Goal: Task Accomplishment & Management: Manage account settings

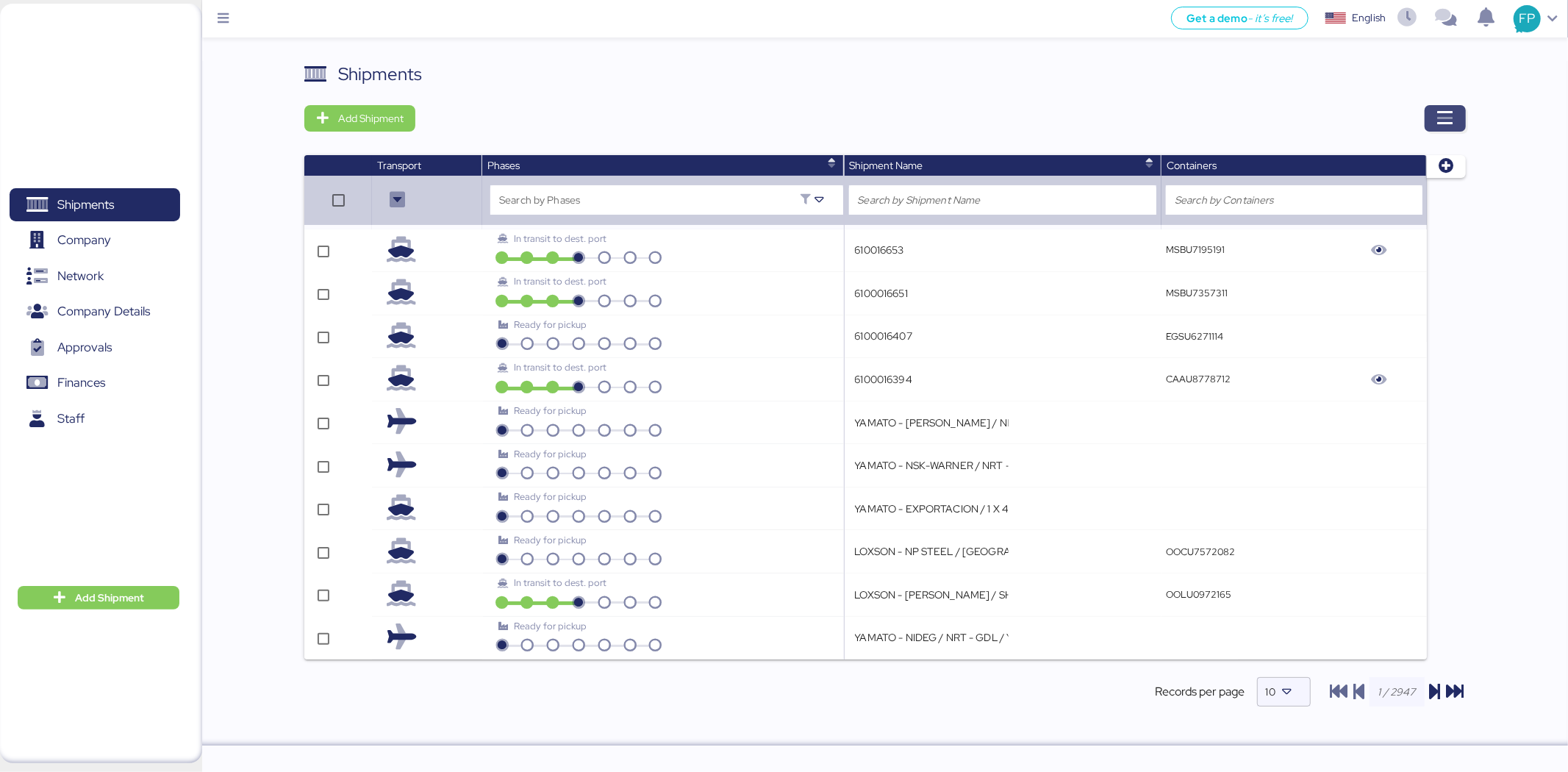
click at [1452, 127] on span "button" at bounding box center [1444, 119] width 18 height 20
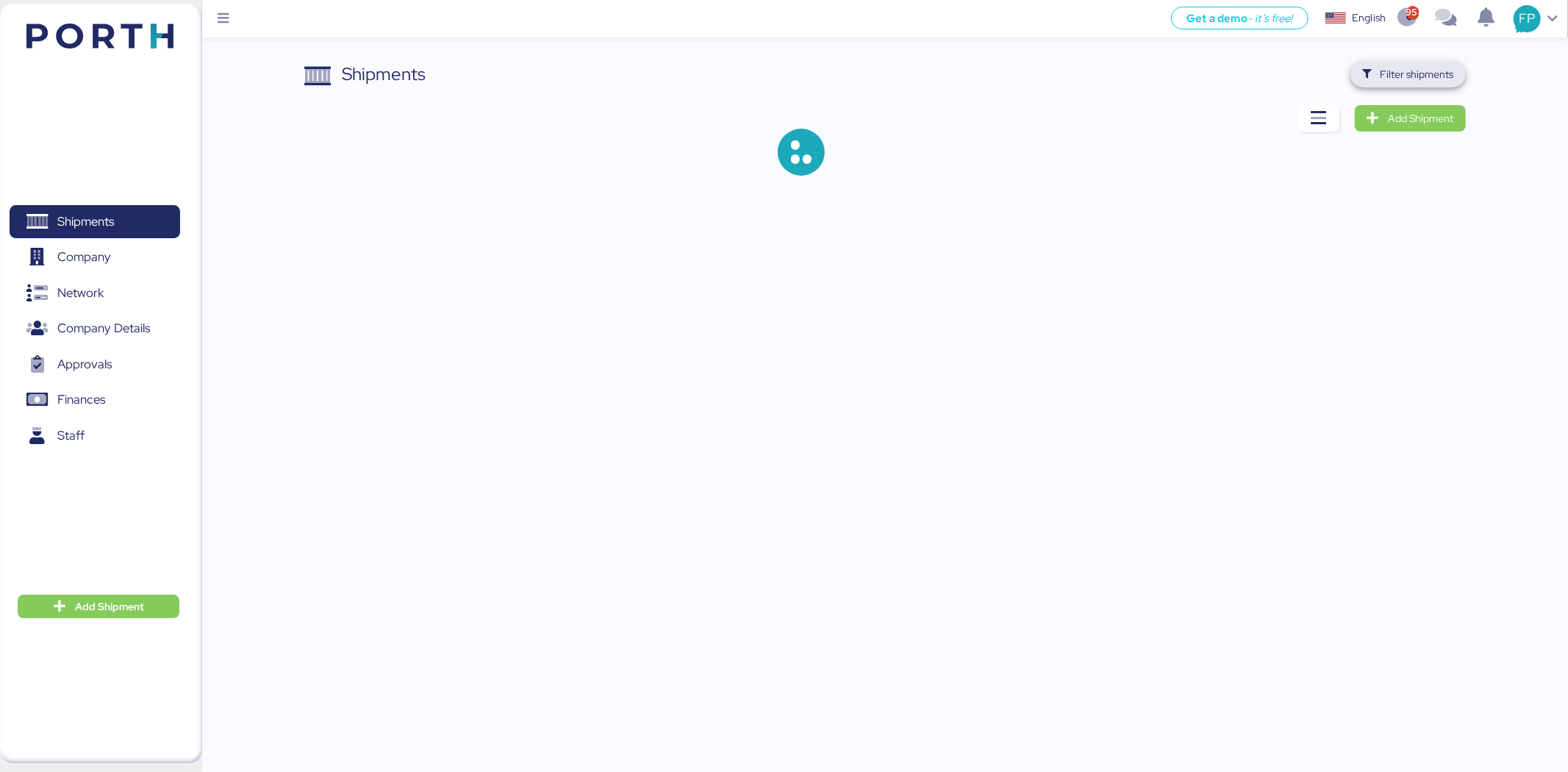
click at [1394, 67] on span "Filter shipments" at bounding box center [1417, 74] width 73 height 18
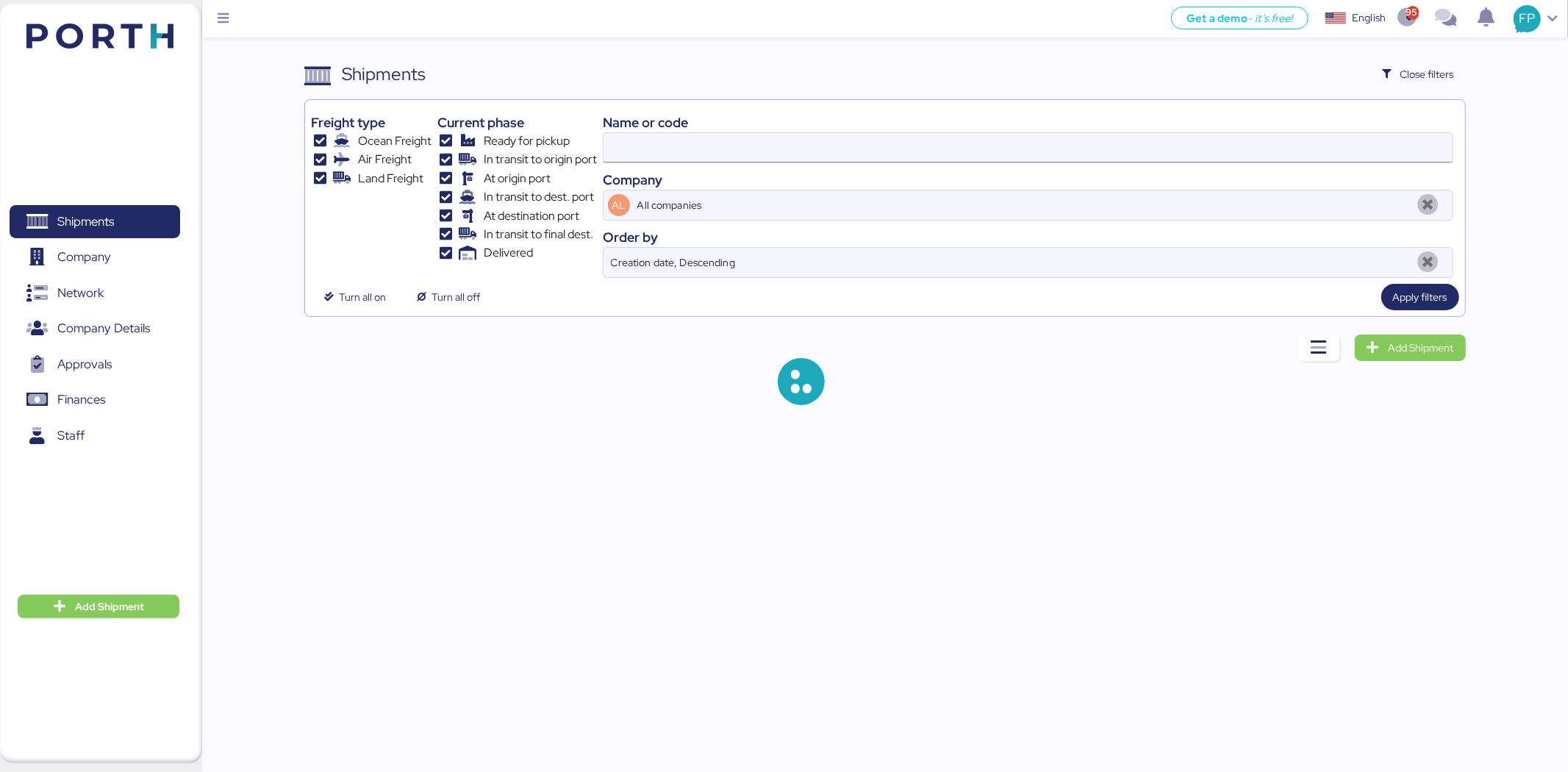
click at [656, 155] on input at bounding box center [1028, 147] width 849 height 29
click at [638, 145] on input at bounding box center [1028, 147] width 849 height 29
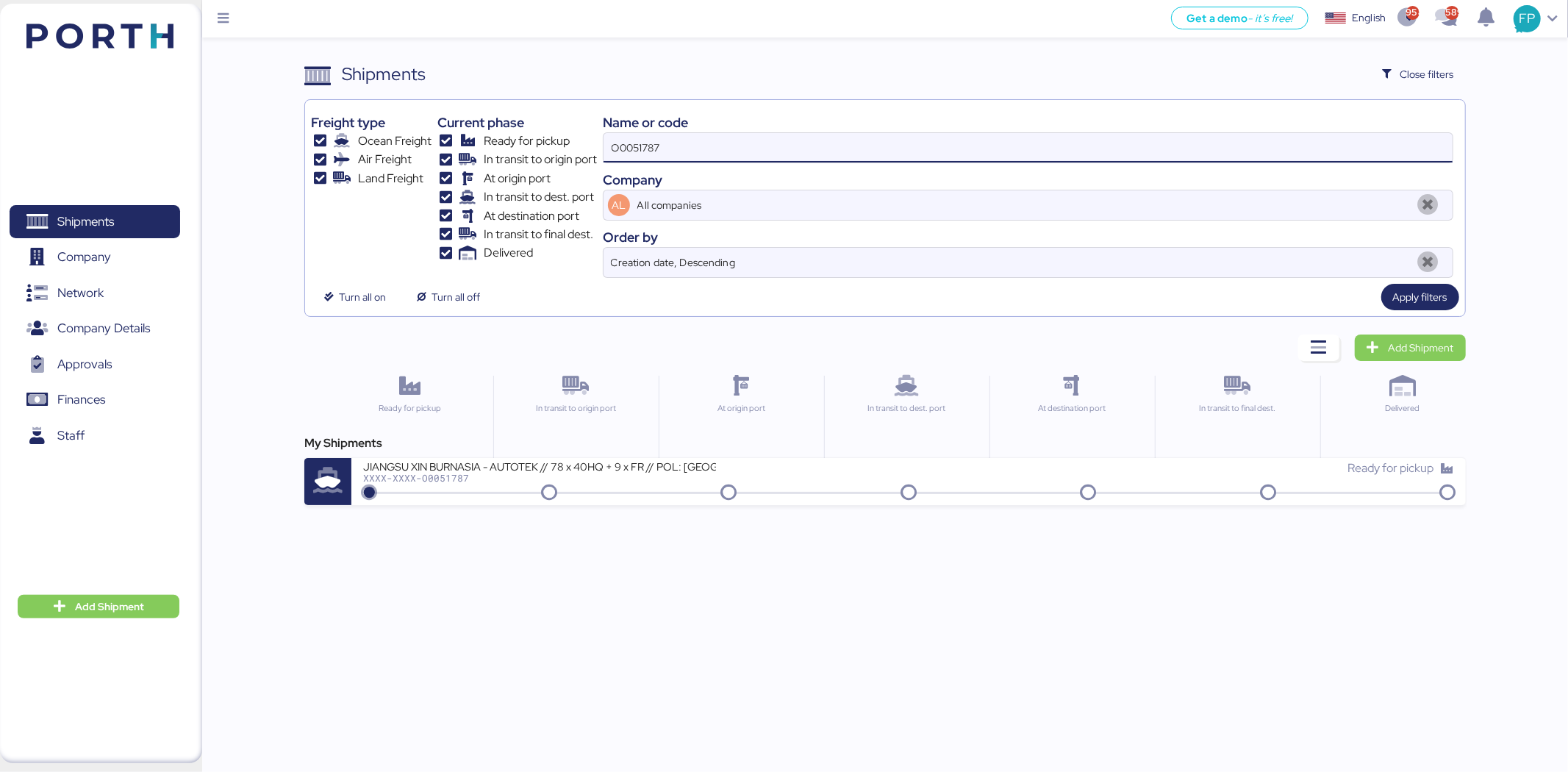
click at [638, 145] on input "O0051787" at bounding box center [1028, 147] width 849 height 29
paste input "863"
type input "O0051863"
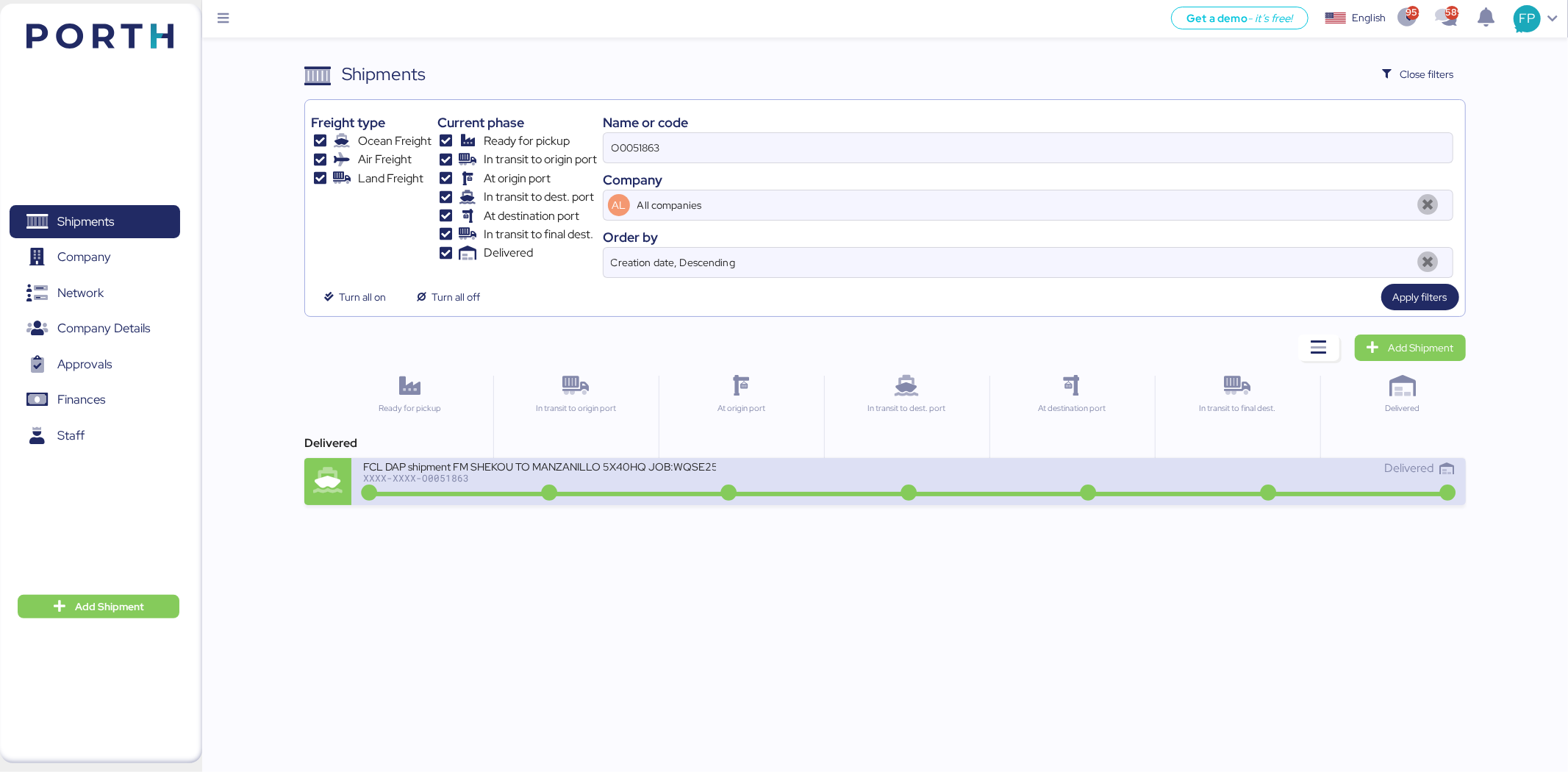
click at [670, 462] on div "FCL DAP shipment FM SHEKOU TO MANZANILLO 5X40HQ JOB:WQSE2506X35" at bounding box center [540, 465] width 353 height 13
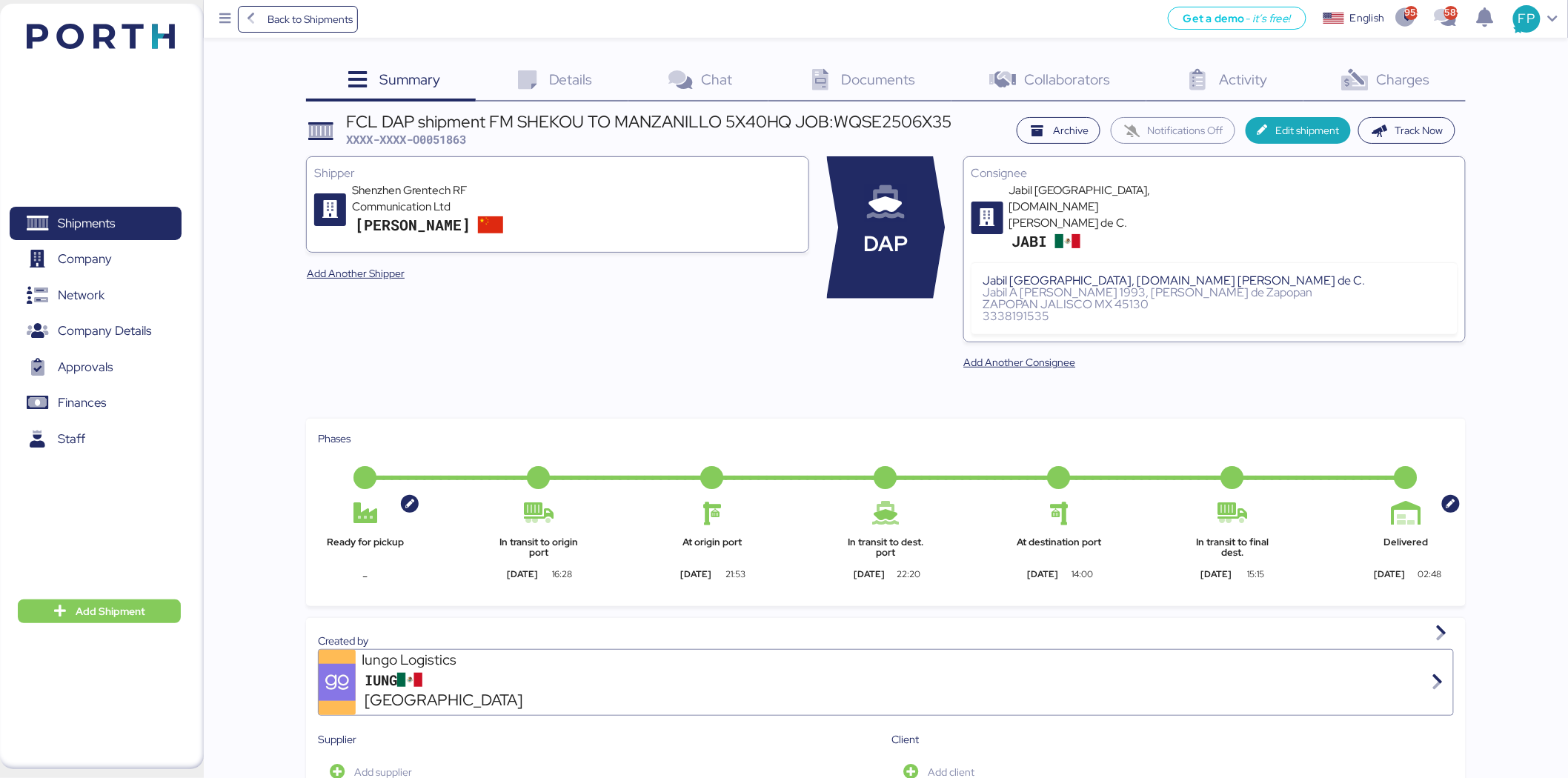
click at [1388, 100] on div "Charges 0" at bounding box center [1384, 81] width 162 height 40
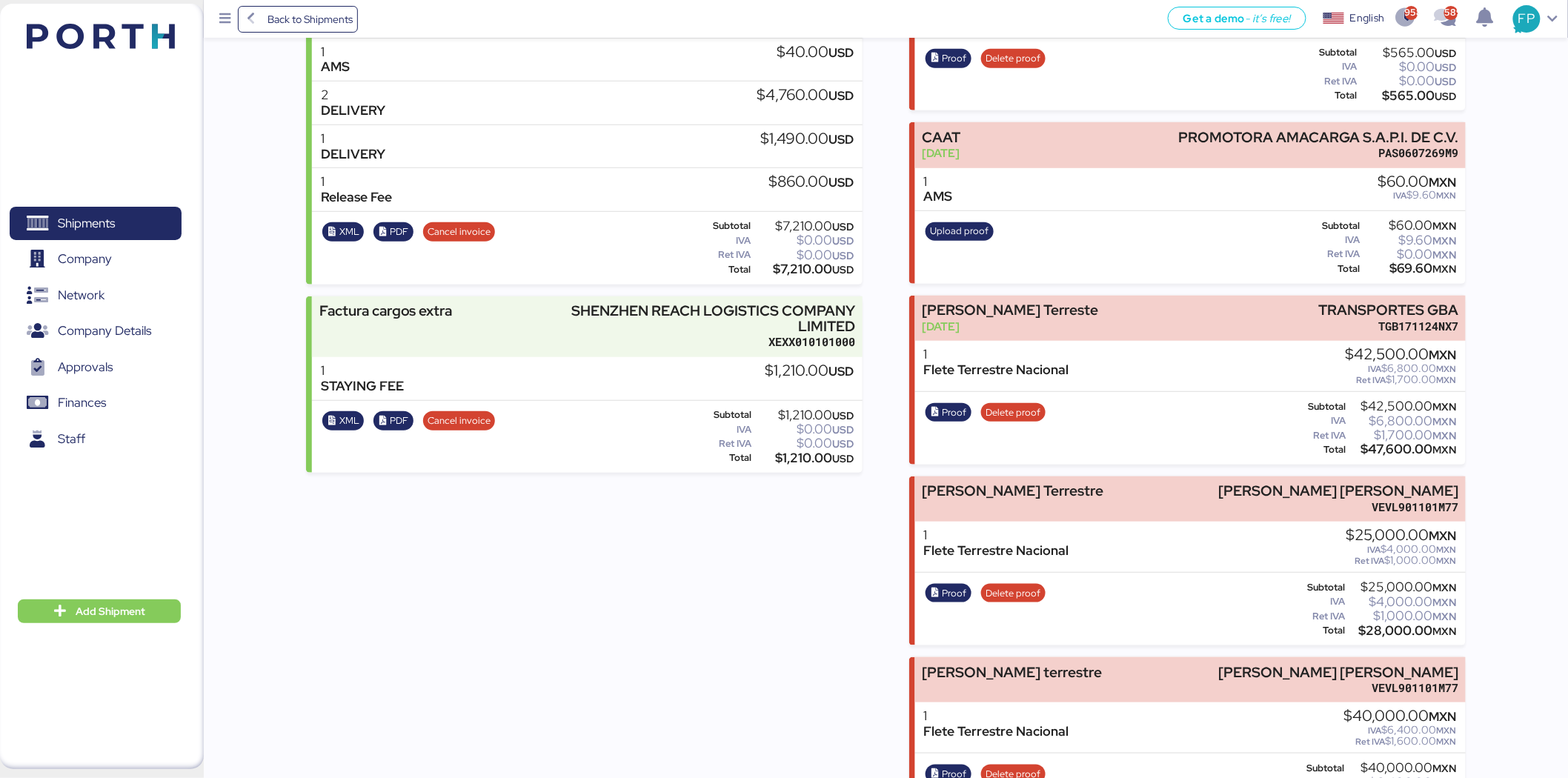
scroll to position [312, 0]
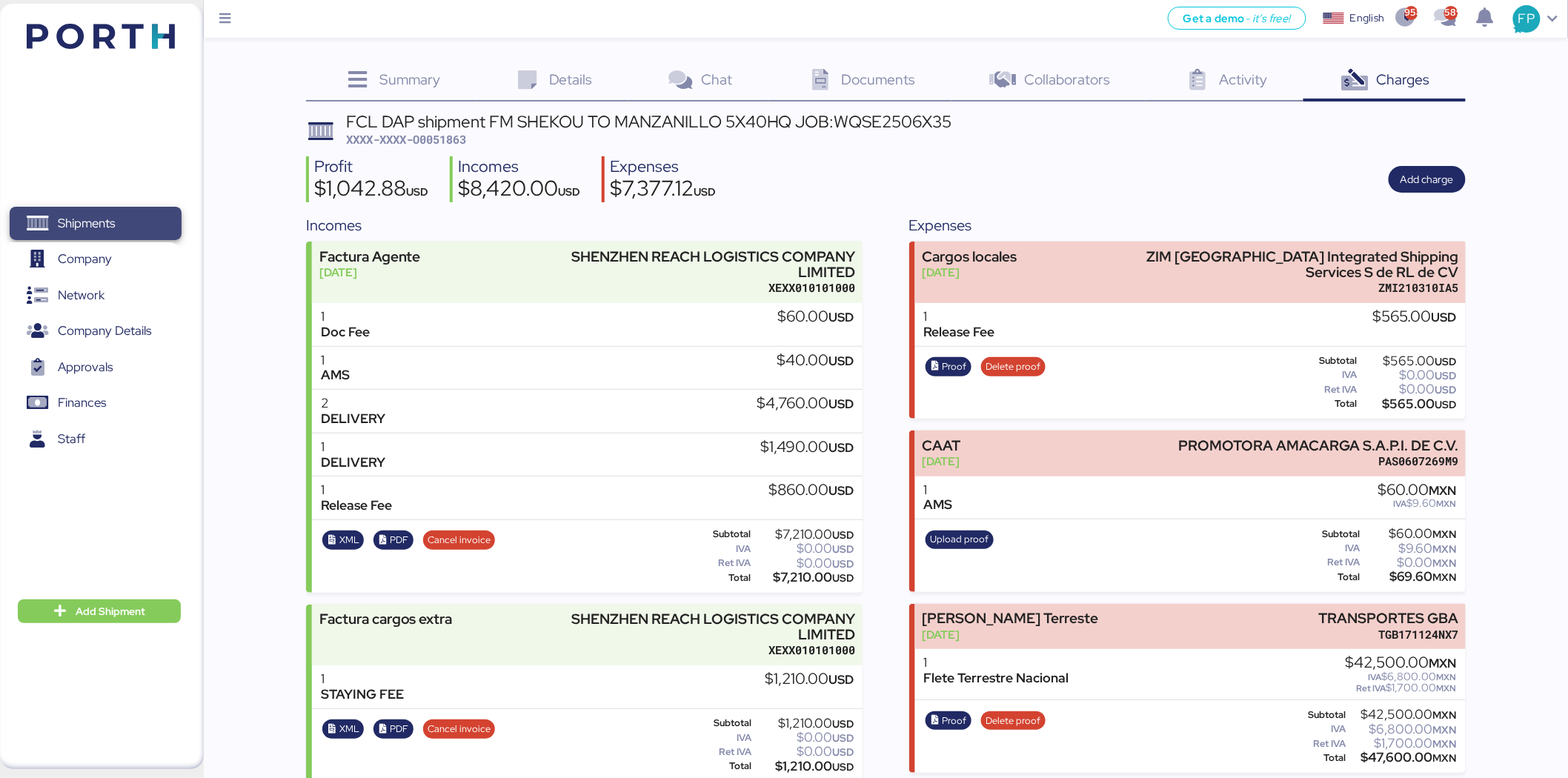
click at [99, 225] on span "Shipments" at bounding box center [86, 223] width 57 height 21
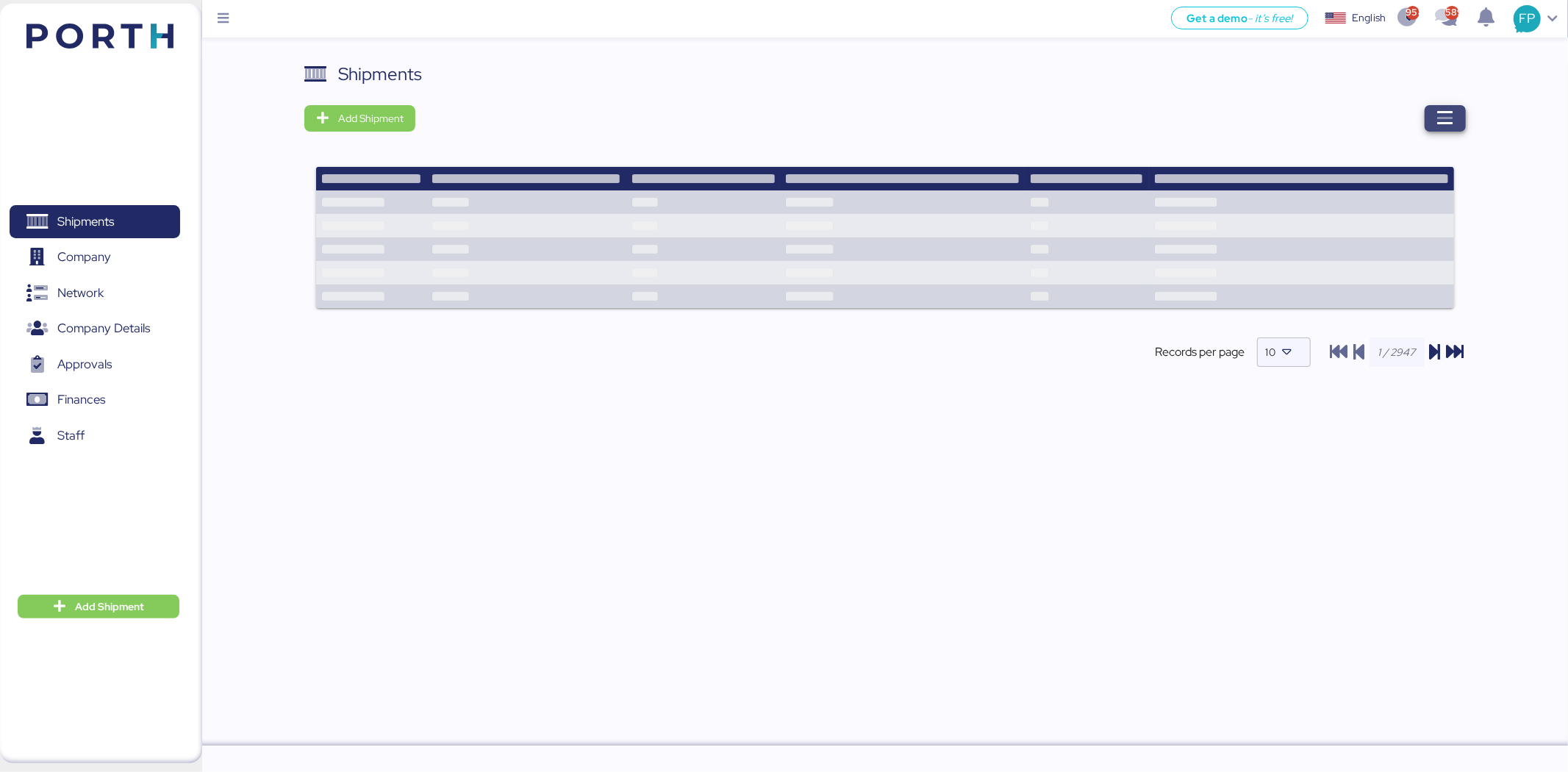
click at [1460, 121] on span "button" at bounding box center [1444, 118] width 41 height 26
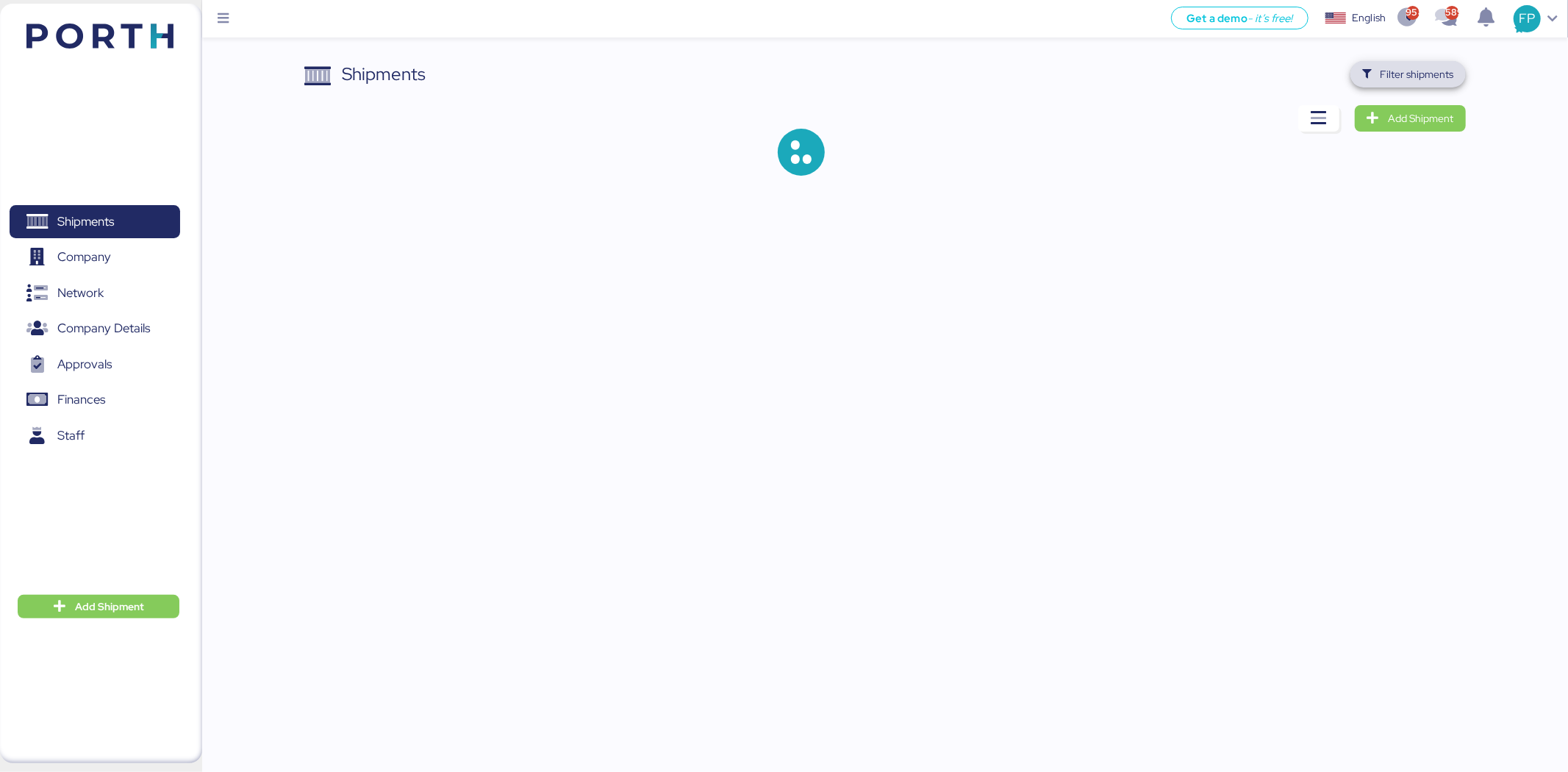
click at [1396, 79] on span "Filter shipments" at bounding box center [1417, 74] width 73 height 18
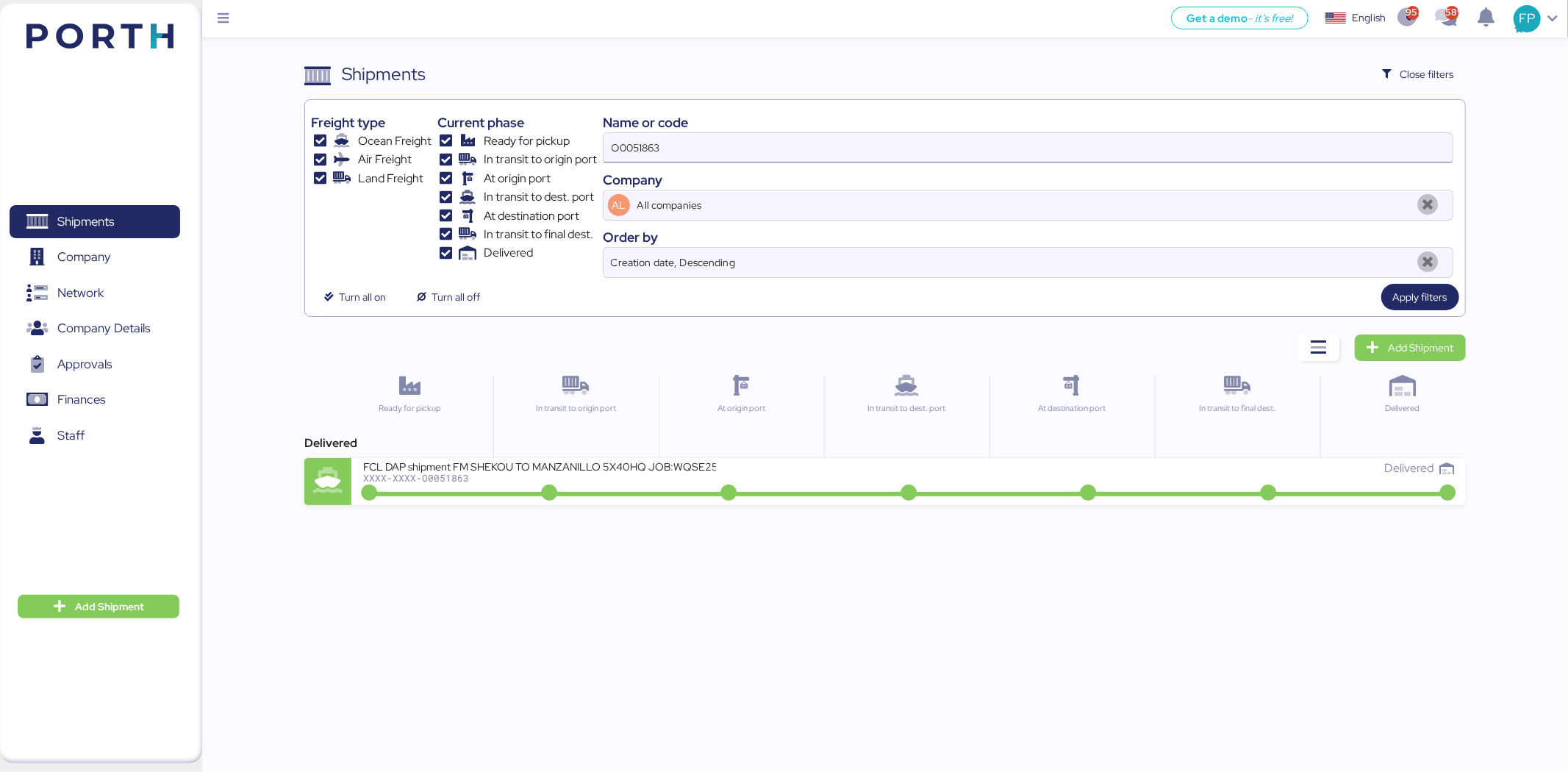
click at [646, 151] on input "O0051863" at bounding box center [1028, 147] width 849 height 29
paste input "787"
type input "O0051787"
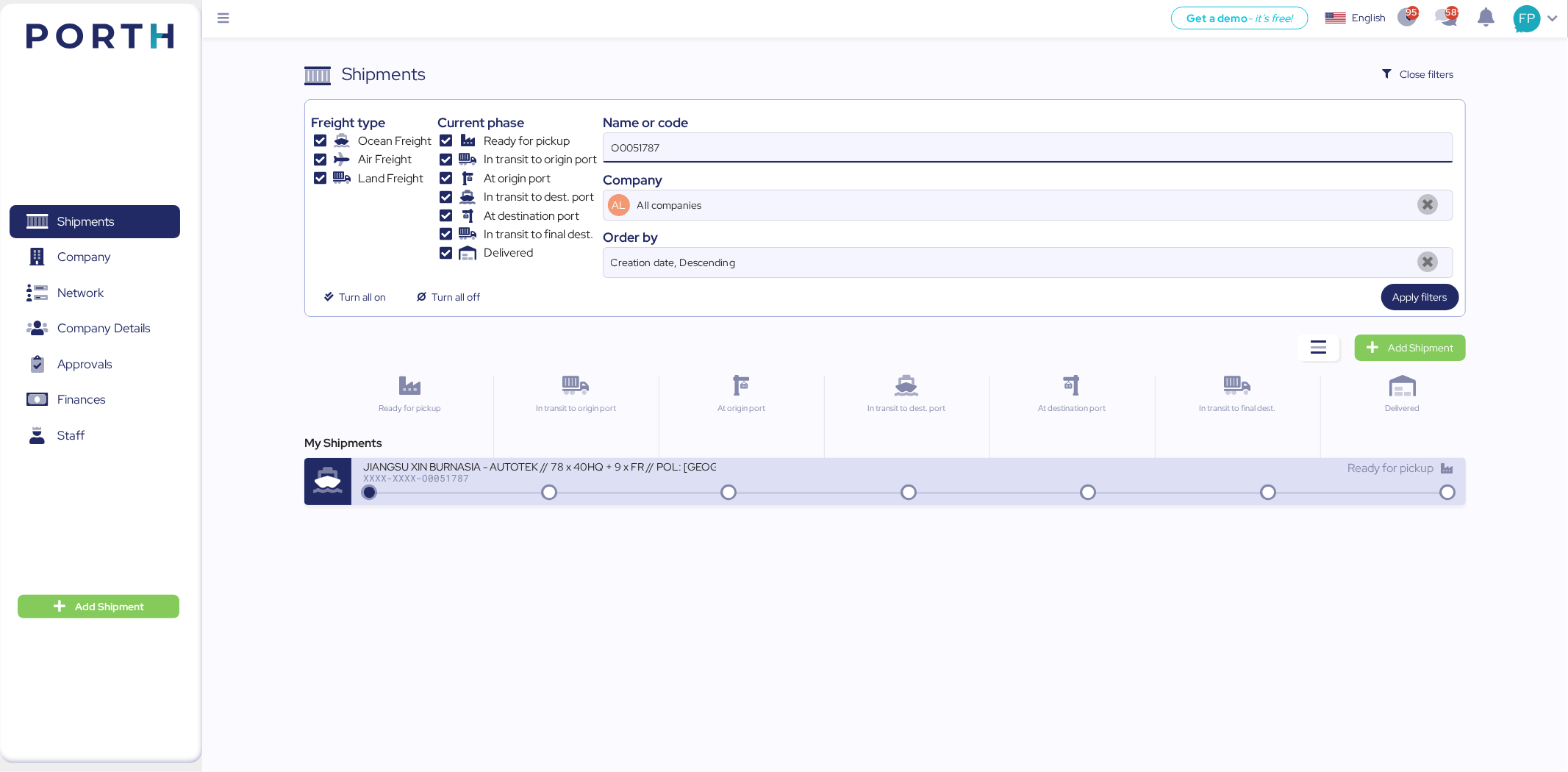
click at [570, 482] on div "XXXX-XXXX-O0051787" at bounding box center [540, 478] width 353 height 10
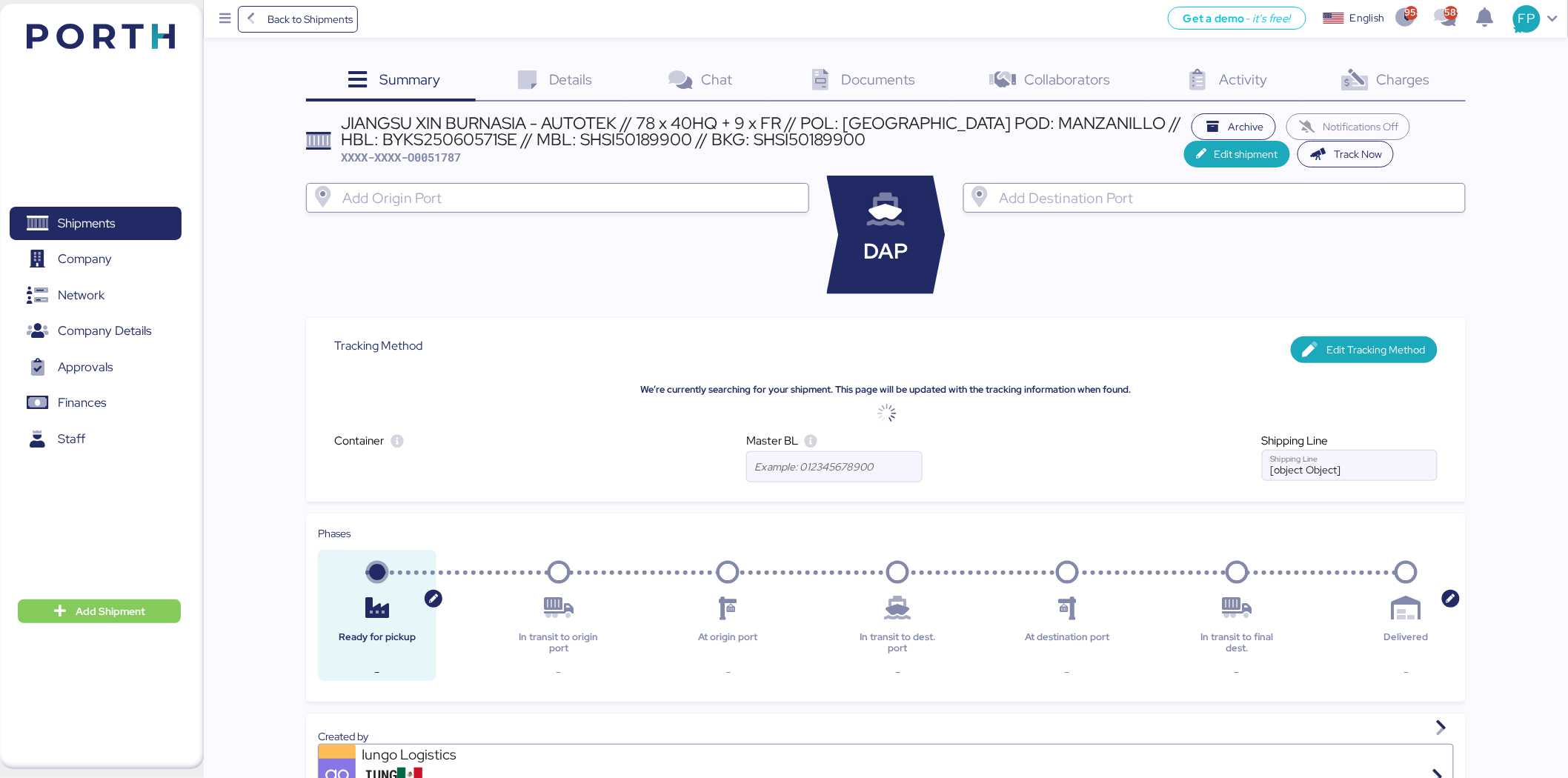
click at [1371, 93] on div "Charges 0" at bounding box center [1384, 81] width 162 height 40
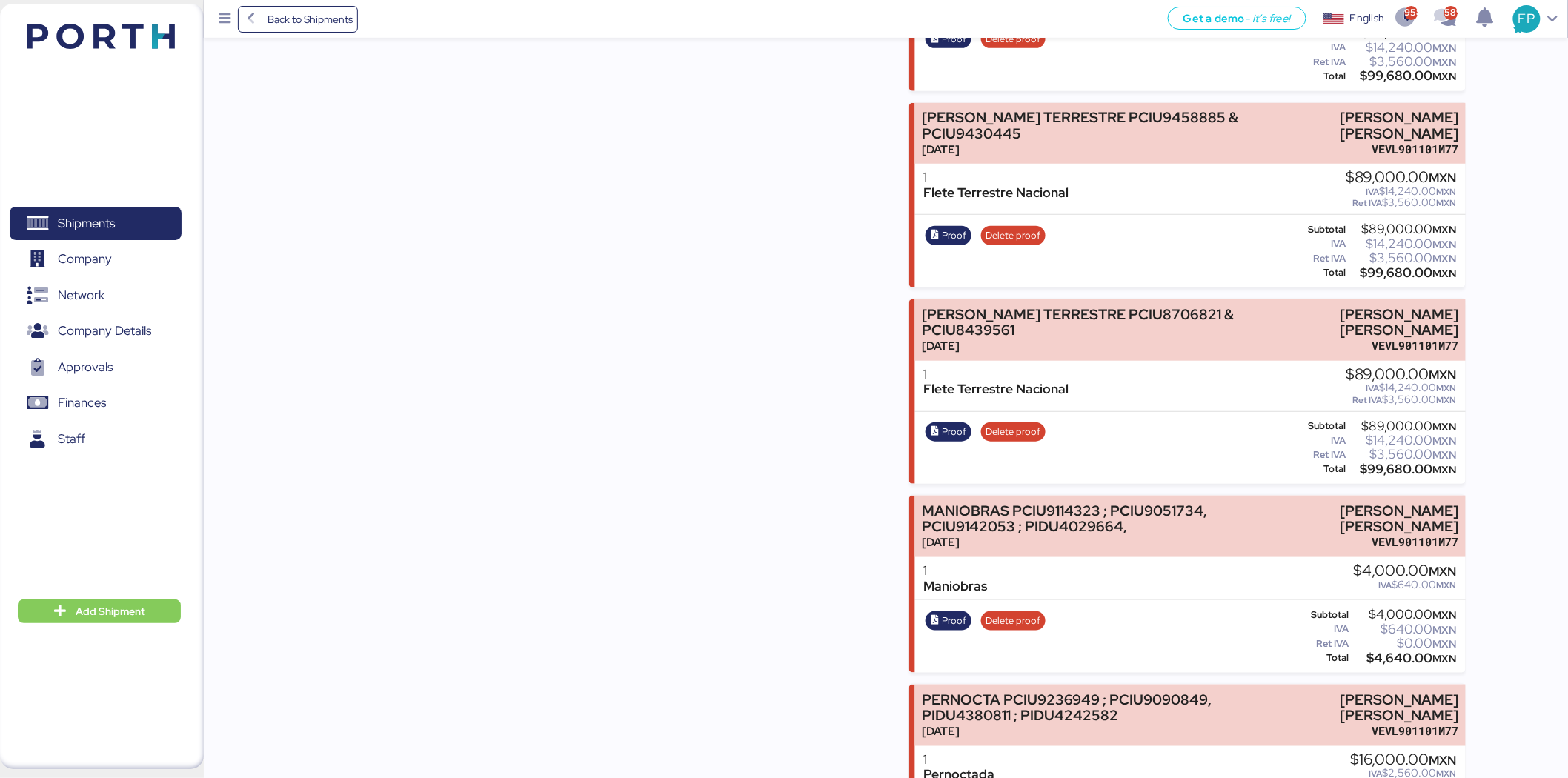
scroll to position [10503, 0]
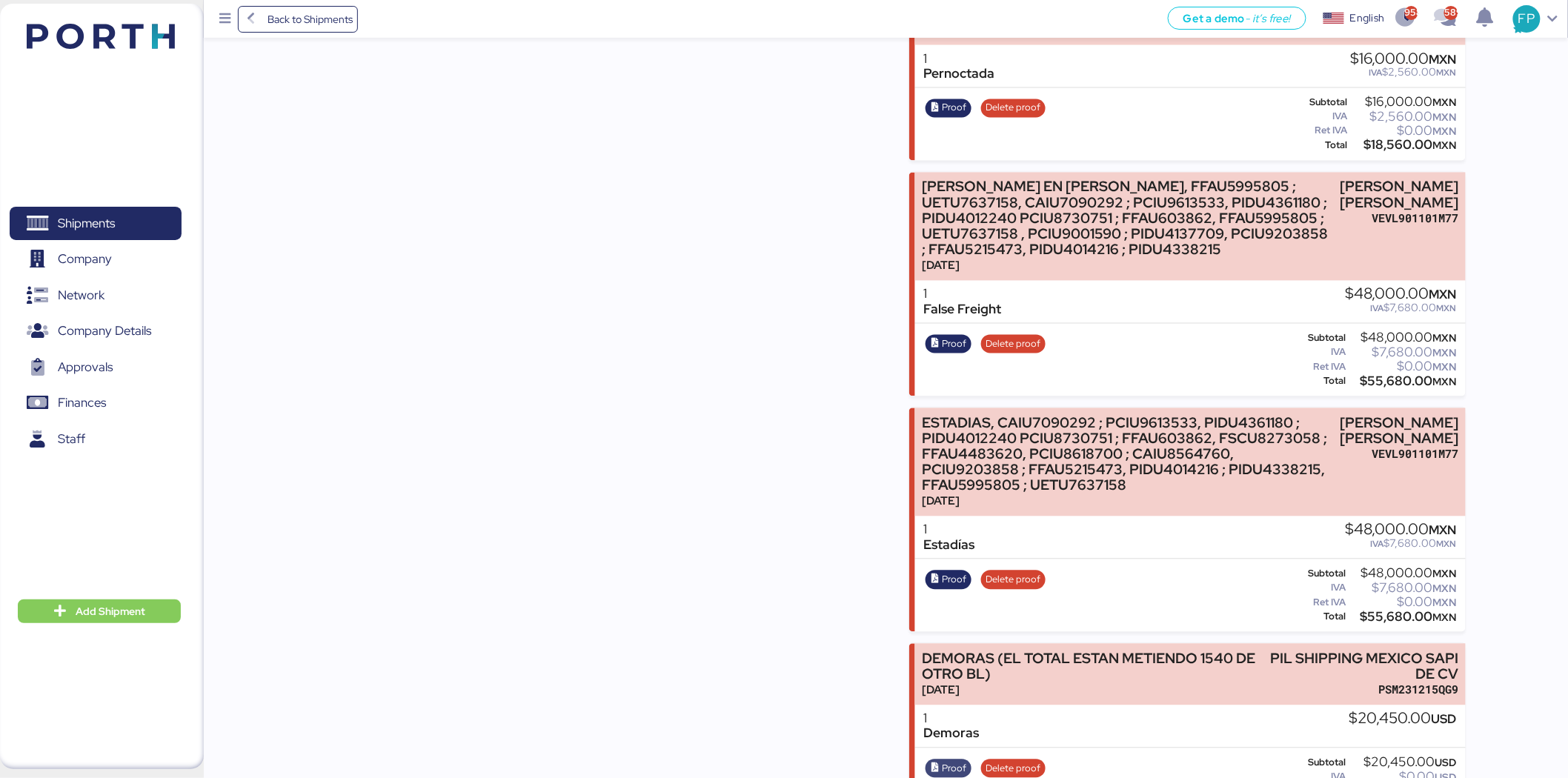
click at [951, 761] on span "Proof" at bounding box center [954, 769] width 25 height 16
drag, startPoint x: 1276, startPoint y: 600, endPoint x: 1481, endPoint y: 620, distance: 206.0
copy div "PIL SHIPPING MEXICO SAPI DE CV"
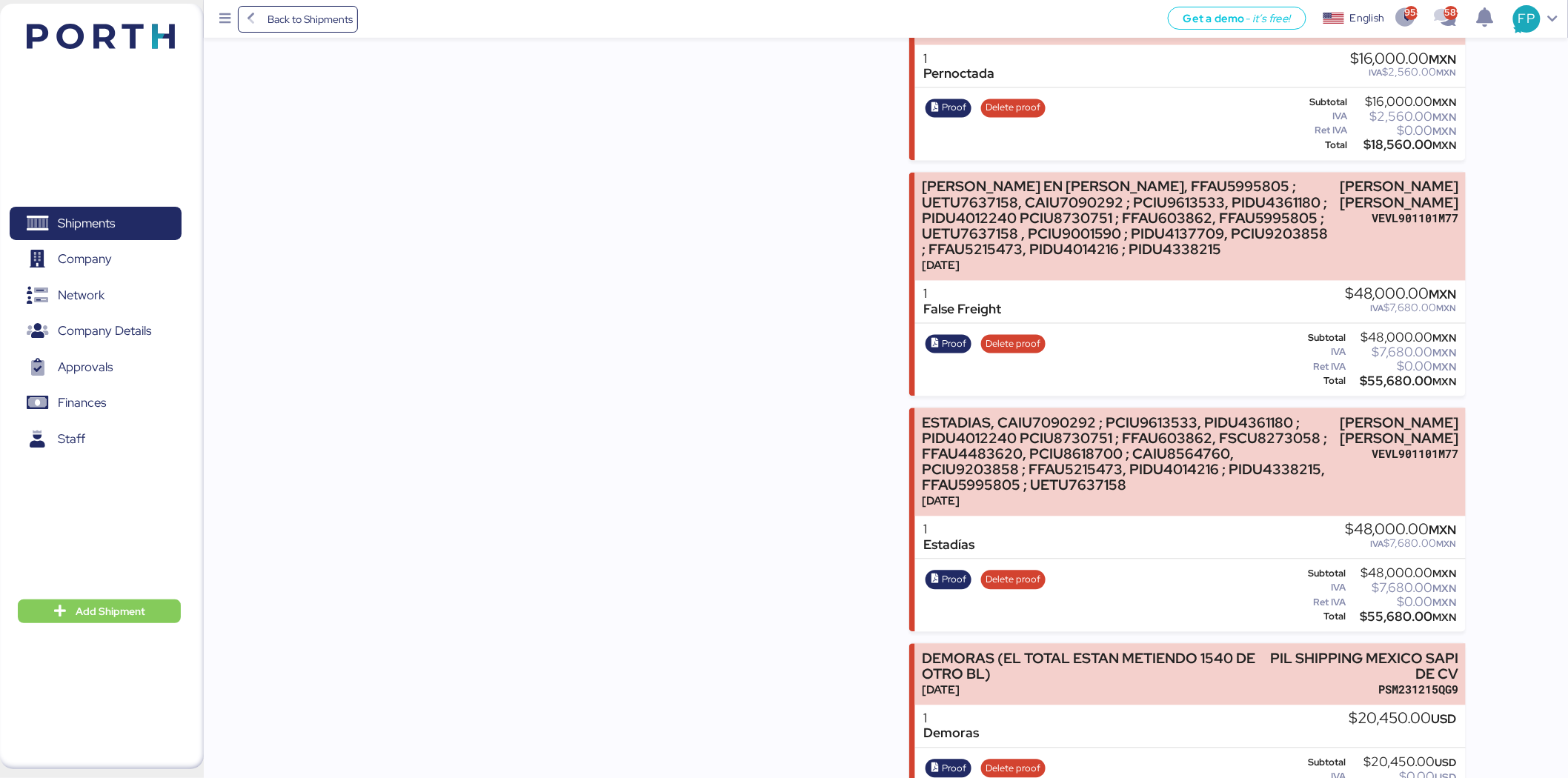
copy div "20,450.00"
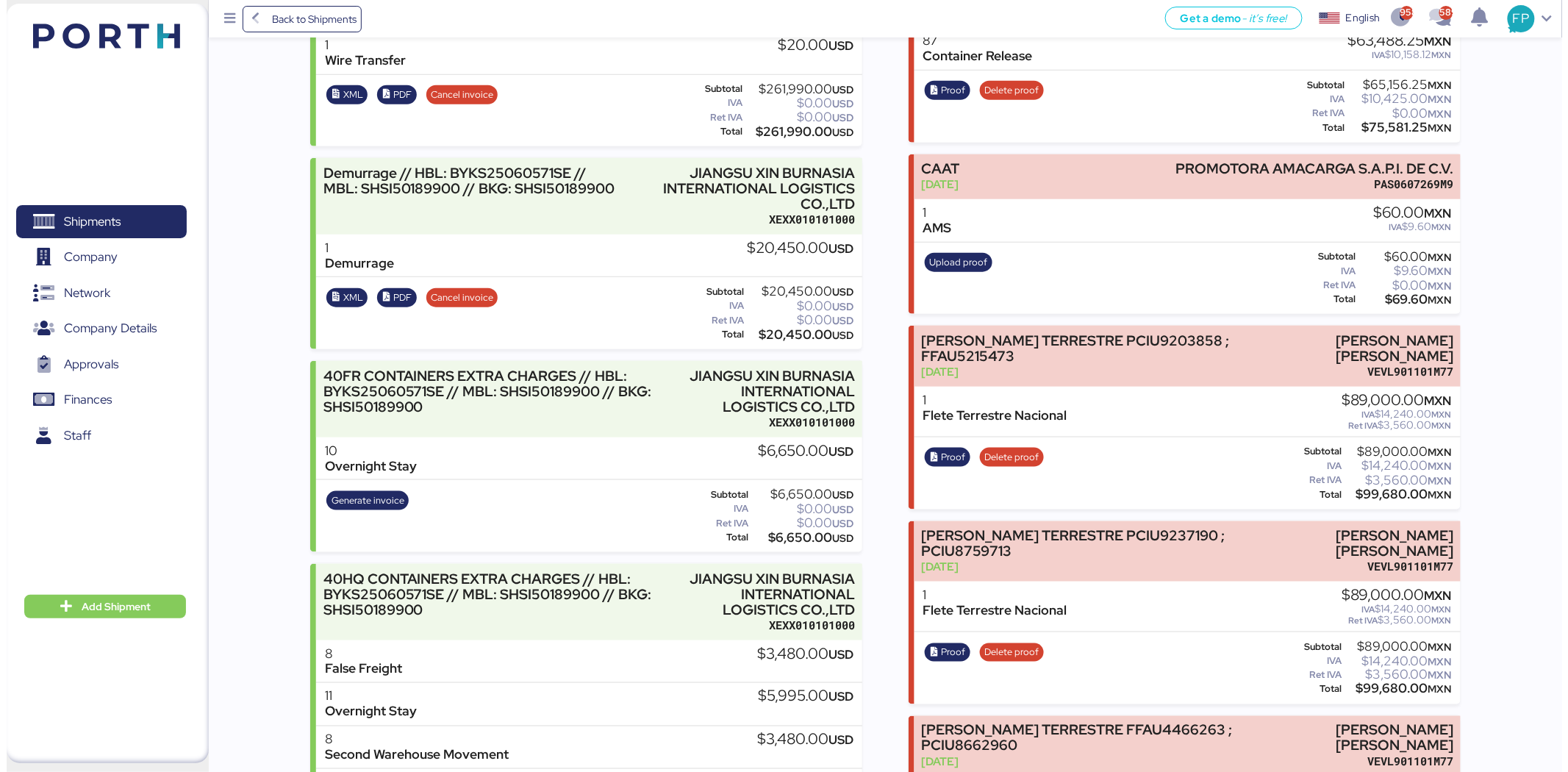
scroll to position [0, 0]
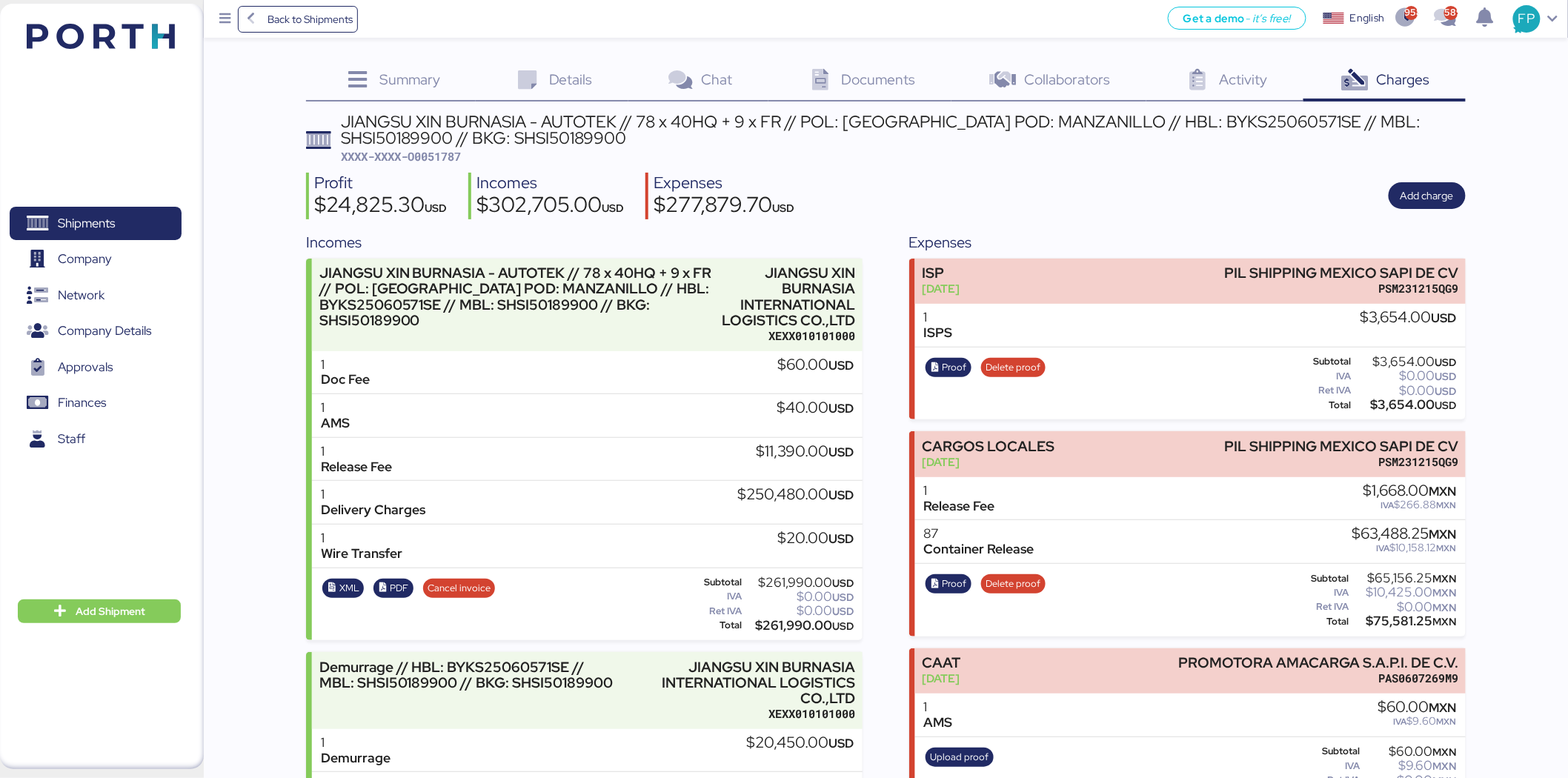
click at [1394, 128] on div "JIANGSU XIN BURNASIA - AUTOTEK // 78 x 40HQ + 9 x FR // POL: SHANGHAI POD: MANZ…" at bounding box center [904, 130] width 1124 height 33
copy div "SHSI50189900"
click at [116, 201] on div "Shipments 0 Company 0 Network 0 Company Details 0 Approvals 0 Finances 0 Staff 0" at bounding box center [96, 386] width 192 height 401
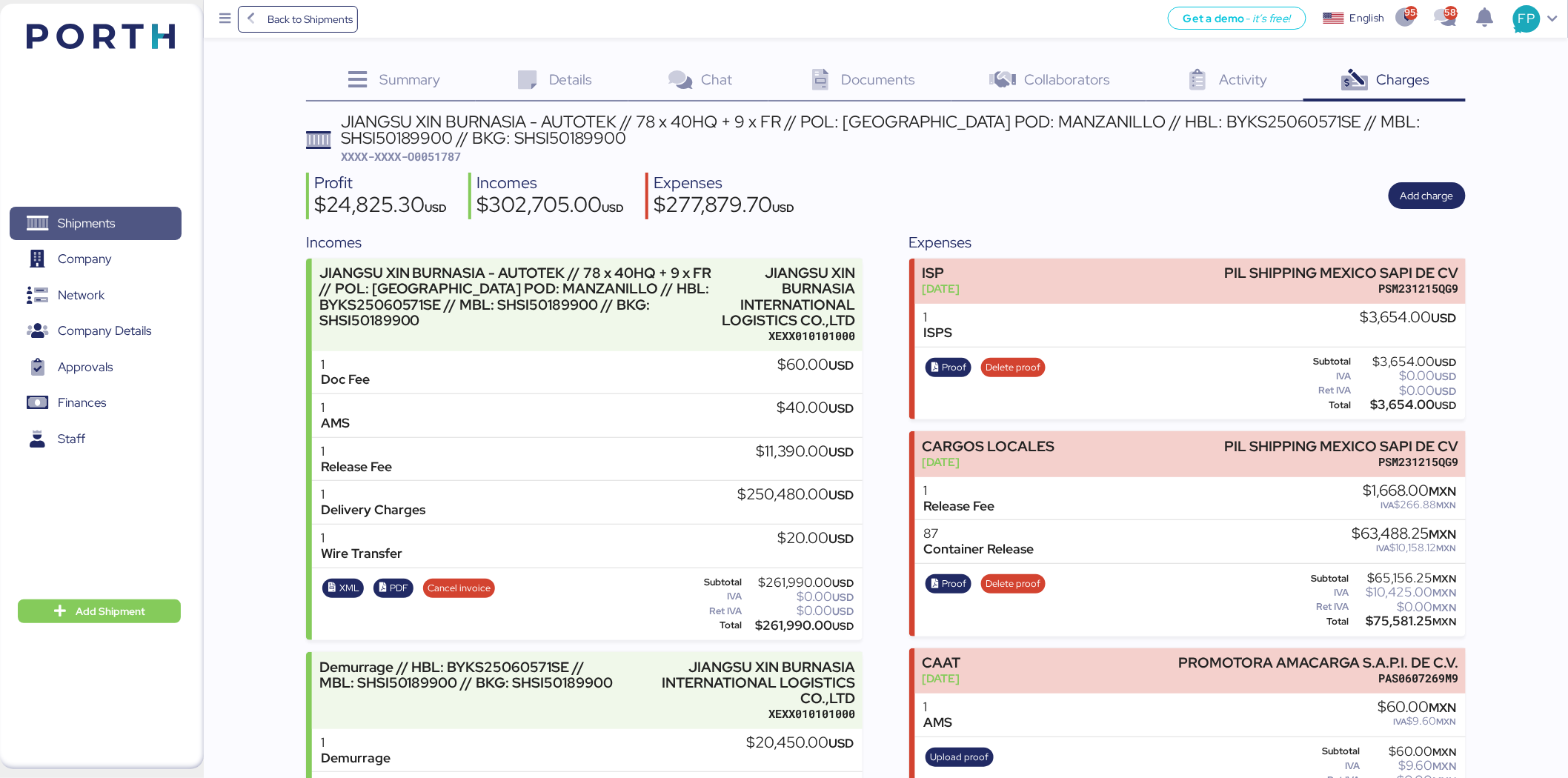
click at [122, 215] on span "Shipments" at bounding box center [95, 223] width 159 height 21
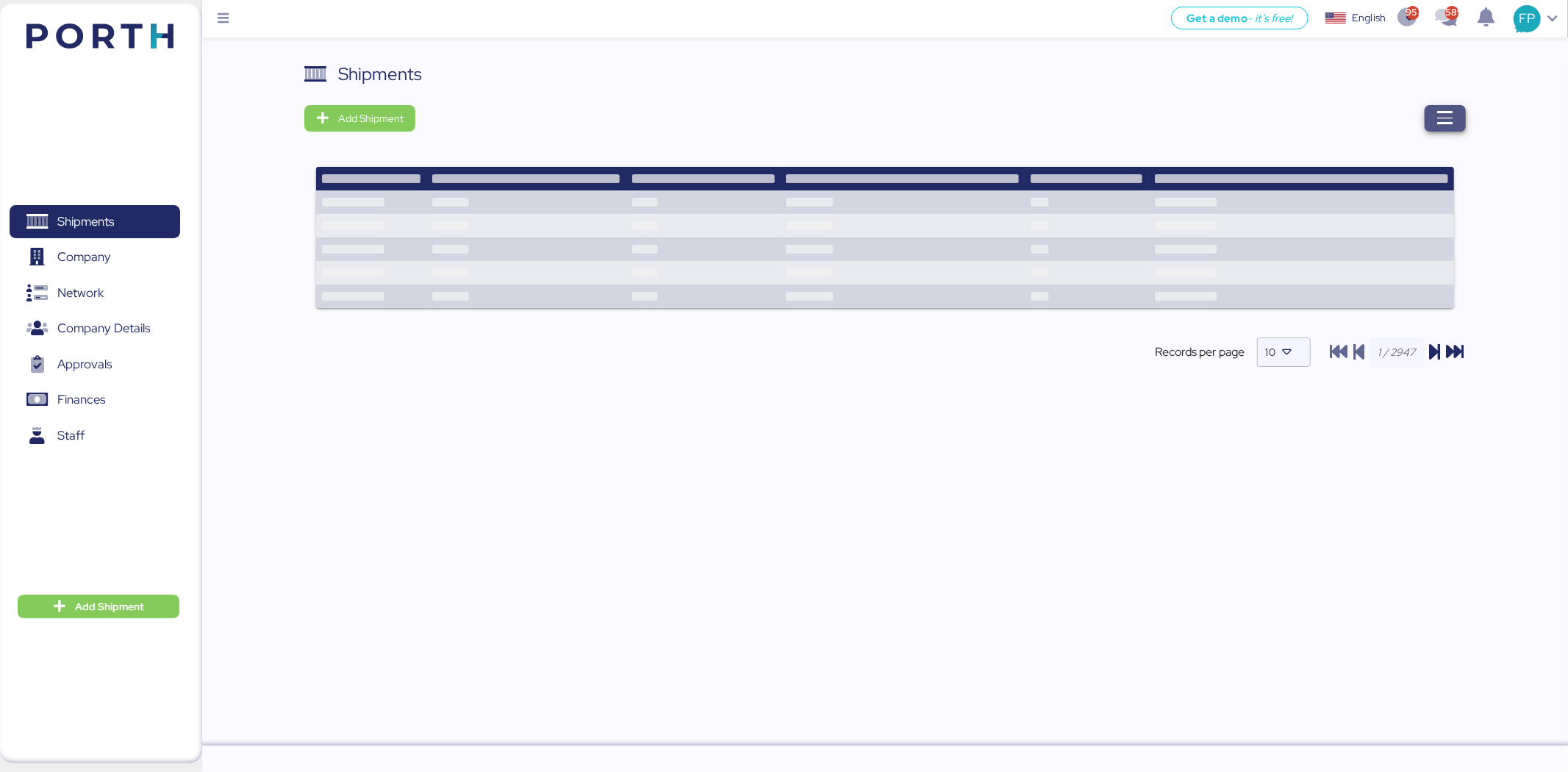
click at [1443, 129] on span "button" at bounding box center [1444, 118] width 41 height 26
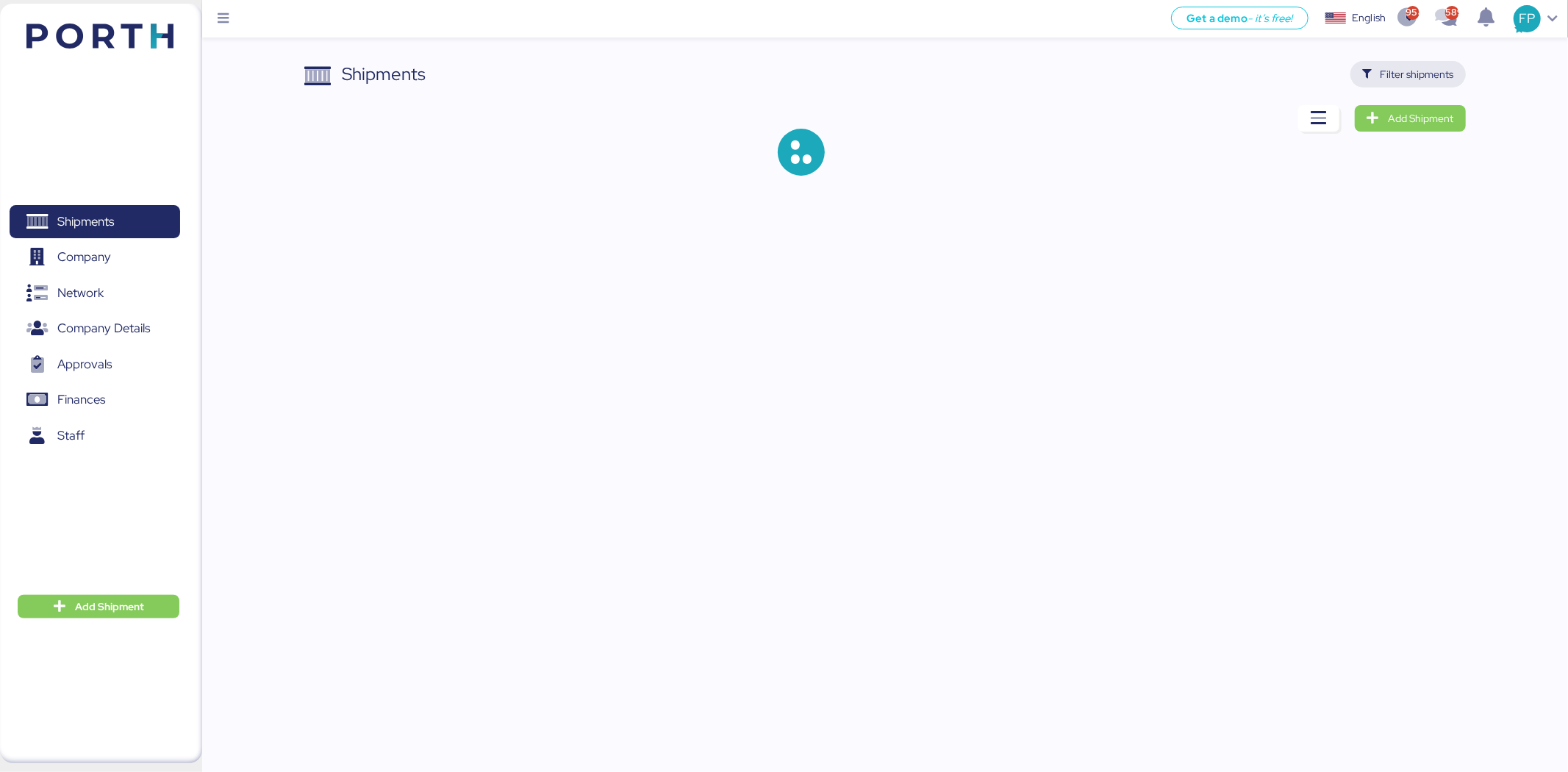
click at [1399, 86] on span "Filter shipments" at bounding box center [1407, 74] width 115 height 26
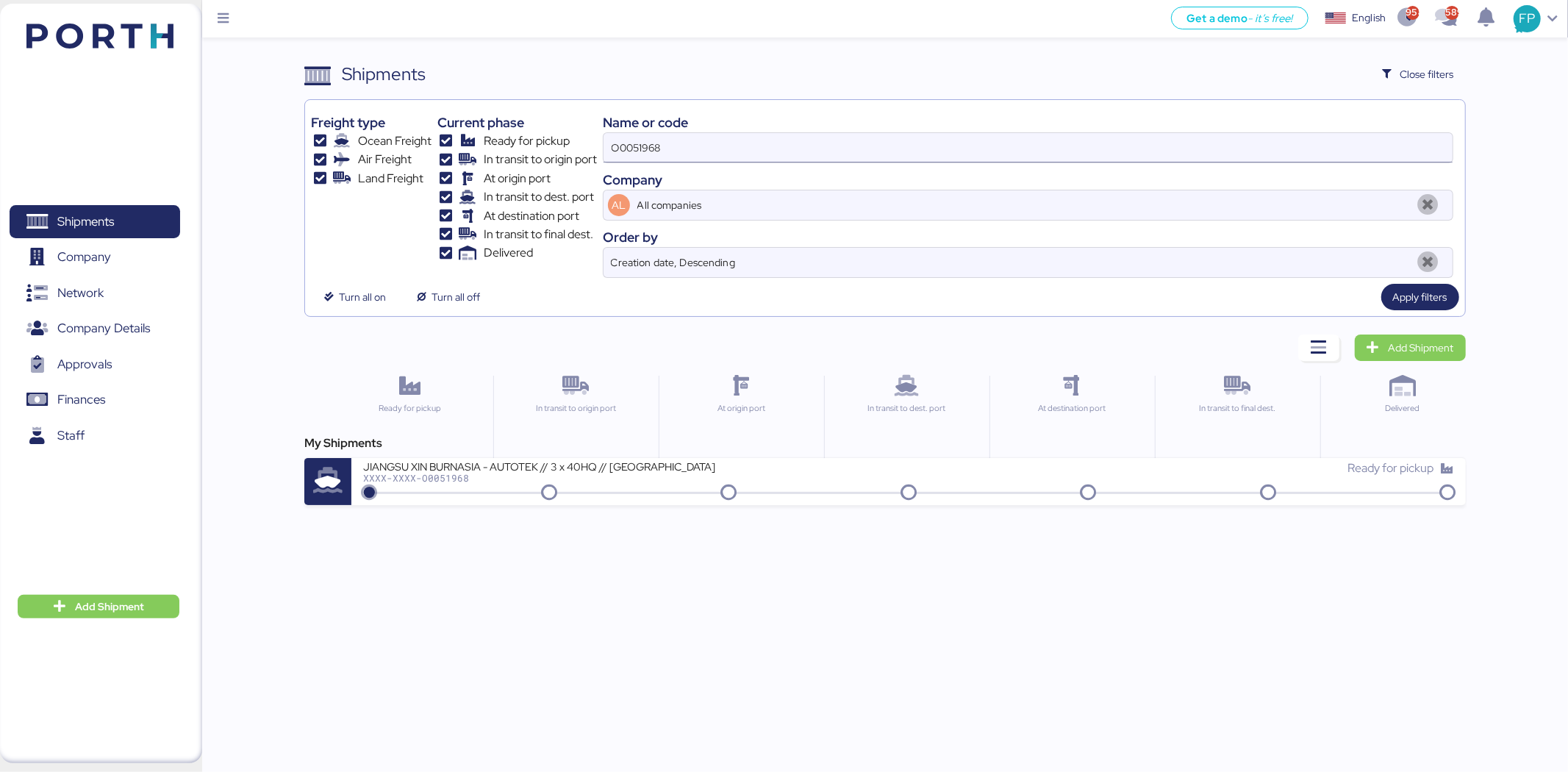
click at [641, 142] on input "O0051968" at bounding box center [1028, 147] width 849 height 29
paste input "9"
type input "O0051969"
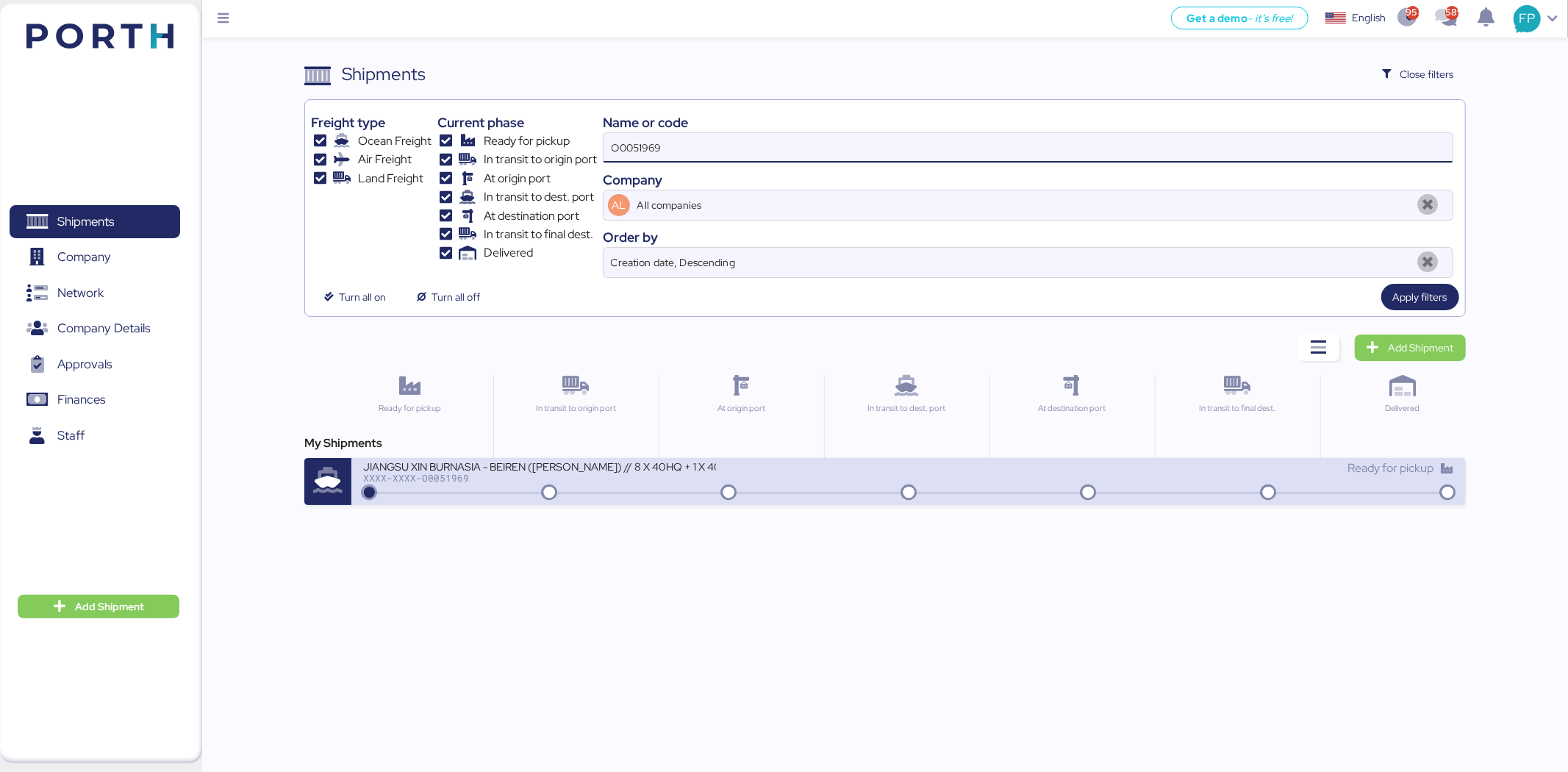
click at [627, 500] on div "JIANGSU XIN BURNASIA - BEIREN (KIRCHHOFF) // 8 X 40HQ + 1 X 40FR // SHANGHAI - …" at bounding box center [908, 482] width 1113 height 47
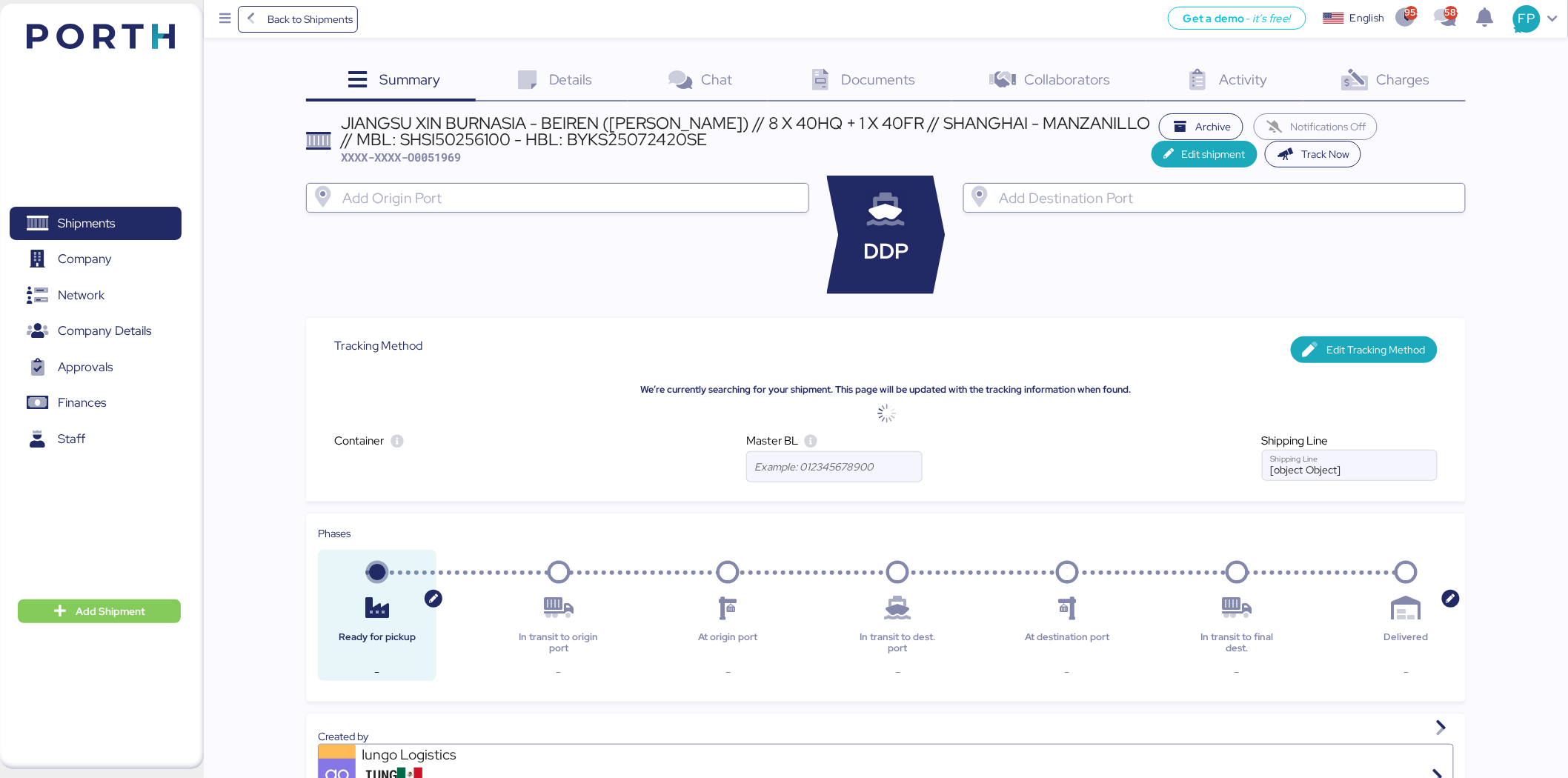
click at [1415, 93] on div "Charges 0" at bounding box center [1384, 81] width 162 height 40
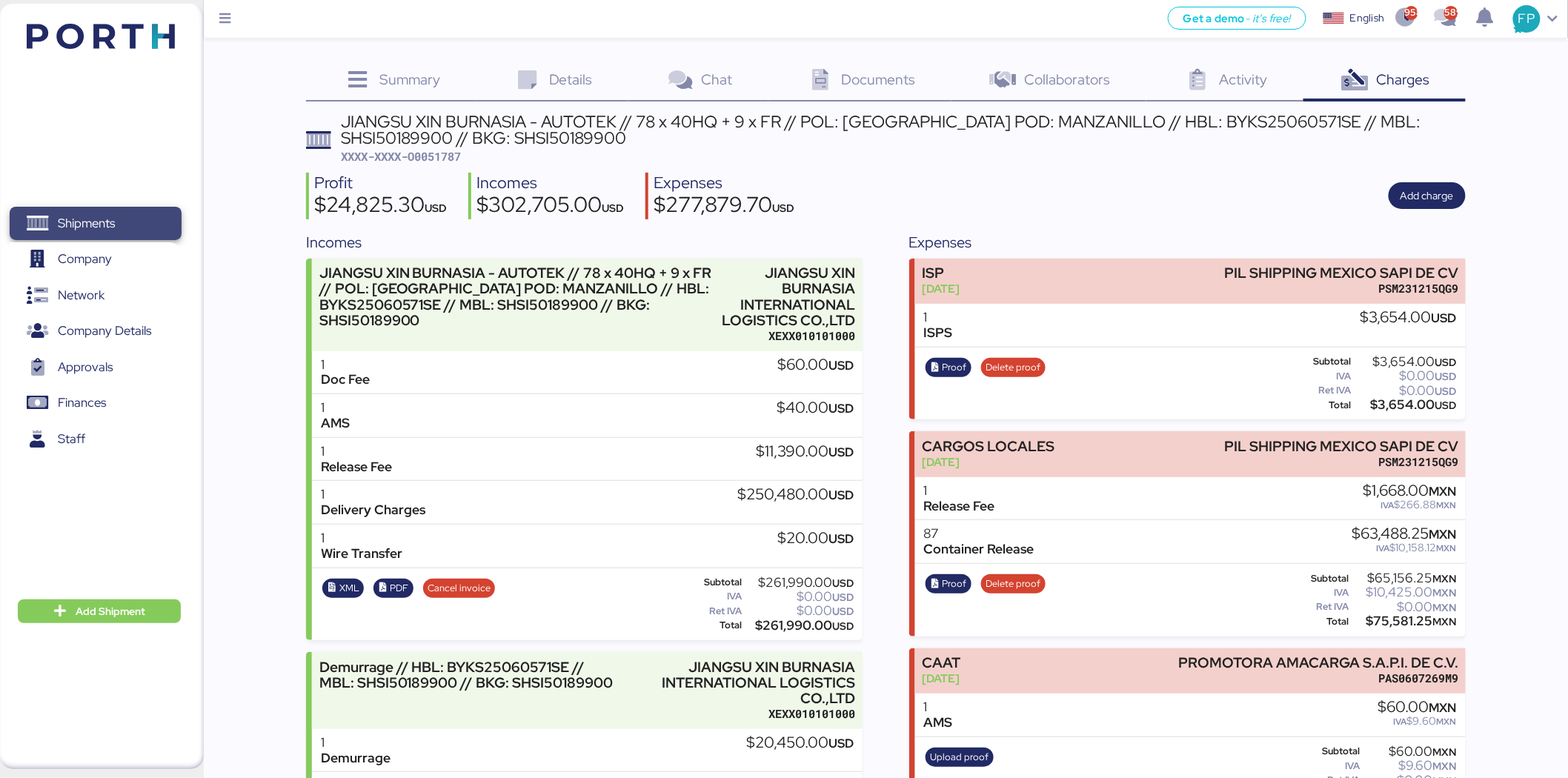
click at [120, 227] on span "Shipments" at bounding box center [95, 223] width 159 height 21
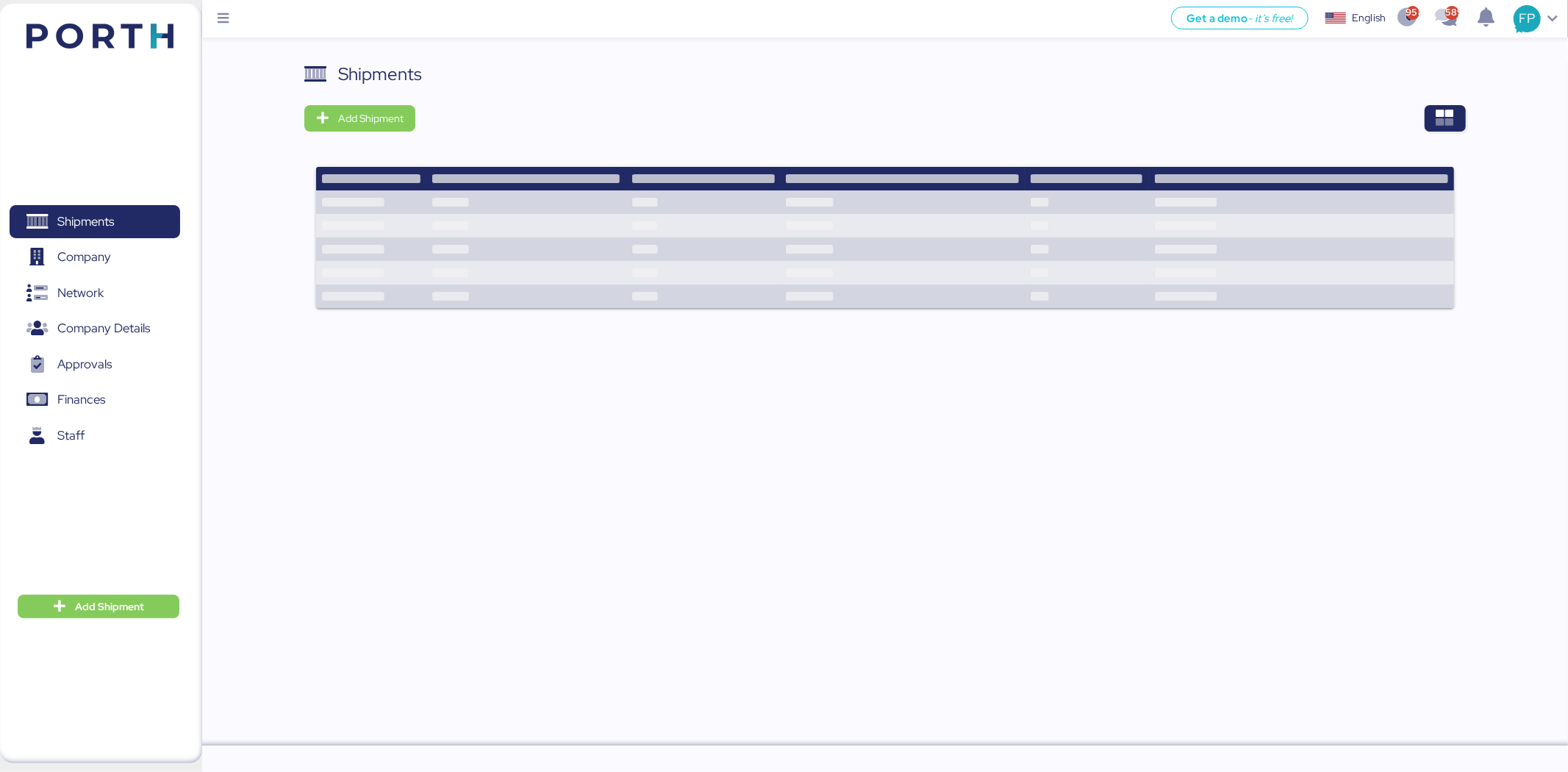
click at [1475, 114] on div "Shipments Add Shipment" at bounding box center [884, 404] width 1365 height 685
click at [1452, 114] on icon "button" at bounding box center [1444, 118] width 18 height 18
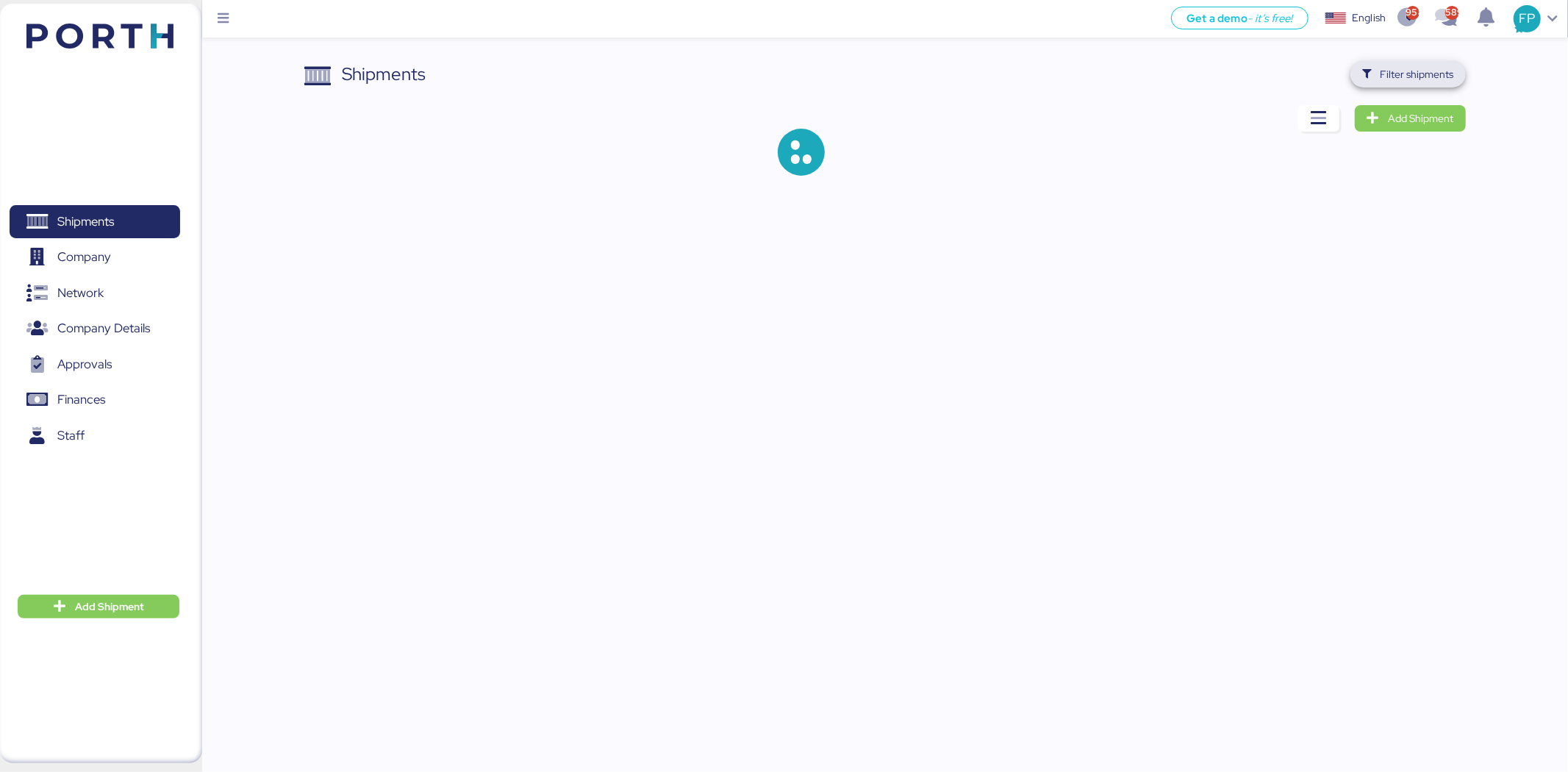
click at [1402, 82] on span "Filter shipments" at bounding box center [1417, 74] width 73 height 18
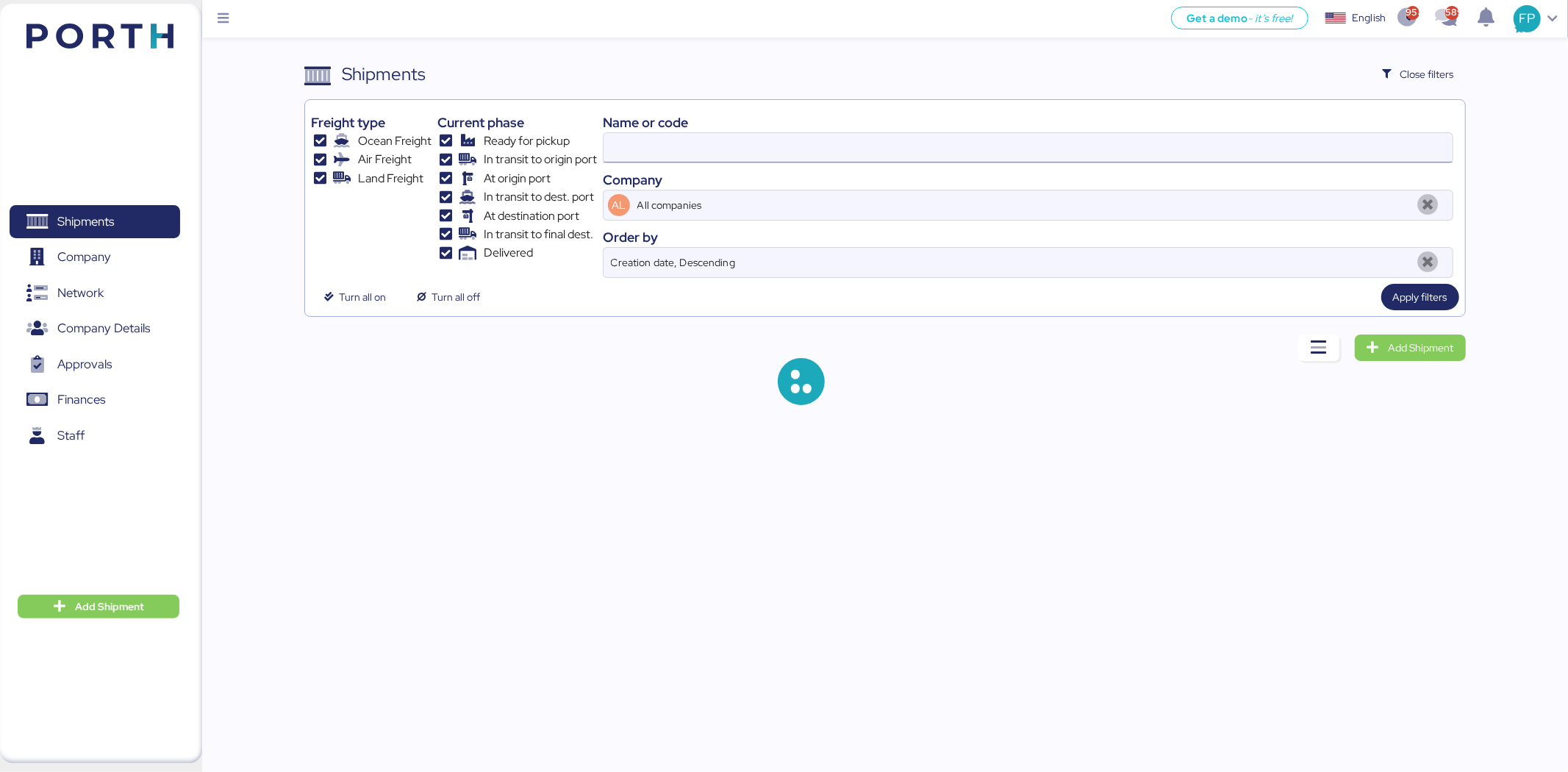
click at [654, 140] on input at bounding box center [1028, 147] width 849 height 29
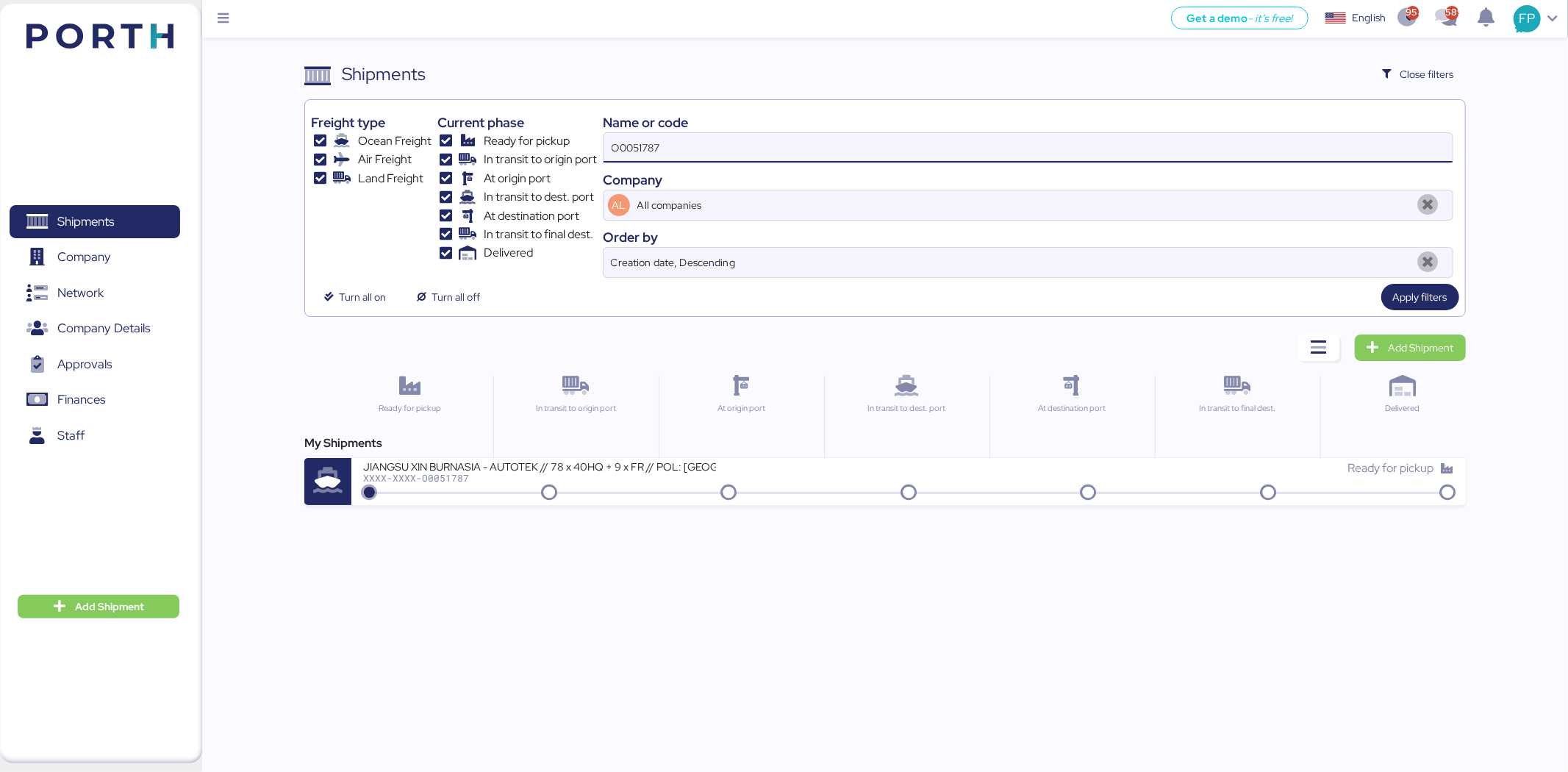
click at [654, 140] on input "O0051787" at bounding box center [1028, 147] width 849 height 29
paste input "SHSE50925300"
type input "SHSE50925300"
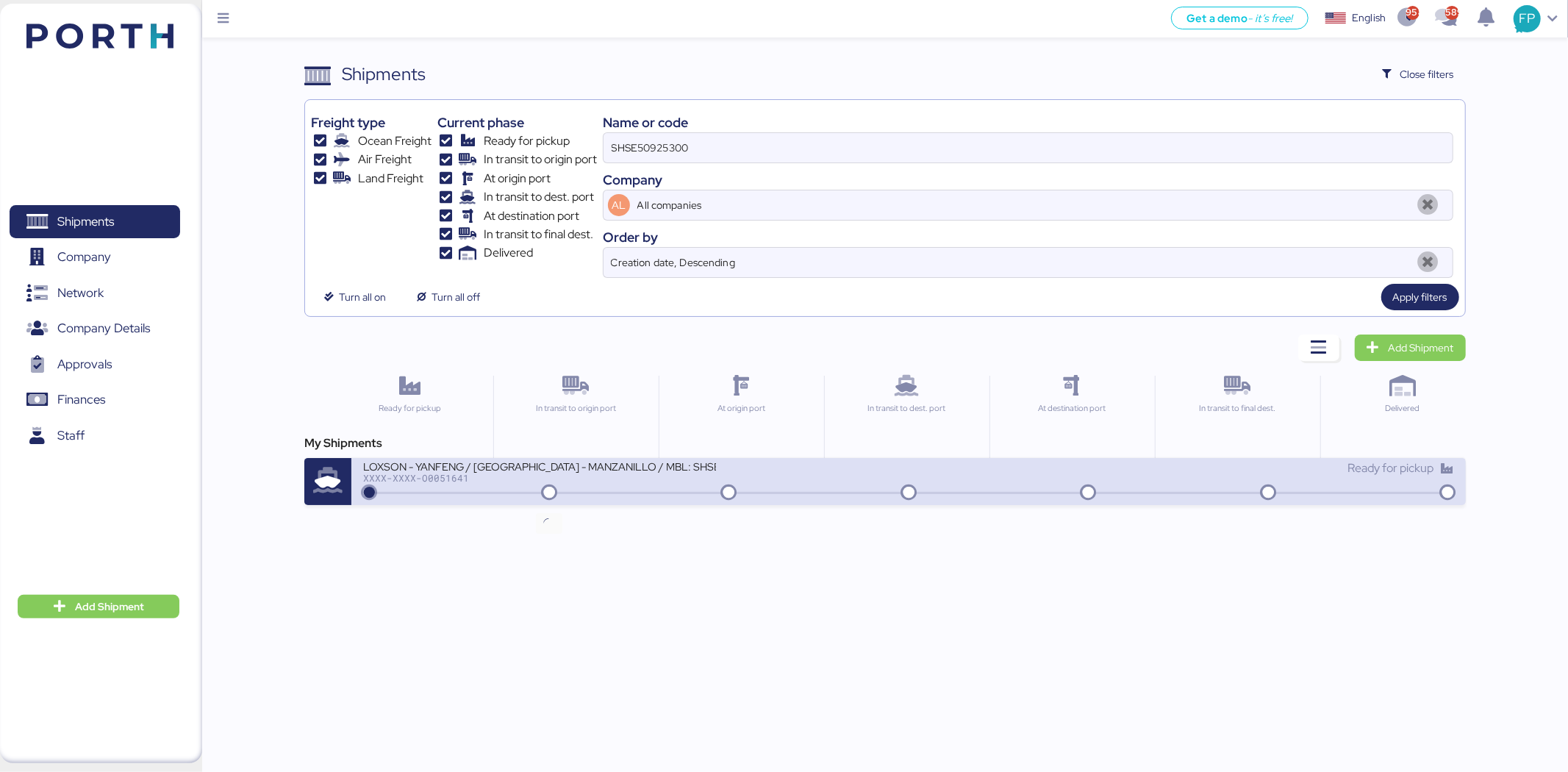
click at [576, 494] on icon at bounding box center [549, 493] width 71 height 16
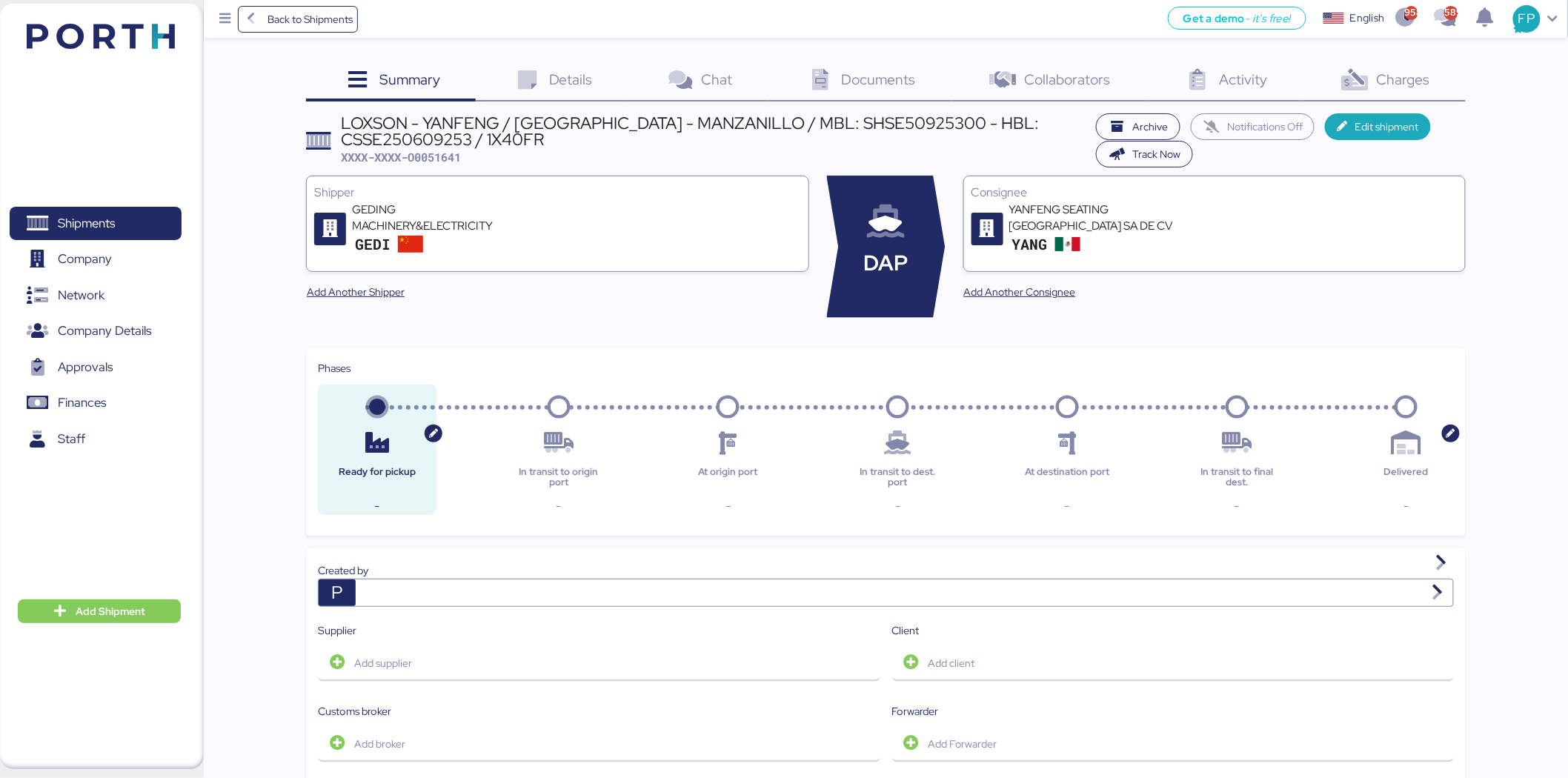
click at [1374, 80] on div "Charges 0" at bounding box center [1384, 81] width 162 height 40
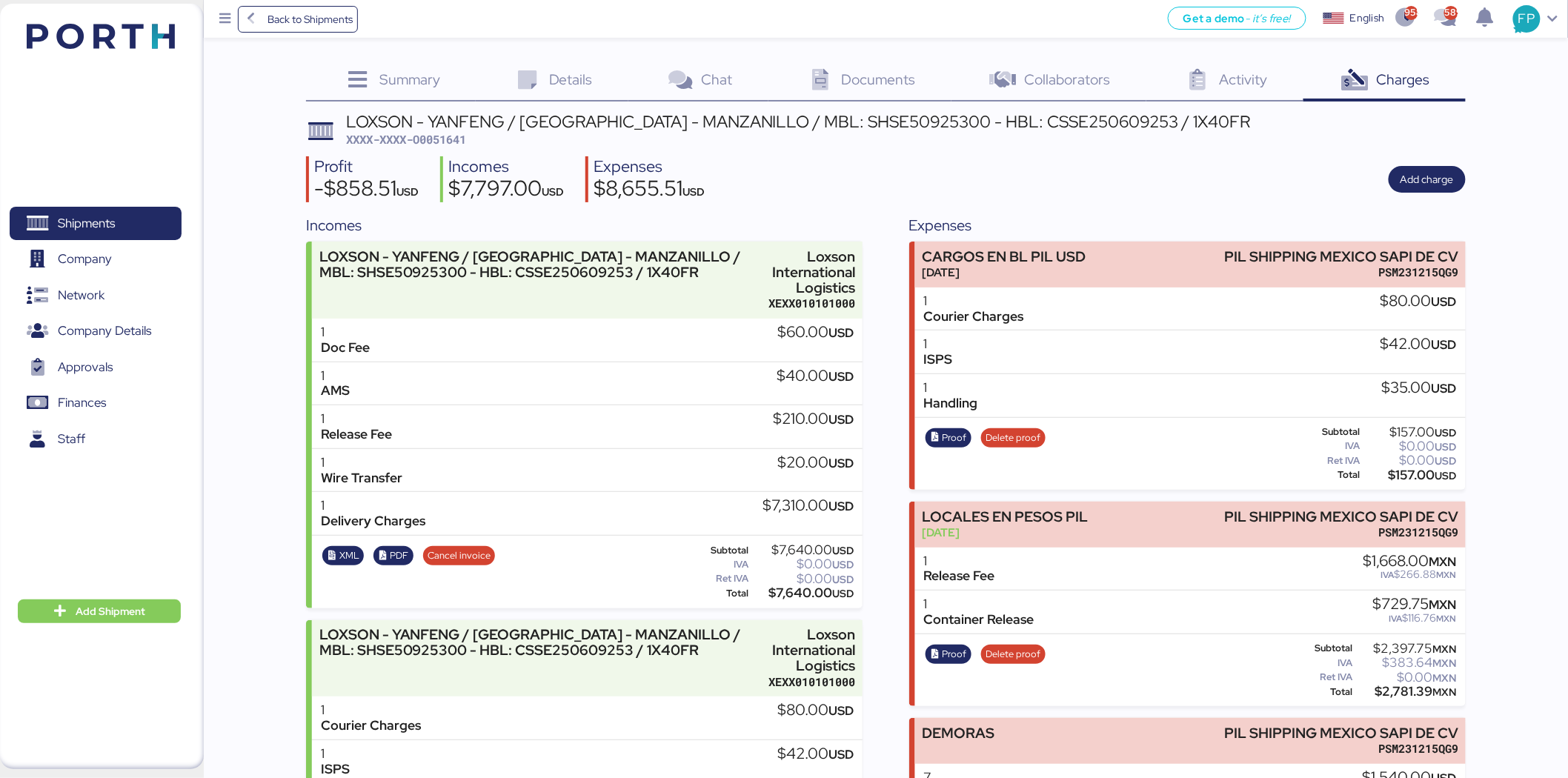
click at [436, 136] on span "XXXX-XXXX-O0051641" at bounding box center [406, 139] width 120 height 14
copy span "O0051641"
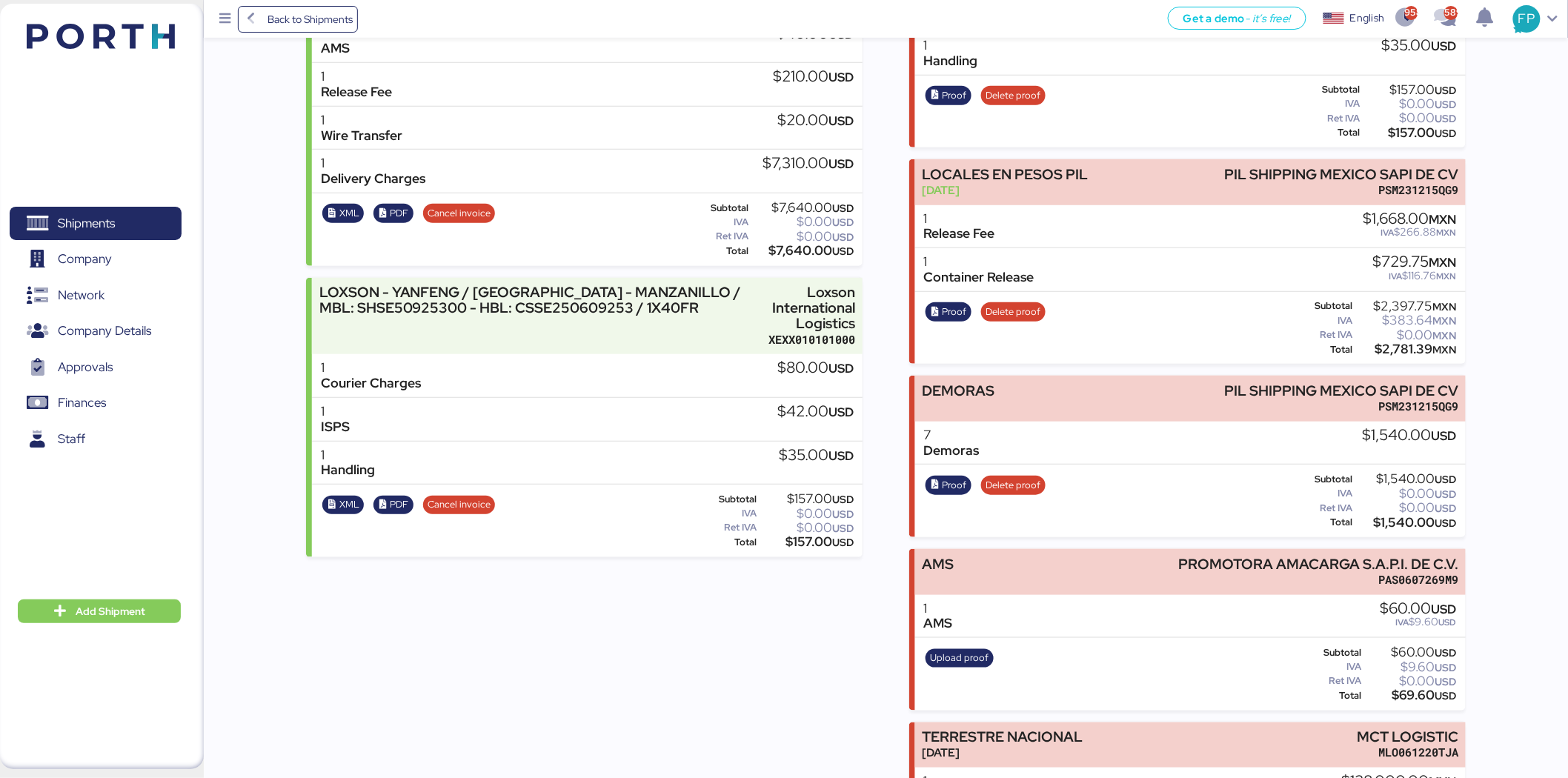
scroll to position [461, 0]
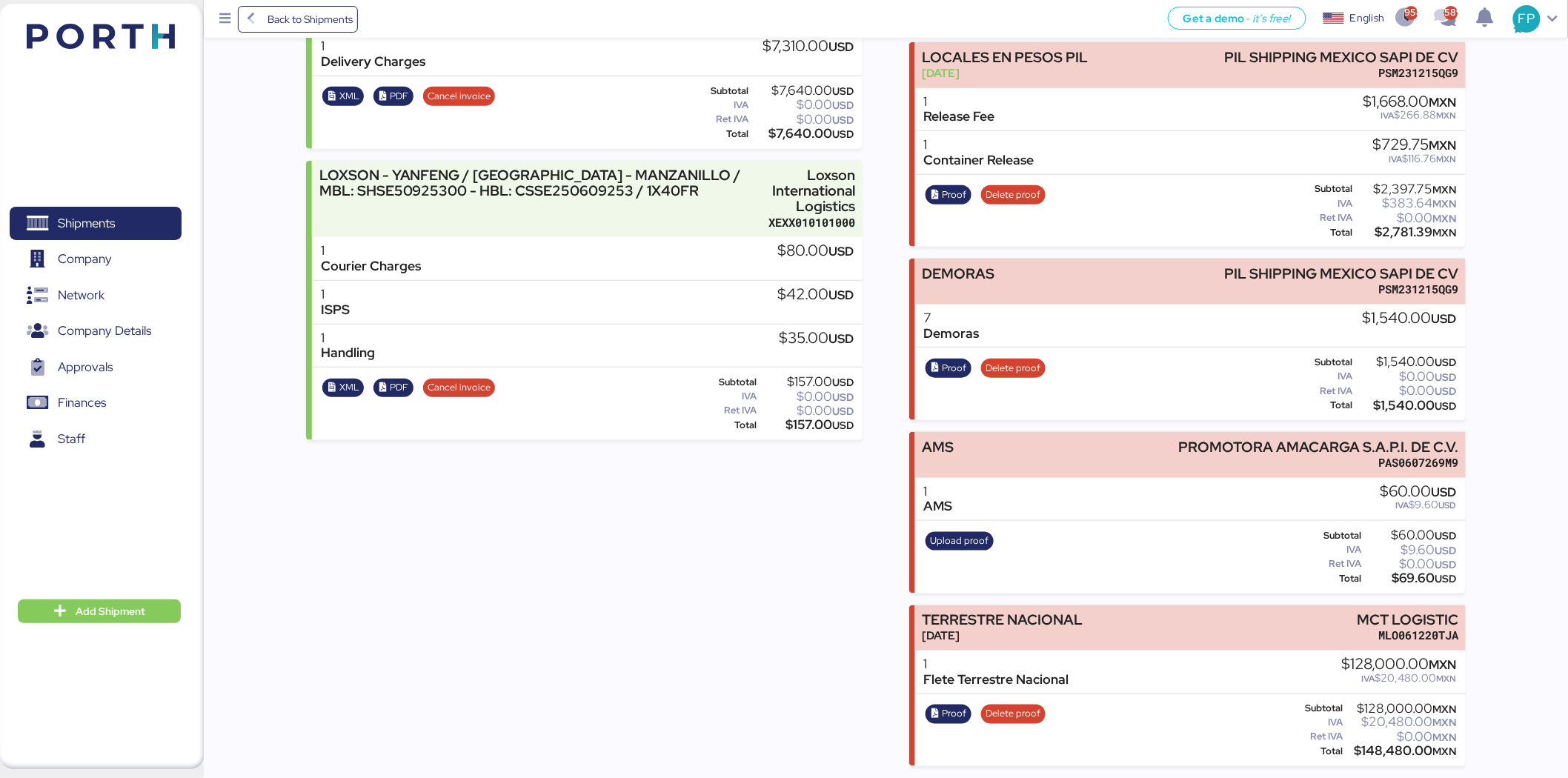
click at [1395, 400] on div "$1,540.00 USD" at bounding box center [1406, 405] width 102 height 11
copy div "1,540.00"
click at [956, 362] on span "Proof" at bounding box center [954, 368] width 25 height 16
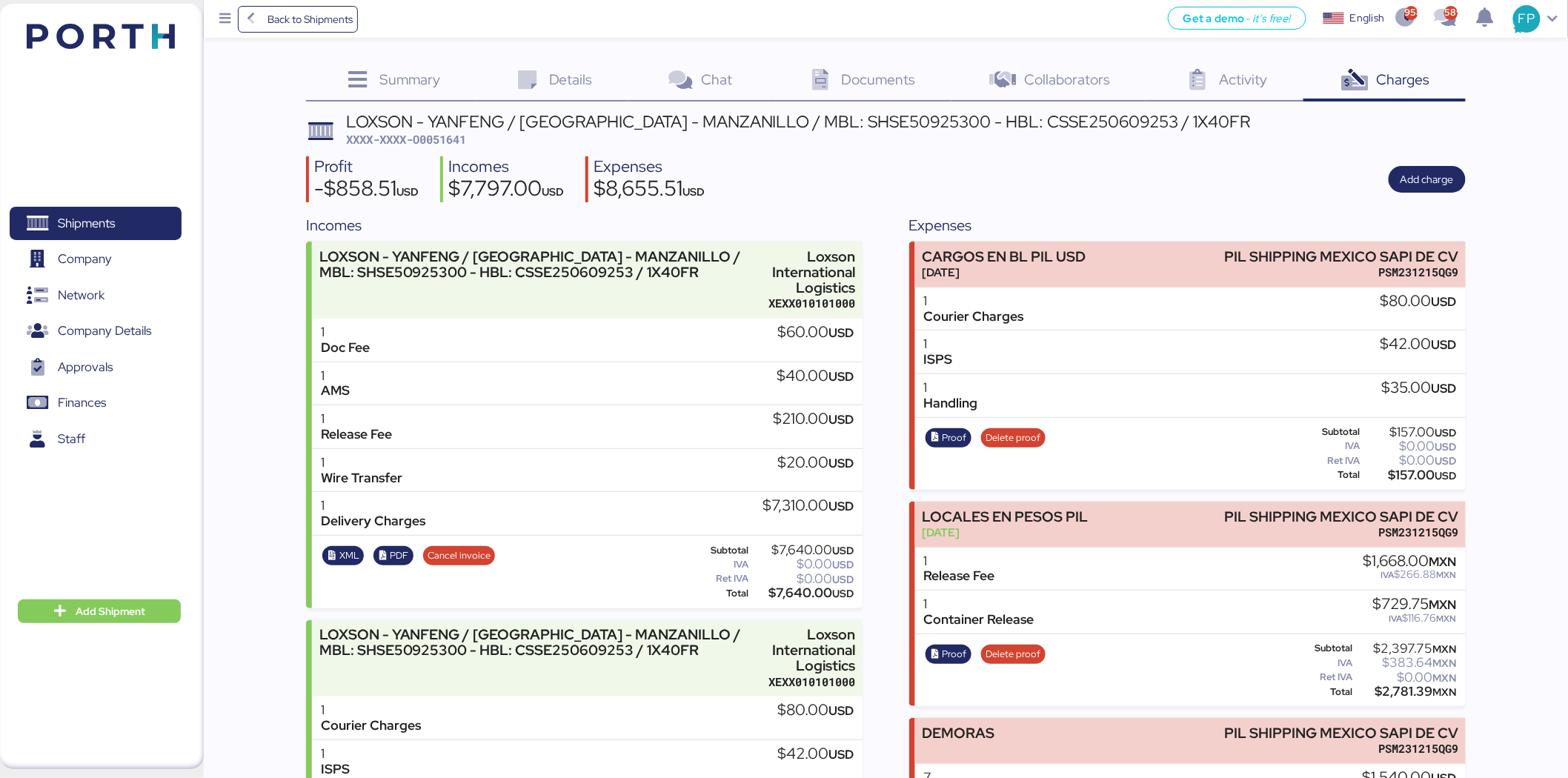
click at [575, 57] on div "Summary 0 Details 0 Chat 0 Documents 0 Collaborators 0 Activity 0 Charges 0 LOX…" at bounding box center [784, 613] width 1568 height 1225
click at [579, 76] on span "Details" at bounding box center [571, 79] width 44 height 19
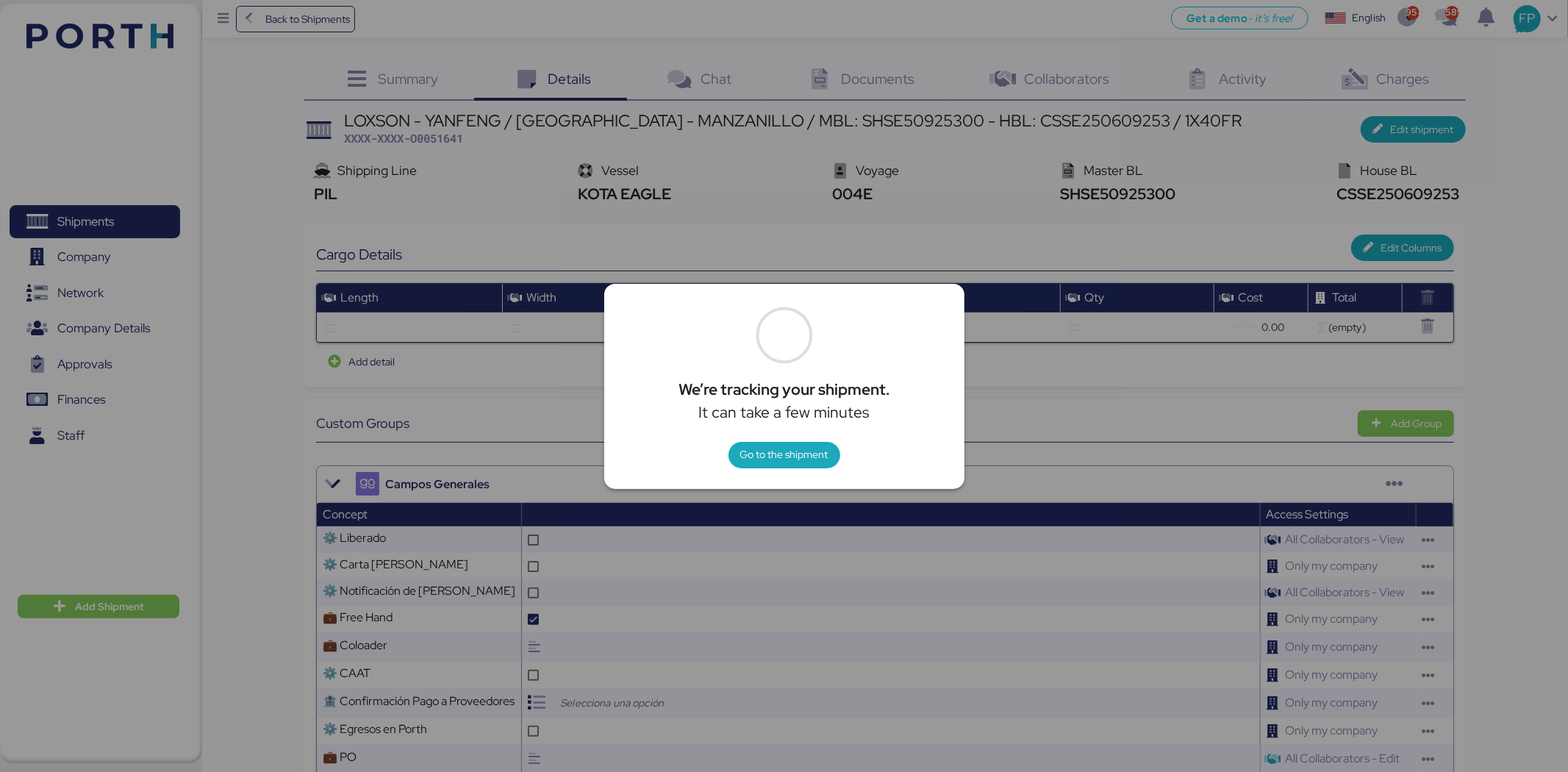
click at [1062, 426] on div at bounding box center [784, 386] width 1568 height 772
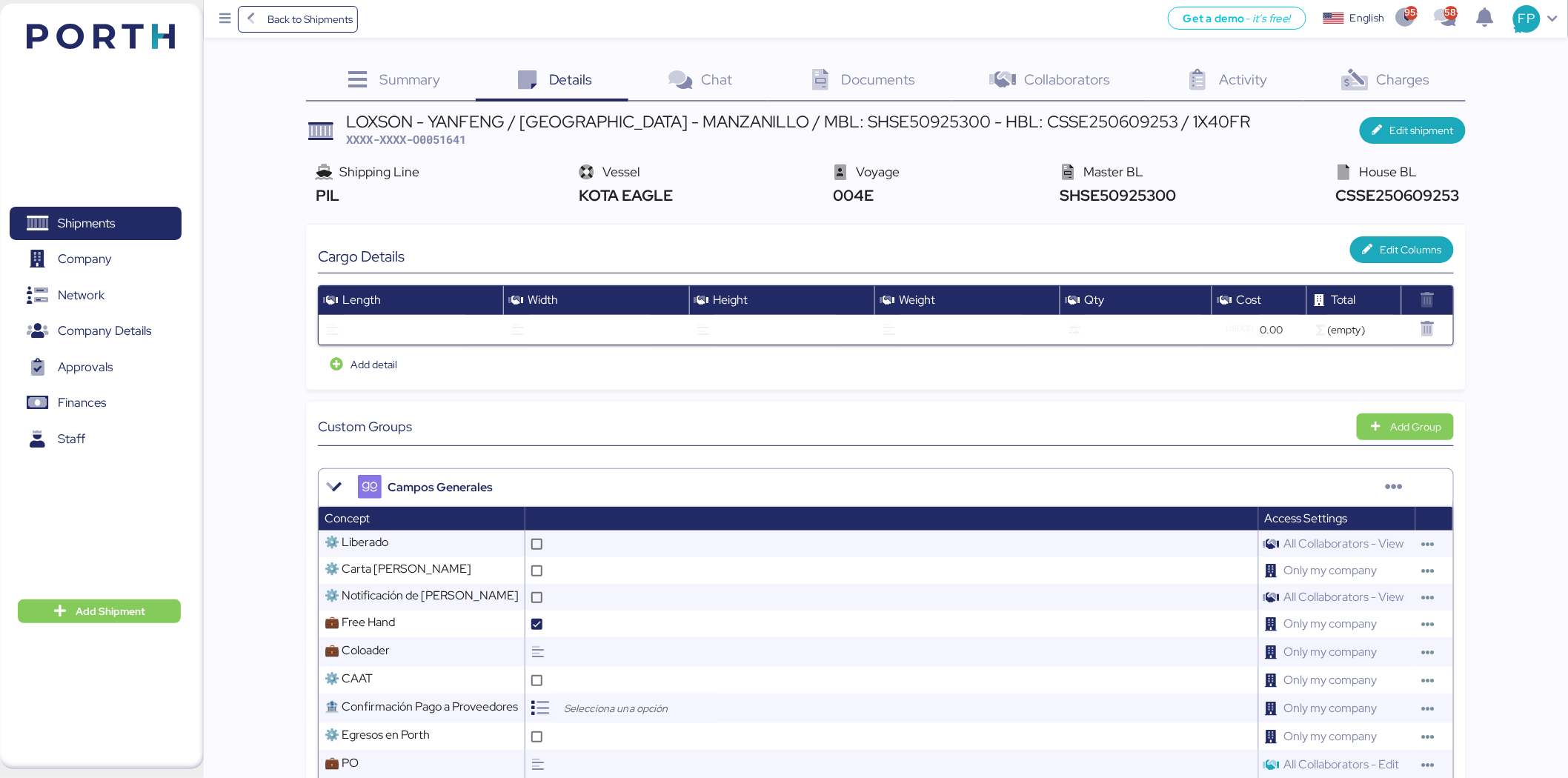
click at [417, 143] on span "XXXX-XXXX-O0051641" at bounding box center [406, 139] width 120 height 14
copy span "O0051641"
click at [869, 123] on div "LOXSON - YANFENG / SHANGHAI - MANZANILLO / MBL: SHSE50925300 - HBL: CSSE2506092…" at bounding box center [798, 121] width 904 height 16
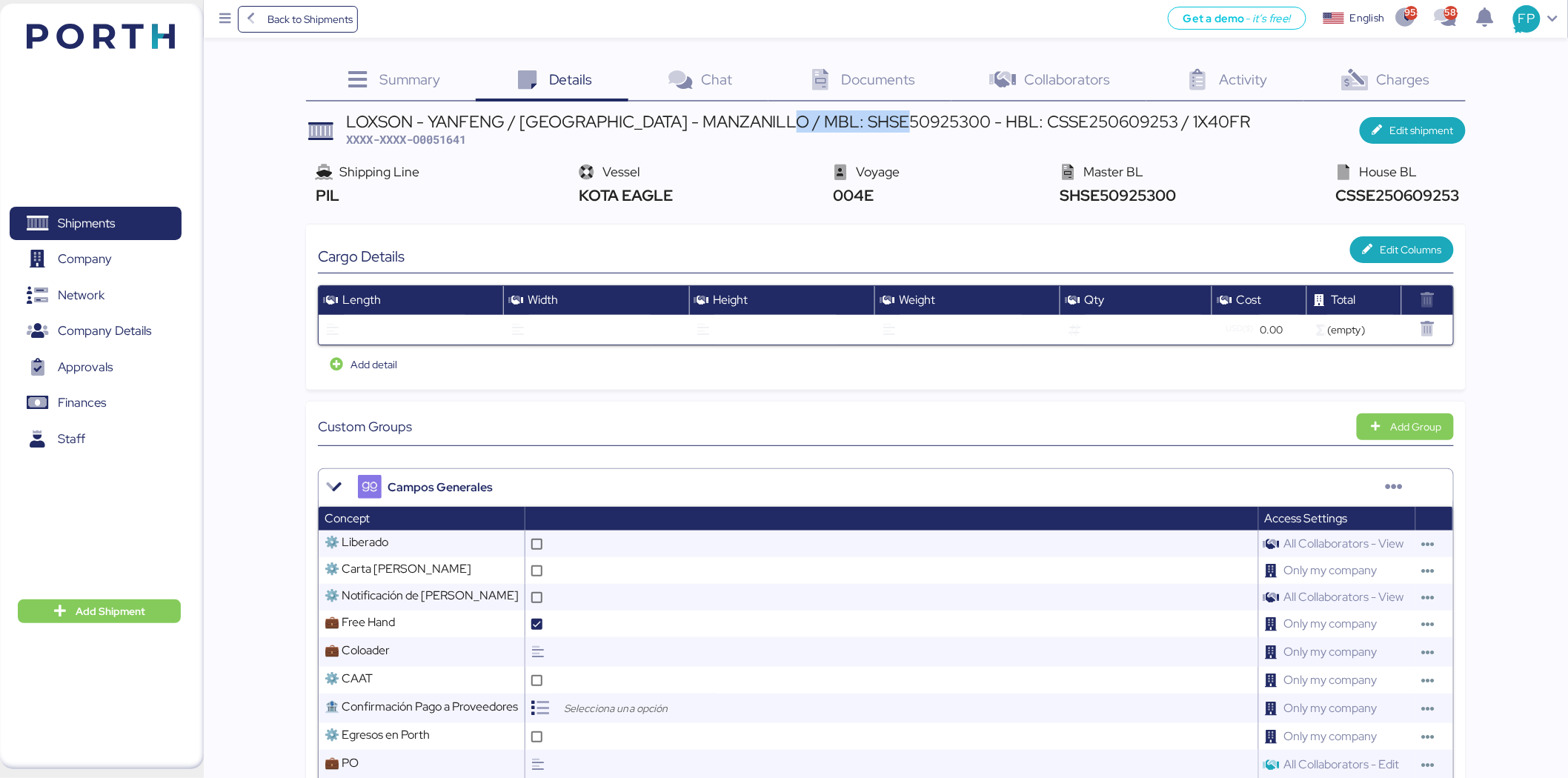
copy div "SHSE50925300"
click at [116, 217] on span "Shipments" at bounding box center [95, 223] width 159 height 21
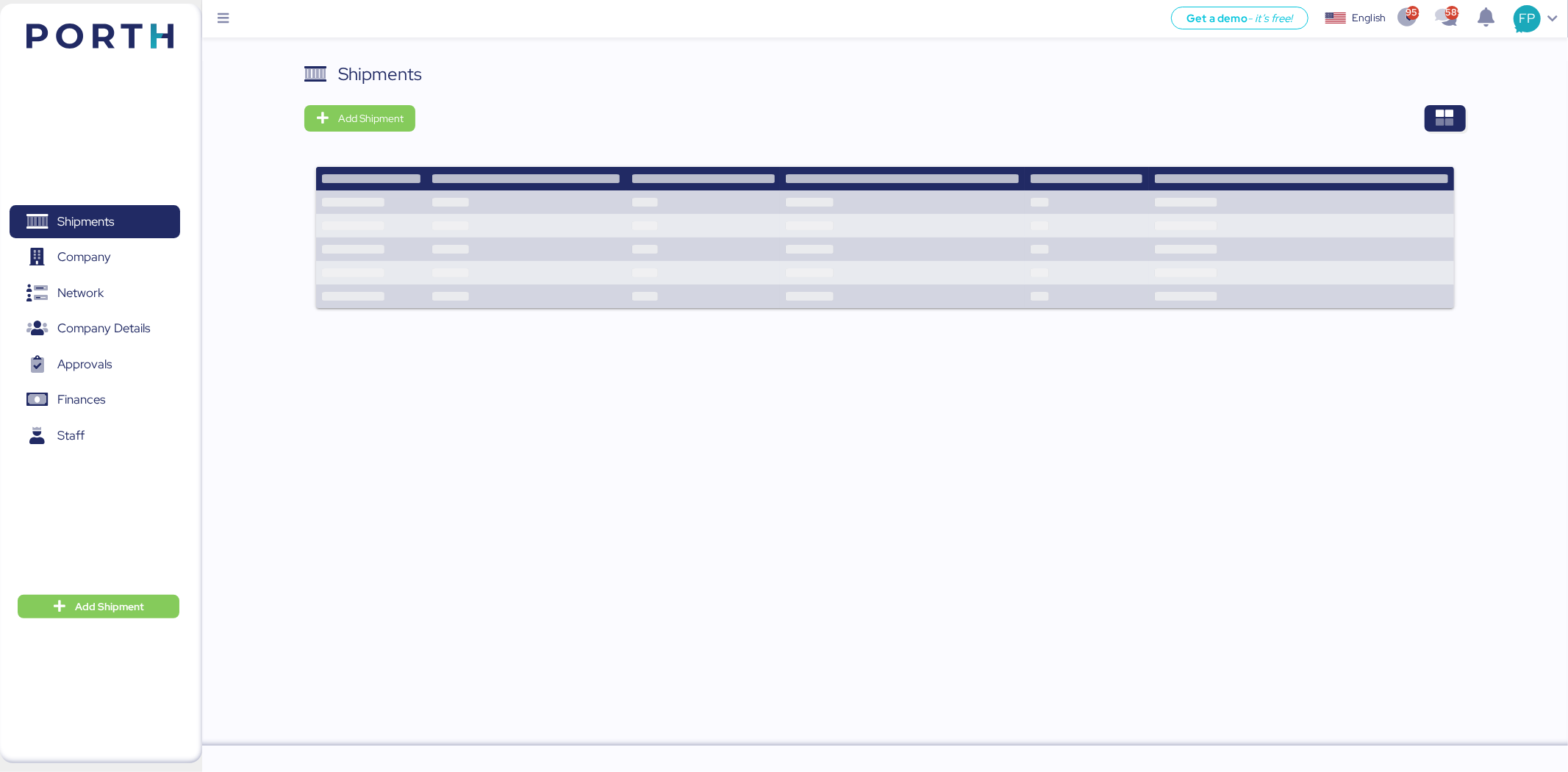
click at [1452, 103] on div "Shipments Add Shipment" at bounding box center [884, 194] width 1160 height 266
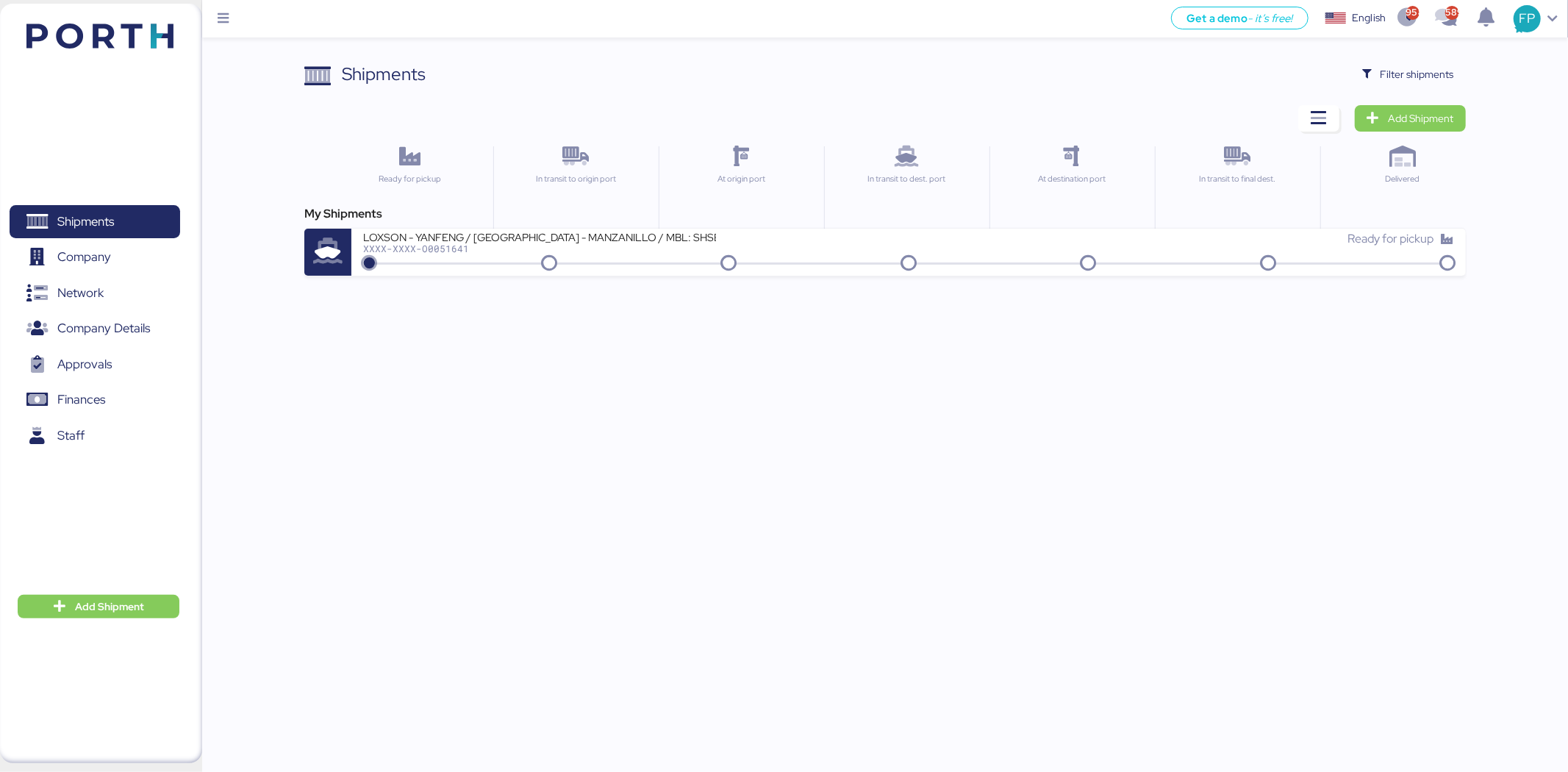
click at [1412, 47] on div "Shipments Clear Filters Filter shipments Add Shipment Ready for pickup In trans…" at bounding box center [784, 138] width 1568 height 276
click at [1412, 60] on div "Shipments Clear Filters Filter shipments Add Shipment Ready for pickup In trans…" at bounding box center [784, 138] width 1568 height 276
click at [1414, 79] on span "Filter shipments" at bounding box center [1417, 74] width 73 height 18
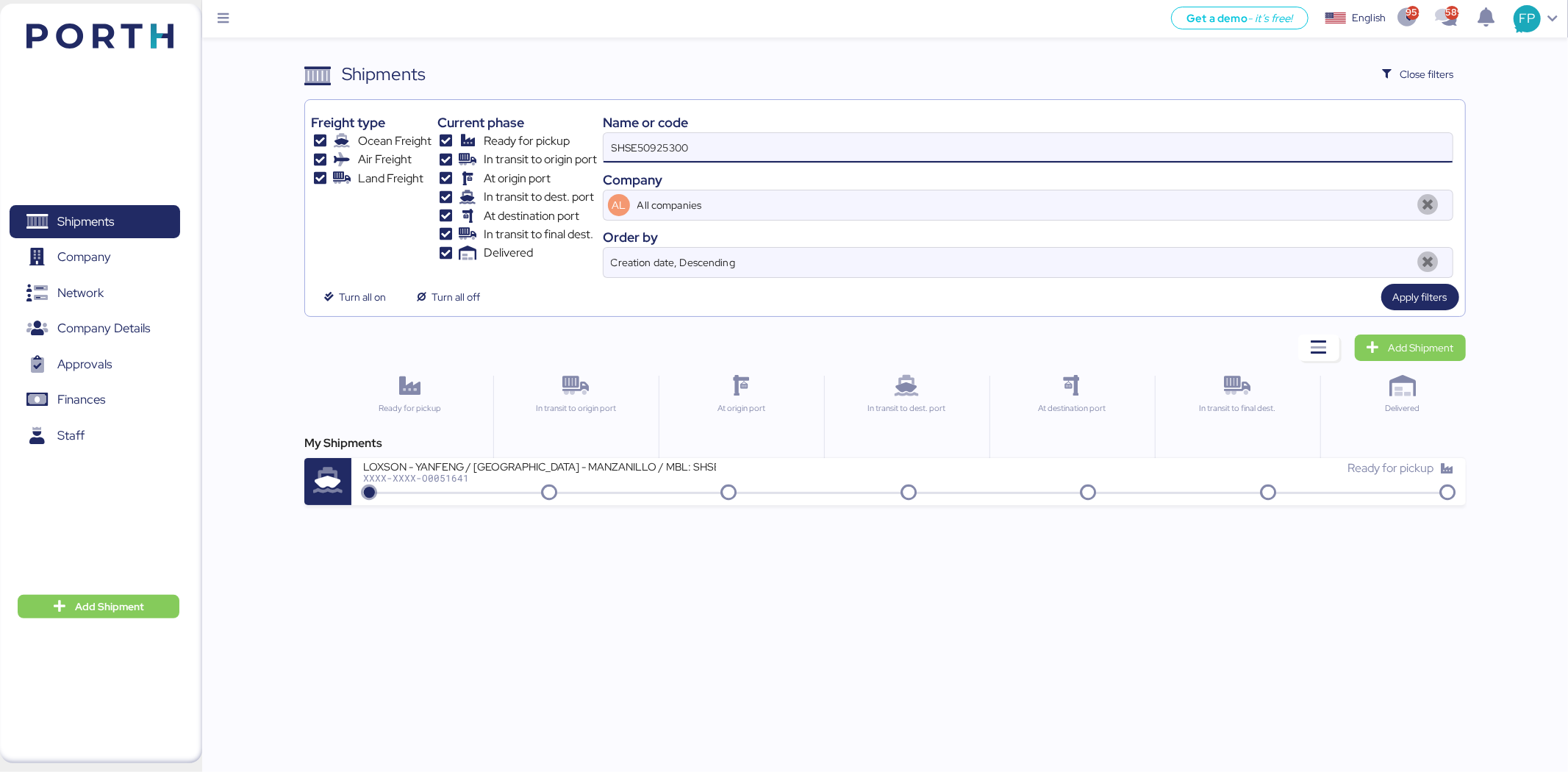
click at [693, 145] on input "SHSE50925300" at bounding box center [1028, 147] width 849 height 29
paste input "O0051968"
type input "O0051968"
click at [643, 452] on div "My Shipments" at bounding box center [884, 443] width 1160 height 18
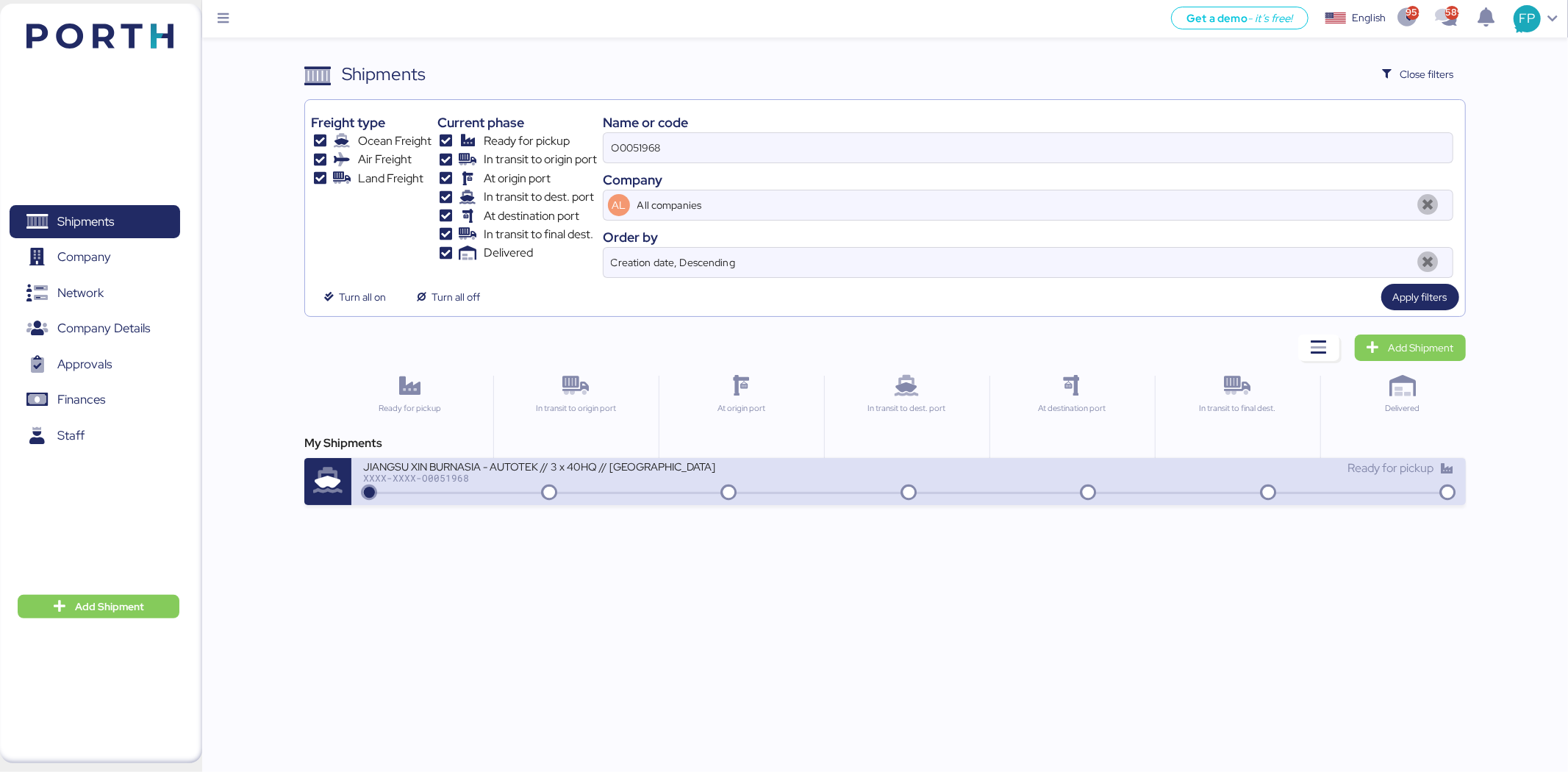
click at [652, 471] on div "JIANGSU XIN BURNASIA - AUTOTEK // 3 x 40HQ // SHANGHAI - MANZANILLO // MBL: SHS…" at bounding box center [540, 465] width 353 height 13
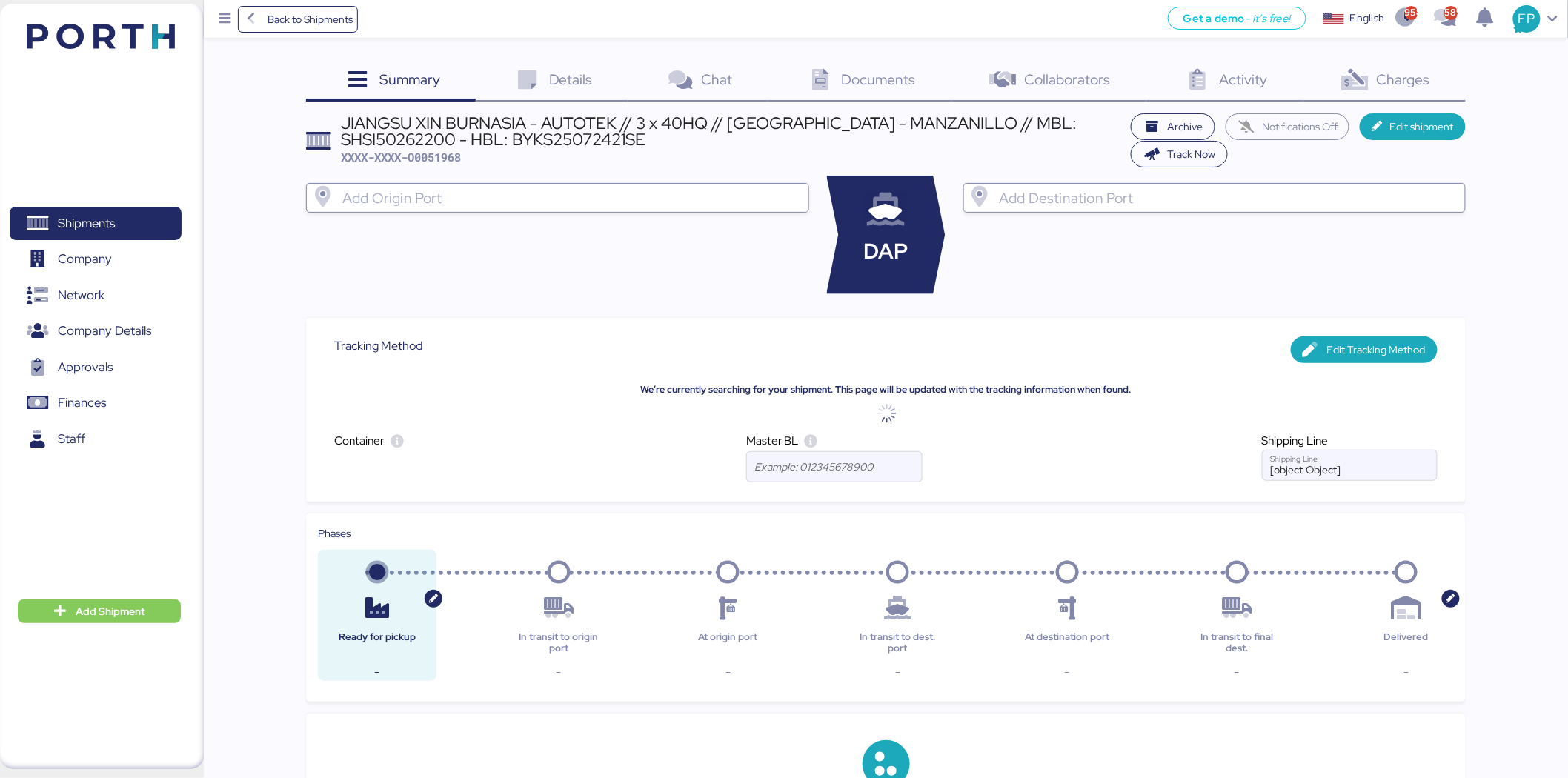
click at [1399, 89] on div "Charges 0" at bounding box center [1384, 81] width 162 height 40
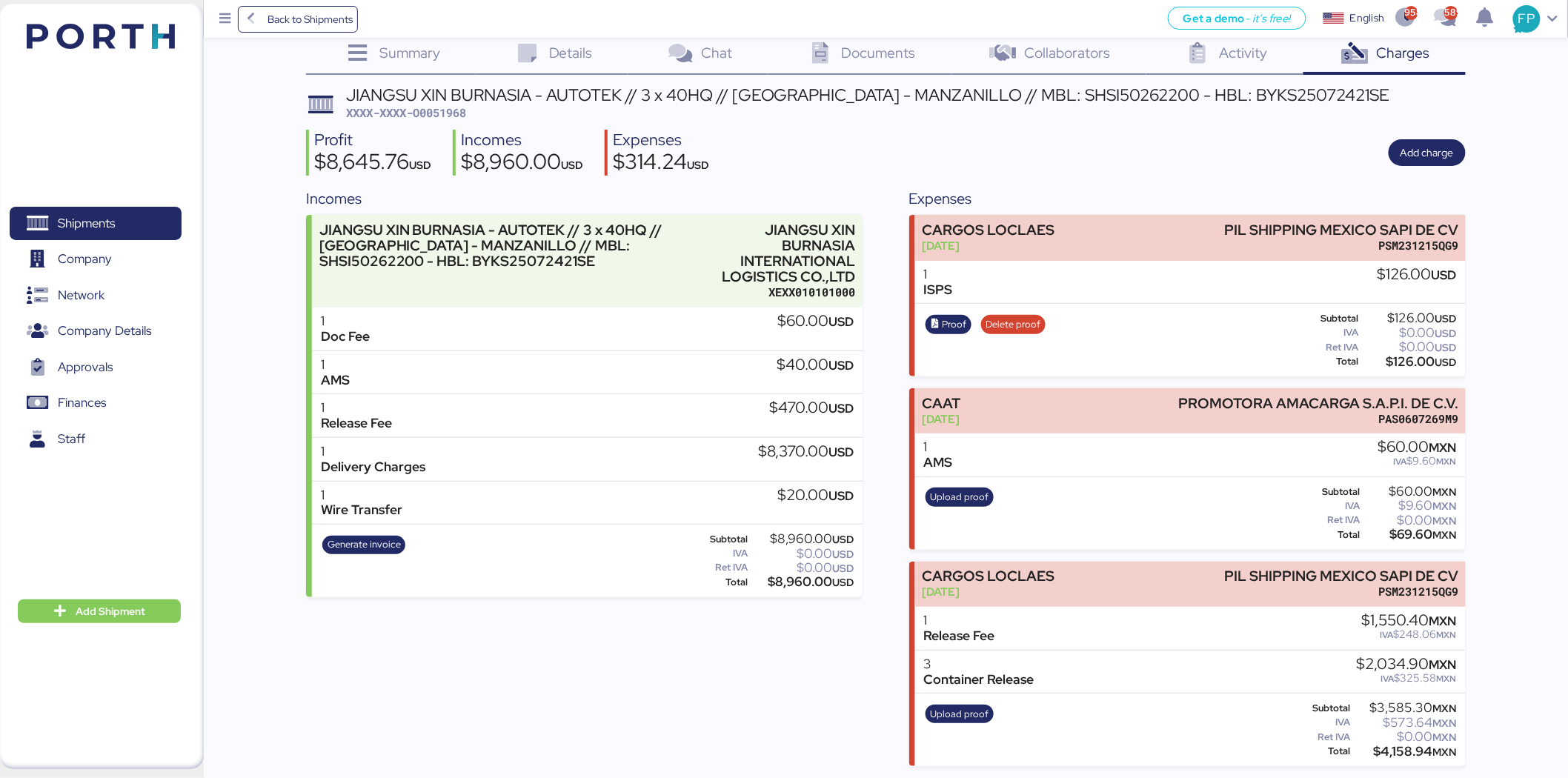
scroll to position [26, 0]
click at [97, 215] on span "Shipments" at bounding box center [86, 223] width 57 height 21
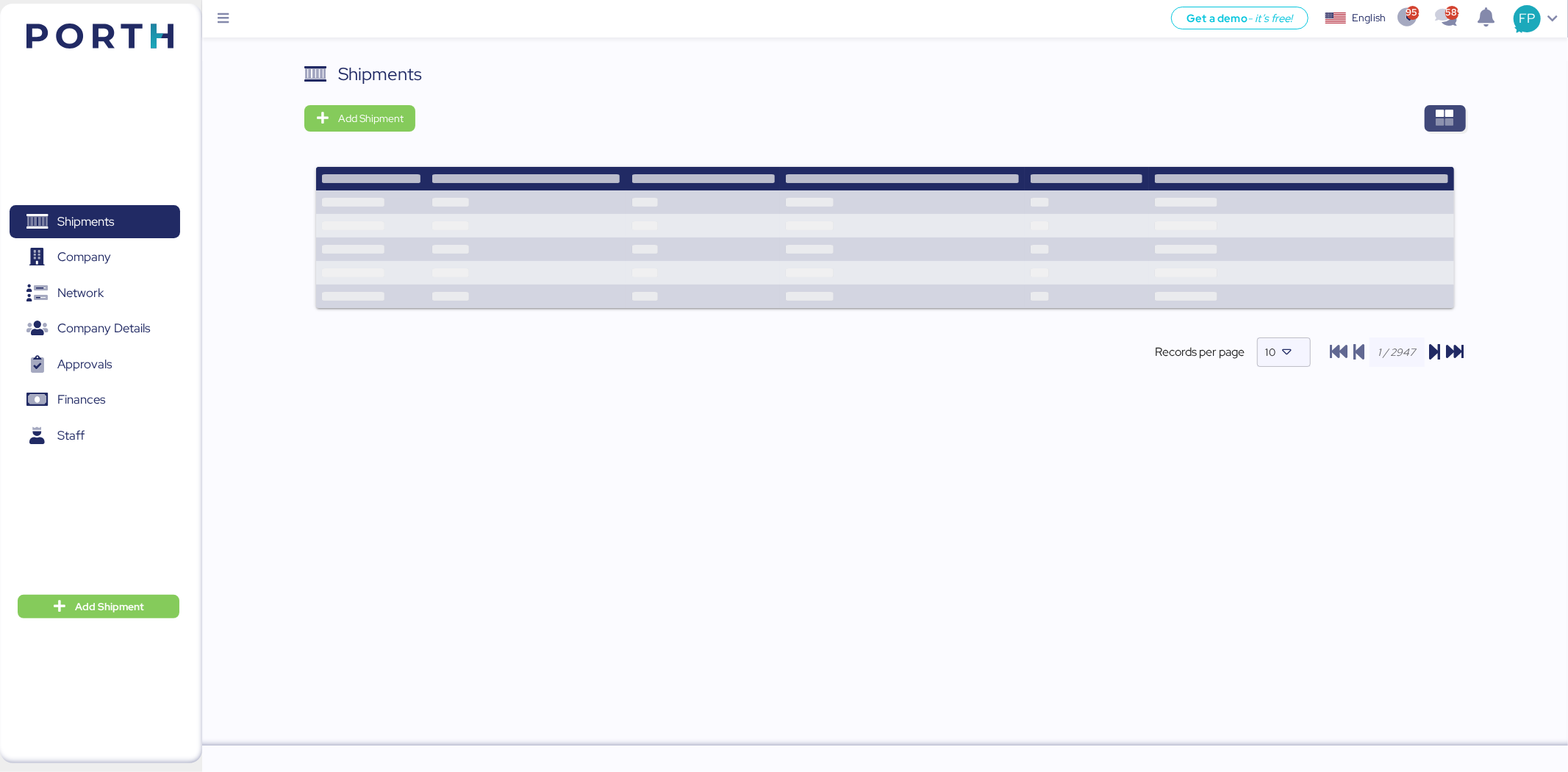
click at [1436, 113] on icon "button" at bounding box center [1444, 118] width 18 height 18
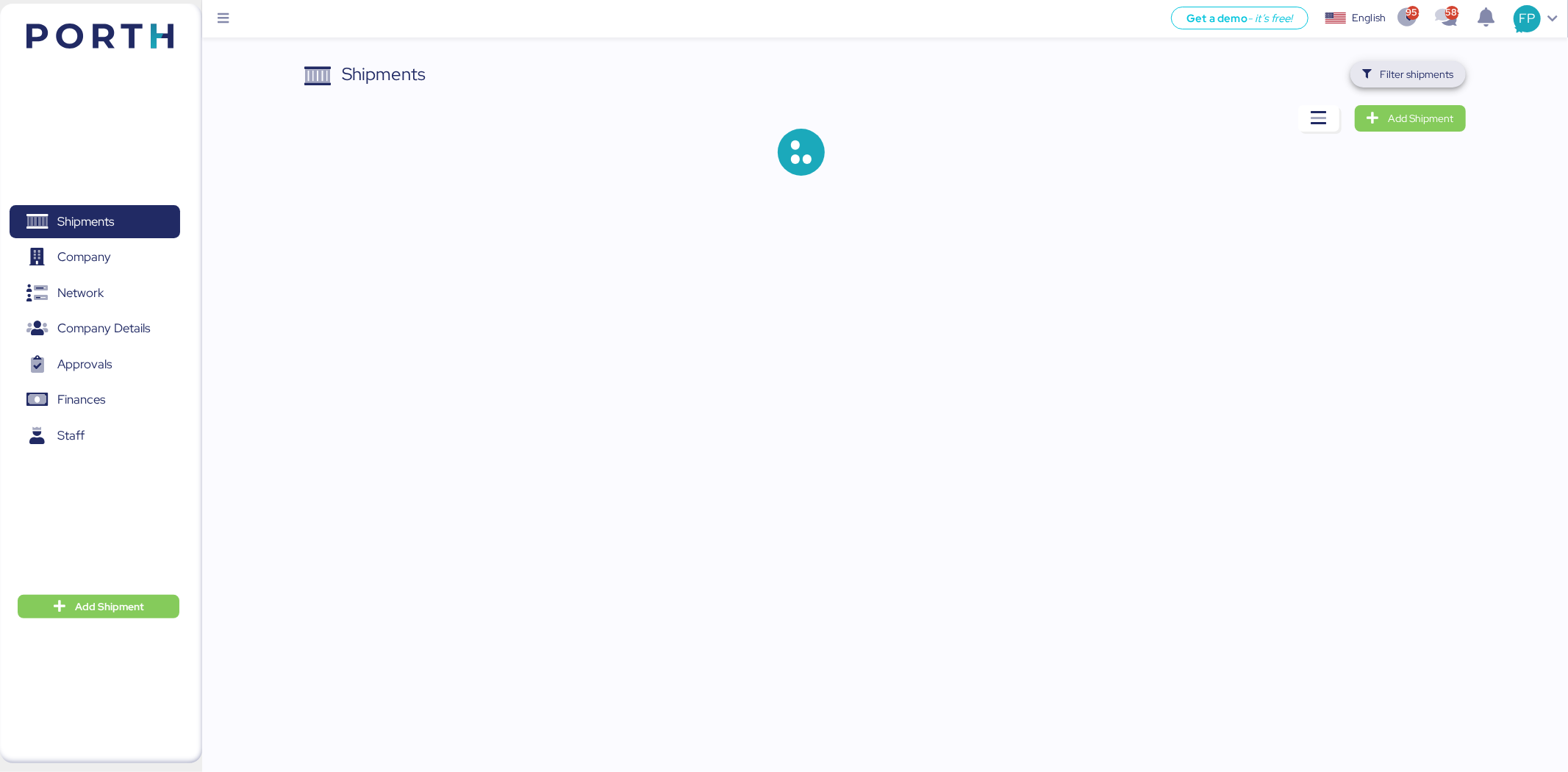
click at [1392, 64] on span "Filter shipments" at bounding box center [1407, 74] width 92 height 20
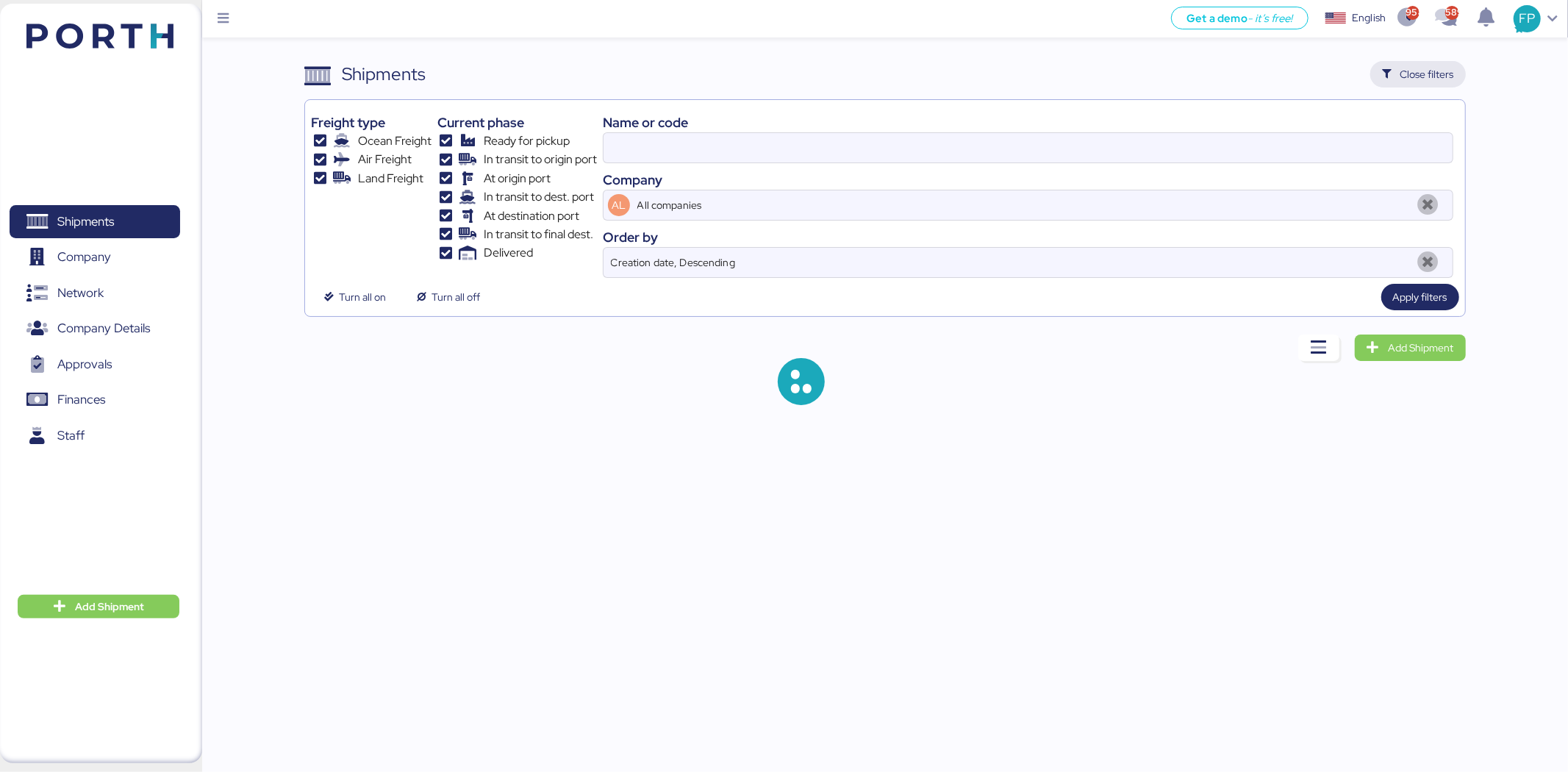
type input "51818"
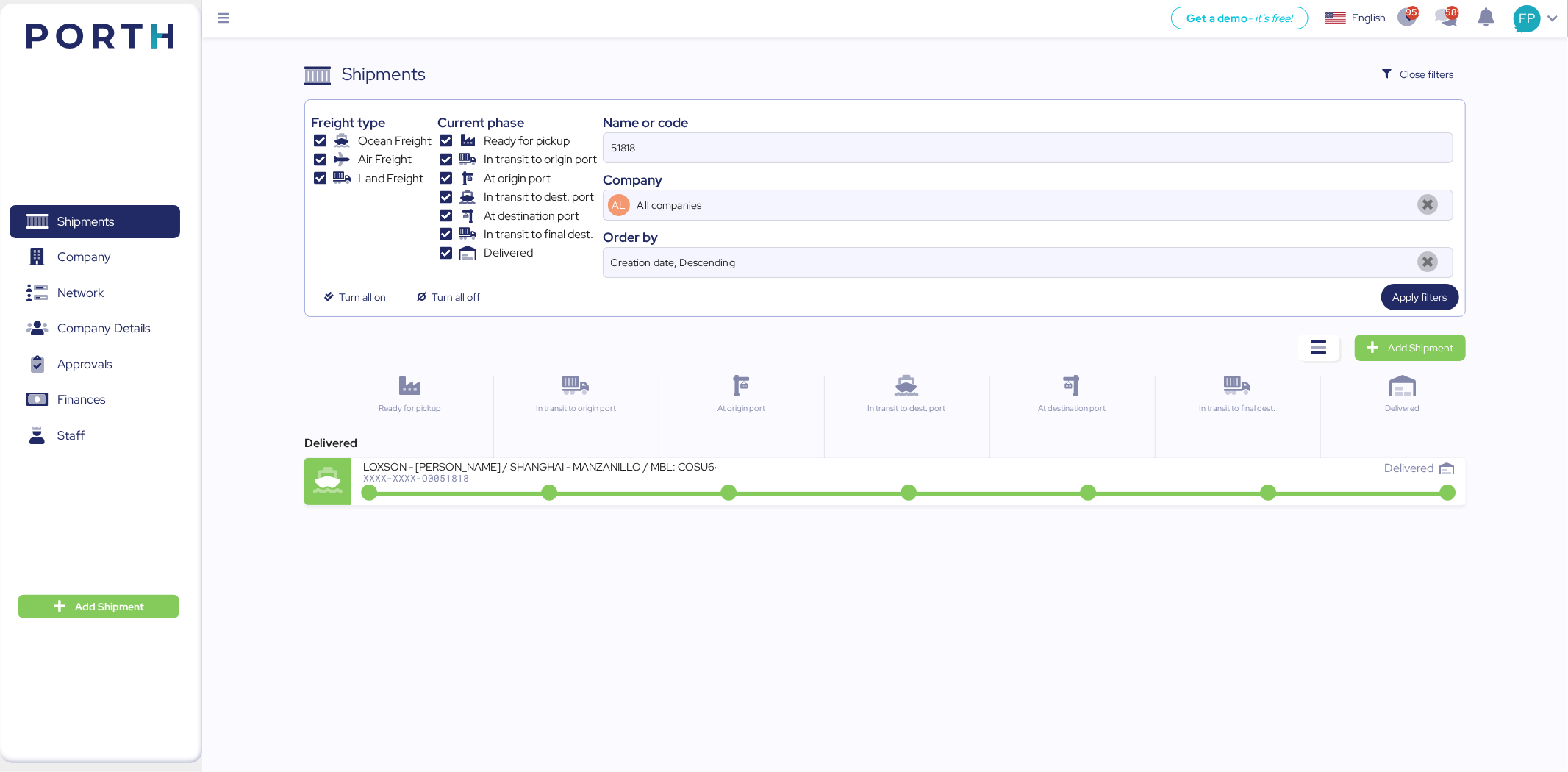
click at [628, 152] on input "51818" at bounding box center [1028, 147] width 849 height 29
type input "51449"
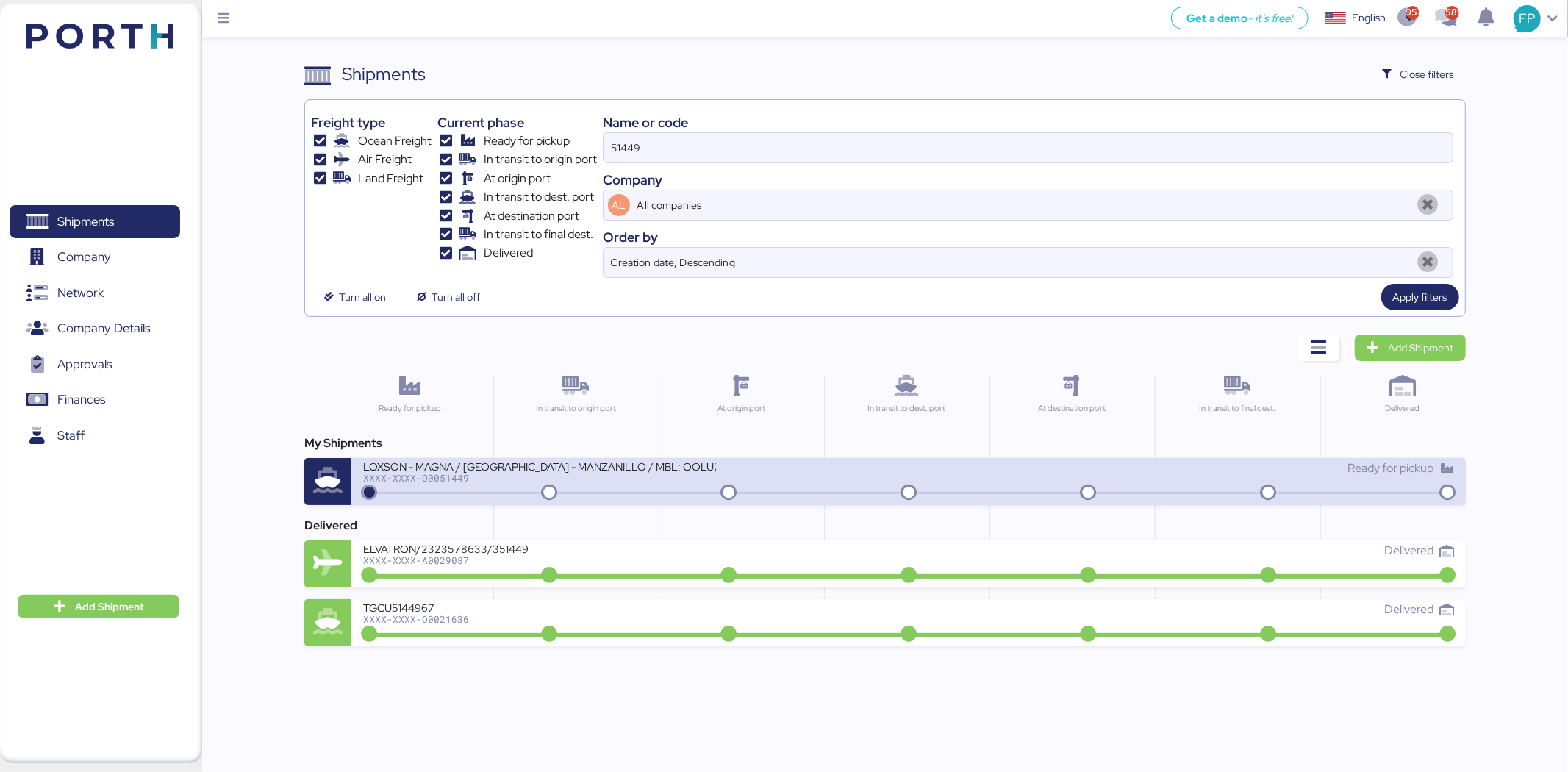
click at [607, 466] on div "LOXSON - MAGNA / SHANGHAI - MANZANILLO / MBL: OOLU2760800010 - HBL: KSSE2505082…" at bounding box center [540, 465] width 353 height 13
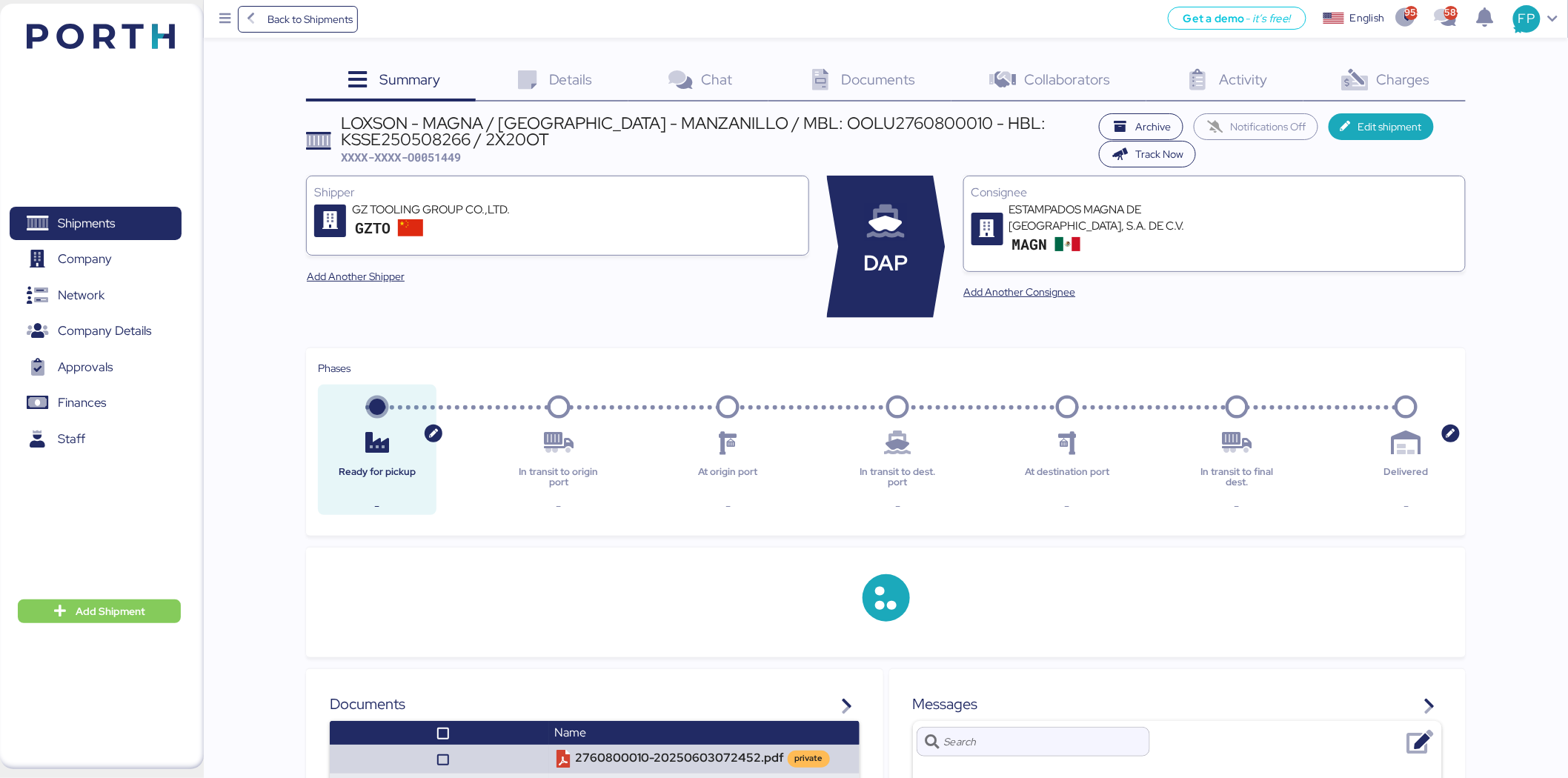
click at [1409, 92] on div "Charges 0" at bounding box center [1384, 81] width 162 height 40
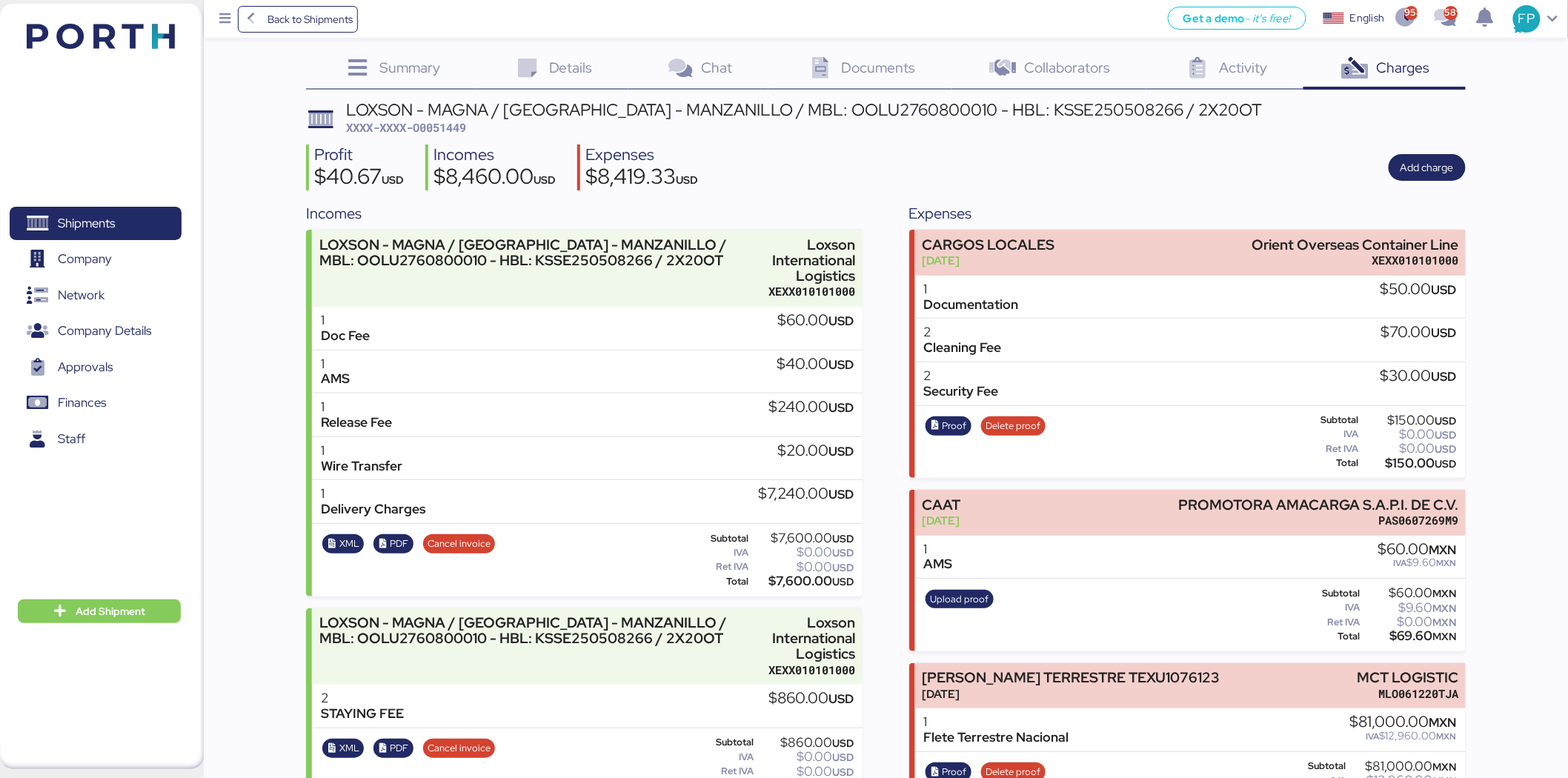
scroll to position [11, 0]
click at [435, 122] on span "XXXX-XXXX-O0051449" at bounding box center [406, 127] width 120 height 14
copy span "O0051449"
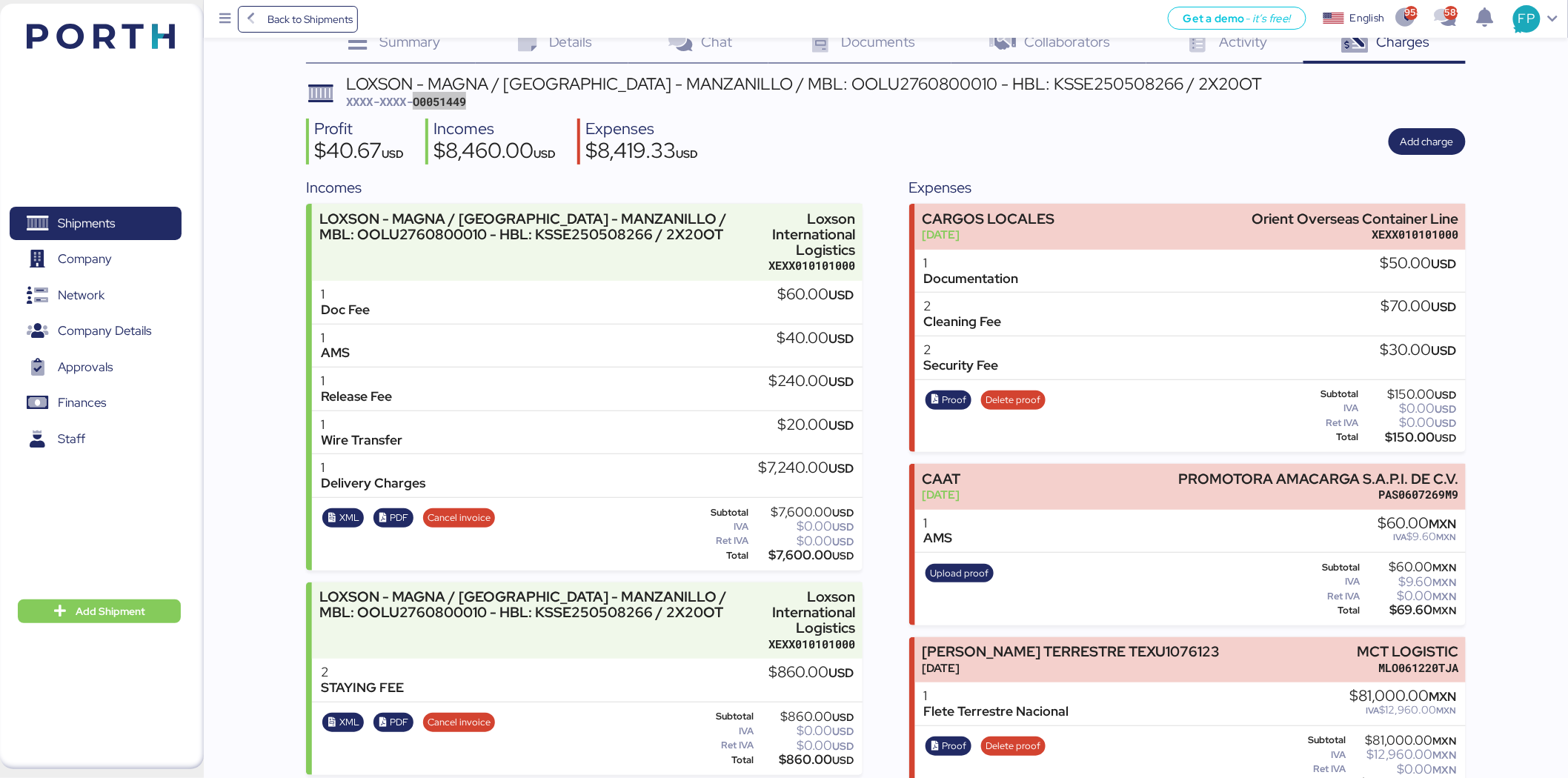
scroll to position [37, 0]
click at [439, 109] on div "LOXSON - MAGNA / SHANGHAI - MANZANILLO / MBL: OOLU2760800010 - HBL: KSSE2505082…" at bounding box center [803, 93] width 916 height 35
click at [428, 108] on span "XXXX-XXXX-O0051449" at bounding box center [406, 102] width 120 height 14
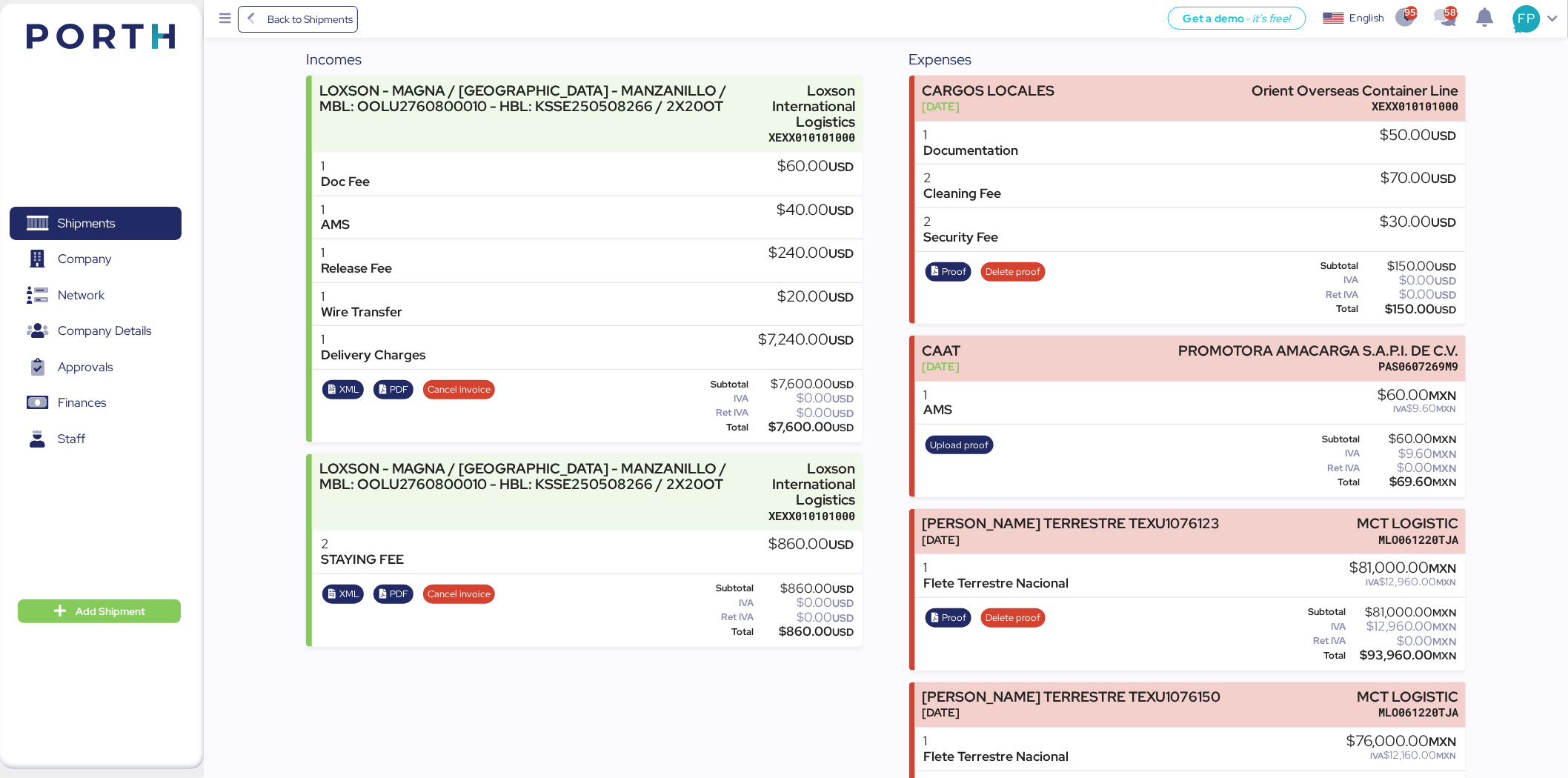
scroll to position [167, 0]
click at [125, 216] on span "Shipments" at bounding box center [95, 223] width 159 height 21
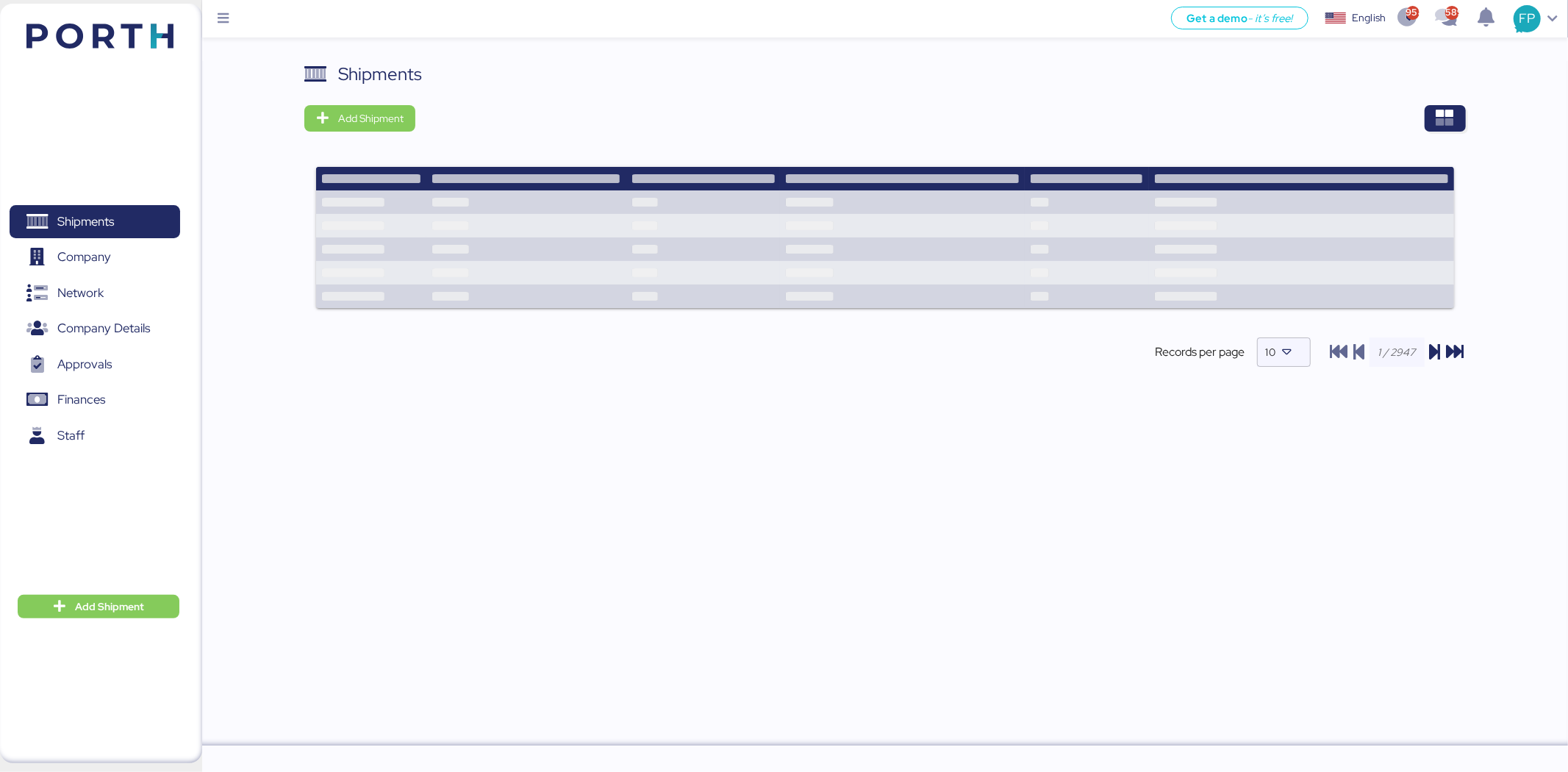
click at [1419, 121] on div at bounding box center [945, 118] width 1039 height 26
click at [1422, 121] on div at bounding box center [945, 118] width 1039 height 26
click at [1434, 121] on span "button" at bounding box center [1444, 118] width 41 height 26
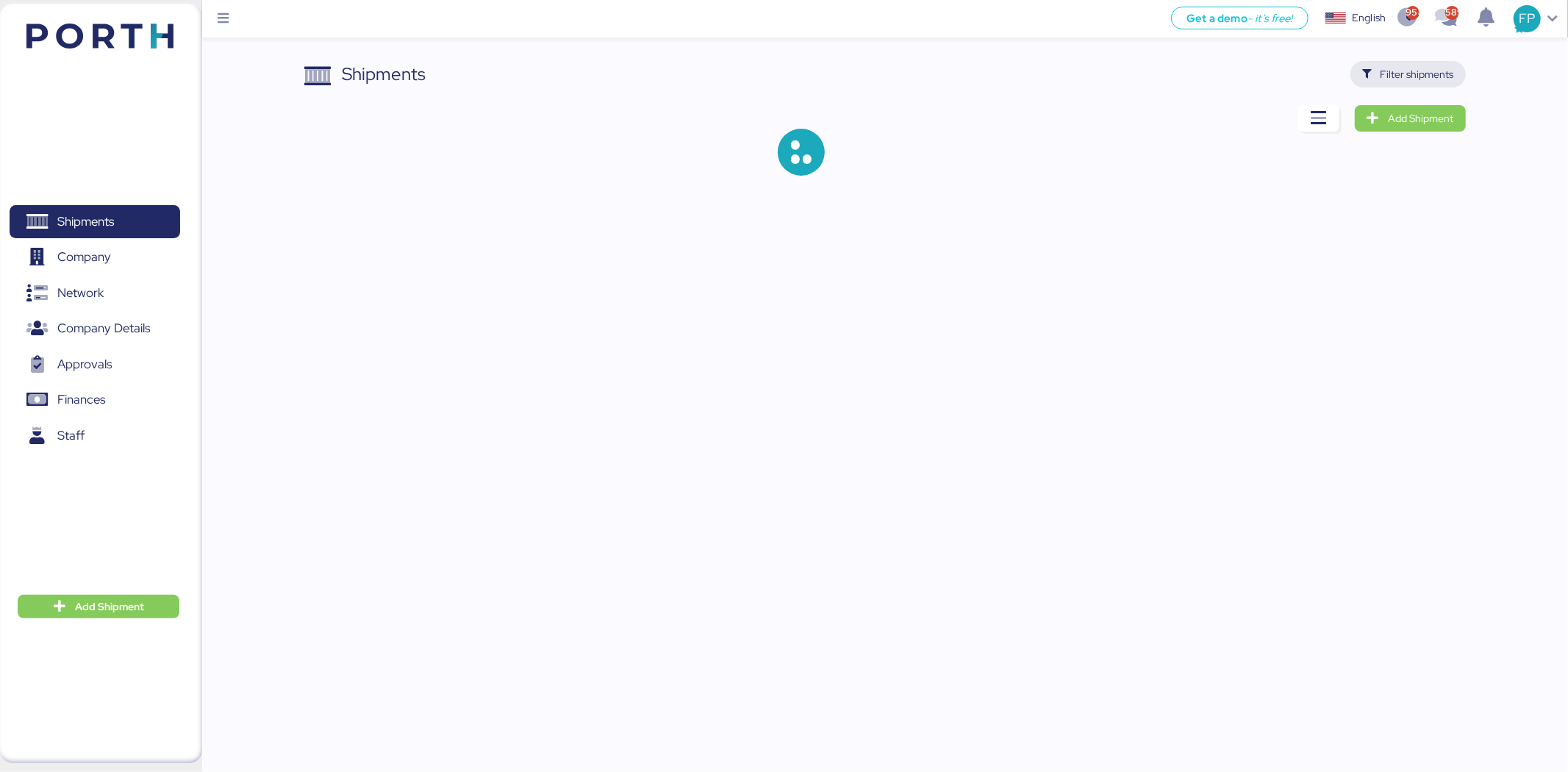
click at [1406, 71] on span "Filter shipments" at bounding box center [1417, 74] width 73 height 18
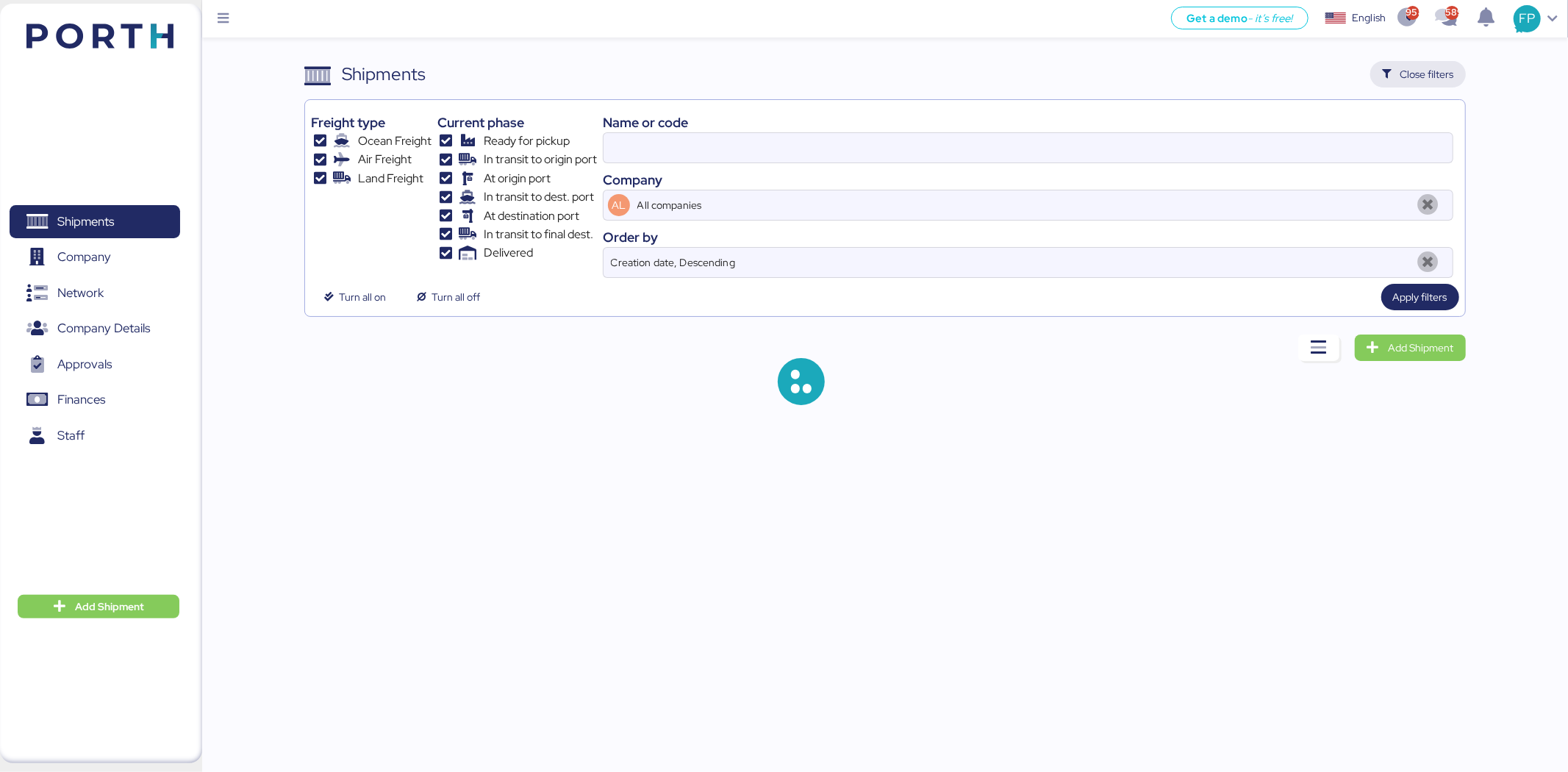
type input "O0051816"
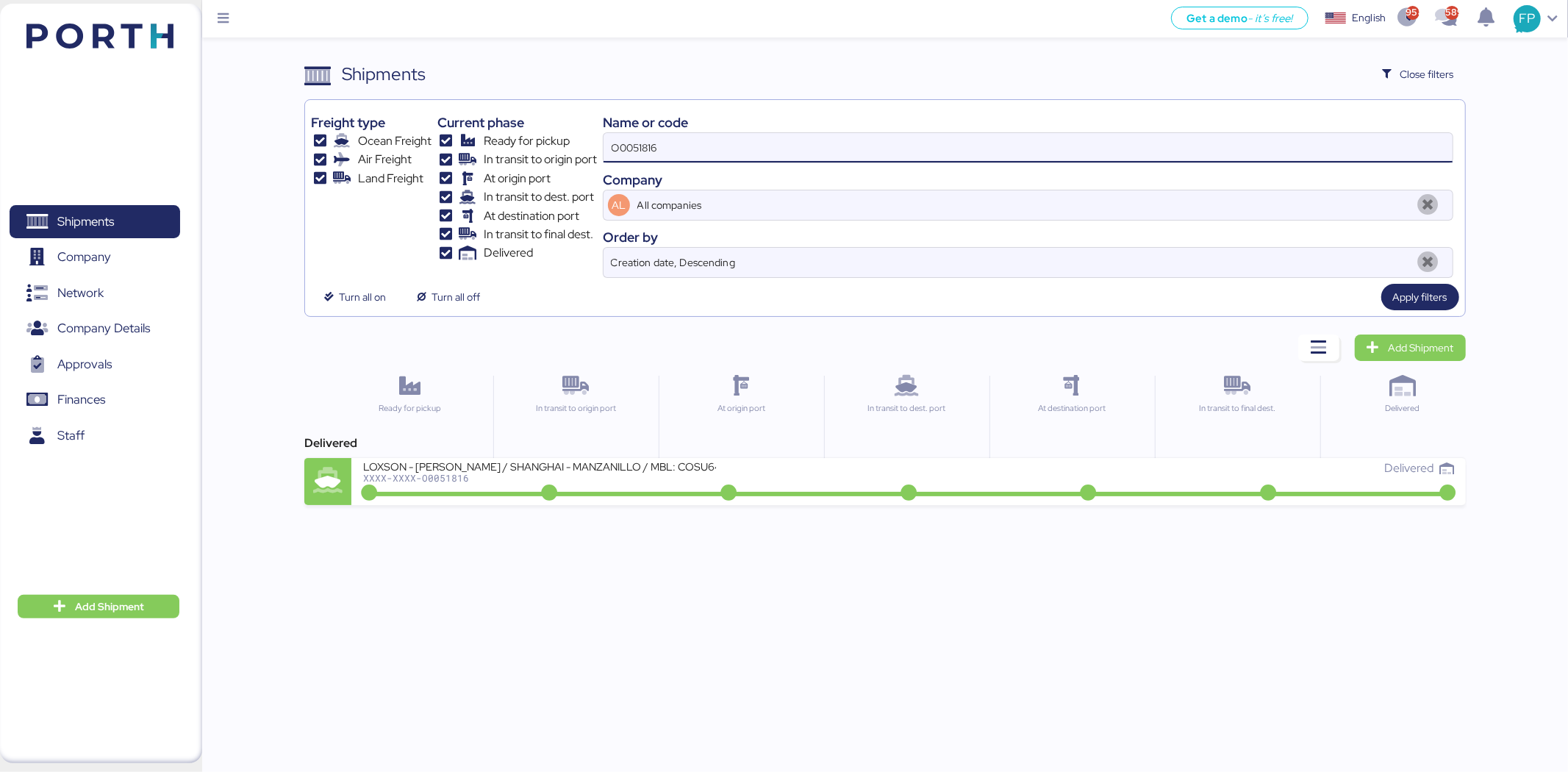
click at [643, 135] on input "O0051816" at bounding box center [1028, 147] width 849 height 29
type input "51810"
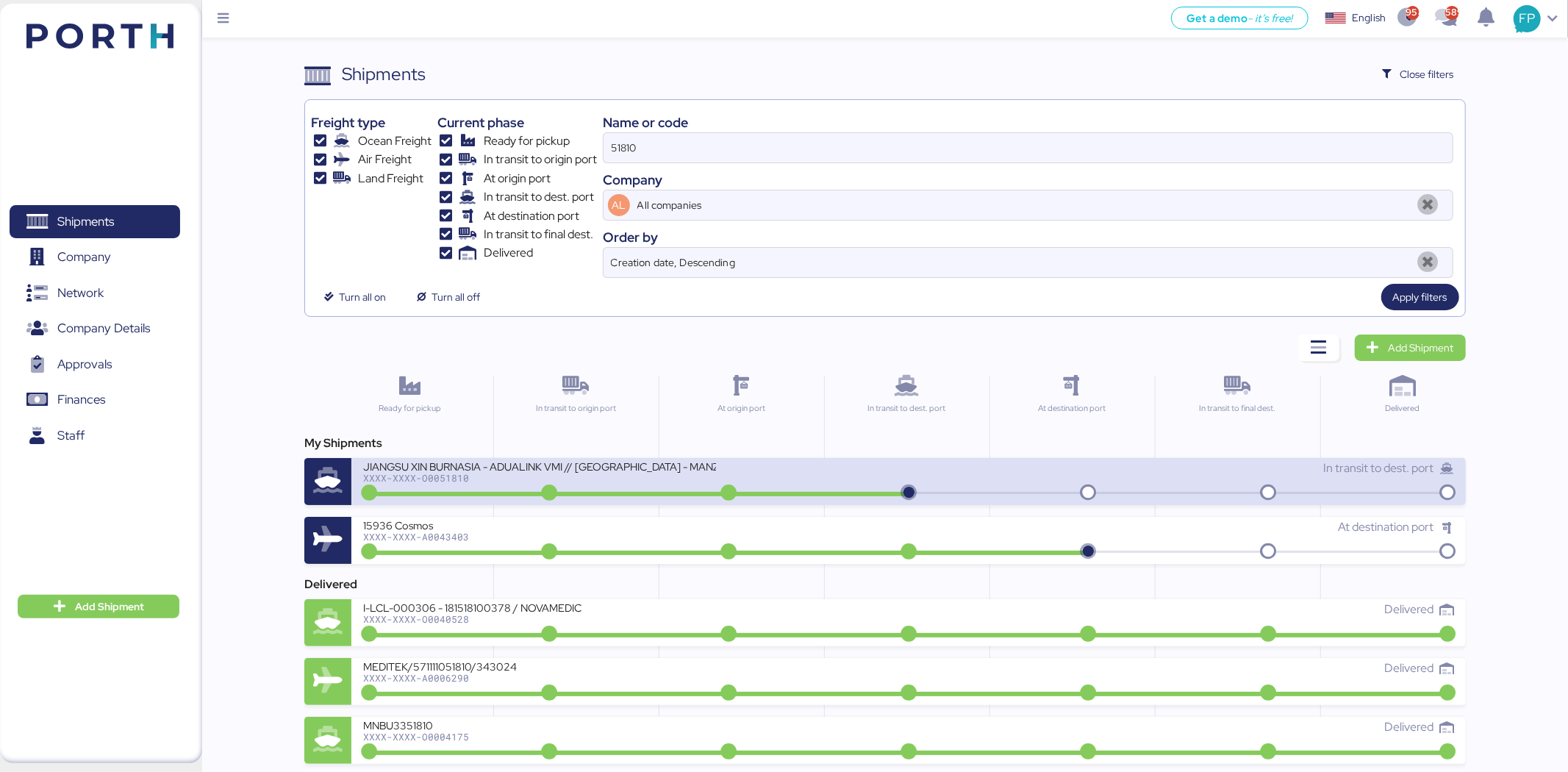
click at [659, 478] on div "XXXX-XXXX-O0051810" at bounding box center [540, 478] width 353 height 10
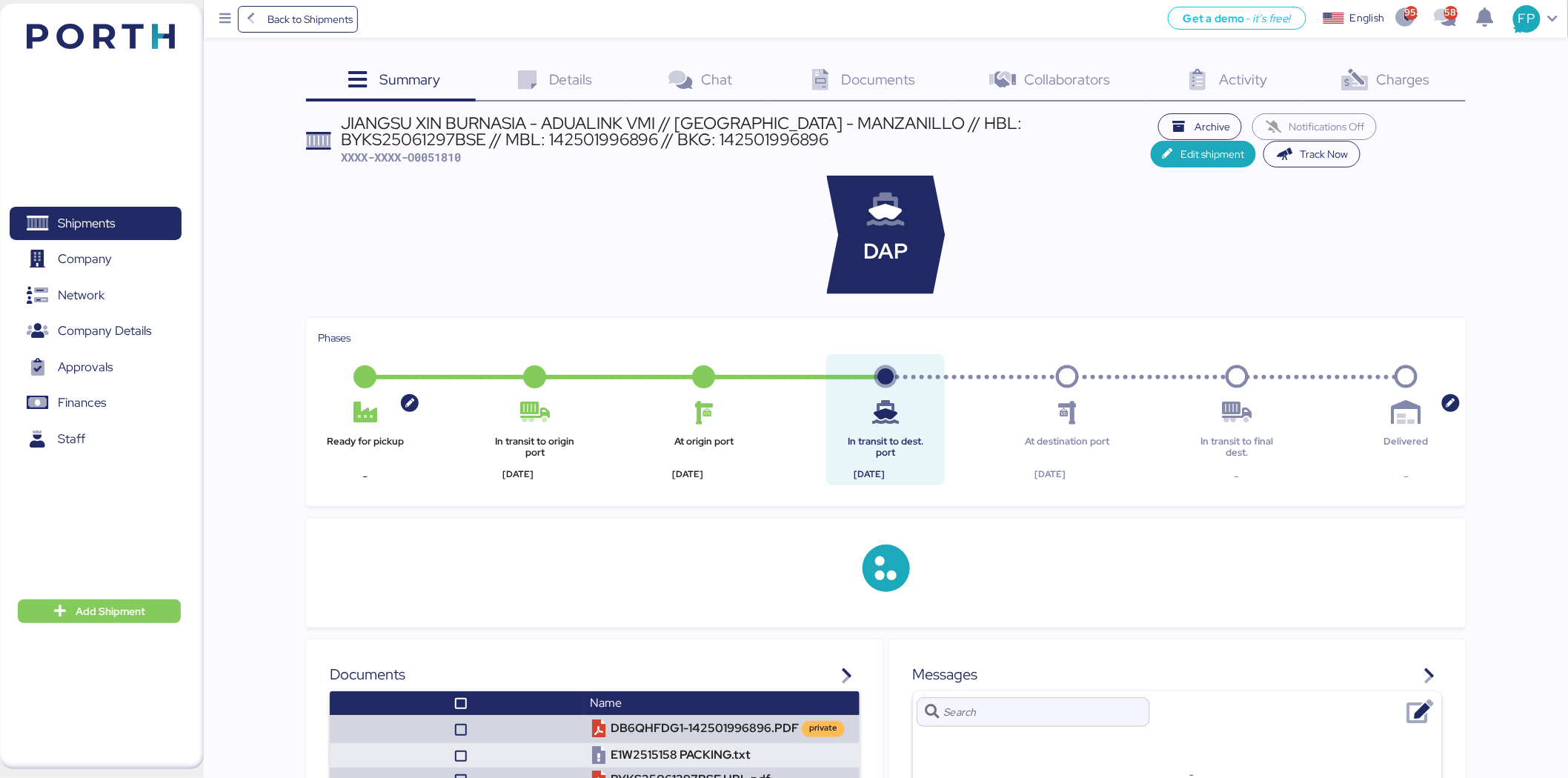
click at [1400, 79] on span "Charges" at bounding box center [1403, 79] width 53 height 19
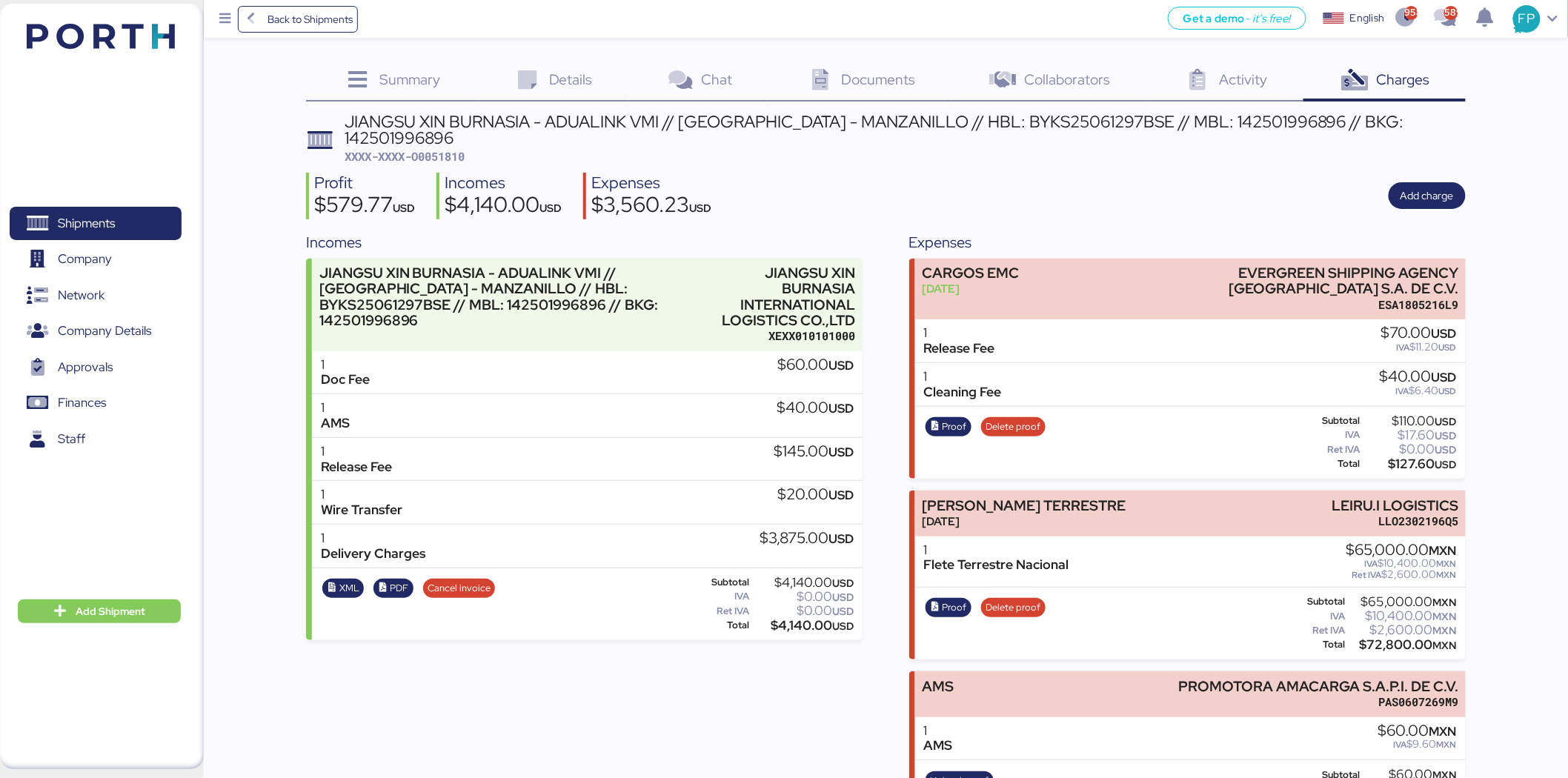
click at [460, 149] on span "XXXX-XXXX-O0051810" at bounding box center [405, 156] width 120 height 14
copy span "O0051810"
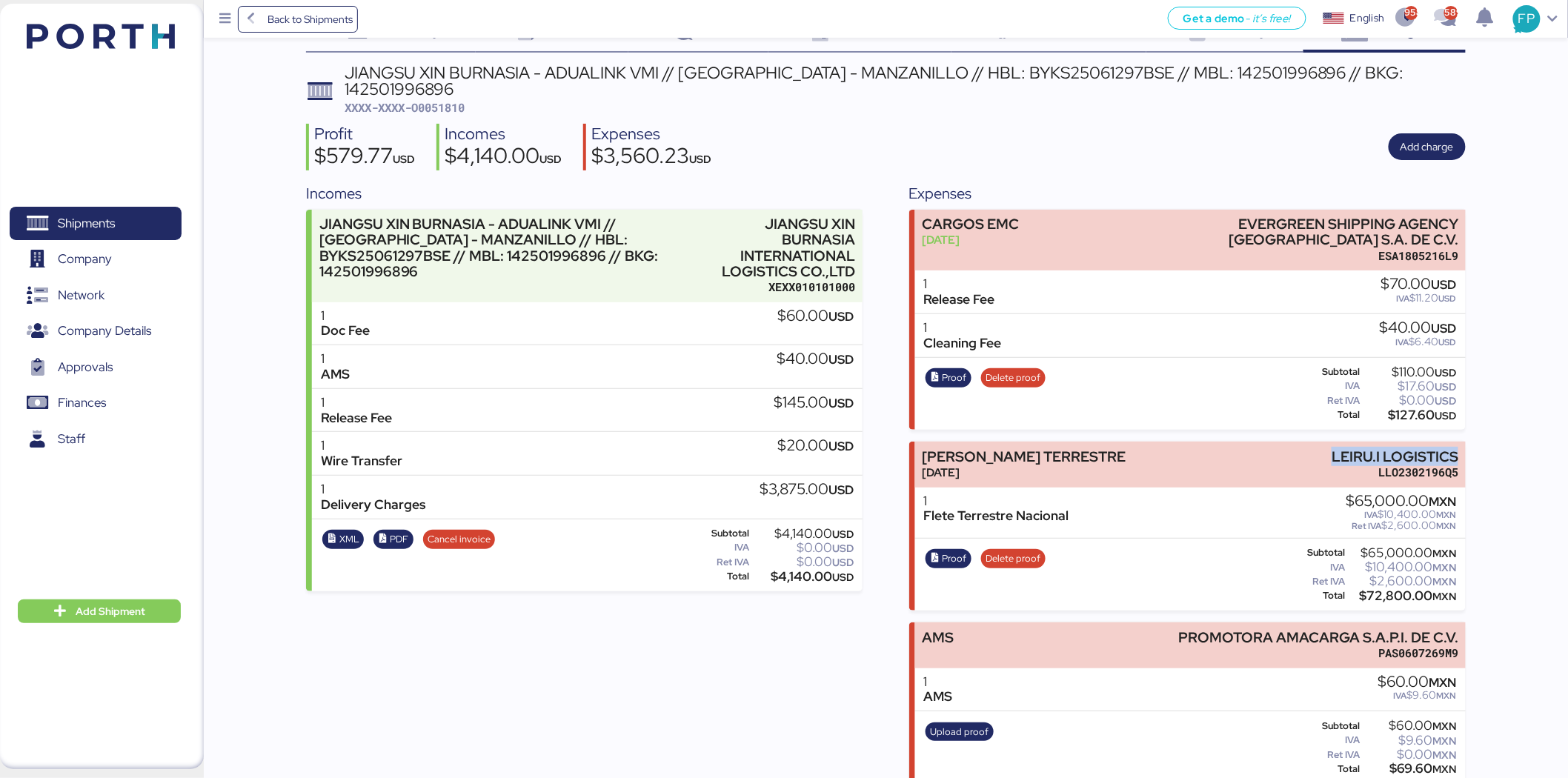
drag, startPoint x: 1321, startPoint y: 435, endPoint x: 1498, endPoint y: 431, distance: 177.0
click at [1498, 431] on div "Summary 0 Details 0 Chat 0 Documents 0 Collaborators 0 Activity 0 Charges 0 JIA…" at bounding box center [784, 367] width 1568 height 833
copy div "LEIRU.I LOGISTICS"
click at [1391, 591] on div "$72,800.00 MXN" at bounding box center [1403, 596] width 108 height 11
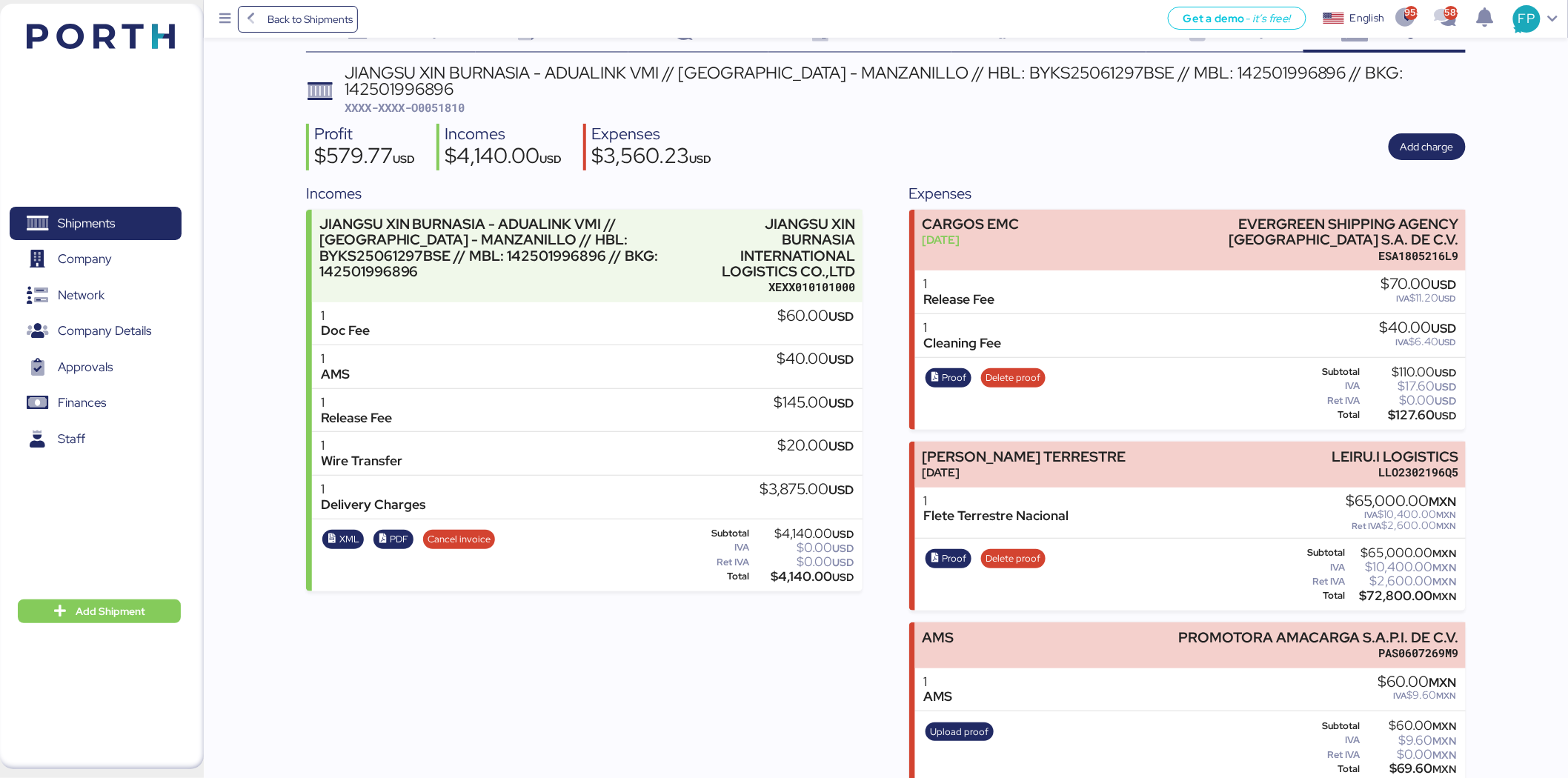
copy div "72,800.00"
click at [946, 551] on span "Proof" at bounding box center [954, 558] width 25 height 16
click at [147, 204] on div "Shipments 0 Company 0 Network 0 Company Details 0 Approvals 0 Finances 0 Staff 0" at bounding box center [96, 386] width 192 height 401
click at [95, 216] on span "Shipments" at bounding box center [86, 223] width 57 height 21
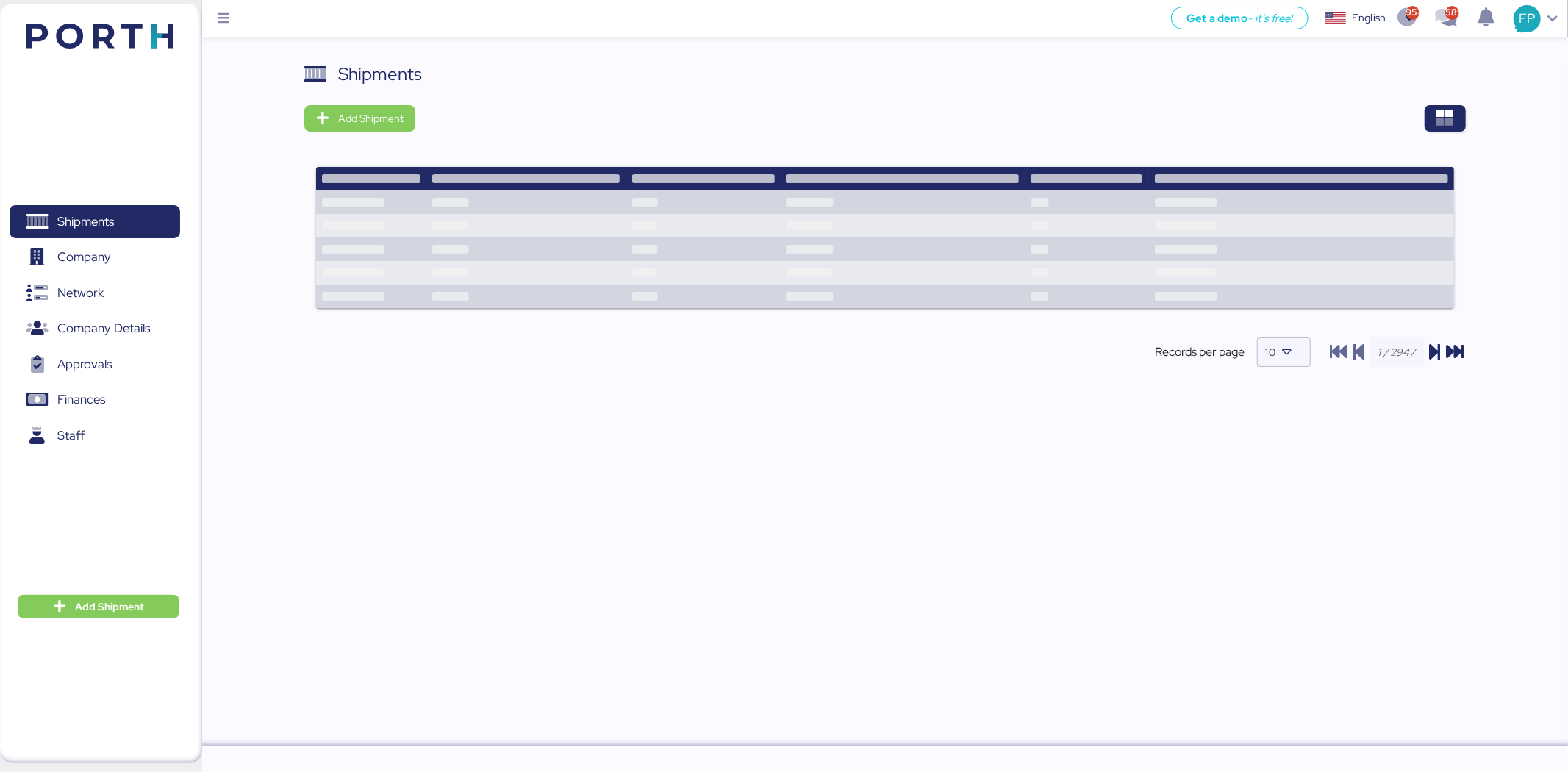
click at [1431, 133] on div "Shipments Add Shipment Shipment Name 610016653 Ready for pickup At destination …" at bounding box center [884, 226] width 1160 height 330
click at [1442, 130] on span "button" at bounding box center [1444, 118] width 41 height 26
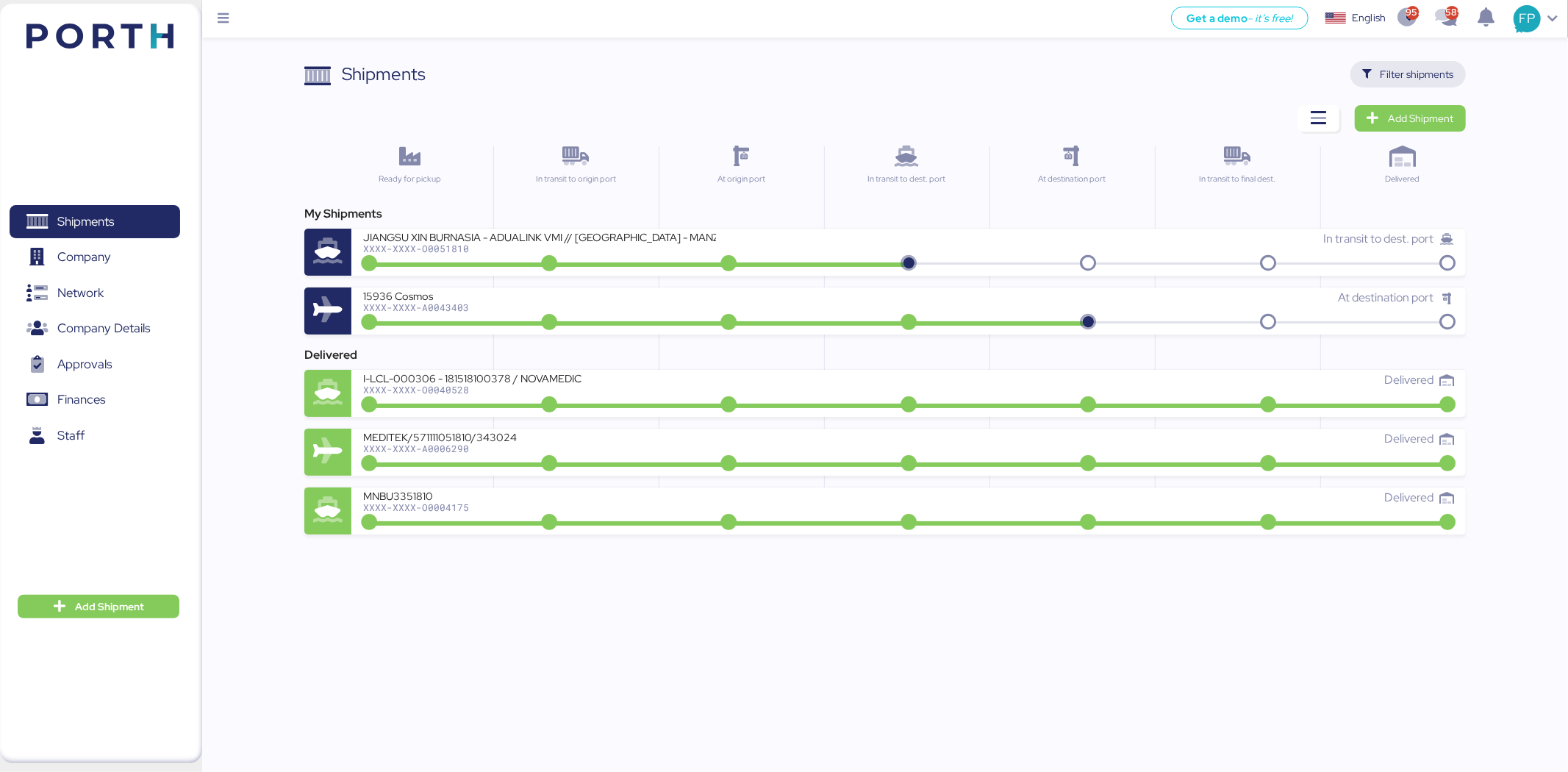
click at [1396, 74] on span "Filter shipments" at bounding box center [1417, 74] width 73 height 18
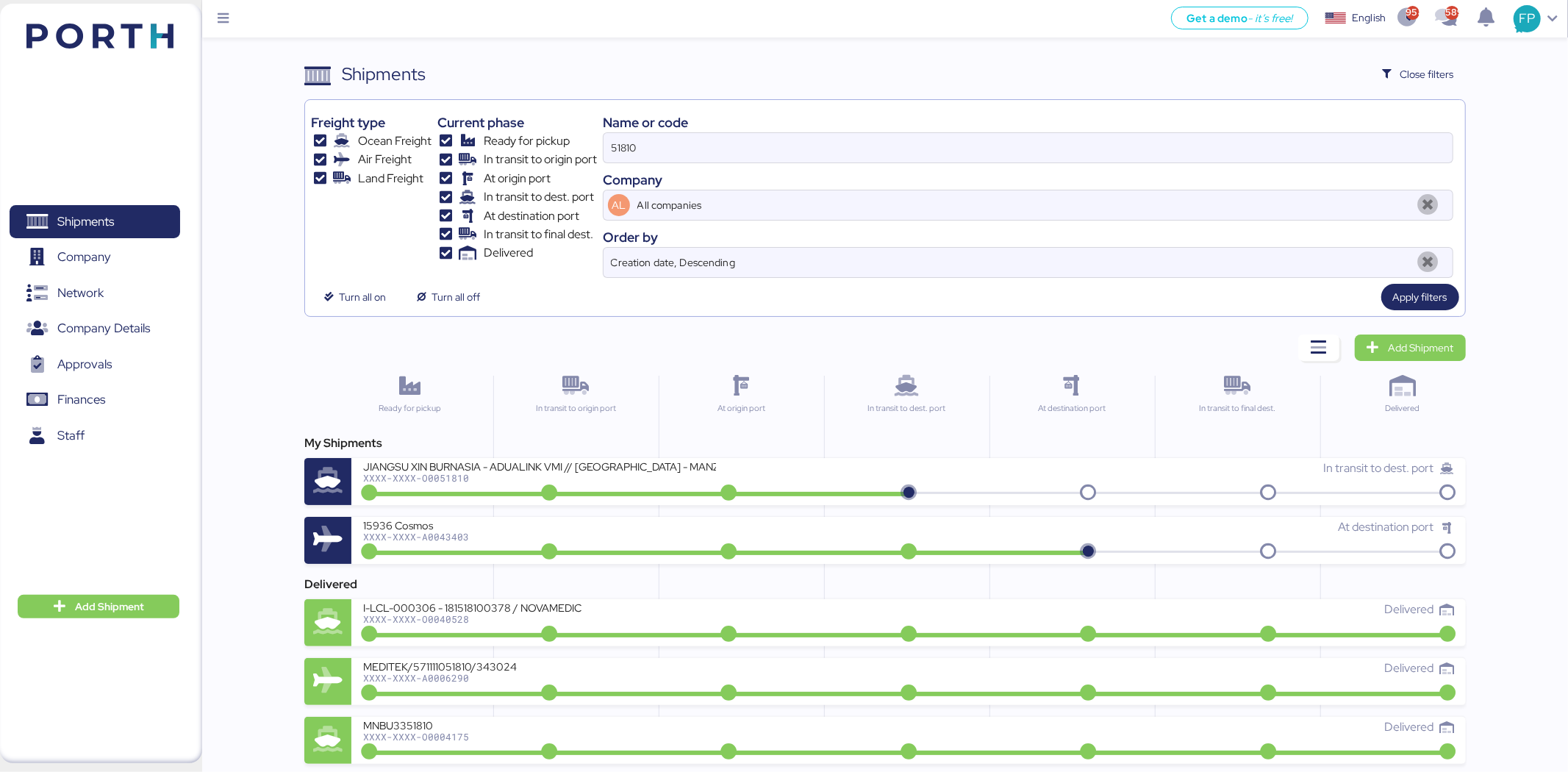
click at [626, 119] on div "Name or code" at bounding box center [1027, 123] width 850 height 20
click at [629, 135] on input "51810" at bounding box center [1028, 147] width 849 height 29
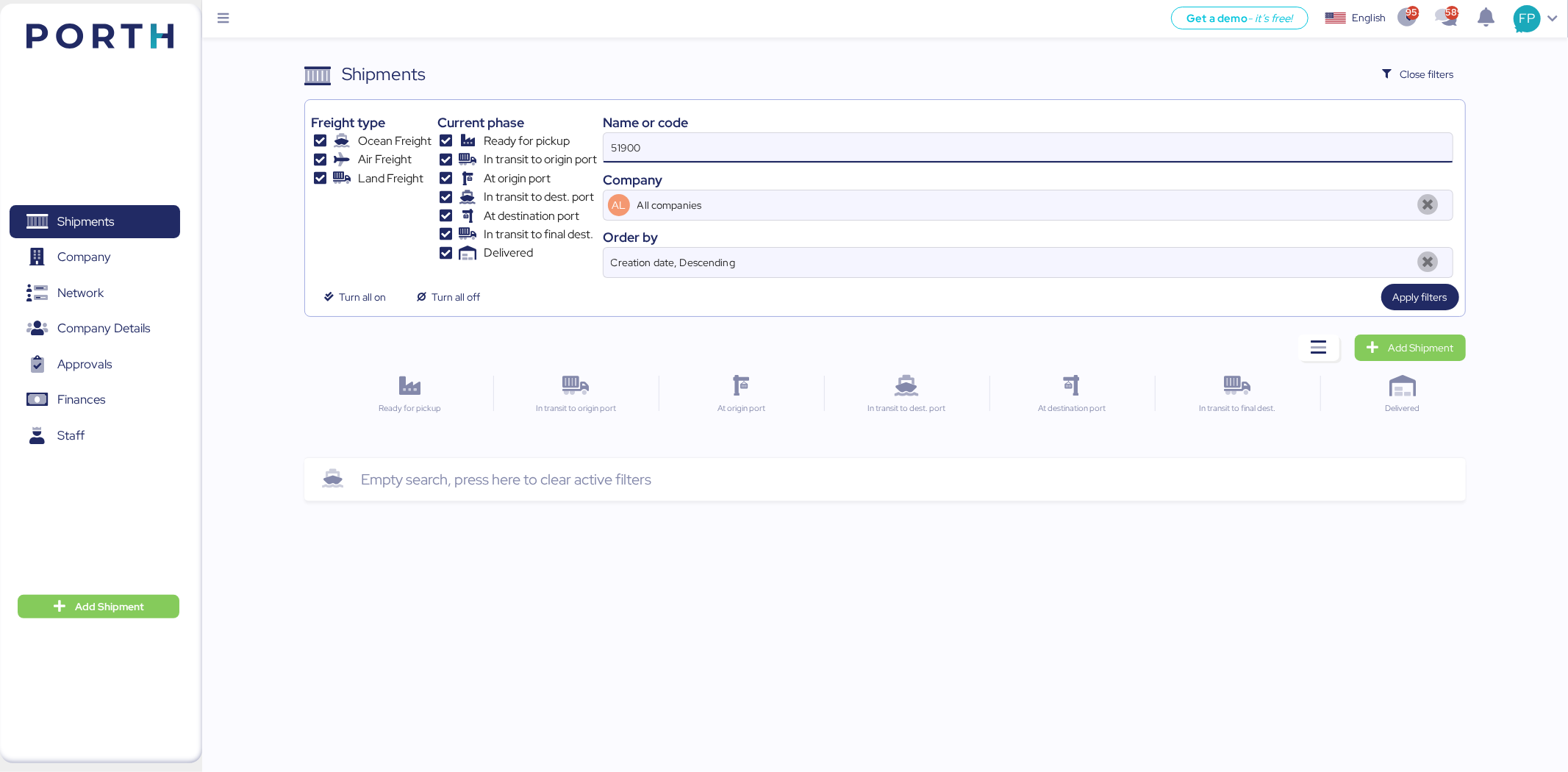
type input "51900"
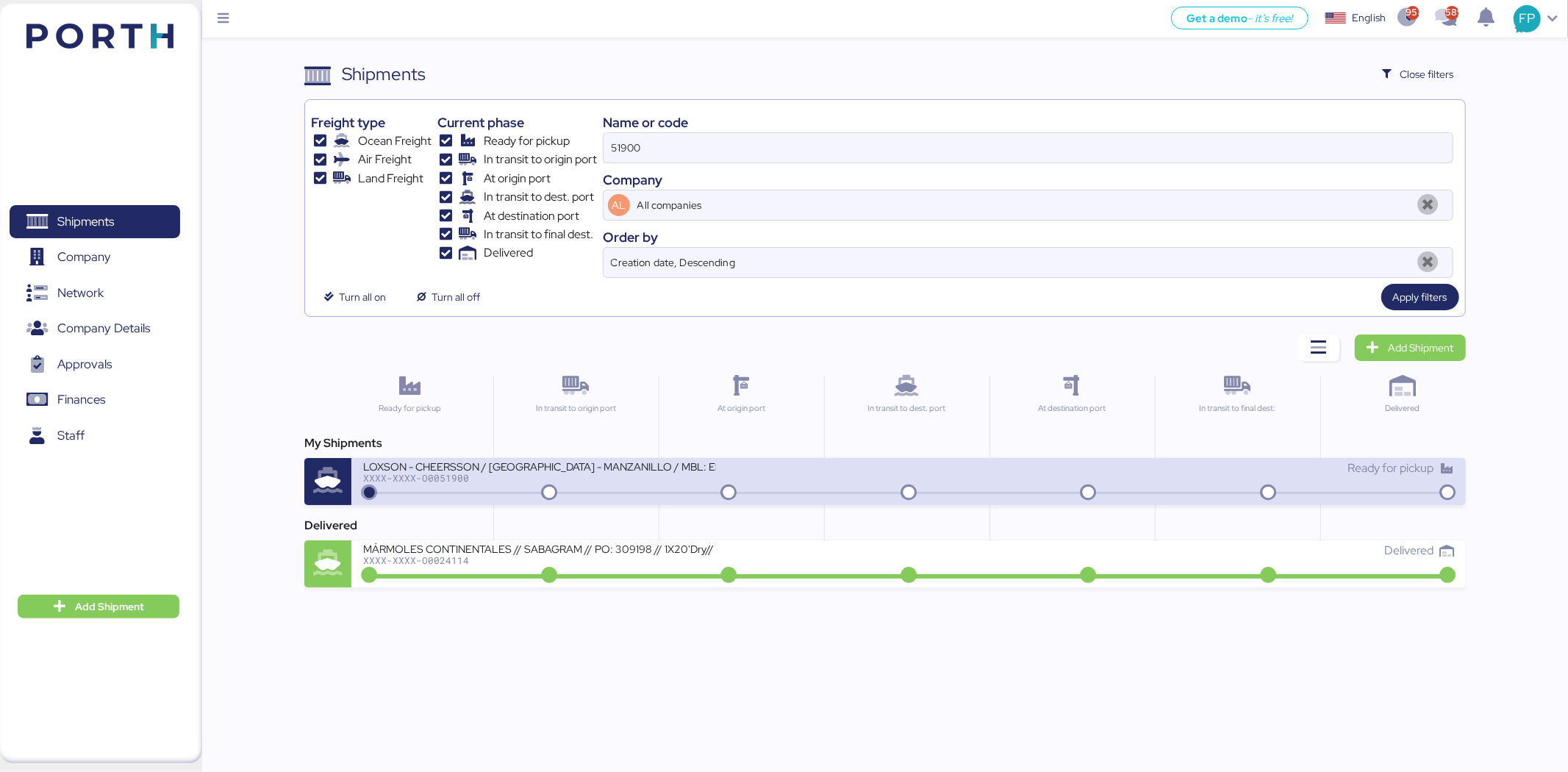
click at [629, 472] on div "LOXSON - CHEERSSON / SHANGHAI - MANZANILLO / MBL: ESLCHNSHG038926 - HBL: YQSE25…" at bounding box center [540, 465] width 353 height 13
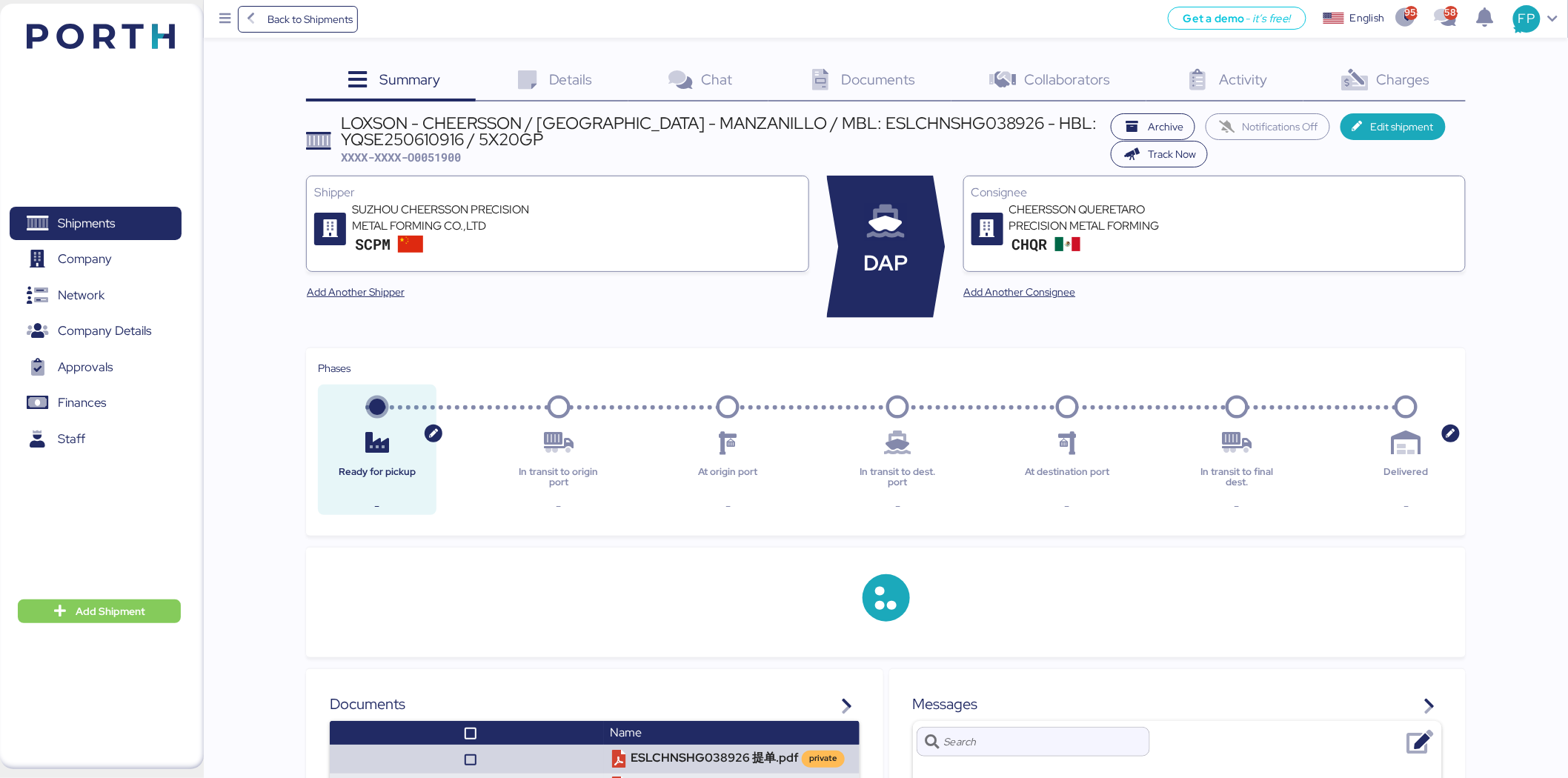
click at [1399, 97] on div "Charges 0" at bounding box center [1384, 81] width 162 height 40
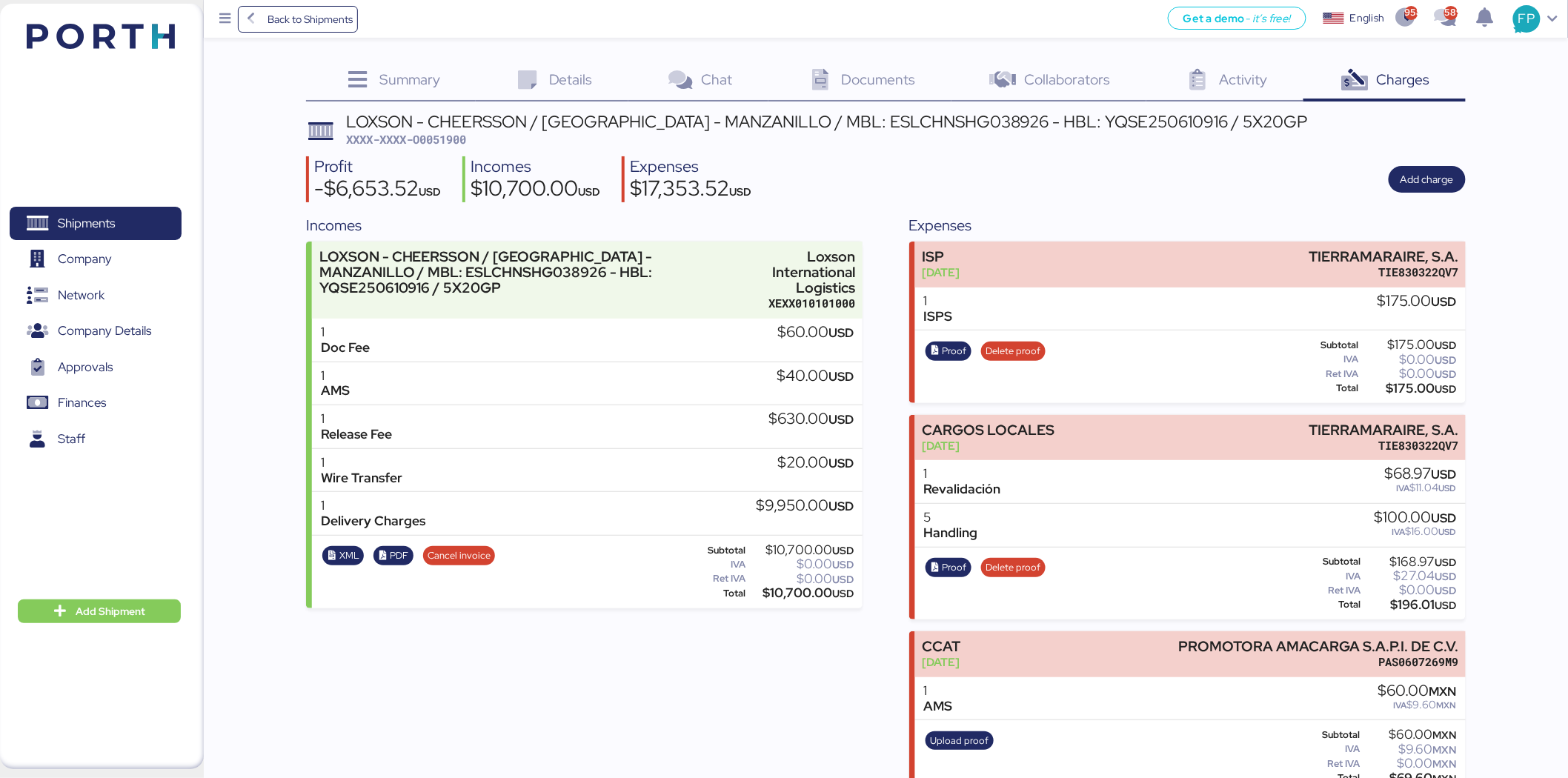
click at [464, 141] on span "XXXX-XXXX-O0051900" at bounding box center [406, 139] width 120 height 14
copy span "O0051900"
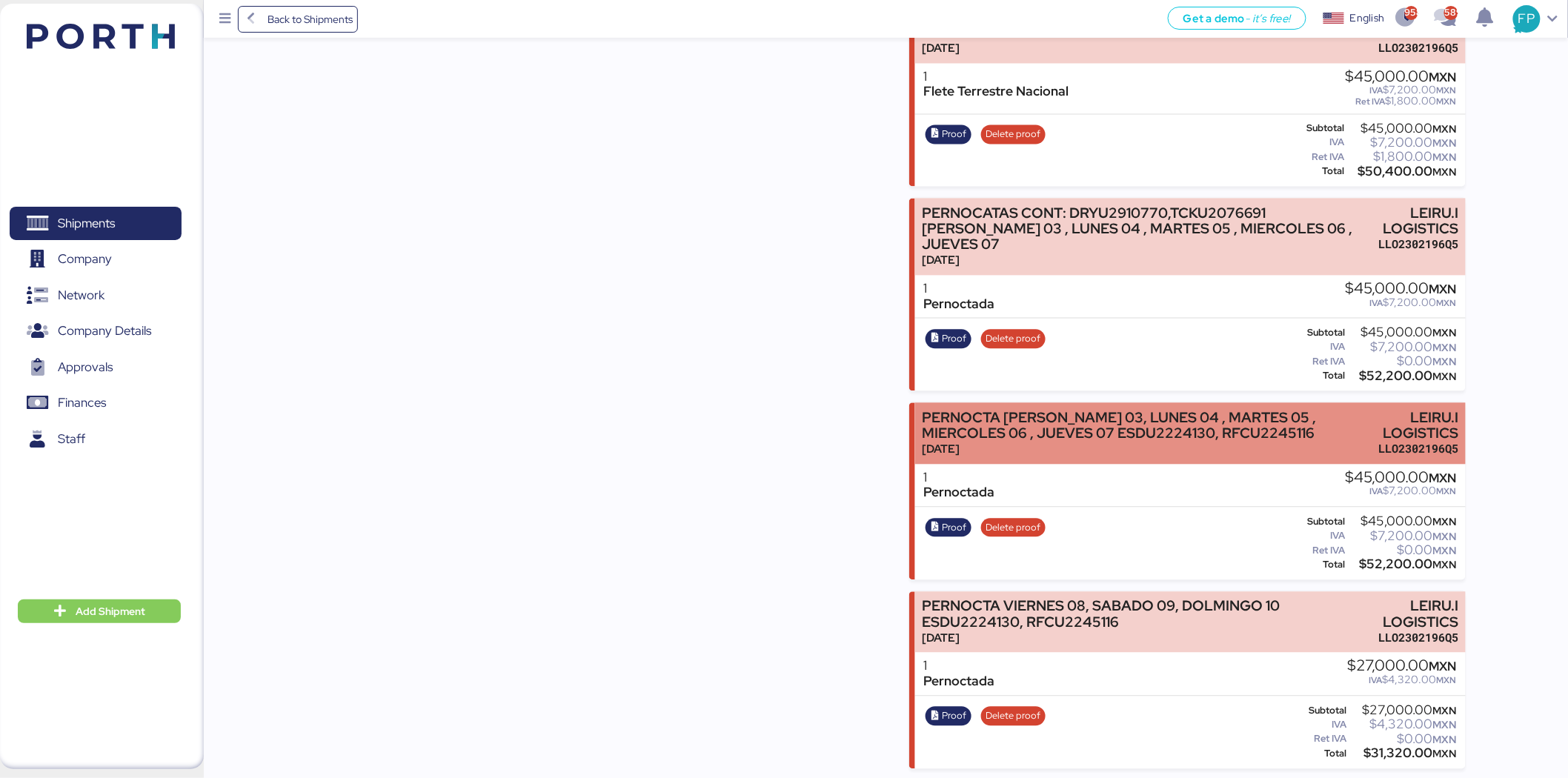
scroll to position [1147, 0]
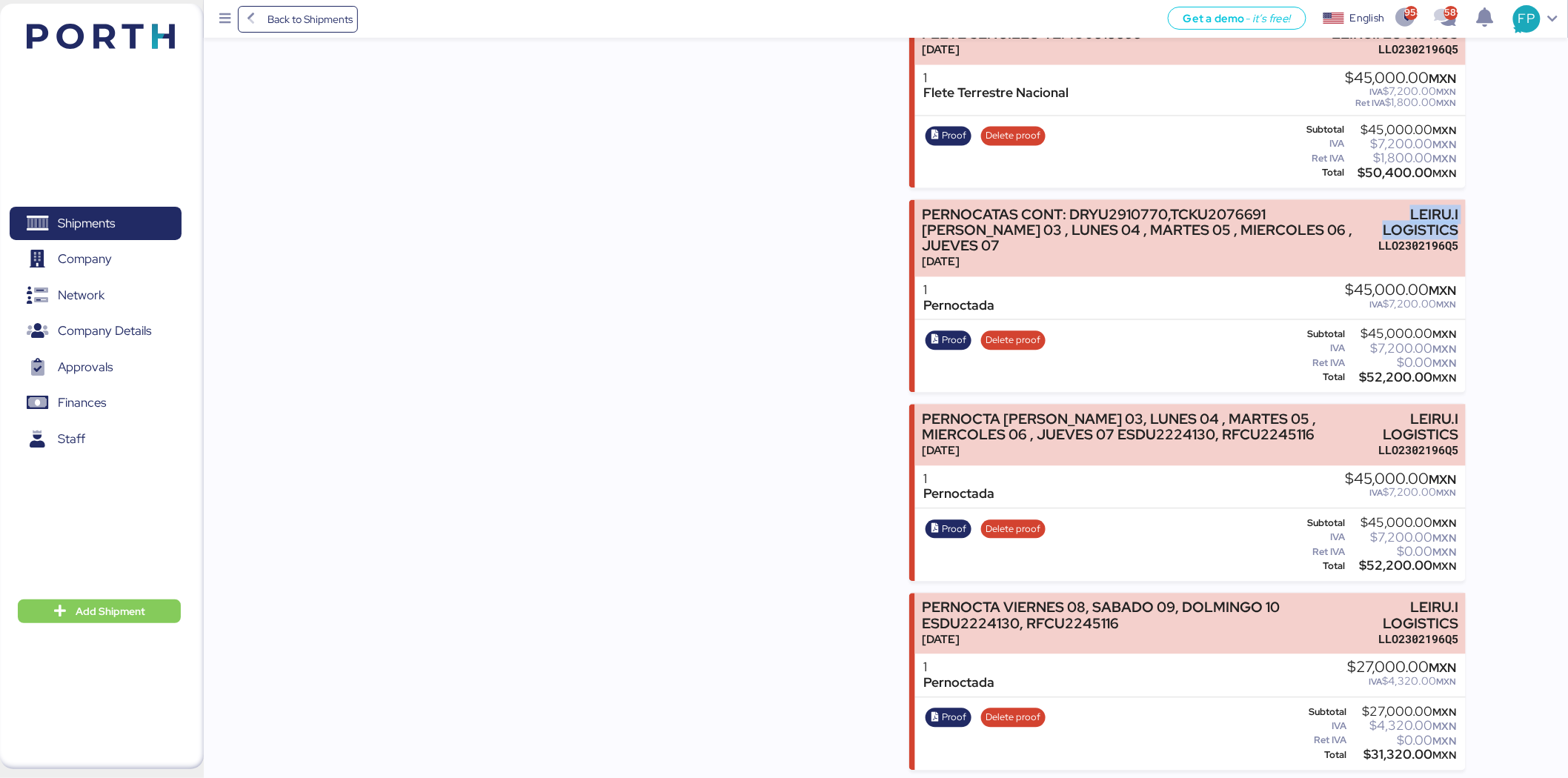
drag, startPoint x: 1405, startPoint y: 212, endPoint x: 1472, endPoint y: 228, distance: 68.9
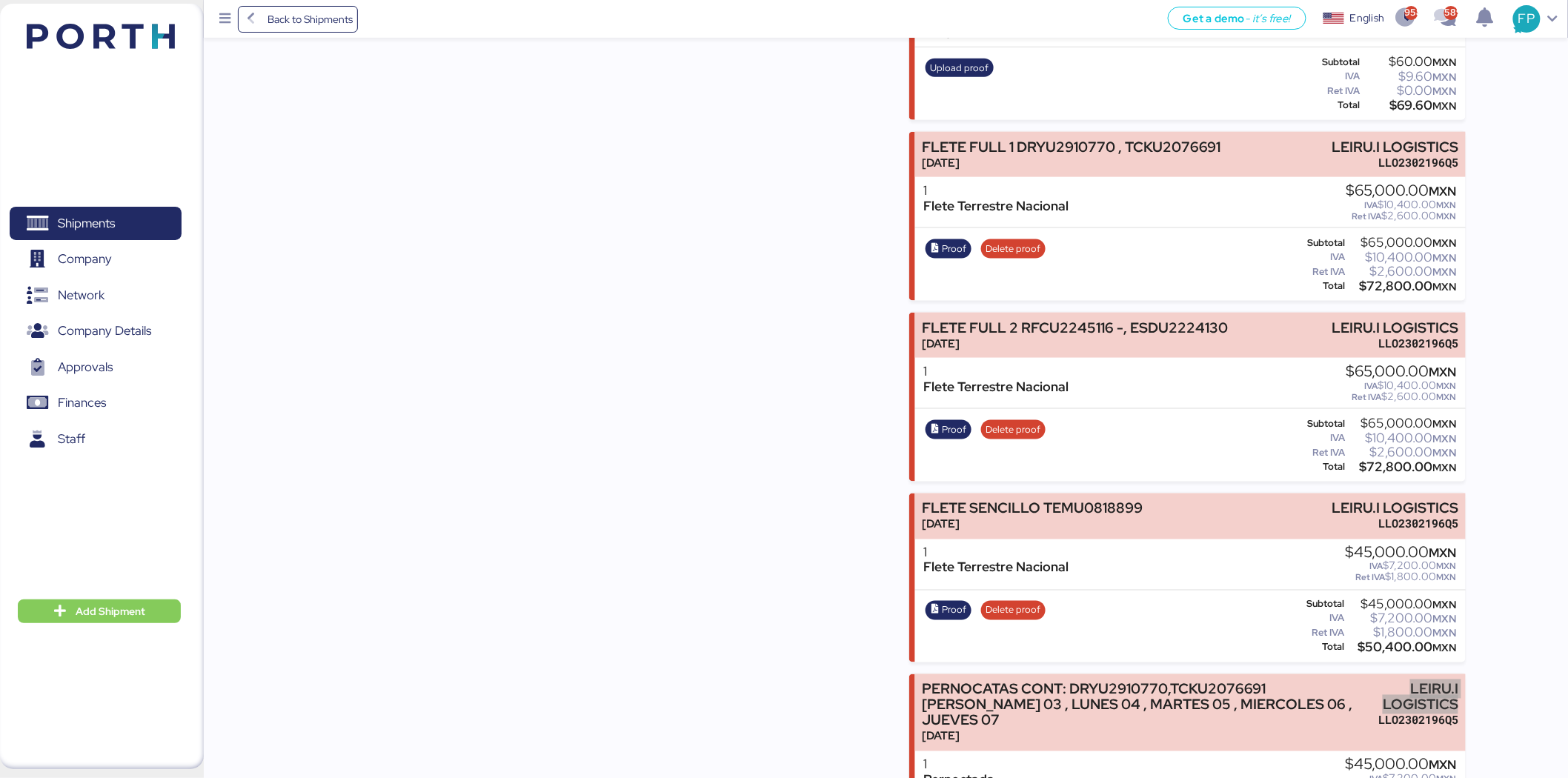
scroll to position [670, 0]
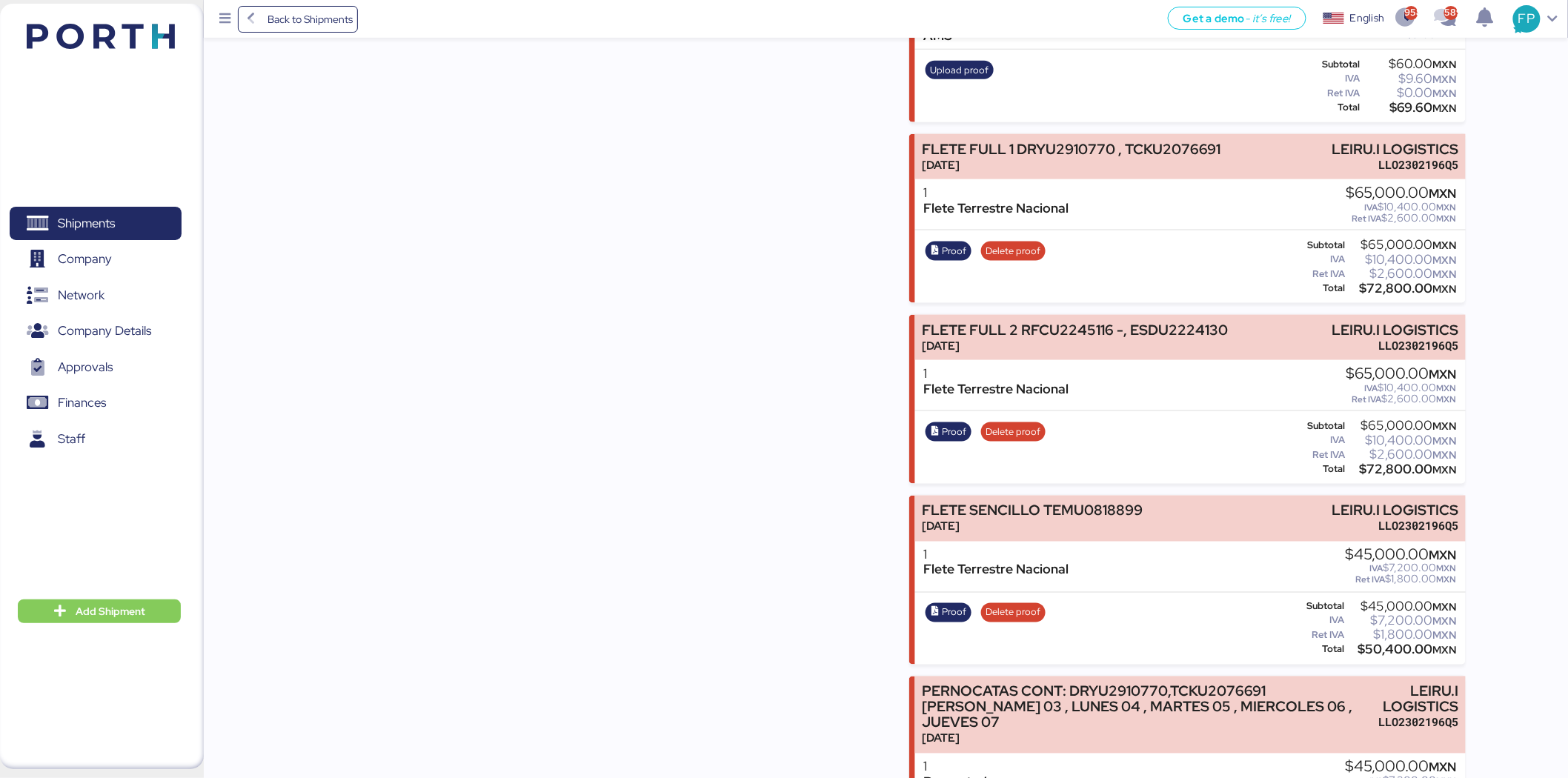
click at [1394, 286] on div "$72,800.00 MXN" at bounding box center [1403, 288] width 108 height 11
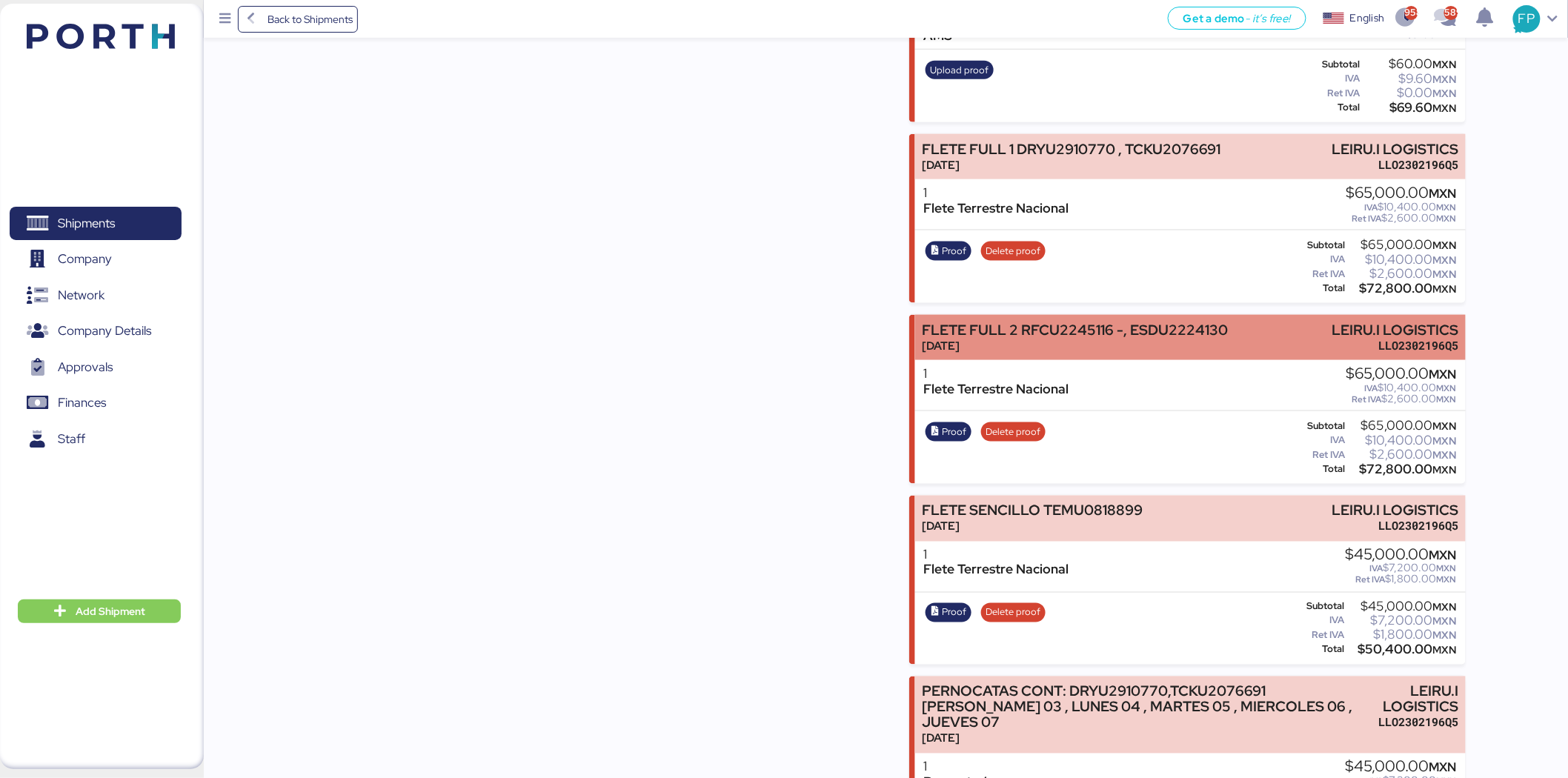
scroll to position [551, 0]
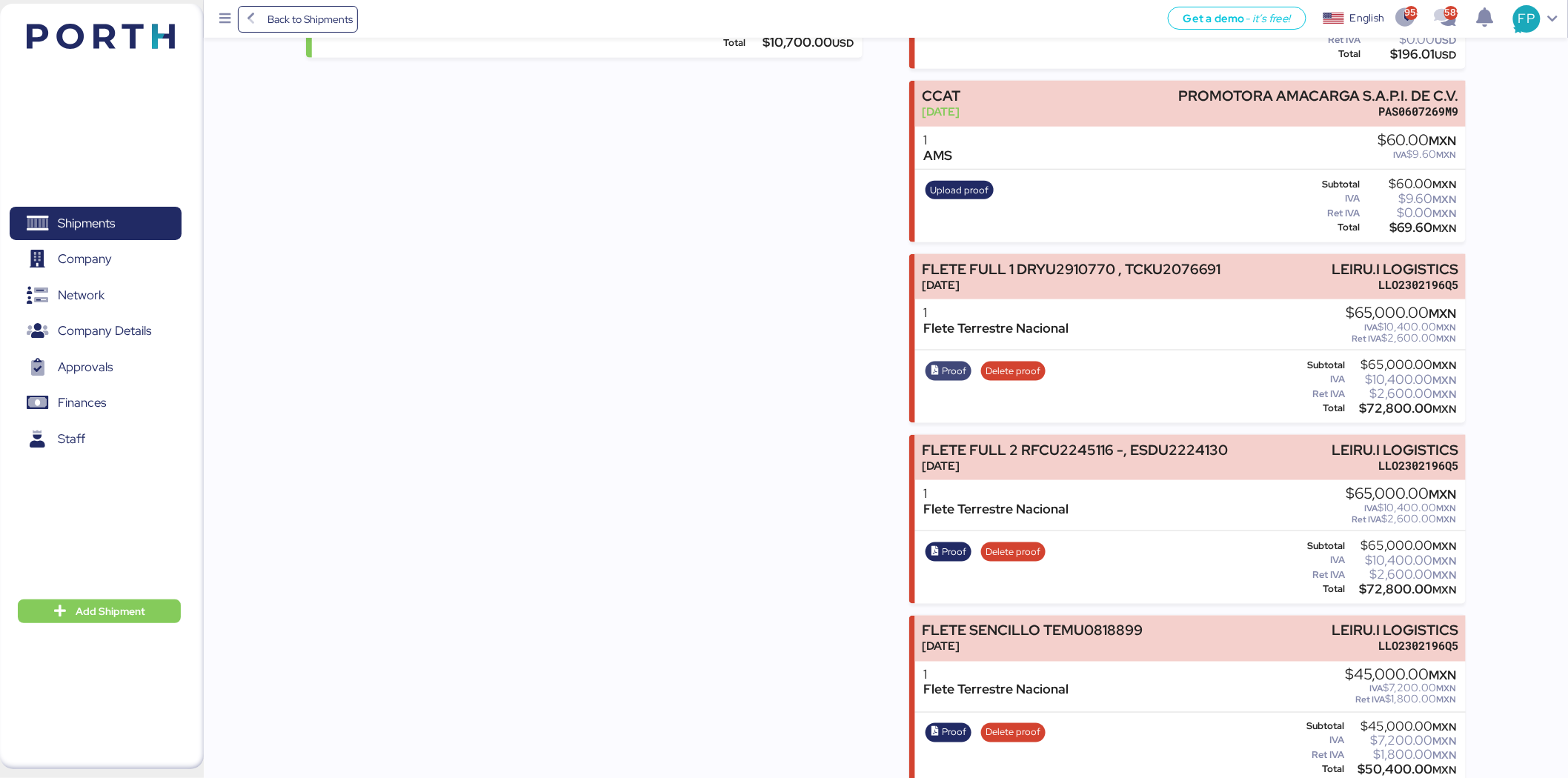
click at [953, 368] on span "Proof" at bounding box center [954, 370] width 25 height 16
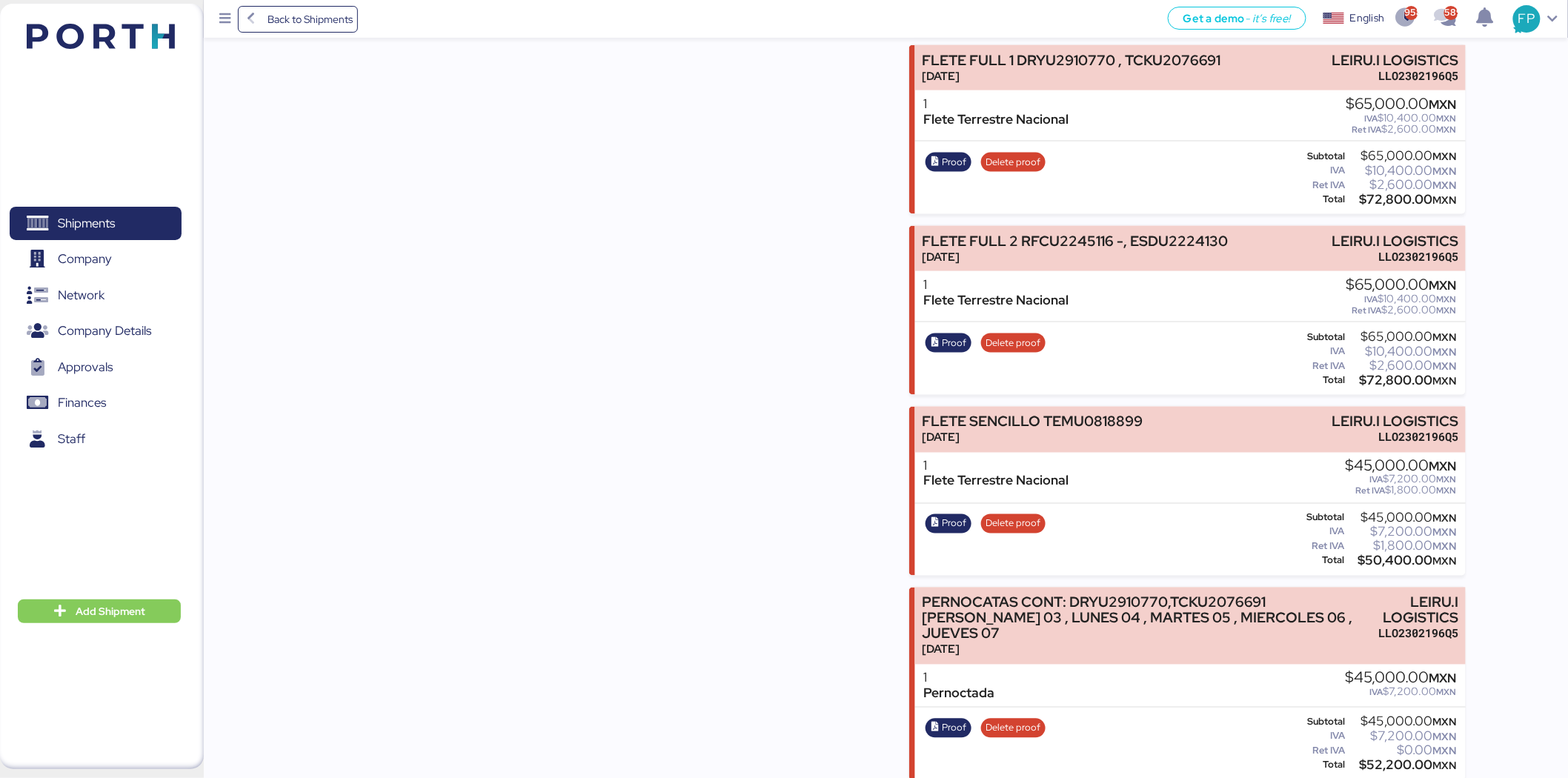
scroll to position [832, 0]
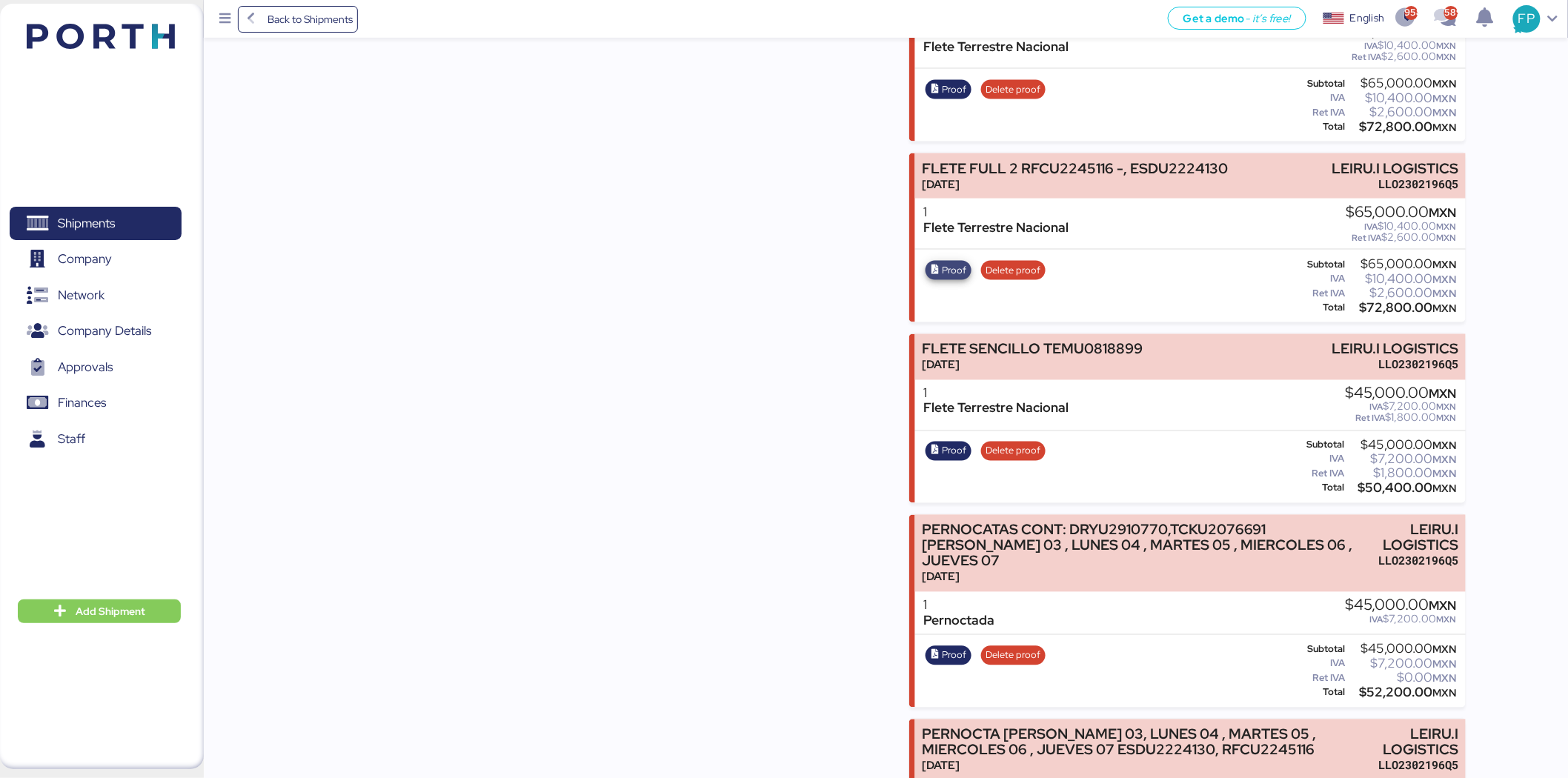
click at [949, 265] on span "Proof" at bounding box center [954, 270] width 25 height 16
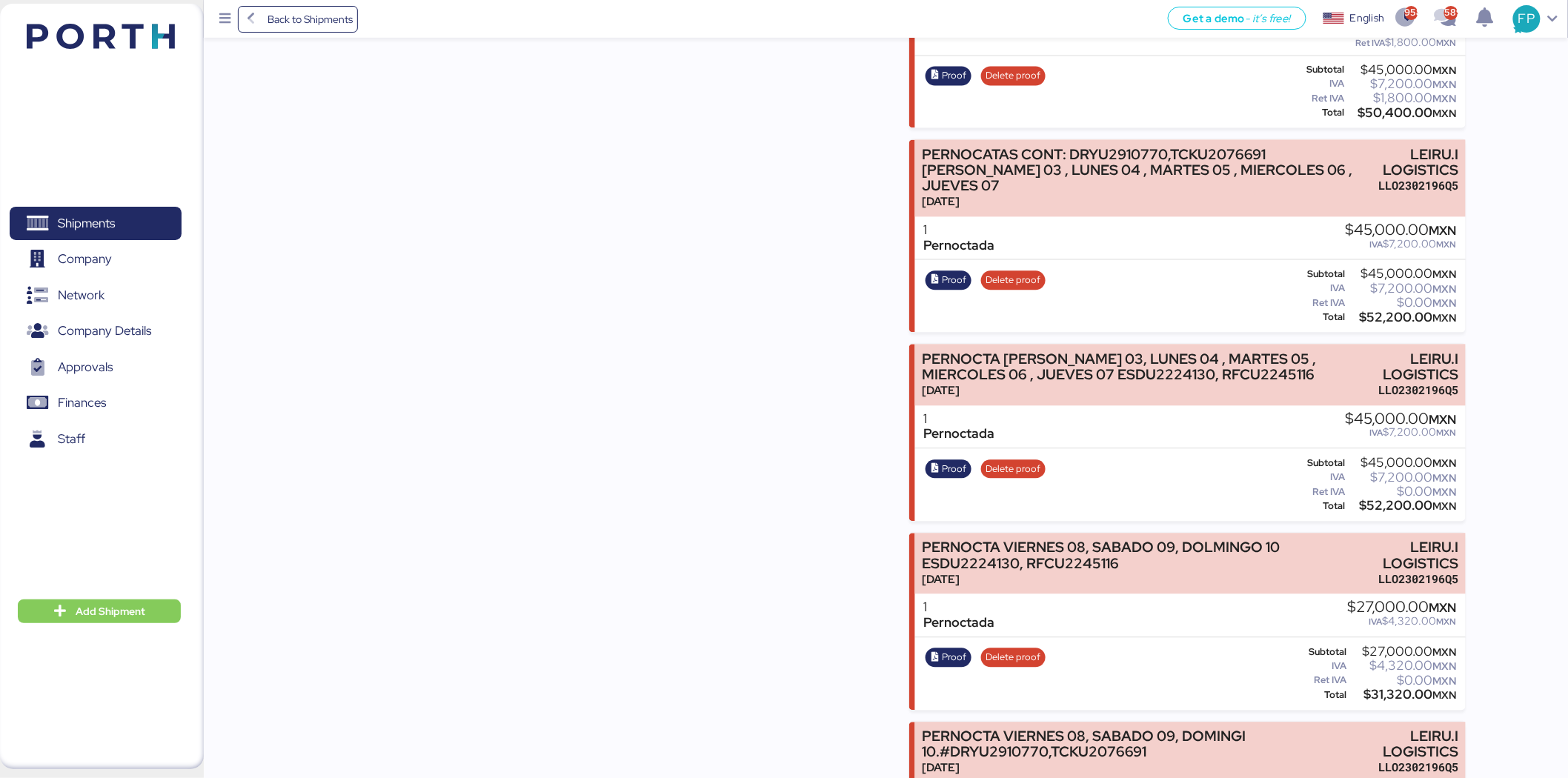
scroll to position [1322, 0]
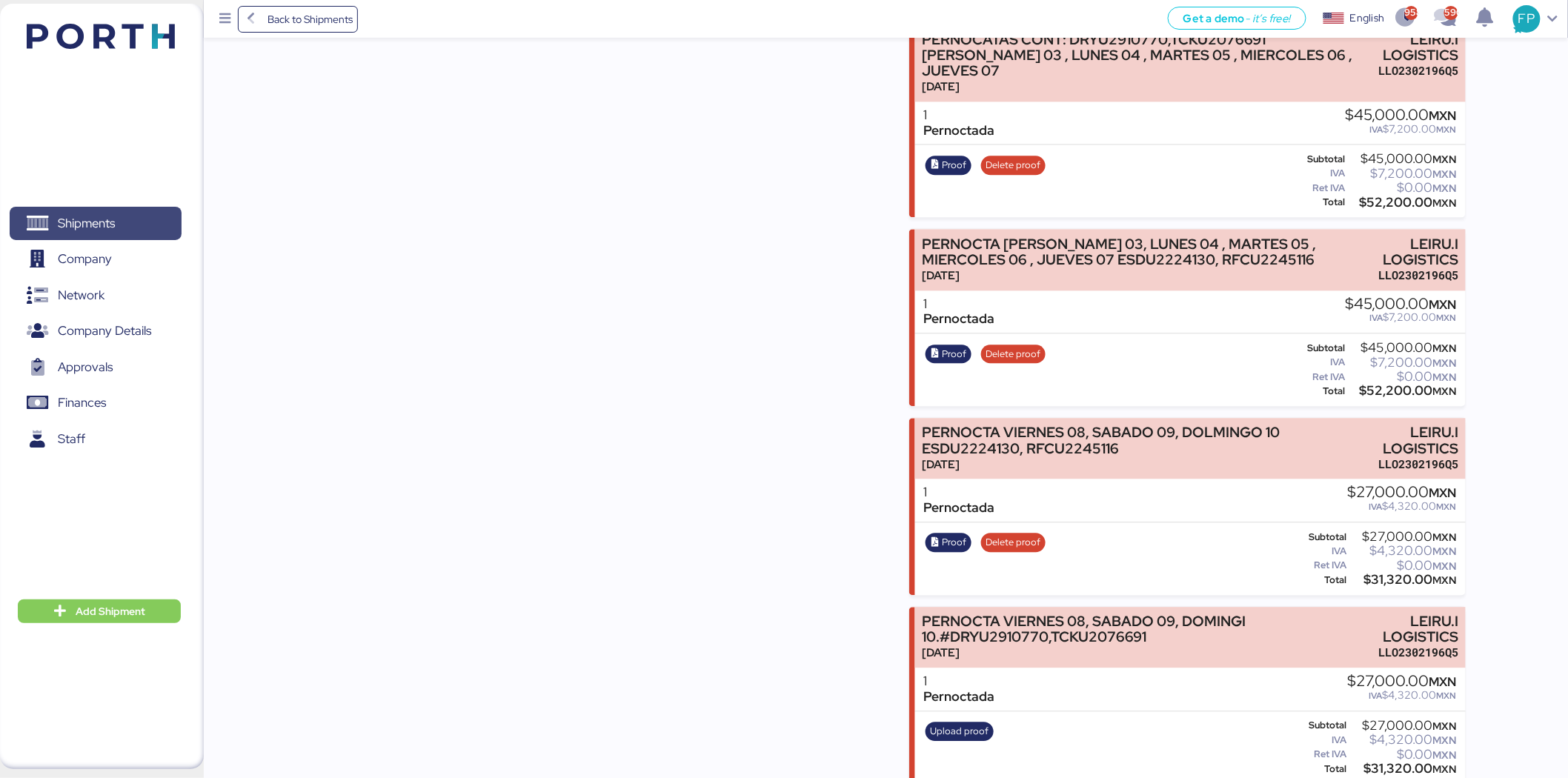
click at [109, 225] on span "Shipments" at bounding box center [86, 223] width 57 height 21
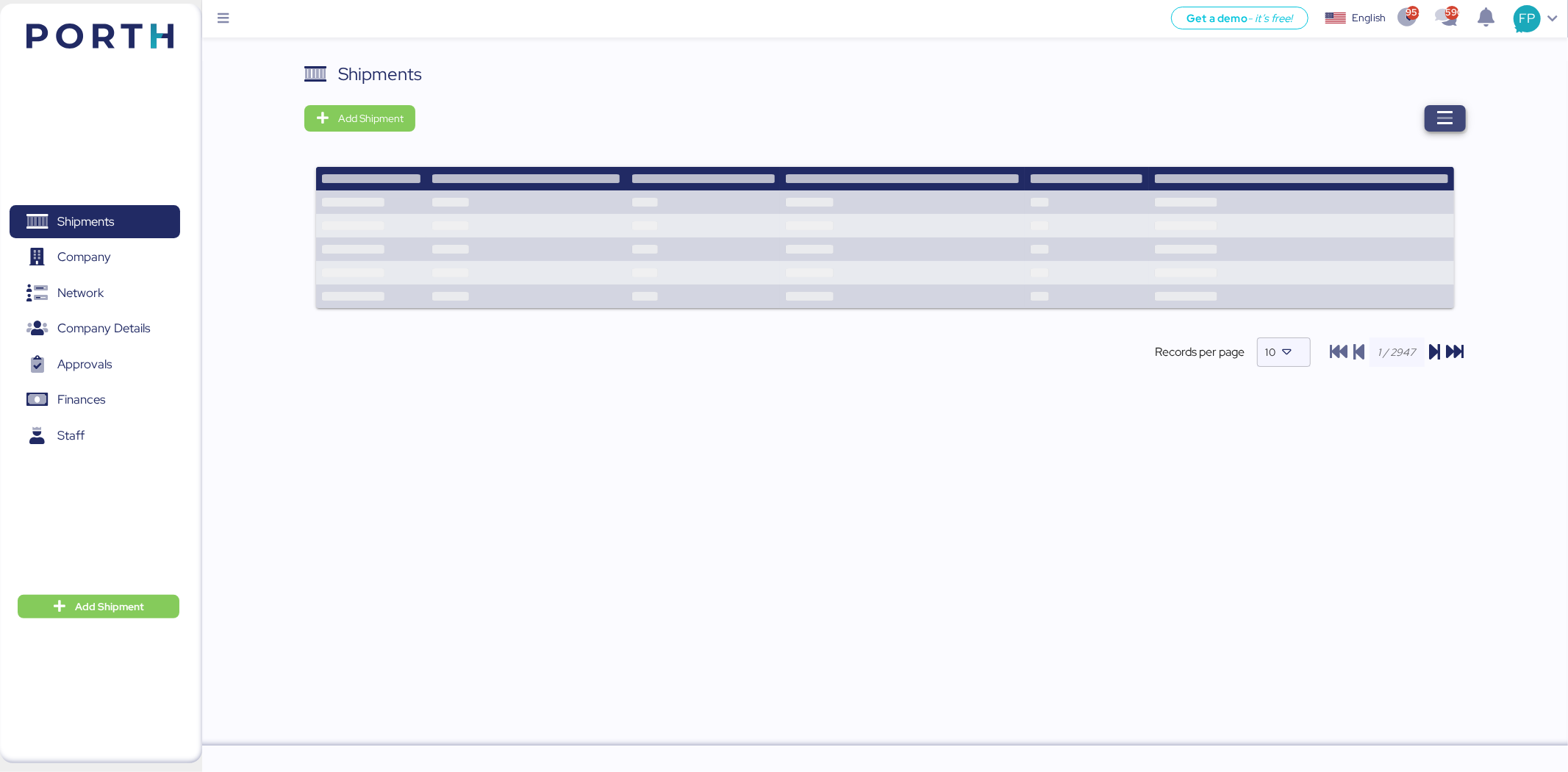
click at [1453, 105] on span "button" at bounding box center [1444, 118] width 41 height 26
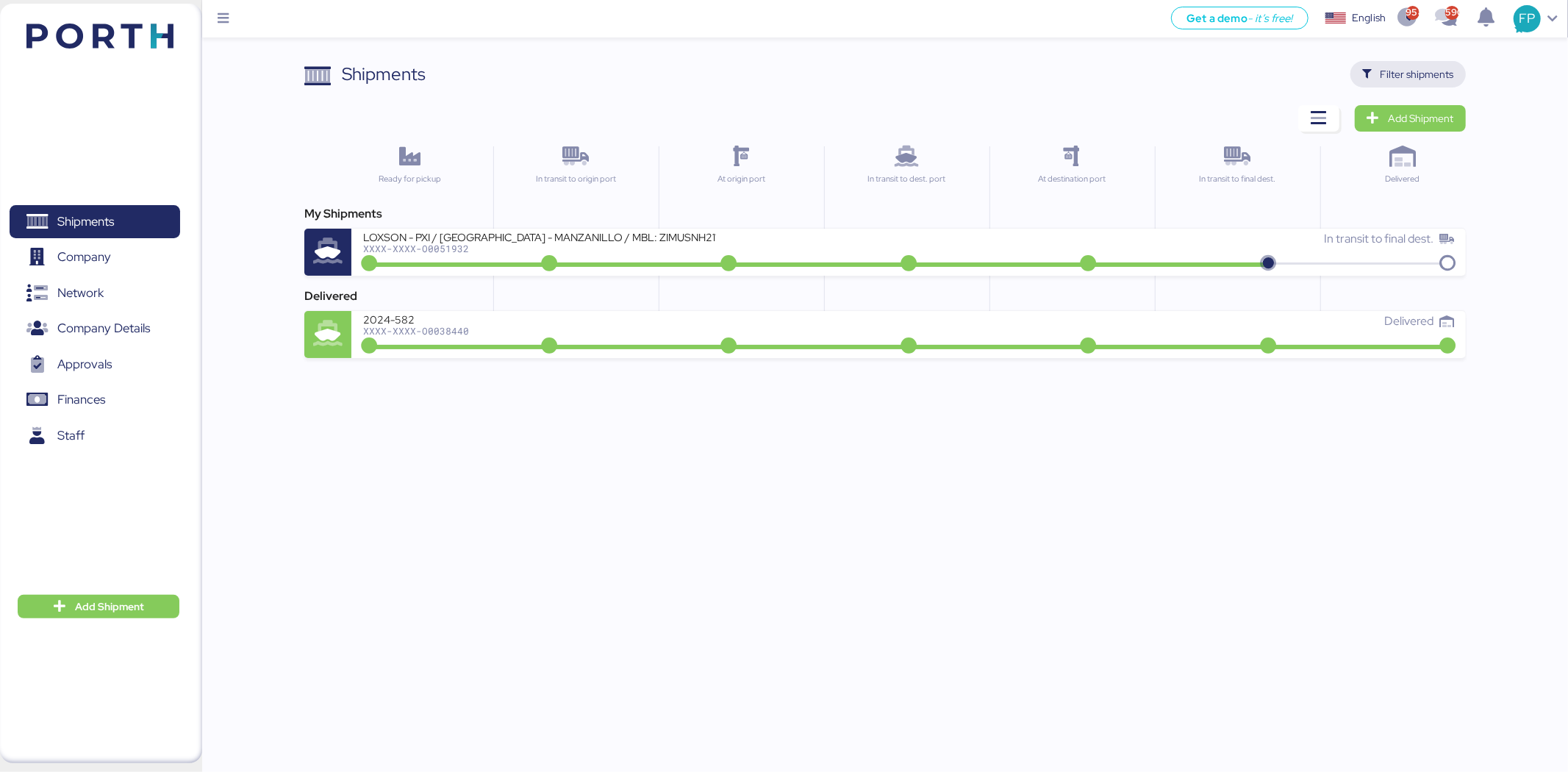
click at [1430, 67] on span "Filter shipments" at bounding box center [1417, 74] width 73 height 18
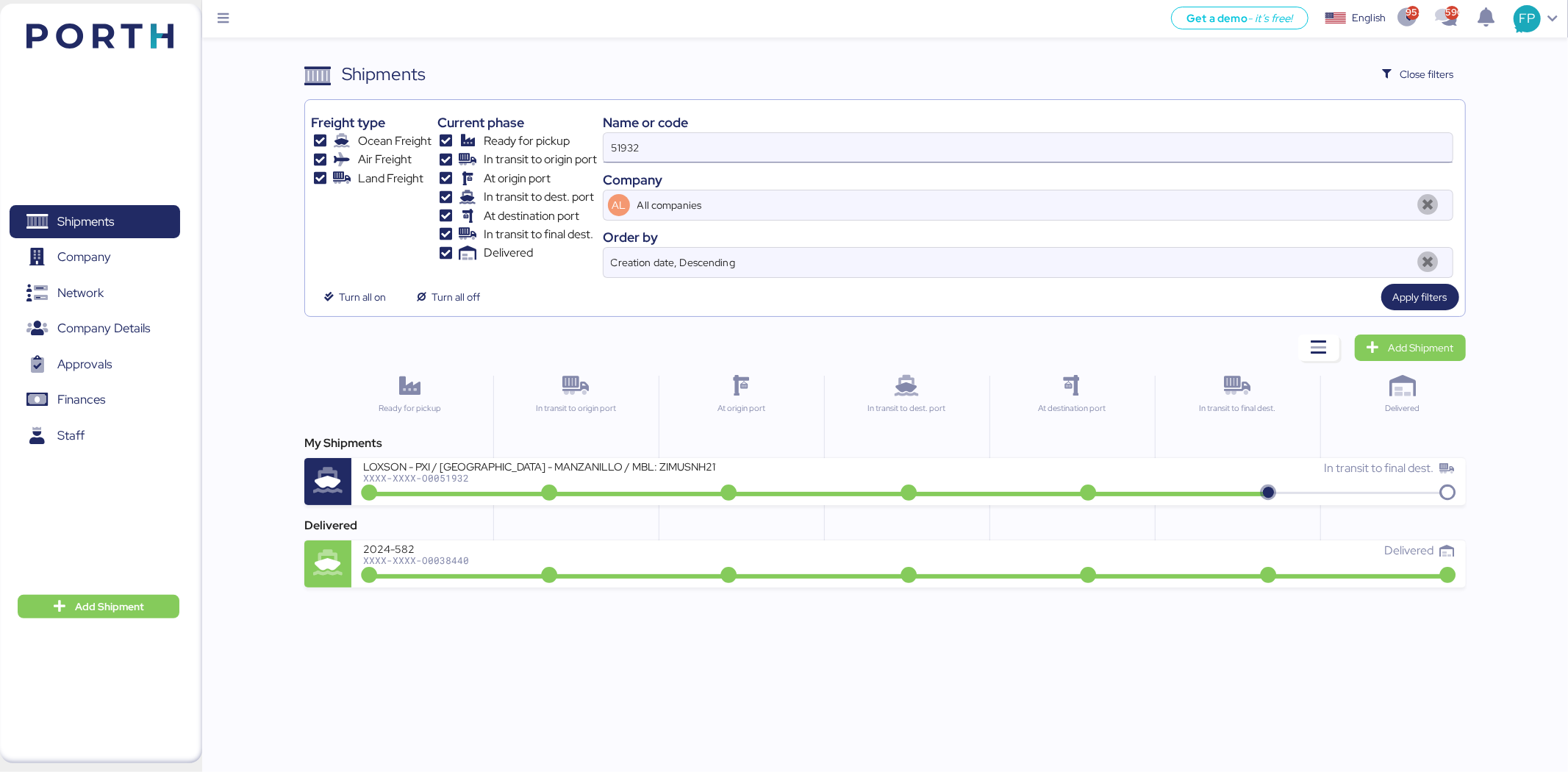
click at [632, 149] on input "51932" at bounding box center [1028, 147] width 849 height 29
paste input "O0051969"
type input "O0051969"
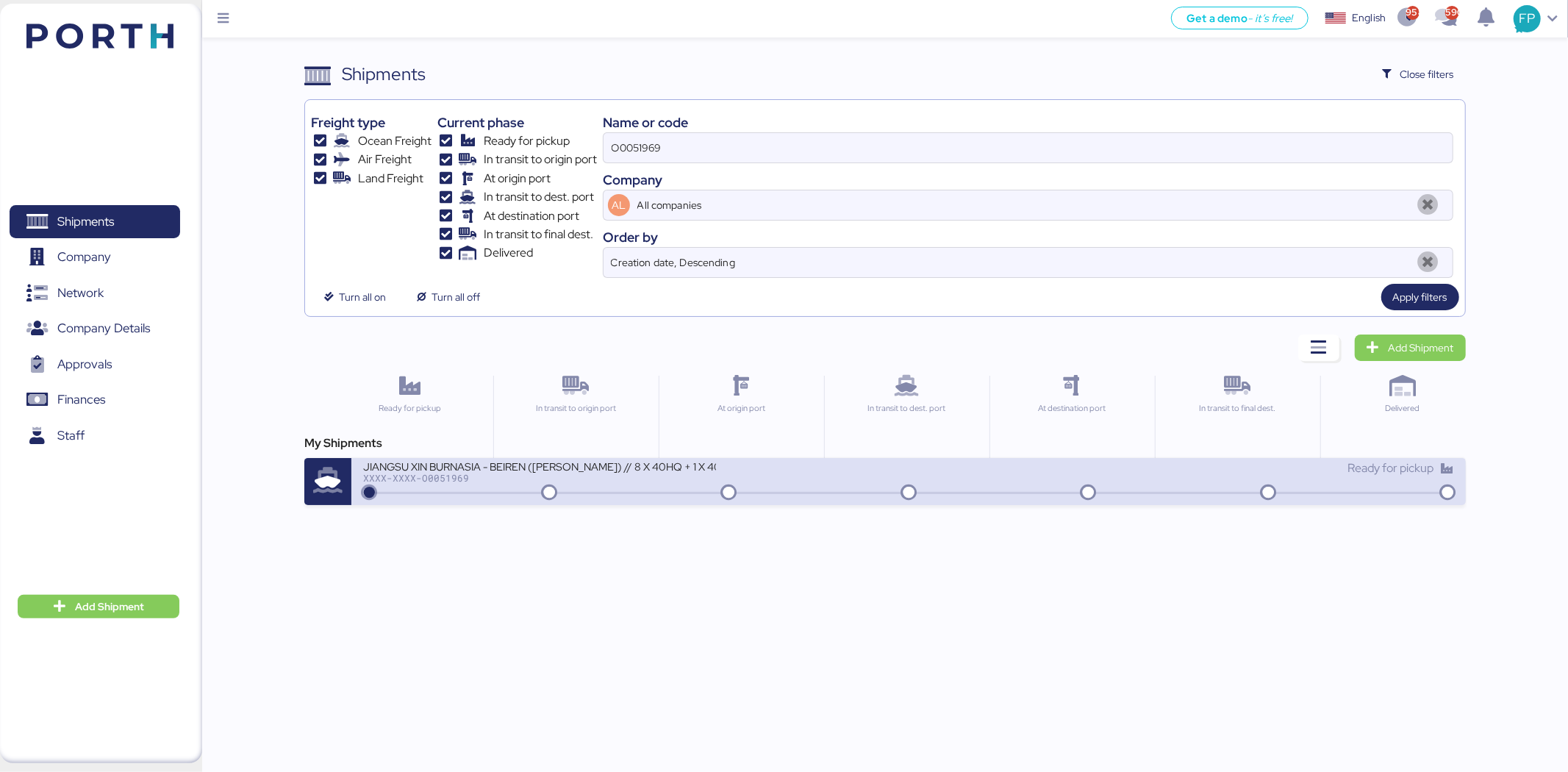
click at [517, 476] on div "XXXX-XXXX-O0051969" at bounding box center [540, 478] width 353 height 10
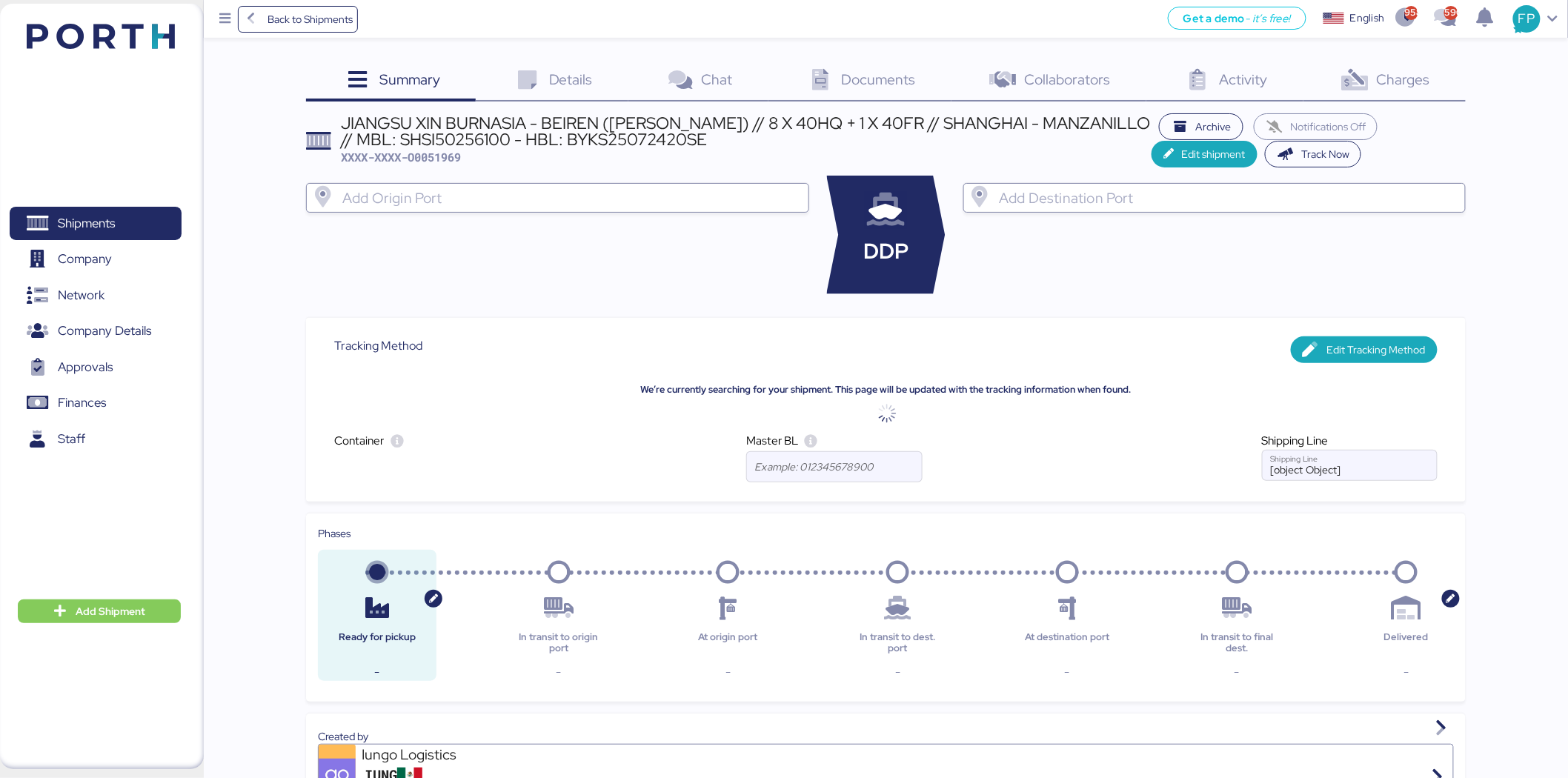
click at [1371, 84] on icon at bounding box center [1355, 80] width 32 height 21
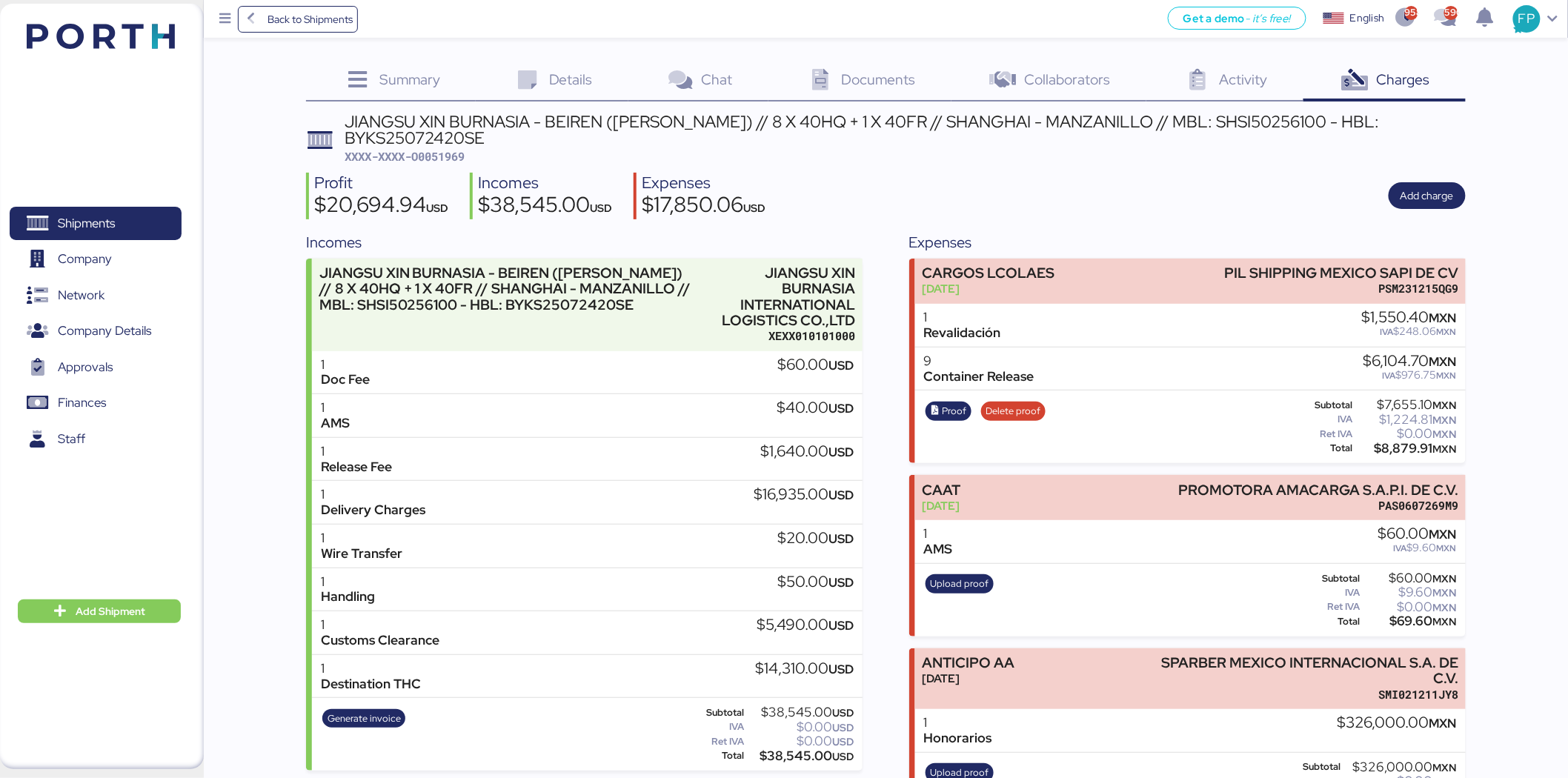
scroll to position [59, 0]
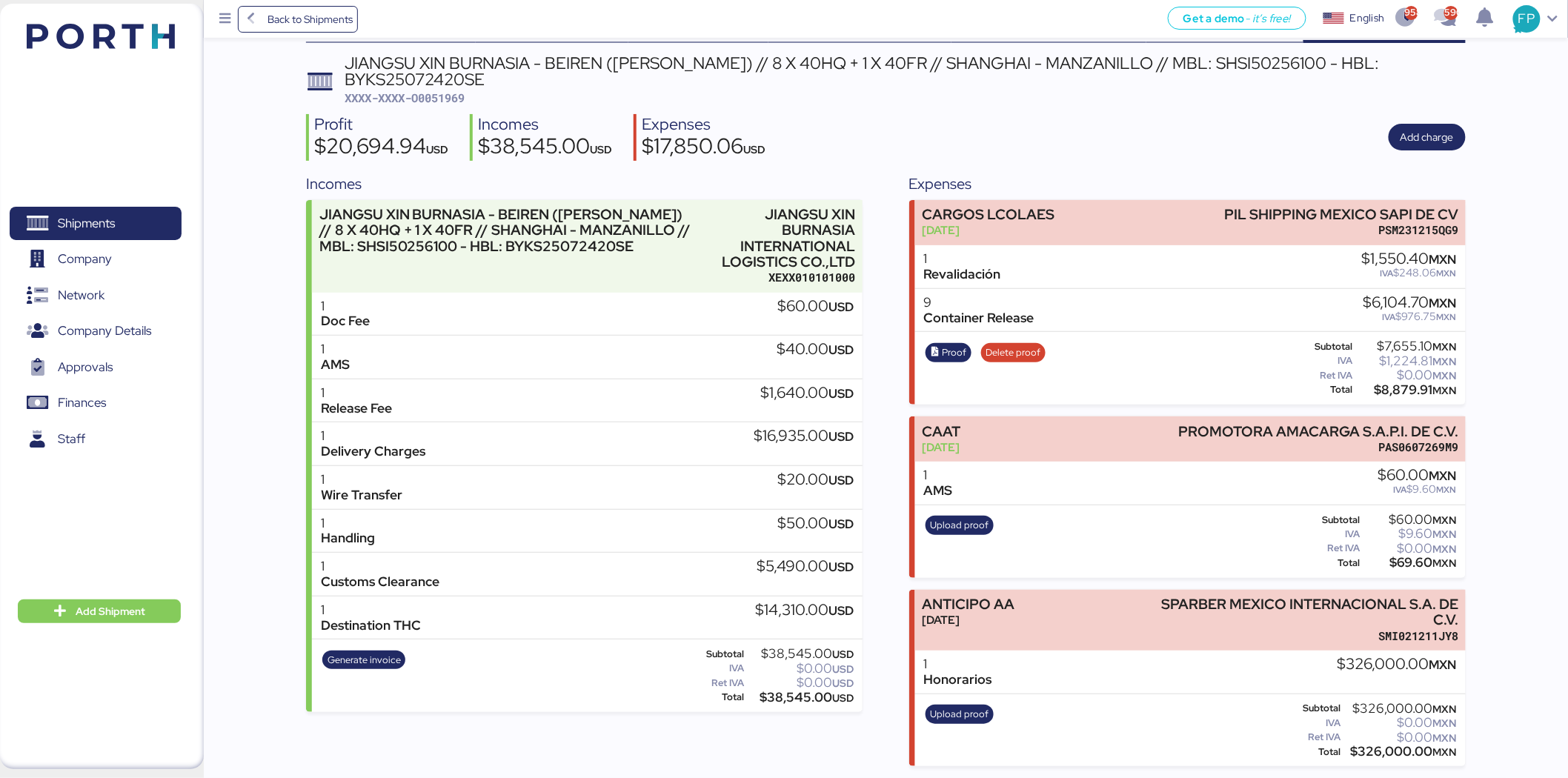
click at [434, 106] on div "JIANGSU XIN BURNASIA - BEIREN (KIRCHHOFF) // 8 X 40HQ + 1 X 40FR // SHANGHAI - …" at bounding box center [886, 411] width 1159 height 712
click at [453, 98] on span "XXXX-XXXX-O0051969" at bounding box center [405, 97] width 120 height 14
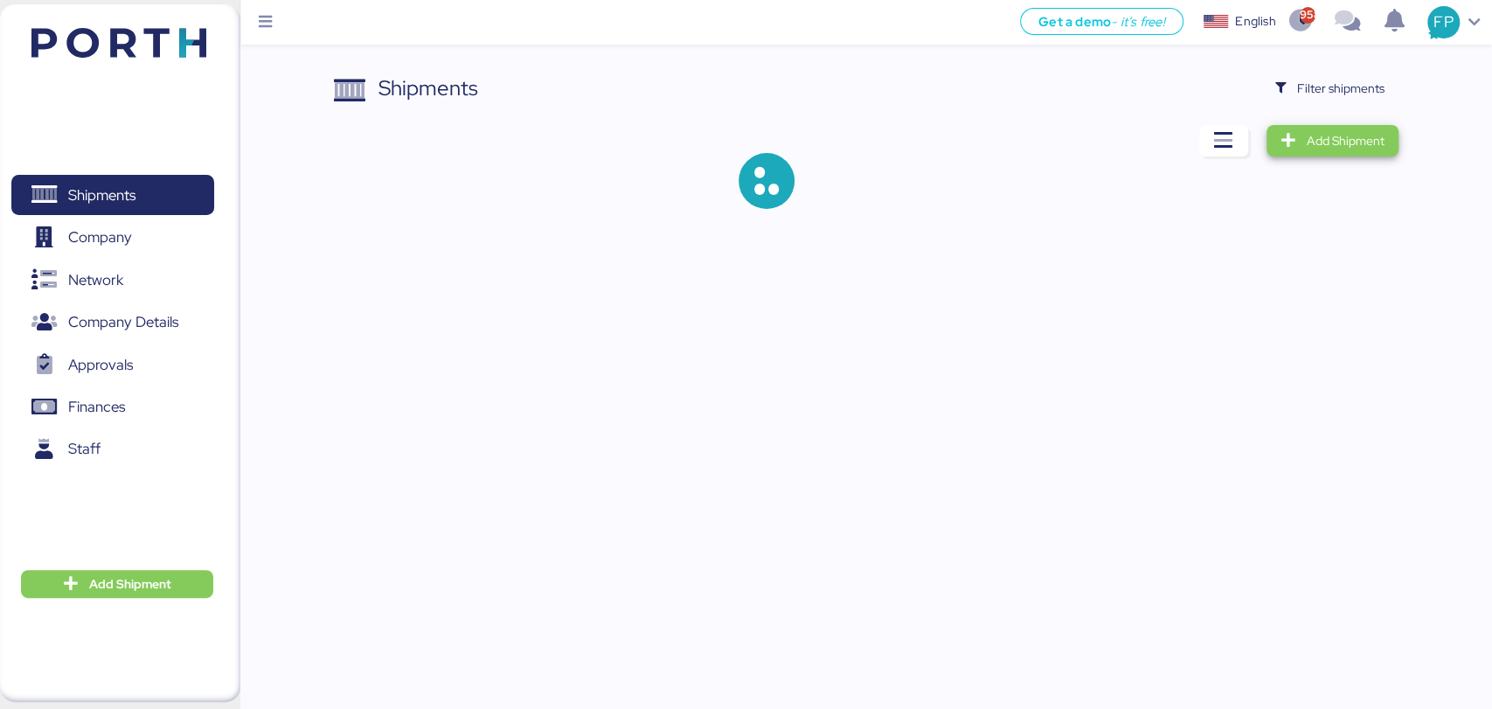
click at [1378, 136] on span "Add Shipment" at bounding box center [1346, 140] width 78 height 21
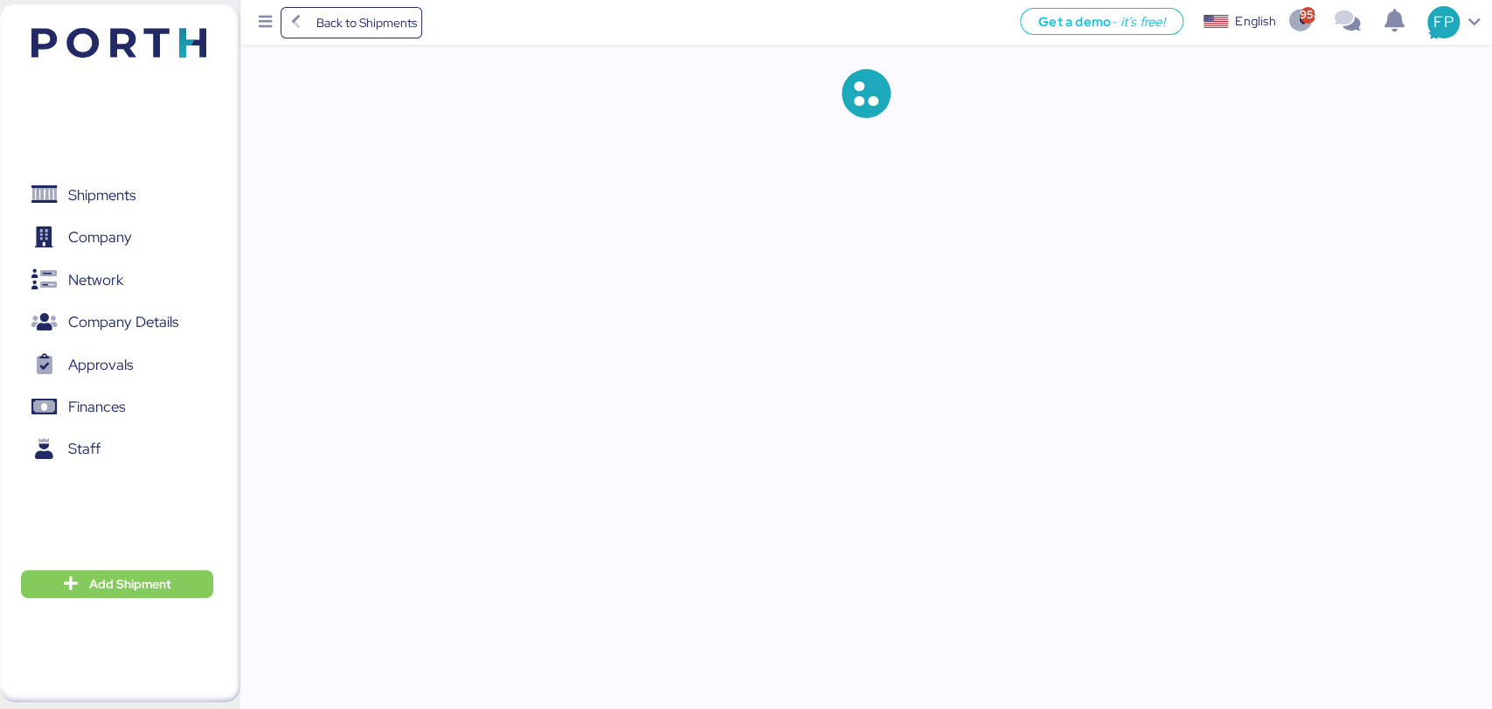
click at [128, 214] on div "Shipments 0" at bounding box center [113, 195] width 226 height 40
click at [140, 203] on span "Shipments" at bounding box center [112, 195] width 188 height 25
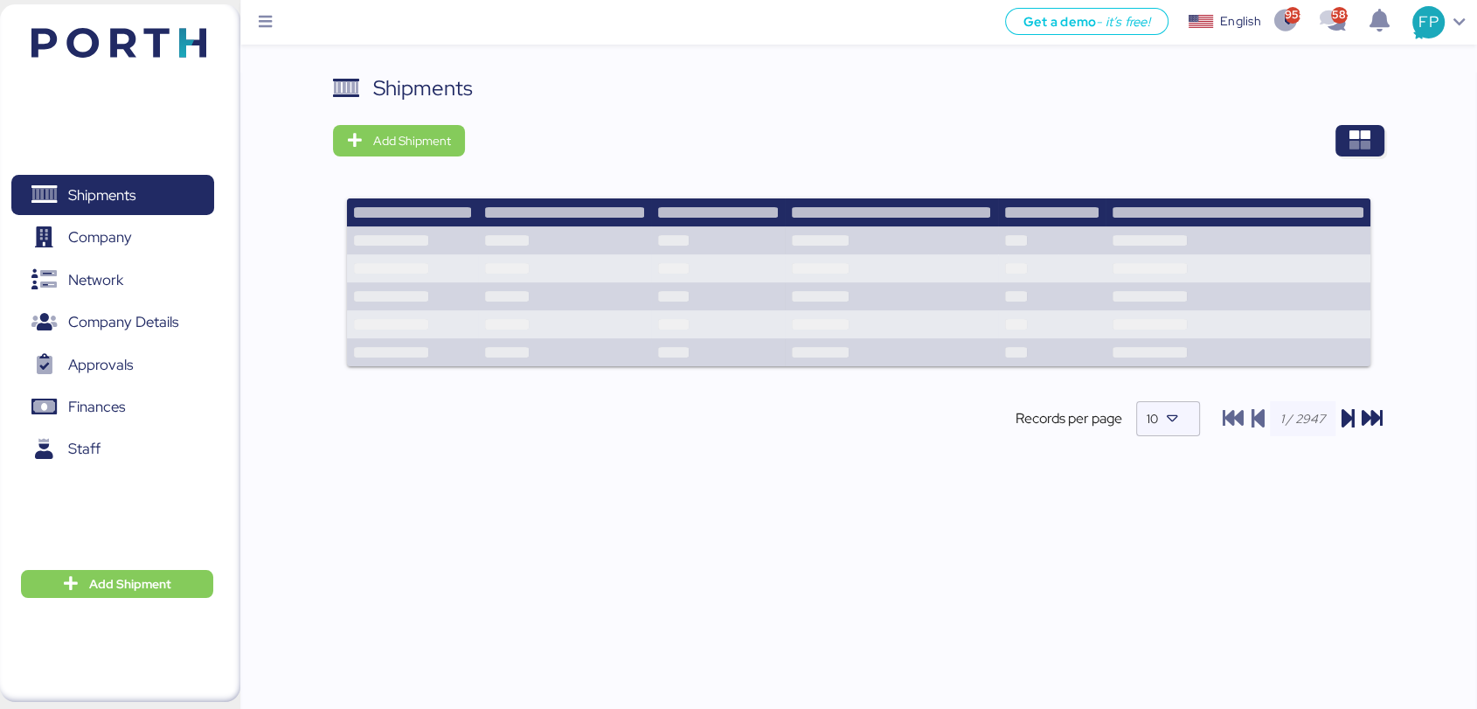
click at [1385, 156] on div "Shipments Add Shipment Shipment Name 610016653 Ready for pickup At destination …" at bounding box center [858, 395] width 1237 height 645
click at [1371, 151] on span "button" at bounding box center [1360, 140] width 49 height 31
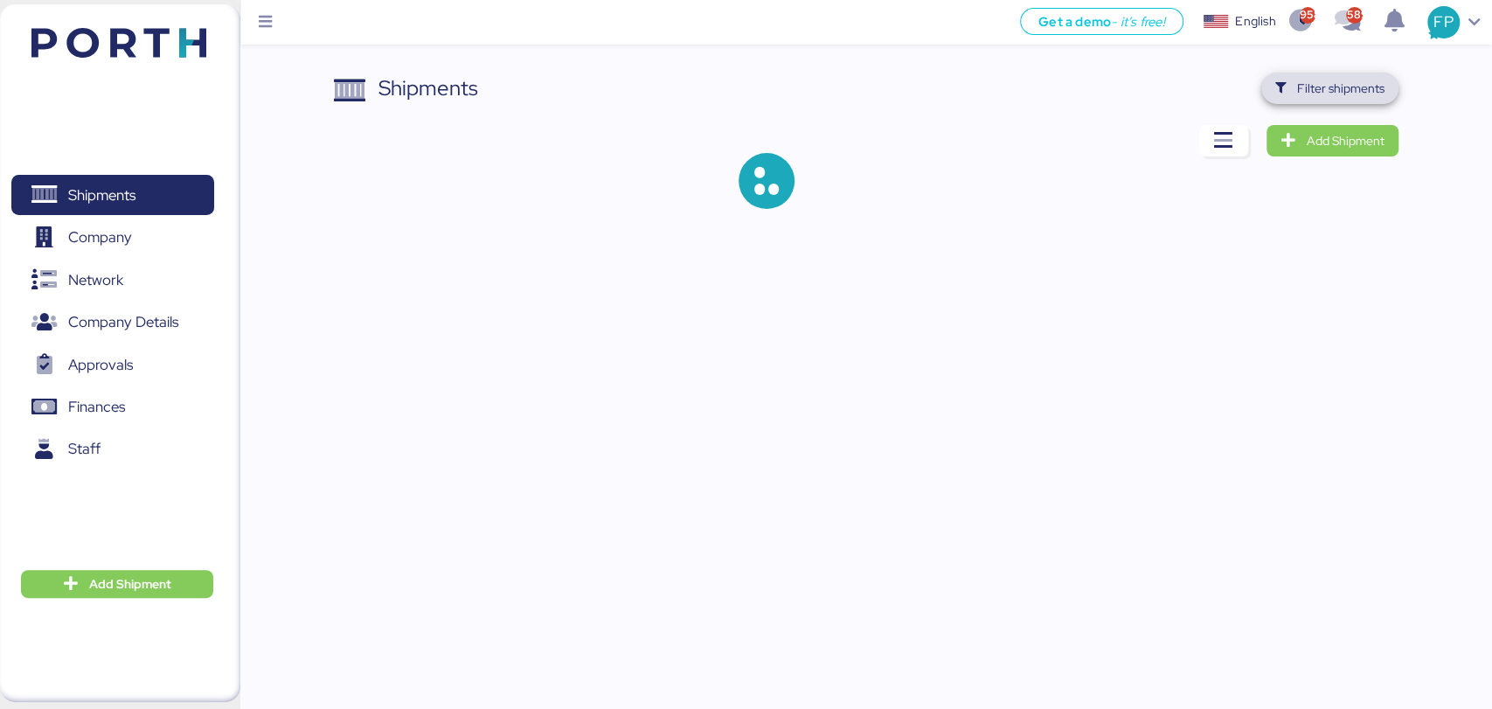
click at [1303, 86] on span "Filter shipments" at bounding box center [1340, 88] width 87 height 21
click at [1332, 69] on div "Shipments Filter shipments Add Shipment" at bounding box center [746, 118] width 1492 height 237
click at [1317, 96] on span "Filter shipments" at bounding box center [1340, 88] width 87 height 21
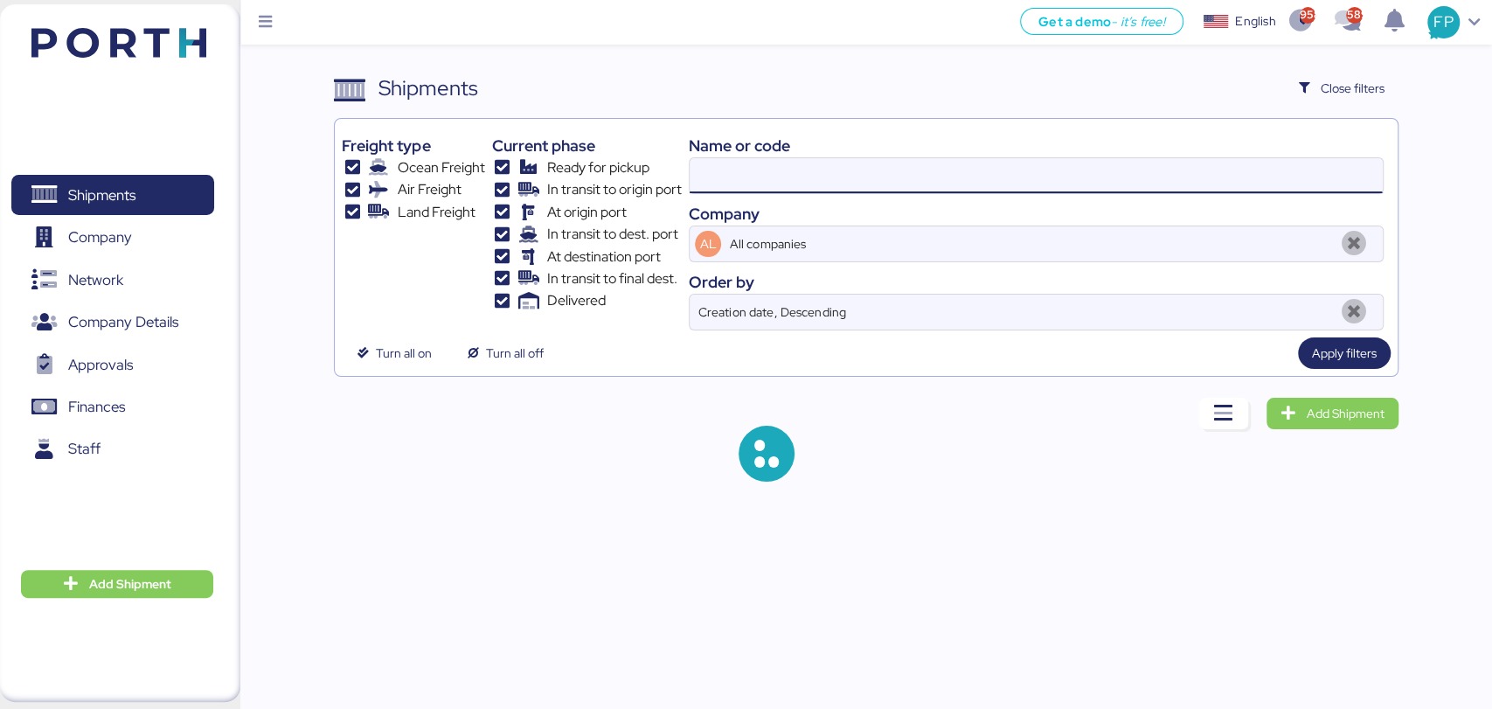
click at [790, 186] on input at bounding box center [1036, 175] width 692 height 35
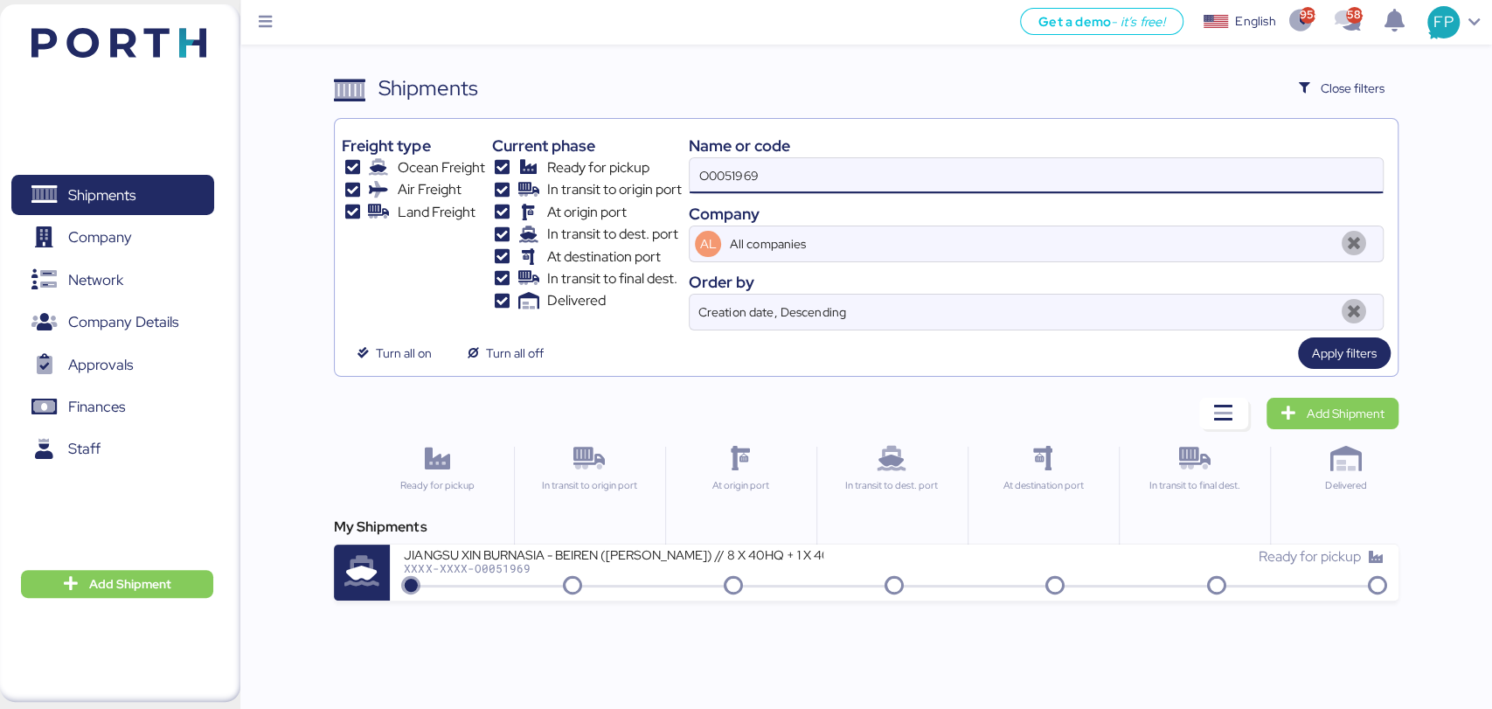
click at [746, 171] on input "O0051969" at bounding box center [1036, 175] width 692 height 35
paste input "A - 518180001"
click at [720, 170] on input "A - 51818000" at bounding box center [1036, 175] width 692 height 35
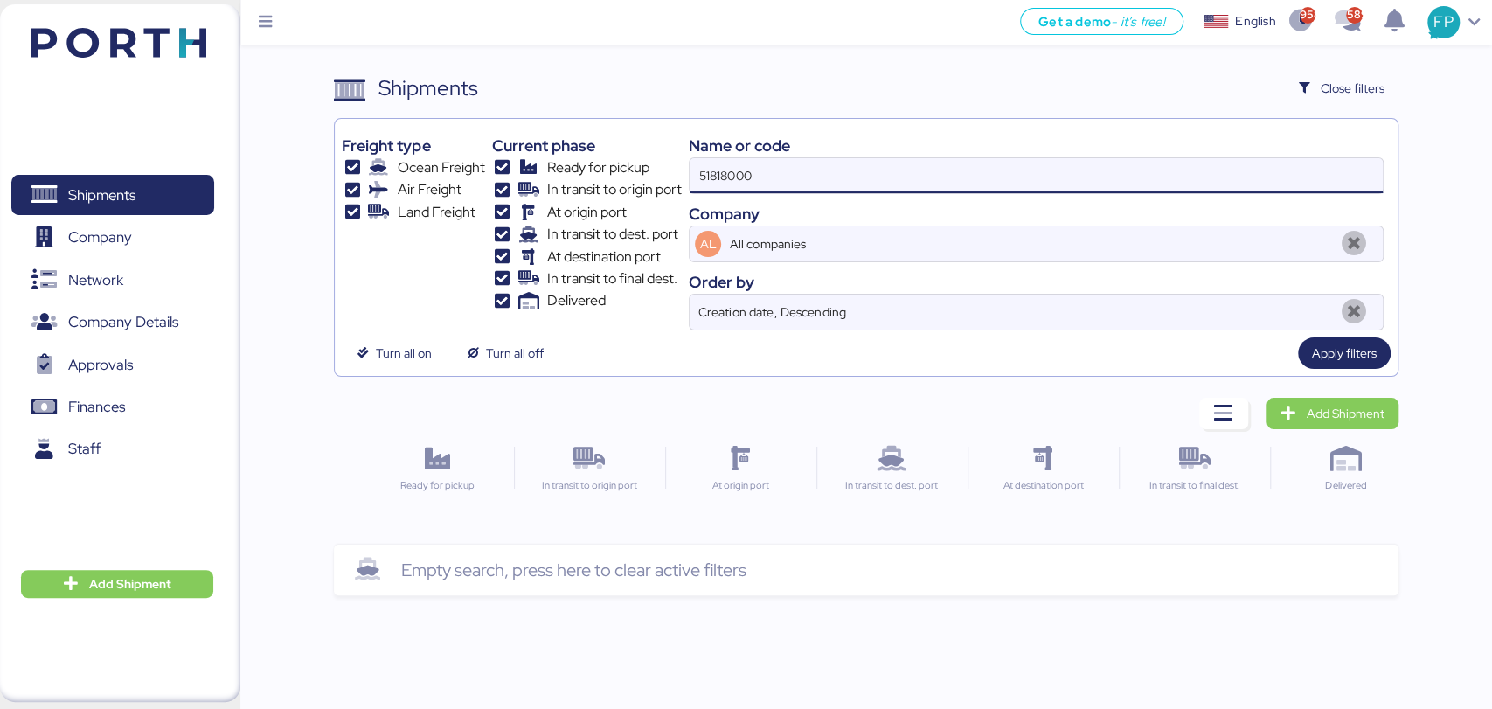
click at [783, 181] on input "51818000" at bounding box center [1036, 175] width 692 height 35
type input "51818"
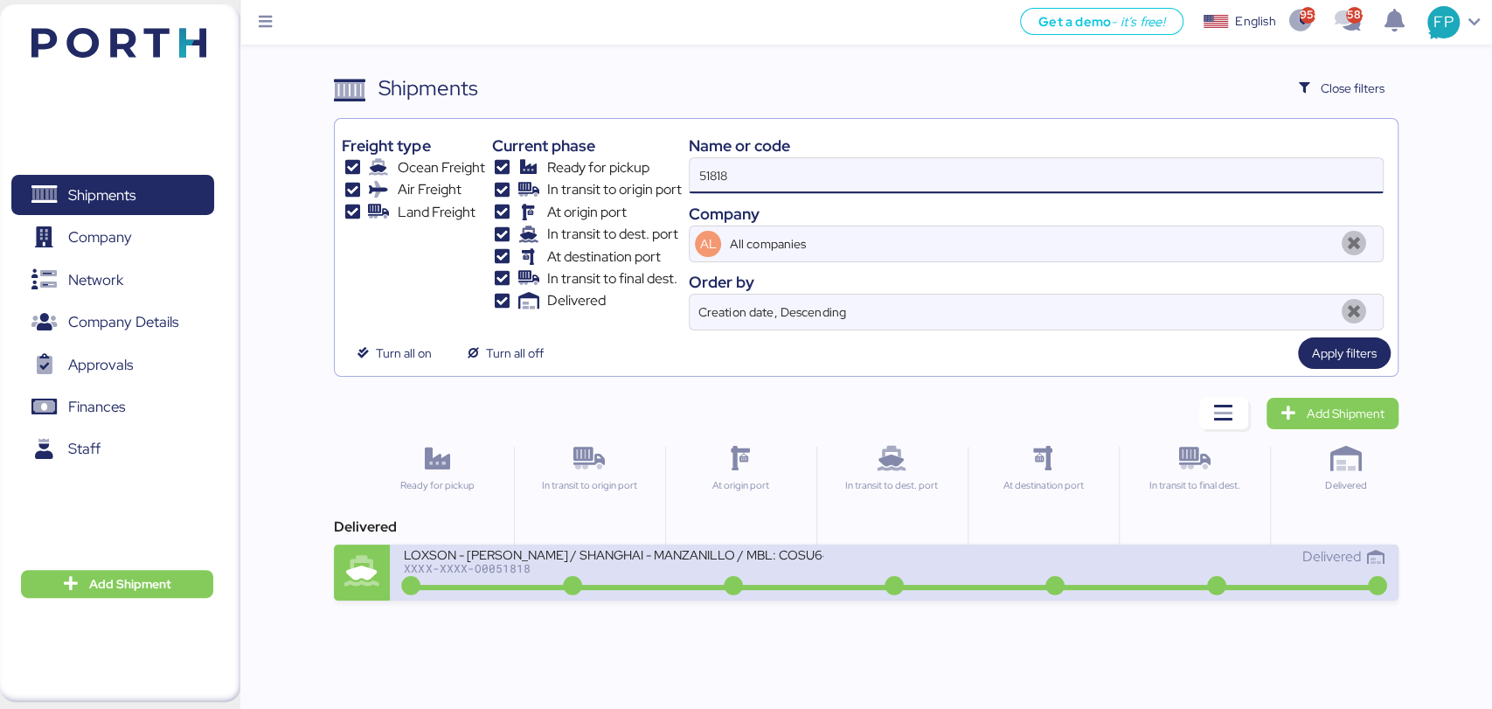
click at [634, 545] on div "LOXSON - HUANG YU / SHANGHAI - MANZANILLO / MBL: COSU6420825830 - HBL: KSSE2506…" at bounding box center [894, 573] width 1008 height 56
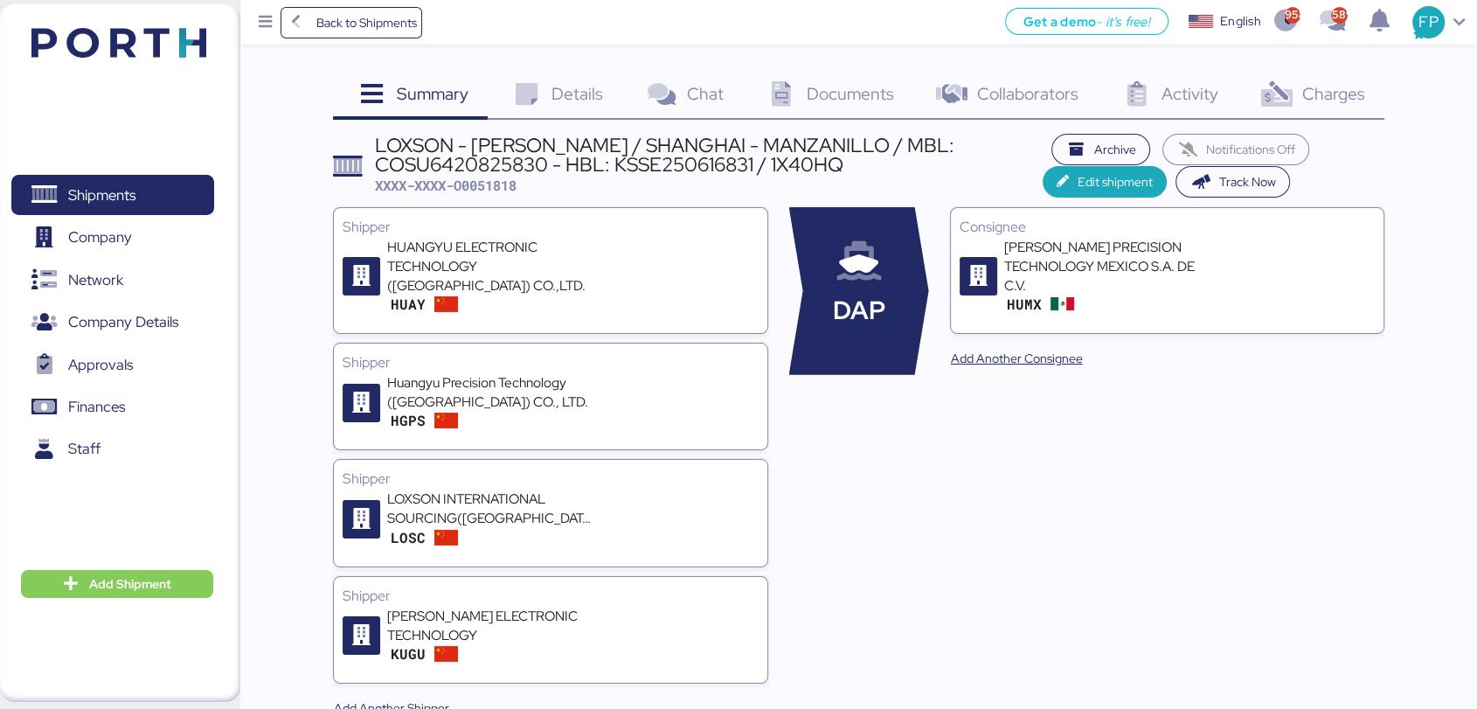
click at [1359, 93] on span "Charges" at bounding box center [1333, 93] width 63 height 23
click at [1340, 100] on span "Charges" at bounding box center [1333, 93] width 63 height 23
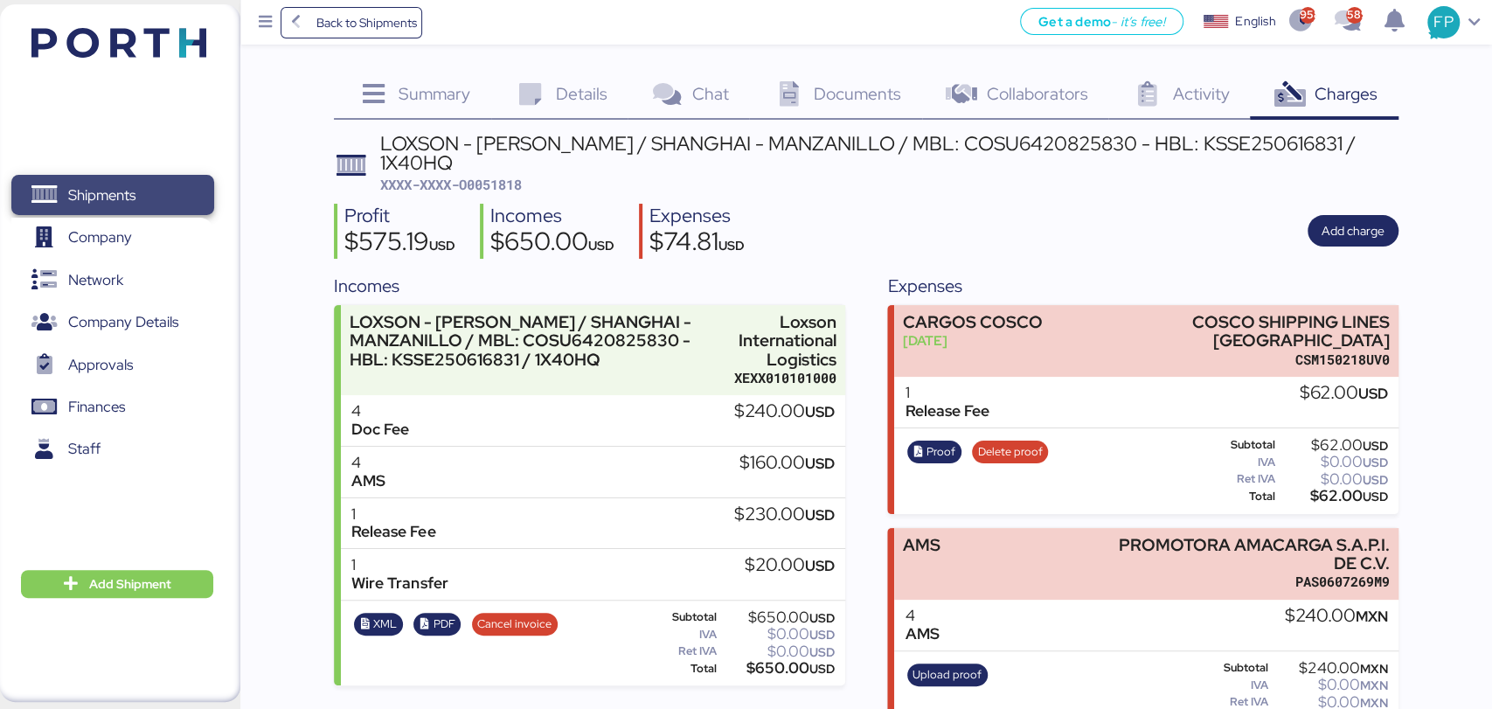
click at [156, 184] on span "Shipments" at bounding box center [112, 195] width 188 height 25
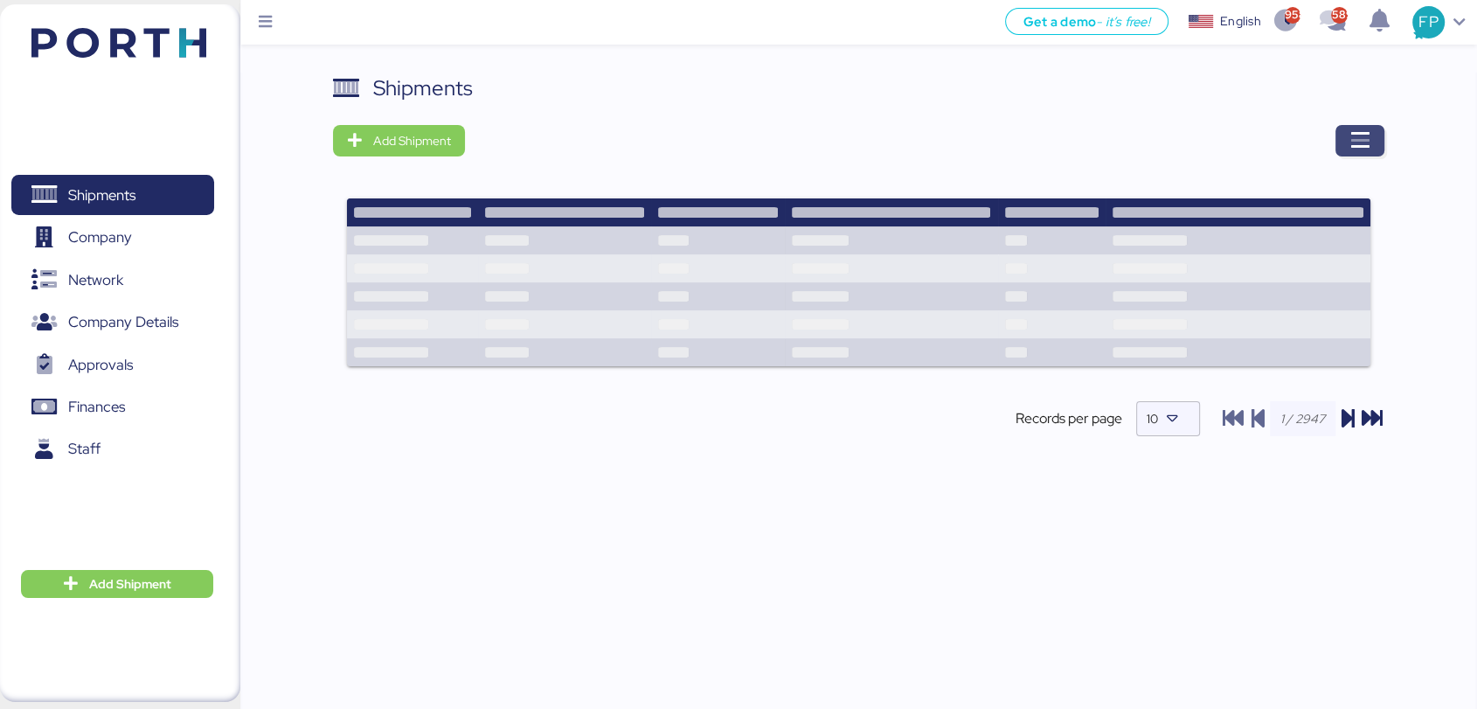
click at [1339, 149] on span "button" at bounding box center [1360, 140] width 49 height 31
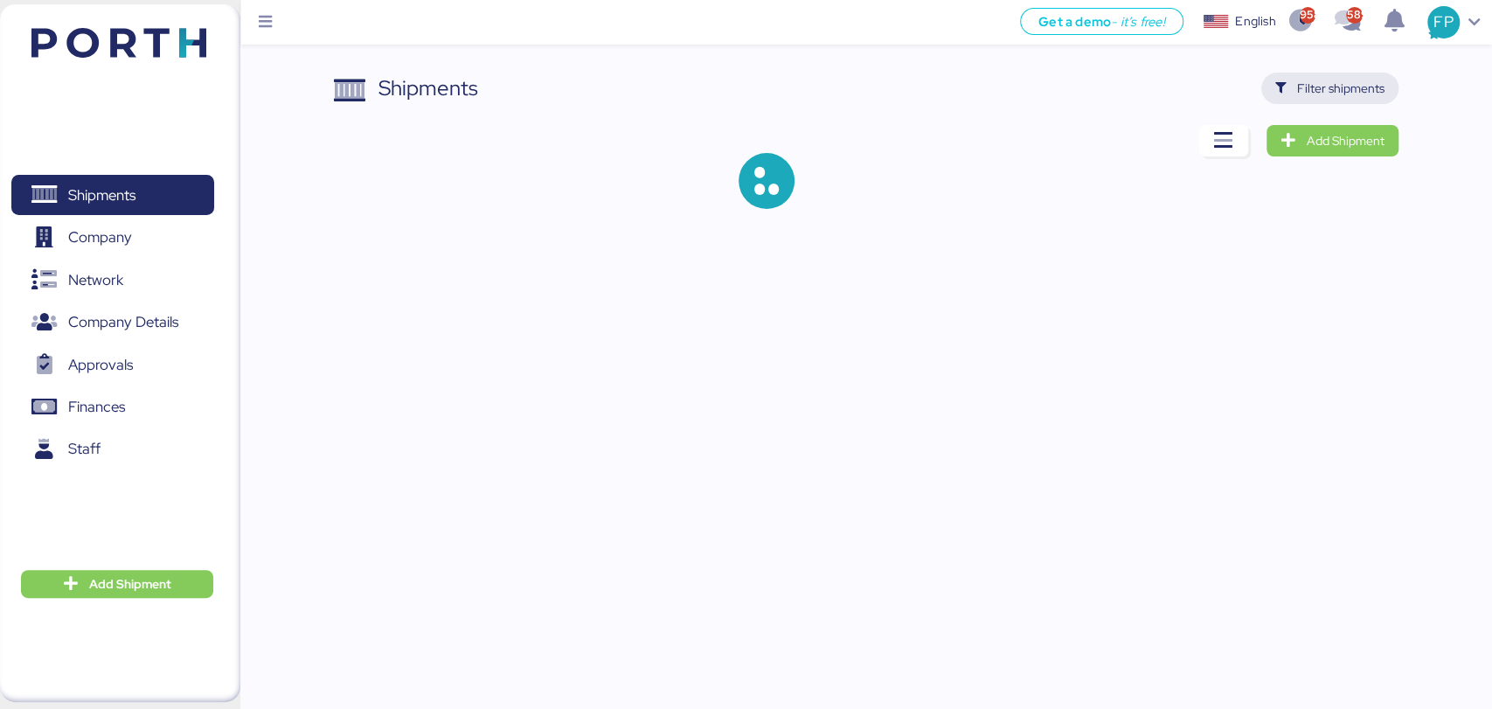
click at [1329, 83] on span "Filter shipments" at bounding box center [1340, 88] width 87 height 21
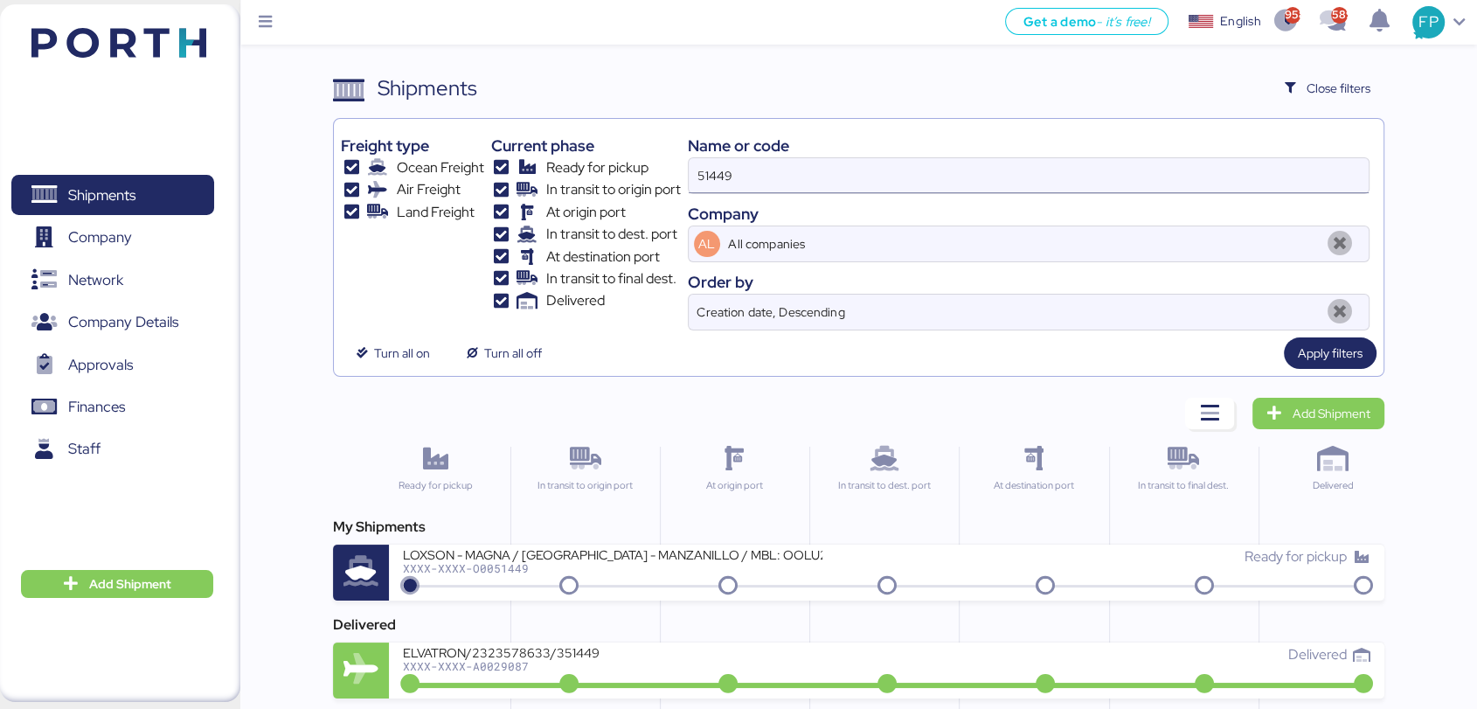
click at [705, 175] on input "51449" at bounding box center [1029, 175] width 680 height 35
paste input "O0051816"
type input "O0051816"
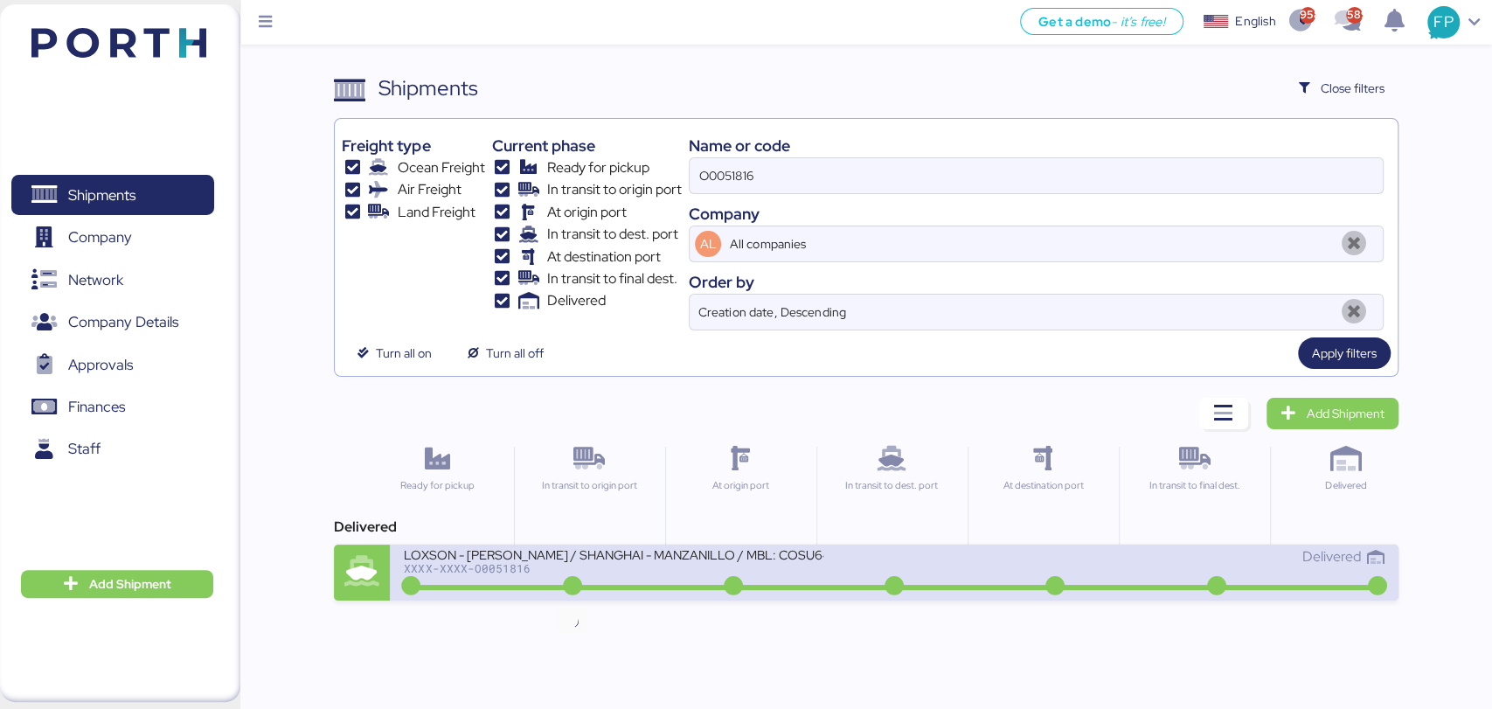
click at [596, 581] on icon at bounding box center [573, 586] width 84 height 19
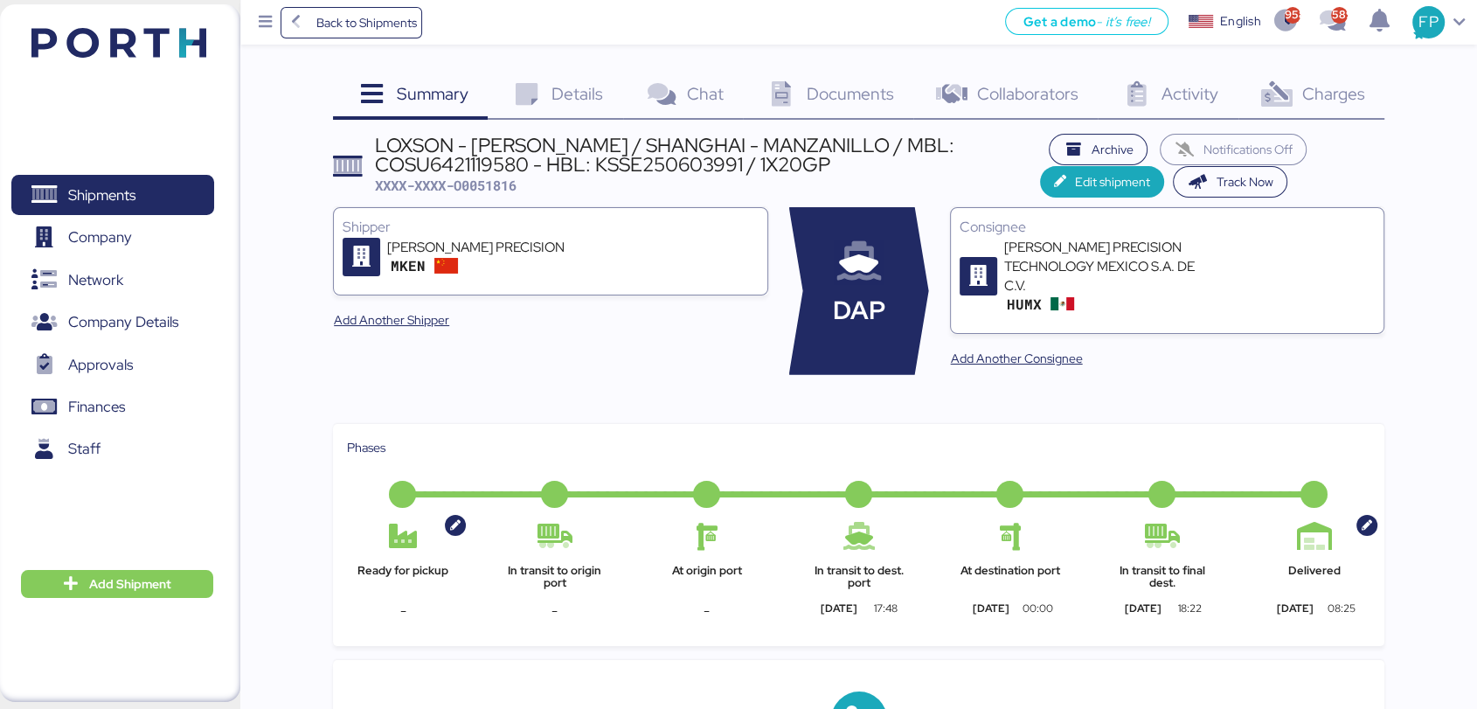
click at [1338, 97] on span "Charges" at bounding box center [1333, 93] width 63 height 23
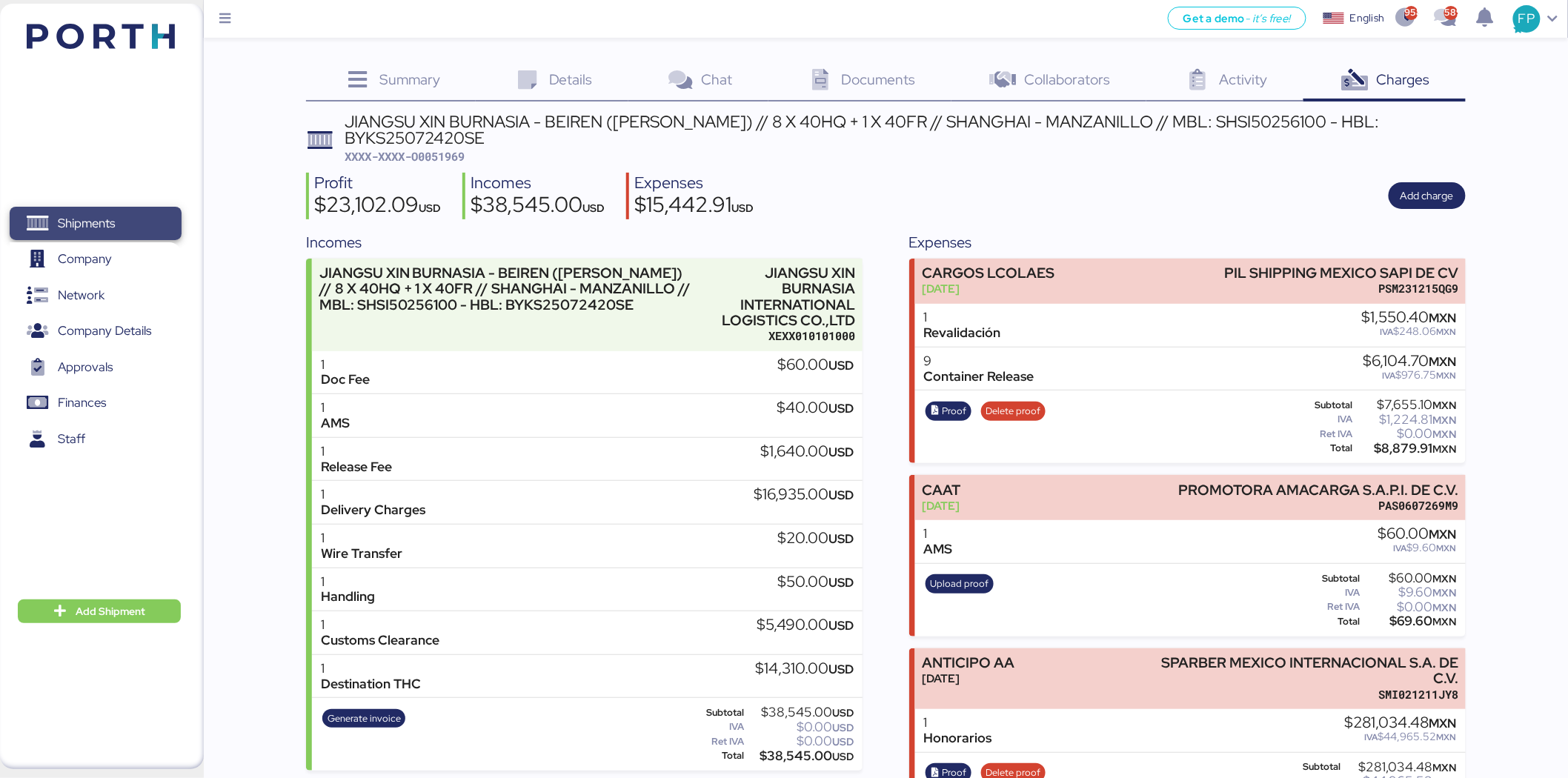
click at [128, 224] on span "Shipments" at bounding box center [95, 223] width 159 height 21
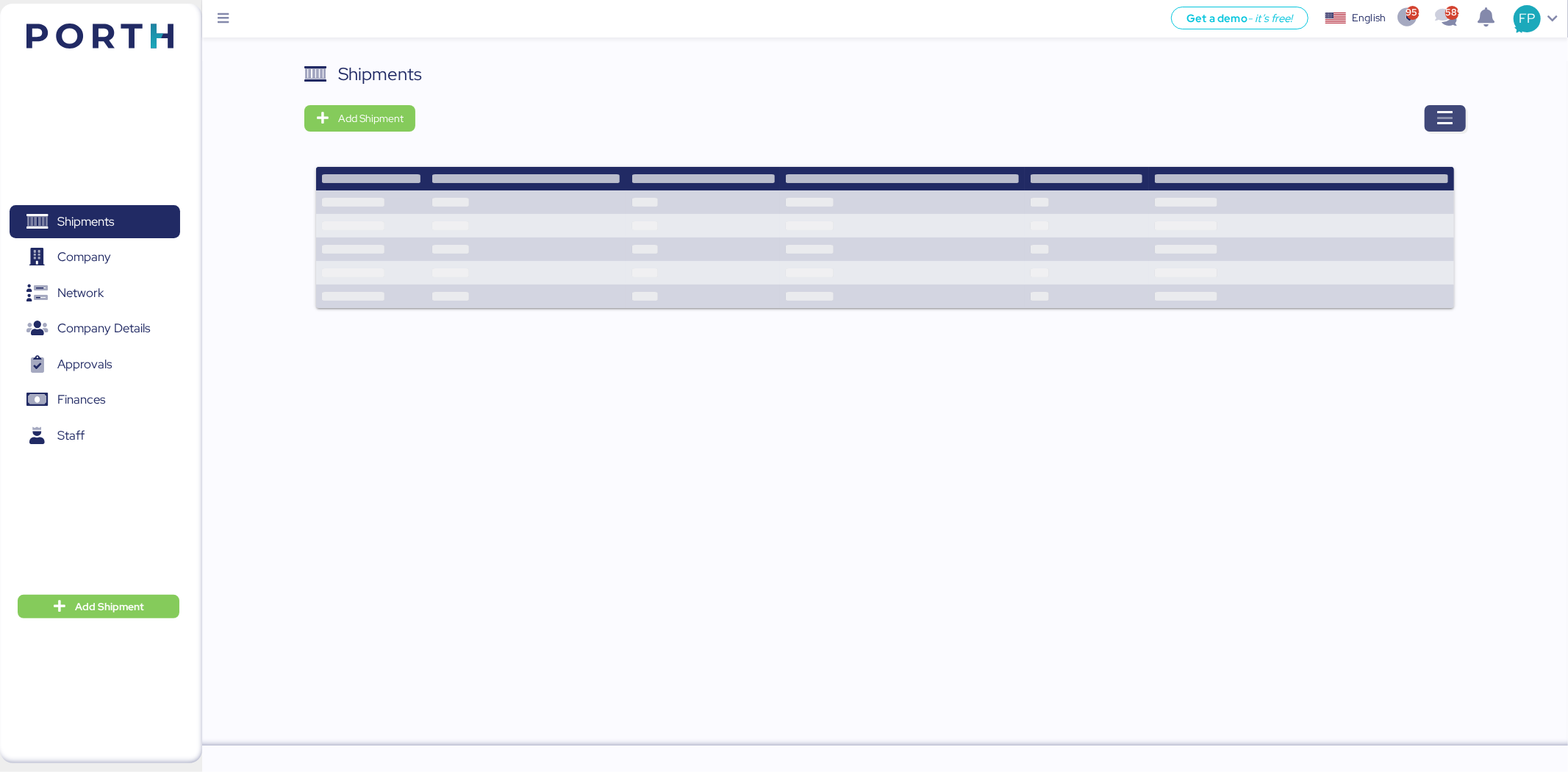
click at [1450, 126] on icon "button" at bounding box center [1444, 118] width 18 height 18
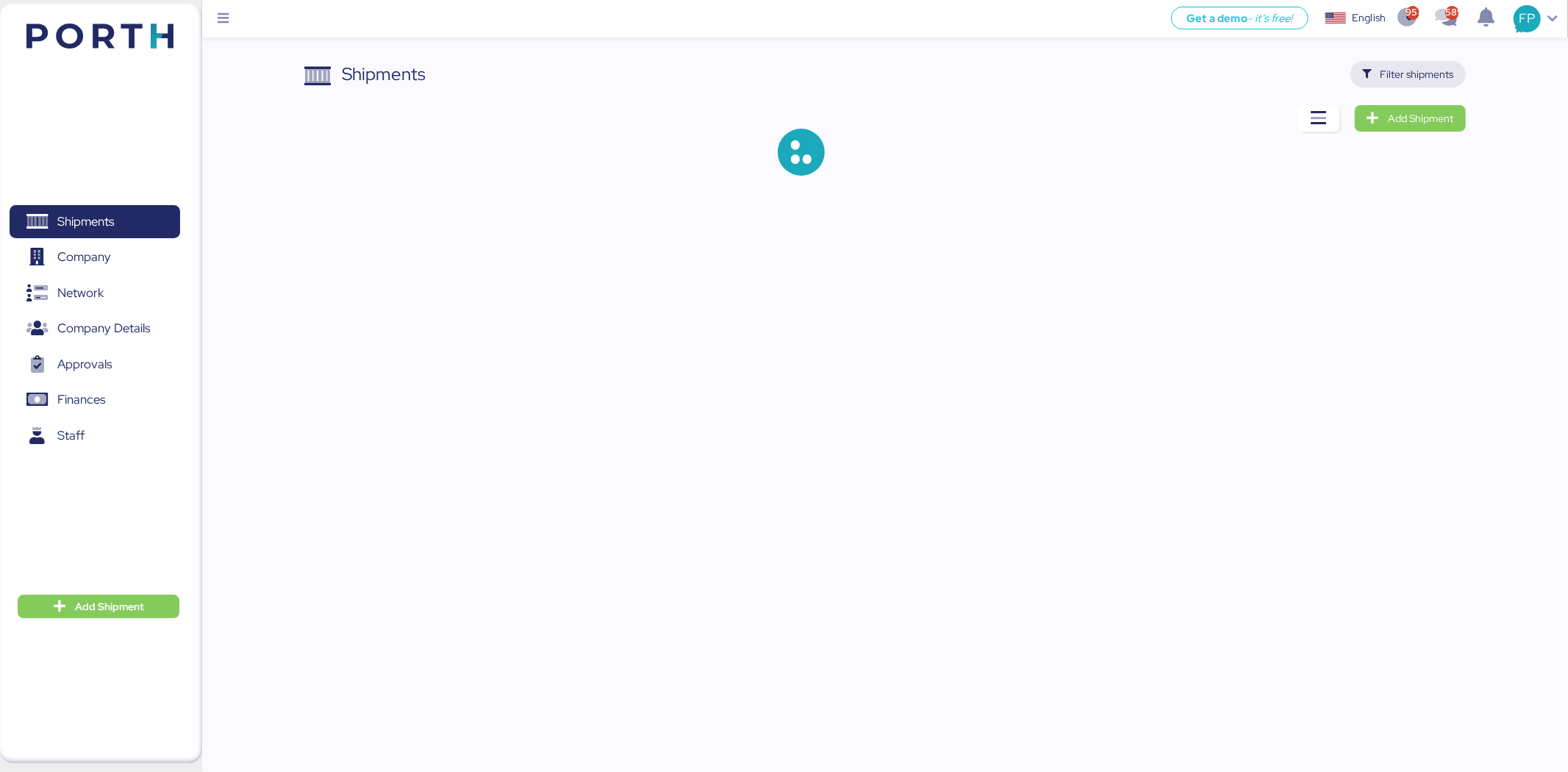
click at [1400, 64] on span "Filter shipments" at bounding box center [1407, 74] width 92 height 20
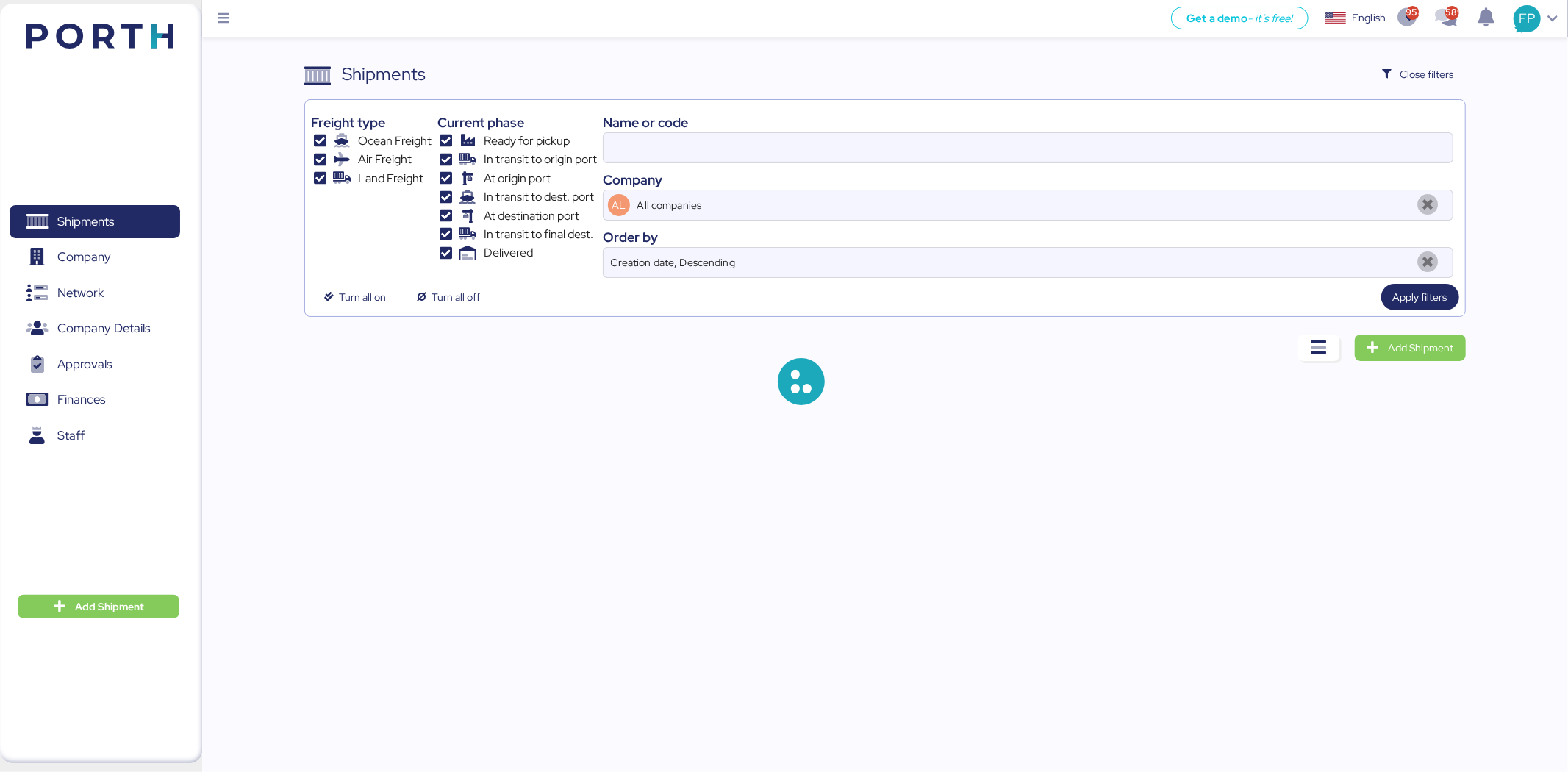
click at [650, 141] on input at bounding box center [1028, 147] width 849 height 29
type input "51900"
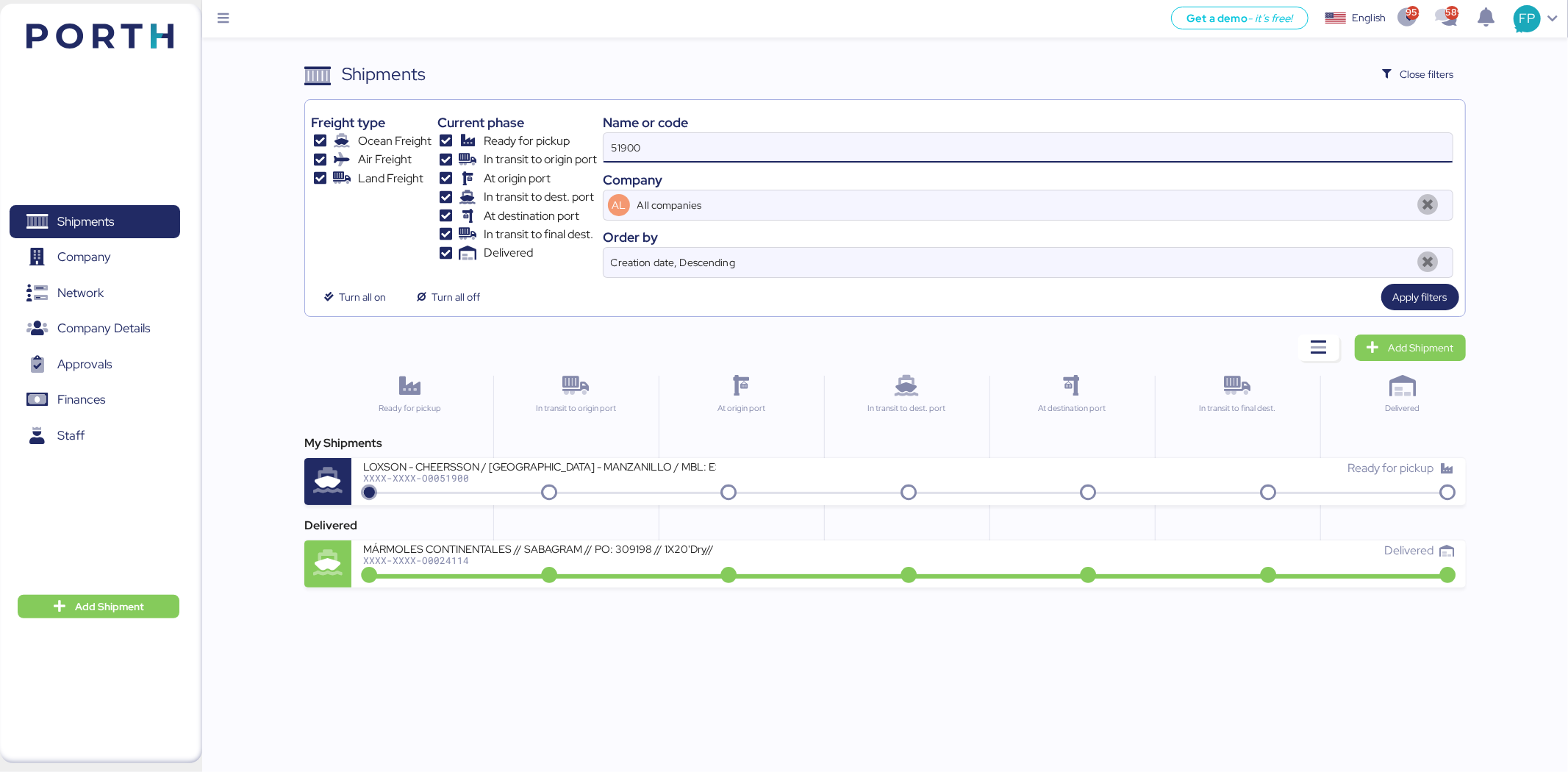
click at [650, 141] on input "51900" at bounding box center [1028, 147] width 849 height 29
type input "51932"
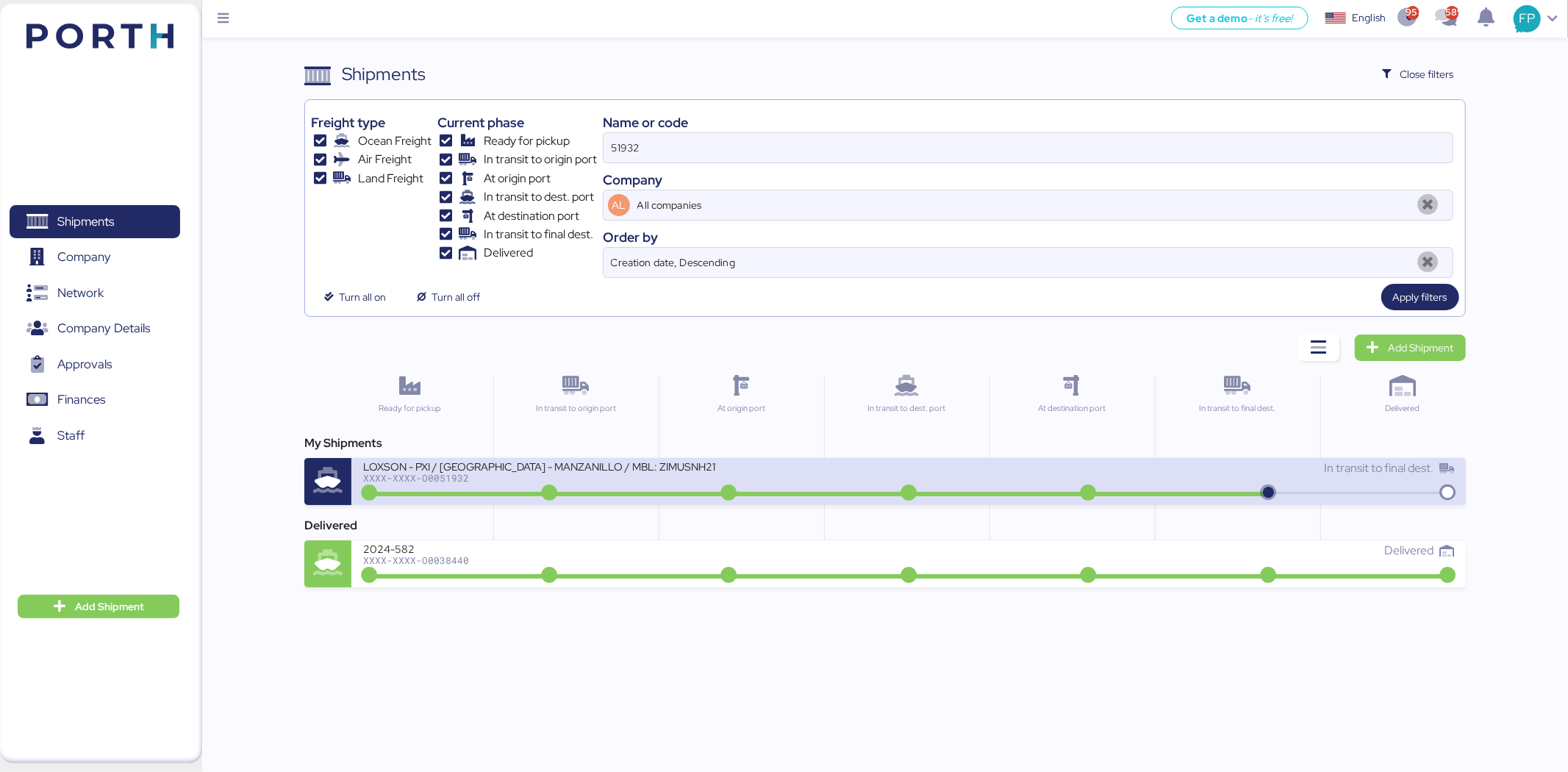
click at [598, 502] on div "LOXSON - PXI / [GEOGRAPHIC_DATA] - MANZANILLO / MBL: ZIMUSNH21165957 - HBL: CSS…" at bounding box center [908, 482] width 1113 height 47
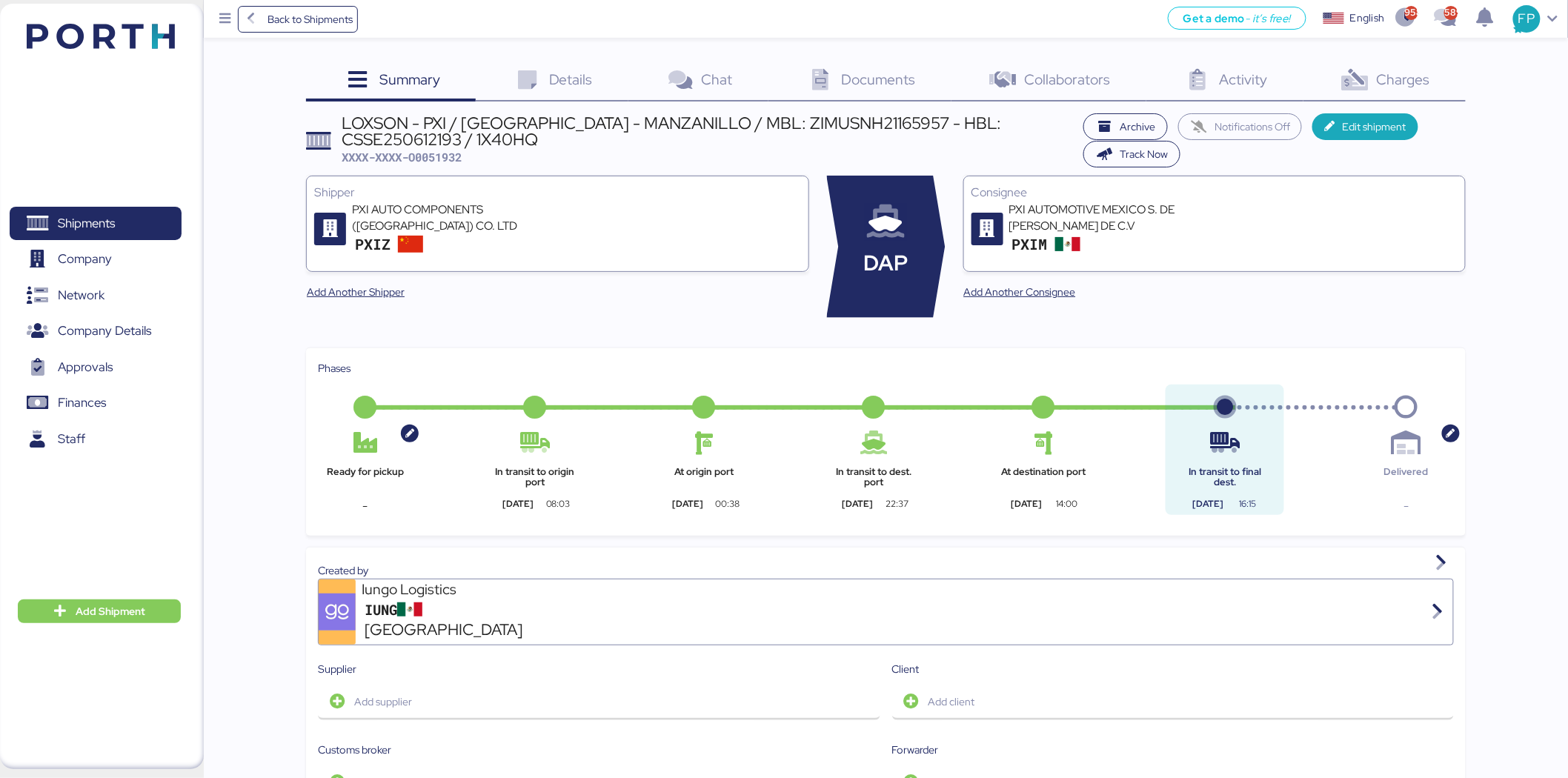
click at [1414, 74] on span "Charges" at bounding box center [1403, 79] width 53 height 19
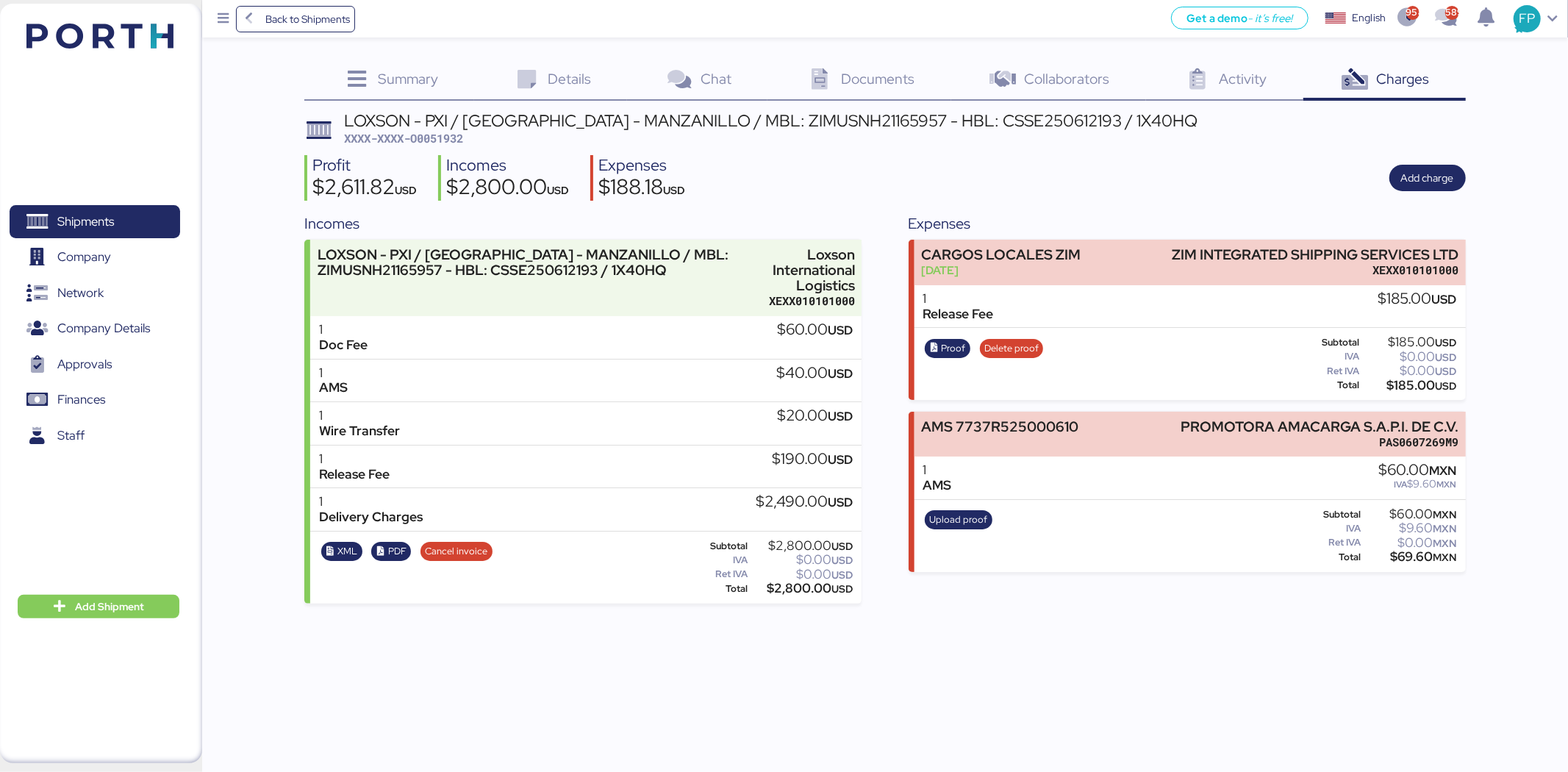
click at [446, 142] on span "XXXX-XXXX-O0051932" at bounding box center [404, 138] width 119 height 14
copy span "O0051932"
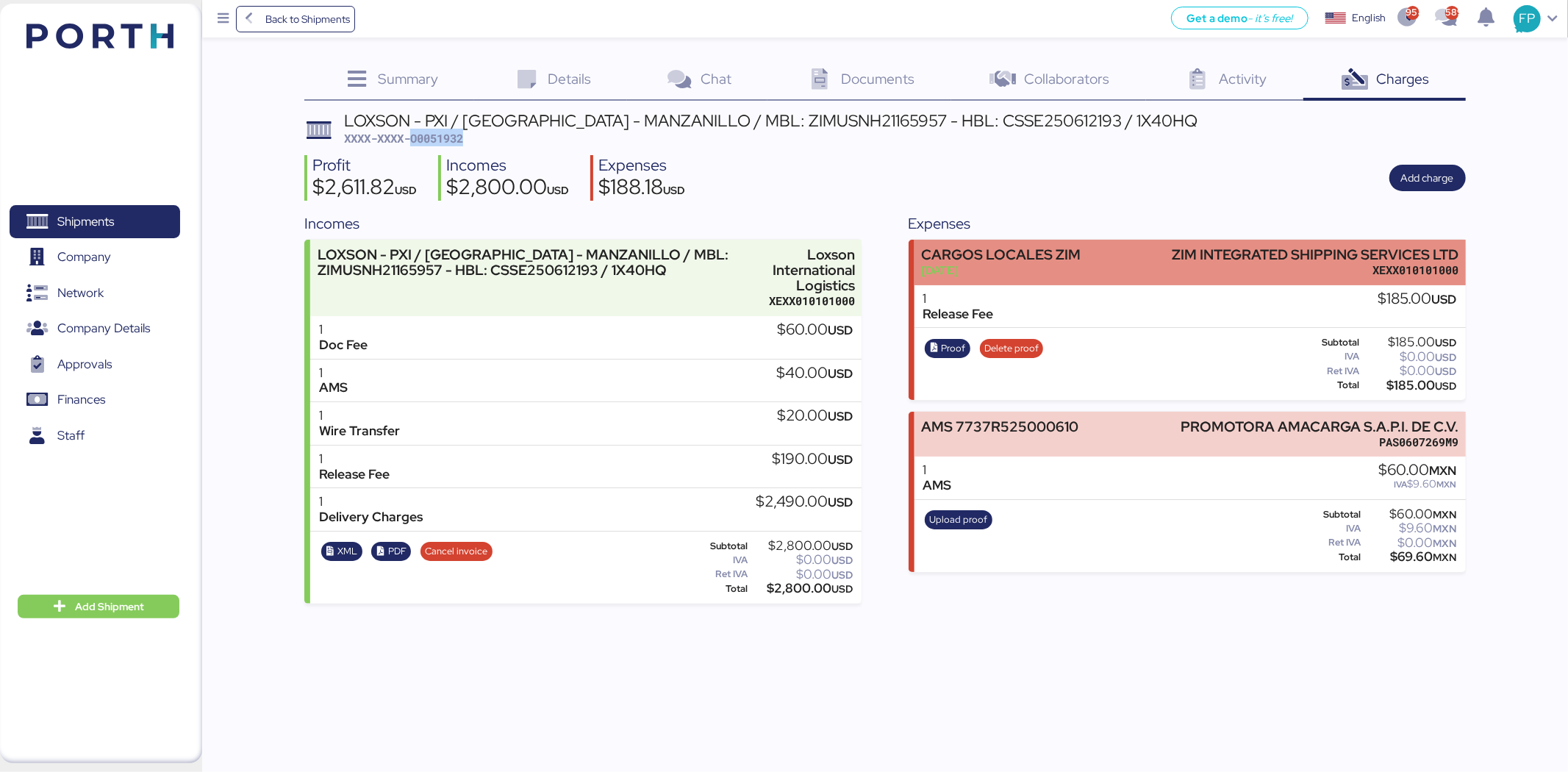
copy span "O0051932"
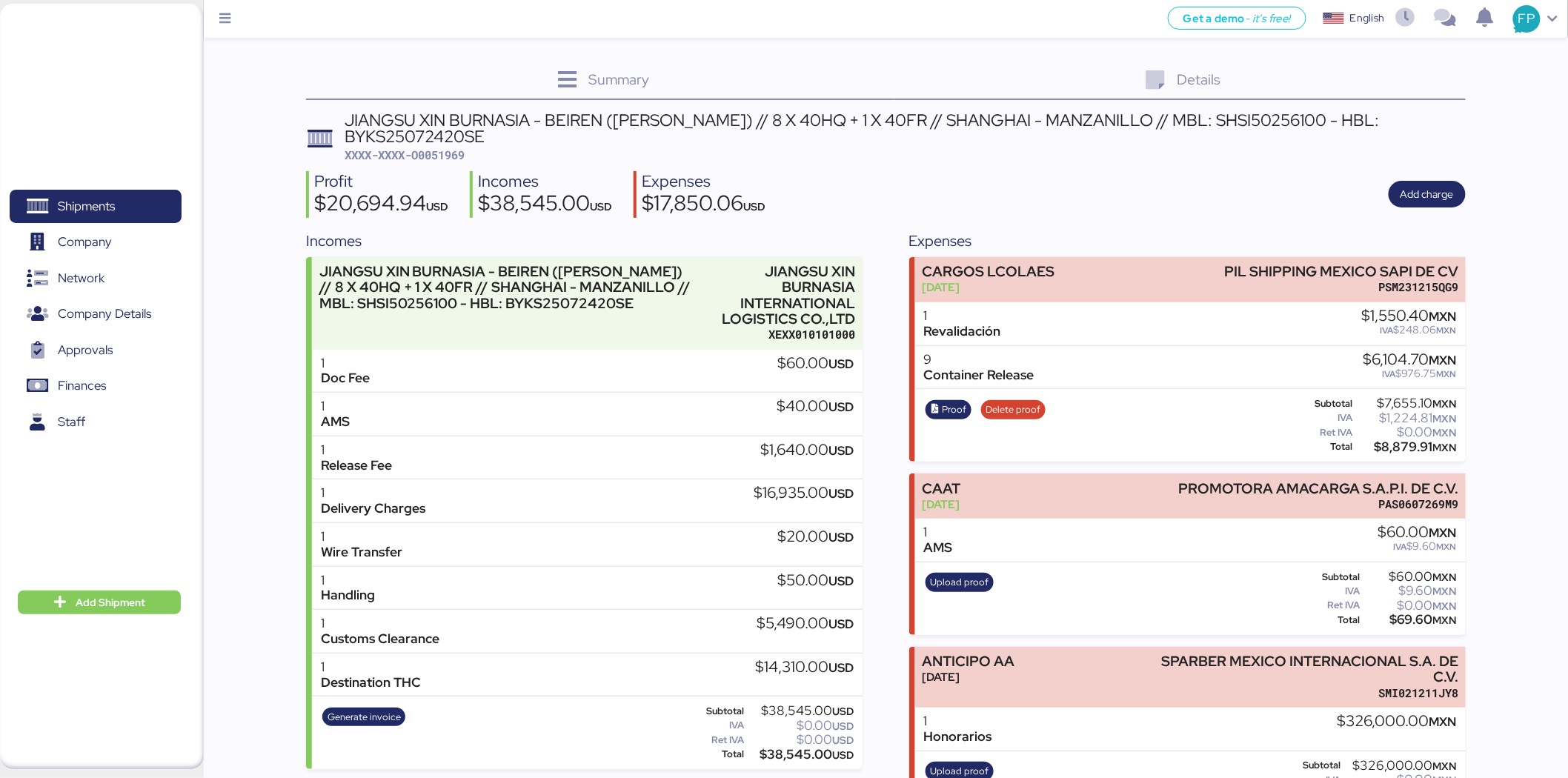
click at [1053, 212] on div "Profit $20,694.94 USD Incomes $38,545.00 USD Expenses $17,850.06 USD Add charge" at bounding box center [886, 194] width 1159 height 47
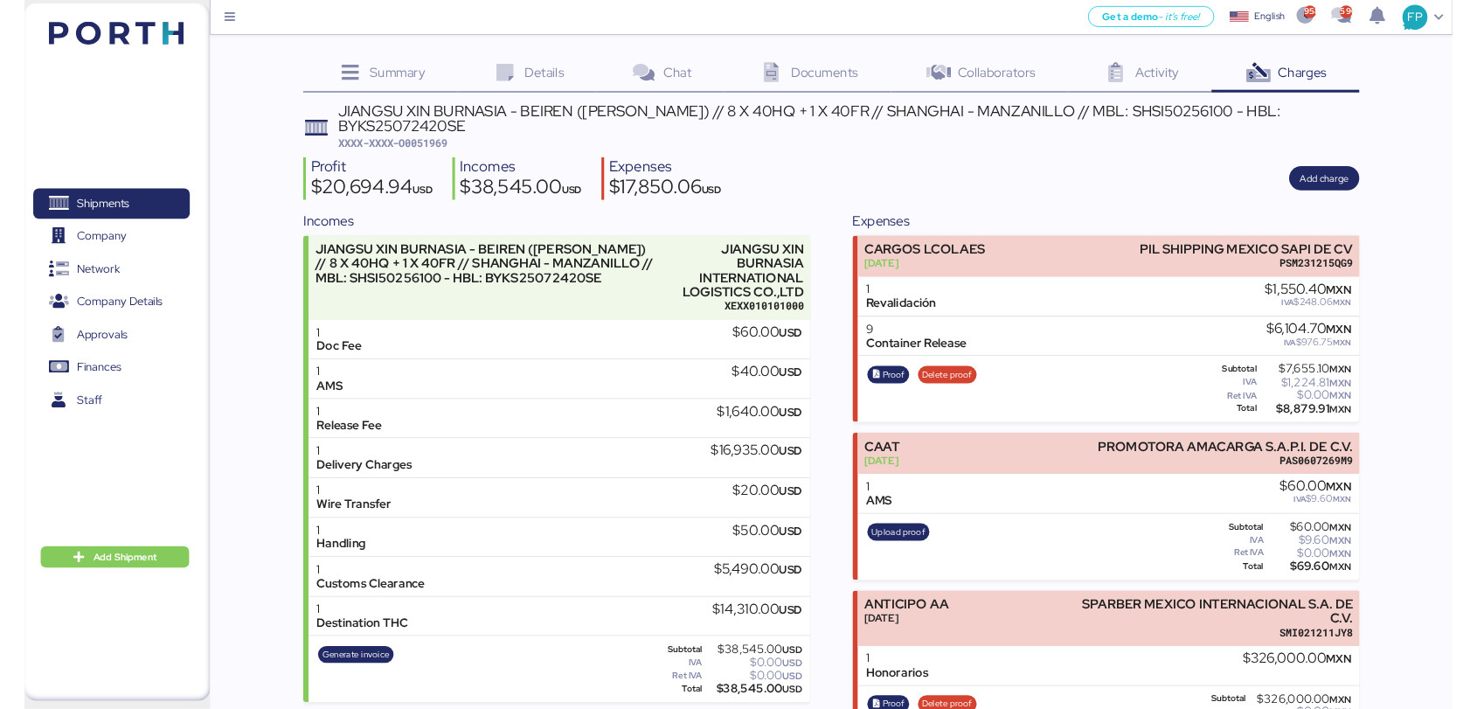
scroll to position [70, 0]
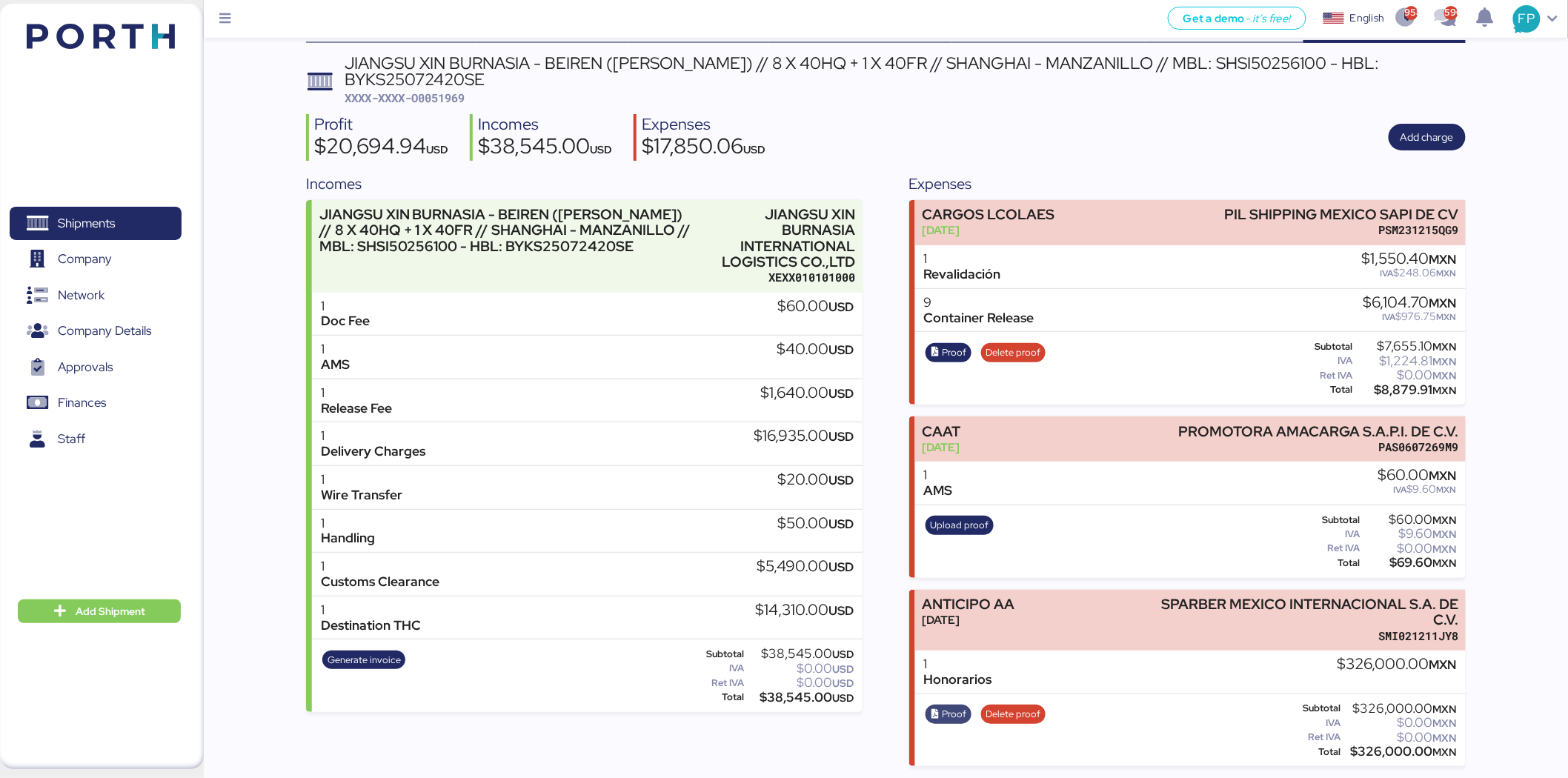
click at [954, 710] on span "Proof" at bounding box center [954, 714] width 25 height 16
click at [461, 103] on span "XXXX-XXXX-O0051969" at bounding box center [405, 97] width 120 height 14
copy span "O0051969"
drag, startPoint x: 1154, startPoint y: 603, endPoint x: 1471, endPoint y: 615, distance: 317.2
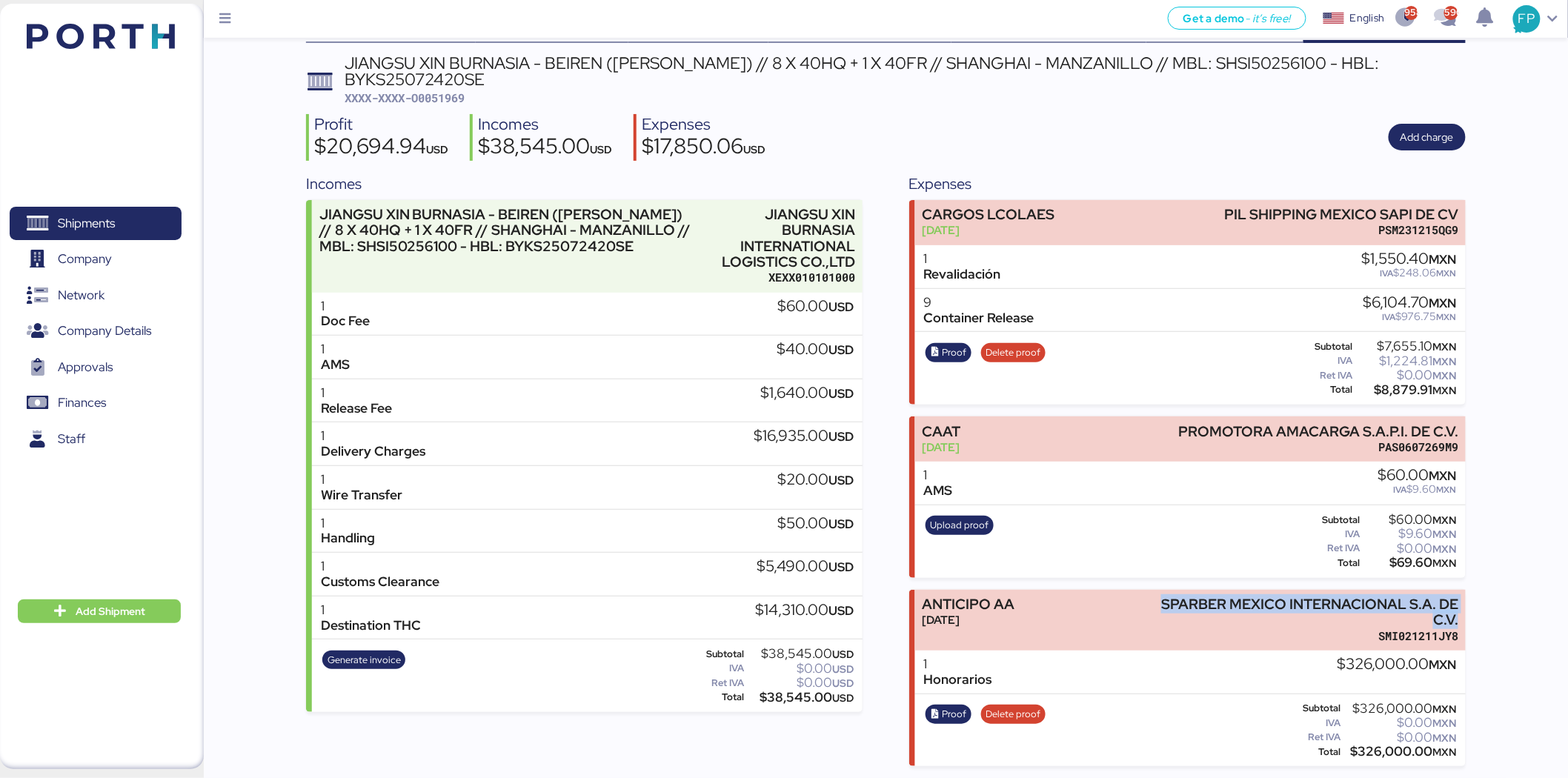
click at [1471, 615] on div "Summary 0 Details 0 Chat 0 Documents 0 Collaborators 0 Activity 0 Charges 0 JIA…" at bounding box center [784, 353] width 1568 height 825
copy div "SPARBER MEXICO INTERNACIONAL S.A. DE C.V."
click at [1369, 747] on div "$326,000.00 MXN" at bounding box center [1400, 751] width 113 height 11
copy div "326,000.00"
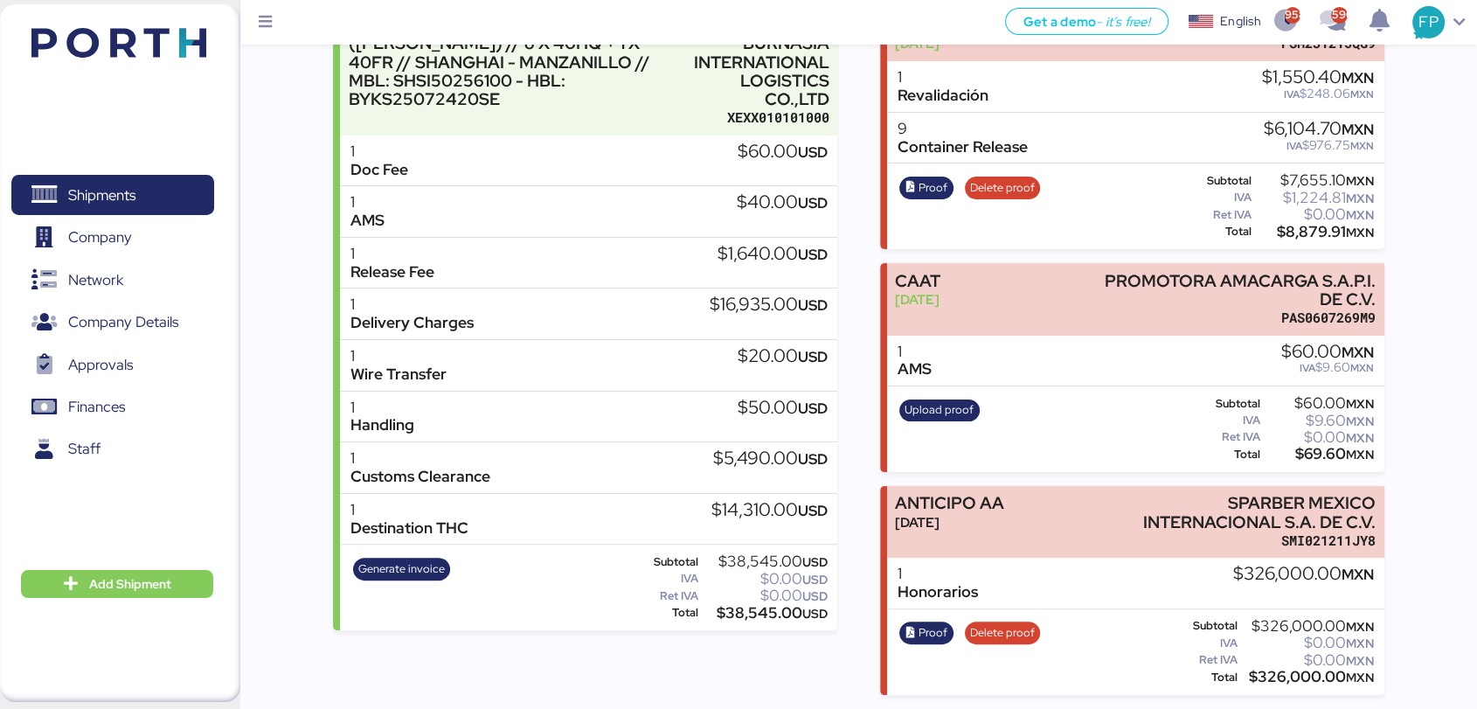
scroll to position [0, 0]
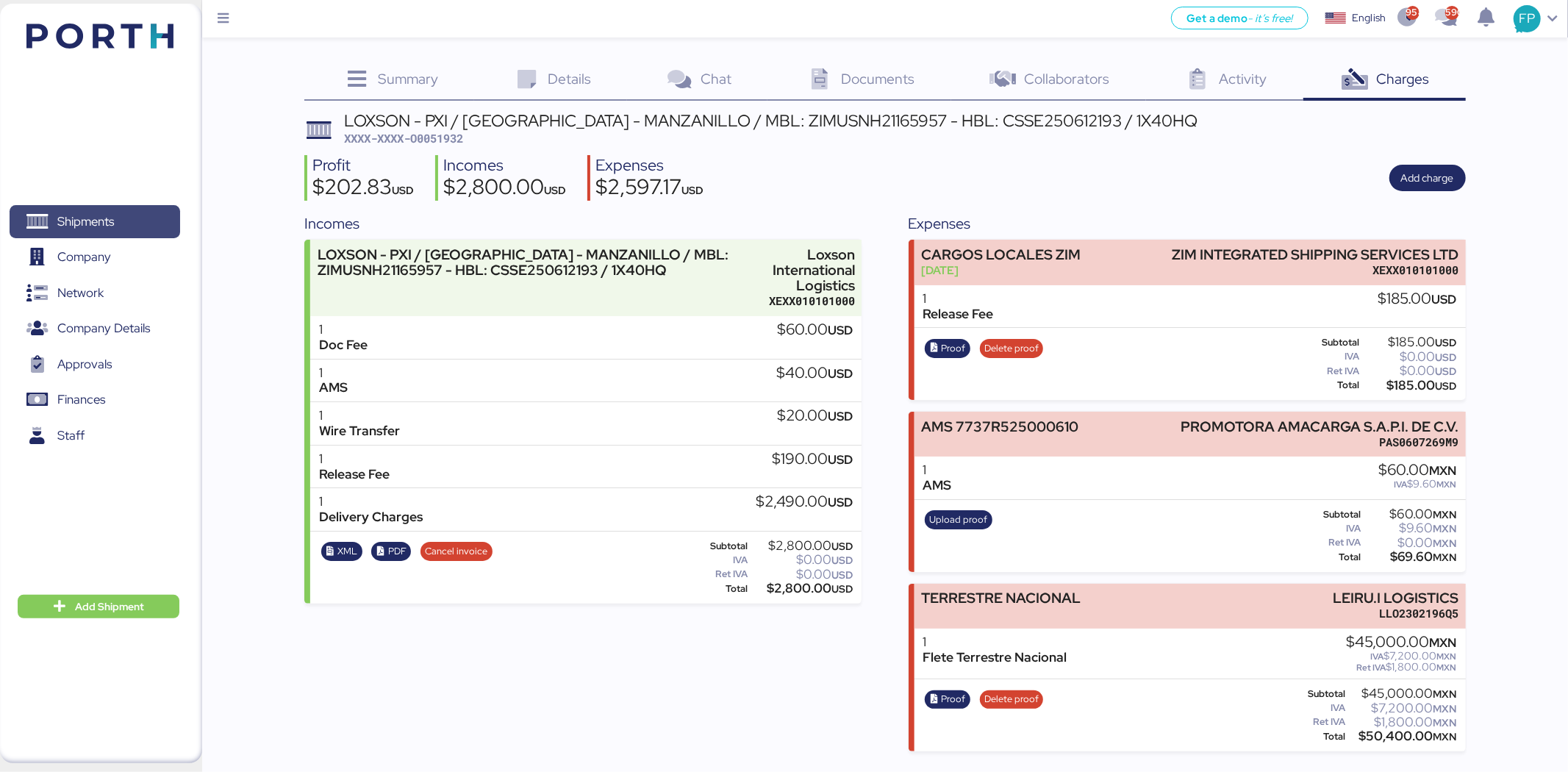
click at [50, 232] on span "Shipments" at bounding box center [94, 221] width 158 height 21
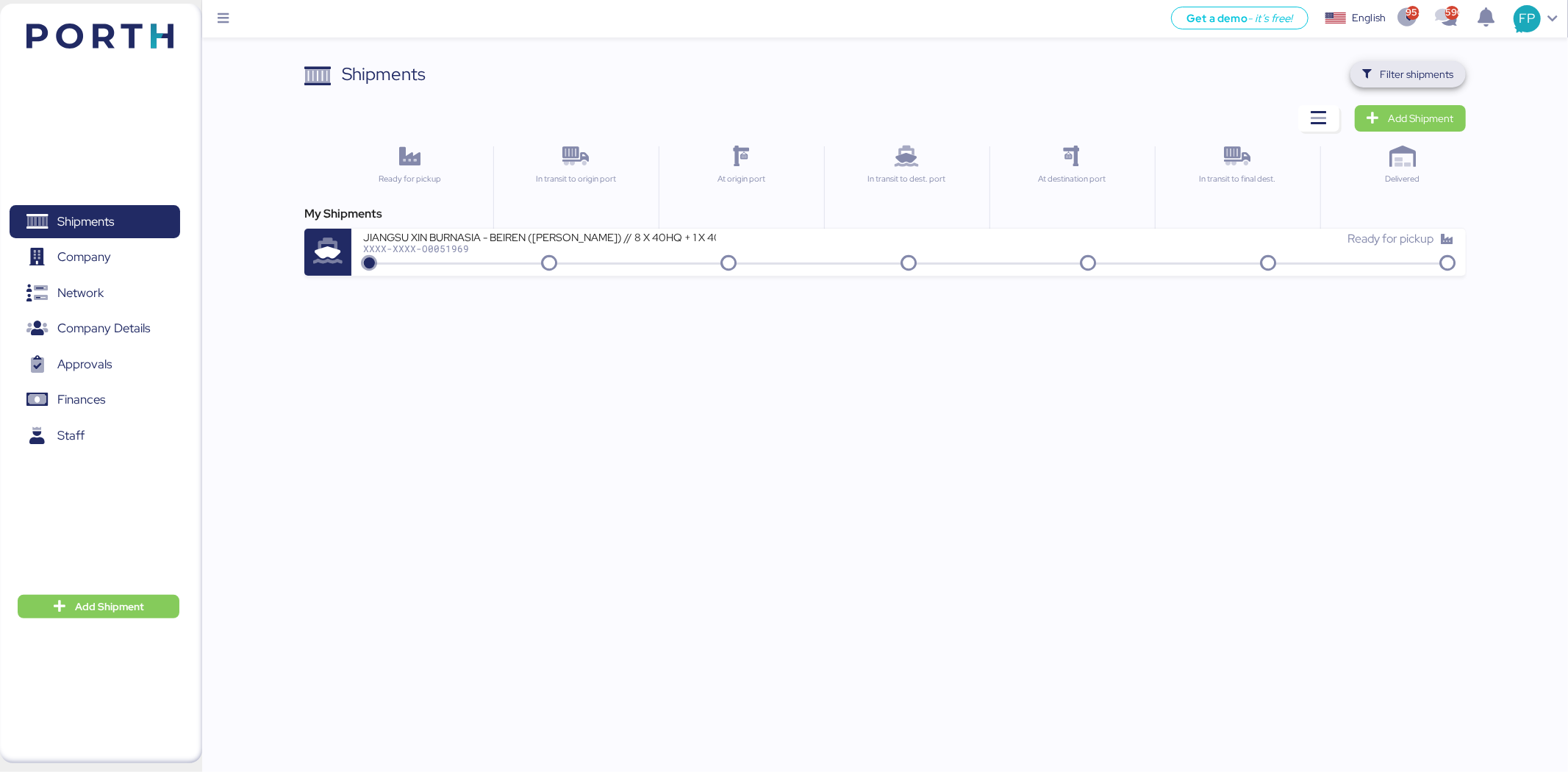
click at [1402, 82] on span "Filter shipments" at bounding box center [1417, 74] width 73 height 18
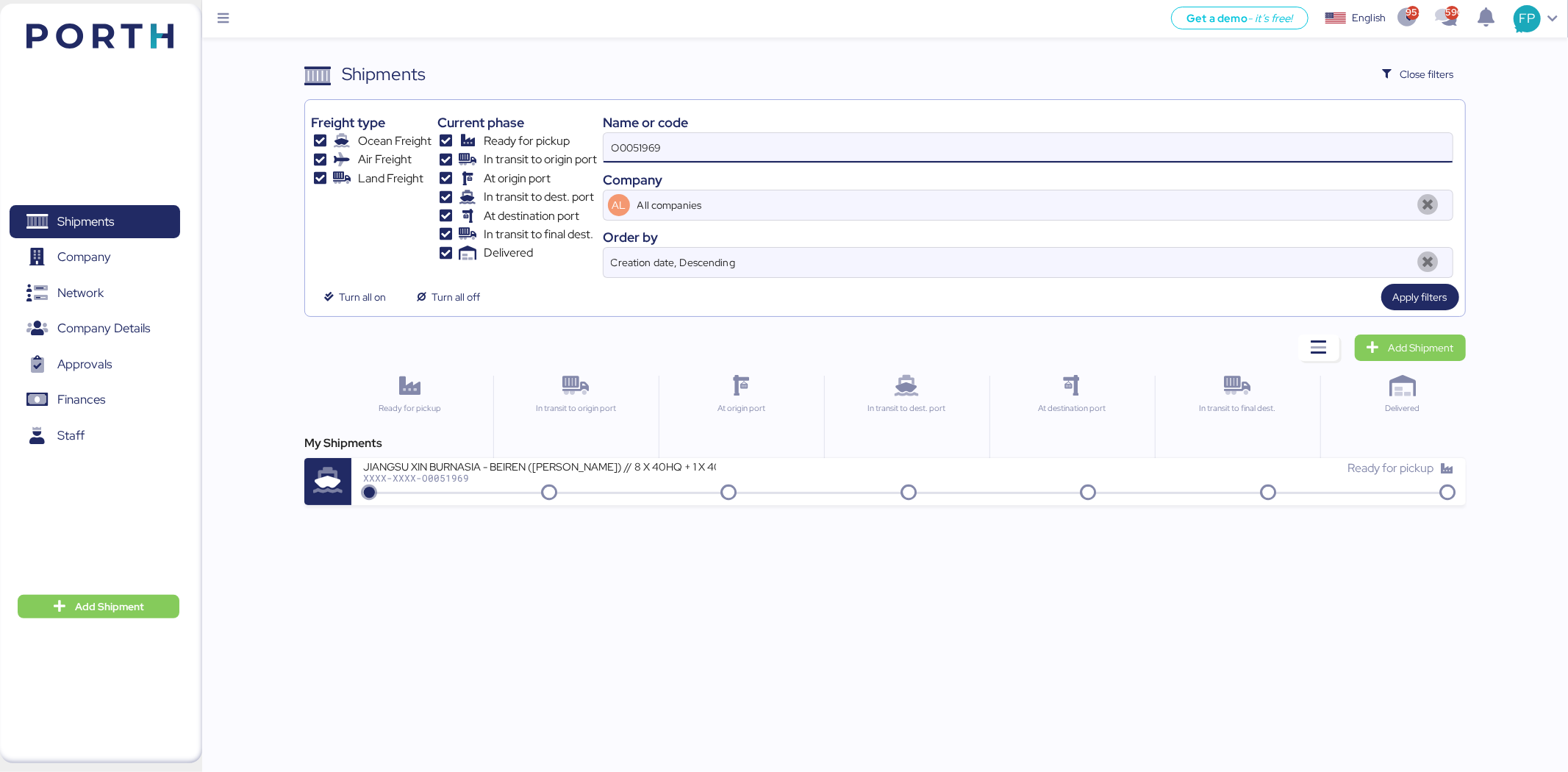
click at [663, 149] on input "O0051969" at bounding box center [1028, 147] width 849 height 29
paste input "062"
type input "O0051062"
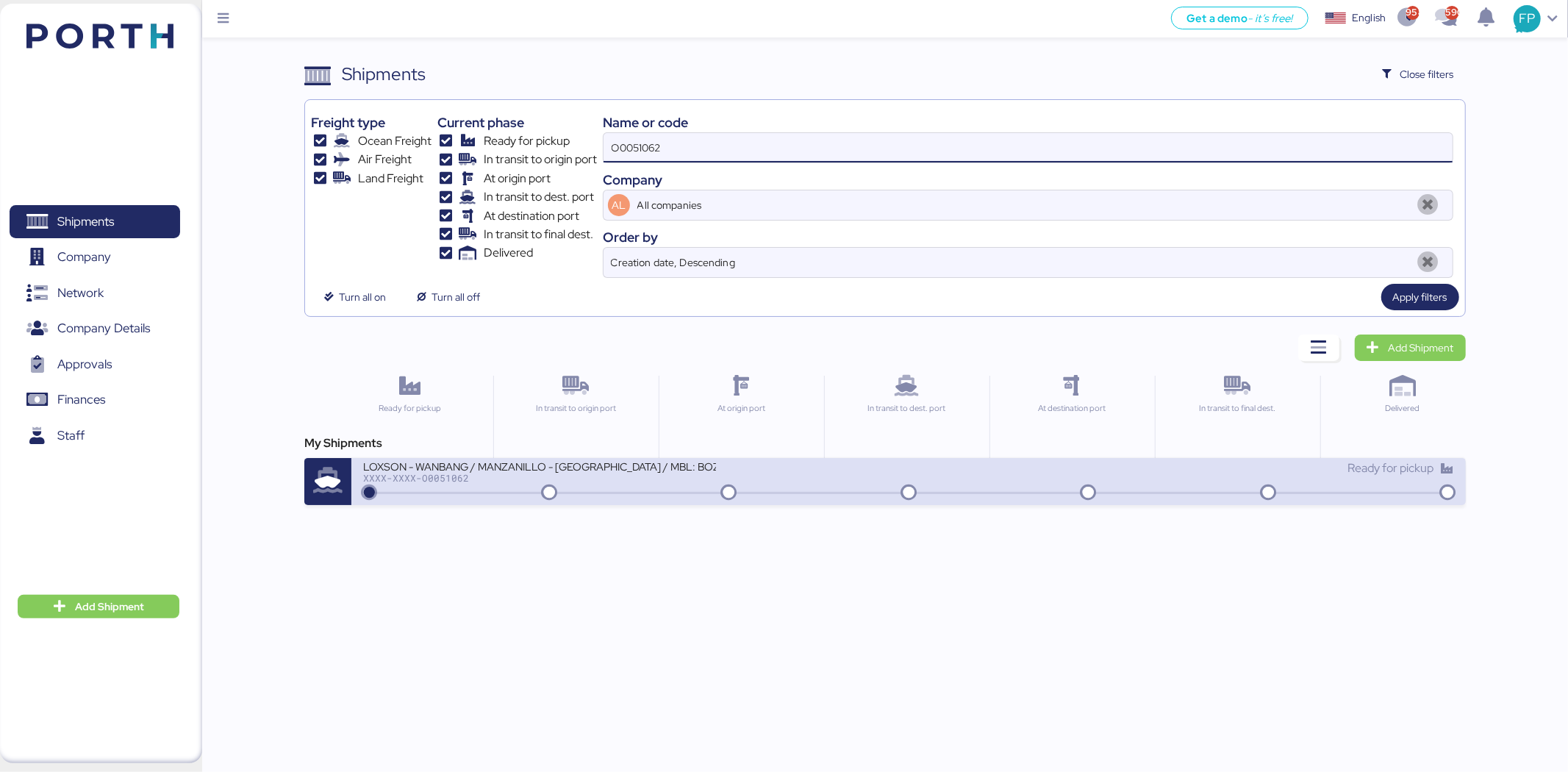
click at [632, 475] on div "XXXX-XXXX-O0051062" at bounding box center [540, 478] width 353 height 10
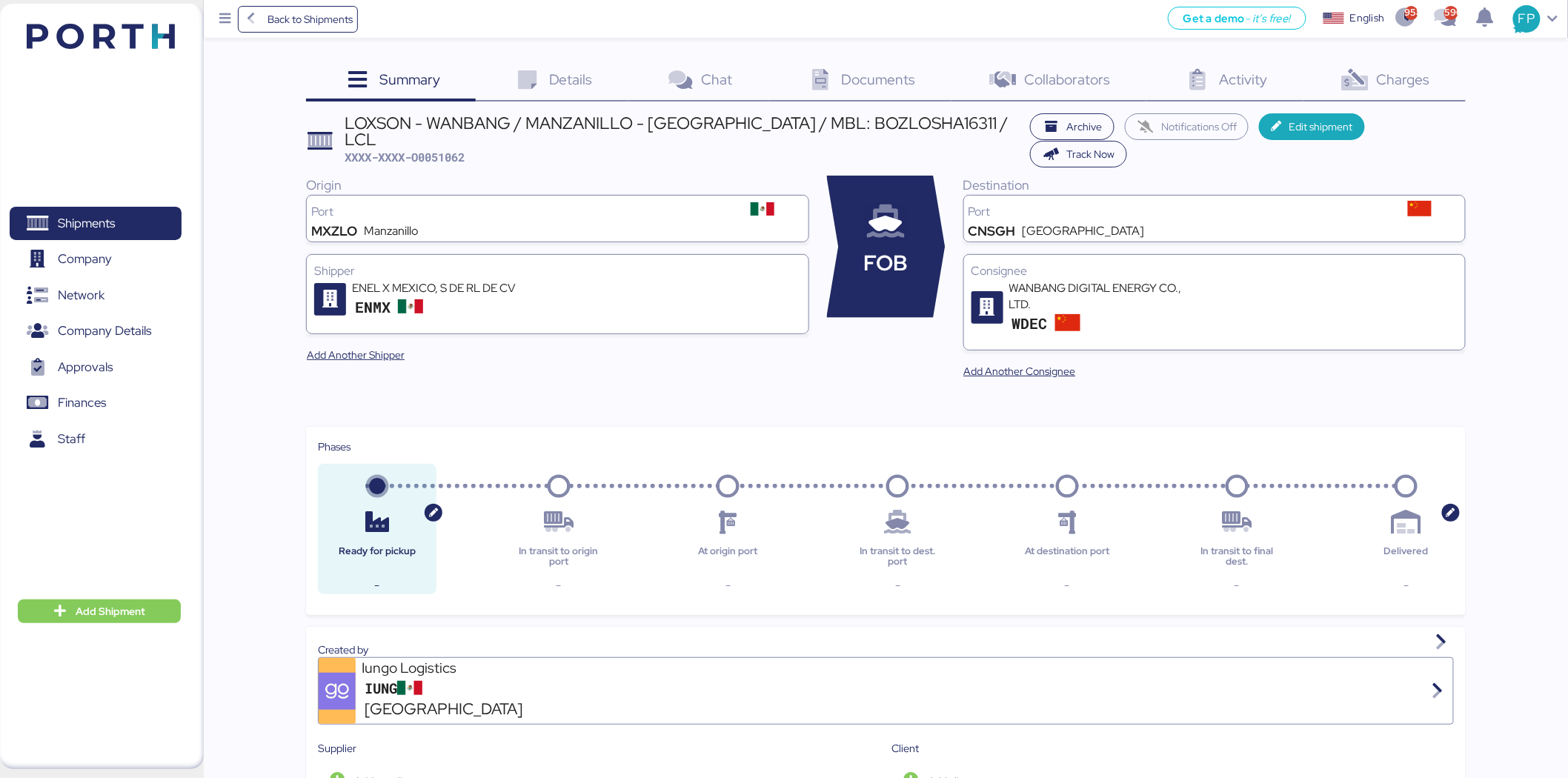
click at [1398, 93] on div "Charges 0" at bounding box center [1384, 81] width 162 height 40
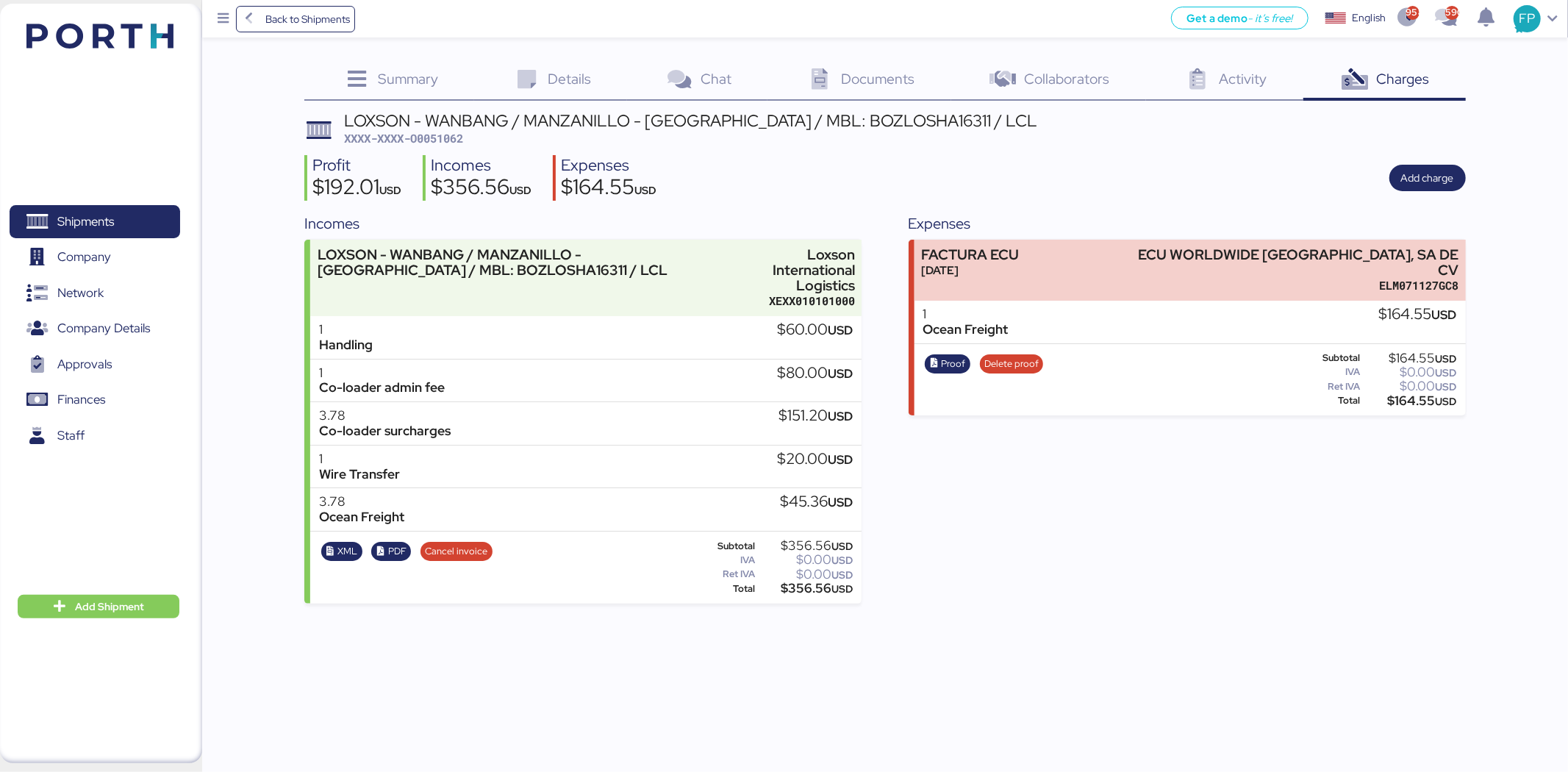
click at [452, 138] on span "XXXX-XXXX-O0051062" at bounding box center [404, 138] width 119 height 14
copy span "O0051062"
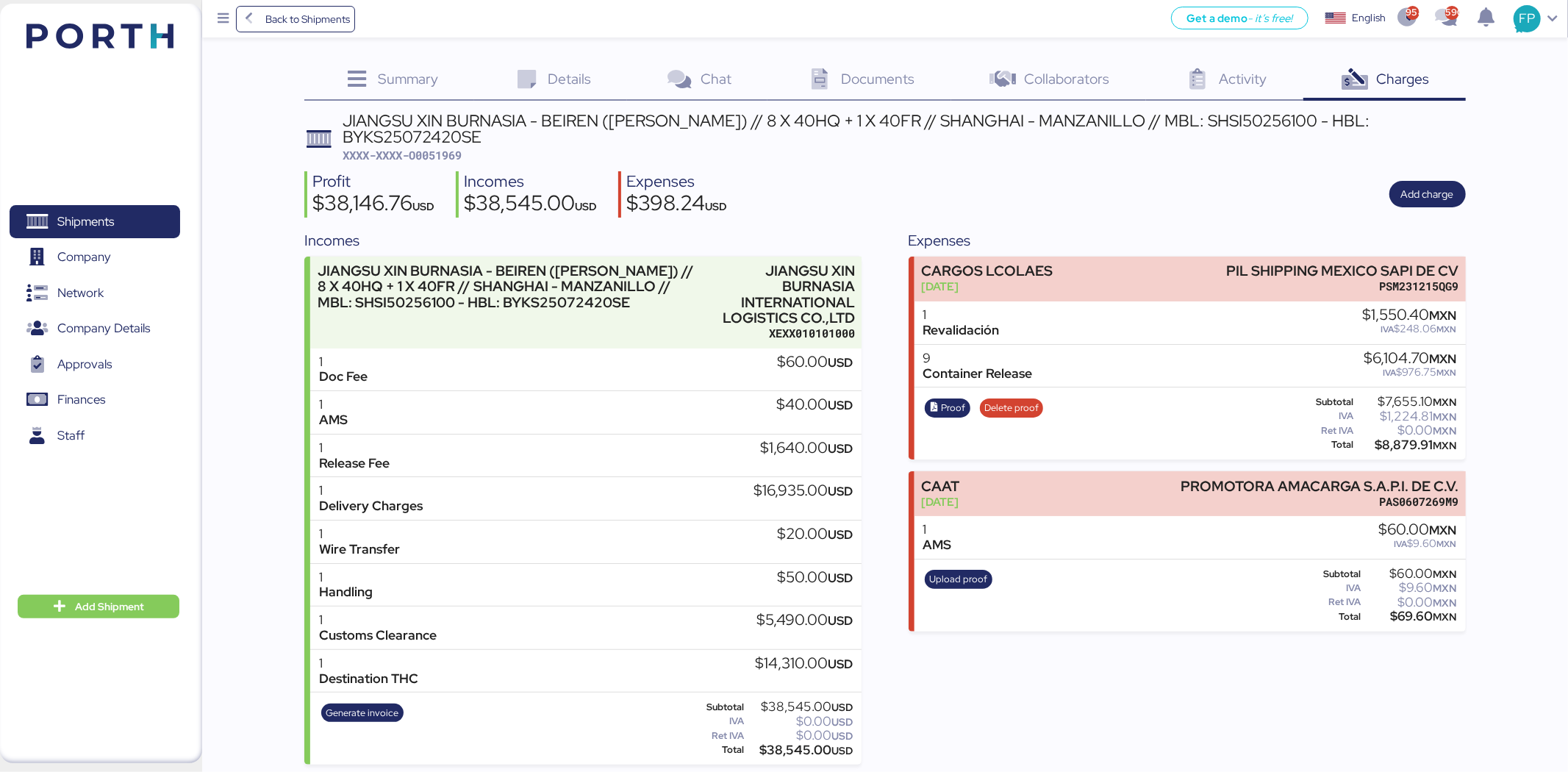
click at [446, 149] on span "XXXX-XXXX-O0051969" at bounding box center [402, 155] width 119 height 14
copy span "O0051969"
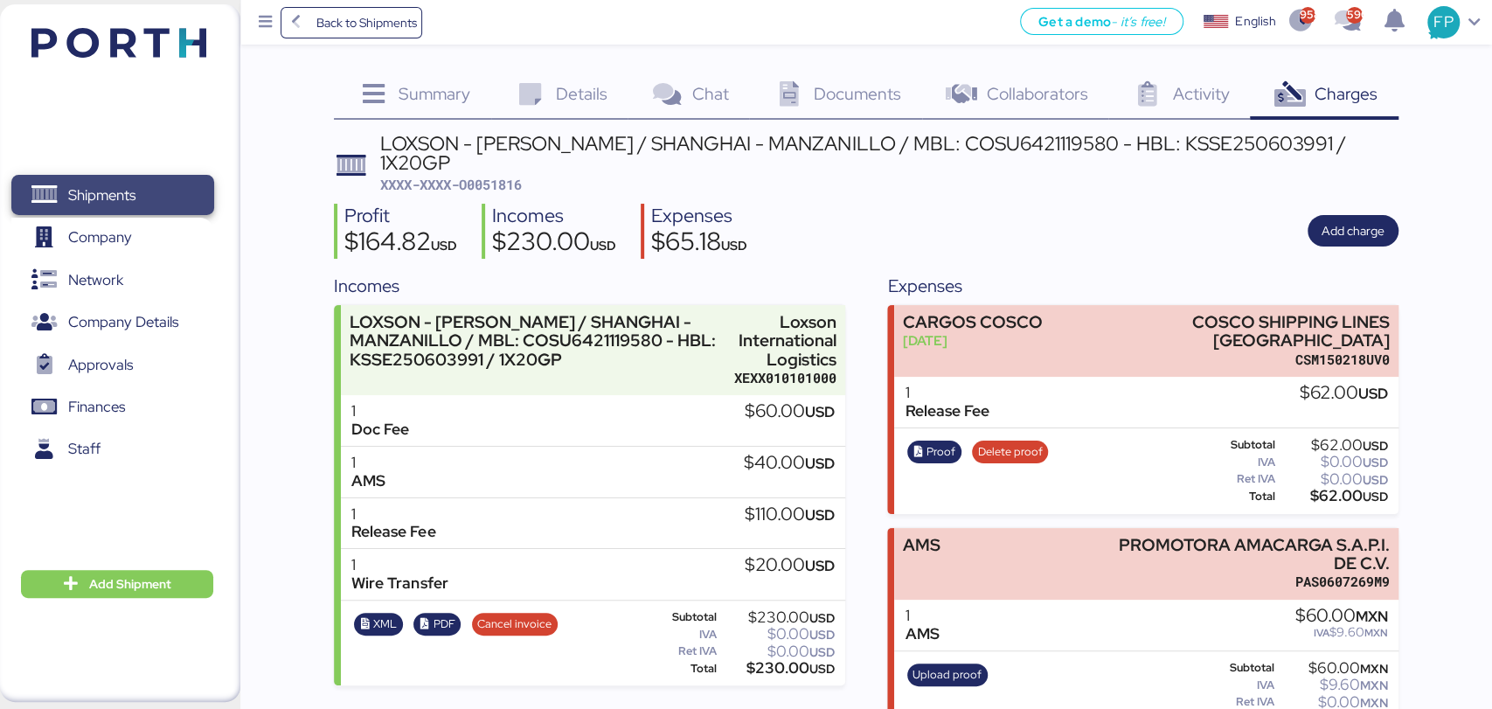
click at [145, 191] on span "Shipments" at bounding box center [112, 195] width 188 height 25
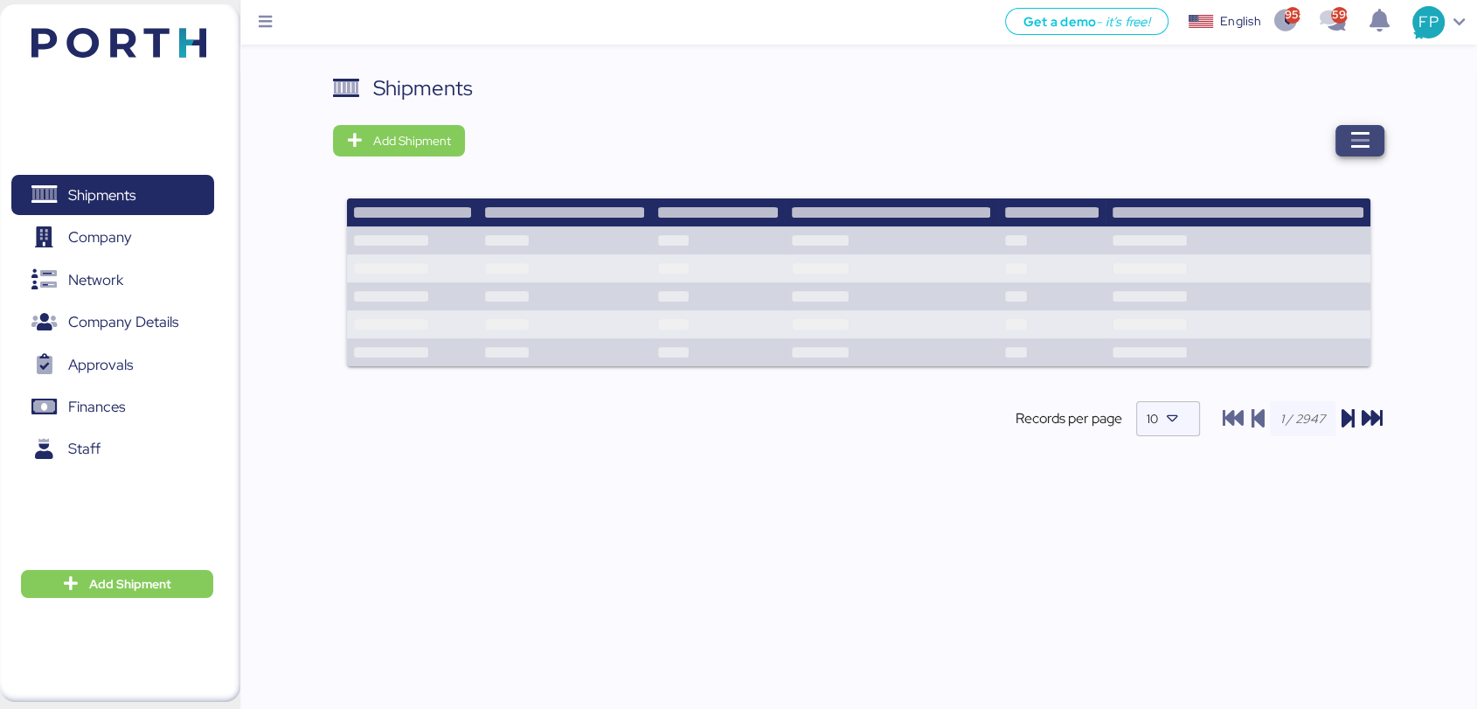
click at [1352, 144] on icon "button" at bounding box center [1360, 140] width 21 height 21
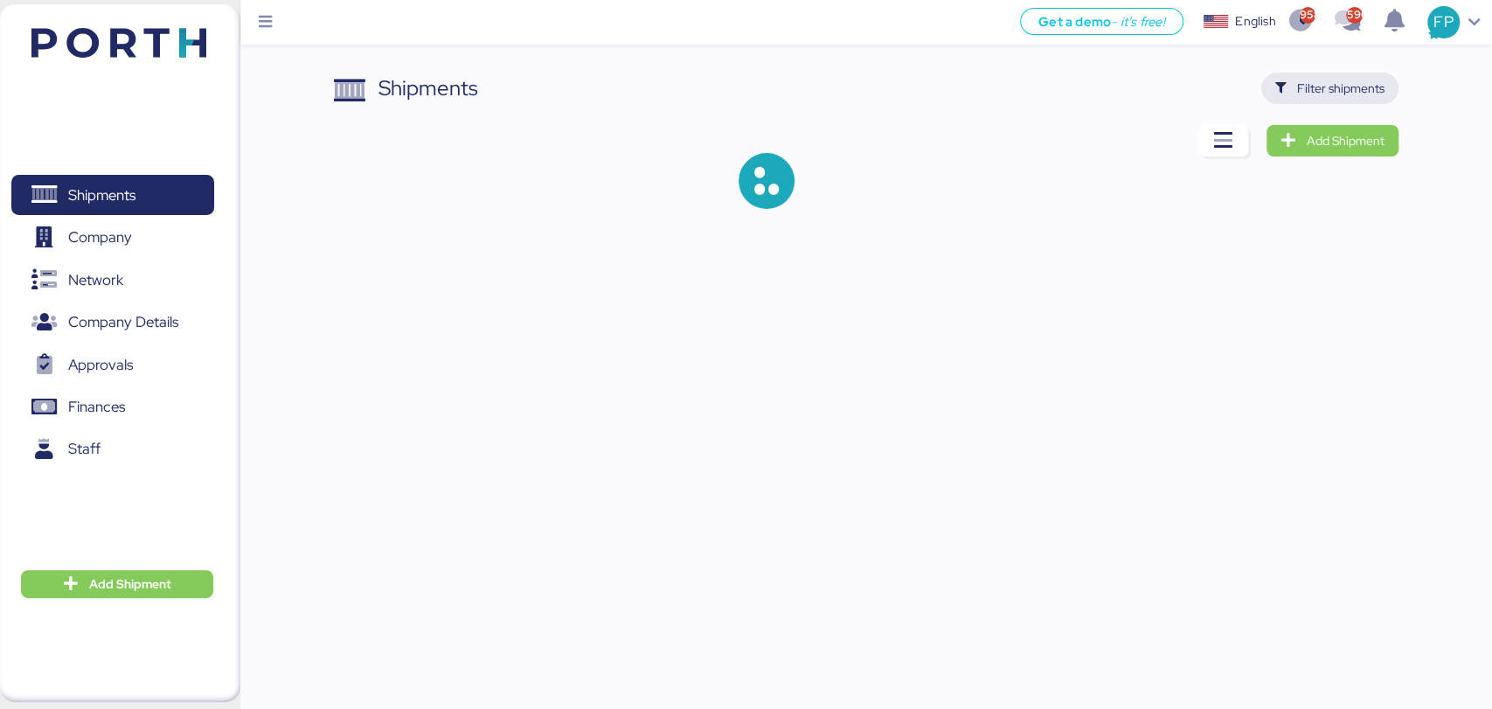
click at [1328, 96] on span "Filter shipments" at bounding box center [1340, 88] width 87 height 21
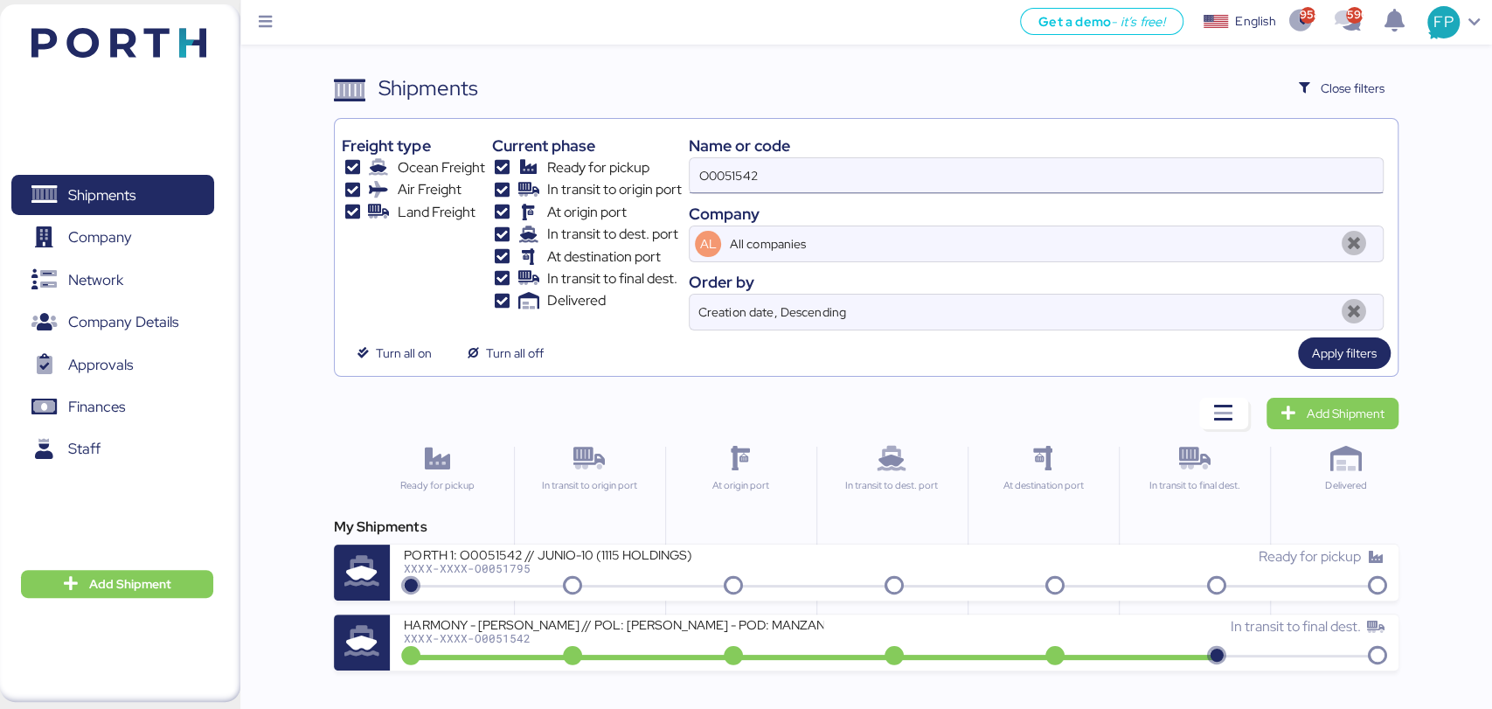
click at [729, 182] on input "O0051542" at bounding box center [1036, 175] width 692 height 35
paste input "843"
type input "O0051843"
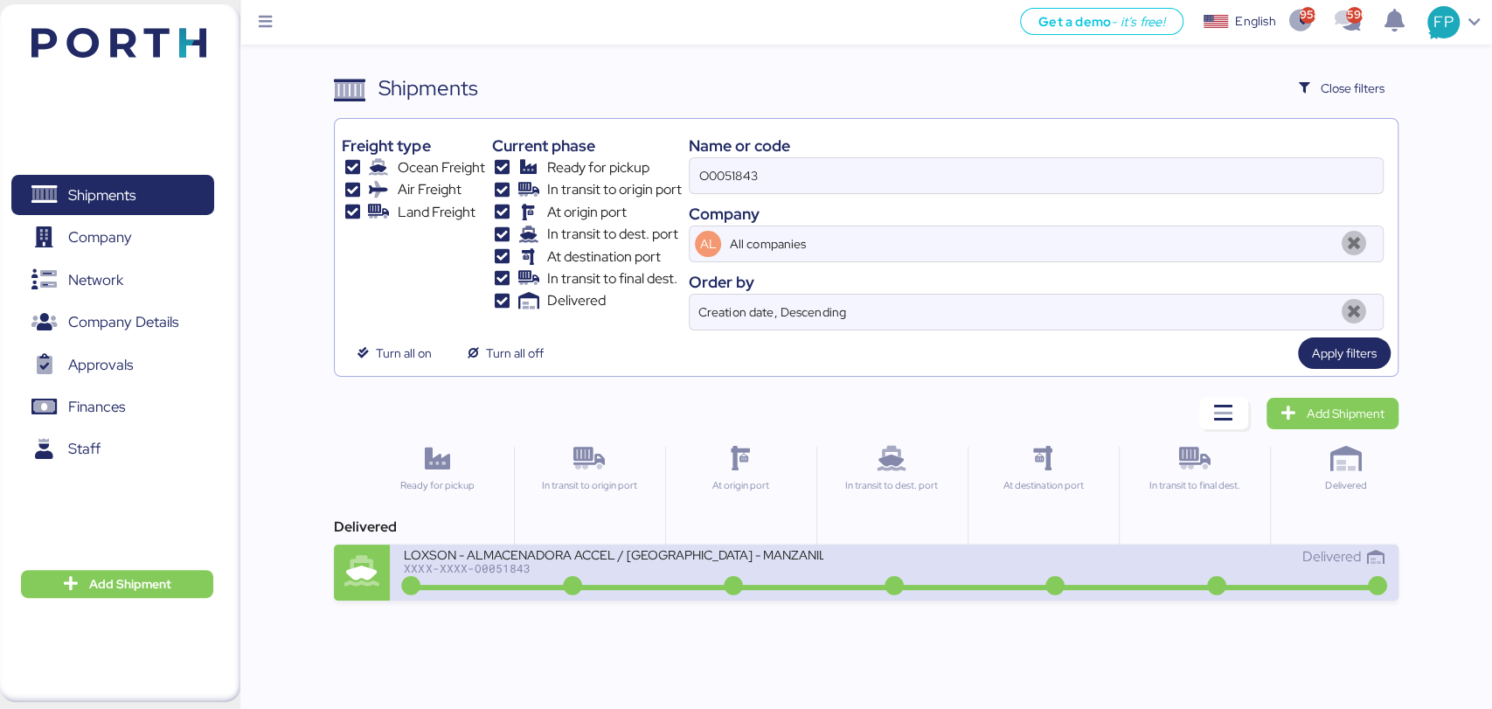
click at [643, 578] on div "LOXSON - ALMACENADORA ACCEL / [GEOGRAPHIC_DATA] - MANZANILLO / MBL: COSU6421669…" at bounding box center [649, 565] width 490 height 38
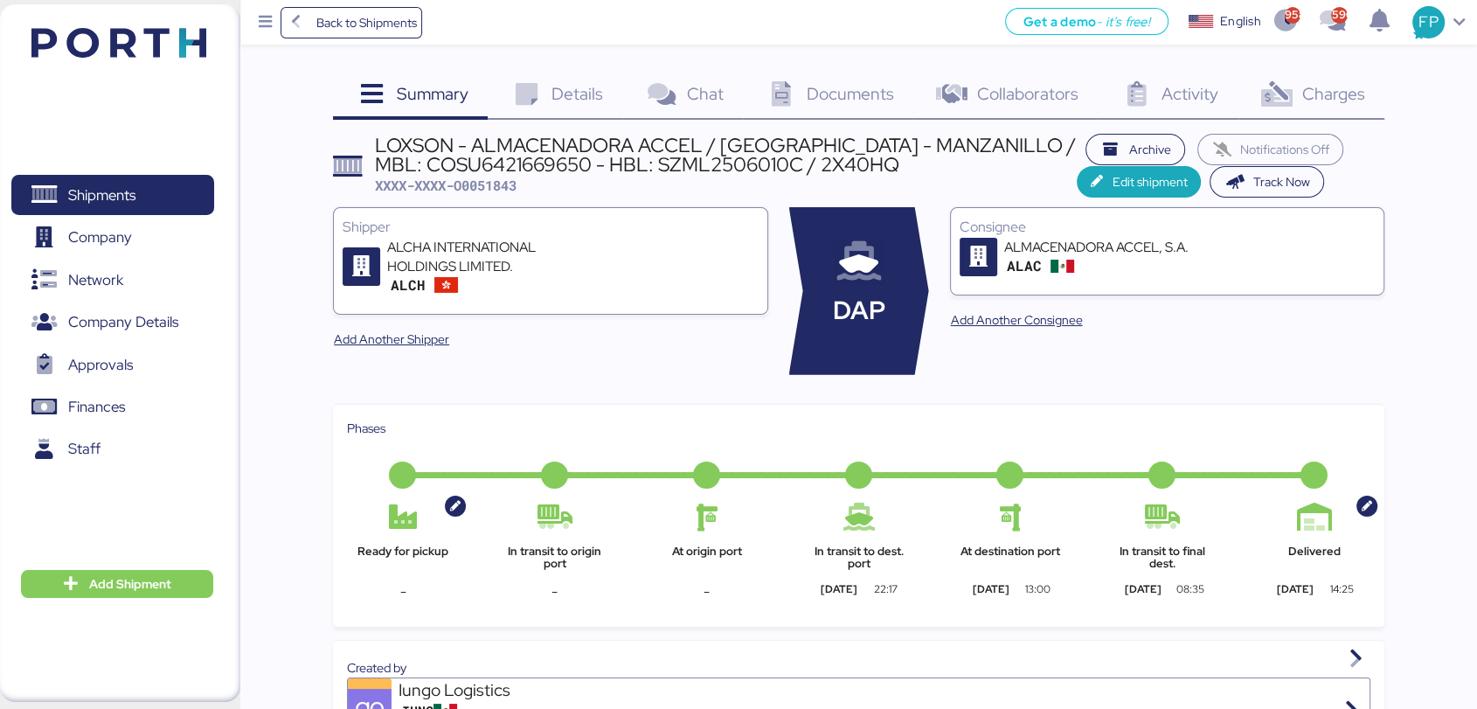
click at [1284, 110] on div "Charges 0" at bounding box center [1312, 96] width 146 height 47
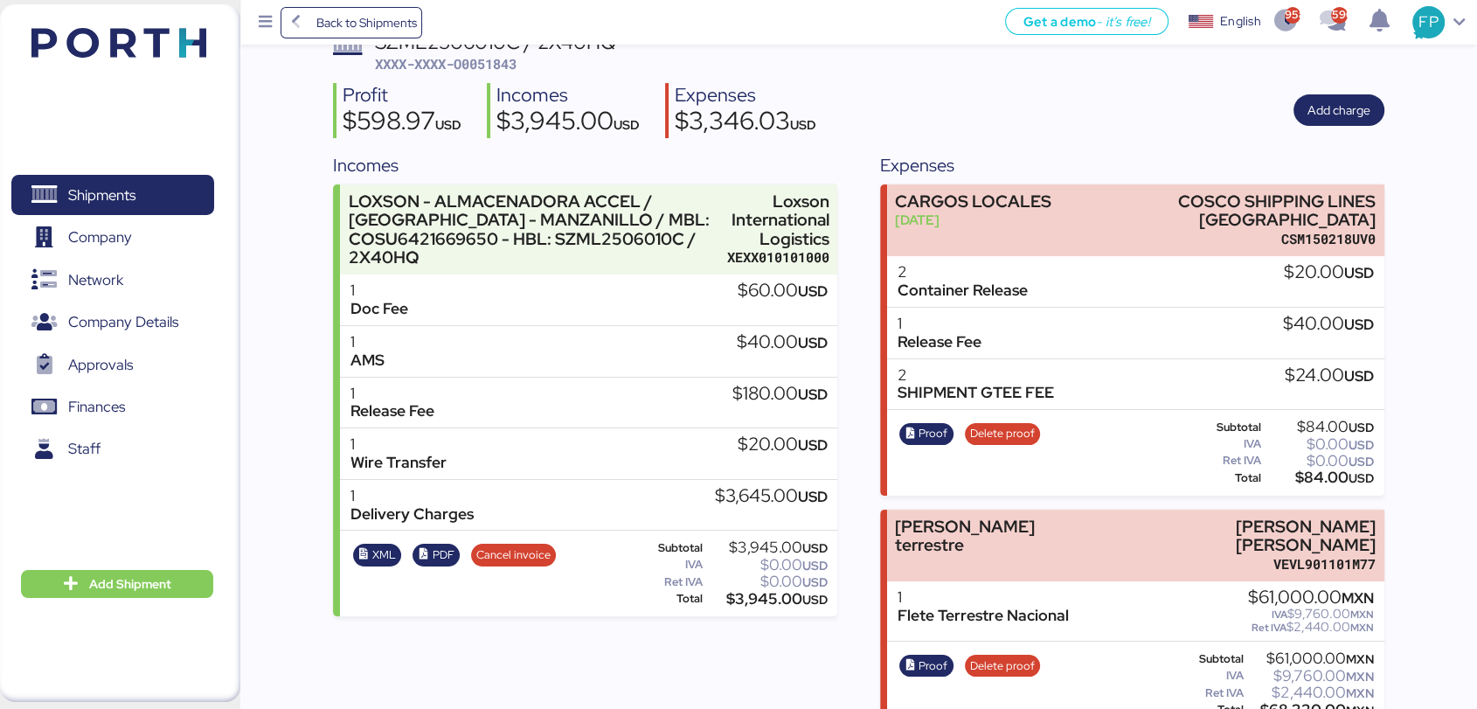
scroll to position [120, 0]
click at [480, 66] on span "XXXX-XXXX-O0051843" at bounding box center [446, 64] width 142 height 17
copy span "O0051843"
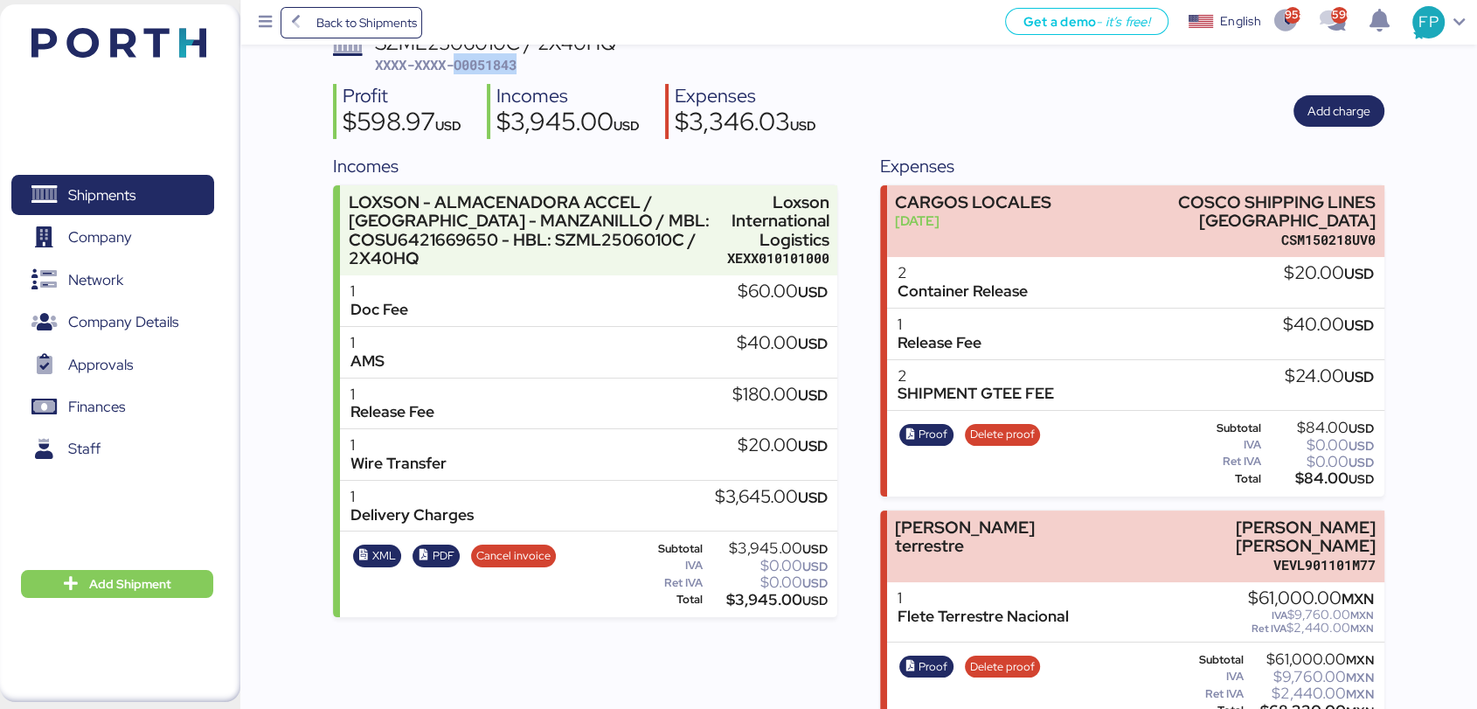
scroll to position [121, 0]
copy div "[PERSON_NAME] [PERSON_NAME]"
drag, startPoint x: 1112, startPoint y: 499, endPoint x: 1414, endPoint y: 502, distance: 301.6
click at [1414, 502] on div "Summary 0 Details 0 Chat 0 Documents 0 Collaborators 0 Activity 0 Charges 0 LOX…" at bounding box center [738, 303] width 1477 height 848
click at [1275, 704] on div "$68,320.00 MXN" at bounding box center [1311, 710] width 128 height 13
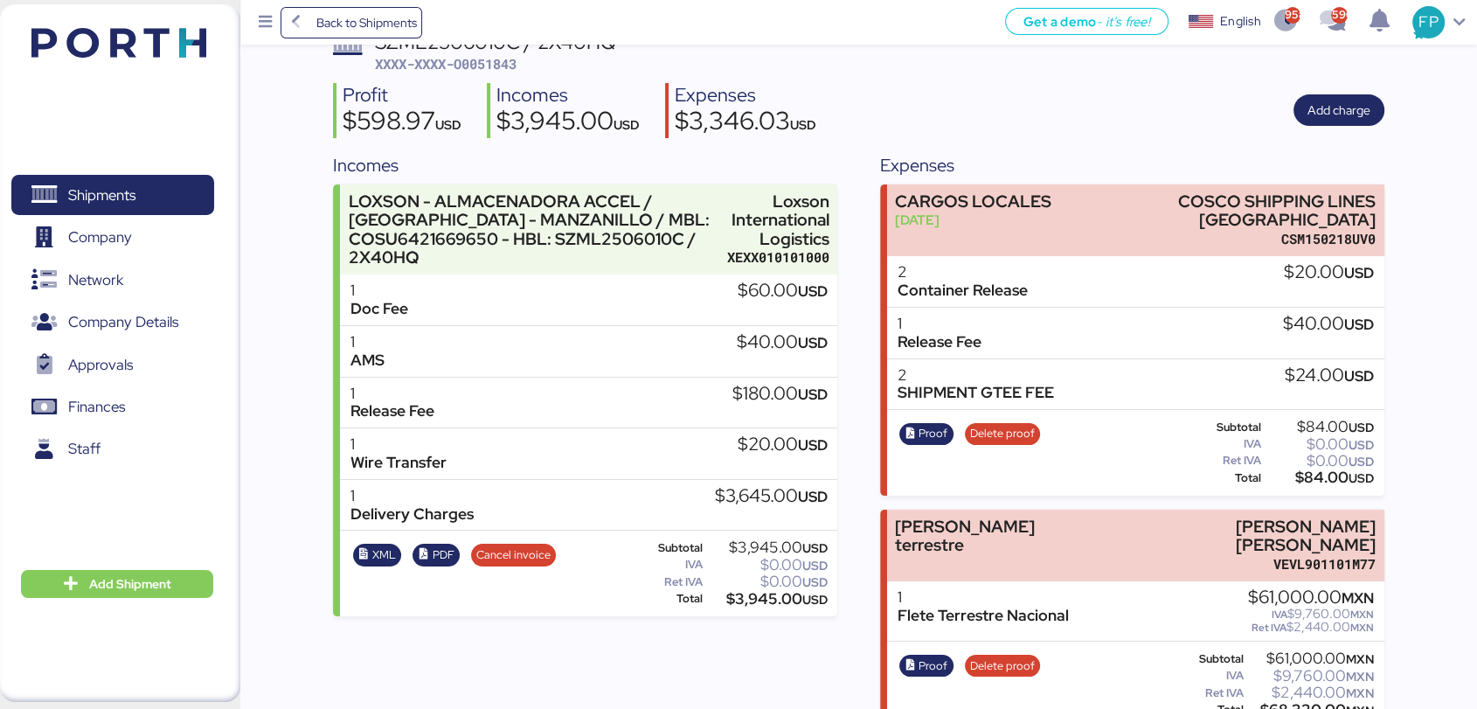
click at [1275, 704] on div "$68,320.00 MXN" at bounding box center [1311, 710] width 128 height 13
copy div "68,320.00"
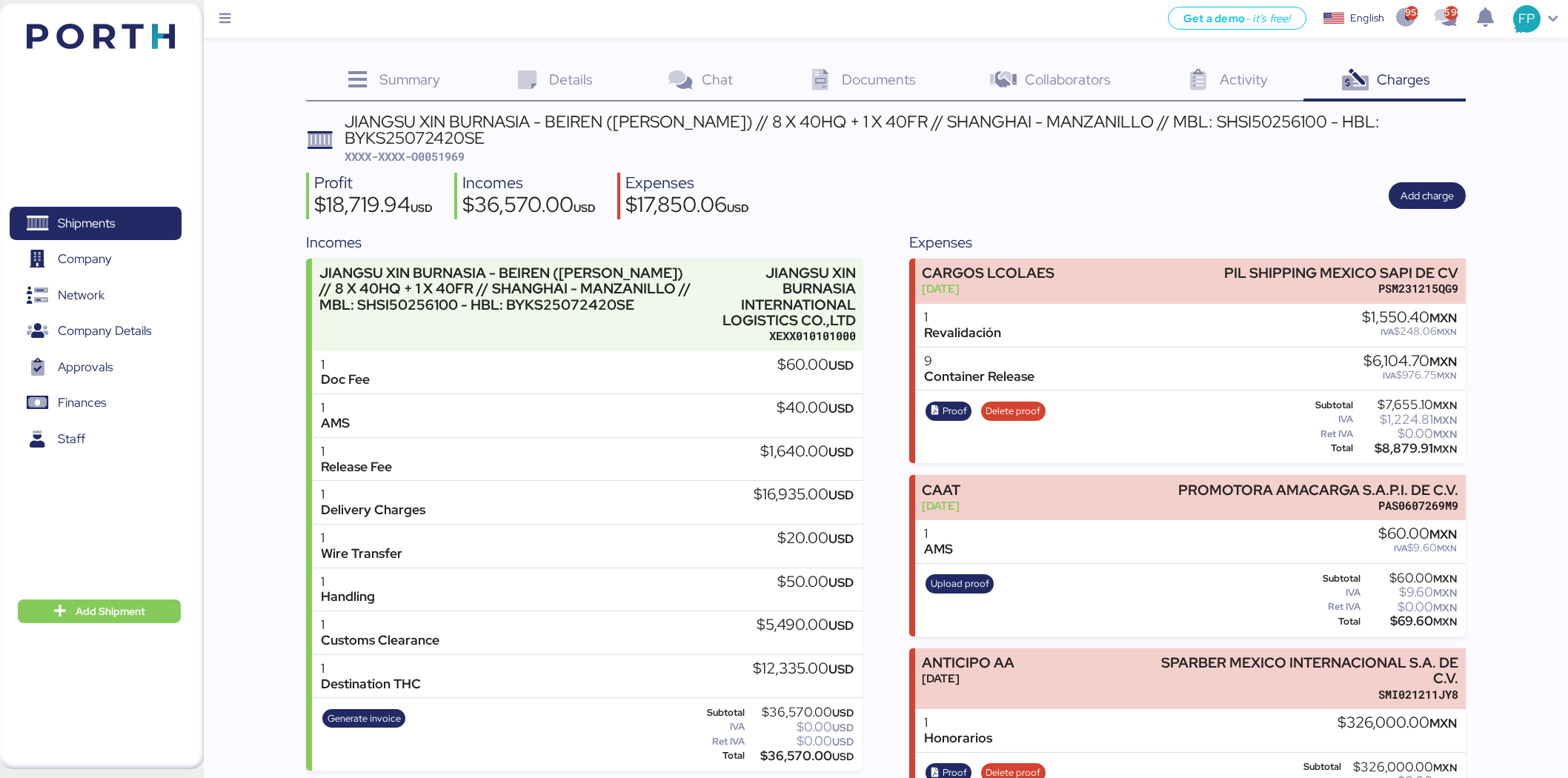
scroll to position [58, 0]
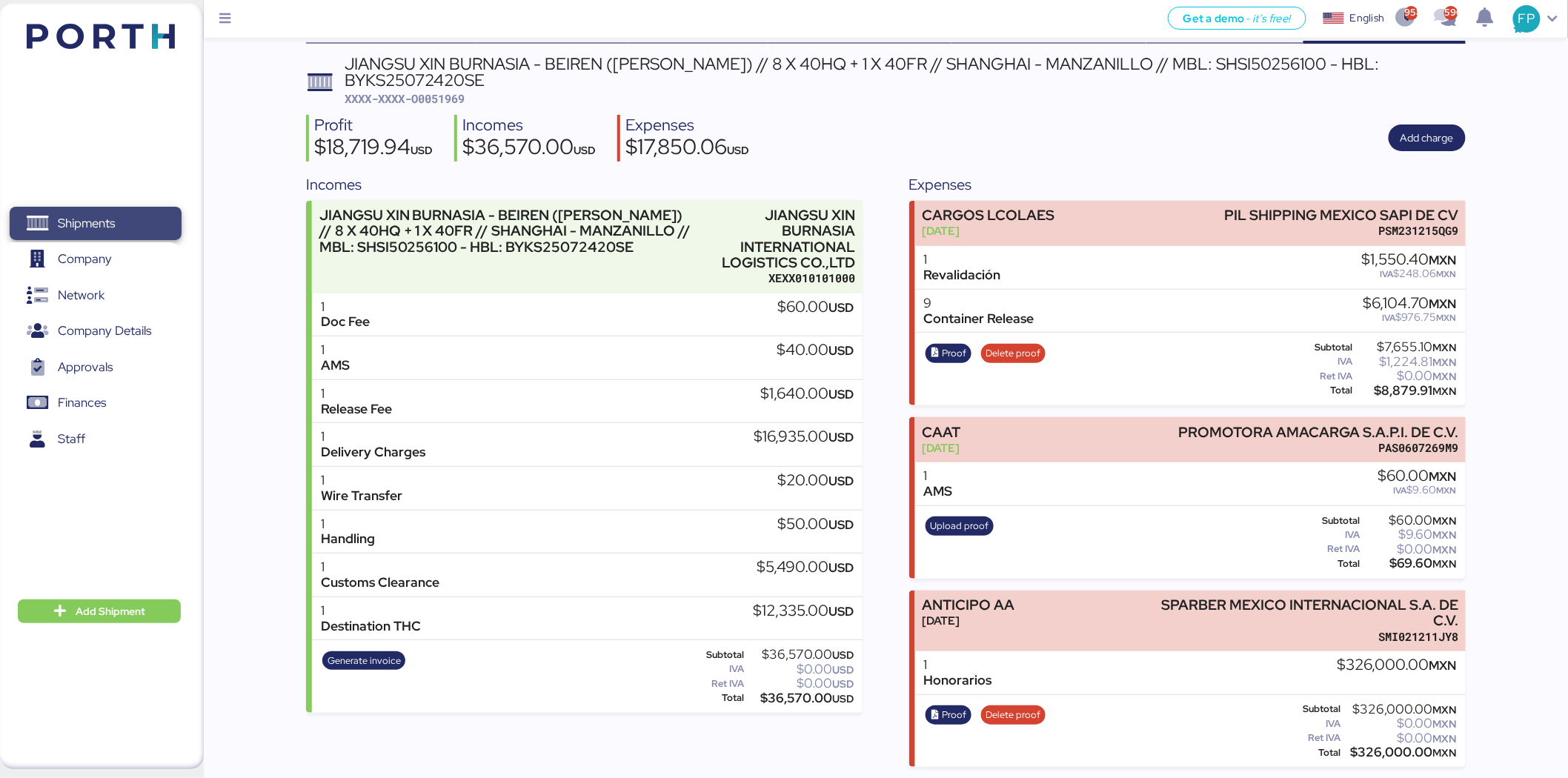
click at [120, 222] on span "Shipments" at bounding box center [95, 223] width 159 height 21
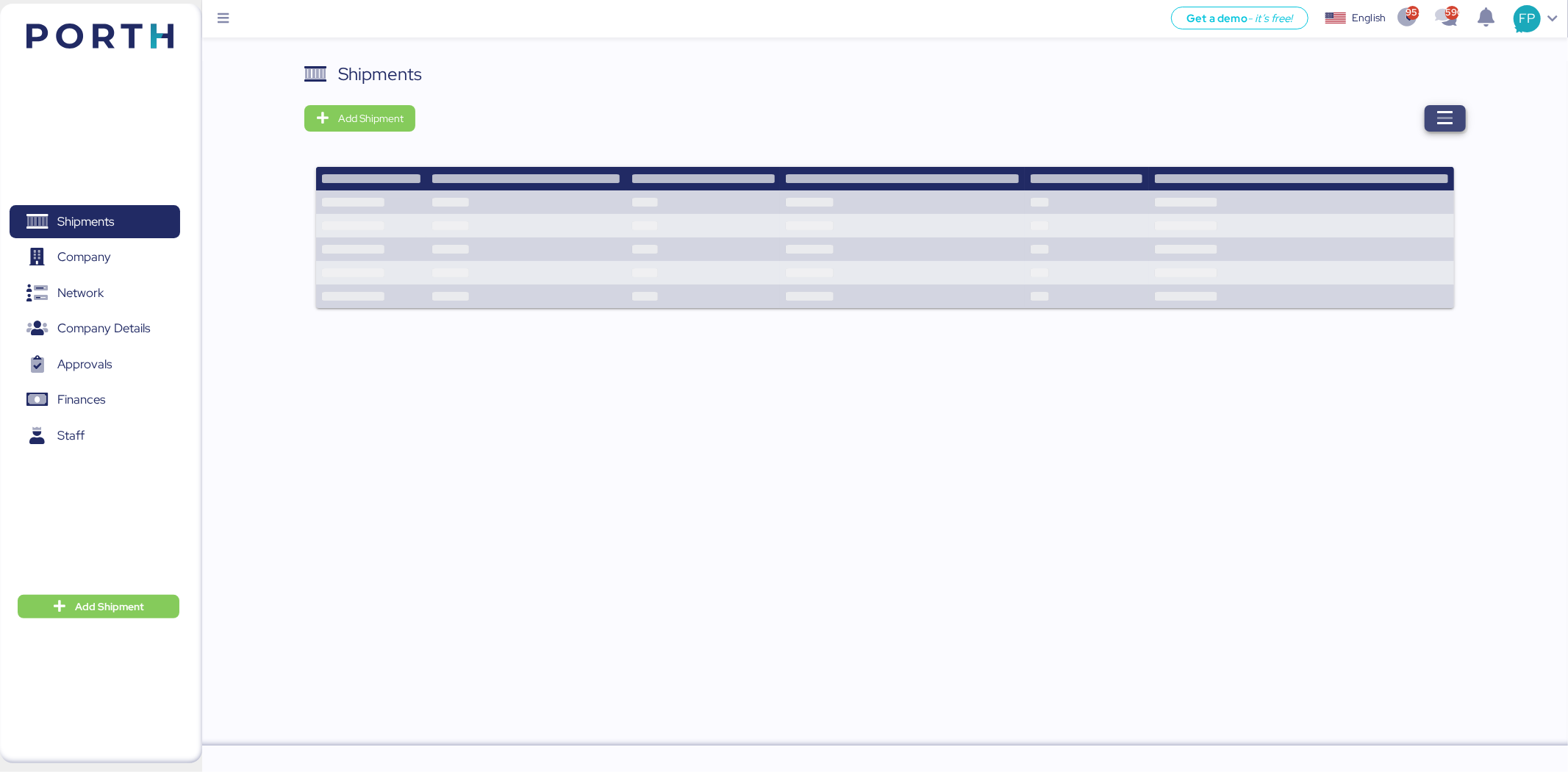
click at [1436, 120] on icon "button" at bounding box center [1444, 118] width 18 height 18
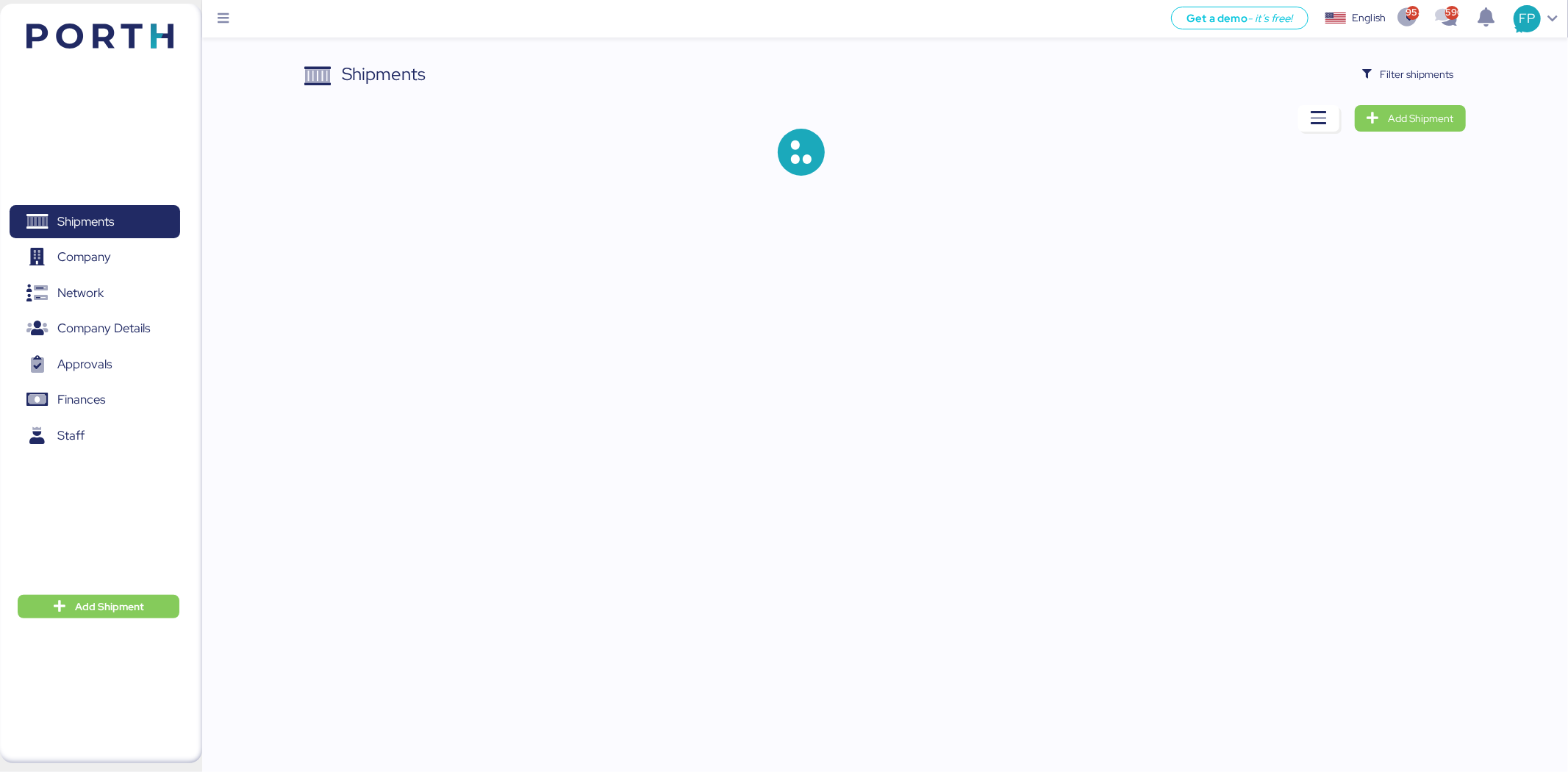
click at [1436, 56] on div "Shipments Filter shipments Add Shipment" at bounding box center [784, 99] width 1568 height 199
click at [1413, 77] on span "Filter shipments" at bounding box center [1417, 74] width 73 height 18
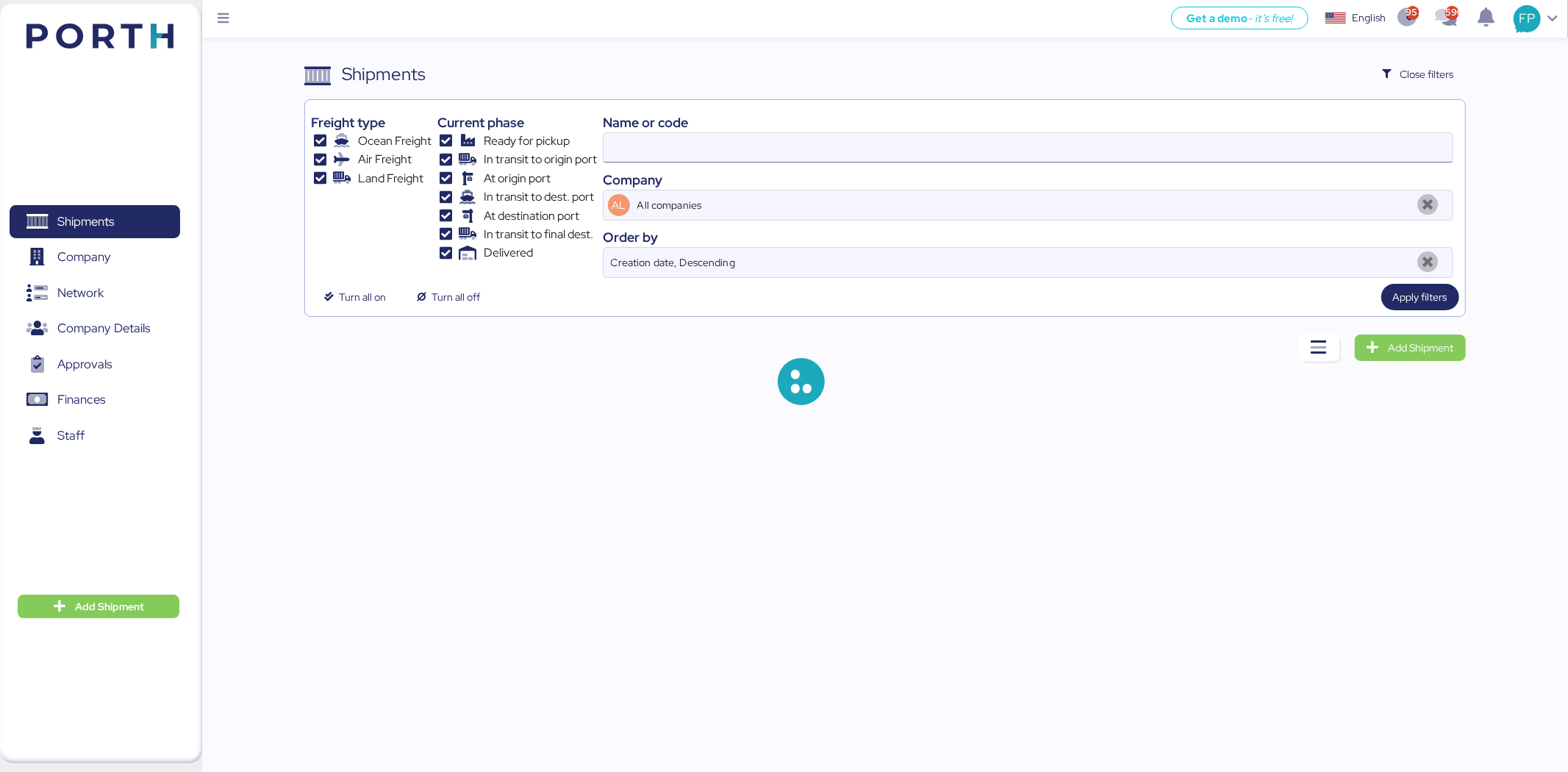
click at [647, 144] on input at bounding box center [1028, 147] width 849 height 29
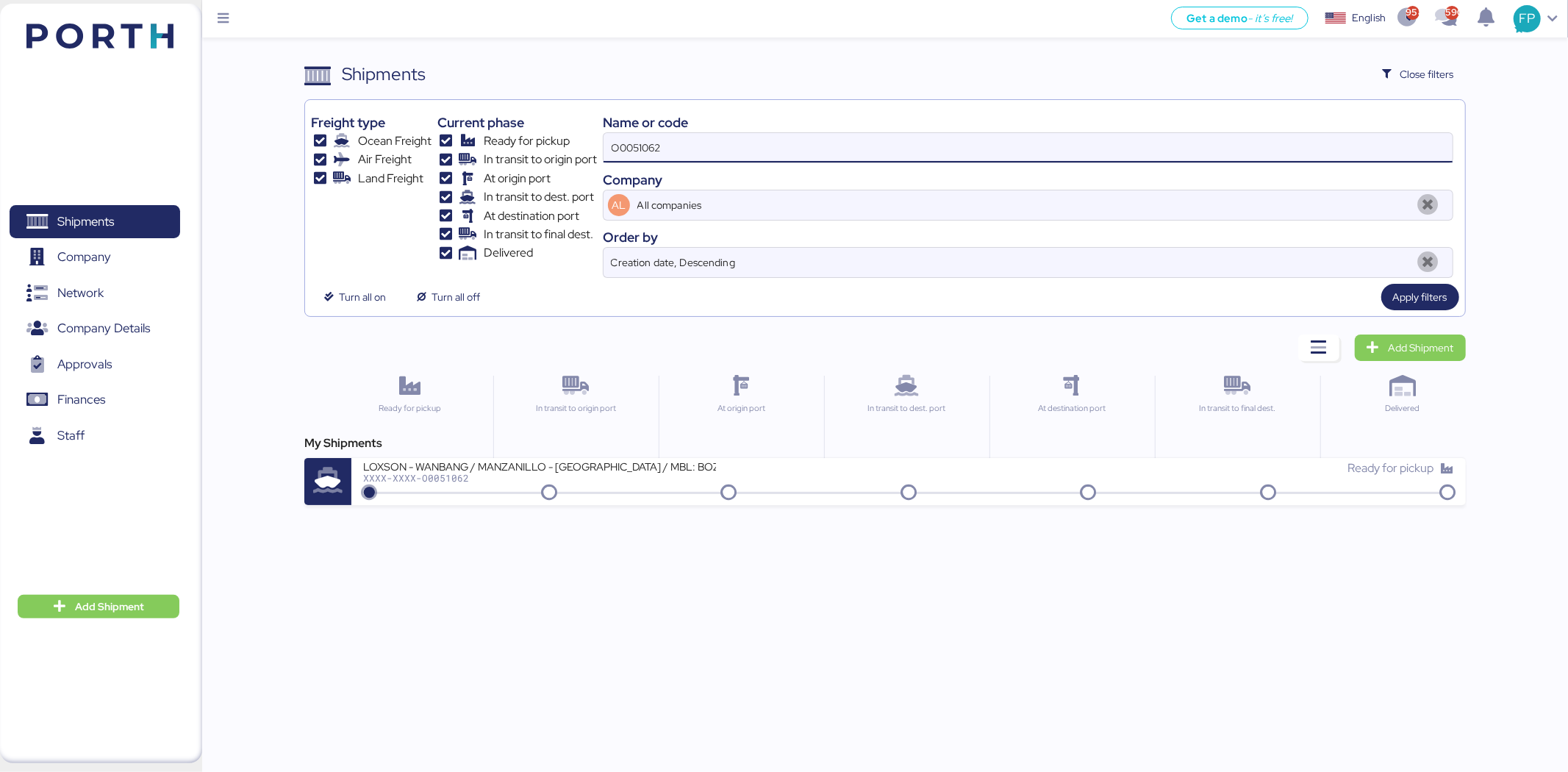
click at [647, 144] on input "O0051062" at bounding box center [1028, 147] width 849 height 29
paste input "54"
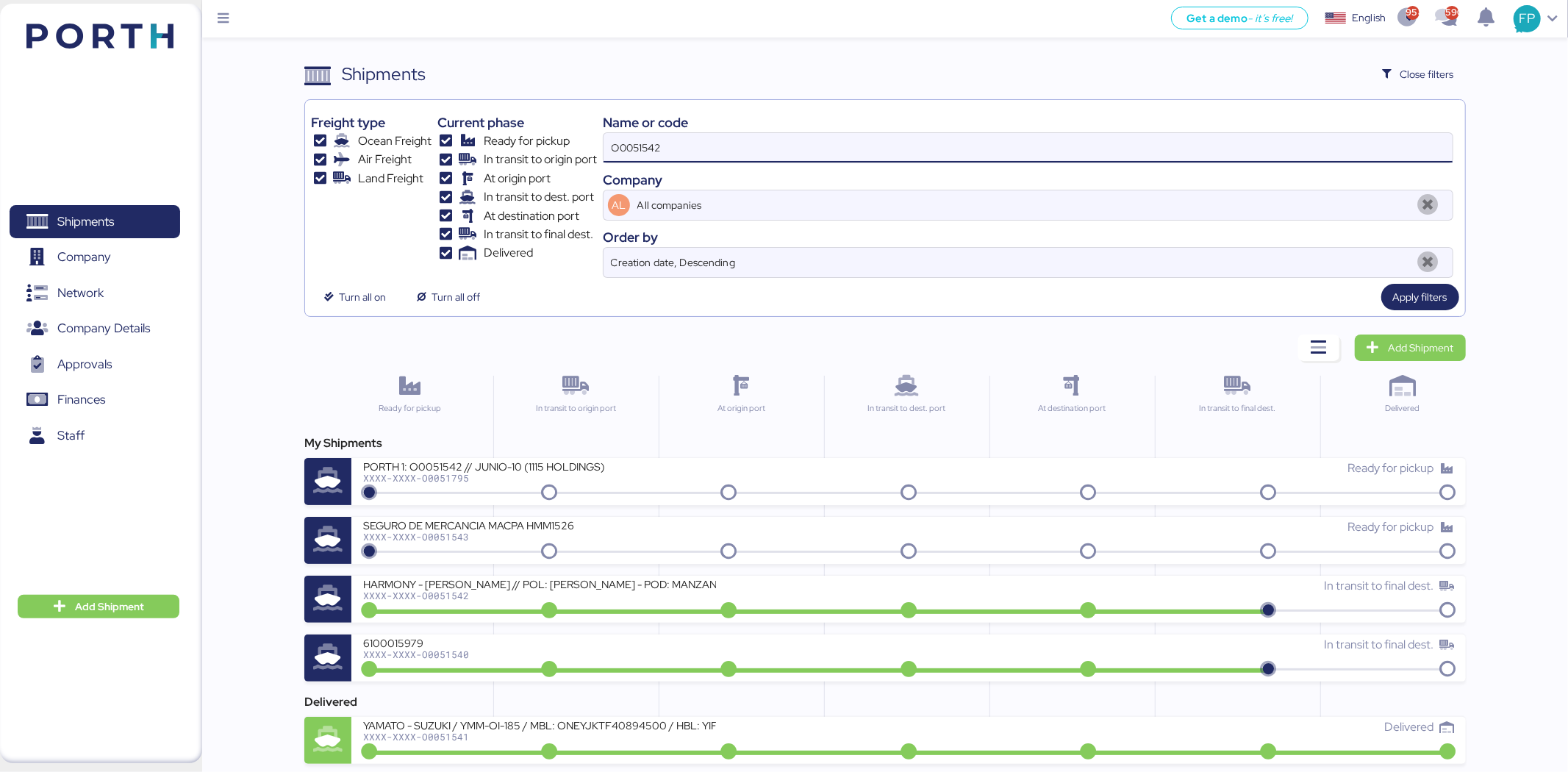
type input "O0051542"
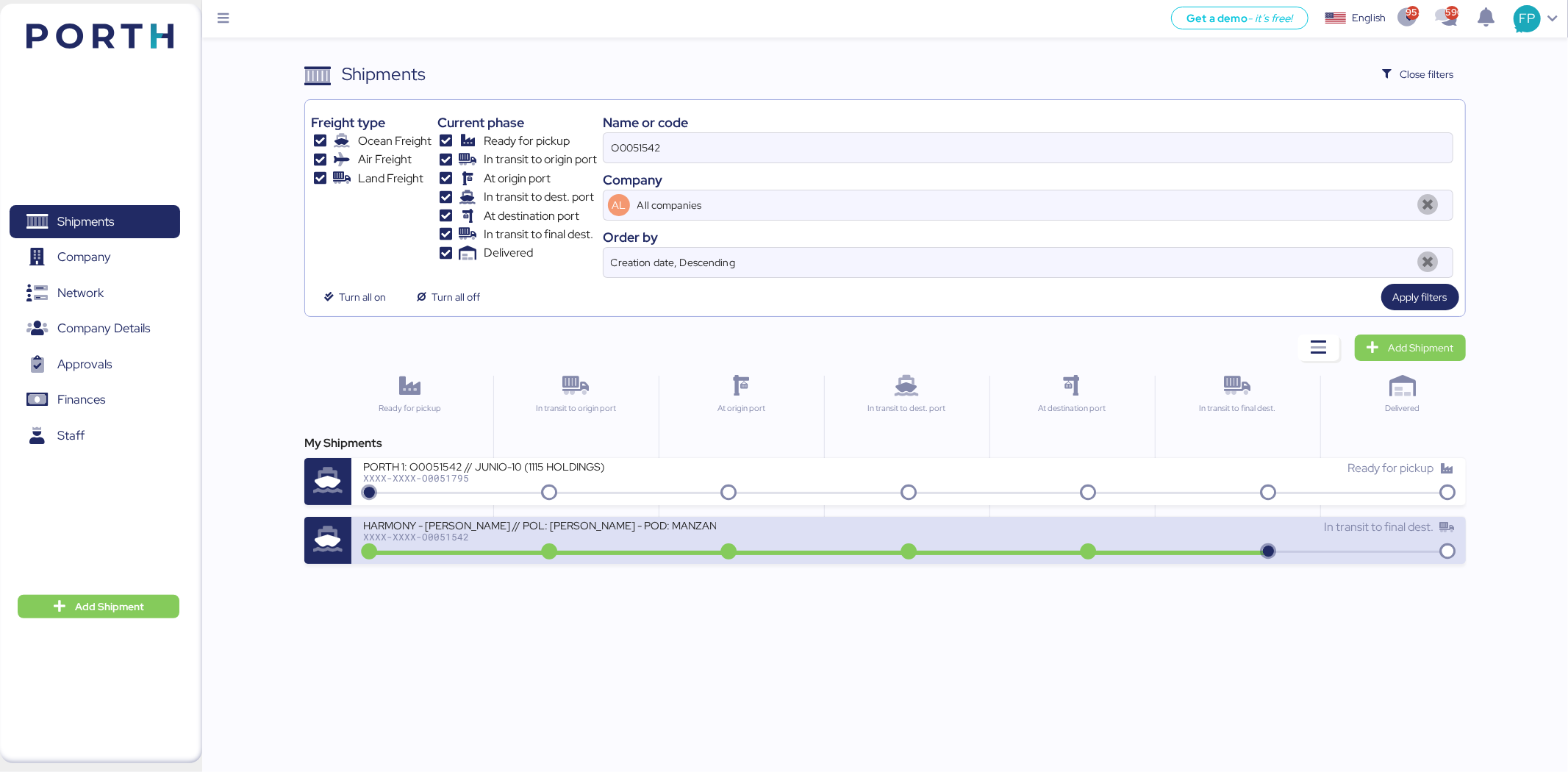
click at [634, 540] on div "XXXX-XXXX-O0051542" at bounding box center [540, 537] width 353 height 10
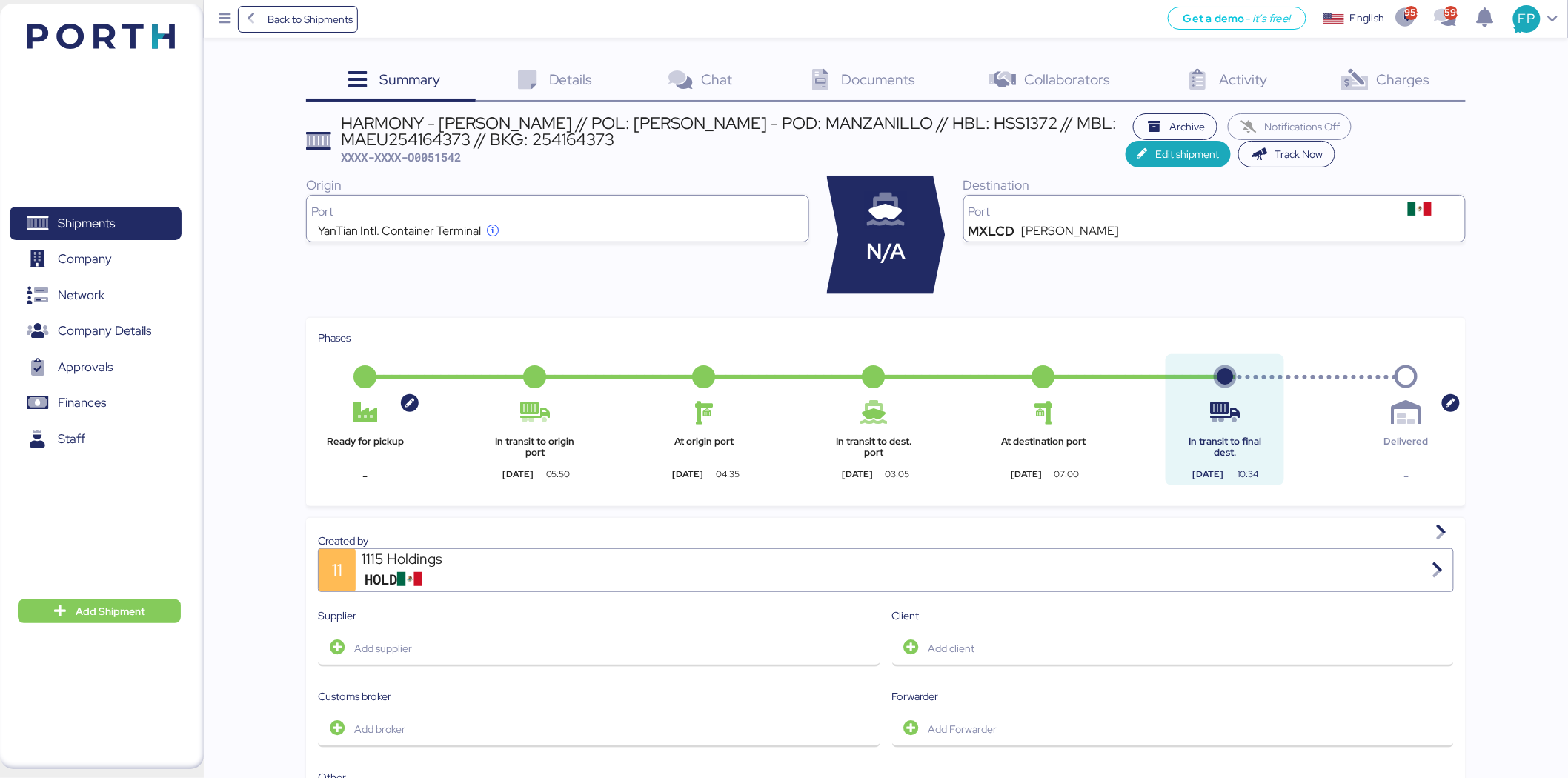
click at [1418, 86] on span "Charges" at bounding box center [1403, 79] width 53 height 19
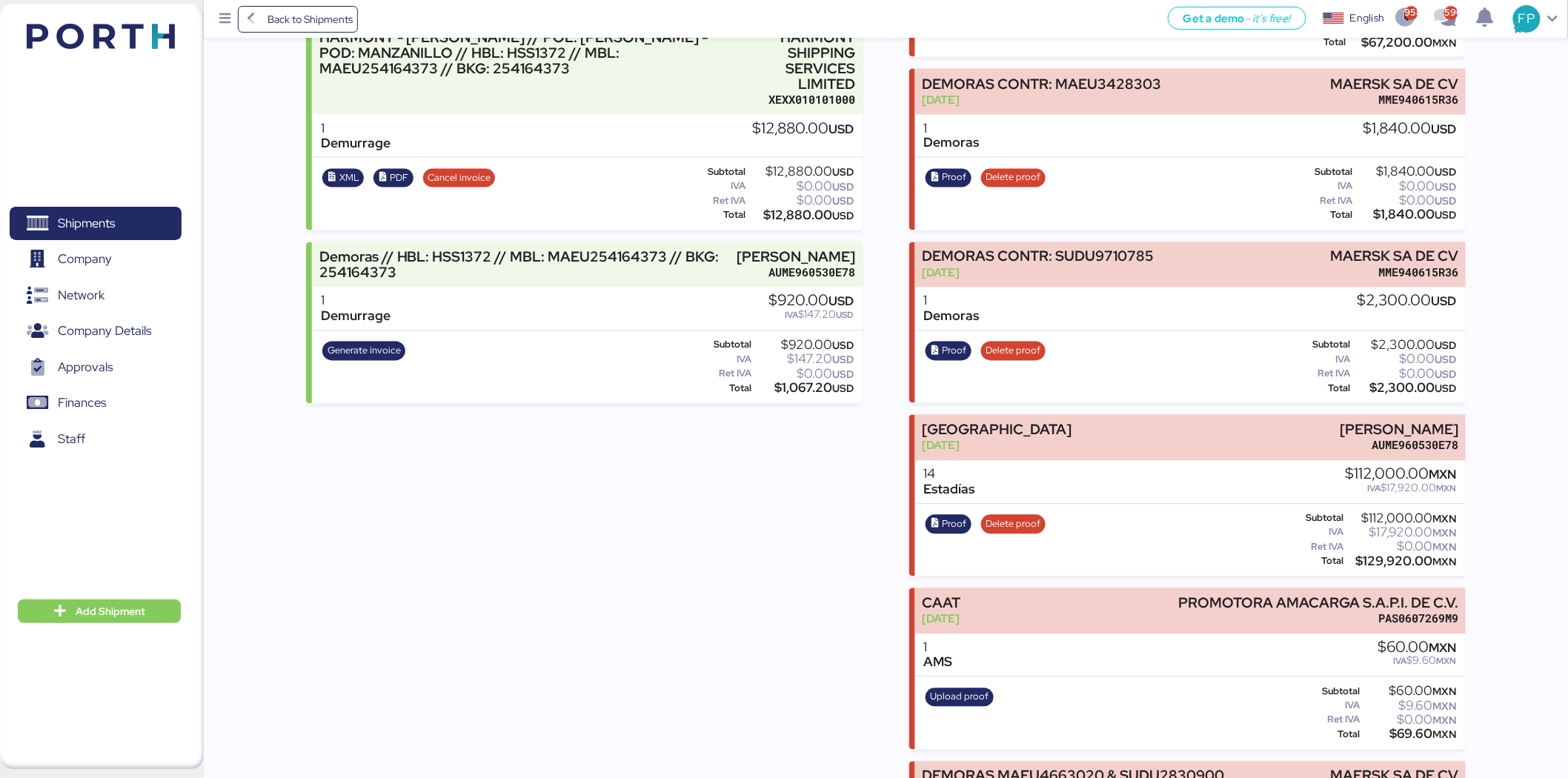
scroll to position [1033, 0]
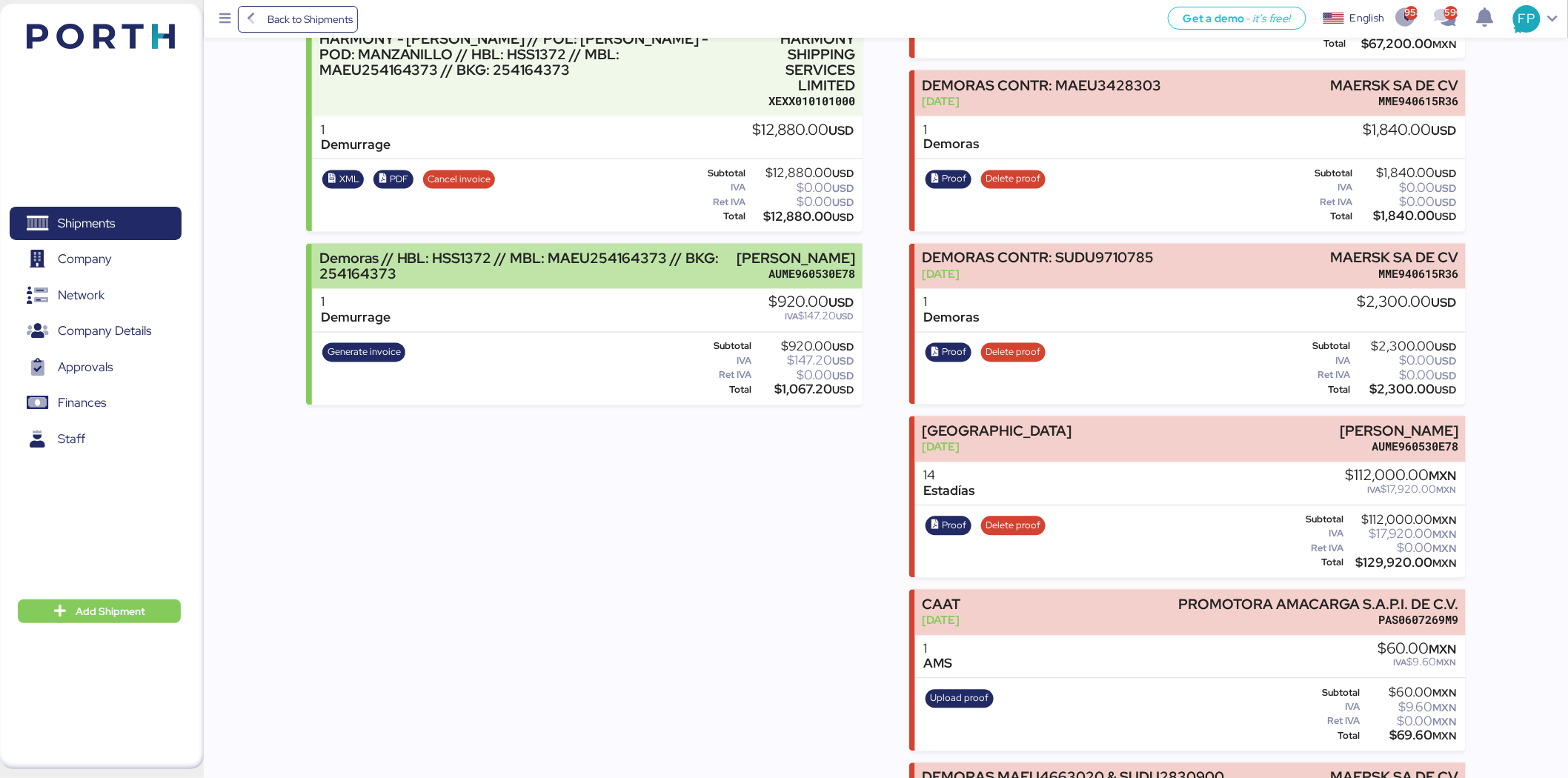
click at [603, 251] on div "Demoras // HBL: HSS1372 // MBL: MAEU254164373 // BKG: 254164373" at bounding box center [525, 266] width 410 height 31
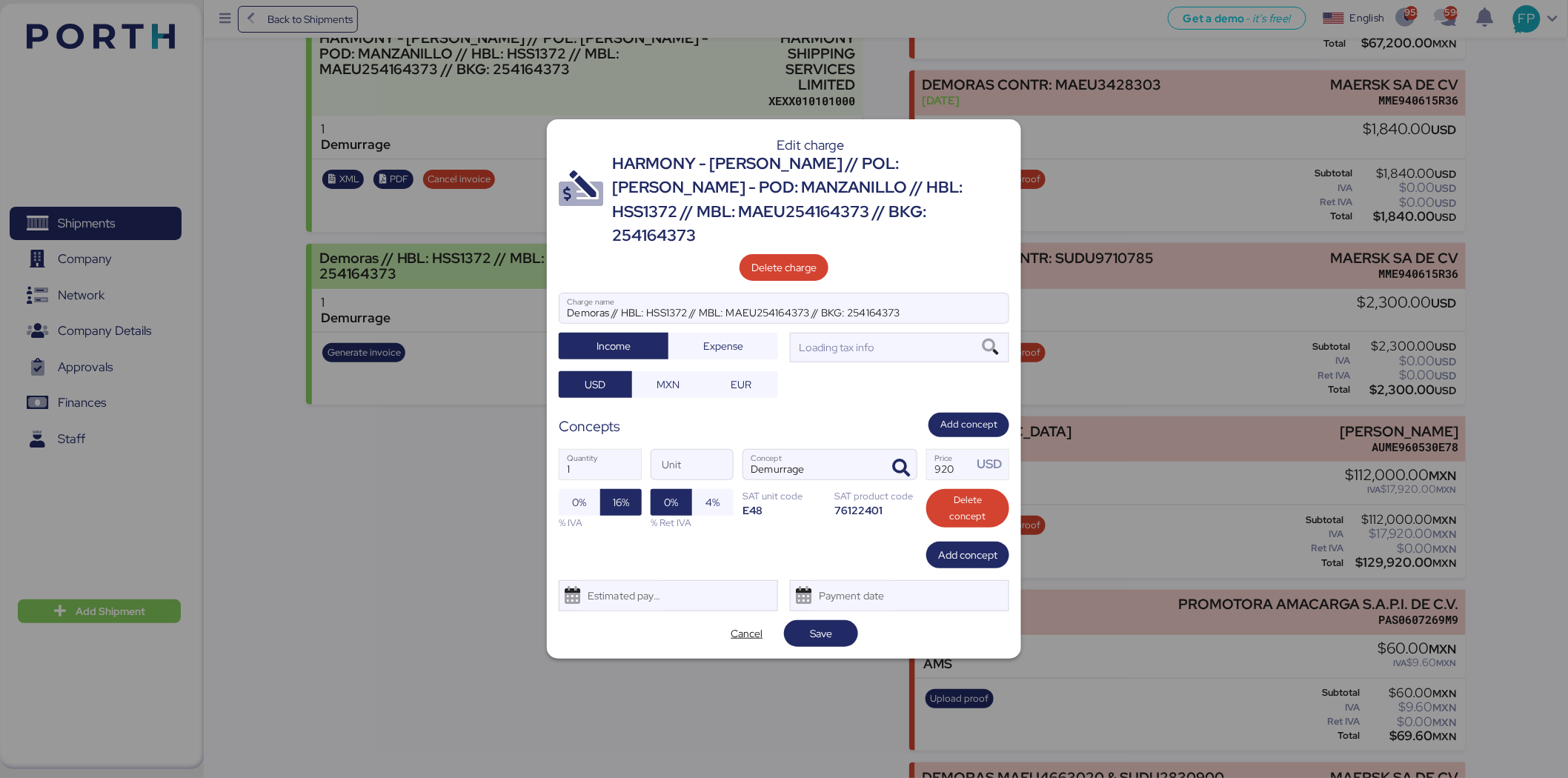
scroll to position [0, 0]
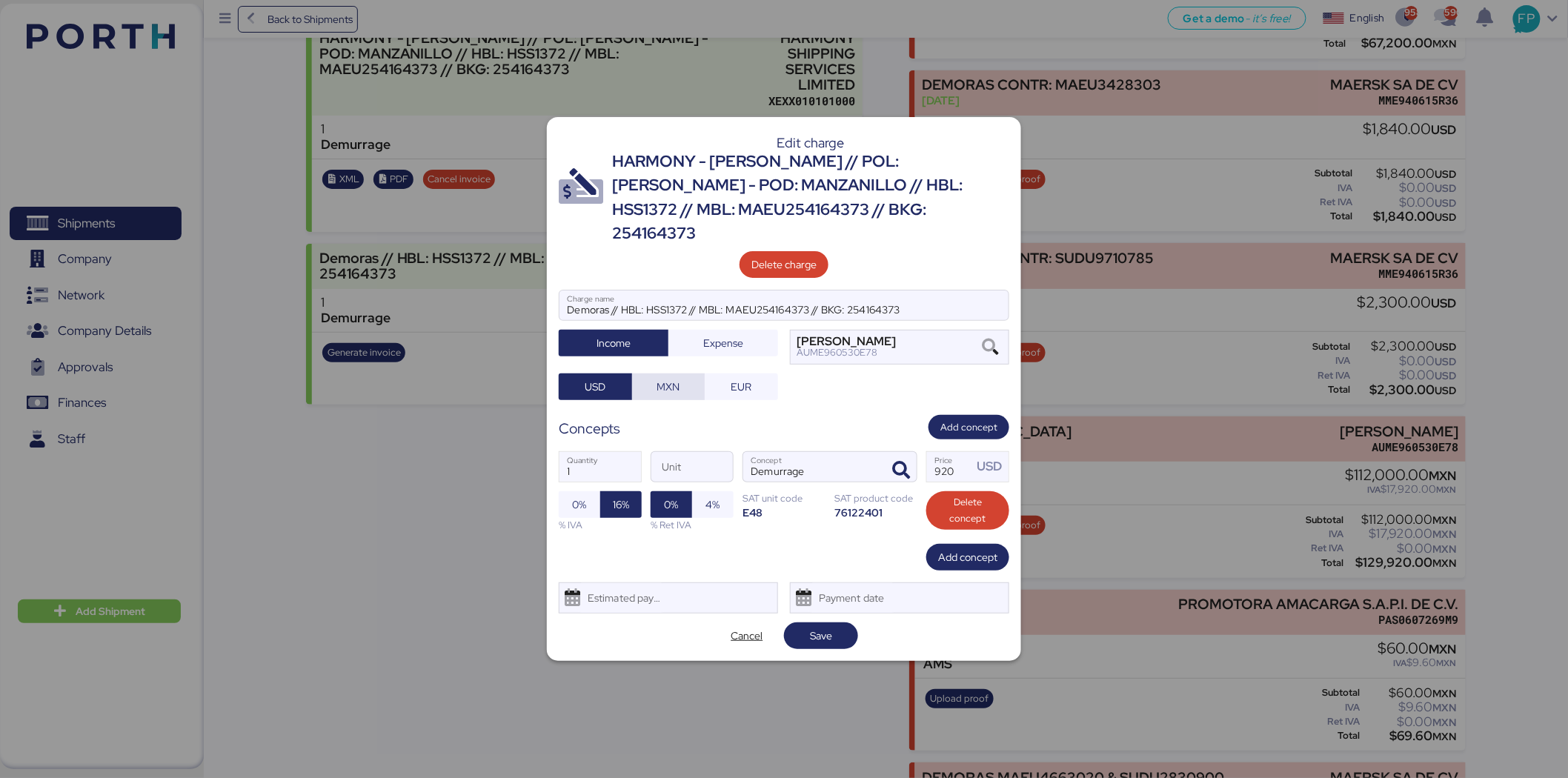
click at [692, 376] on span "MXN" at bounding box center [669, 386] width 50 height 20
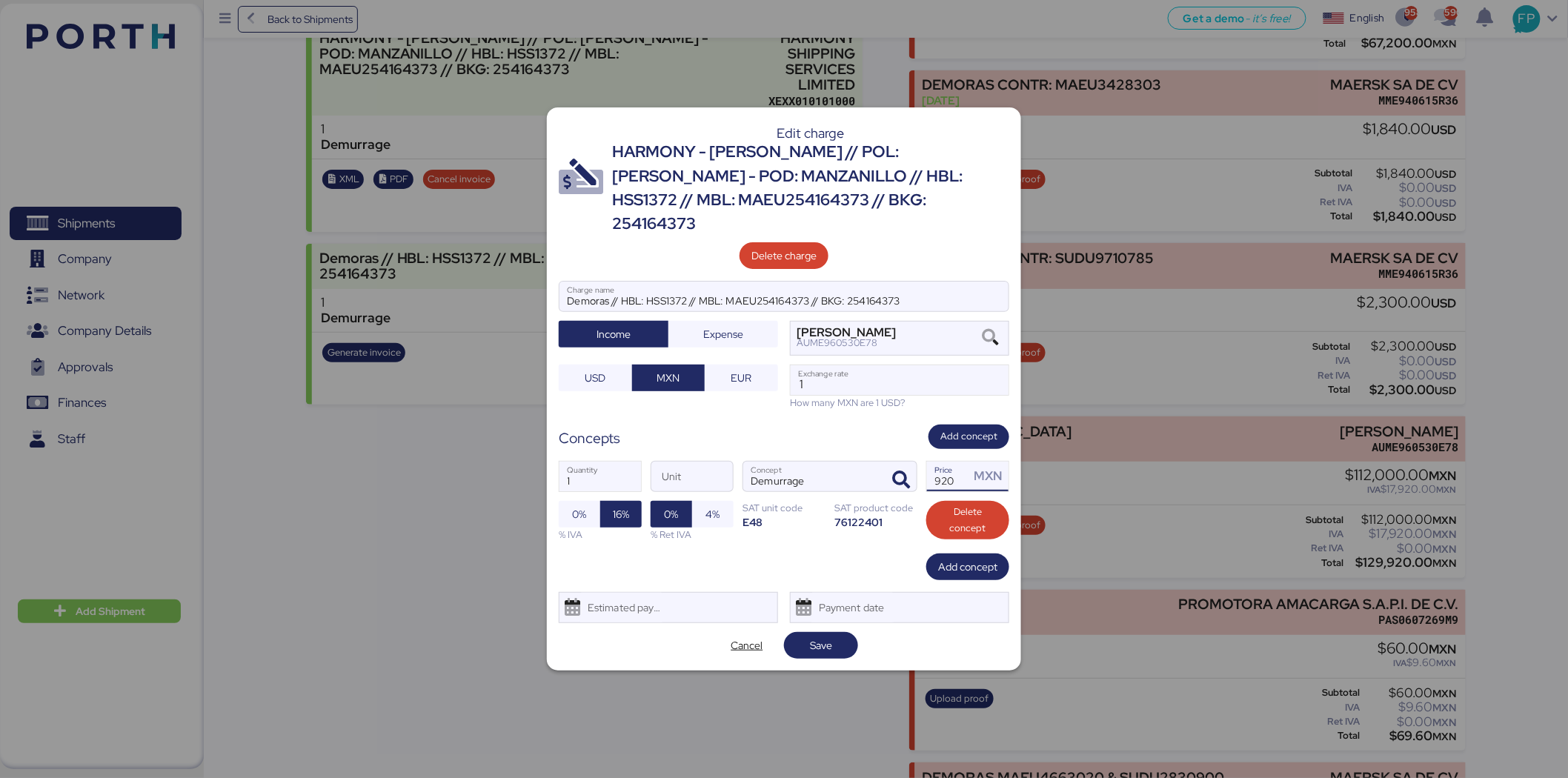
drag, startPoint x: 959, startPoint y: 469, endPoint x: 869, endPoint y: 484, distance: 91.2
click at [875, 485] on div "1 Quantity Unit Demurrage Concept 920 Price MXN 0% 16% % IVA 0% 4% % Ret IVA SA…" at bounding box center [784, 501] width 451 height 104
type input "1"
type input "19931.5608"
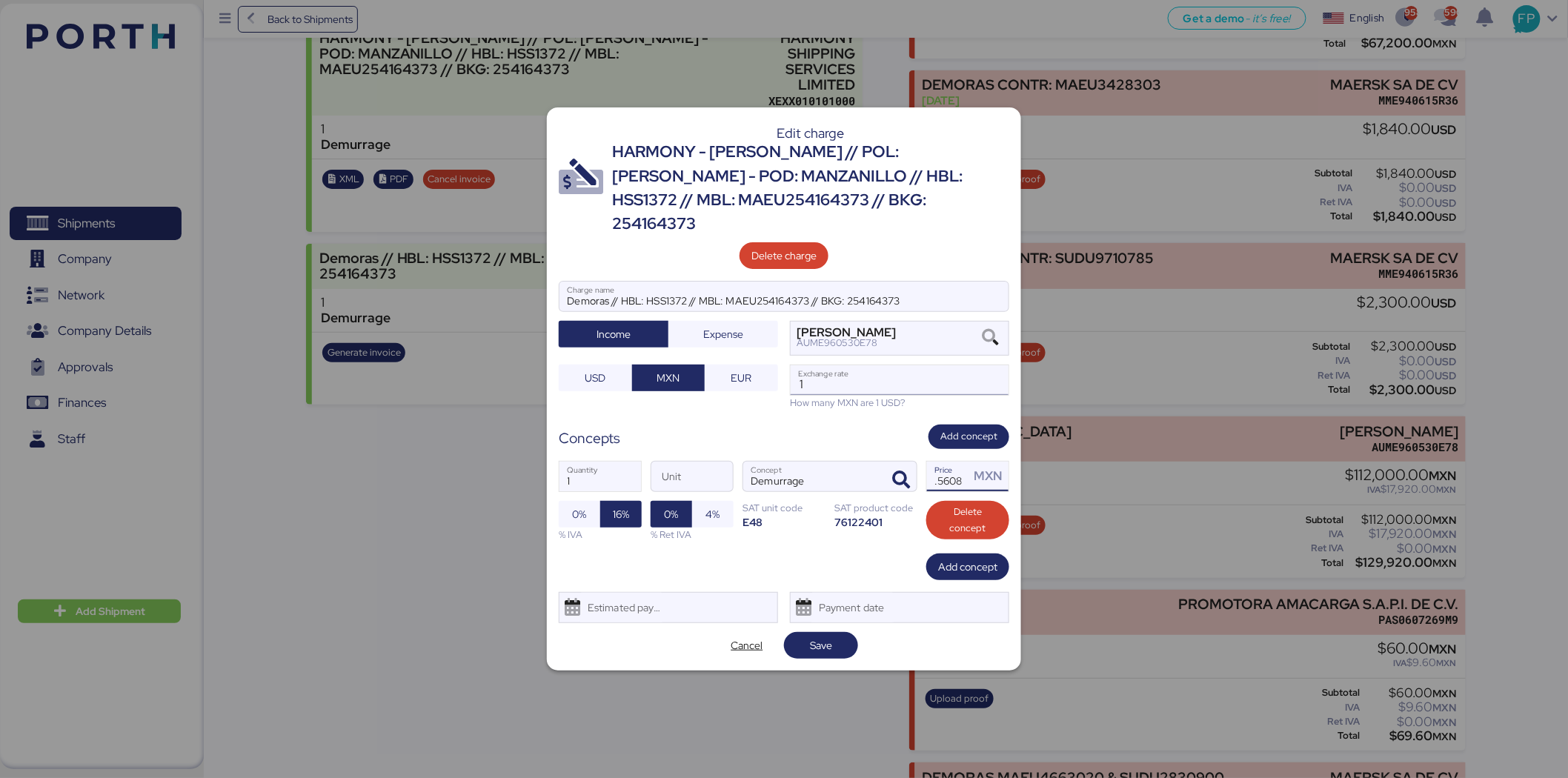
click at [823, 373] on input "1" at bounding box center [899, 380] width 218 height 30
type input "0"
click at [756, 636] on span "Cancel" at bounding box center [748, 645] width 32 height 18
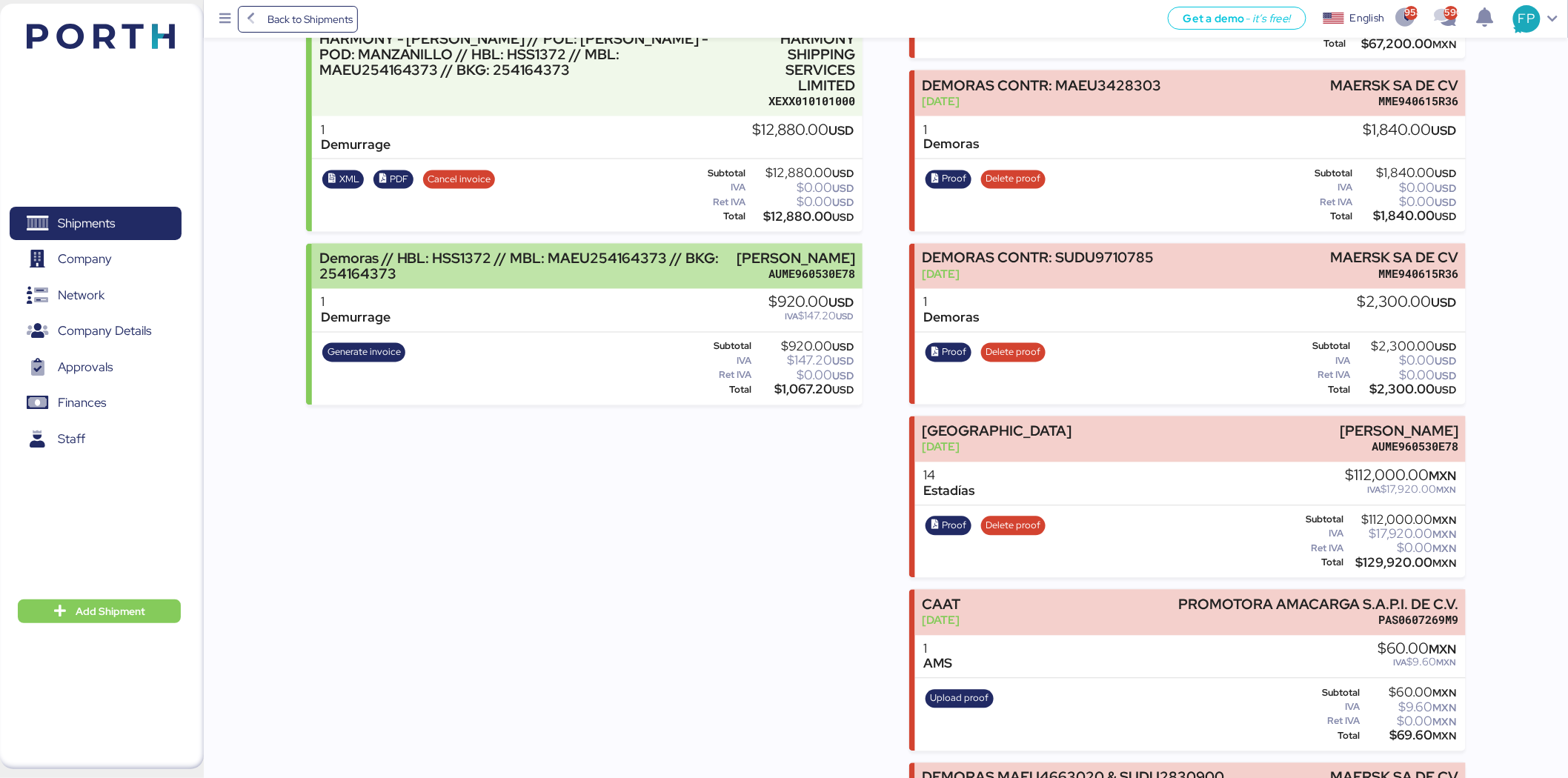
click at [618, 259] on div "Demoras // HBL: HSS1372 // MBL: MAEU254164373 // BKG: 254164373" at bounding box center [525, 266] width 410 height 31
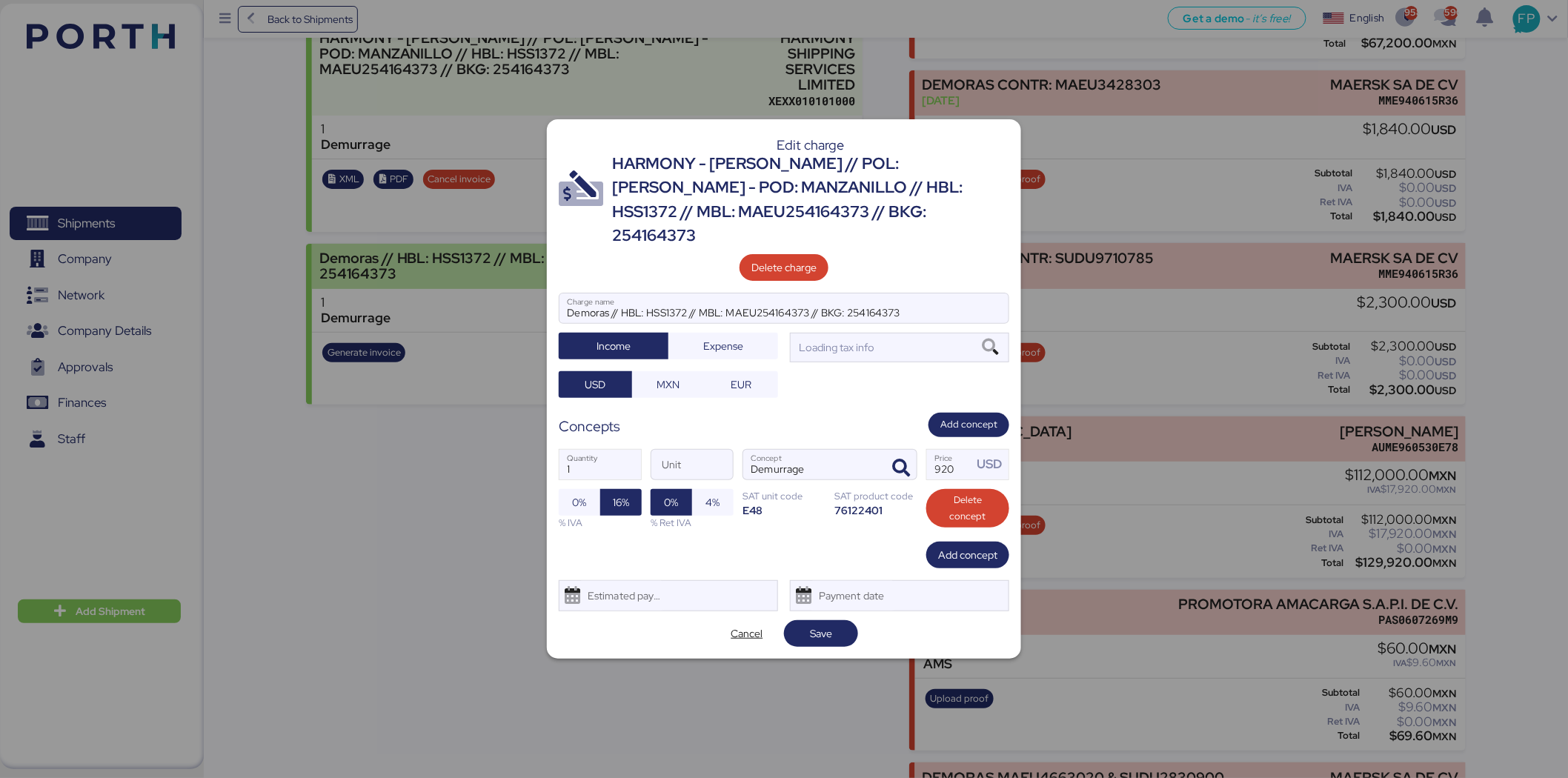
scroll to position [0, 0]
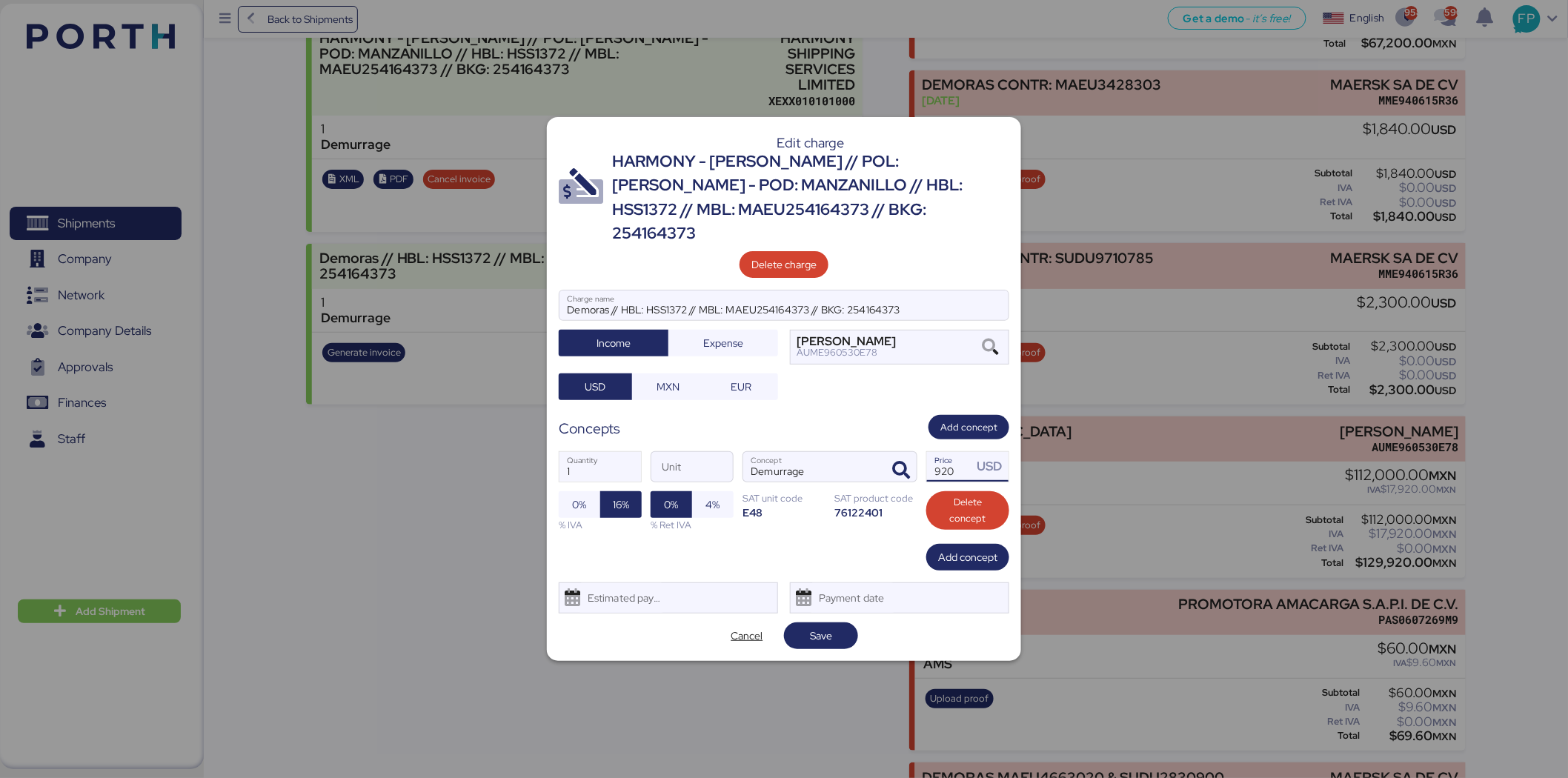
click at [960, 463] on input "920" at bounding box center [950, 466] width 46 height 30
click at [820, 637] on span "Save" at bounding box center [820, 635] width 74 height 26
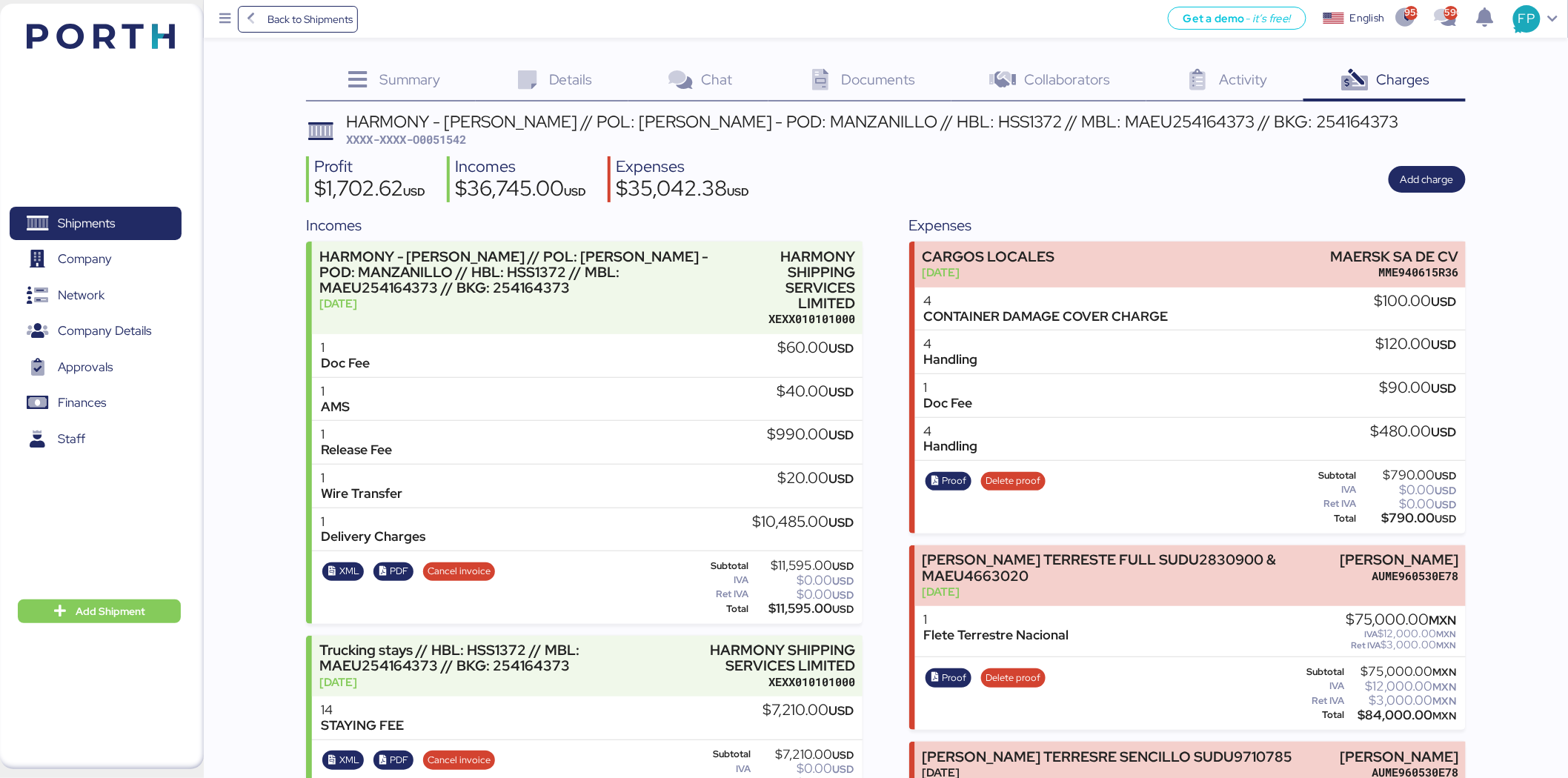
click at [446, 130] on div "HARMONY - BENTELER // POL: YANTIAN - POD: MANZANILLO // HBL: HSS1372 // MBL: MA…" at bounding box center [872, 131] width 1053 height 35
copy span "O0051542"
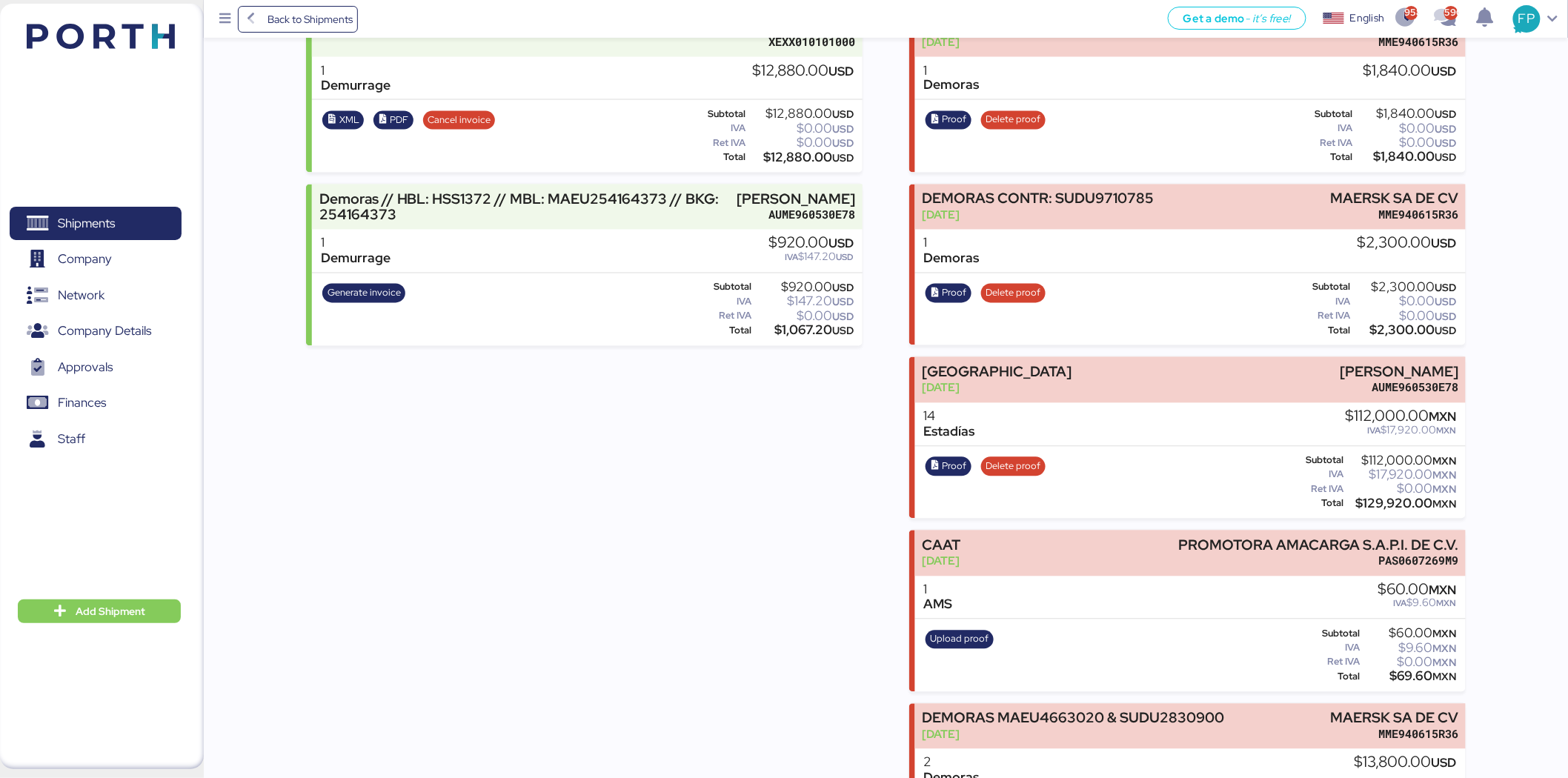
scroll to position [1092, 0]
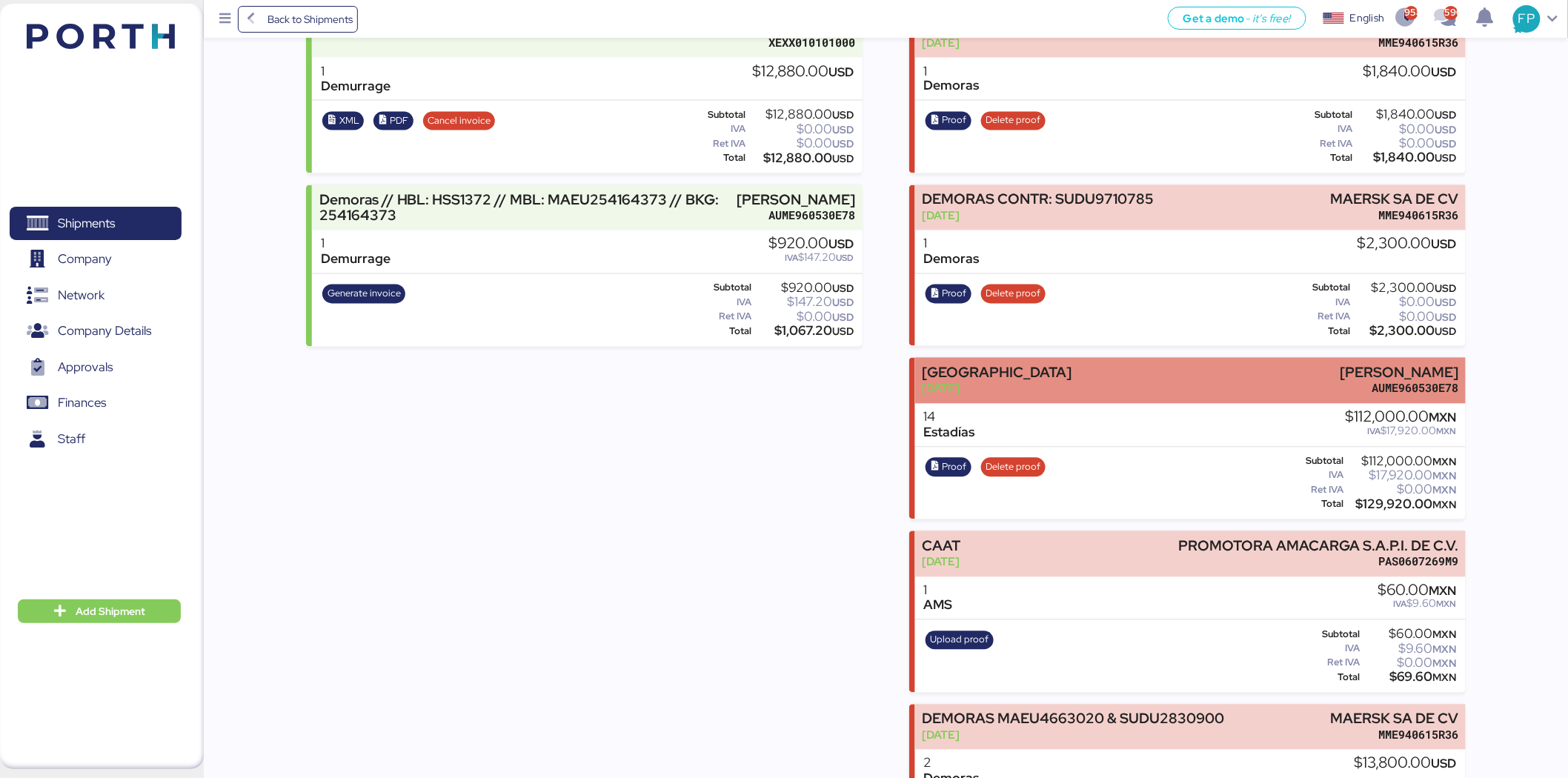
click at [1272, 367] on div "ESTADIAS DE JAULA Jul 28, 2025 MARIA EUGENIA AGUILAR AUME960530E78" at bounding box center [1191, 380] width 551 height 45
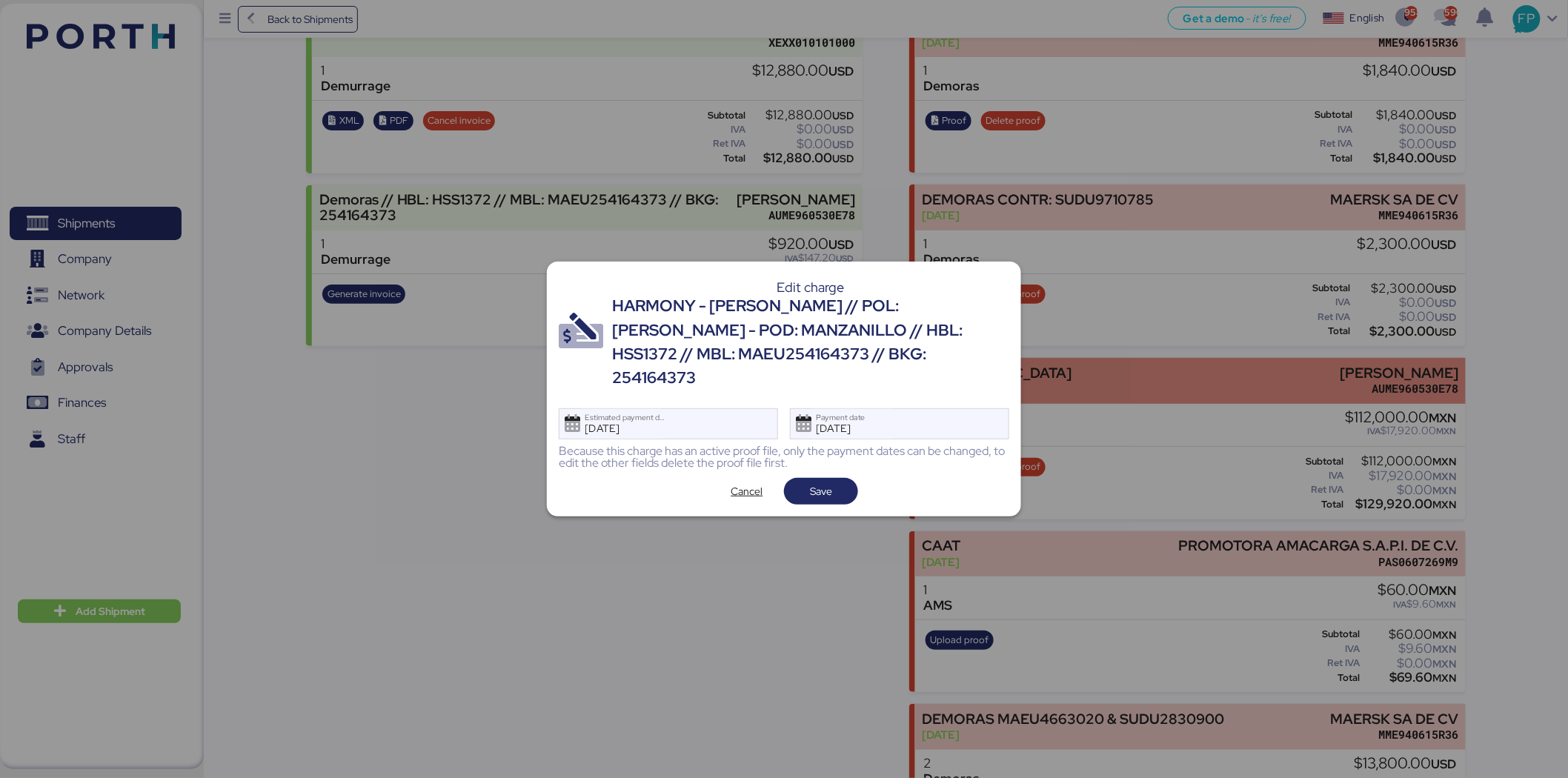
scroll to position [0, 0]
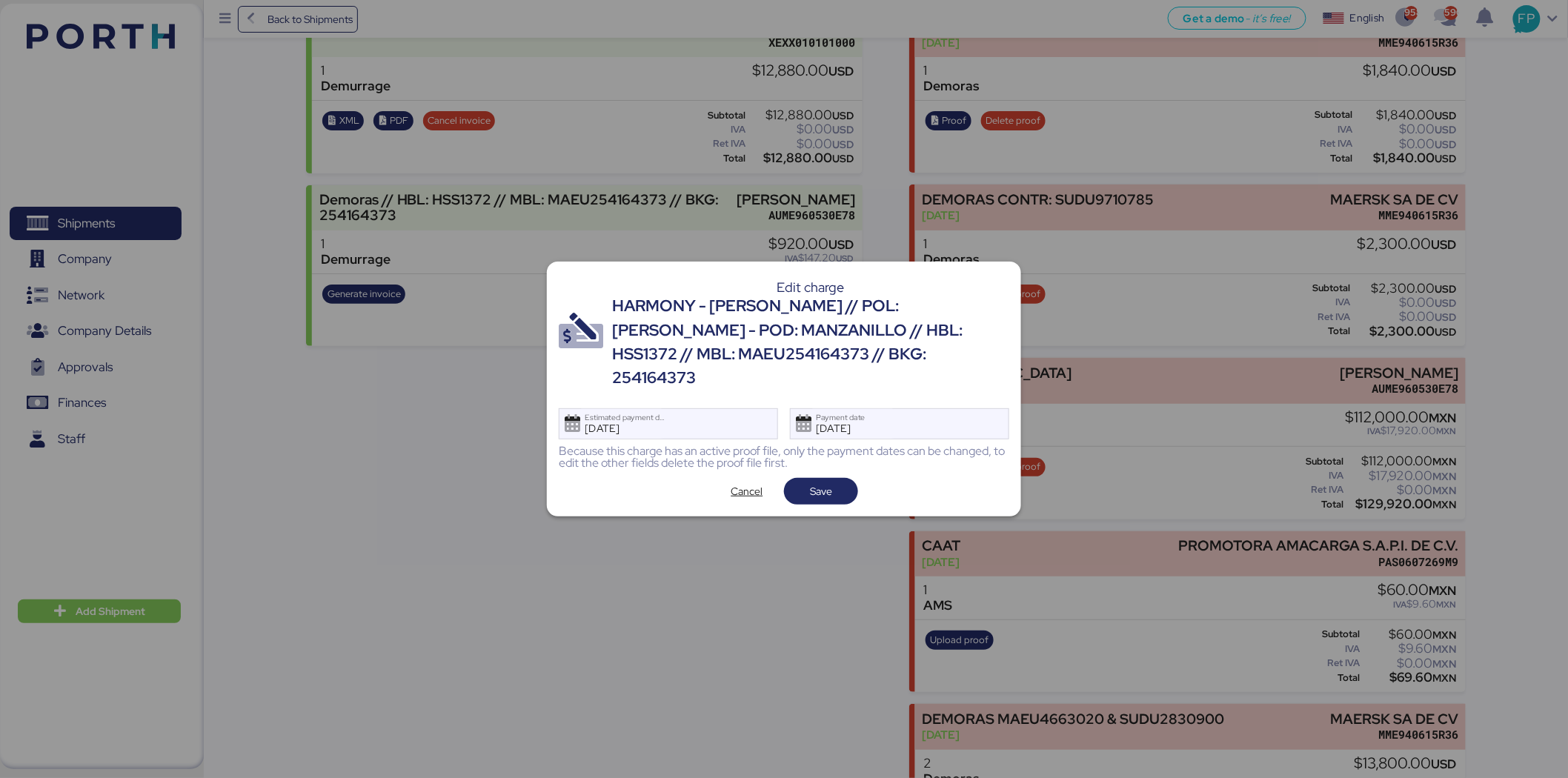
drag, startPoint x: 1272, startPoint y: 367, endPoint x: 1536, endPoint y: 343, distance: 265.1
click at [1536, 343] on div at bounding box center [784, 389] width 1568 height 778
click at [736, 482] on span "Cancel" at bounding box center [748, 491] width 32 height 18
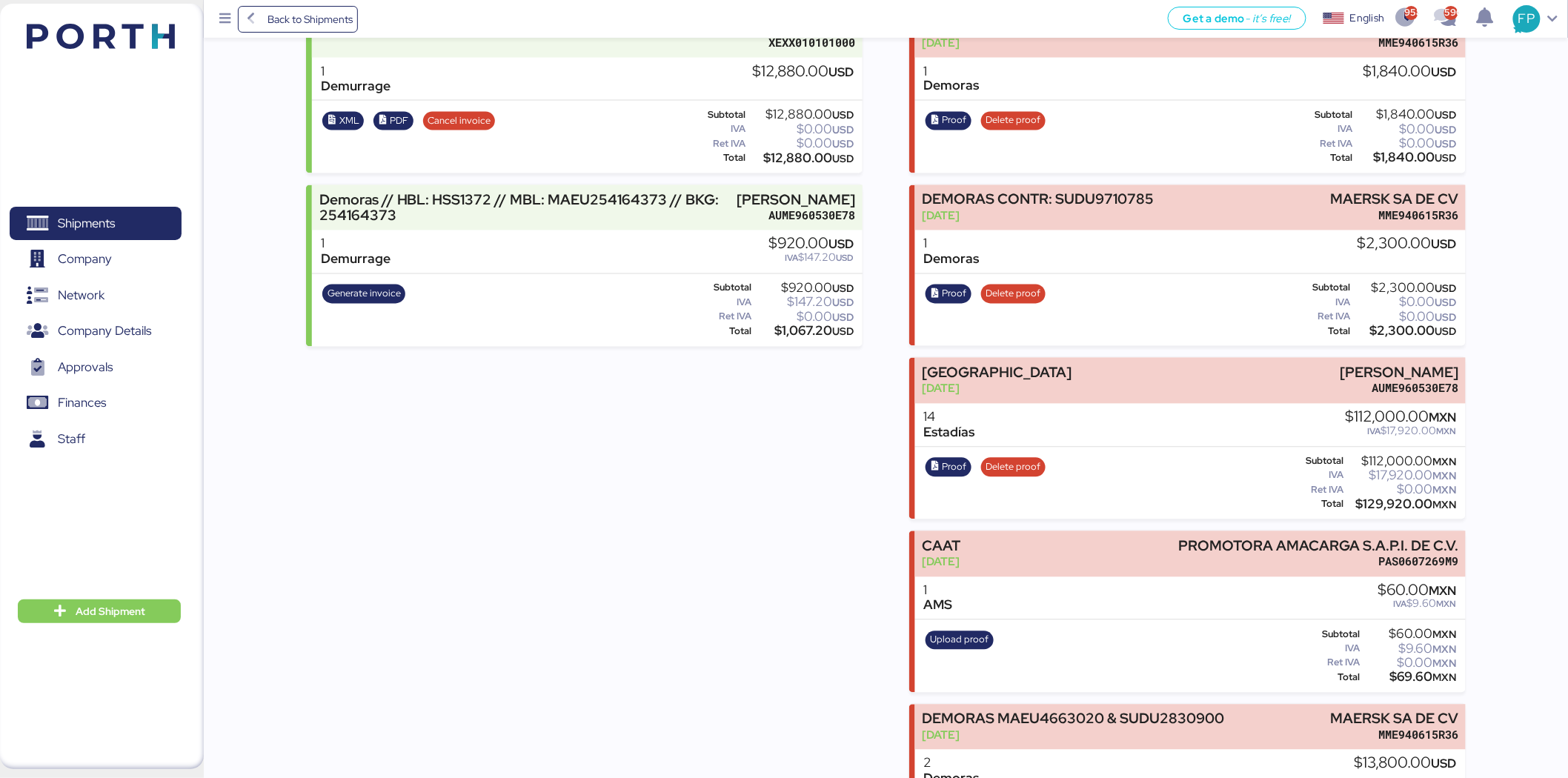
drag, startPoint x: 1276, startPoint y: 367, endPoint x: 1537, endPoint y: 359, distance: 261.1
copy div "MARIA EUGENIA AGUILAR"
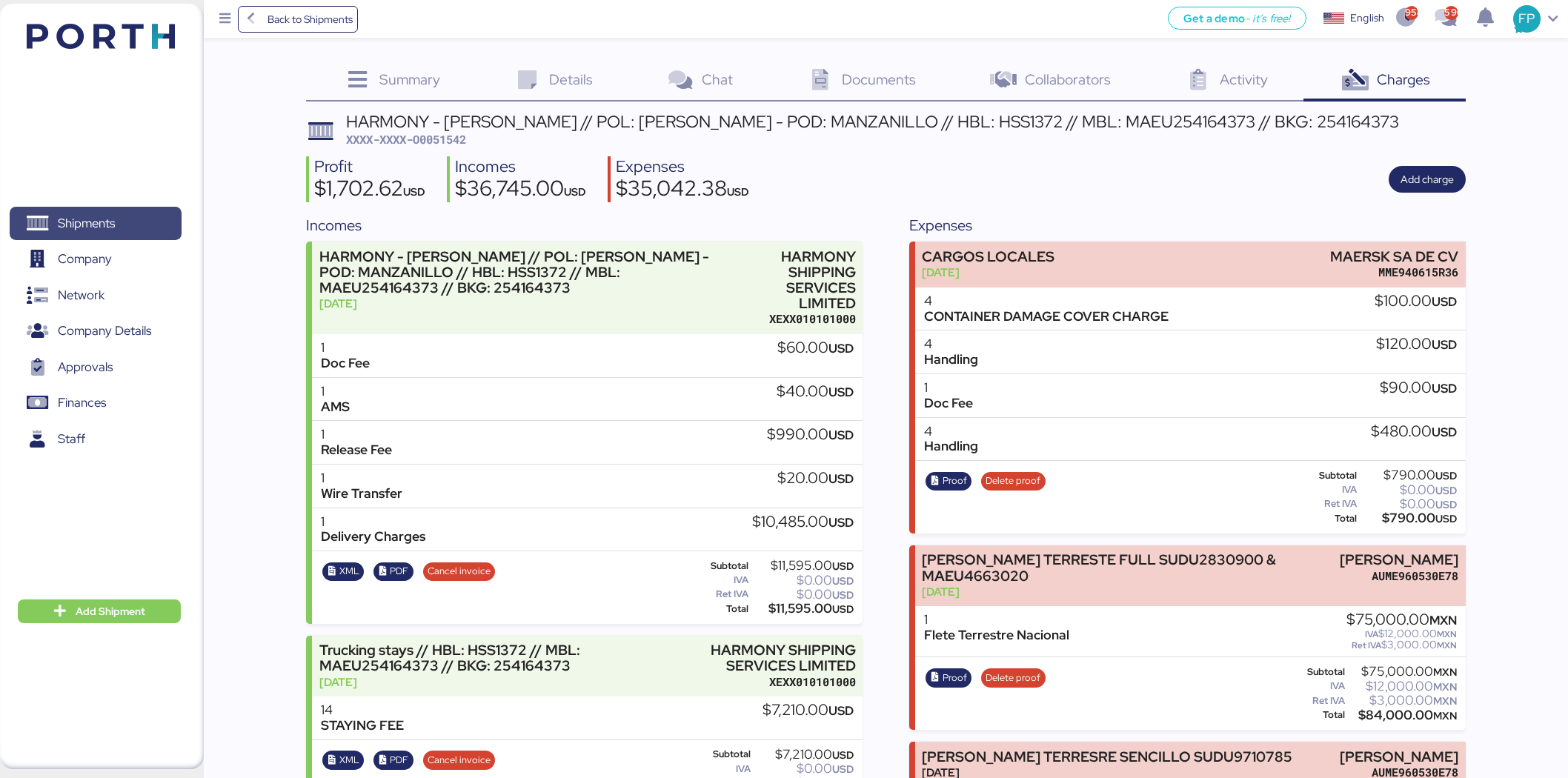
scroll to position [1092, 0]
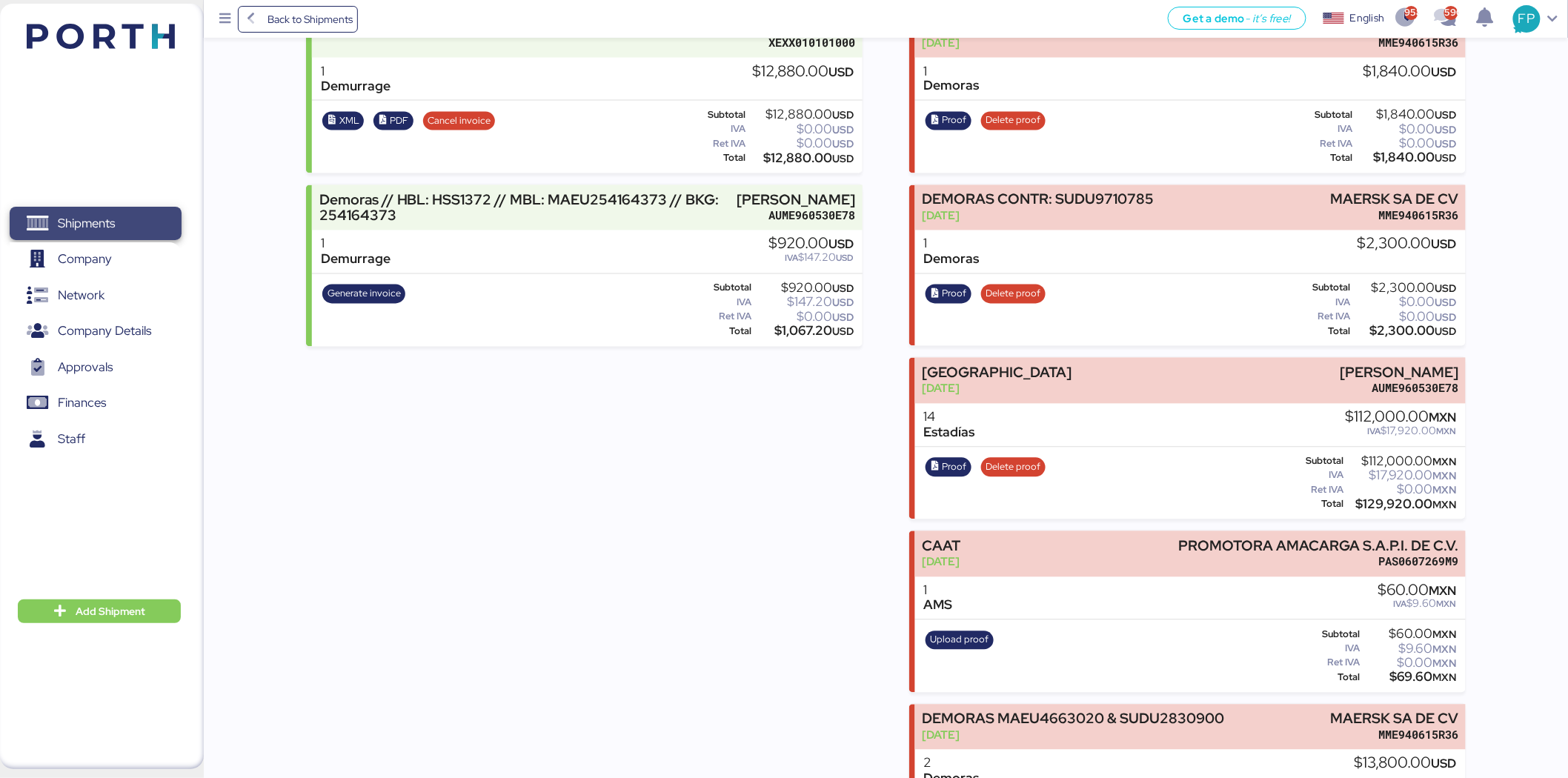
click at [149, 234] on span "Shipments" at bounding box center [95, 223] width 159 height 21
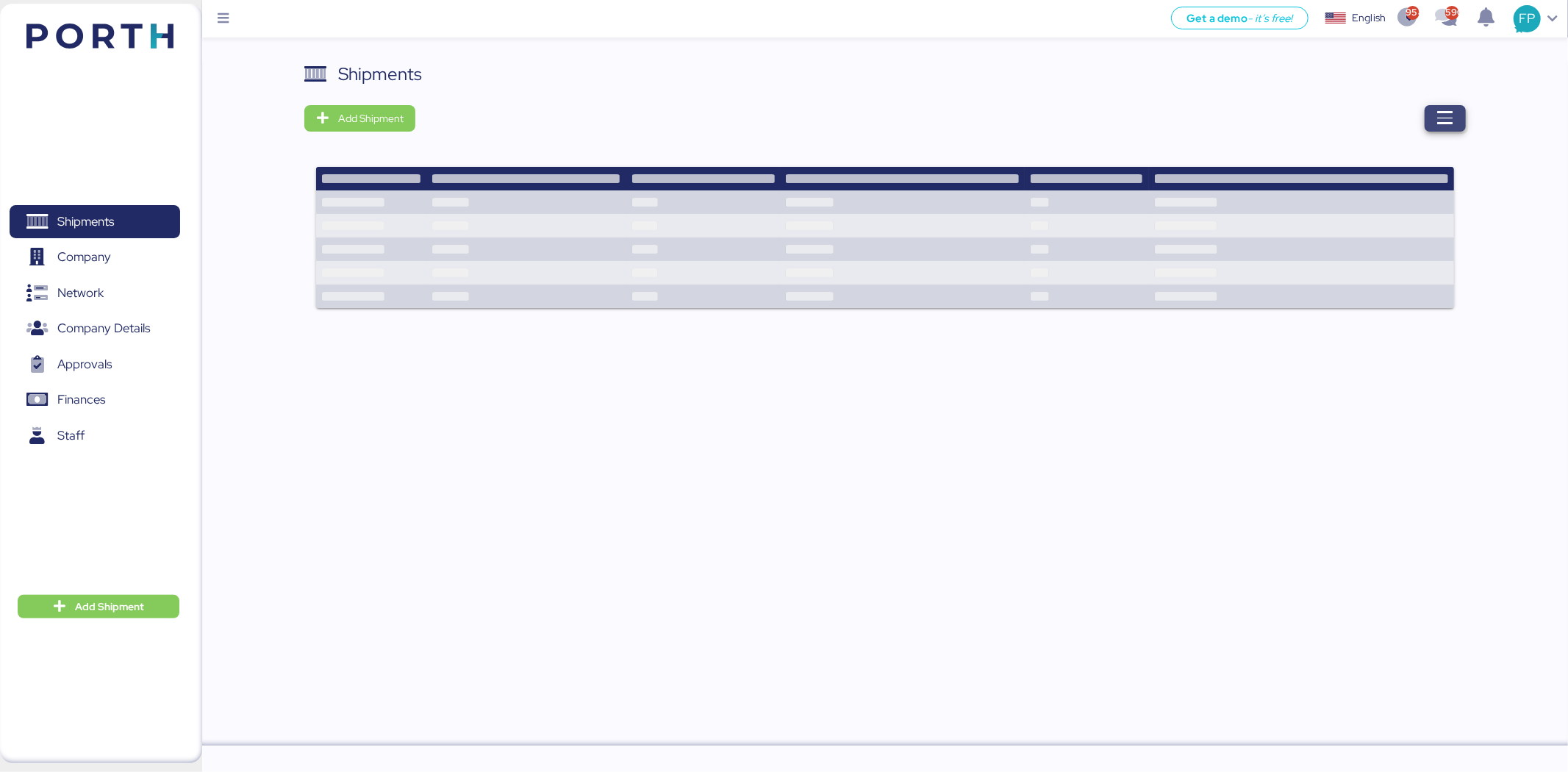
click at [1446, 128] on span "button" at bounding box center [1444, 119] width 18 height 20
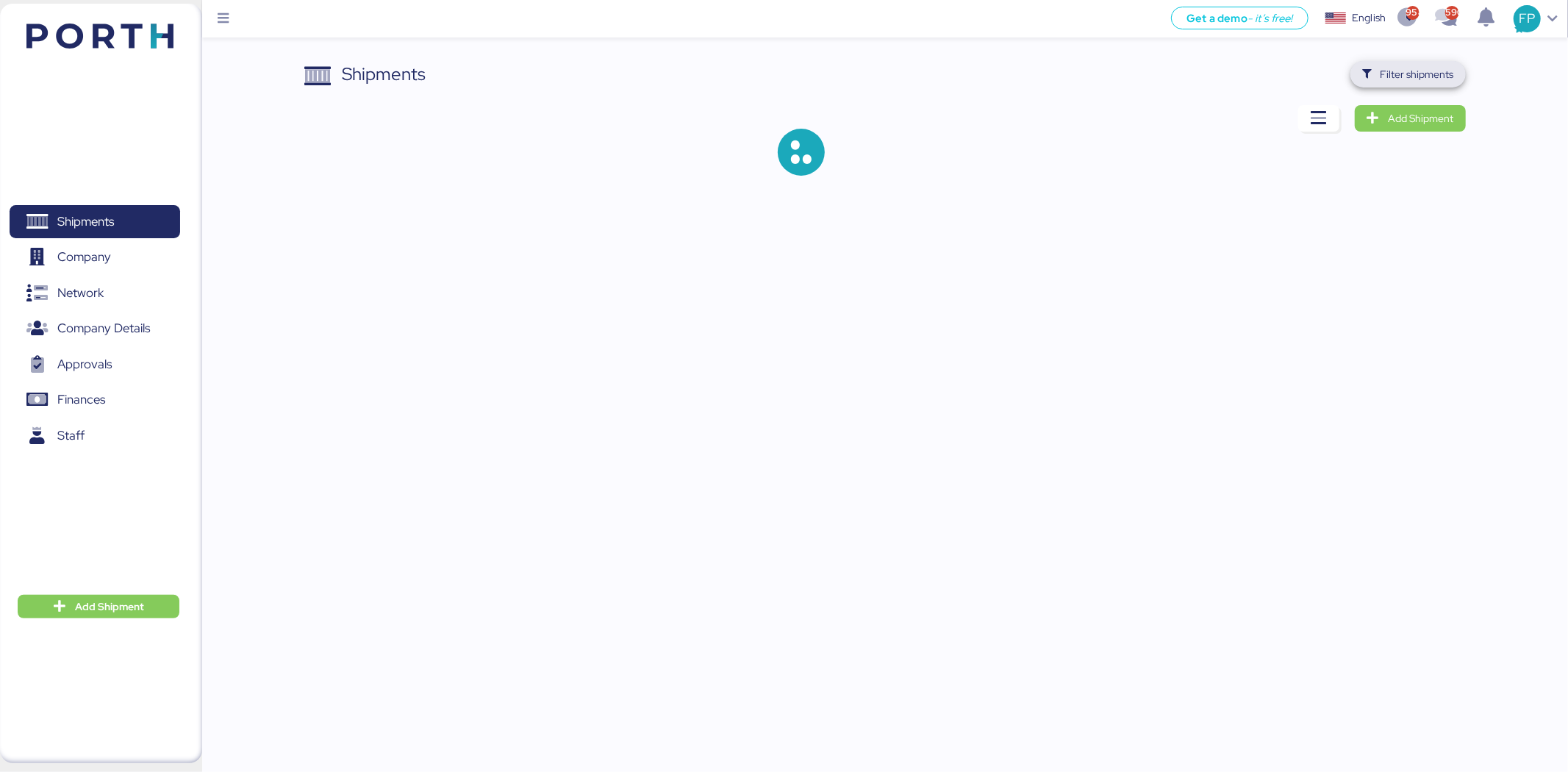
click at [1376, 69] on span "Filter shipments" at bounding box center [1407, 74] width 92 height 20
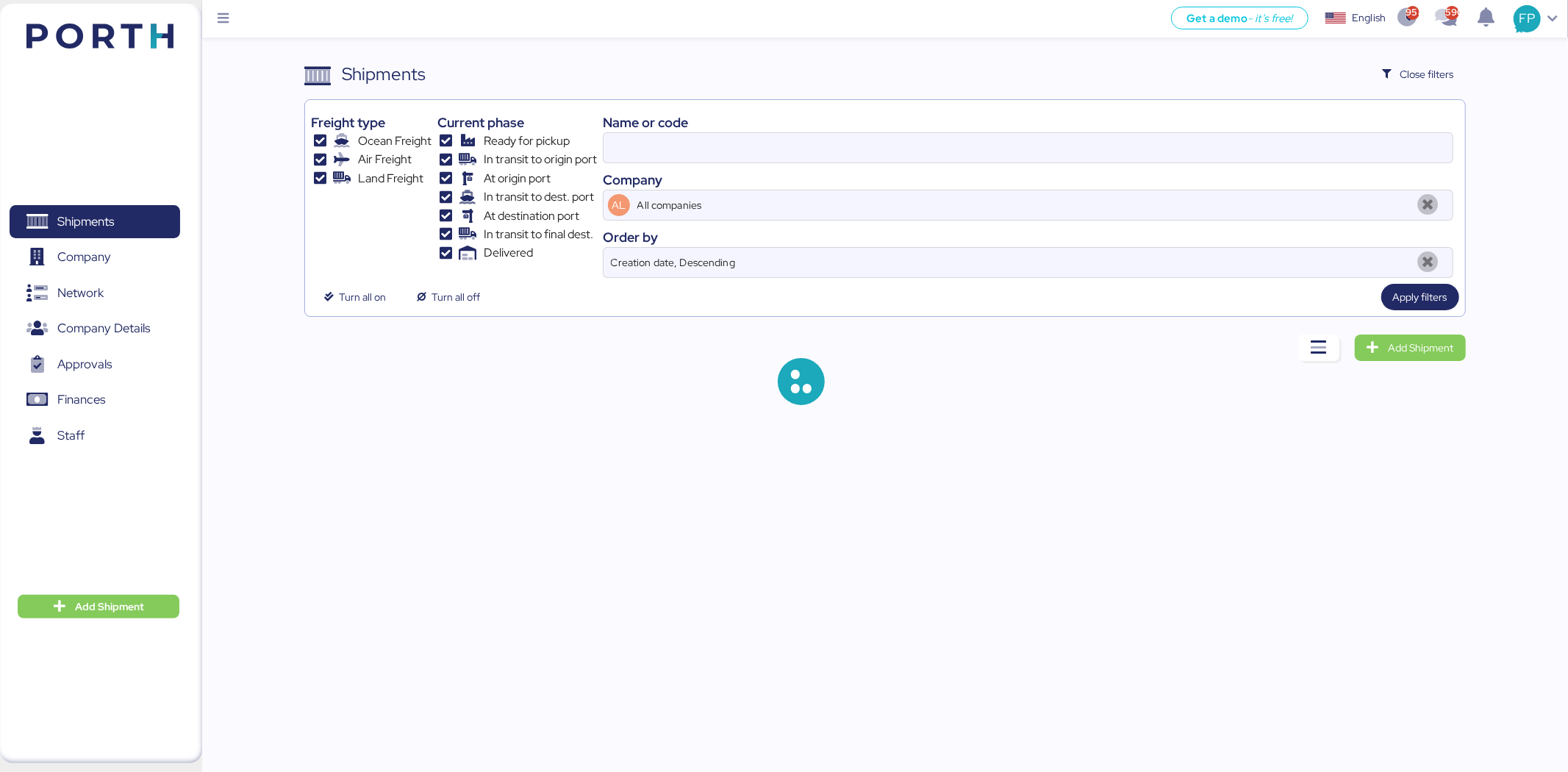
type input "O0051843"
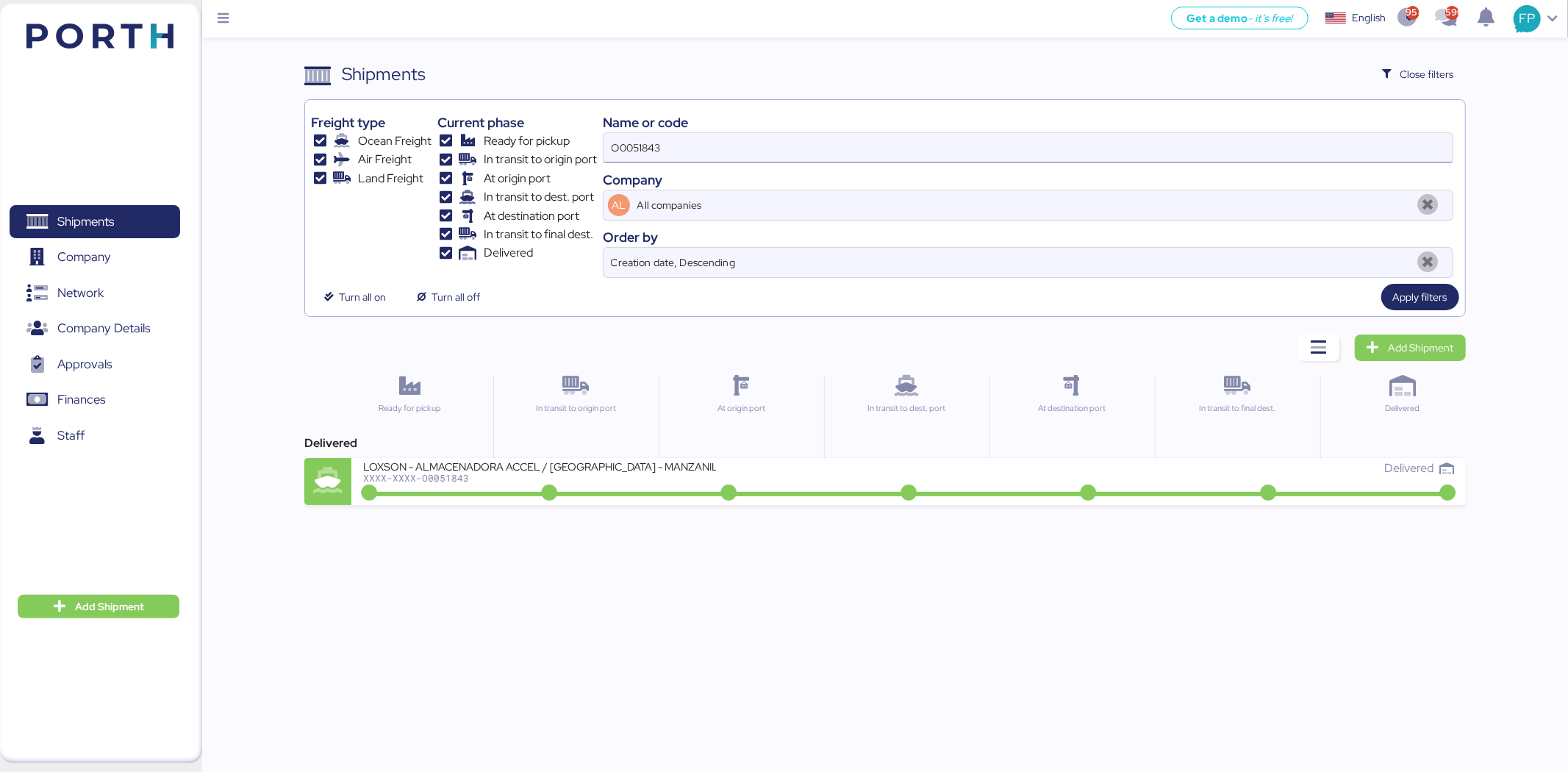
click at [635, 135] on input "O0051843" at bounding box center [1028, 147] width 849 height 29
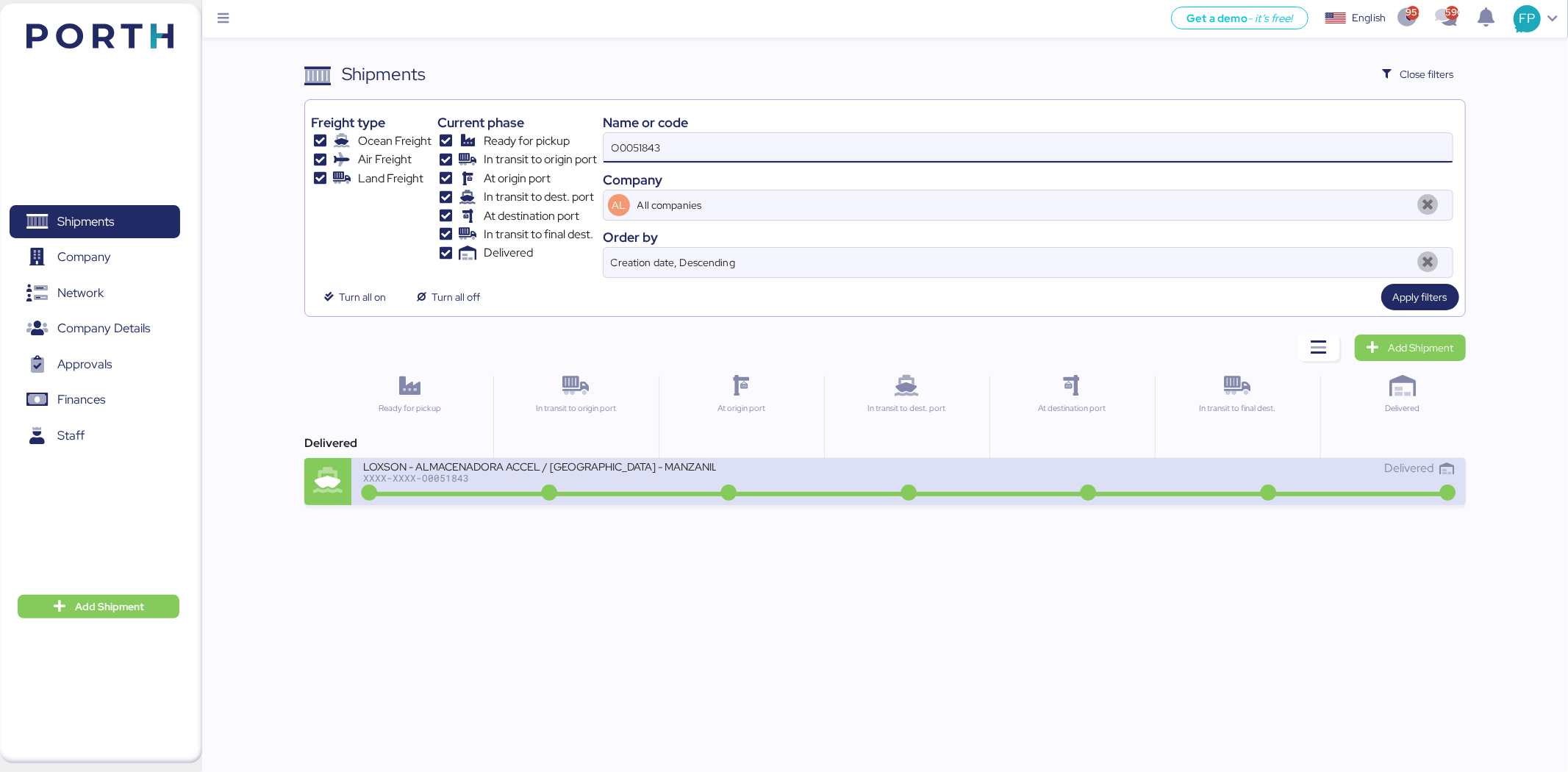
click at [523, 481] on div "XXXX-XXXX-O0051843" at bounding box center [540, 478] width 353 height 10
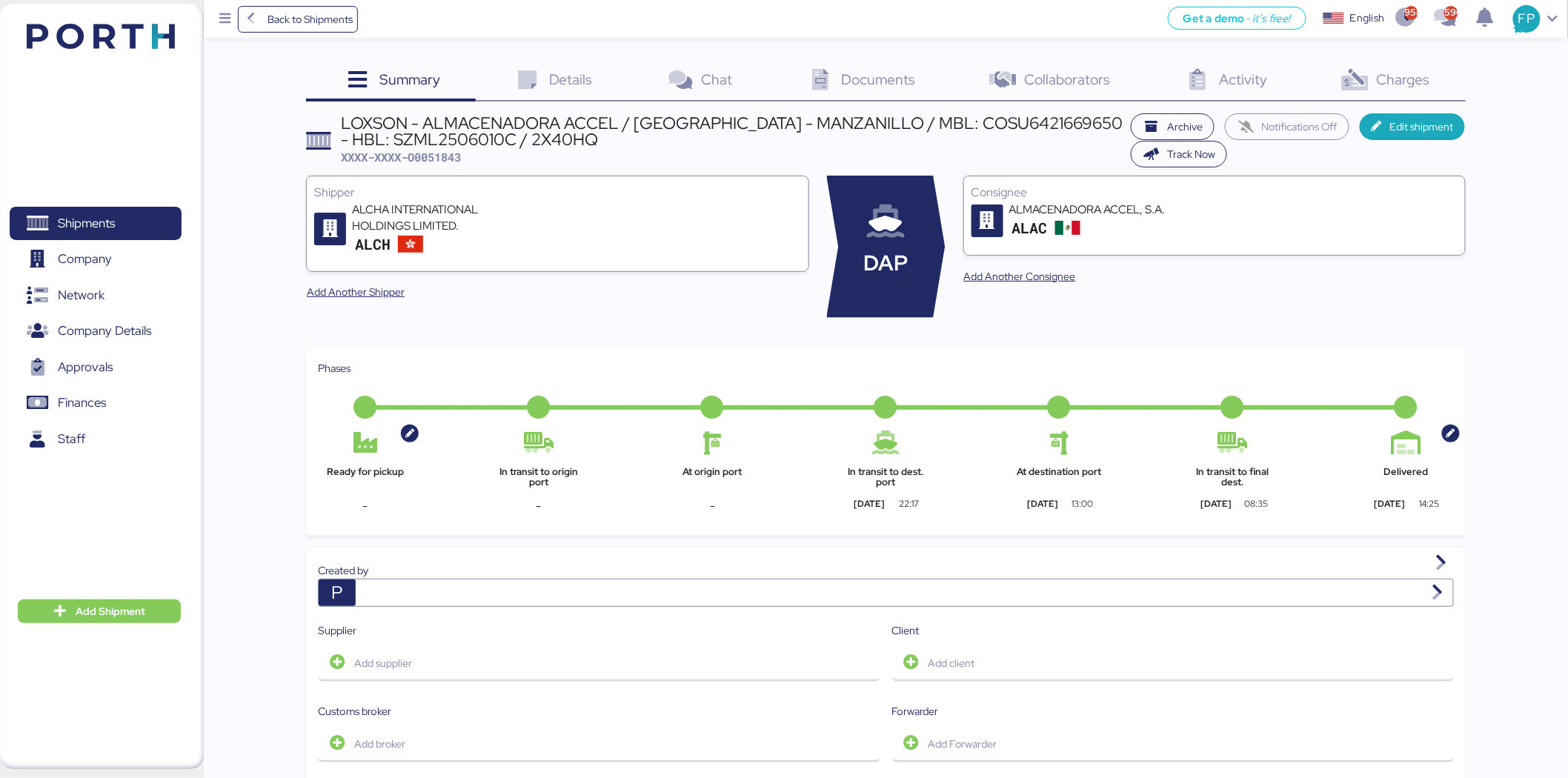
click at [1458, 79] on div "Charges 0" at bounding box center [1384, 81] width 162 height 40
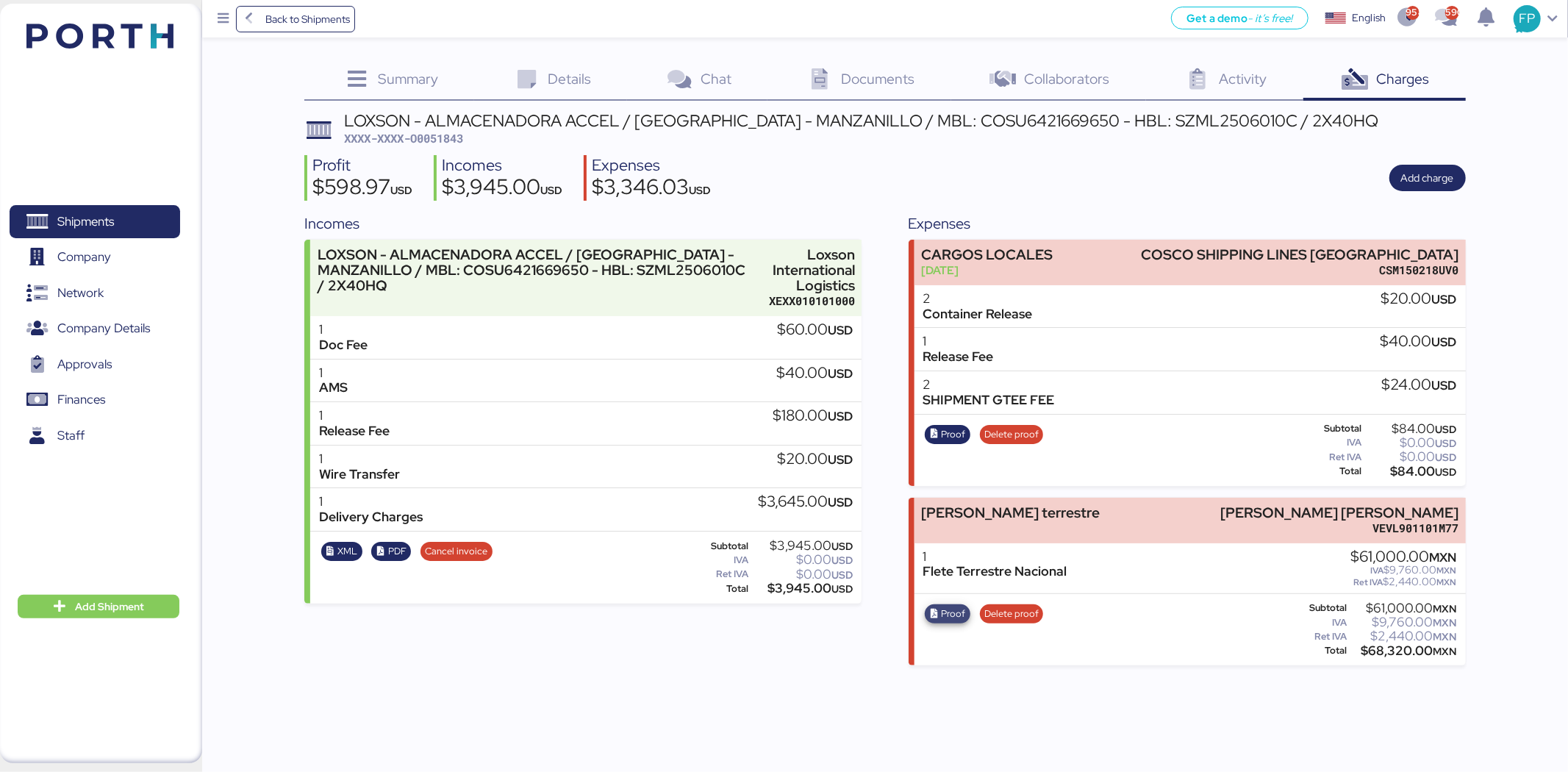
click at [958, 611] on span "Proof" at bounding box center [953, 613] width 24 height 16
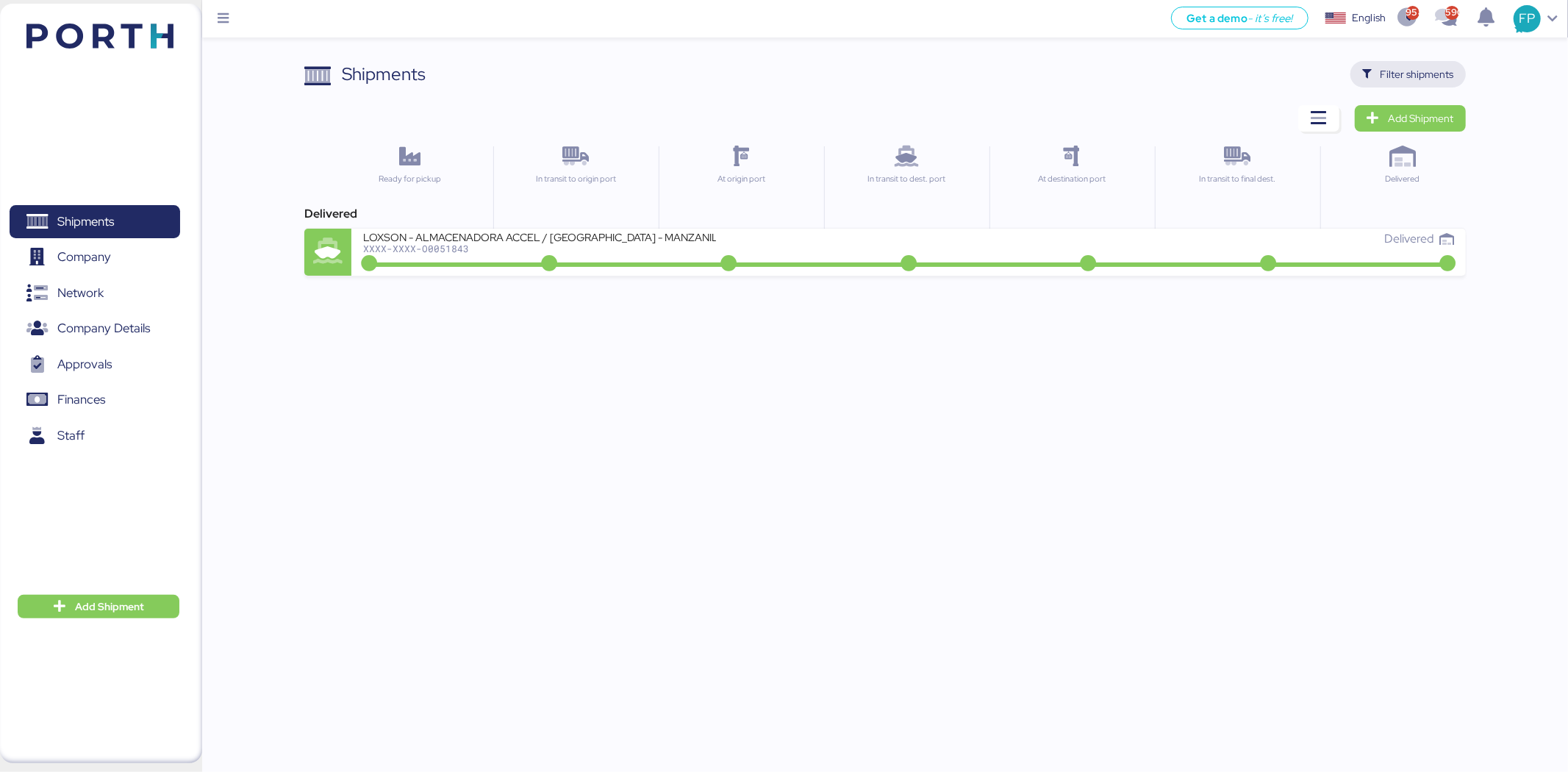
click at [1404, 68] on span "Filter shipments" at bounding box center [1417, 74] width 73 height 18
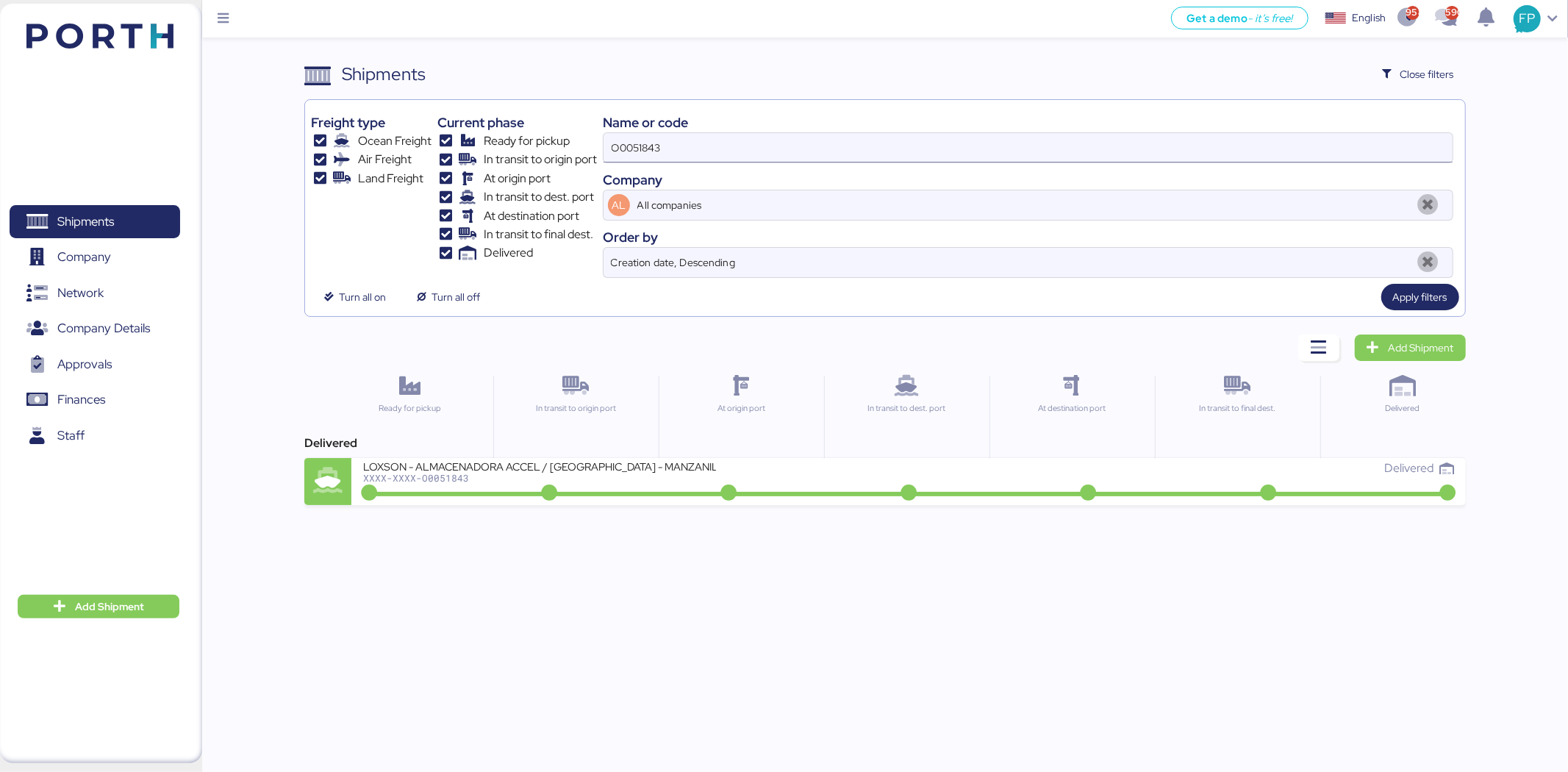
click at [634, 143] on input "O0051843" at bounding box center [1028, 147] width 849 height 29
paste input "969"
type input "O0051969"
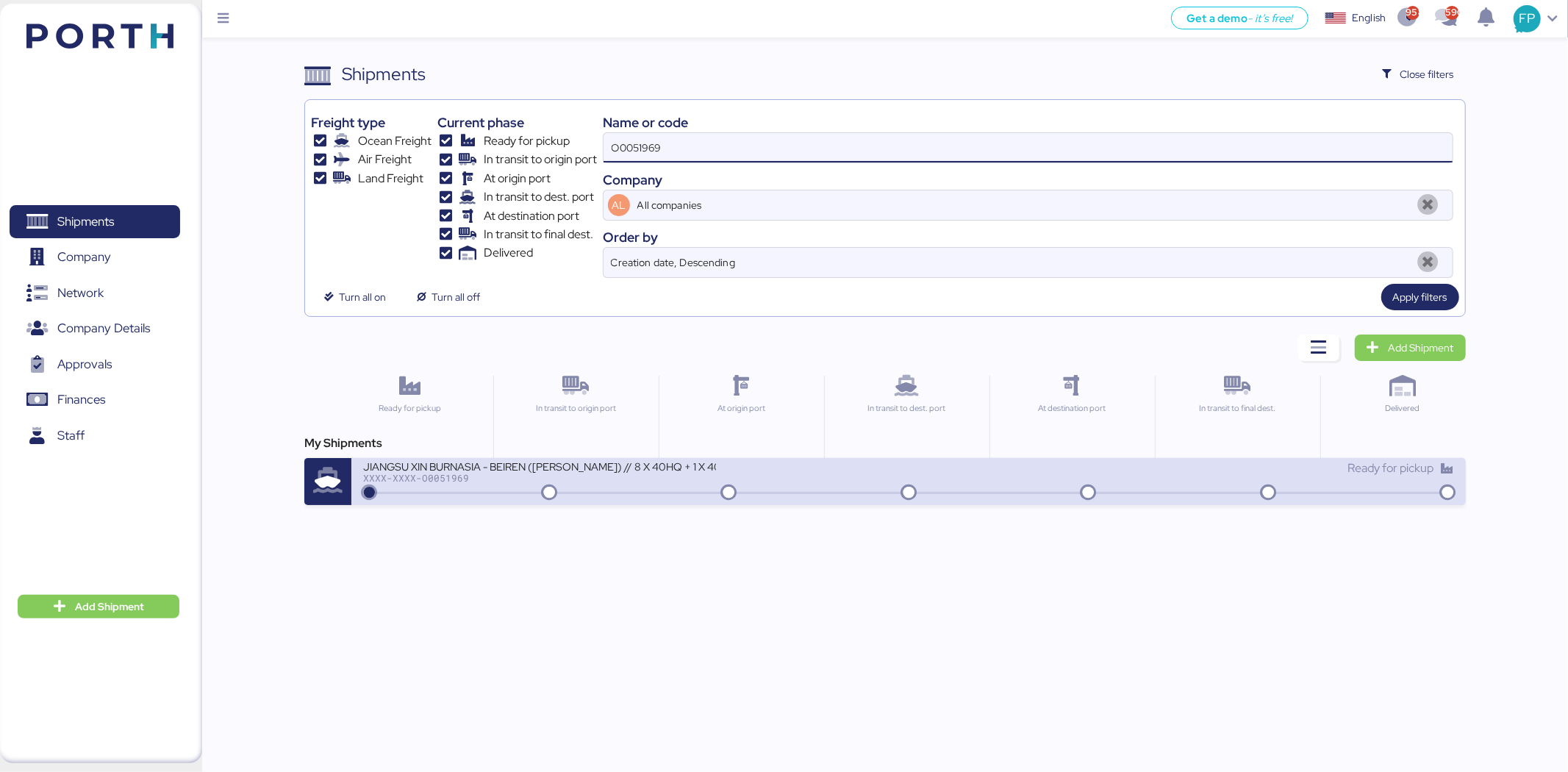
click at [646, 465] on div "JIANGSU XIN BURNASIA - BEIREN ([PERSON_NAME]) // 8 X 40HQ + 1 X 40FR // SHANGHA…" at bounding box center [540, 465] width 353 height 13
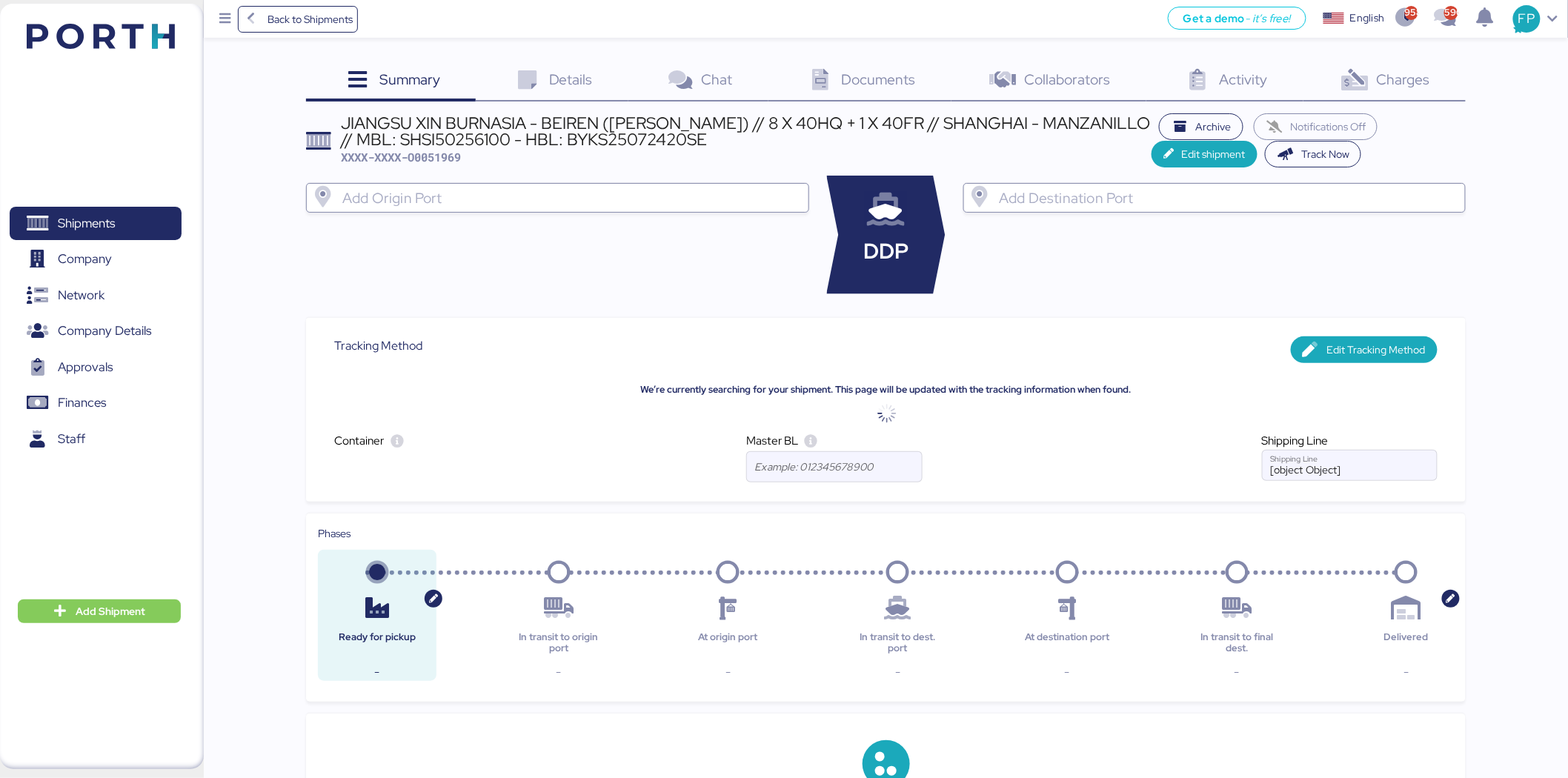
click at [1411, 81] on span "Charges" at bounding box center [1403, 79] width 53 height 19
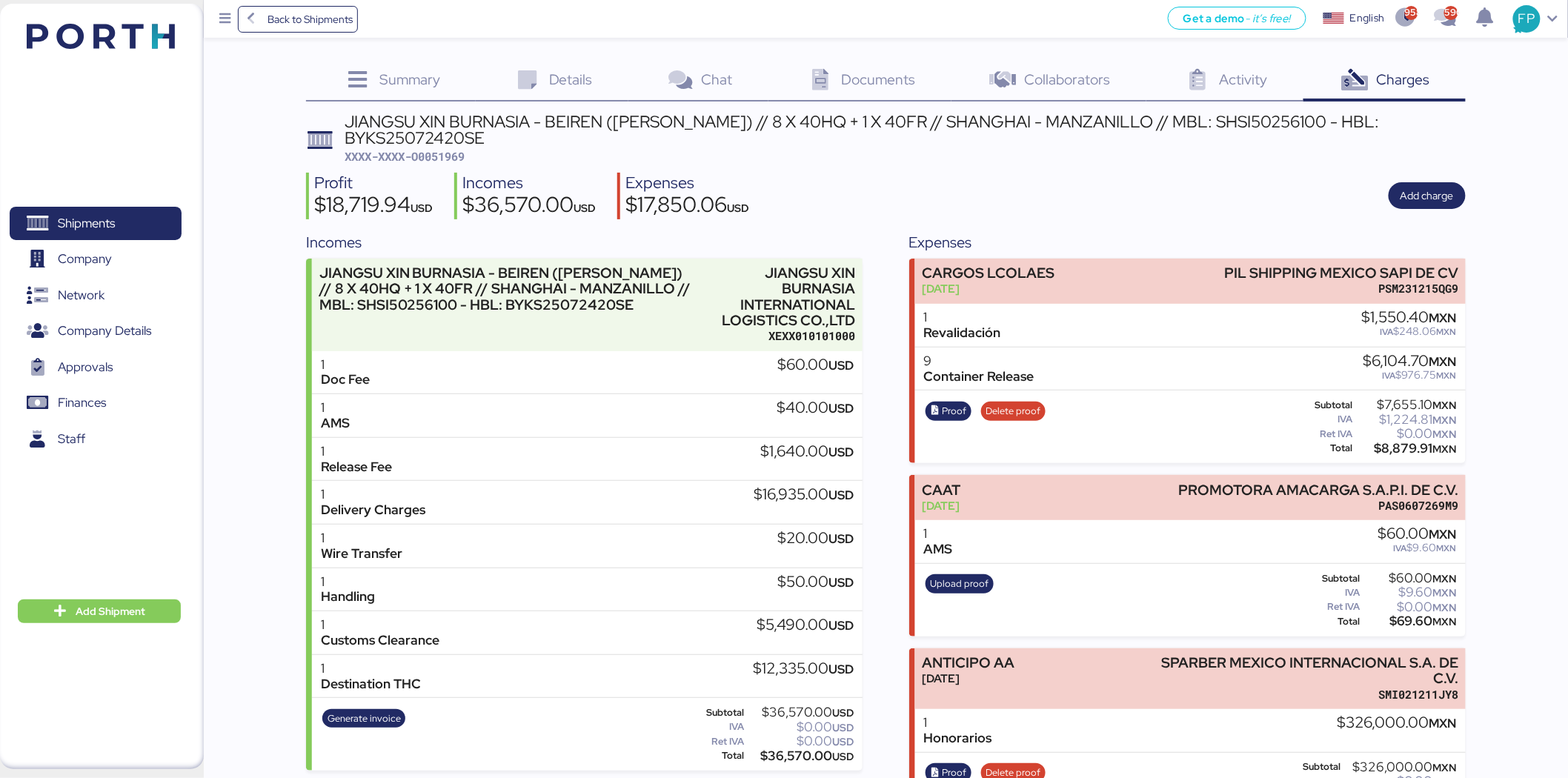
scroll to position [59, 0]
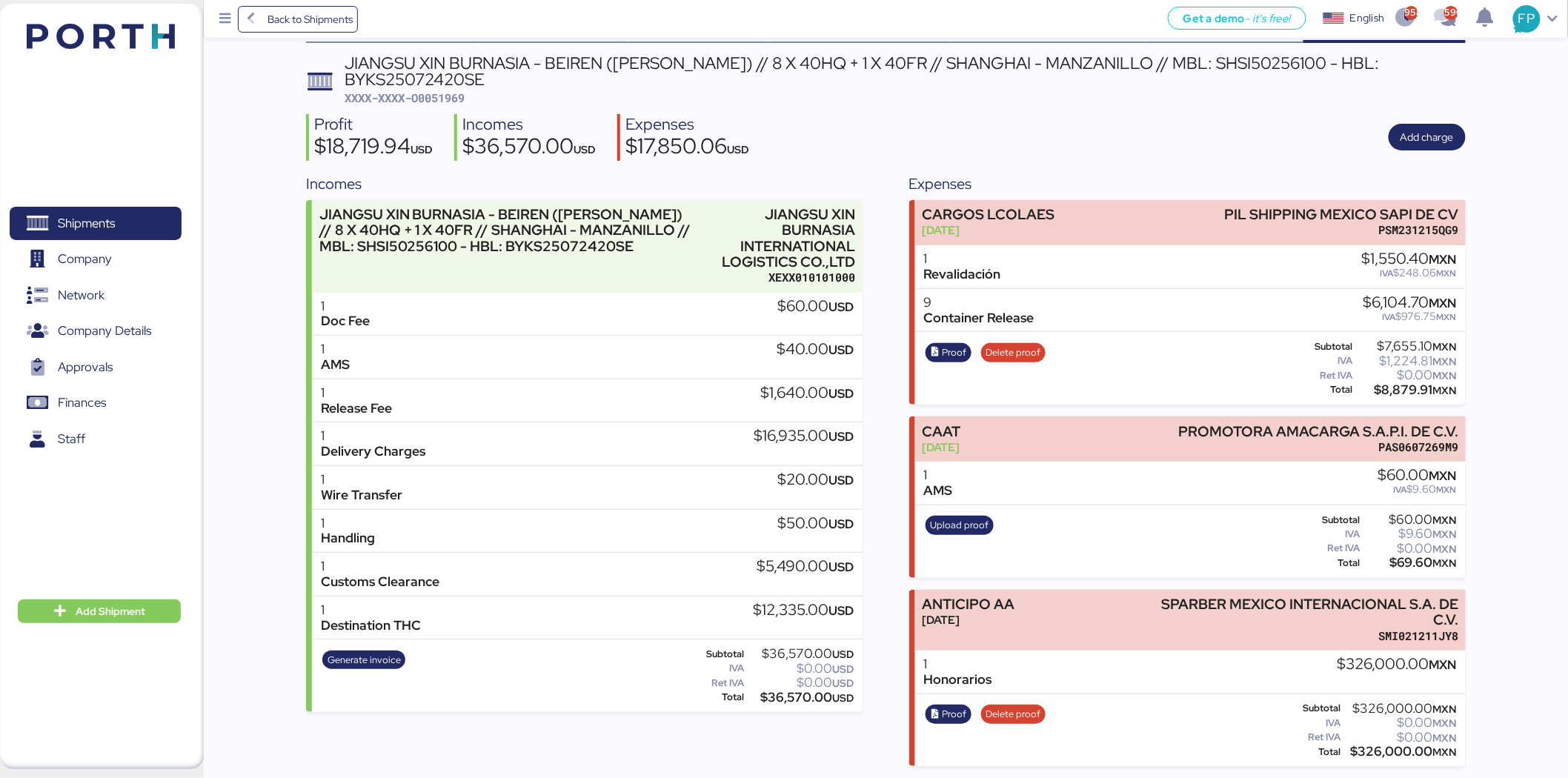
click at [1374, 735] on div "$0.00 MXN" at bounding box center [1400, 737] width 113 height 11
click at [1380, 746] on div "$326,000.00 MXN" at bounding box center [1400, 751] width 113 height 11
copy div "326,000.00"
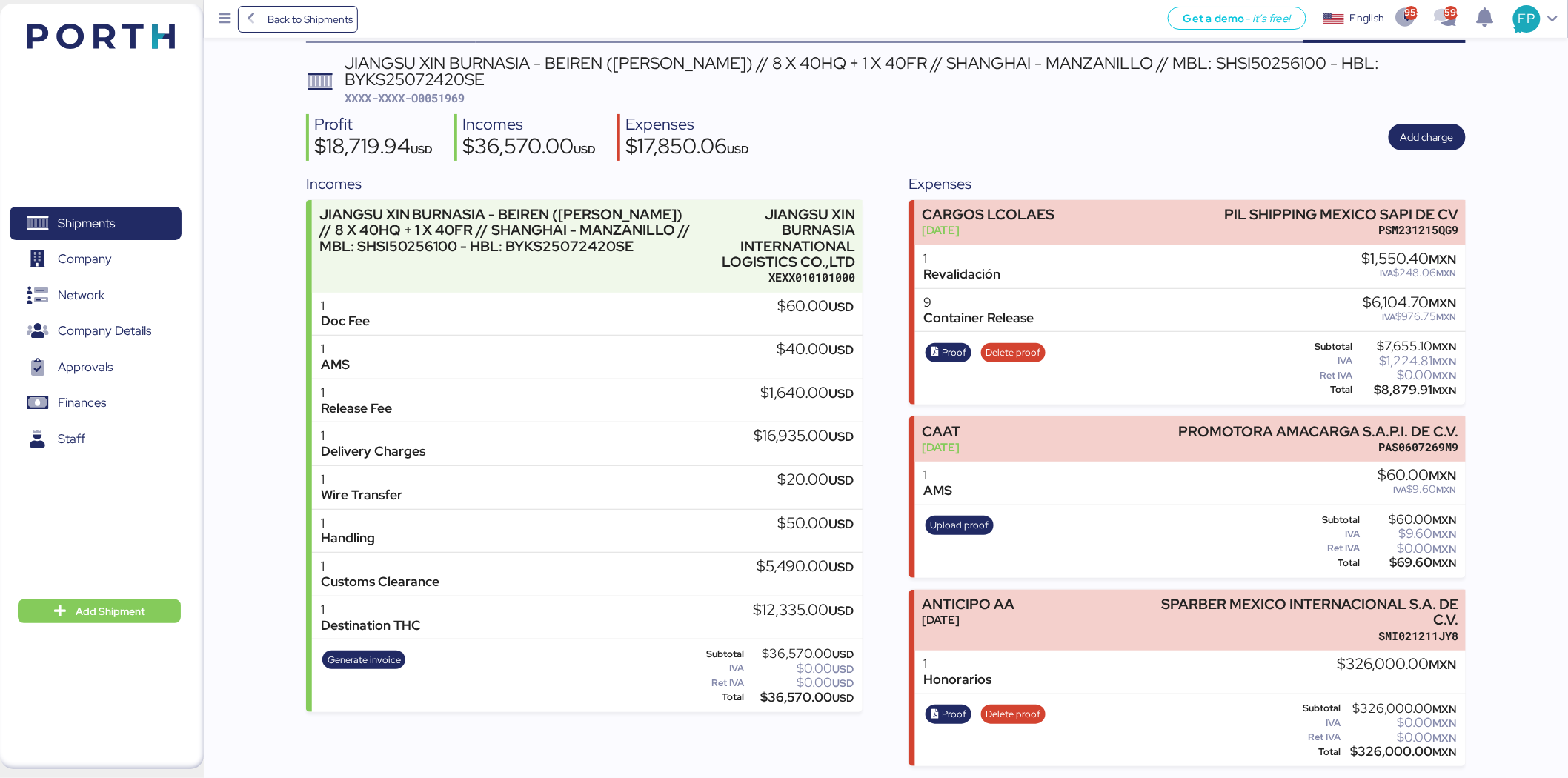
scroll to position [0, 0]
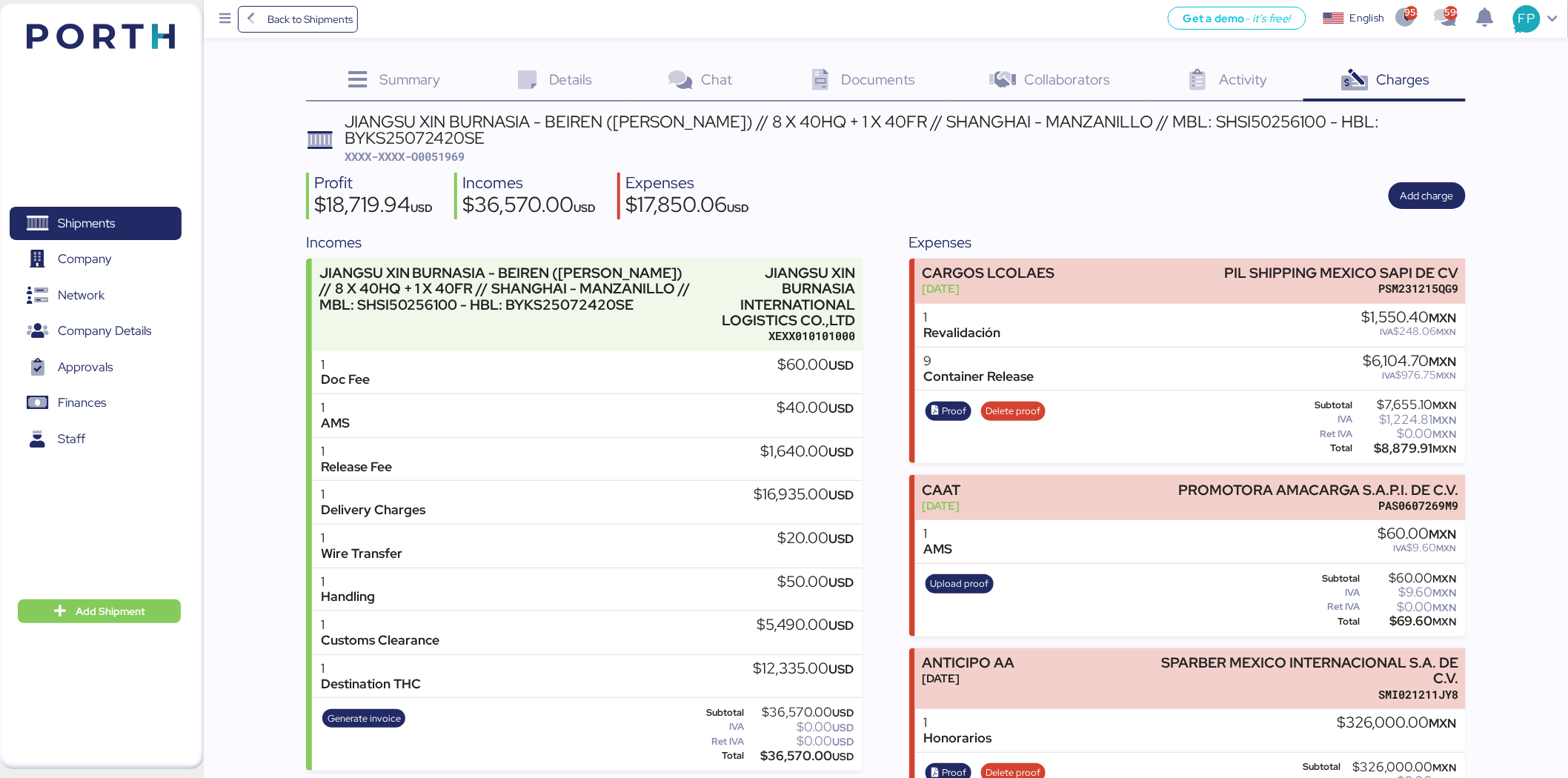
click at [453, 156] on span "XXXX-XXXX-O0051969" at bounding box center [405, 156] width 120 height 14
copy span "O0051969"
click at [1248, 108] on div "Summary 0 Details 0 Chat 0 Documents 0 Collaborators 0 Activity 0 Charges 0 JIA…" at bounding box center [886, 443] width 1159 height 763
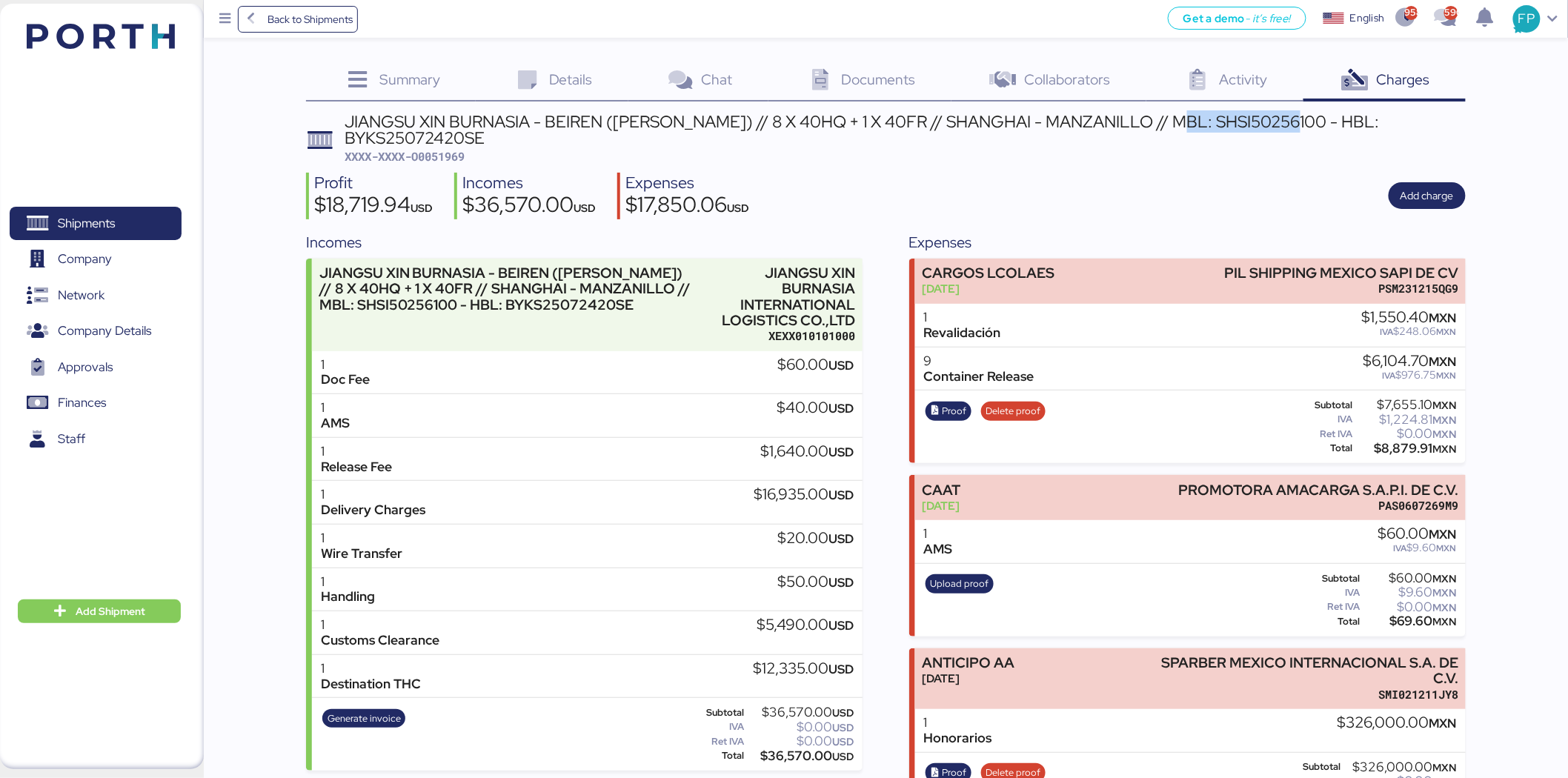
click at [1248, 108] on div "Summary 0 Details 0 Chat 0 Documents 0 Collaborators 0 Activity 0 Charges 0 JIA…" at bounding box center [886, 443] width 1159 height 763
copy div "SHSI50256100"
click at [234, 203] on div "Summary 0 Details 0 Chat 0 Documents 0 Collaborators 0 Activity 0 Charges 0 JIA…" at bounding box center [784, 412] width 1568 height 825
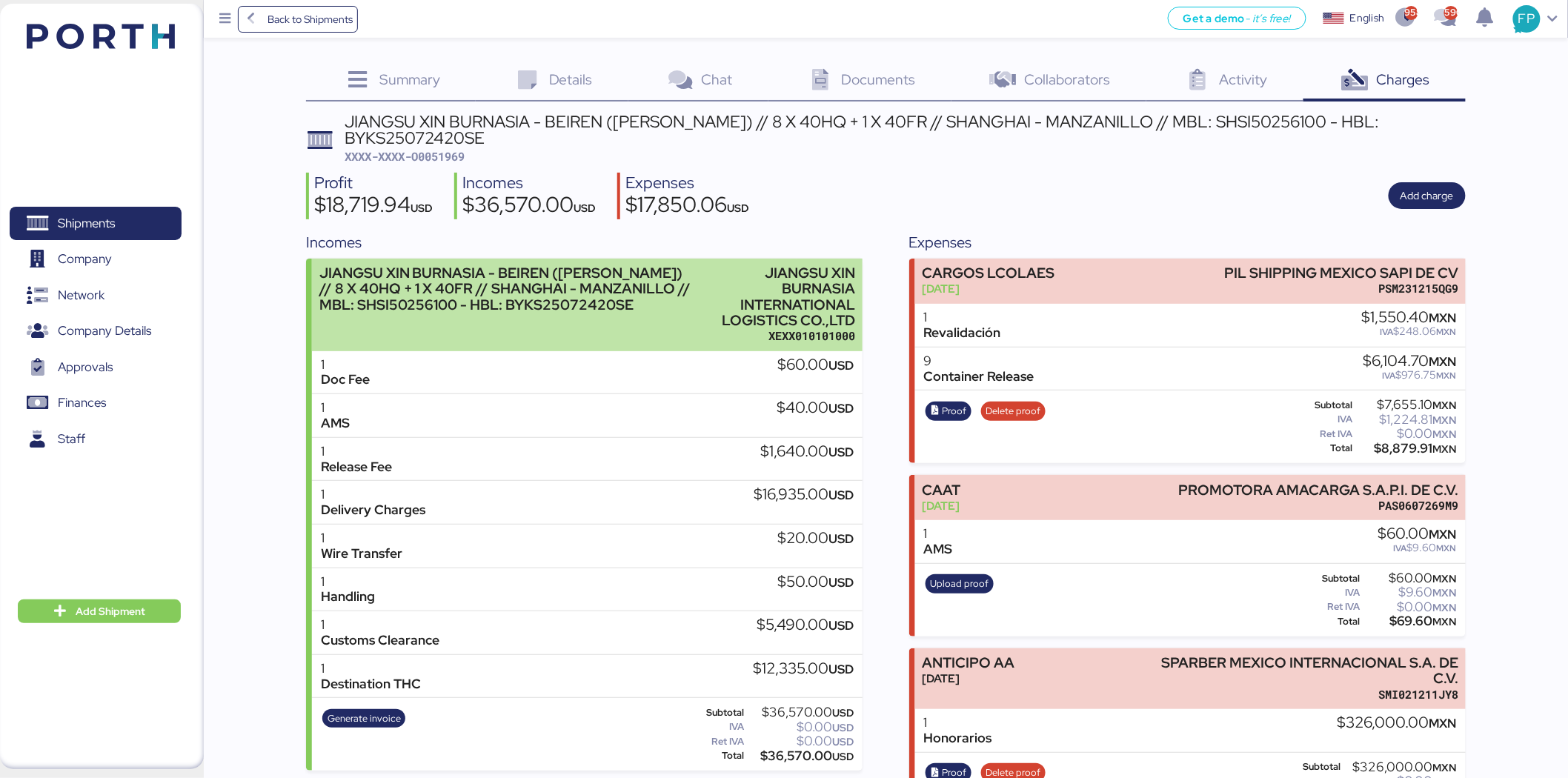
scroll to position [59, 0]
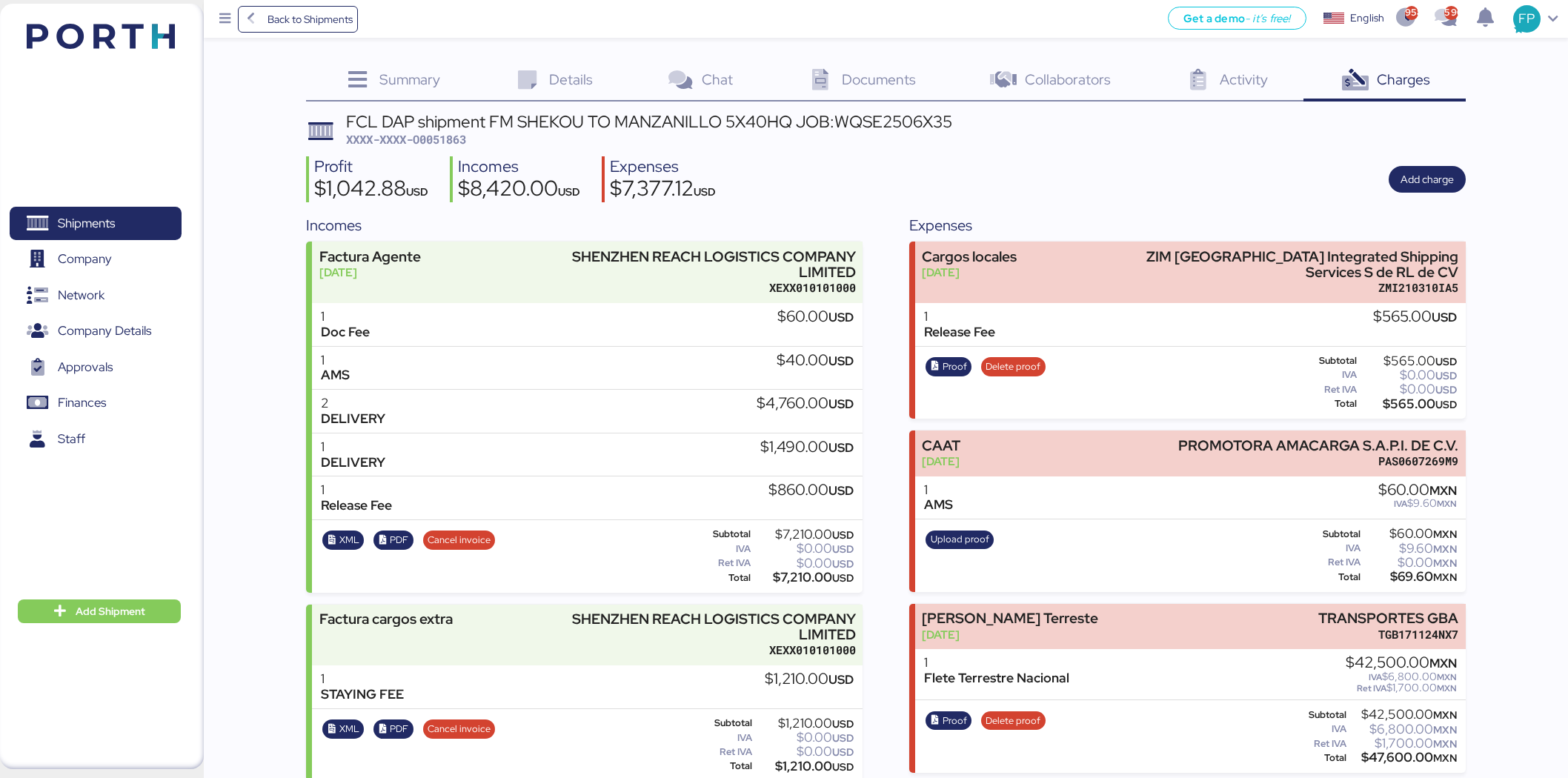
scroll to position [312, 0]
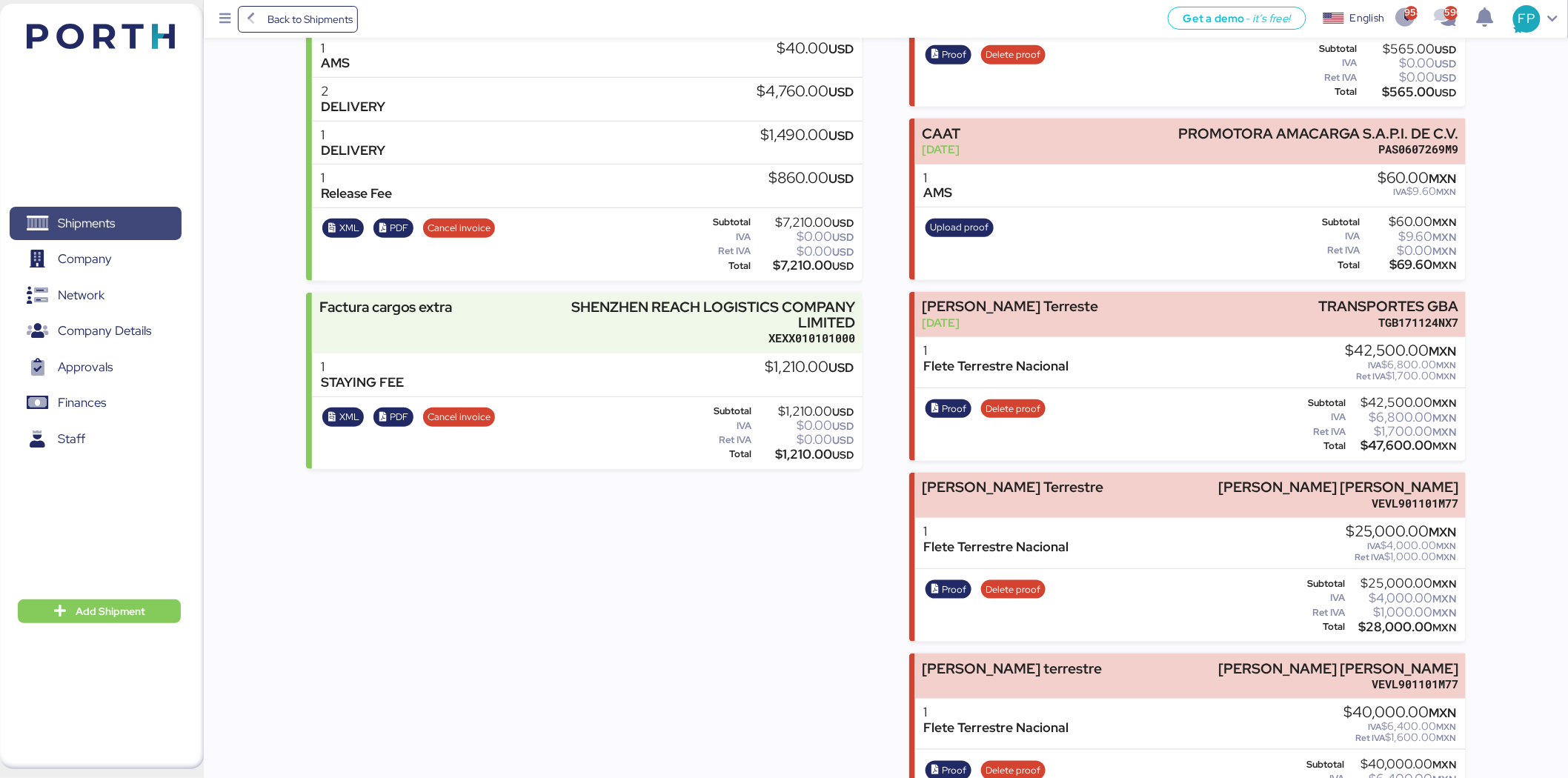
click at [128, 220] on span "Shipments" at bounding box center [95, 223] width 159 height 21
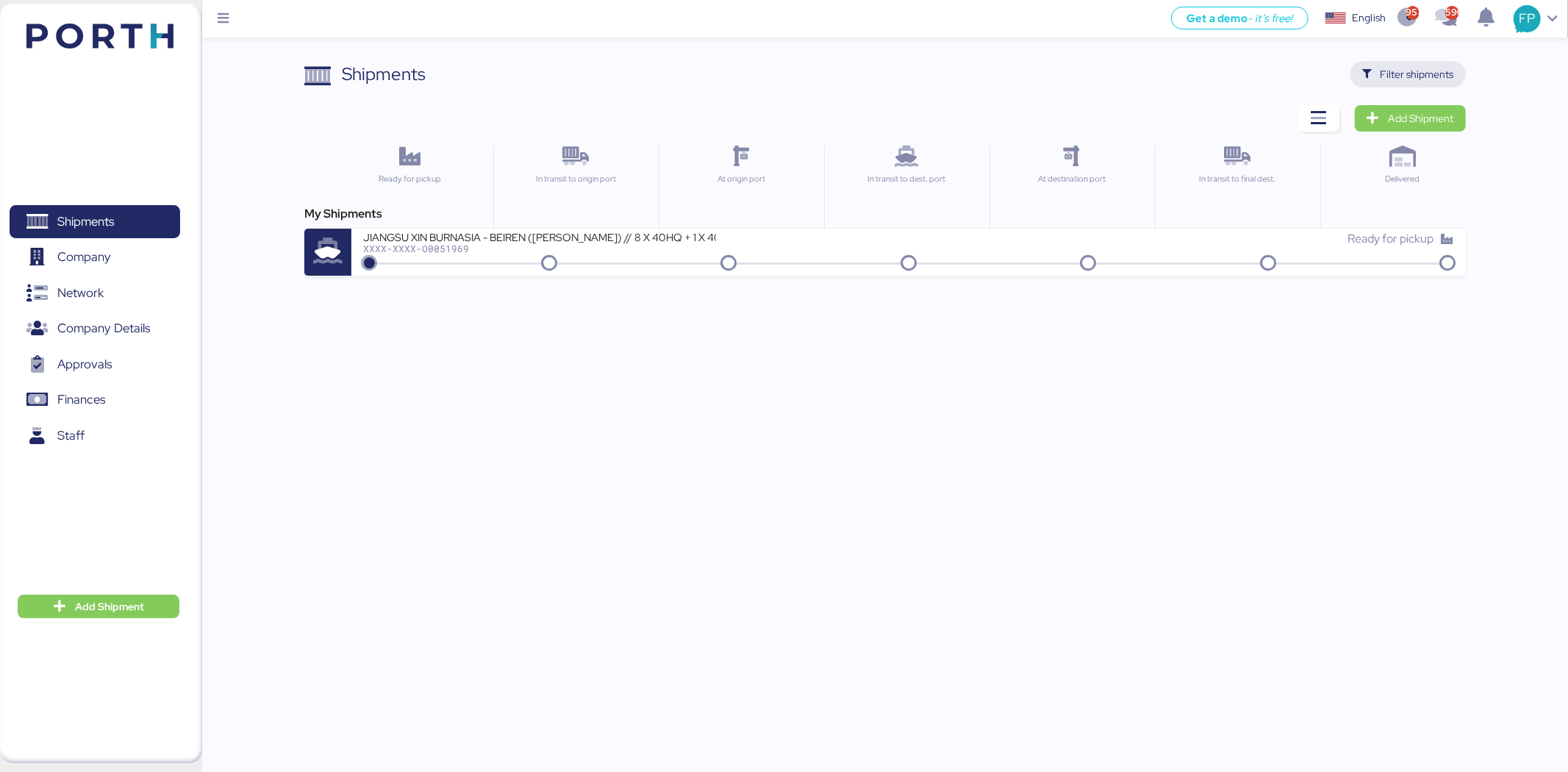
click at [1378, 68] on span "Filter shipments" at bounding box center [1407, 74] width 92 height 20
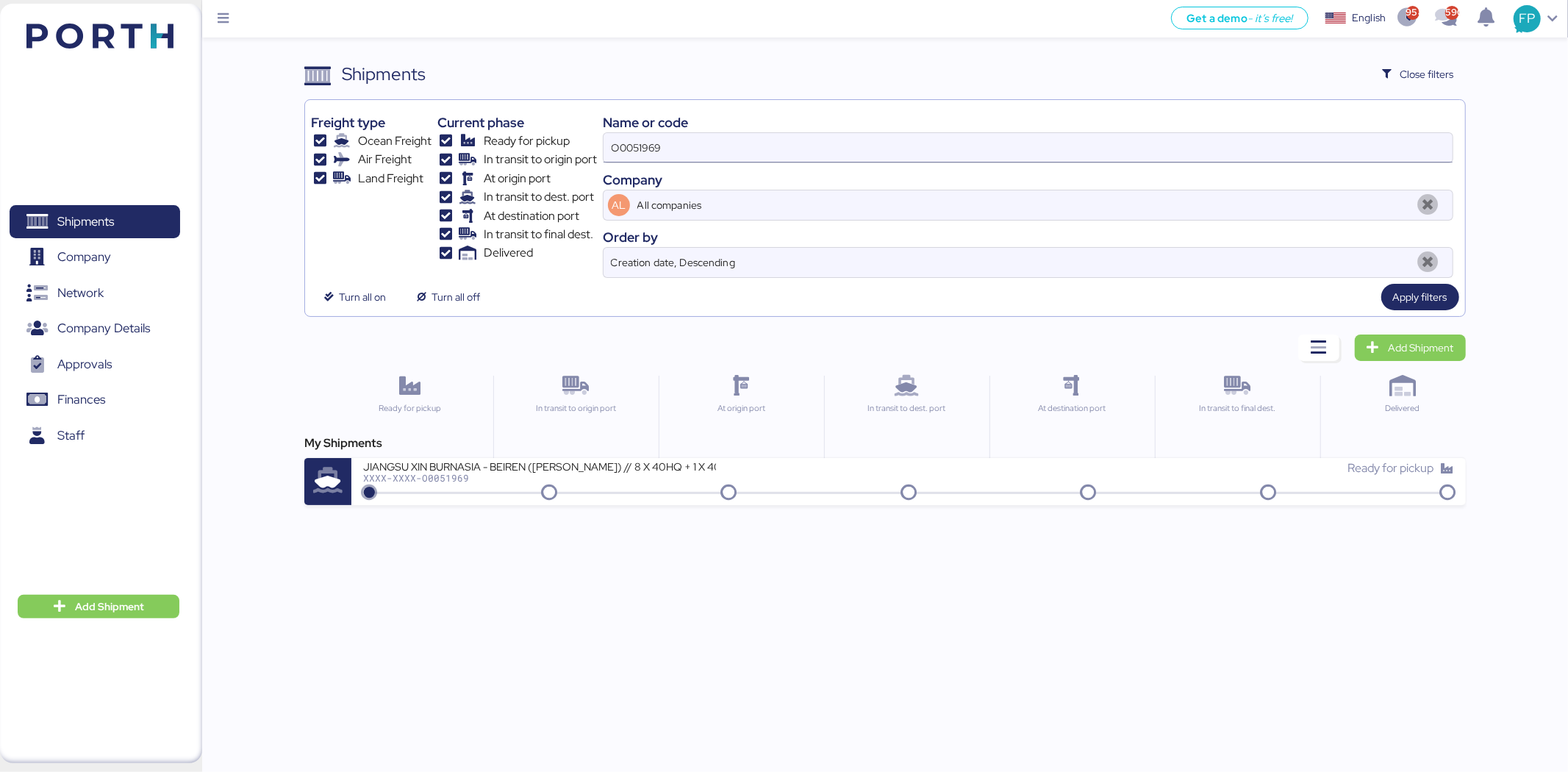
click at [627, 155] on input "O0051969" at bounding box center [1028, 147] width 849 height 29
paste input "A0052020"
type input "A0052020"
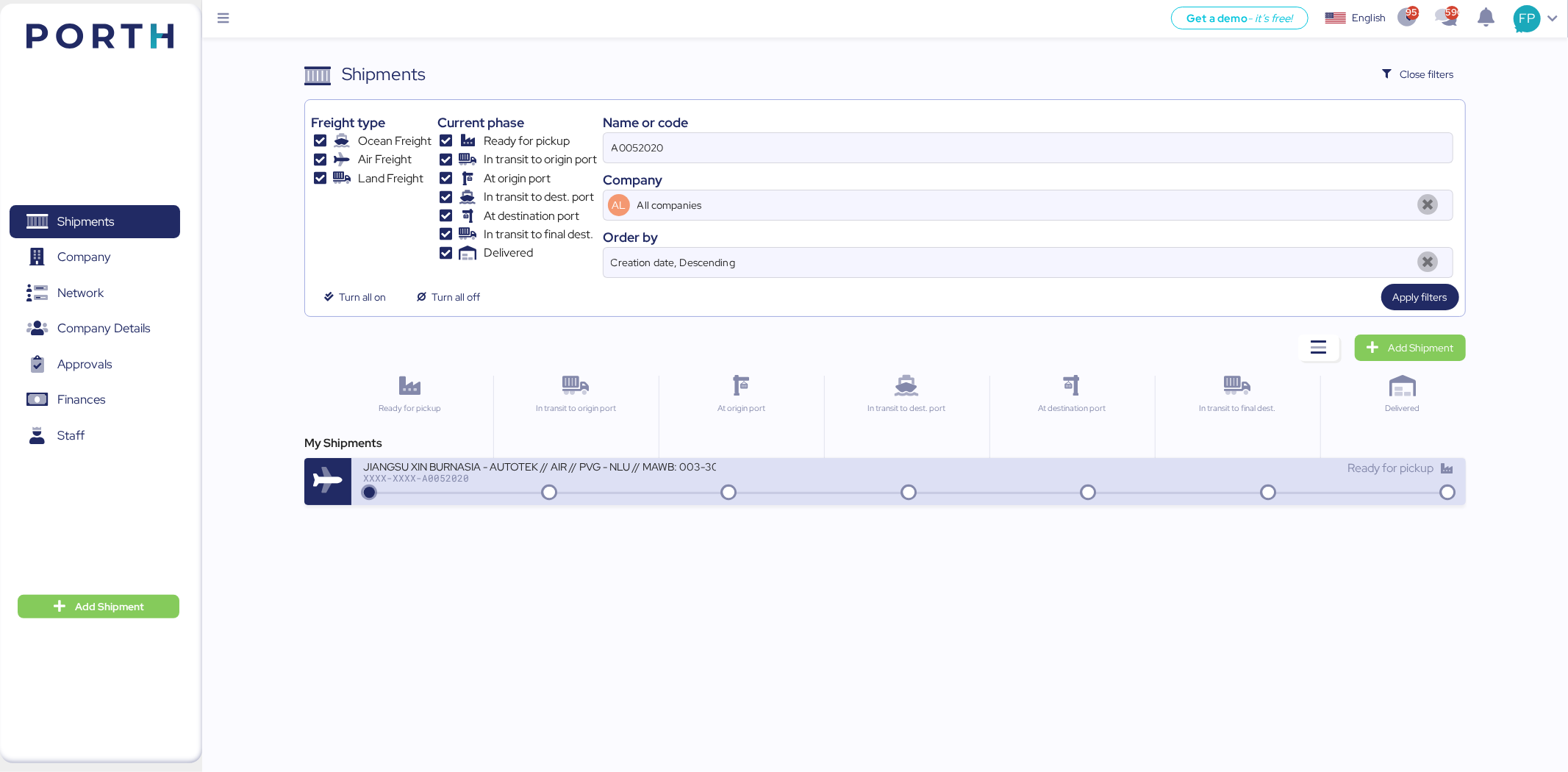
click at [605, 473] on div "XXXX-XXXX-A0052020" at bounding box center [540, 478] width 353 height 10
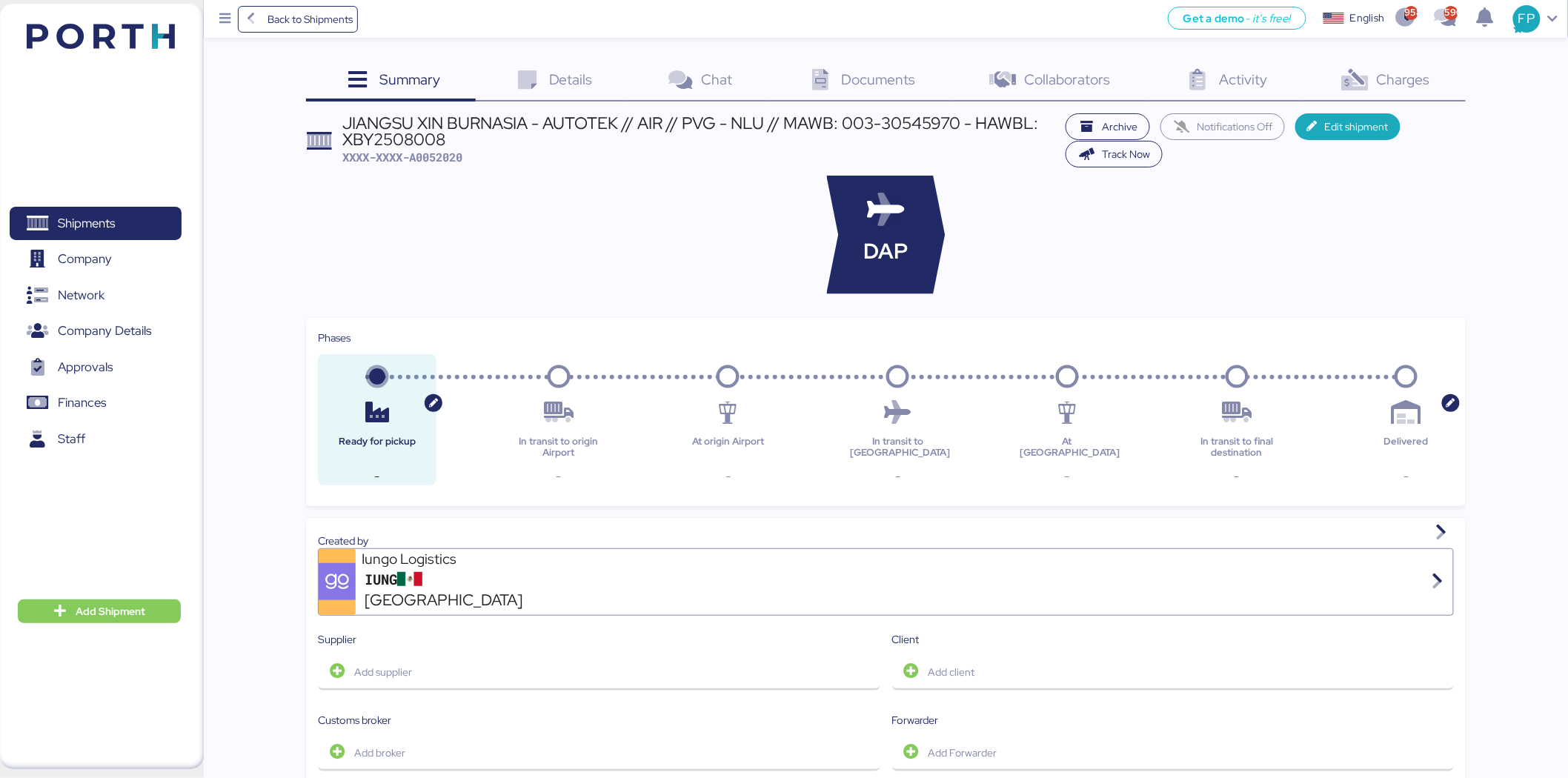
click at [1403, 71] on span "Charges" at bounding box center [1403, 79] width 53 height 19
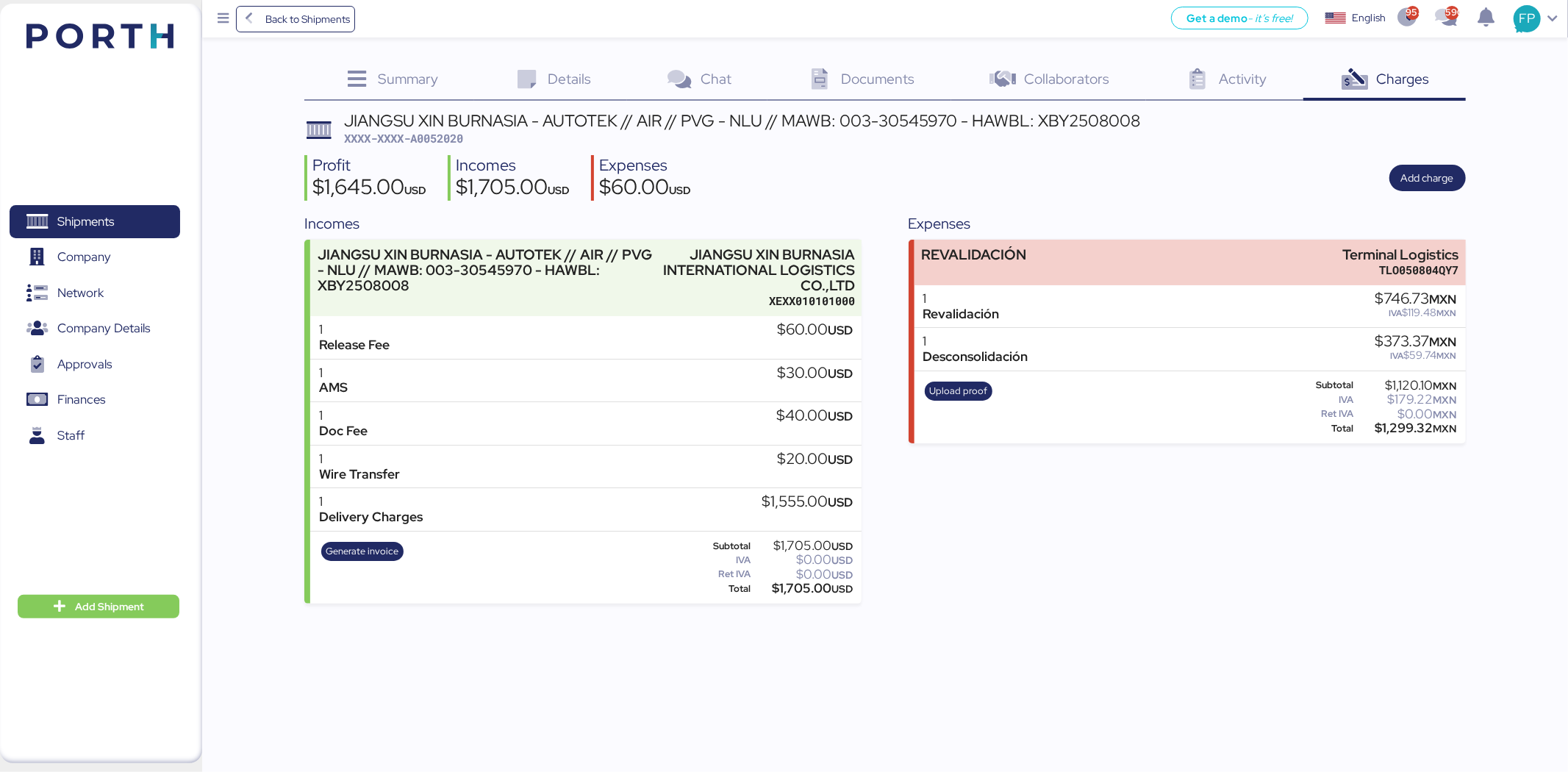
click at [443, 142] on span "XXXX-XXXX-A0052020" at bounding box center [404, 138] width 119 height 14
copy span "A0052020"
drag, startPoint x: 1341, startPoint y: 250, endPoint x: 1511, endPoint y: 237, distance: 170.5
click at [1511, 237] on div "Summary 0 Details 0 Chat 0 Documents 0 Collaborators 0 Activity 0 Charges 0 JIA…" at bounding box center [784, 302] width 1568 height 604
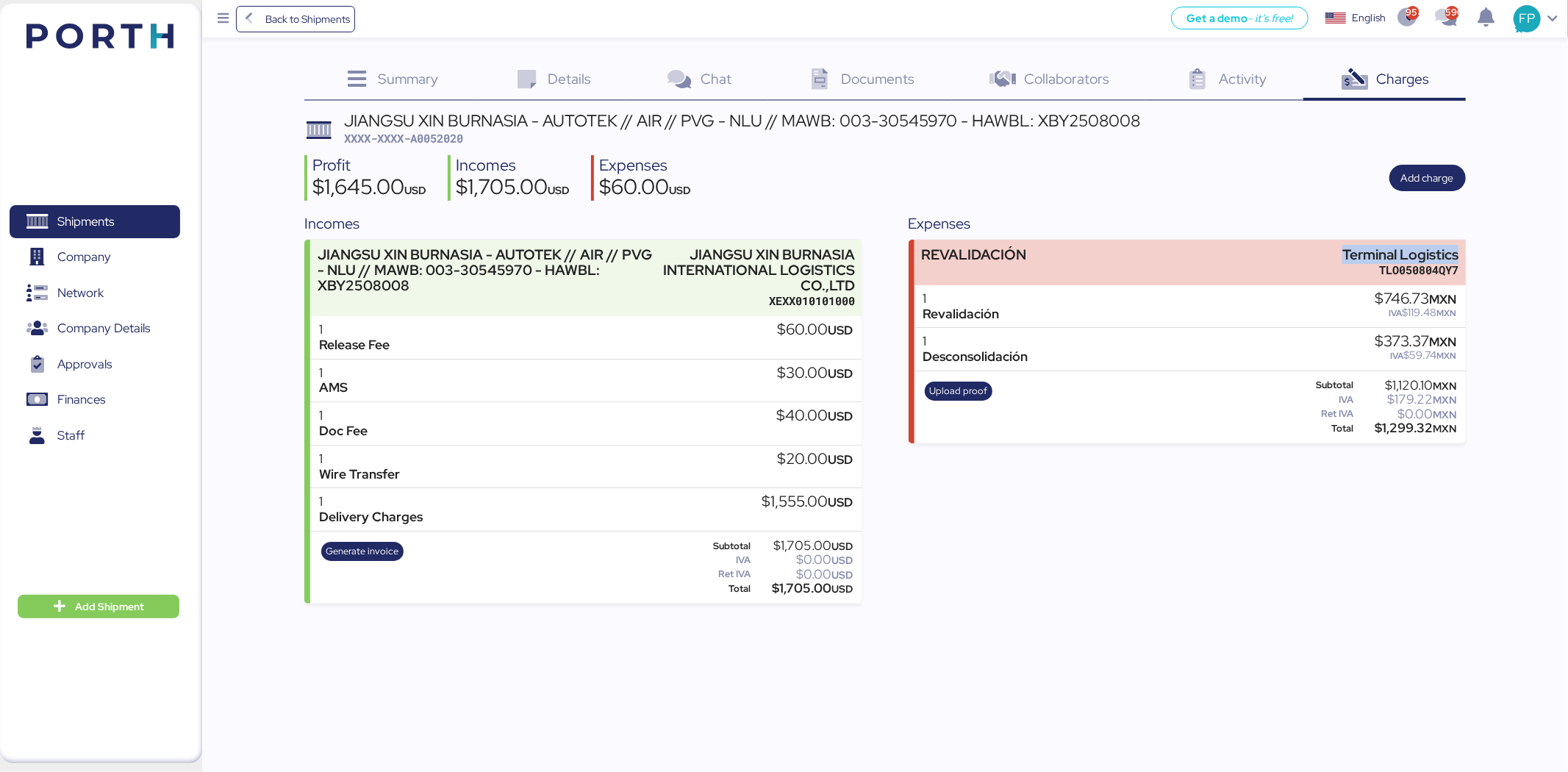
copy div "Terminal Logistics"
click at [1418, 434] on div "$1,299.32 MXN" at bounding box center [1407, 428] width 100 height 11
copy div "1,299.32"
click at [1409, 431] on div "$1,299.32 MXN" at bounding box center [1407, 428] width 100 height 11
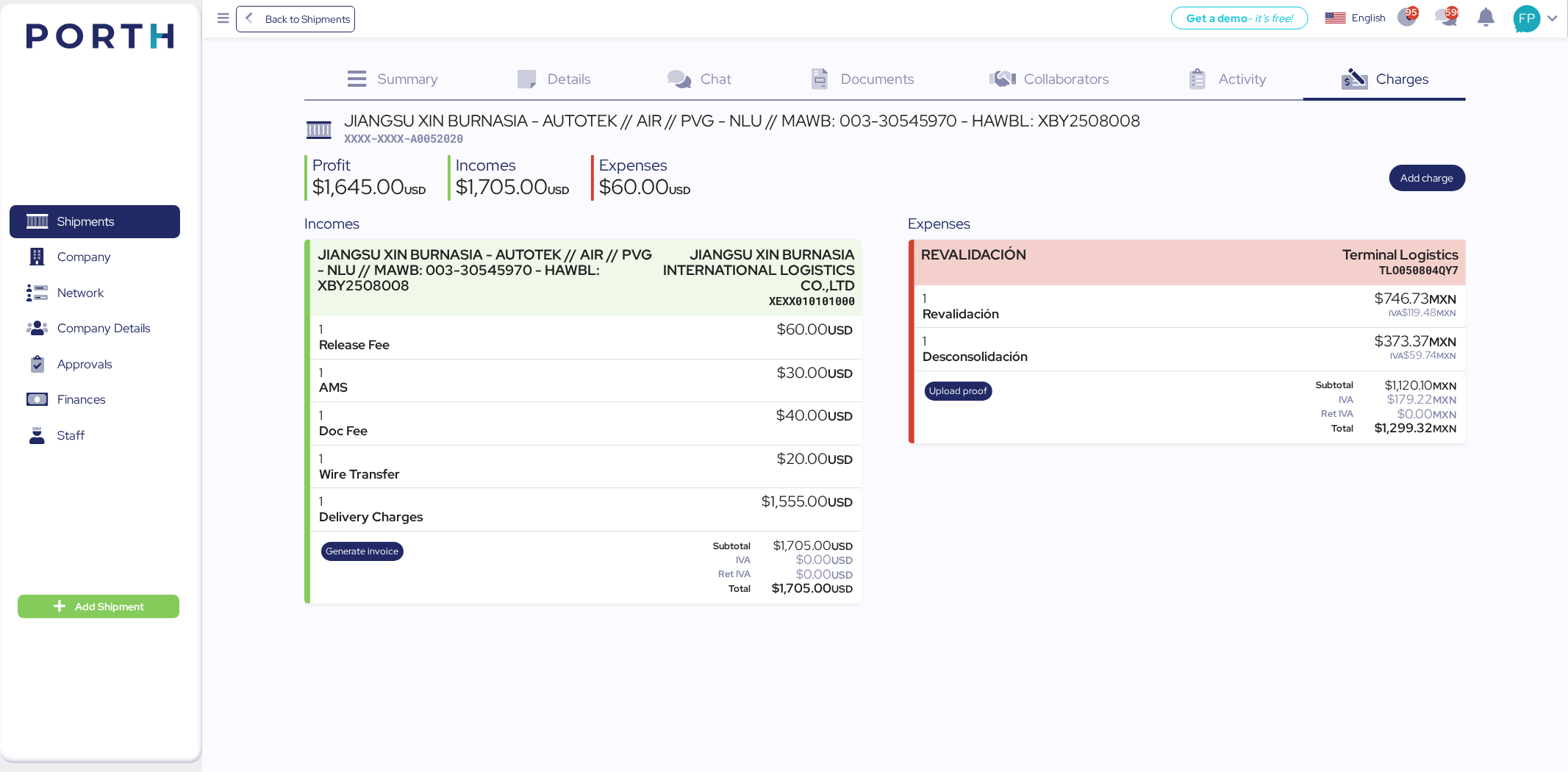
click at [1409, 431] on div "$1,299.32 MXN" at bounding box center [1407, 428] width 100 height 11
copy div "1,299.32"
click at [463, 140] on span "XXXX-XXXX-A0052020" at bounding box center [404, 138] width 119 height 14
copy span "A0052020"
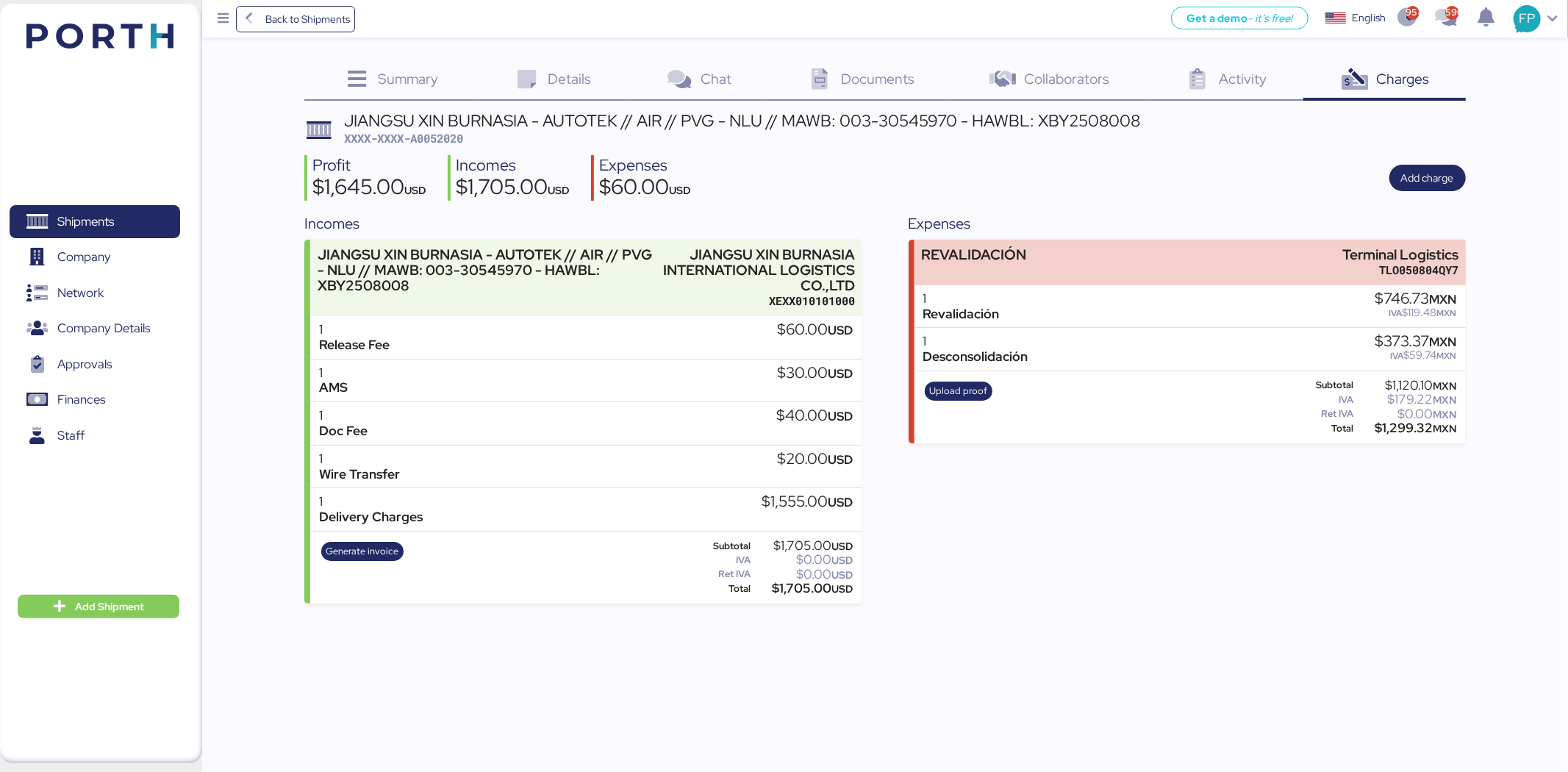
click at [383, 709] on div "Back to Shipments Get a demo - it’s free! Get a demo English Inglés English 958…" at bounding box center [784, 386] width 1568 height 772
click at [142, 226] on span "Shipments" at bounding box center [94, 221] width 158 height 21
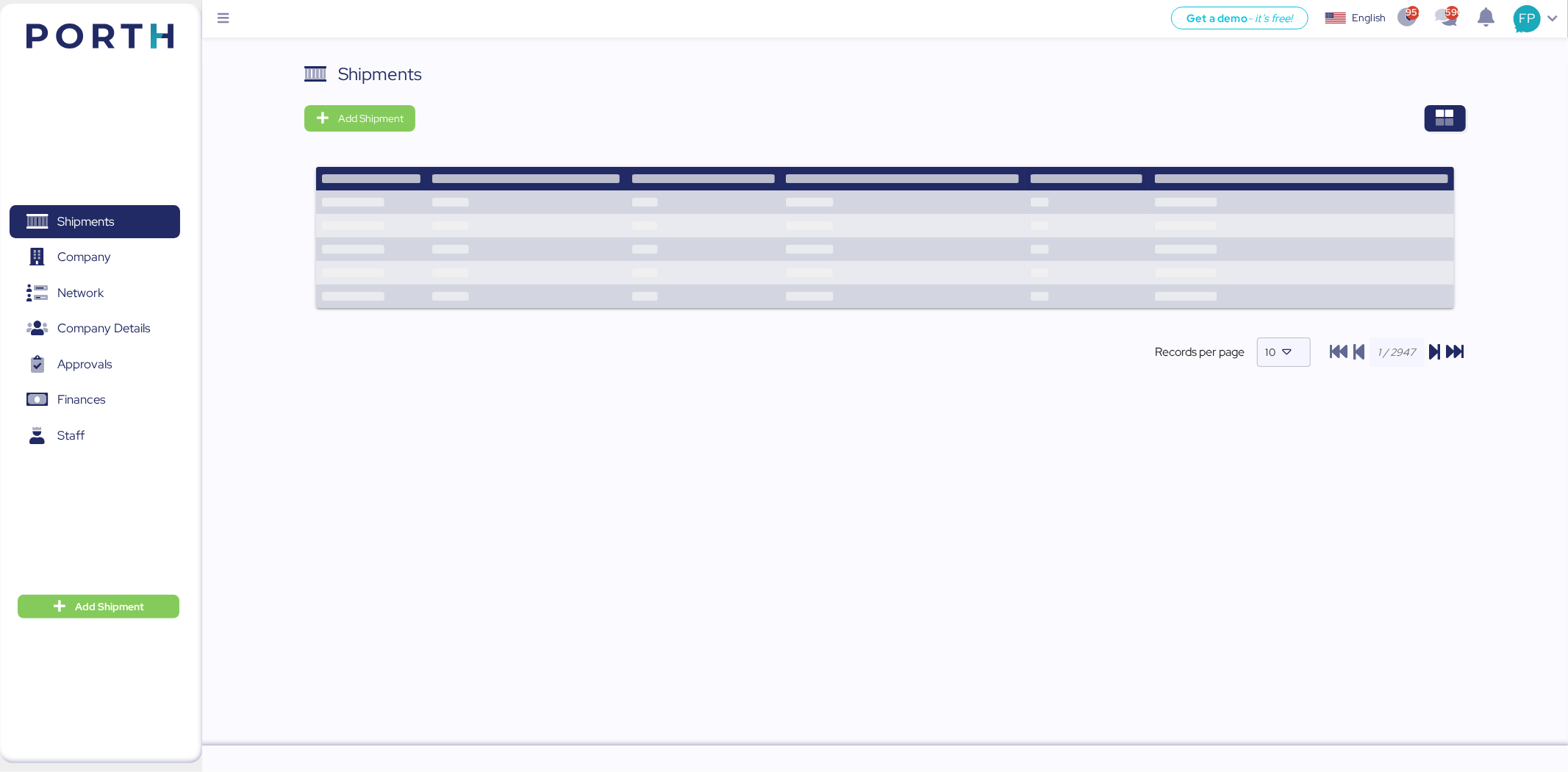
click at [1453, 134] on div "Shipments Add Shipment Records per page 10" at bounding box center [884, 226] width 1160 height 330
click at [1448, 114] on icon "button" at bounding box center [1444, 118] width 18 height 18
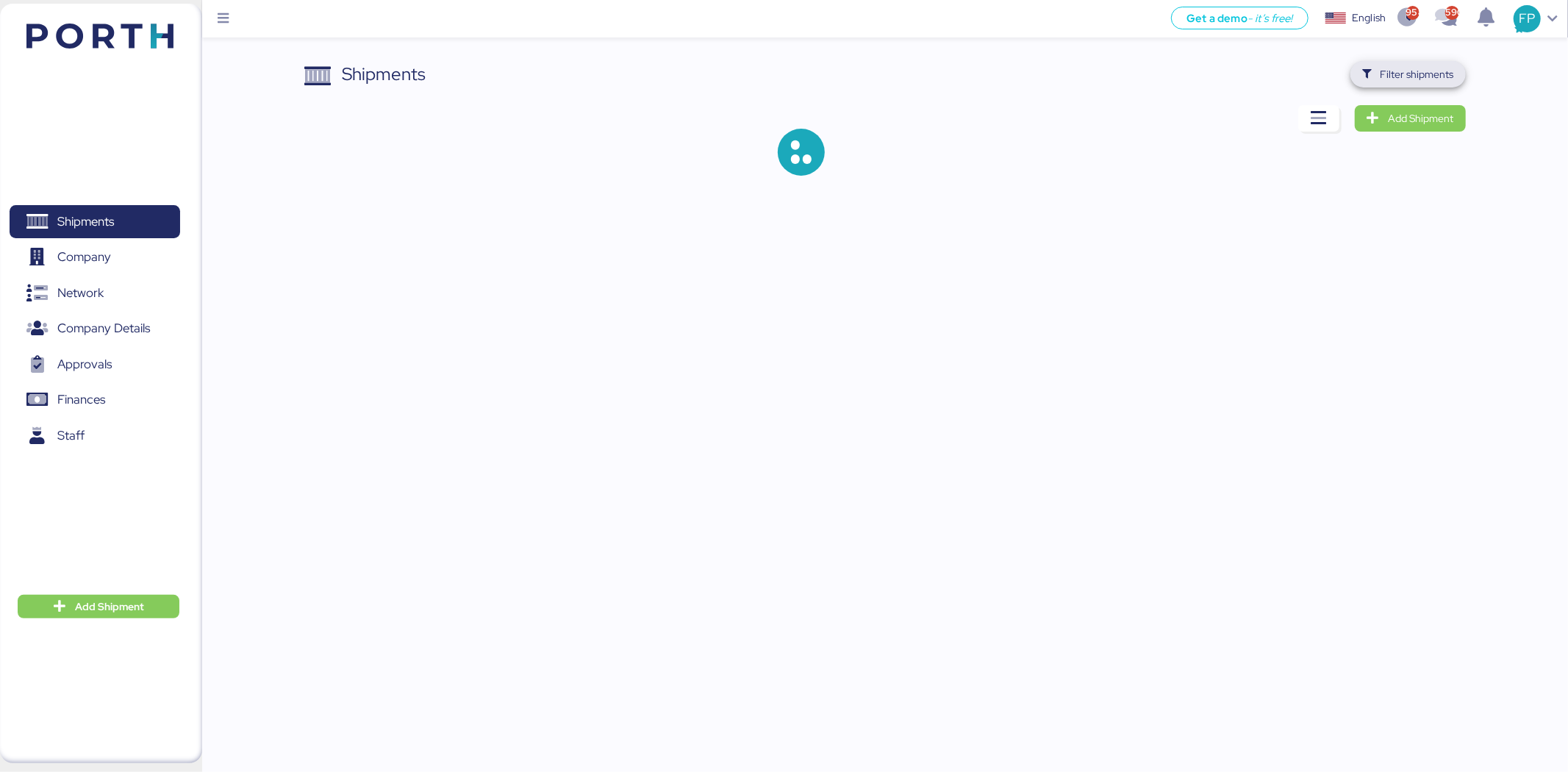
click at [1378, 66] on span "Filter shipments" at bounding box center [1407, 74] width 92 height 20
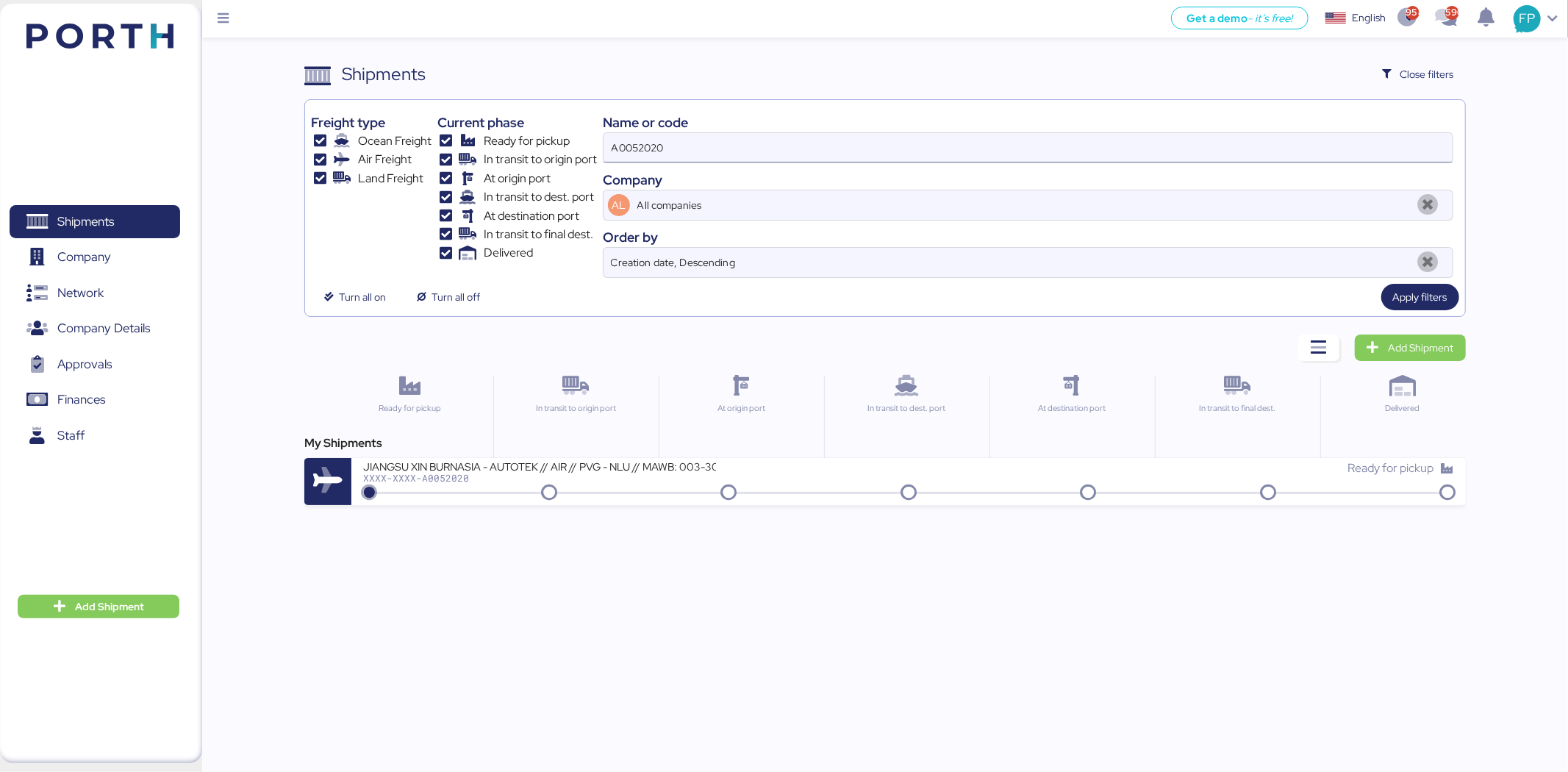
click at [665, 143] on input "A0052020" at bounding box center [1028, 147] width 849 height 29
click at [701, 143] on input "A0052020" at bounding box center [1028, 147] width 849 height 29
type input "A0052021"
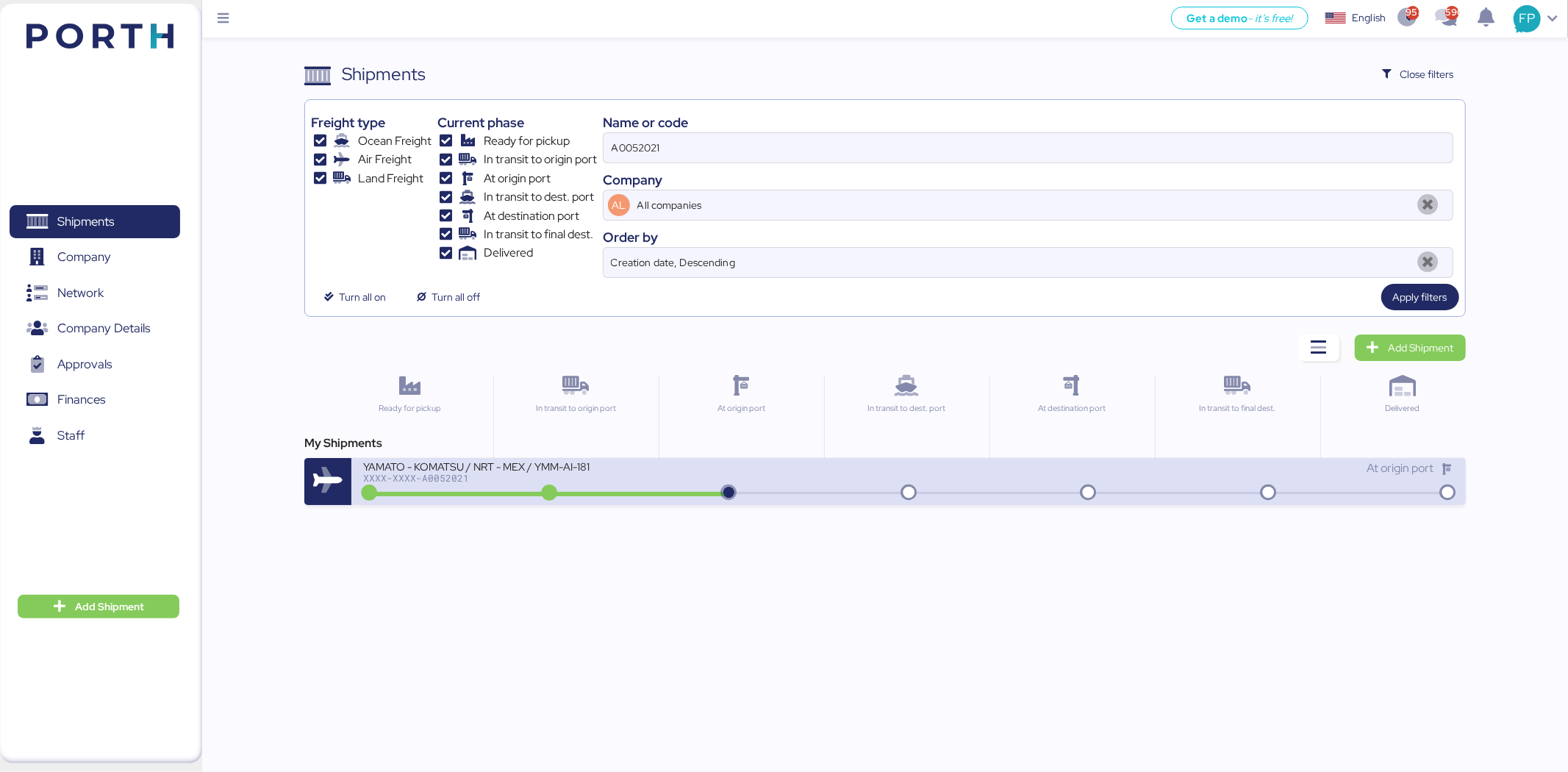
click at [583, 468] on div "YAMATO - KOMATSU / NRT - MEX / YMM-AI-181" at bounding box center [540, 465] width 353 height 13
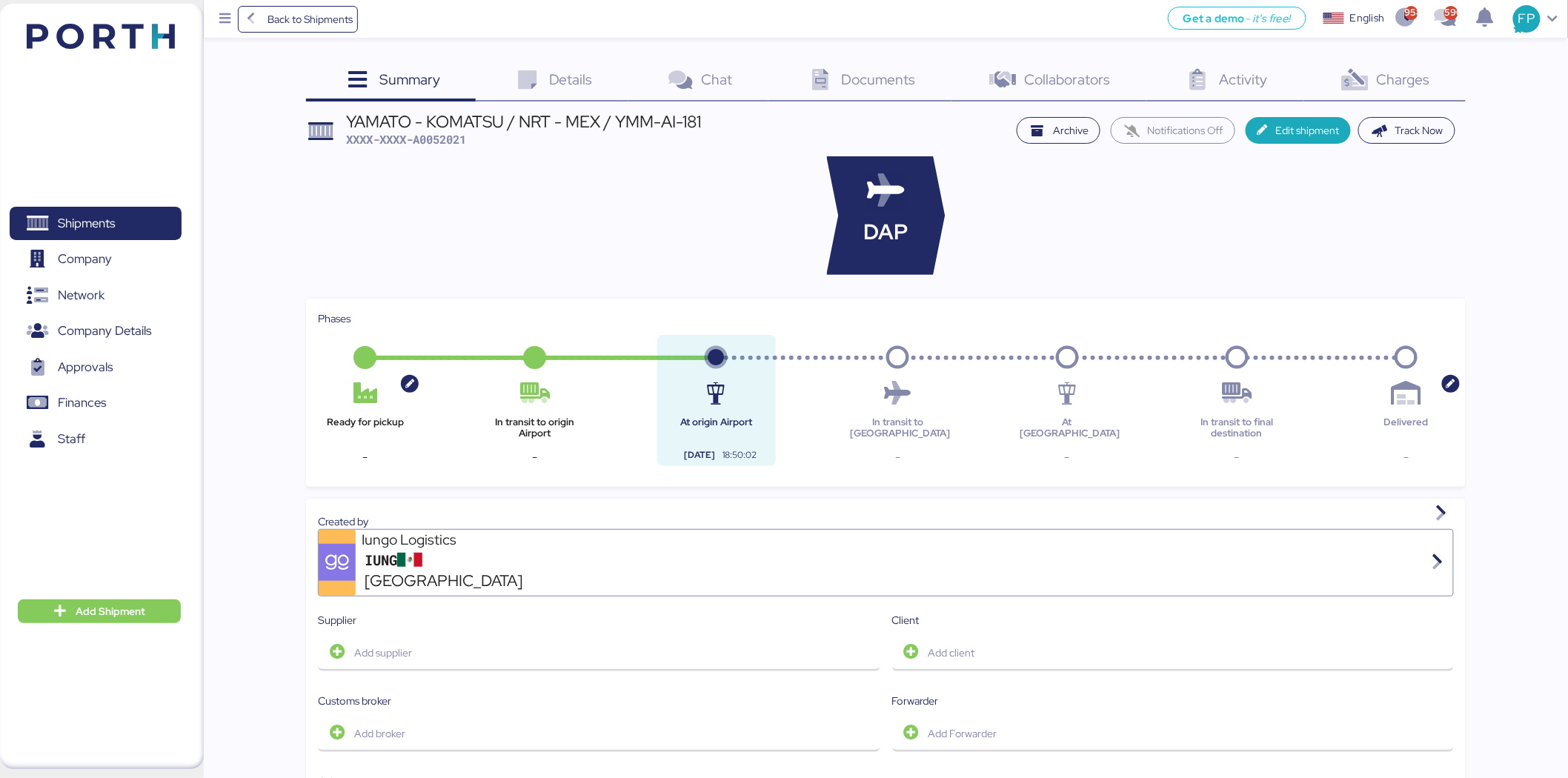
click at [1409, 64] on div "Charges 0" at bounding box center [1384, 81] width 162 height 40
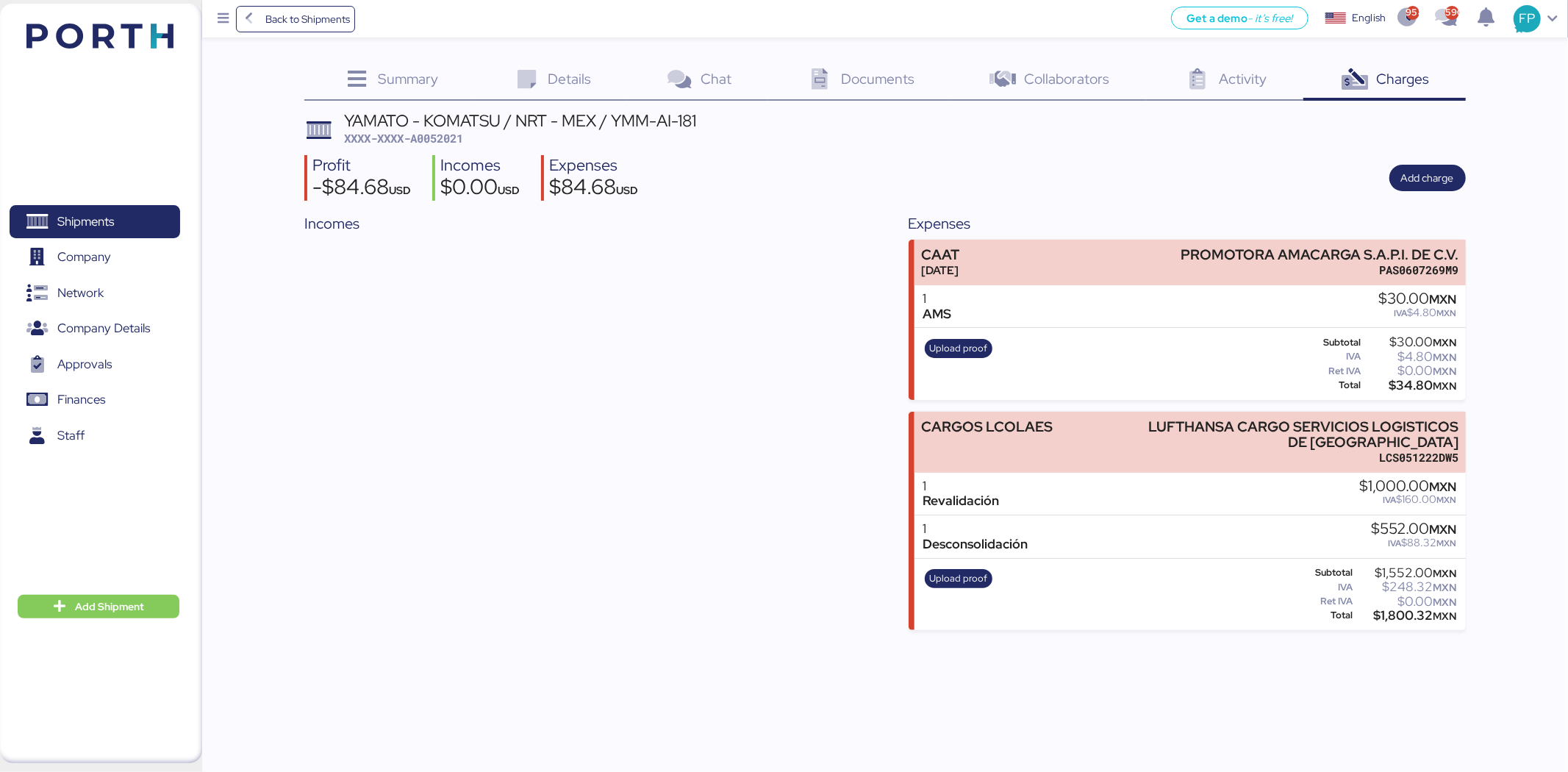
click at [435, 138] on span "XXXX-XXXX-A0052021" at bounding box center [404, 138] width 119 height 14
copy span "A0052021"
click at [1417, 617] on div "$1,800.32 MXN" at bounding box center [1407, 616] width 101 height 11
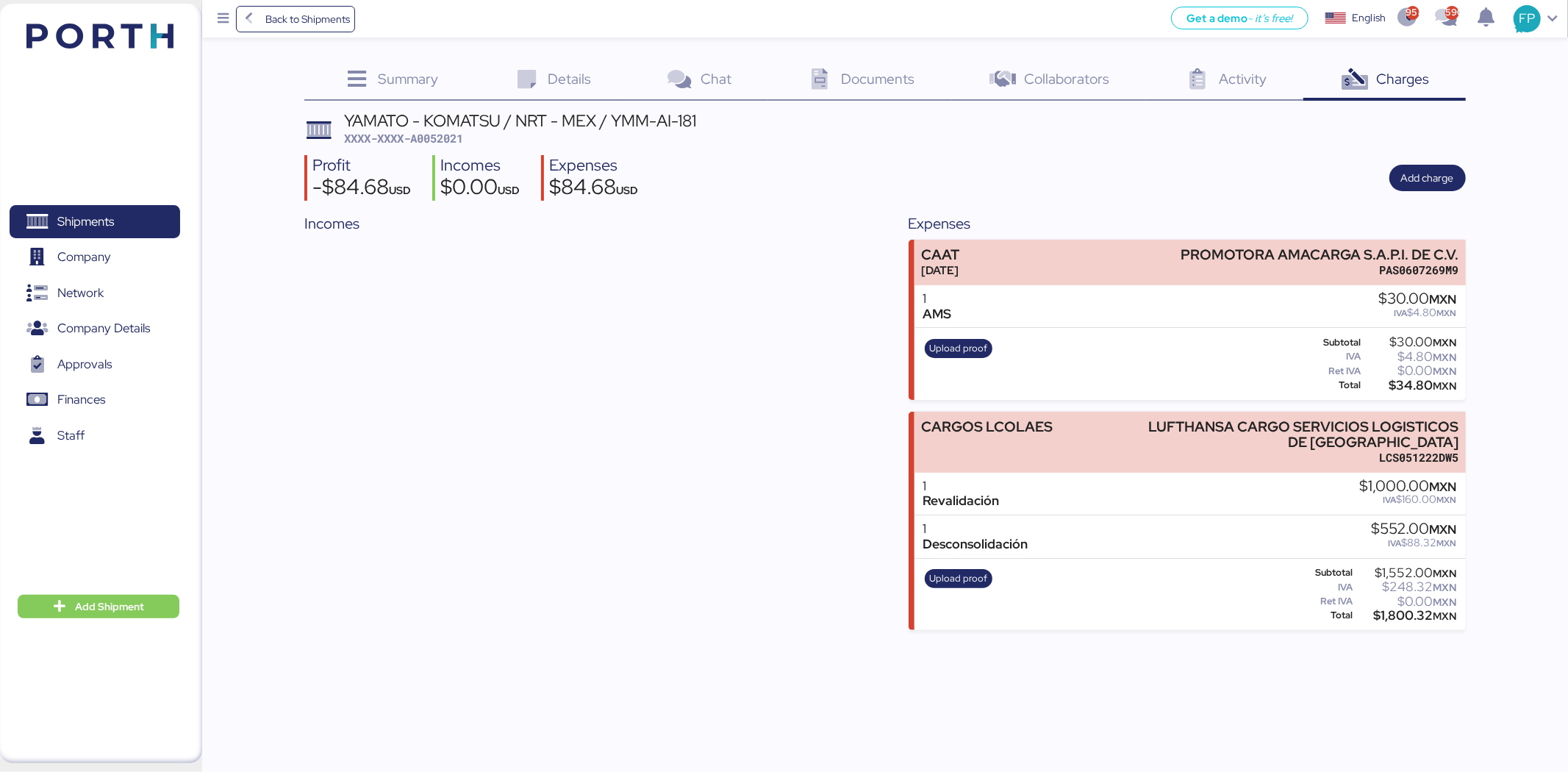
copy div "1,800.32"
click at [706, 127] on header "YAMATO - KOMATSU / NRT - MEX / YMM-AI-181 XXXX-XXXX-A0052021" at bounding box center [884, 130] width 1160 height 34
click at [463, 140] on span "XXXX-XXXX-A0052021" at bounding box center [404, 138] width 119 height 14
copy span "A0052021"
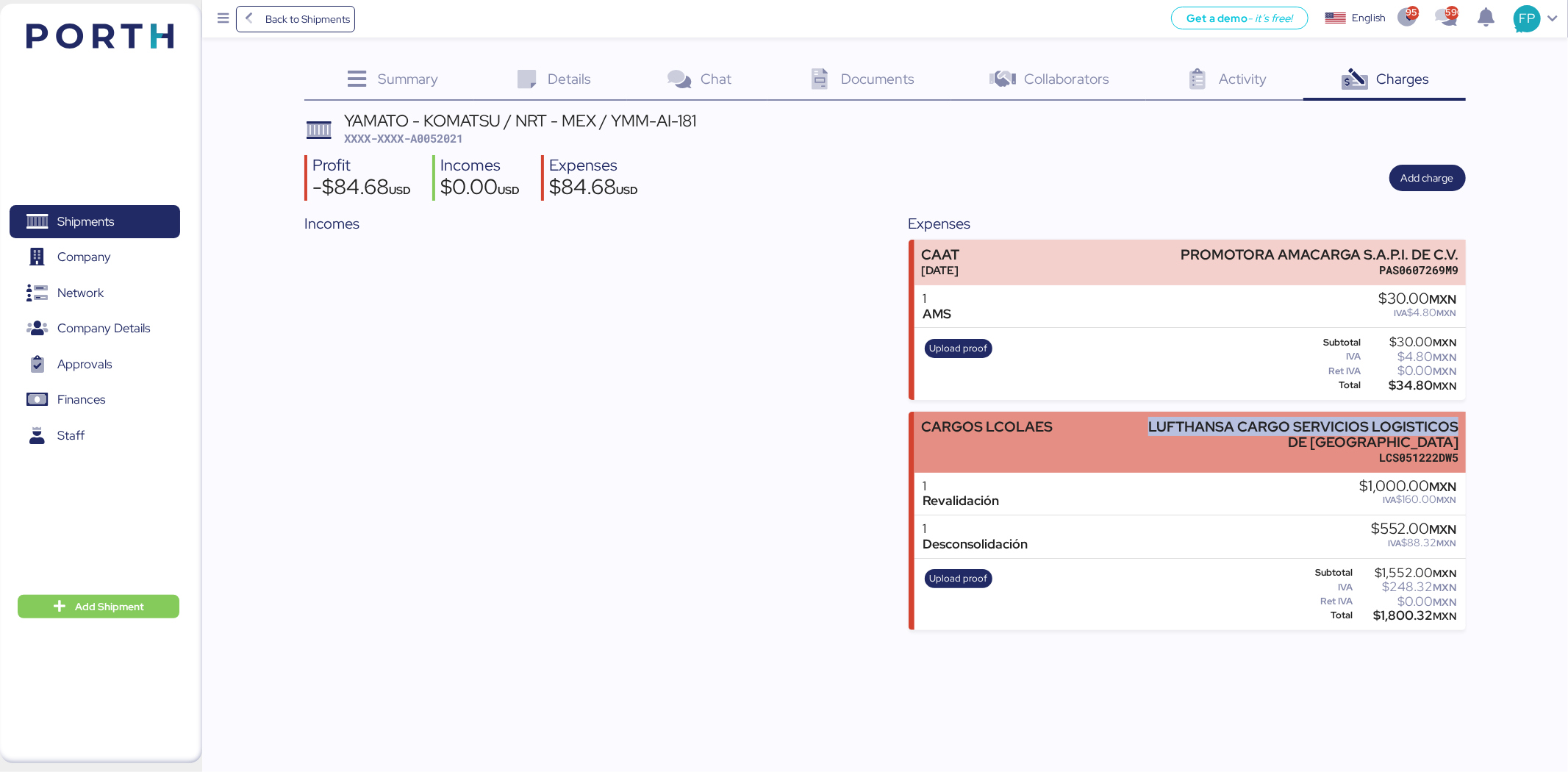
copy div "LUFTHANSA CARGO SERVICIOS LOGISTICOS"
drag, startPoint x: 1148, startPoint y: 424, endPoint x: 1465, endPoint y: 431, distance: 317.1
click at [1465, 431] on div "CARGOS LCOLAES LUFTHANSA CARGO SERVICIOS LOGISTICOS DE MEXICO LCS051222DW5" at bounding box center [1191, 442] width 552 height 61
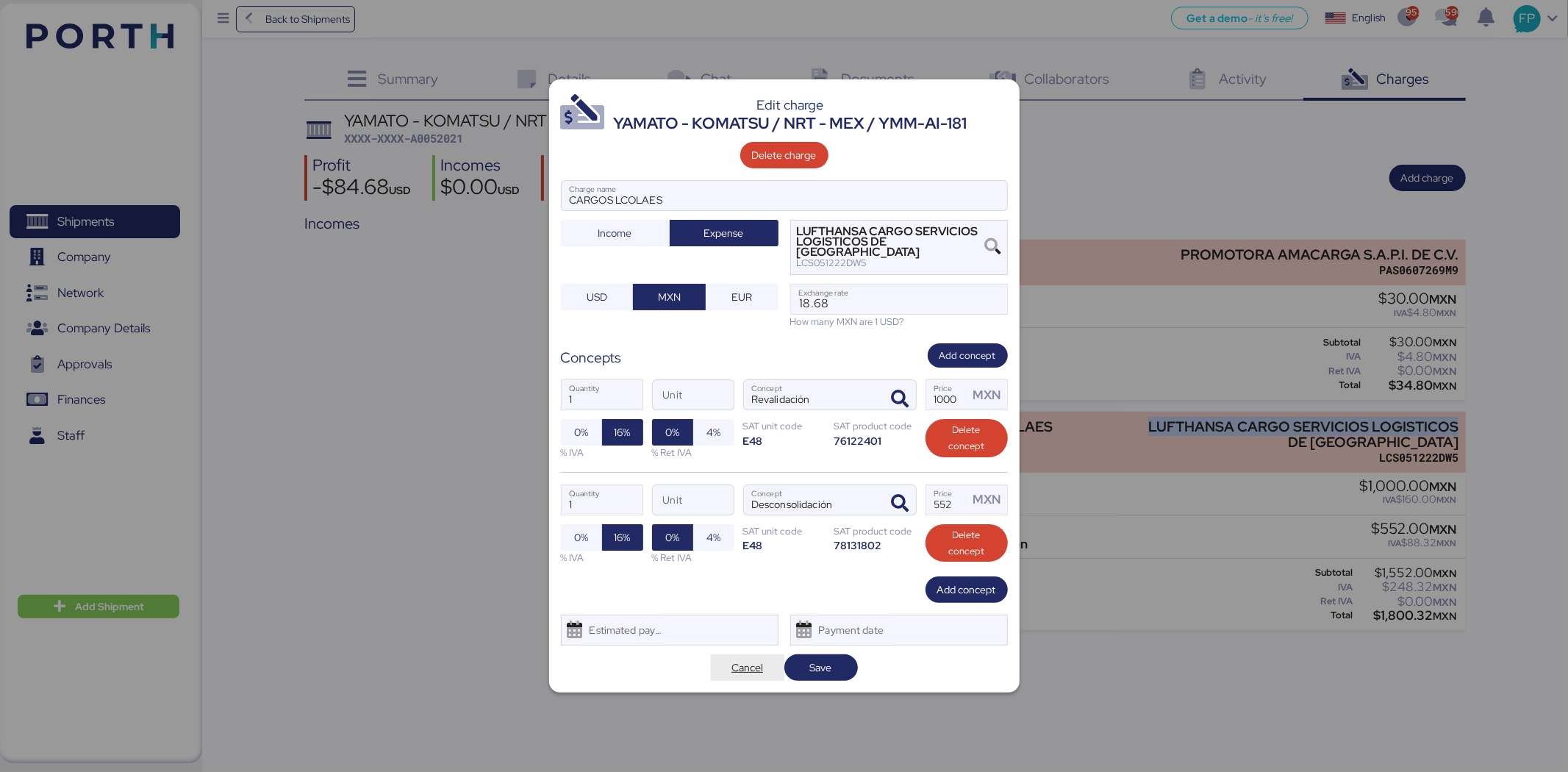
click at [746, 660] on span "Cancel" at bounding box center [747, 667] width 32 height 18
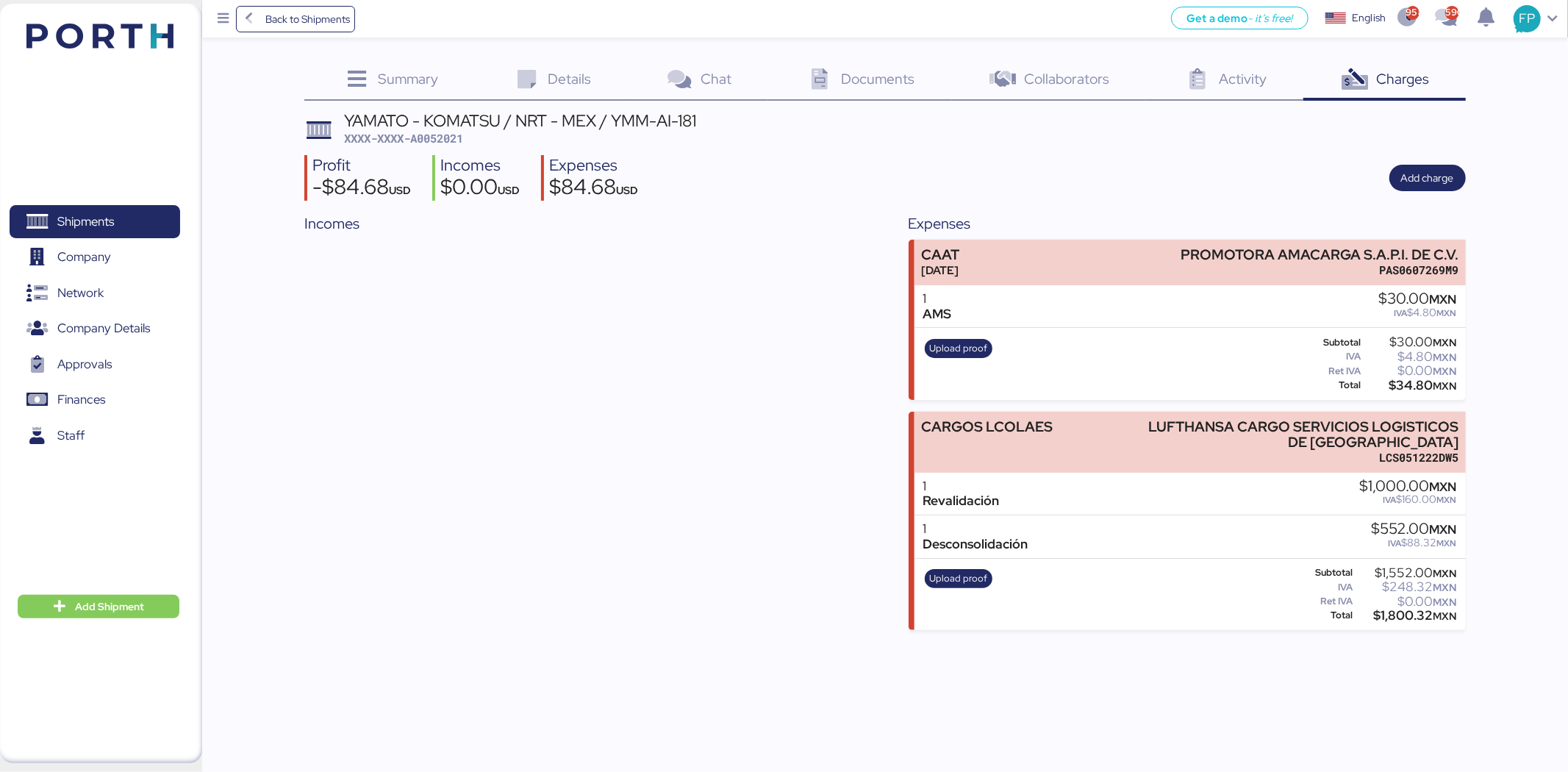
click at [440, 140] on span "XXXX-XXXX-A0052021" at bounding box center [404, 138] width 119 height 14
copy span "A0052021"
click at [118, 215] on span "Shipments" at bounding box center [94, 221] width 158 height 21
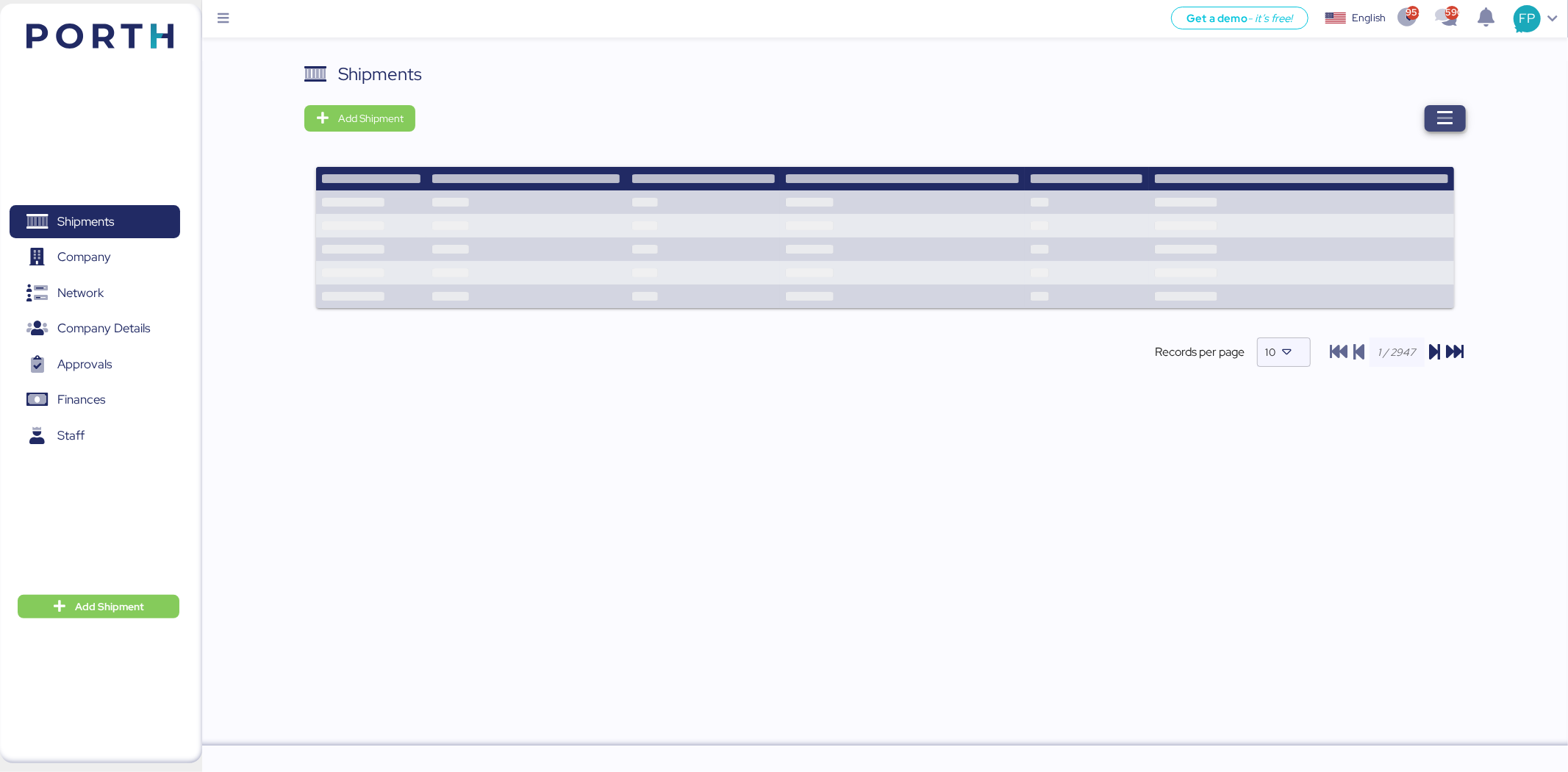
click at [1454, 122] on span "button" at bounding box center [1444, 118] width 41 height 26
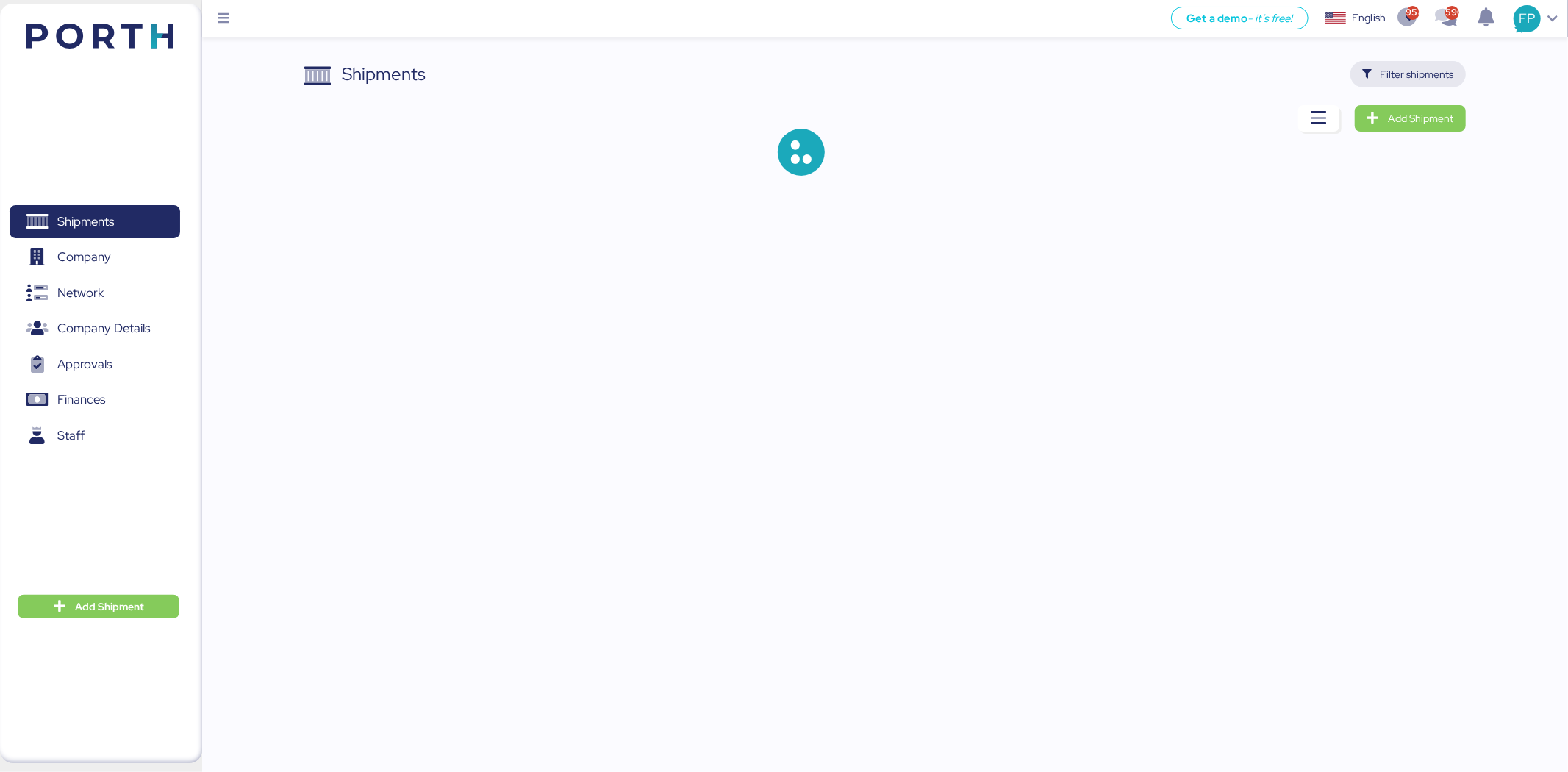
click at [1377, 82] on span "Filter shipments" at bounding box center [1407, 74] width 92 height 20
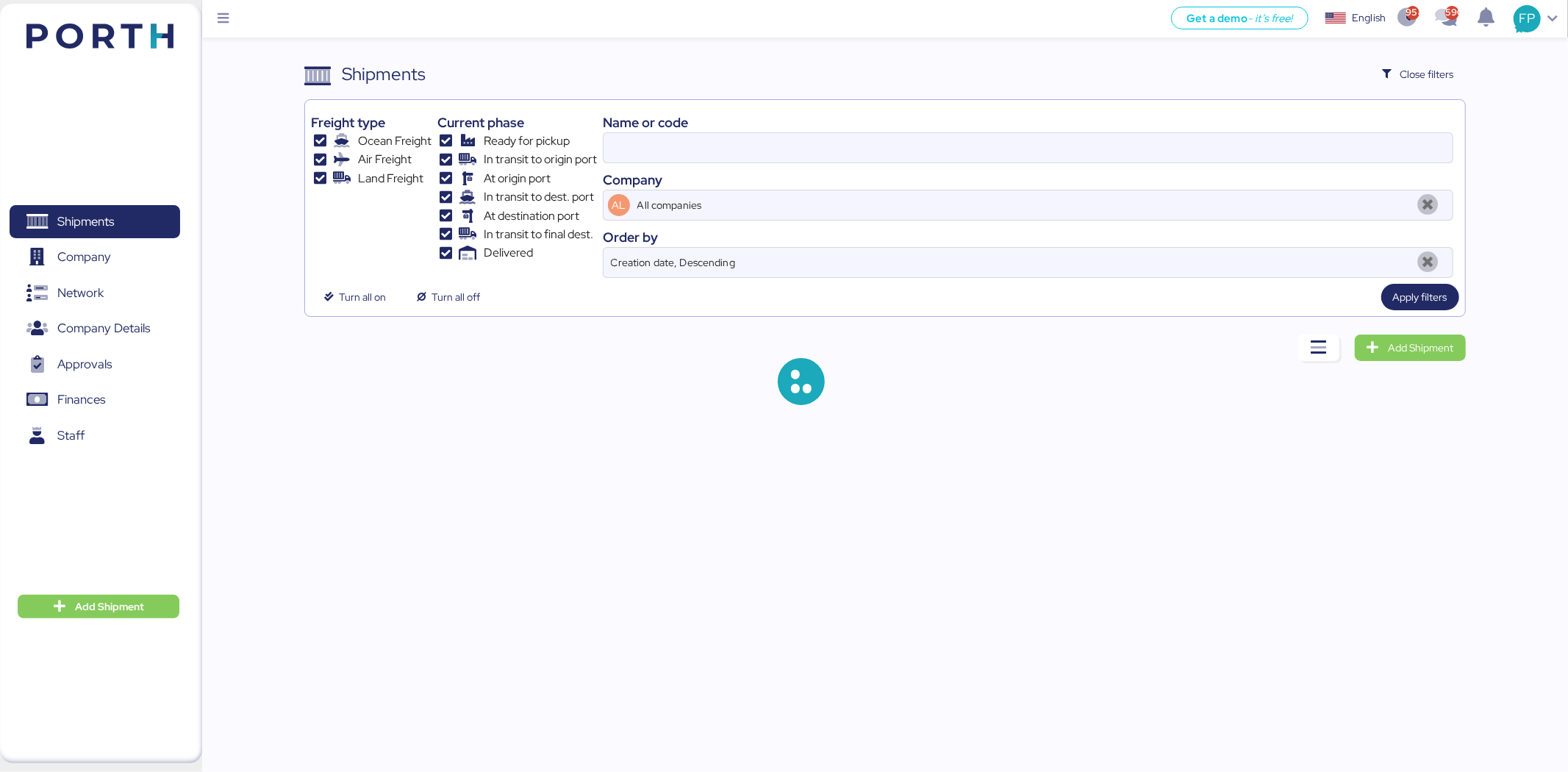
type input "O0052018"
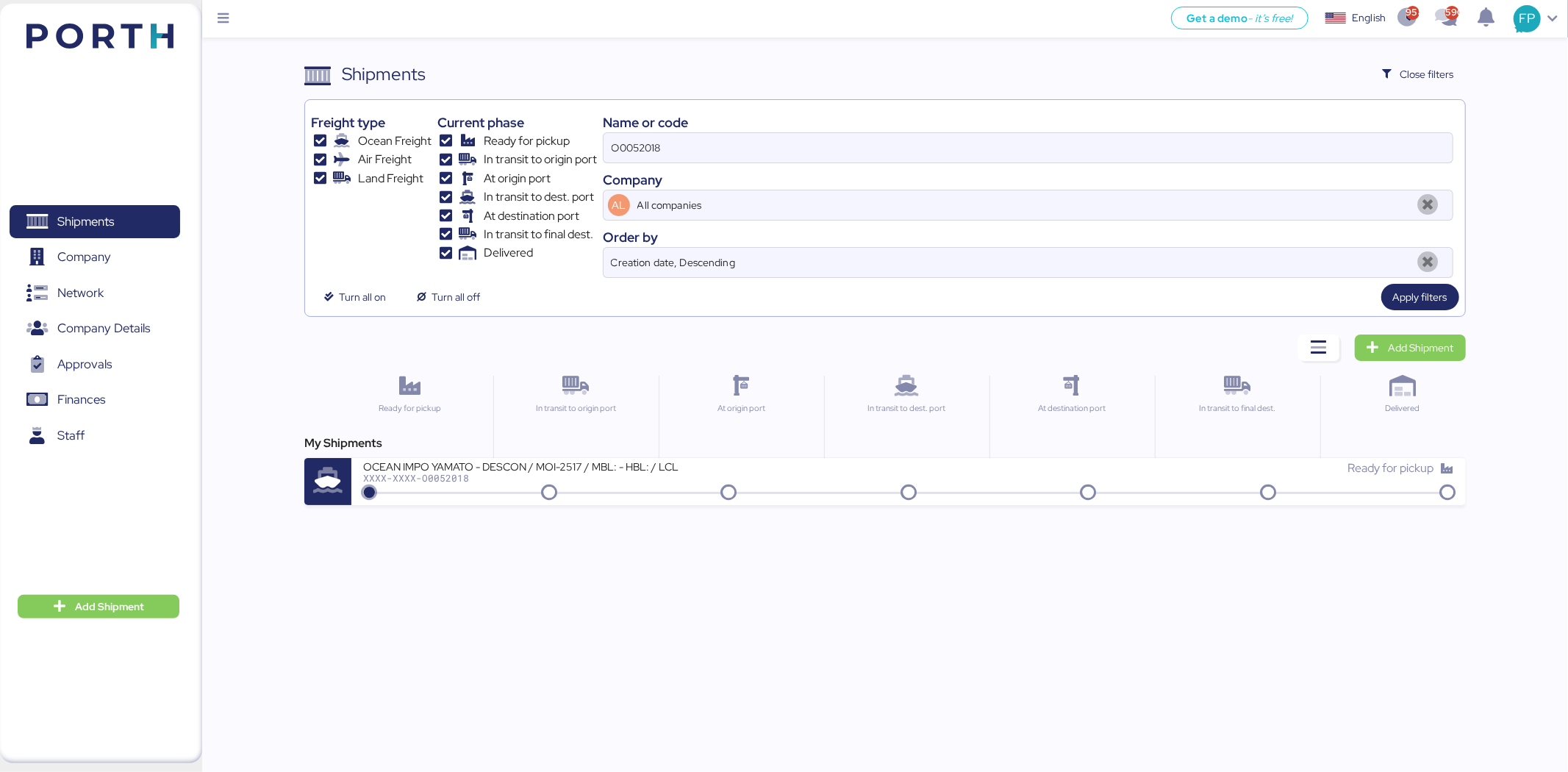
click at [651, 164] on div "Name or code O0052018 Company AL All companies Order by Creation date, Descendi…" at bounding box center [1027, 192] width 850 height 172
click at [646, 151] on input "O0052018" at bounding box center [1028, 147] width 849 height 29
paste input "O0051945"
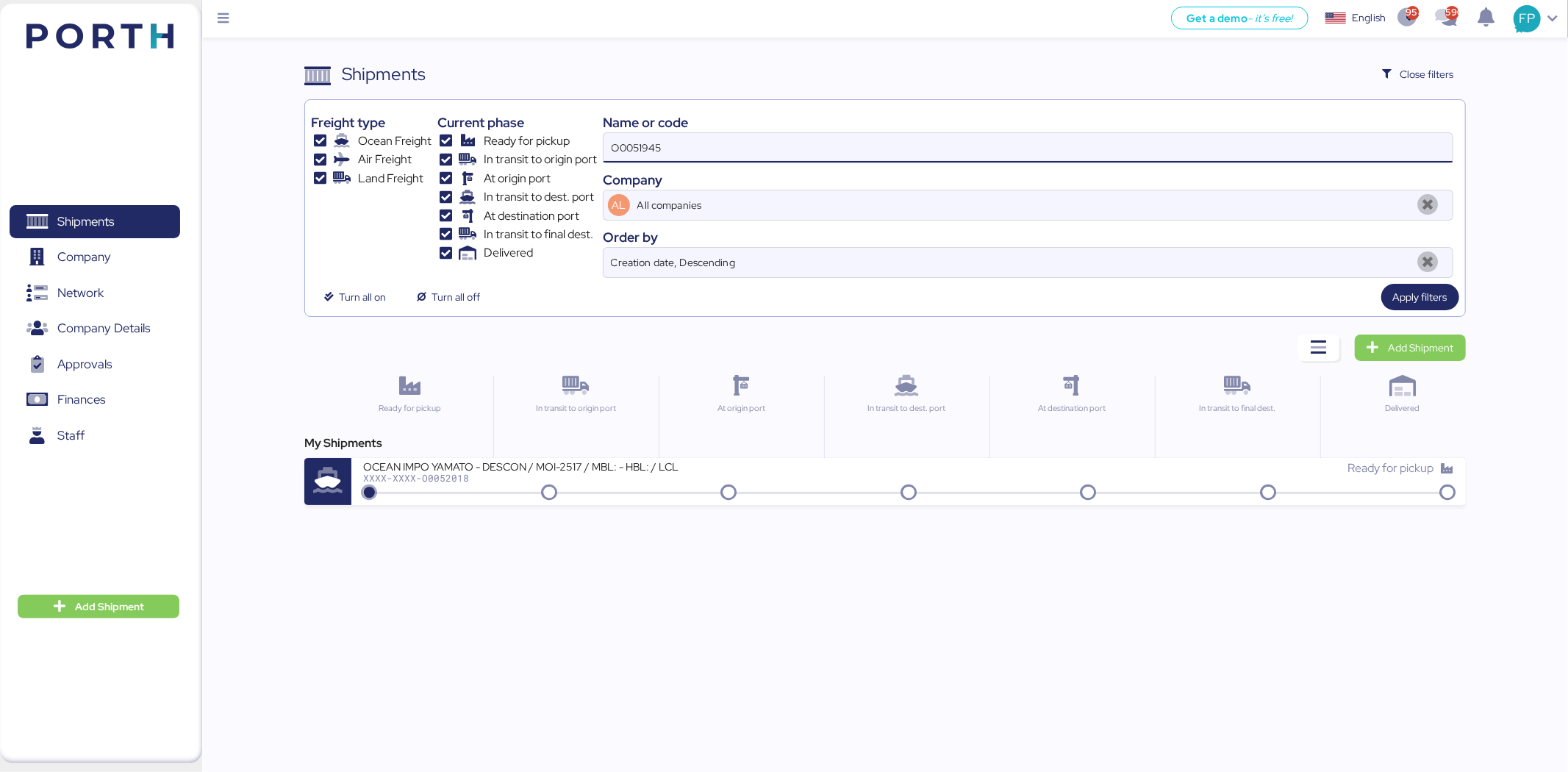
type input "O0051945"
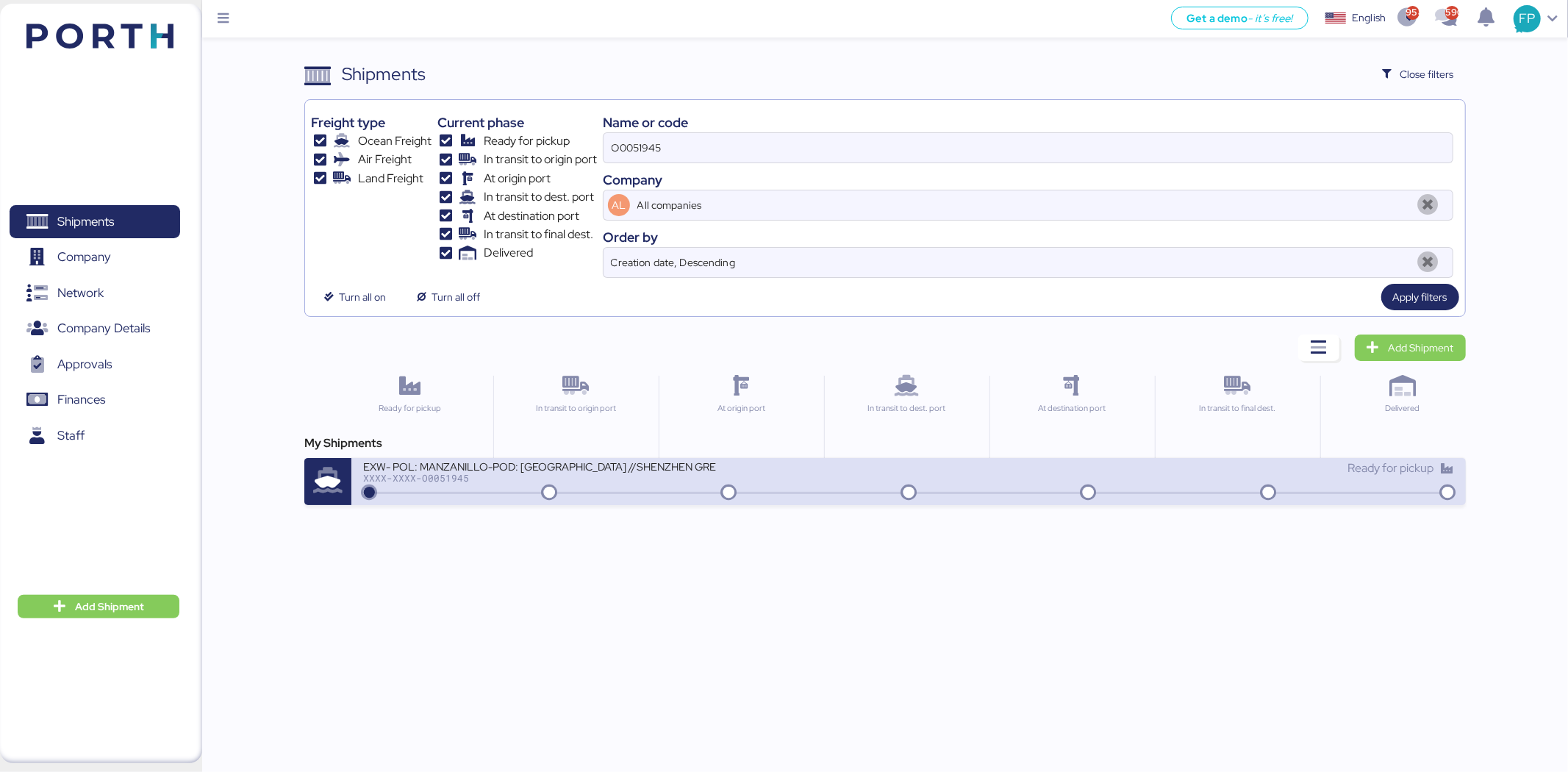
click at [626, 463] on div "EXW- POL: MANZANILLO-POD: Hong Kong //SHENZHEN GRENTECH RF COMMUNICATION LIMITE…" at bounding box center [540, 465] width 353 height 13
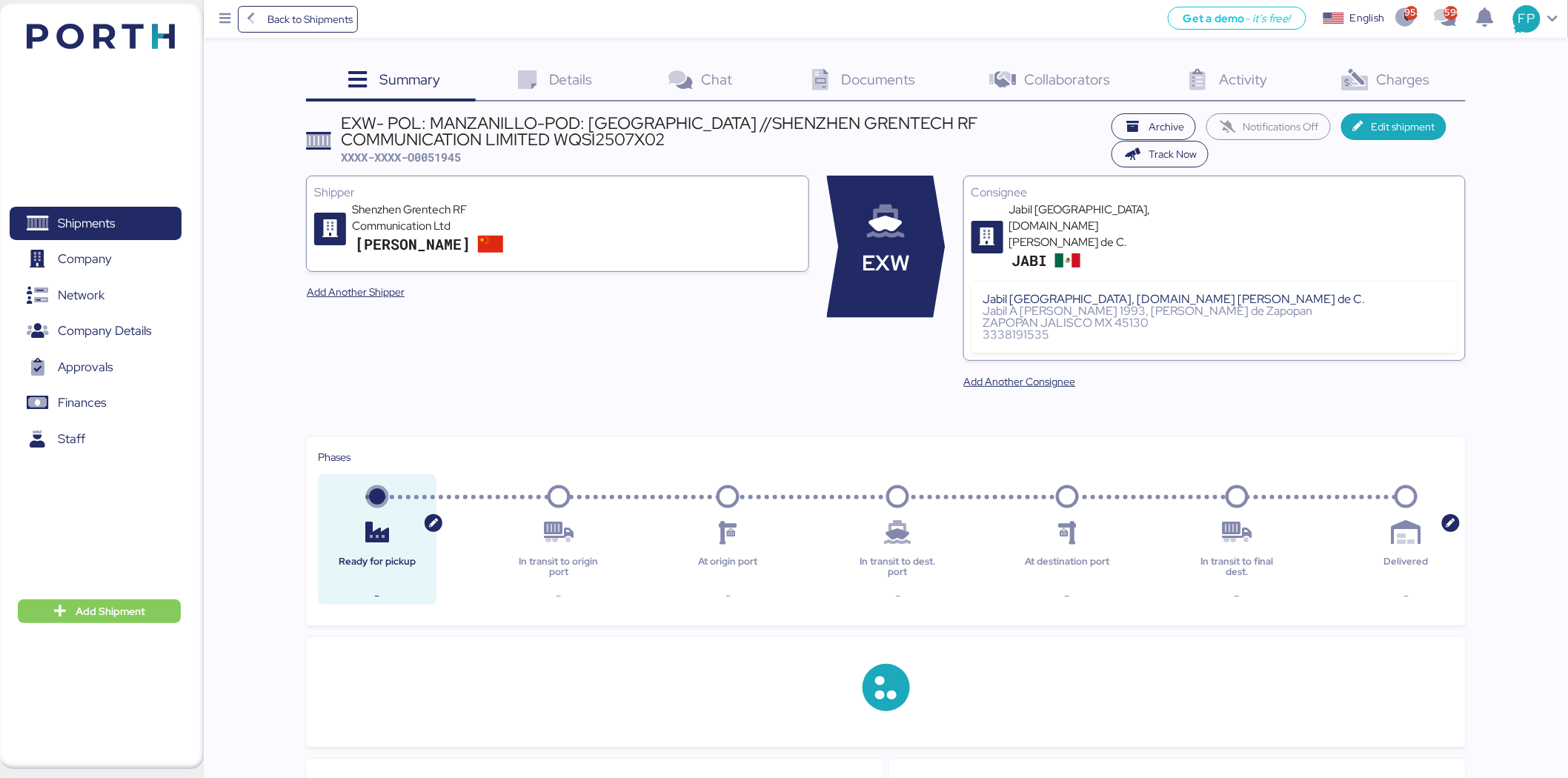
click at [1412, 69] on span "Charges" at bounding box center [1403, 79] width 53 height 19
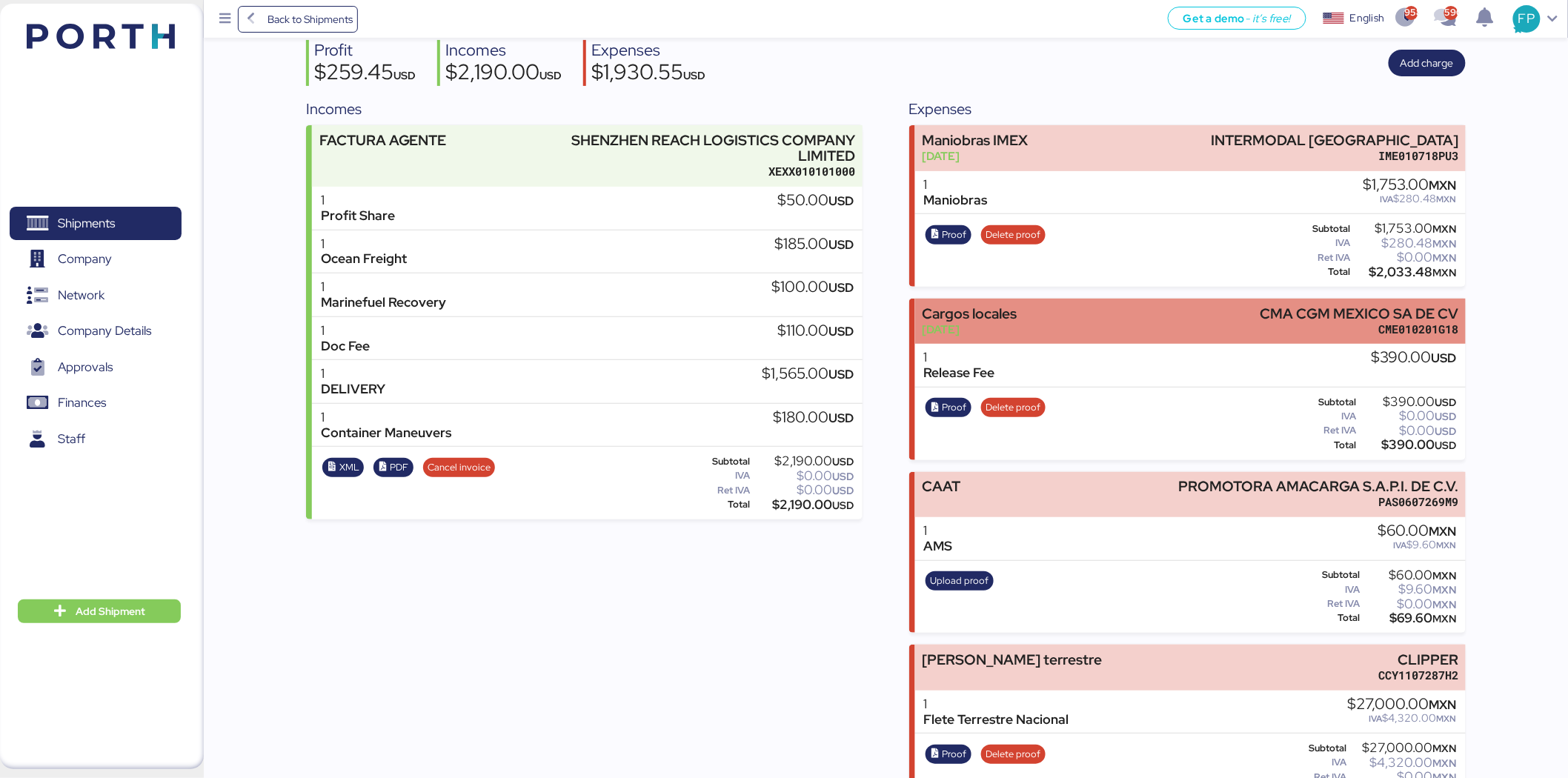
scroll to position [156, 0]
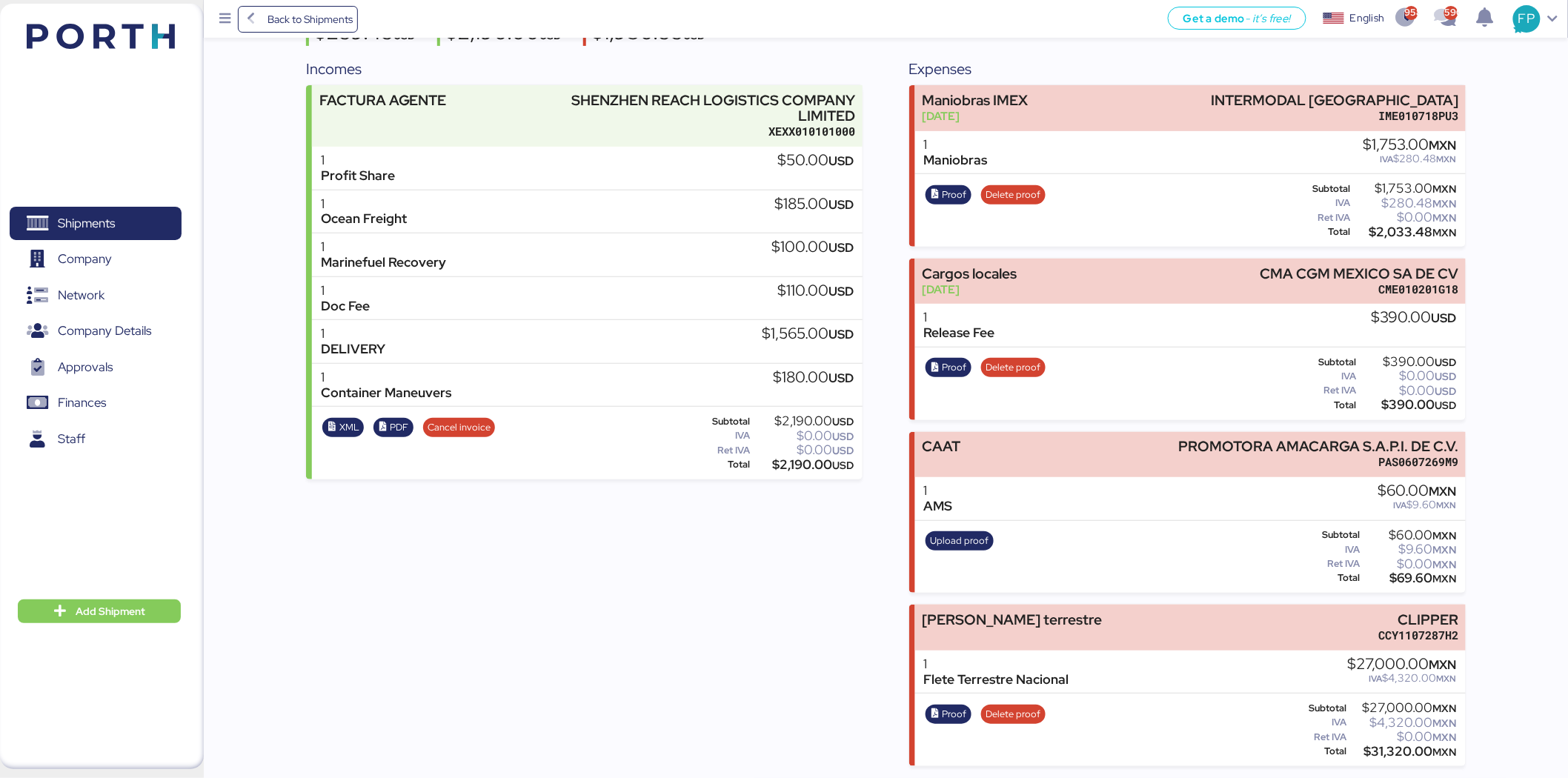
click at [1384, 756] on div "$31,320.00 MXN" at bounding box center [1404, 751] width 107 height 11
drag, startPoint x: 1392, startPoint y: 611, endPoint x: 1499, endPoint y: 612, distance: 107.0
click at [1499, 612] on div "Summary 0 Details 0 Chat 0 Documents 0 Collaborators 0 Activity 0 Charges 0 EXW…" at bounding box center [784, 305] width 1568 height 922
click at [942, 714] on span "Proof" at bounding box center [954, 714] width 25 height 16
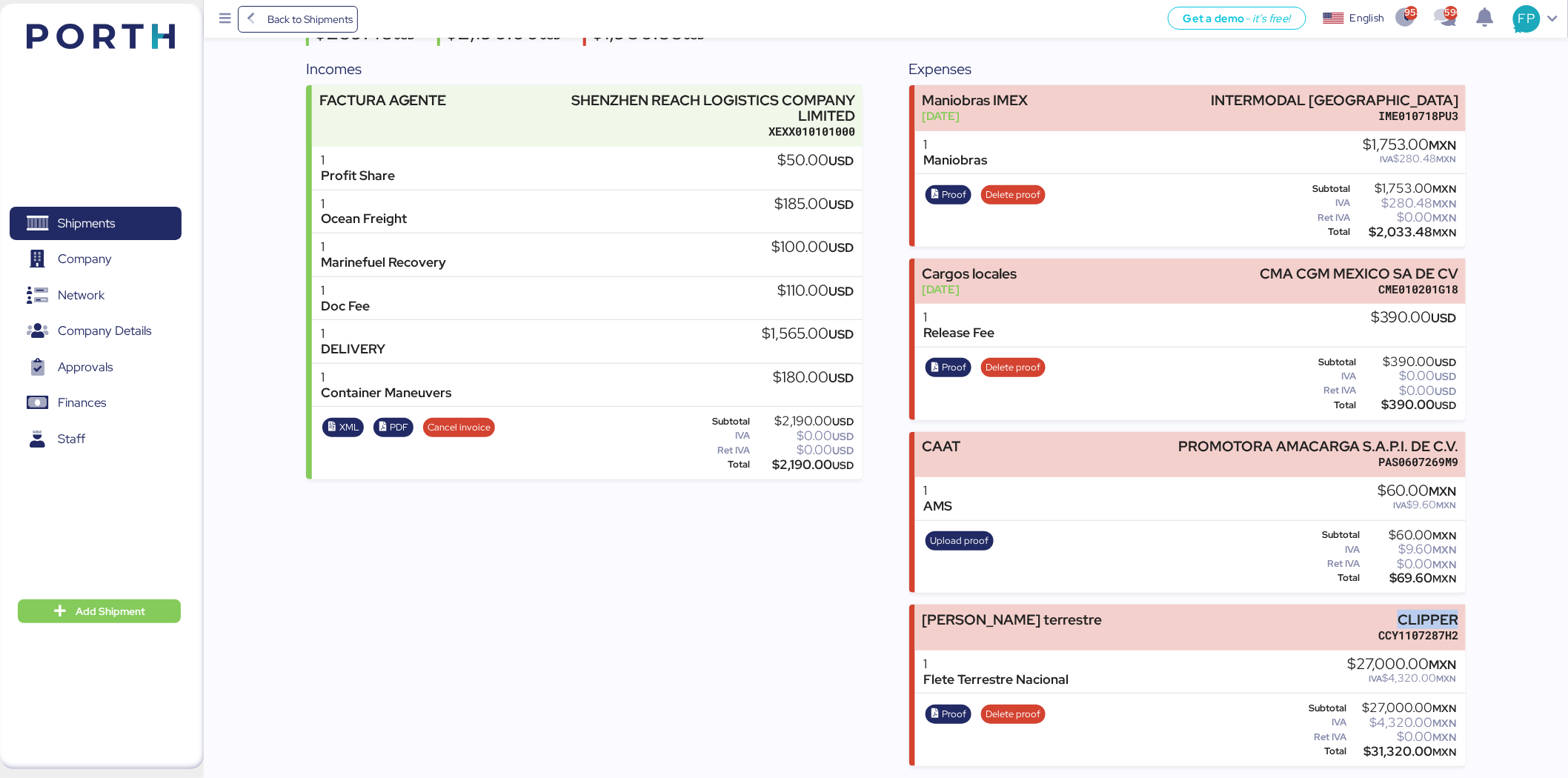
scroll to position [0, 0]
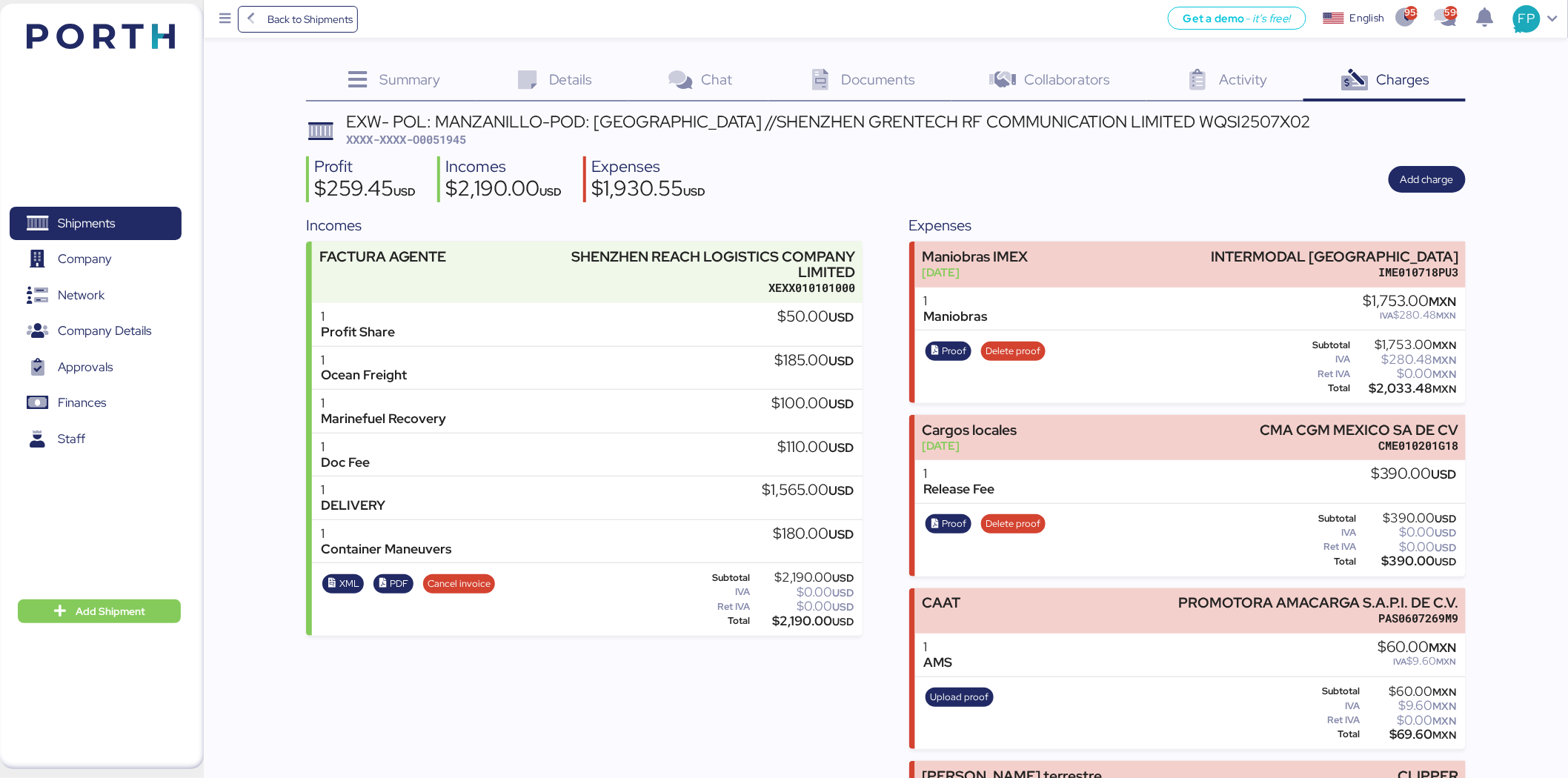
click at [438, 141] on span "XXXX-XXXX-O0051945" at bounding box center [406, 139] width 120 height 14
click at [92, 231] on span "Shipments" at bounding box center [86, 223] width 57 height 21
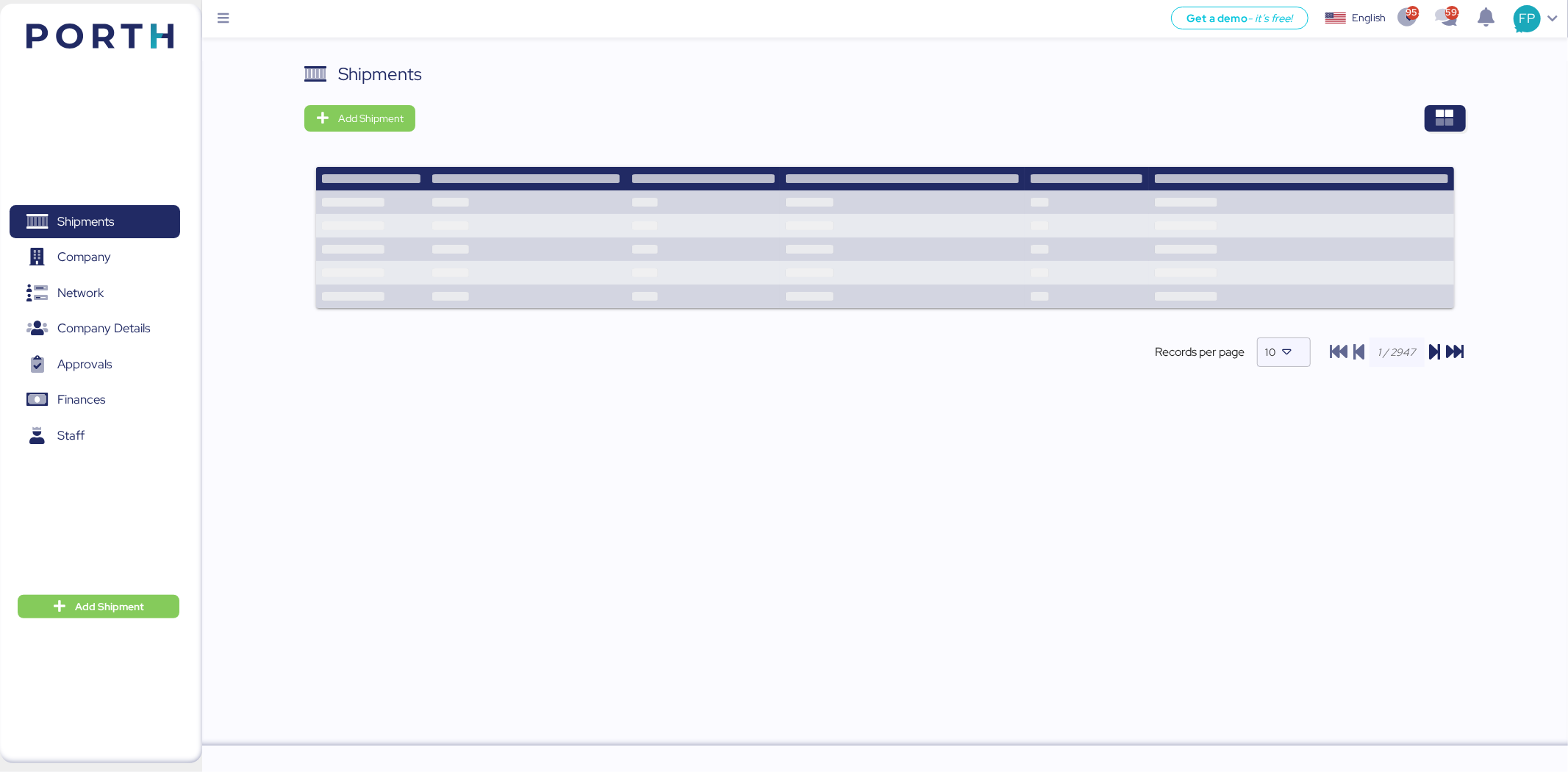
click at [1423, 114] on div at bounding box center [945, 118] width 1039 height 26
click at [1460, 118] on span "button" at bounding box center [1444, 118] width 41 height 26
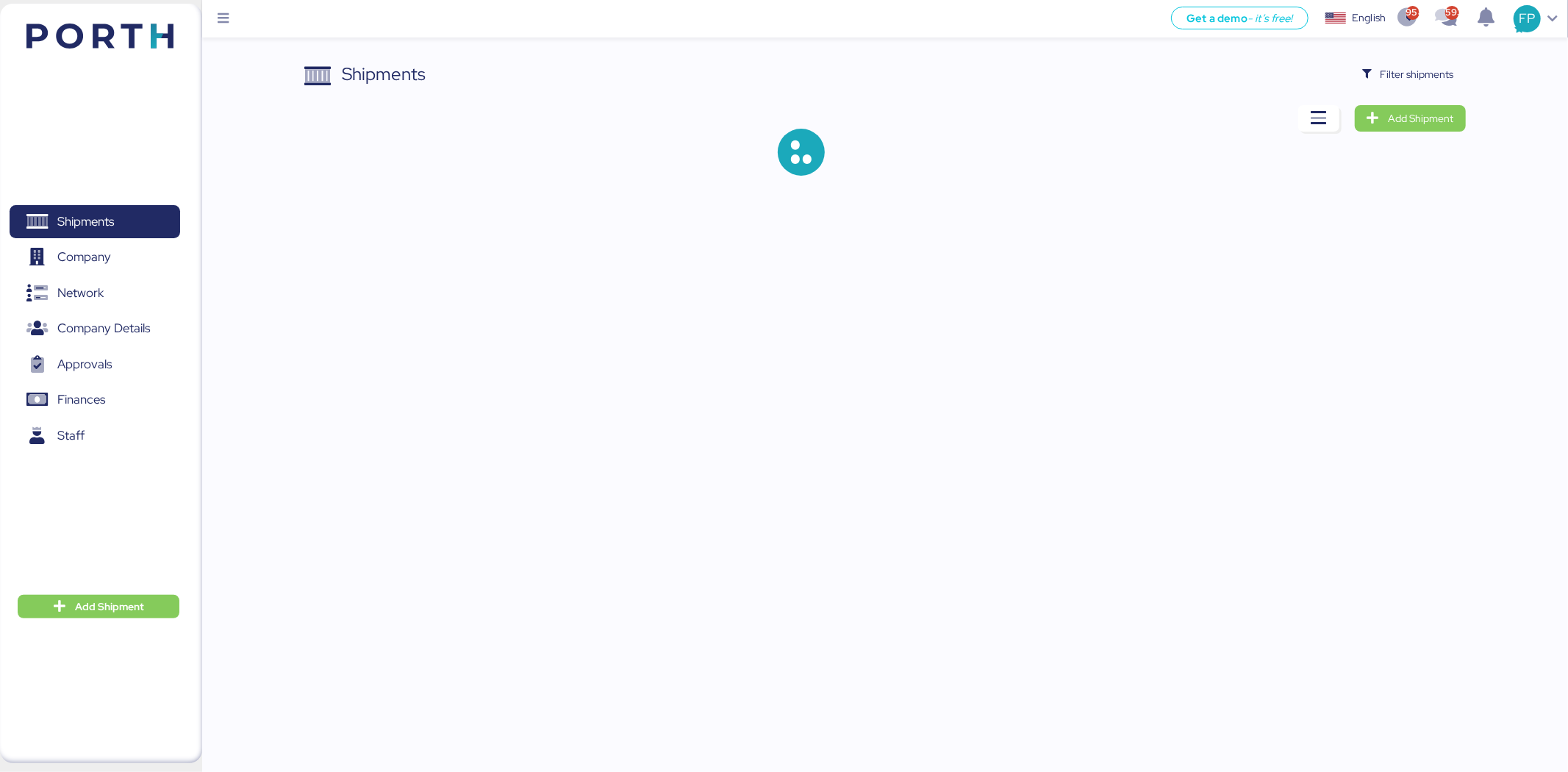
click at [1394, 88] on div "Shipments Filter shipments Add Shipment" at bounding box center [884, 130] width 1160 height 138
click at [1397, 79] on span "Filter shipments" at bounding box center [1417, 74] width 73 height 18
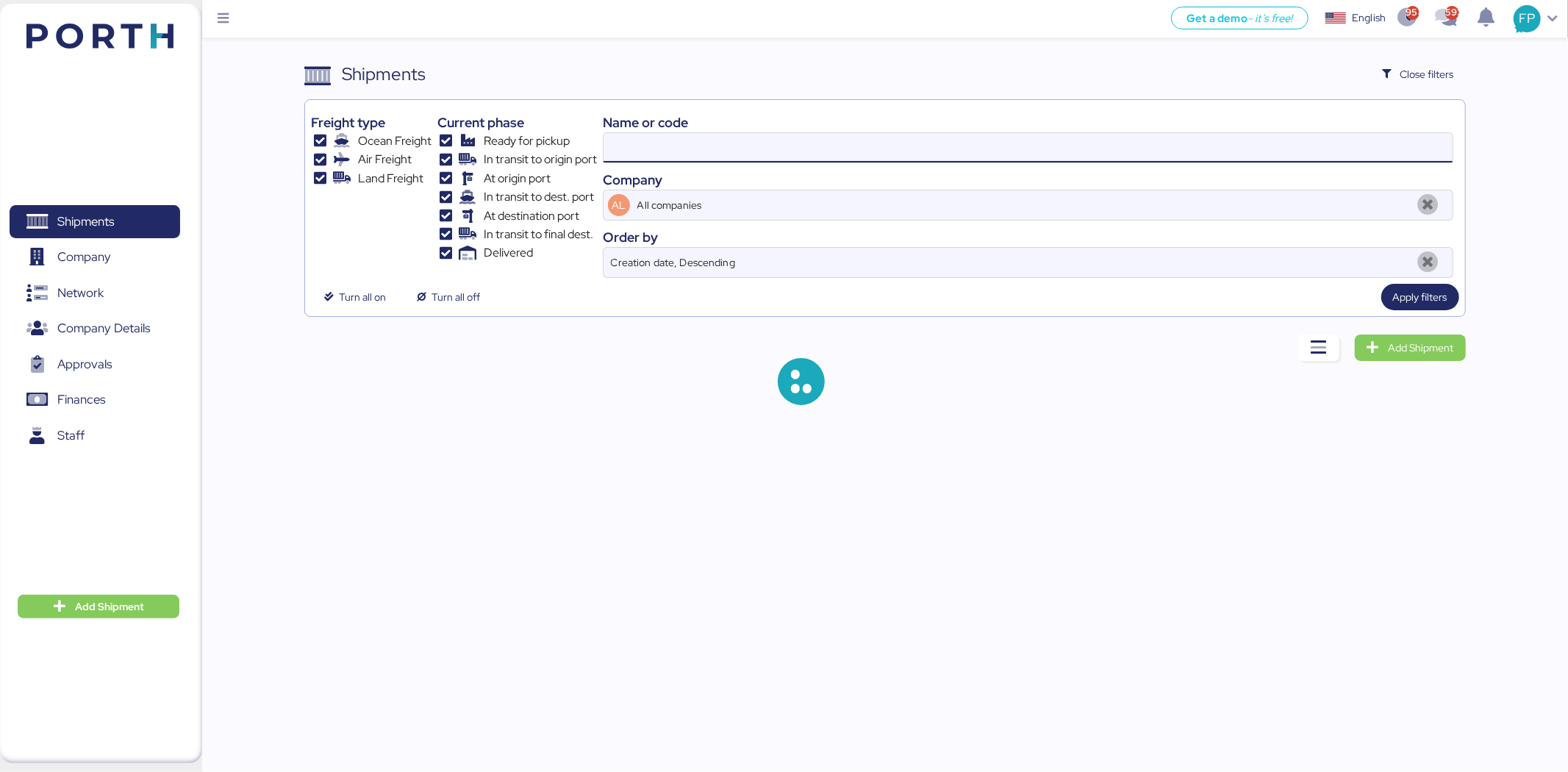
click at [671, 156] on input at bounding box center [1028, 147] width 849 height 29
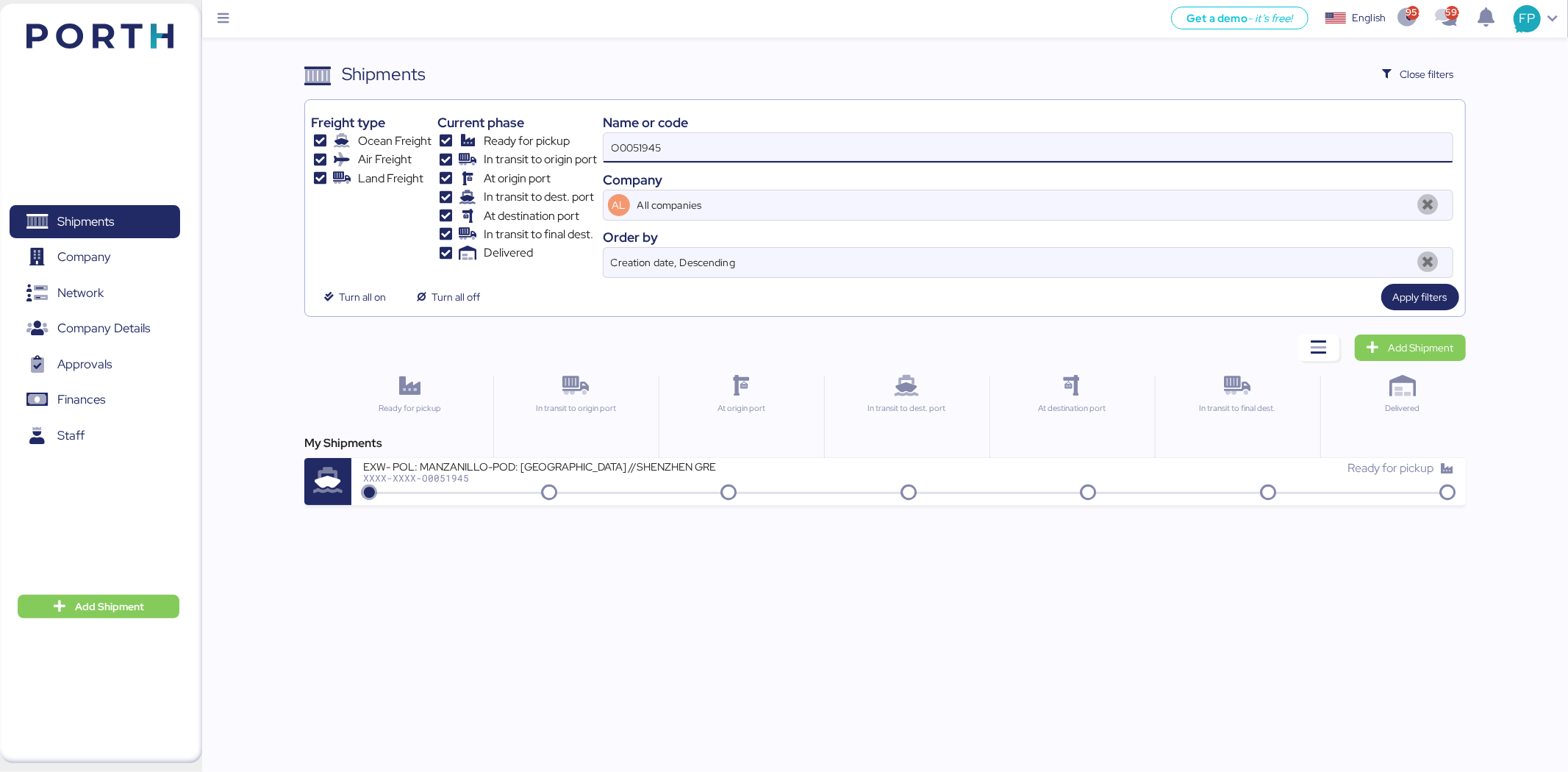
click at [671, 156] on input "O0051945" at bounding box center [1028, 147] width 849 height 29
paste input "0675"
type input "O0050675"
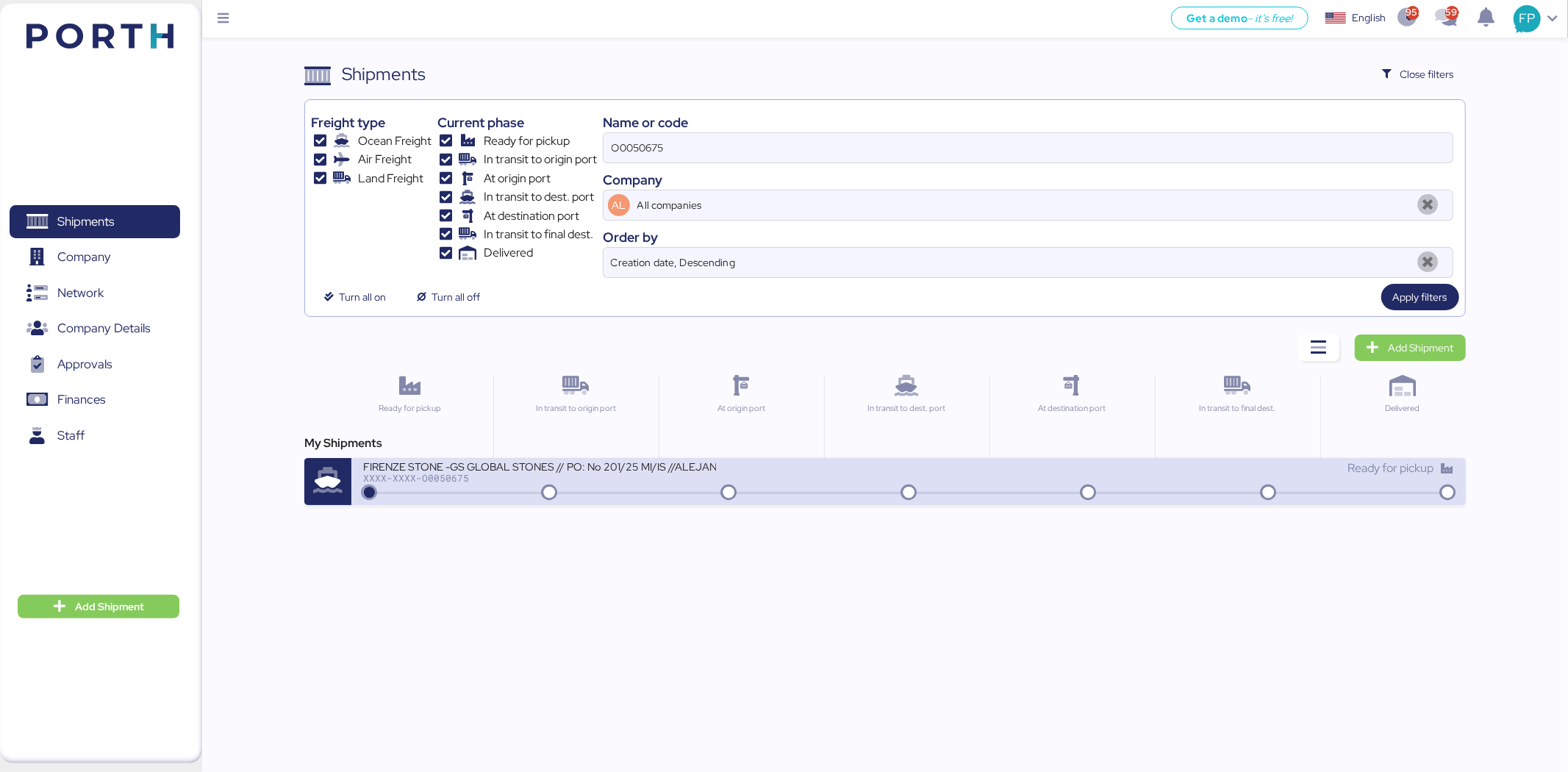
click at [540, 465] on div "FIRENZE STONE -GS GLOBAL STONES // PO: No 201/25 MI/IS //ALEJANDRIA-ALTAMIRA //…" at bounding box center [540, 465] width 353 height 13
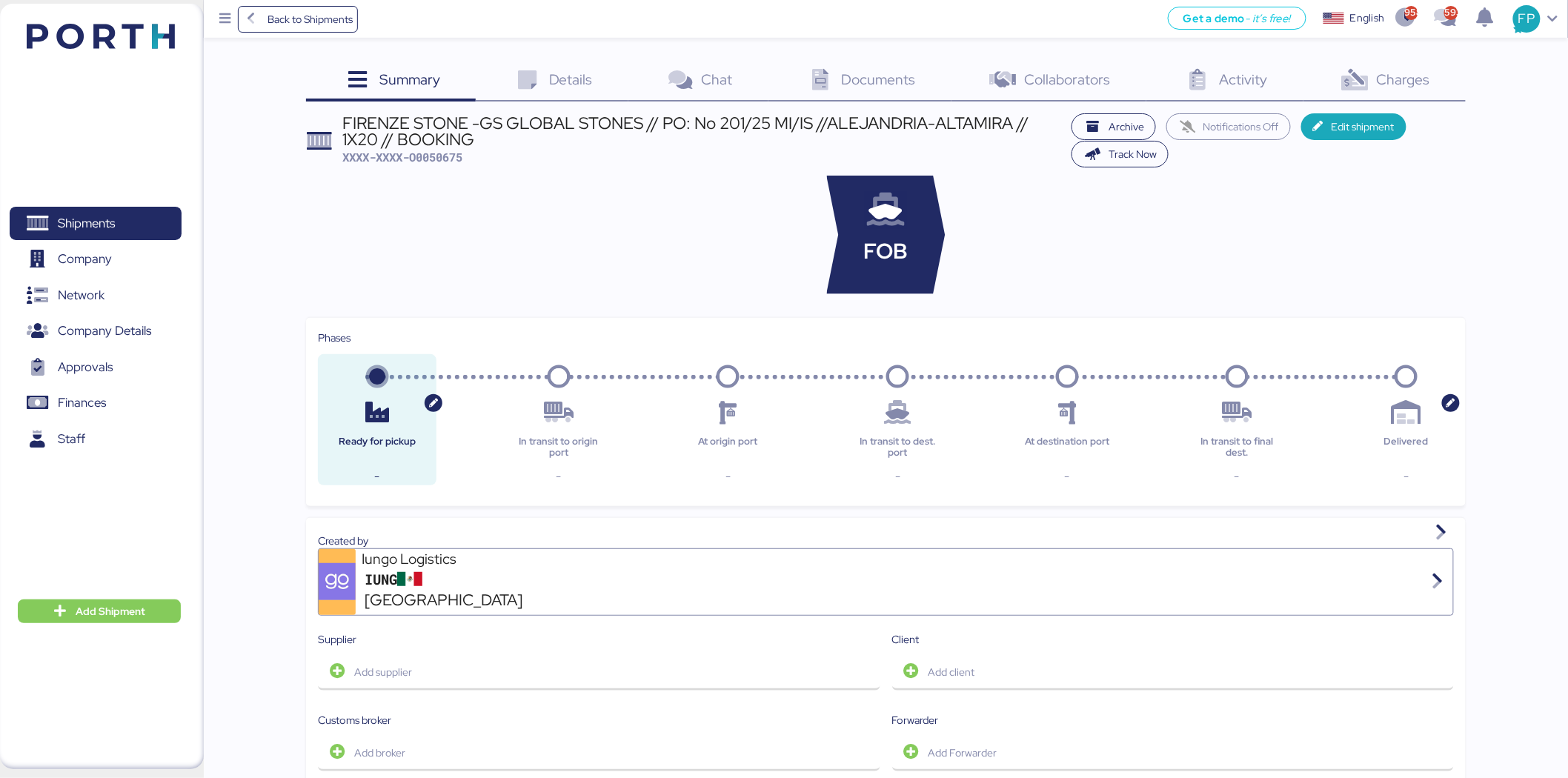
click at [1405, 101] on div "Summary 0 Details 0 Chat 0 Documents 0 Collaborators 0 Activity 0 Charges 0 FIR…" at bounding box center [886, 746] width 1159 height 1369
click at [1402, 63] on div "Charges 0" at bounding box center [1384, 81] width 162 height 40
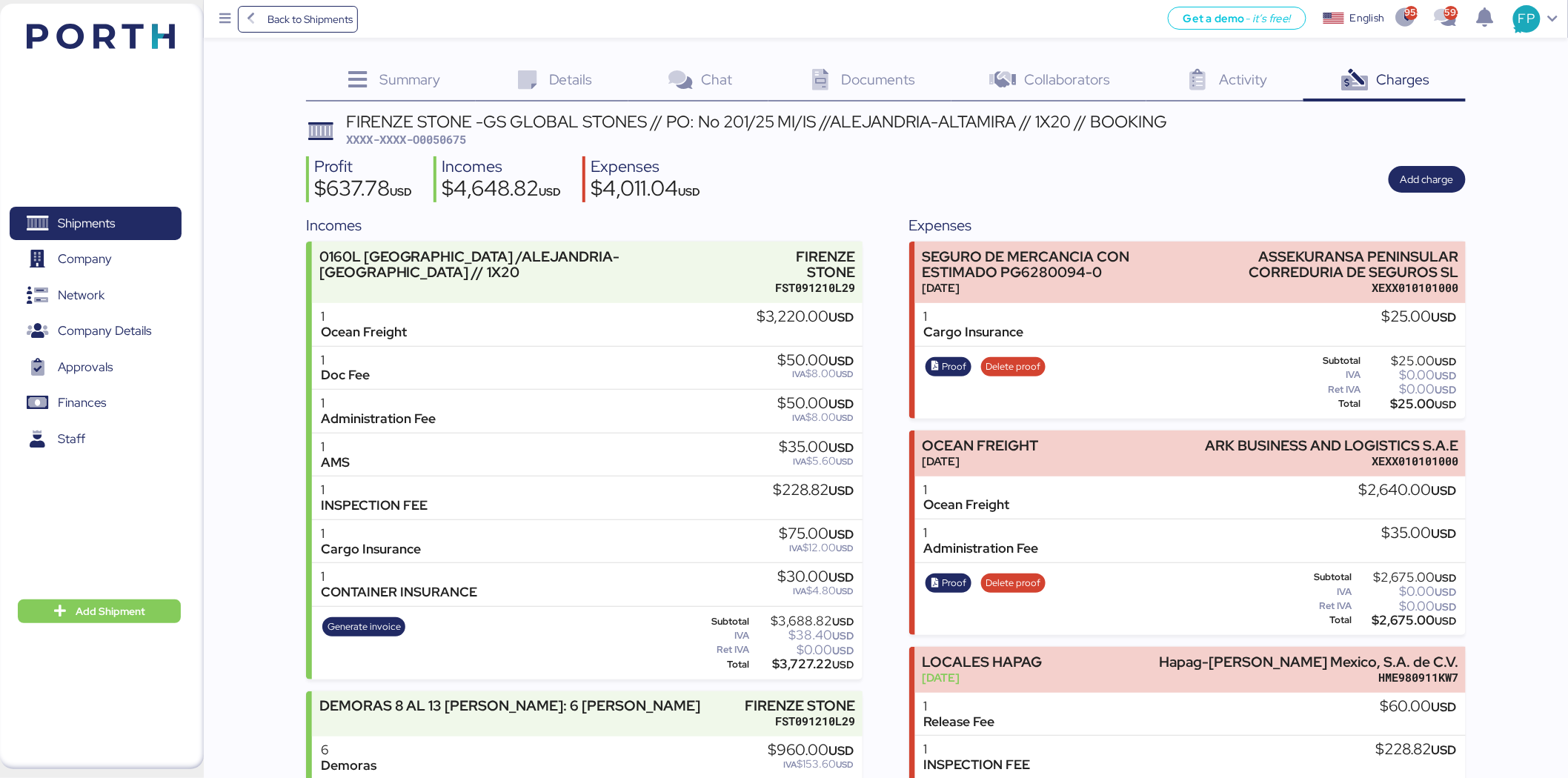
click at [466, 142] on span "XXXX-XXXX-O0050675" at bounding box center [406, 139] width 120 height 14
click at [382, 619] on span "Generate invoice" at bounding box center [364, 626] width 74 height 16
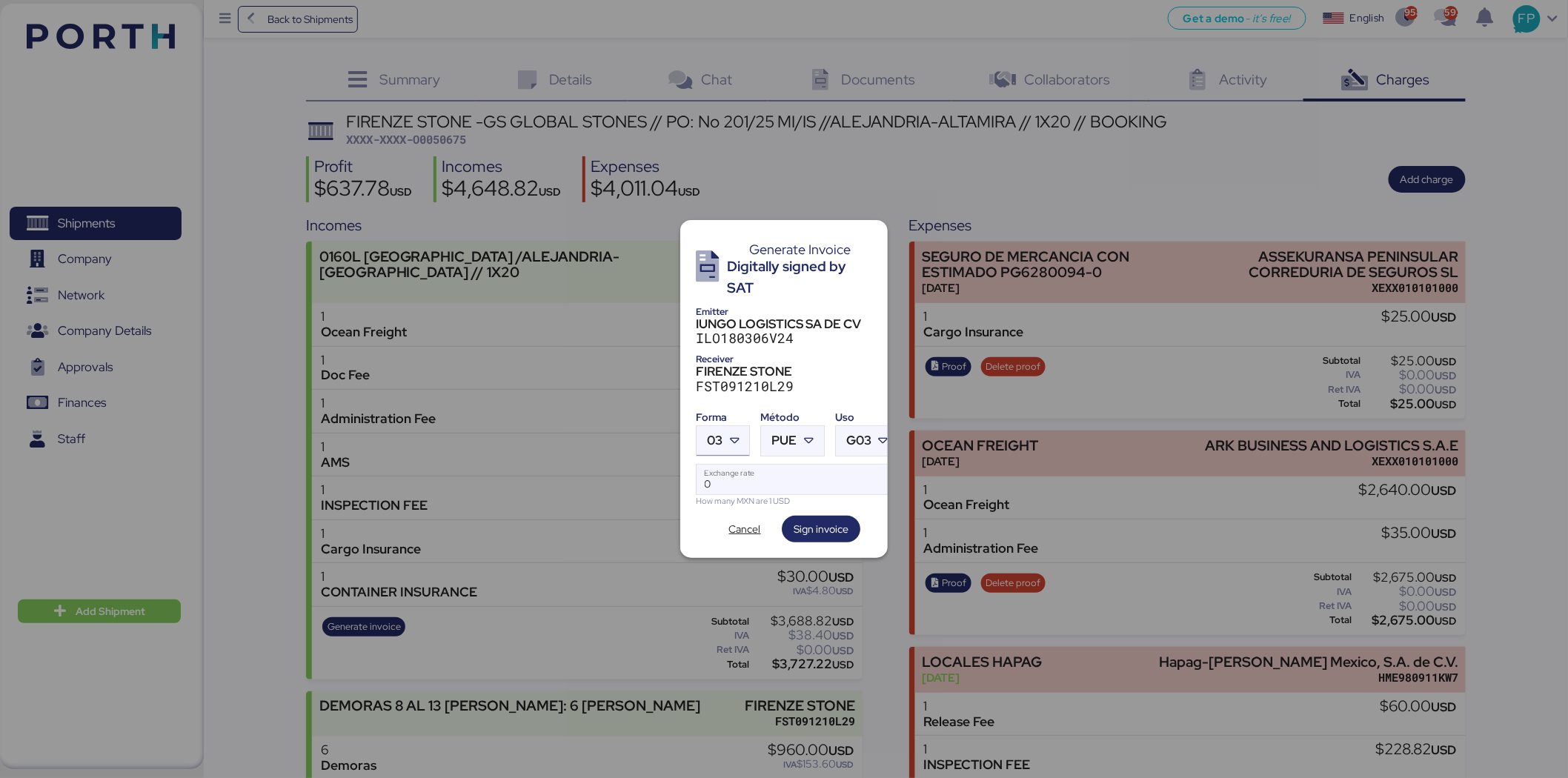
click at [714, 447] on div "03" at bounding box center [714, 441] width 15 height 30
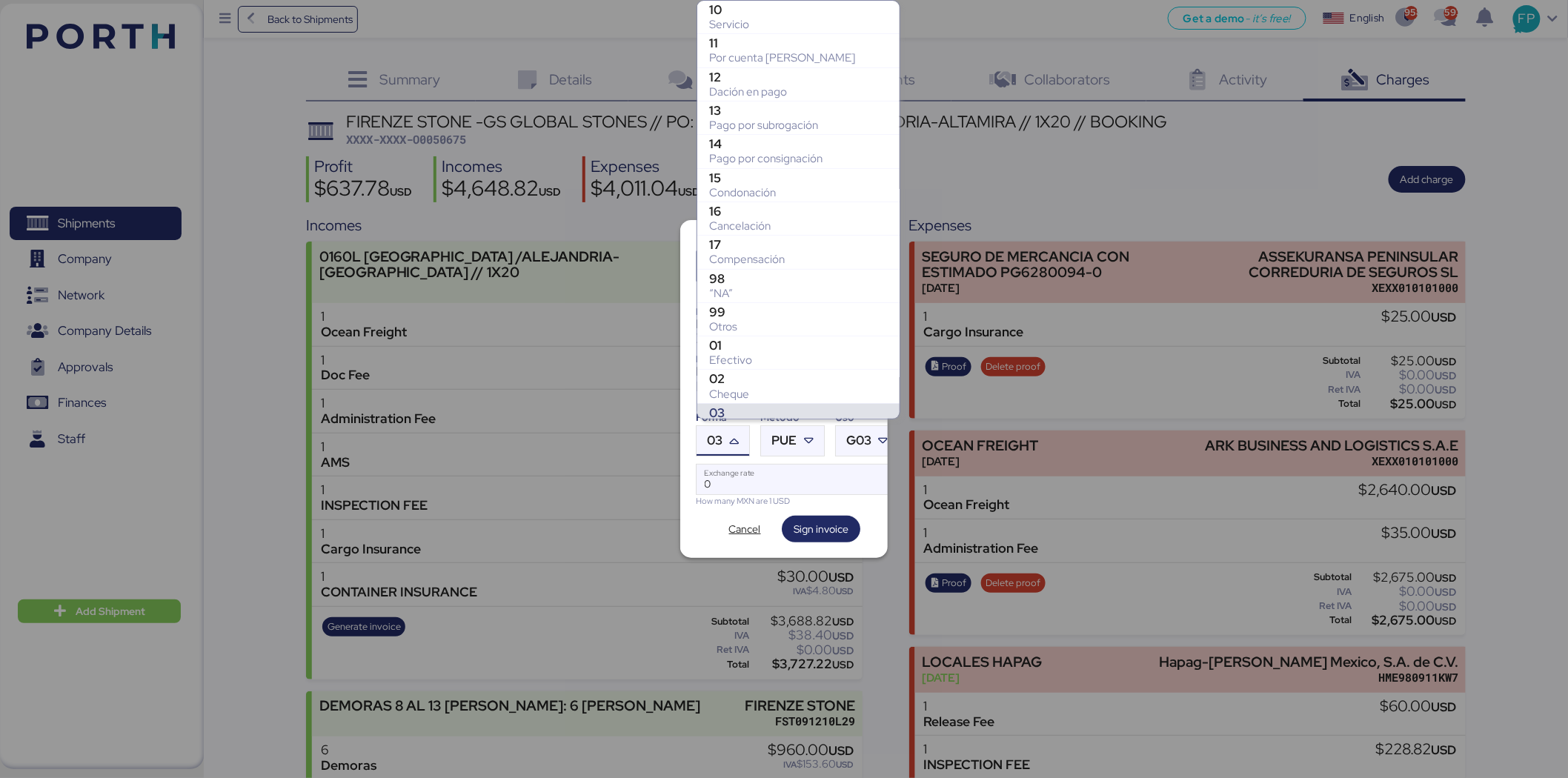
scroll to position [220, 0]
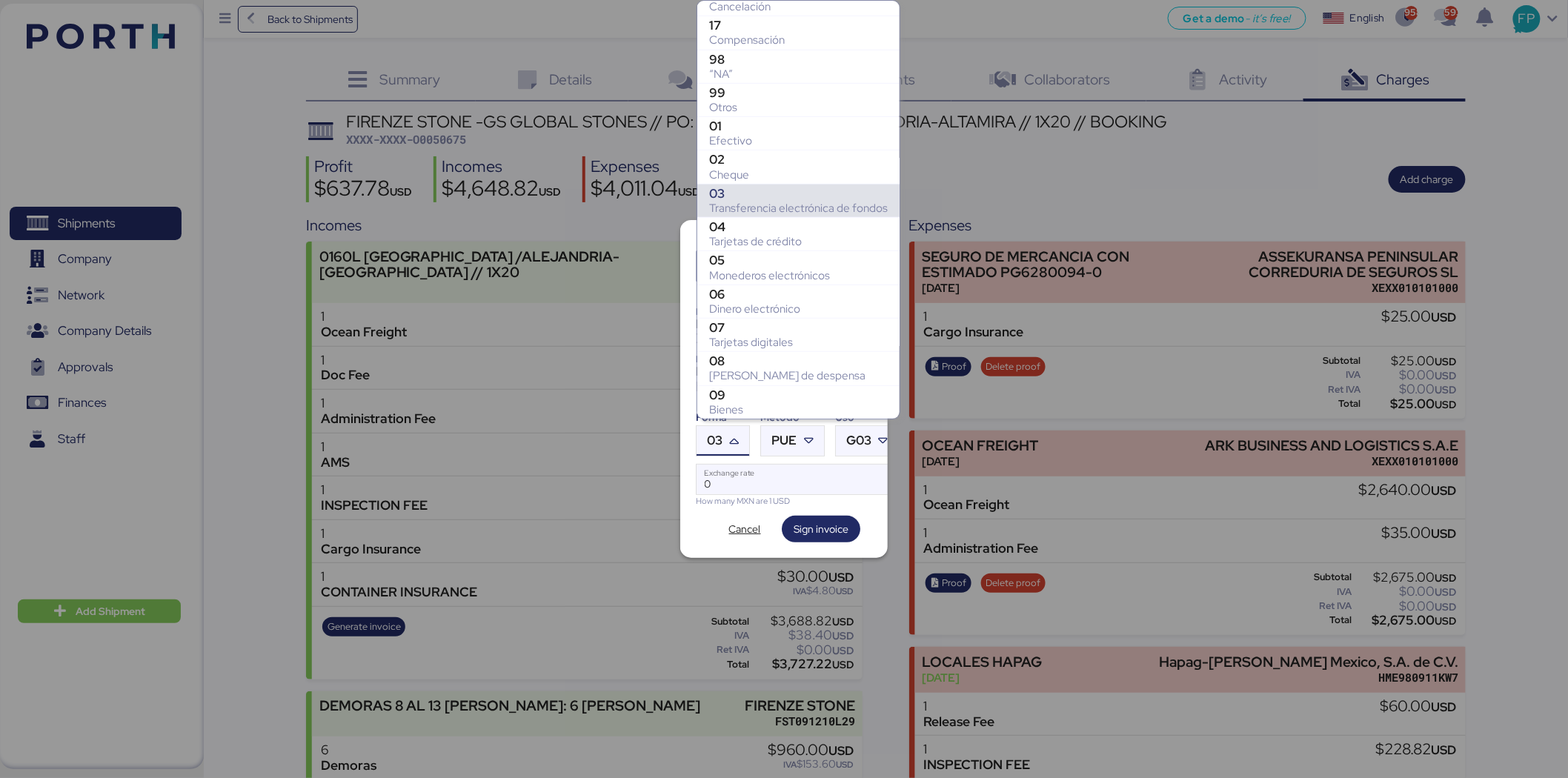
click at [716, 436] on span "03" at bounding box center [714, 440] width 15 height 13
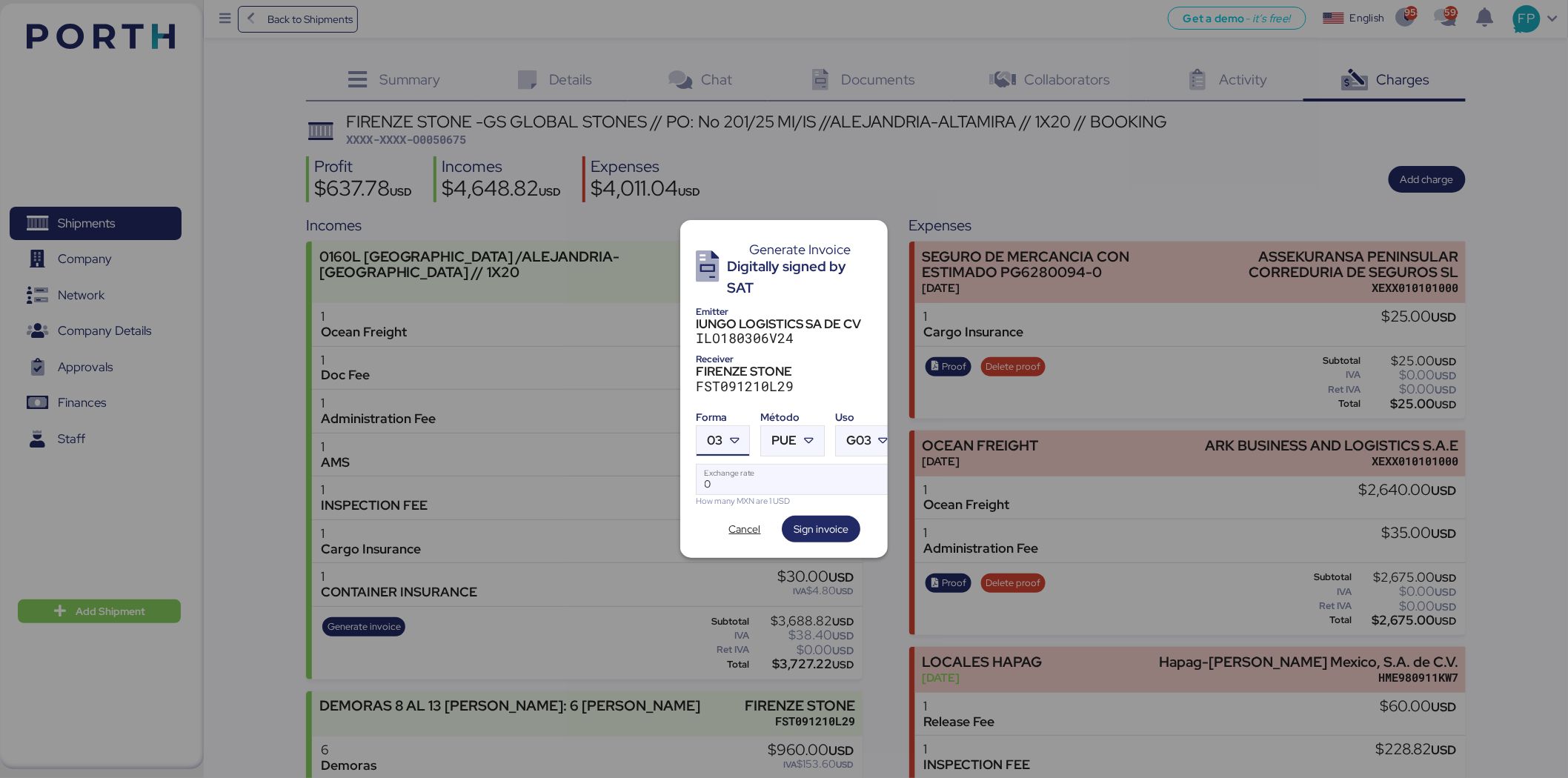
click at [729, 433] on icon at bounding box center [734, 440] width 14 height 14
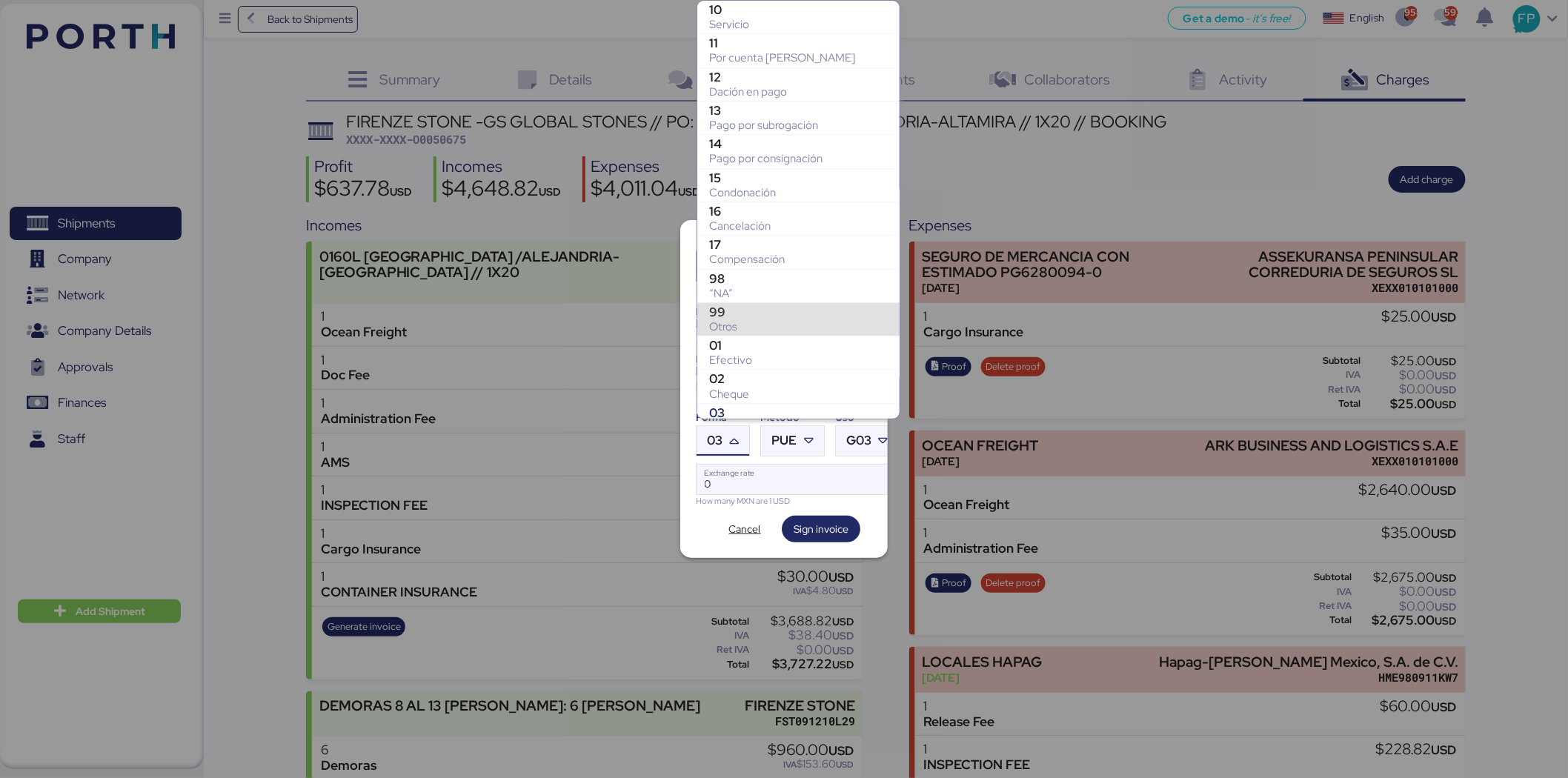
click at [742, 308] on div "99" at bounding box center [798, 311] width 179 height 14
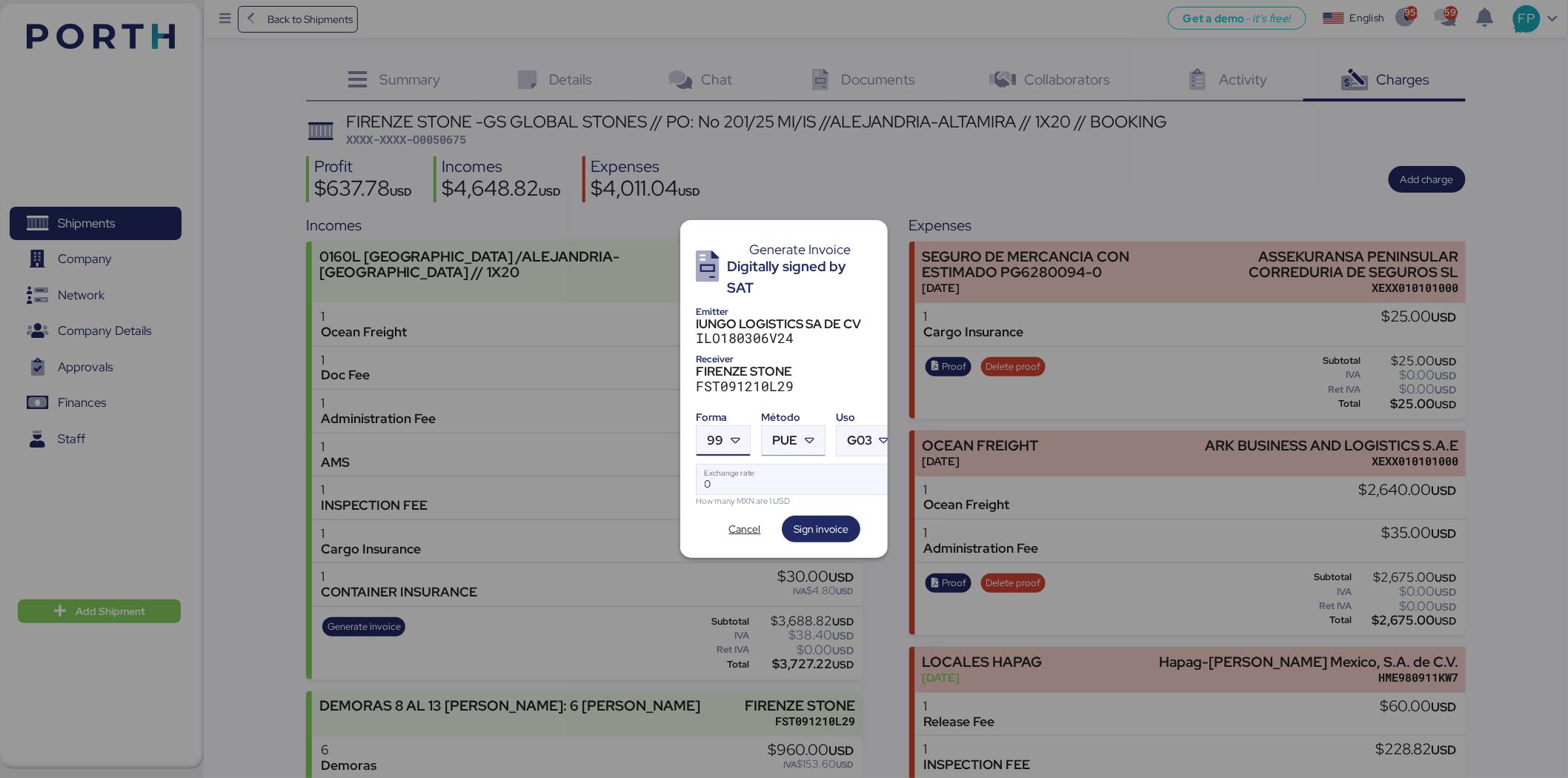
click at [810, 433] on icon at bounding box center [809, 440] width 14 height 14
click at [814, 497] on div "PPD" at bounding box center [854, 492] width 159 height 14
click at [751, 464] on input "Exchange rate" at bounding box center [798, 479] width 203 height 30
type input "0"
click at [711, 476] on input "Exchange rate" at bounding box center [798, 479] width 203 height 30
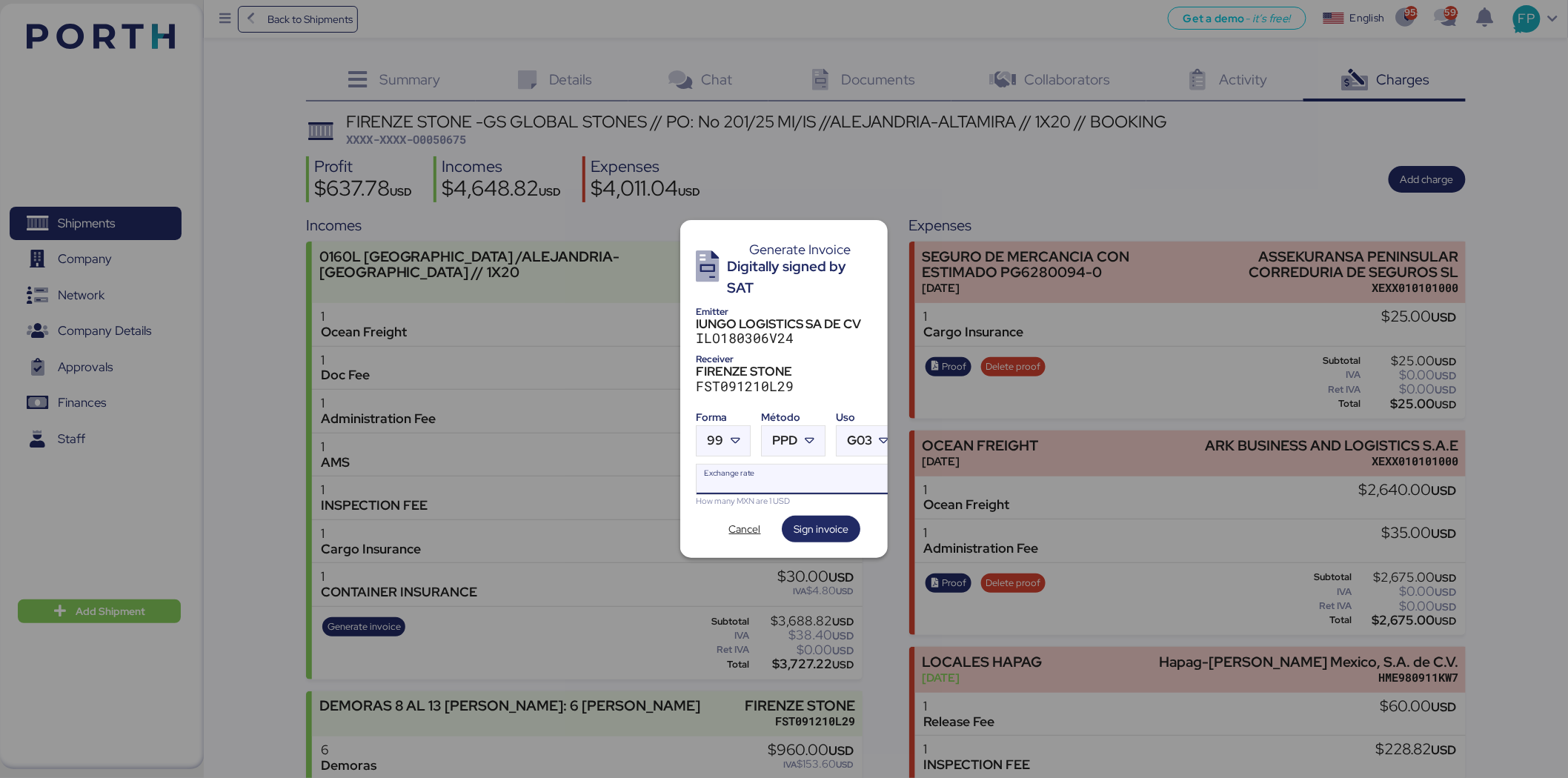
paste input "18.6800"
type input "18.68"
click at [828, 515] on span "Sign invoice" at bounding box center [820, 528] width 79 height 26
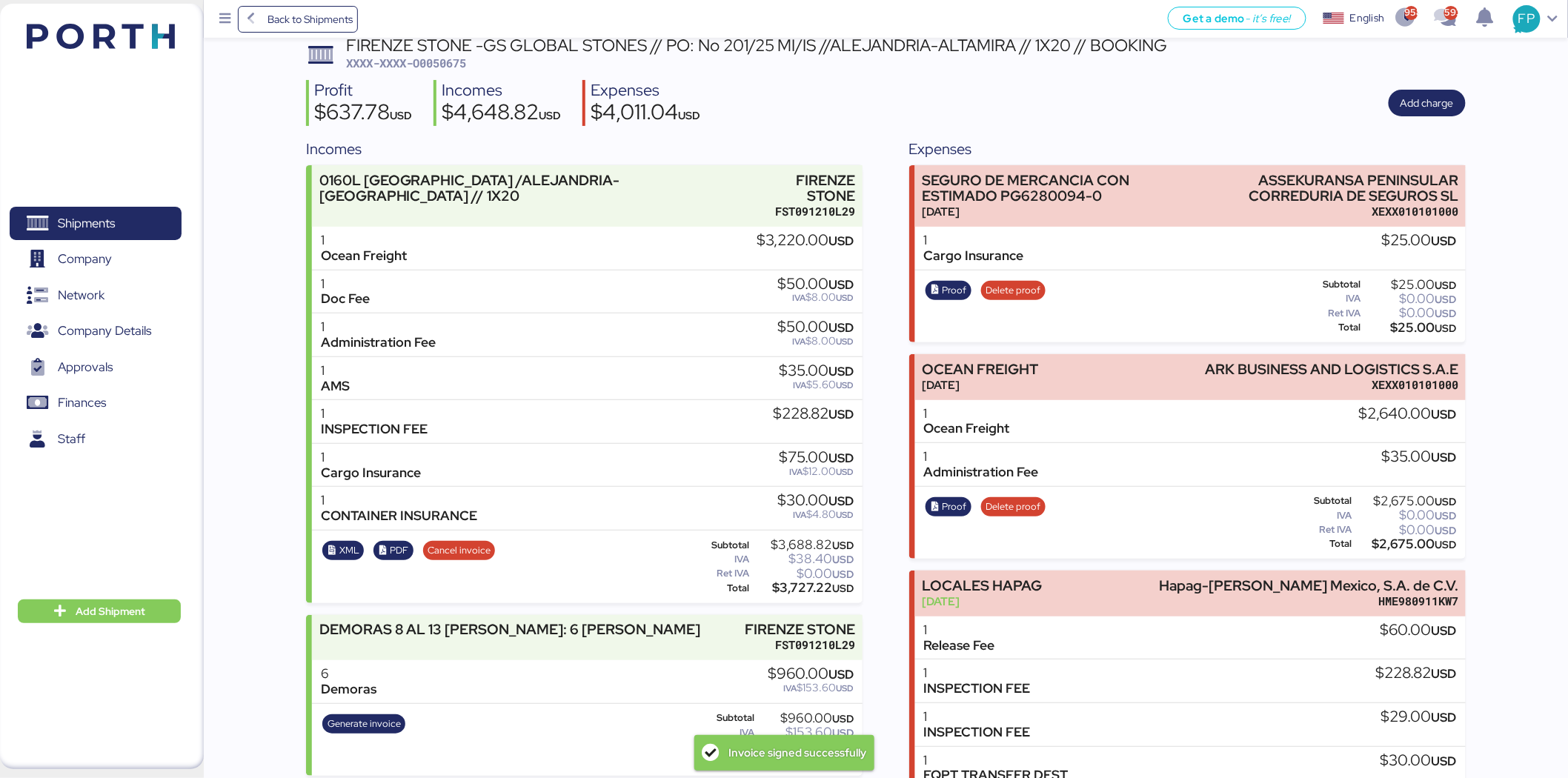
scroll to position [0, 0]
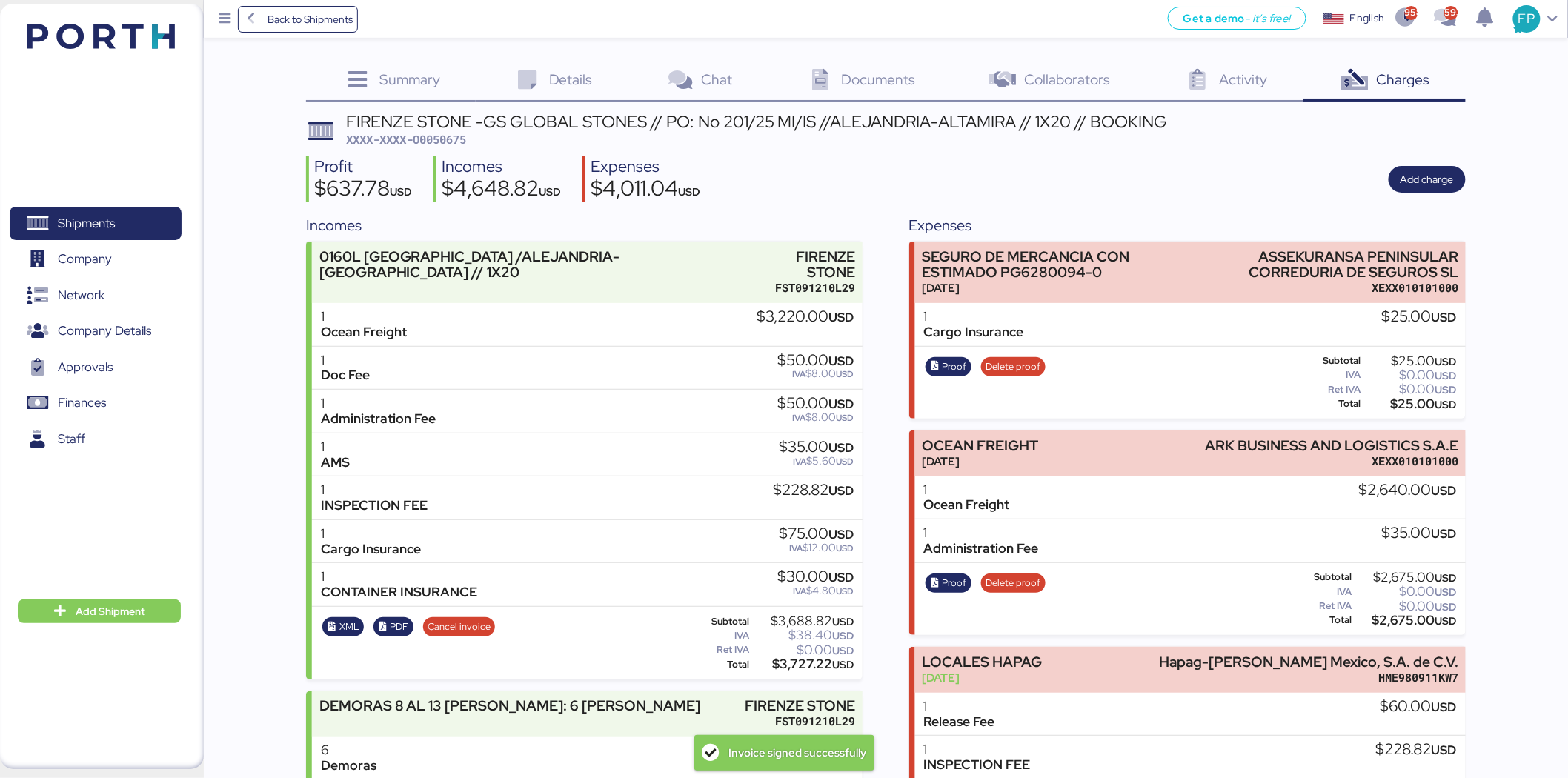
click at [439, 132] on span "XXXX-XXXX-O0050675" at bounding box center [406, 139] width 120 height 14
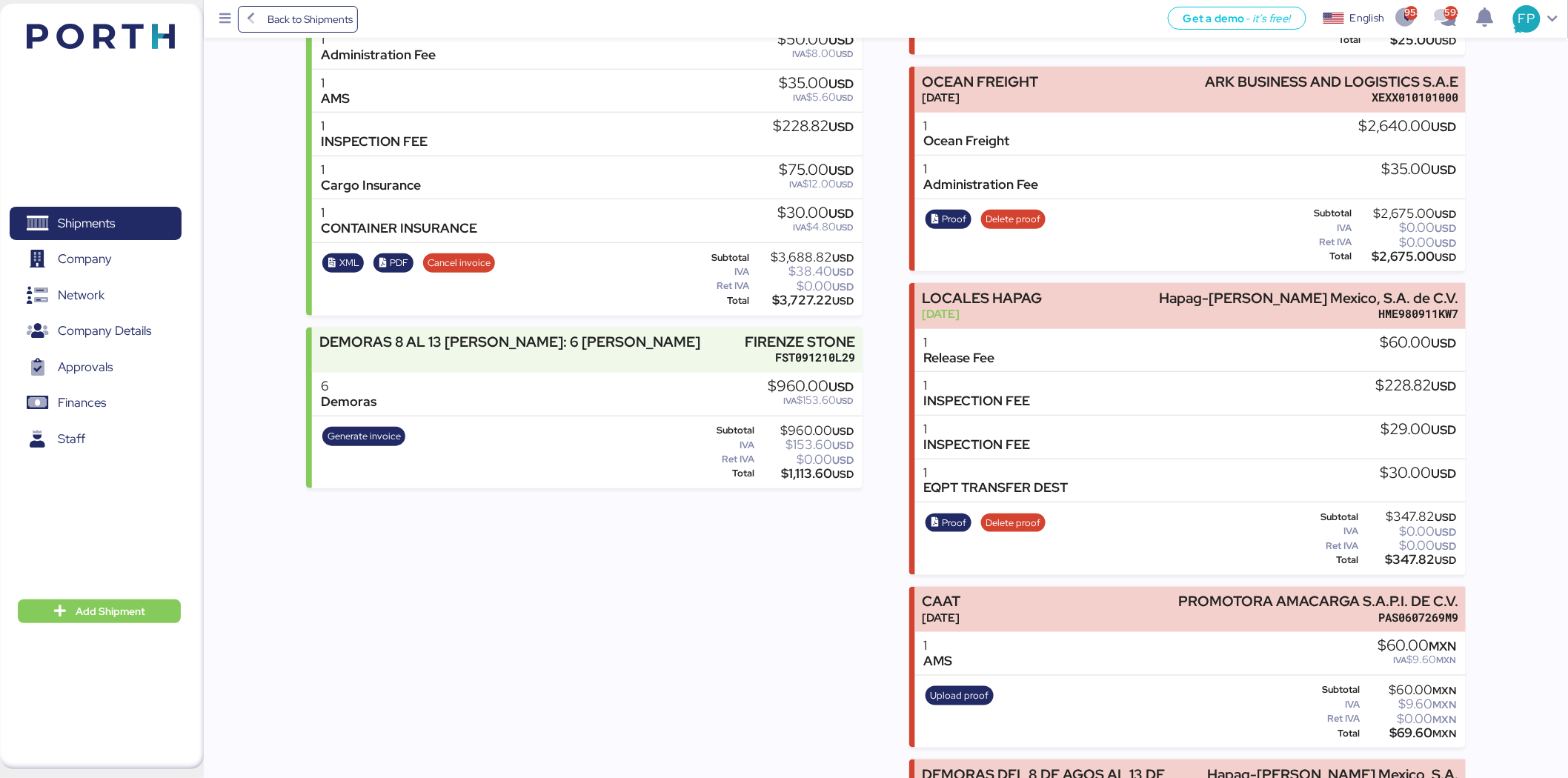
scroll to position [520, 0]
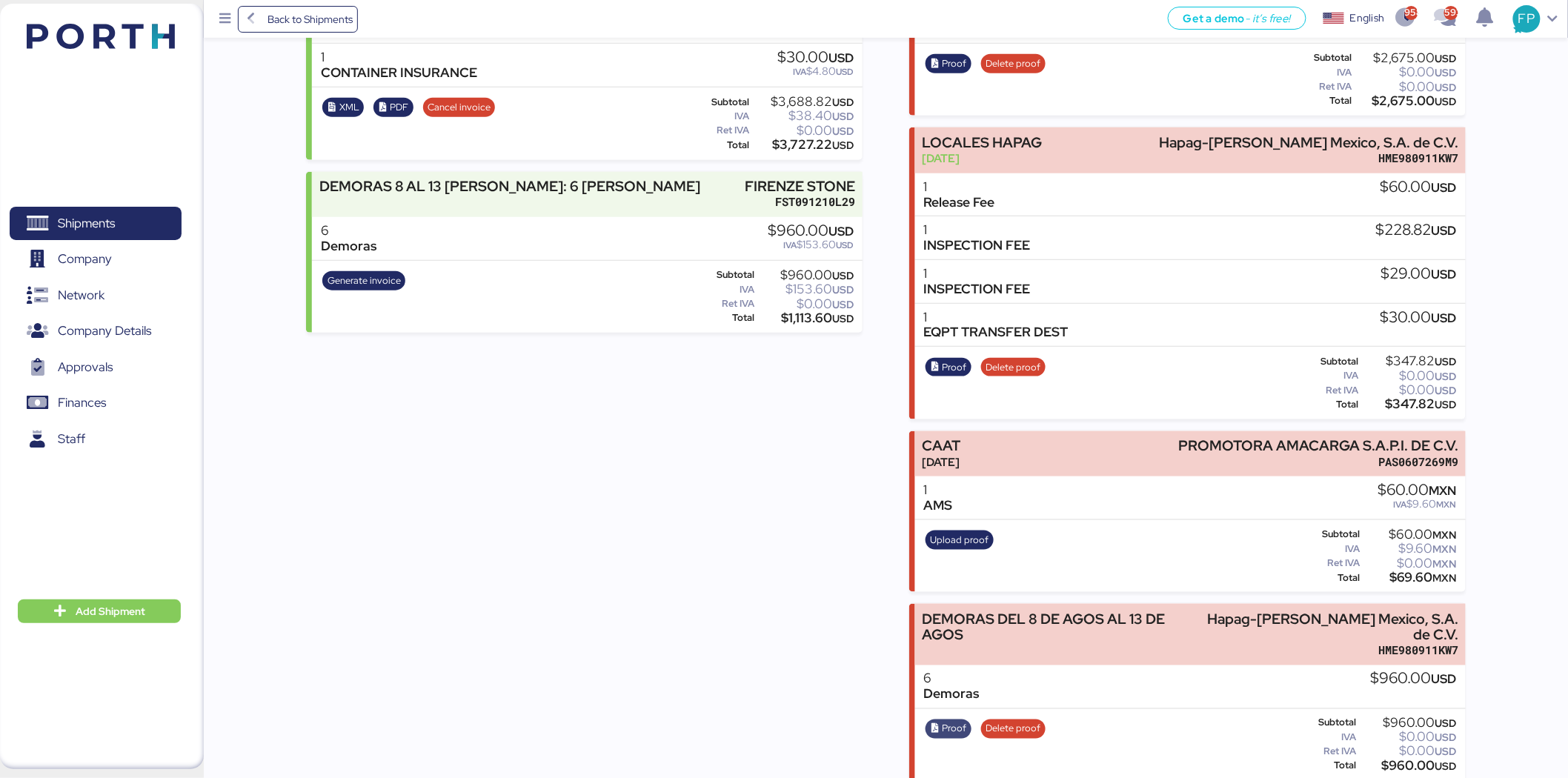
click at [939, 721] on span "Proof" at bounding box center [948, 729] width 36 height 16
drag, startPoint x: 1238, startPoint y: 620, endPoint x: 1504, endPoint y: 614, distance: 266.1
click at [1504, 614] on div "Summary 0 Details 0 Chat 0 Documents 0 Collaborators 0 Activity 0 Charges 0 FIR…" at bounding box center [784, 131] width 1568 height 1300
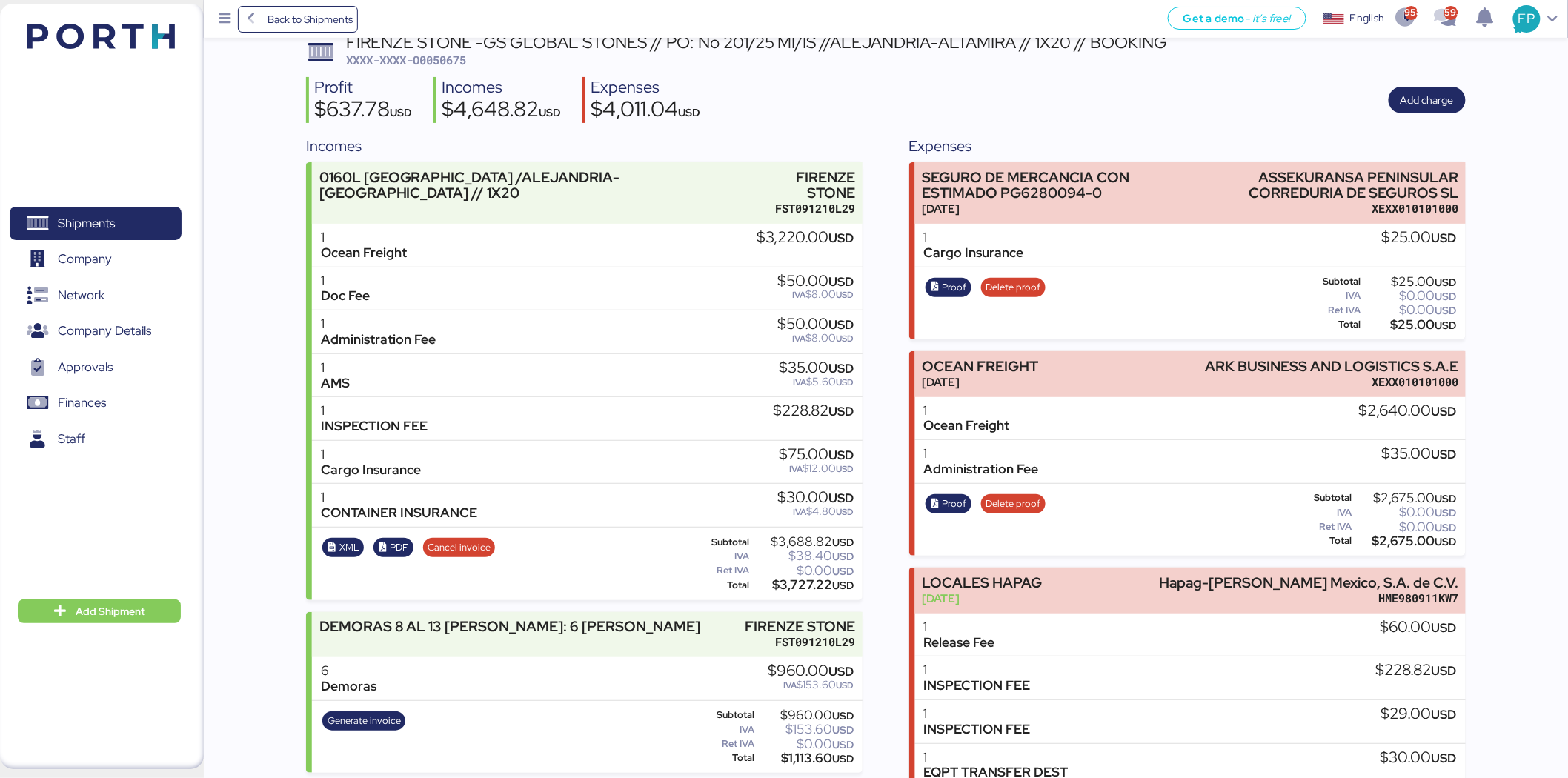
scroll to position [0, 0]
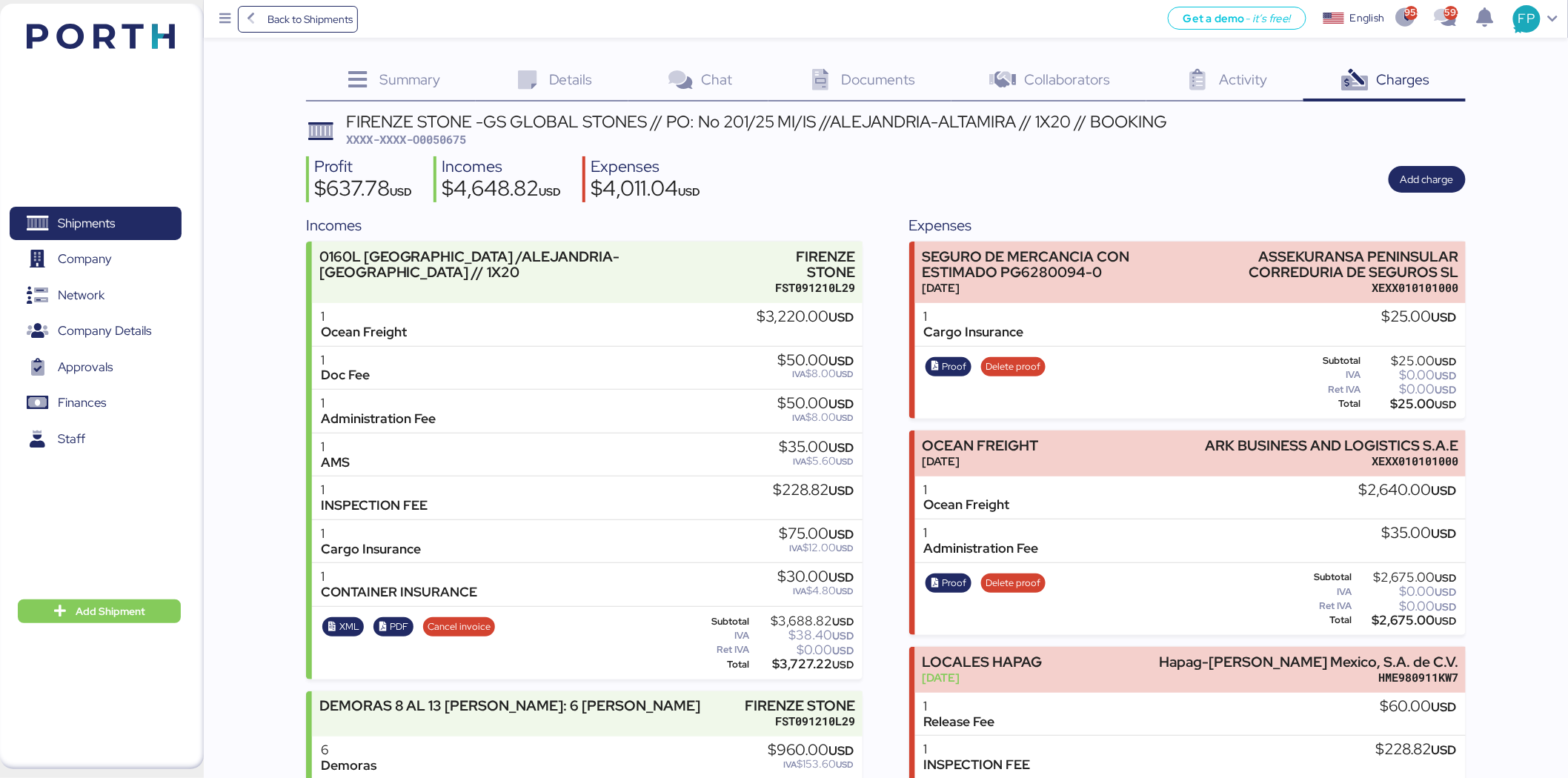
click at [448, 138] on span "XXXX-XXXX-O0050675" at bounding box center [406, 139] width 120 height 14
click at [150, 220] on span "Shipments" at bounding box center [95, 223] width 159 height 21
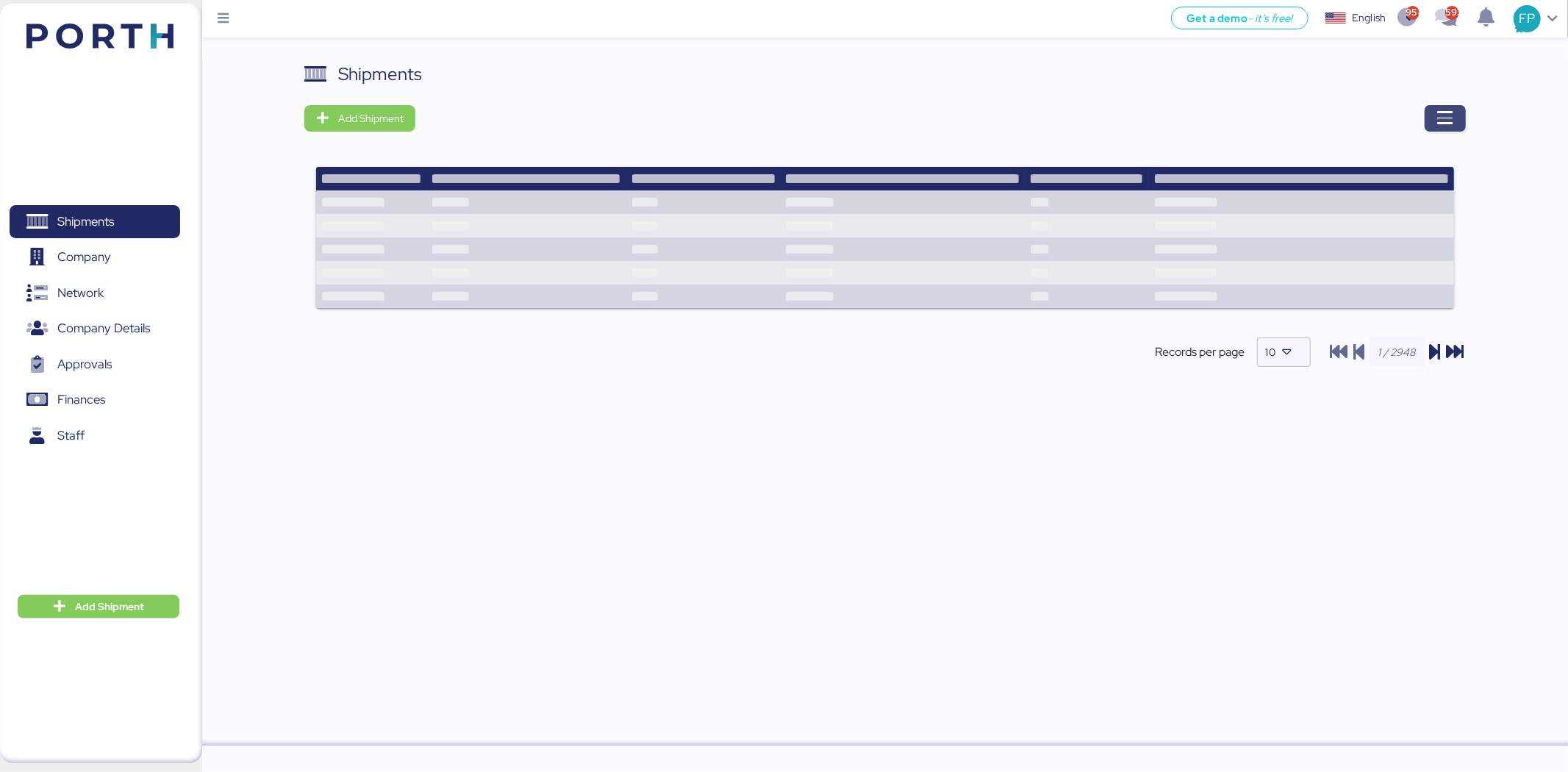
click at [1453, 114] on icon "button" at bounding box center [1444, 118] width 18 height 18
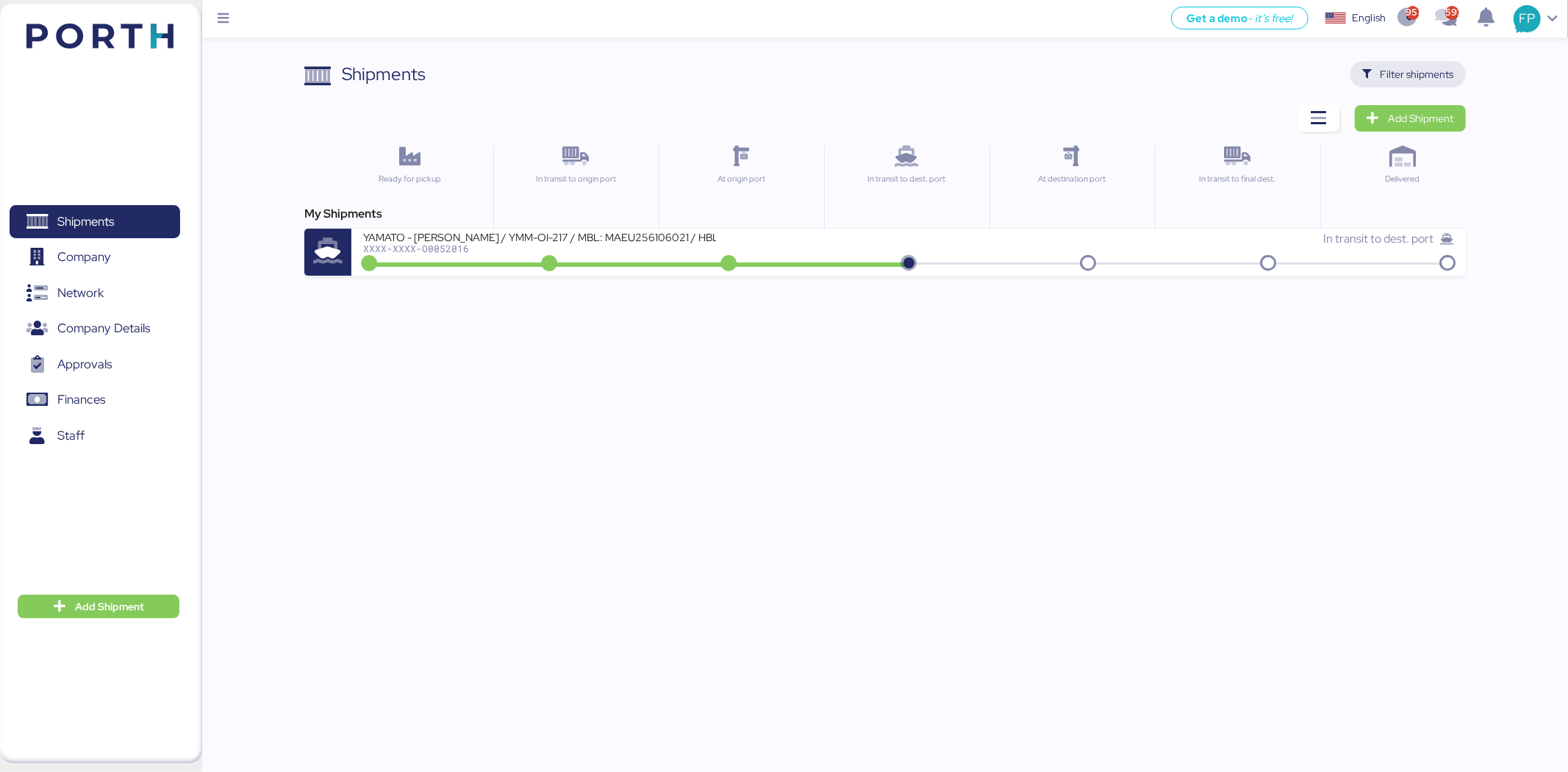
click at [1405, 84] on span "Filter shipments" at bounding box center [1407, 74] width 92 height 20
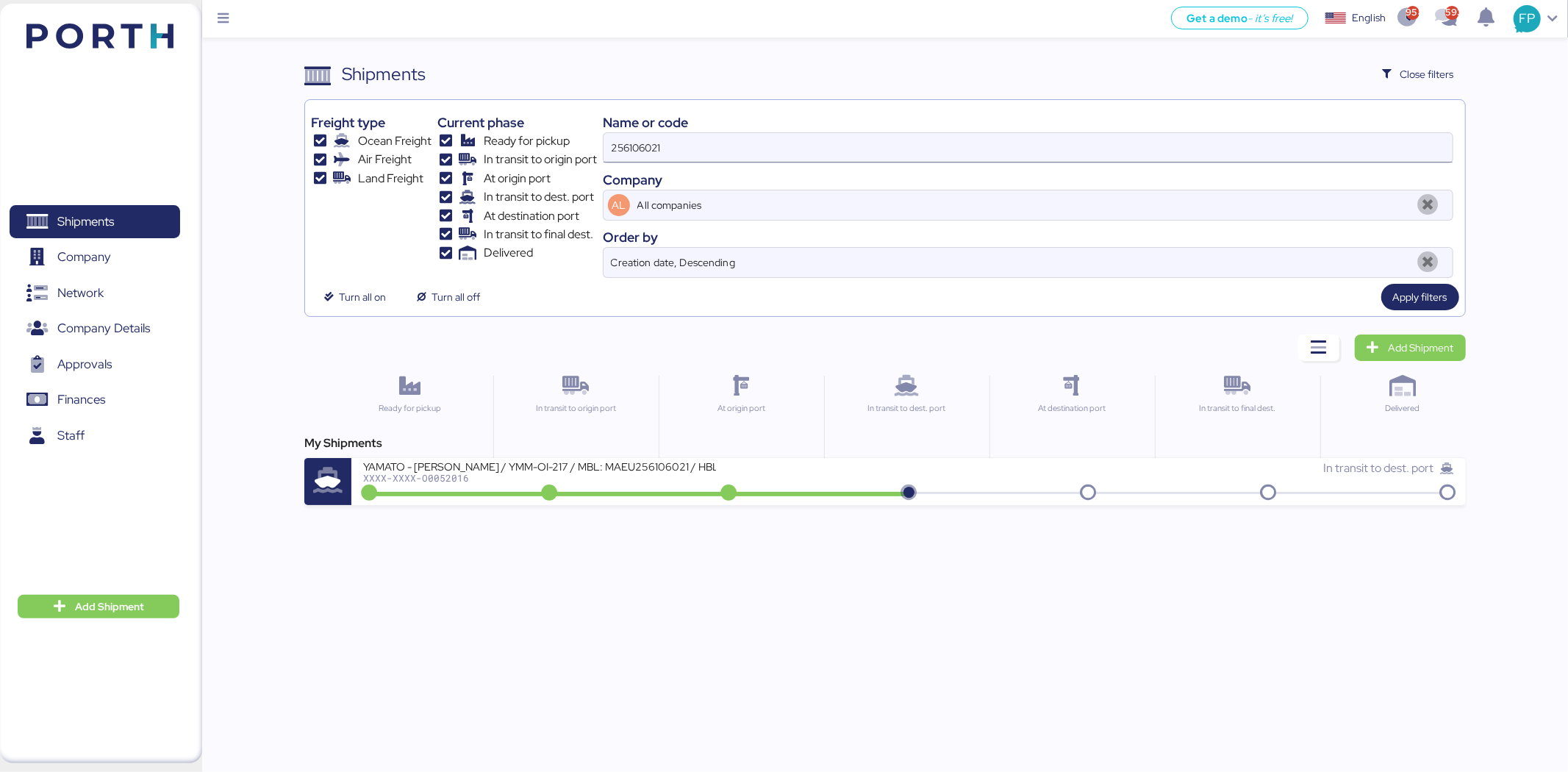
click at [651, 138] on input "256106021" at bounding box center [1028, 147] width 849 height 29
paste input "O0051542"
type input "O0051542"
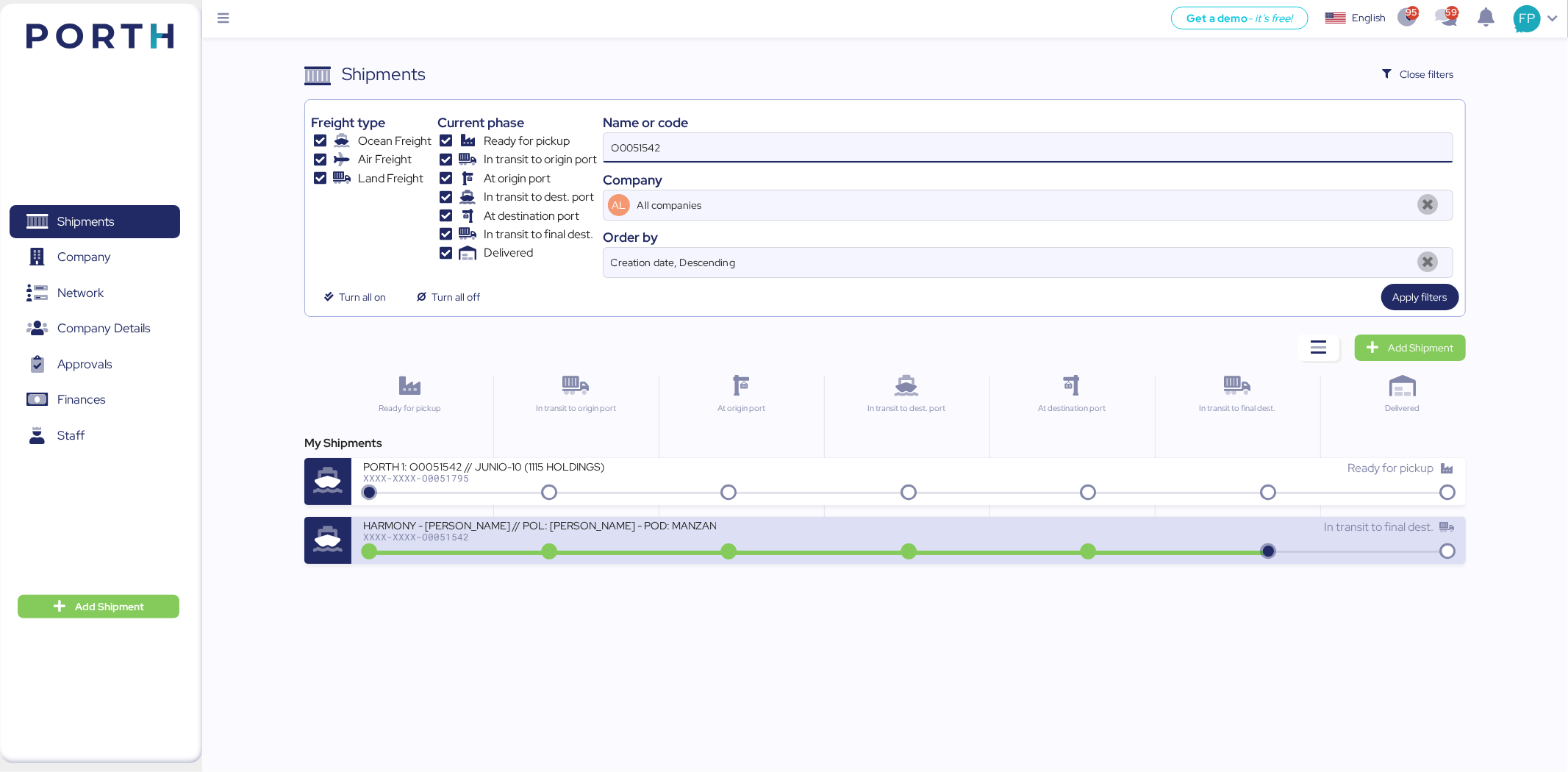
click at [626, 544] on div "HARMONY - BENTELER // POL: YANTIAN - POD: MANZANILLO // HBL: HSS1372 // MBL: MA…" at bounding box center [636, 534] width 546 height 32
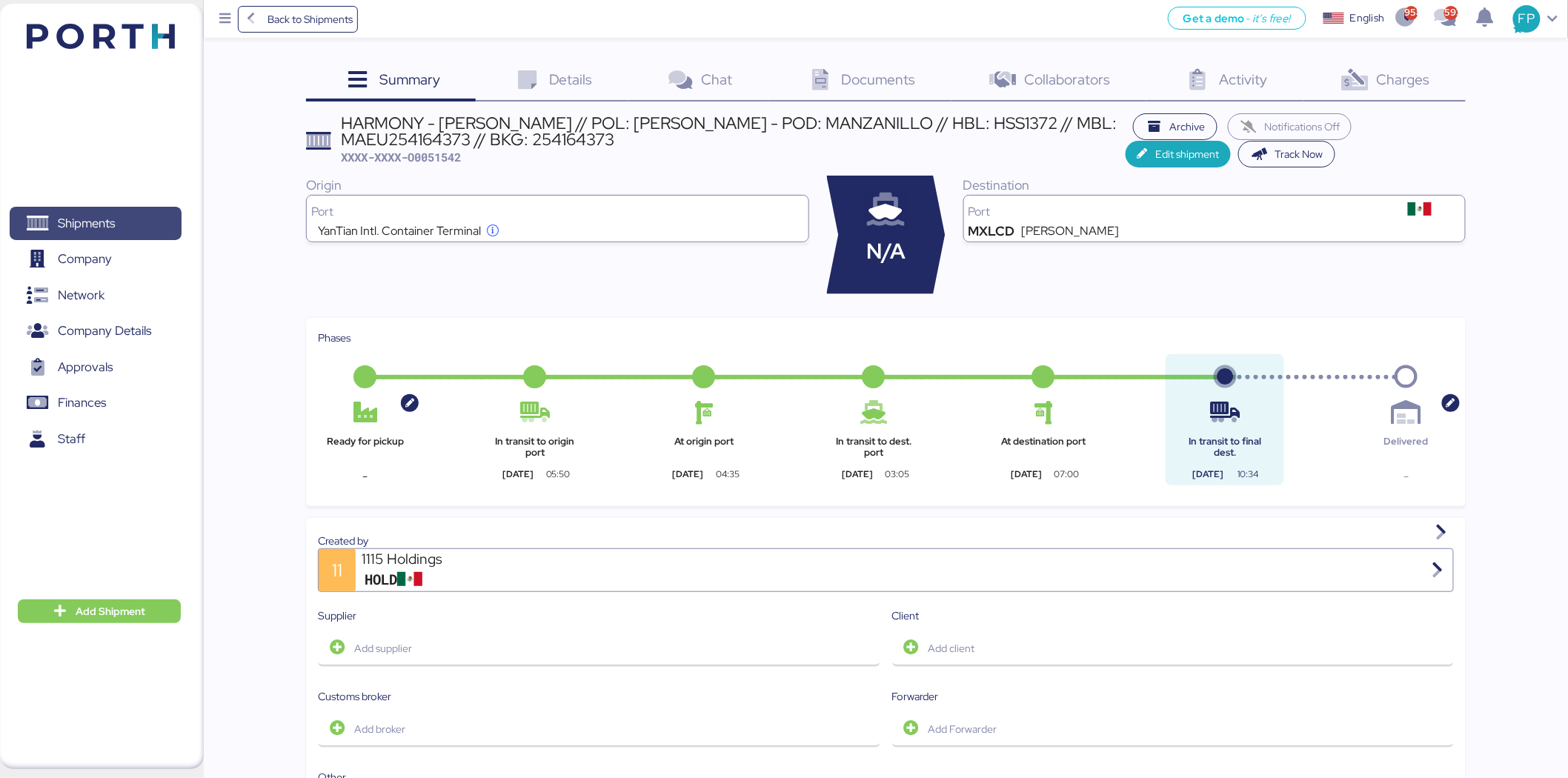
click at [153, 223] on span "Shipments" at bounding box center [95, 223] width 159 height 21
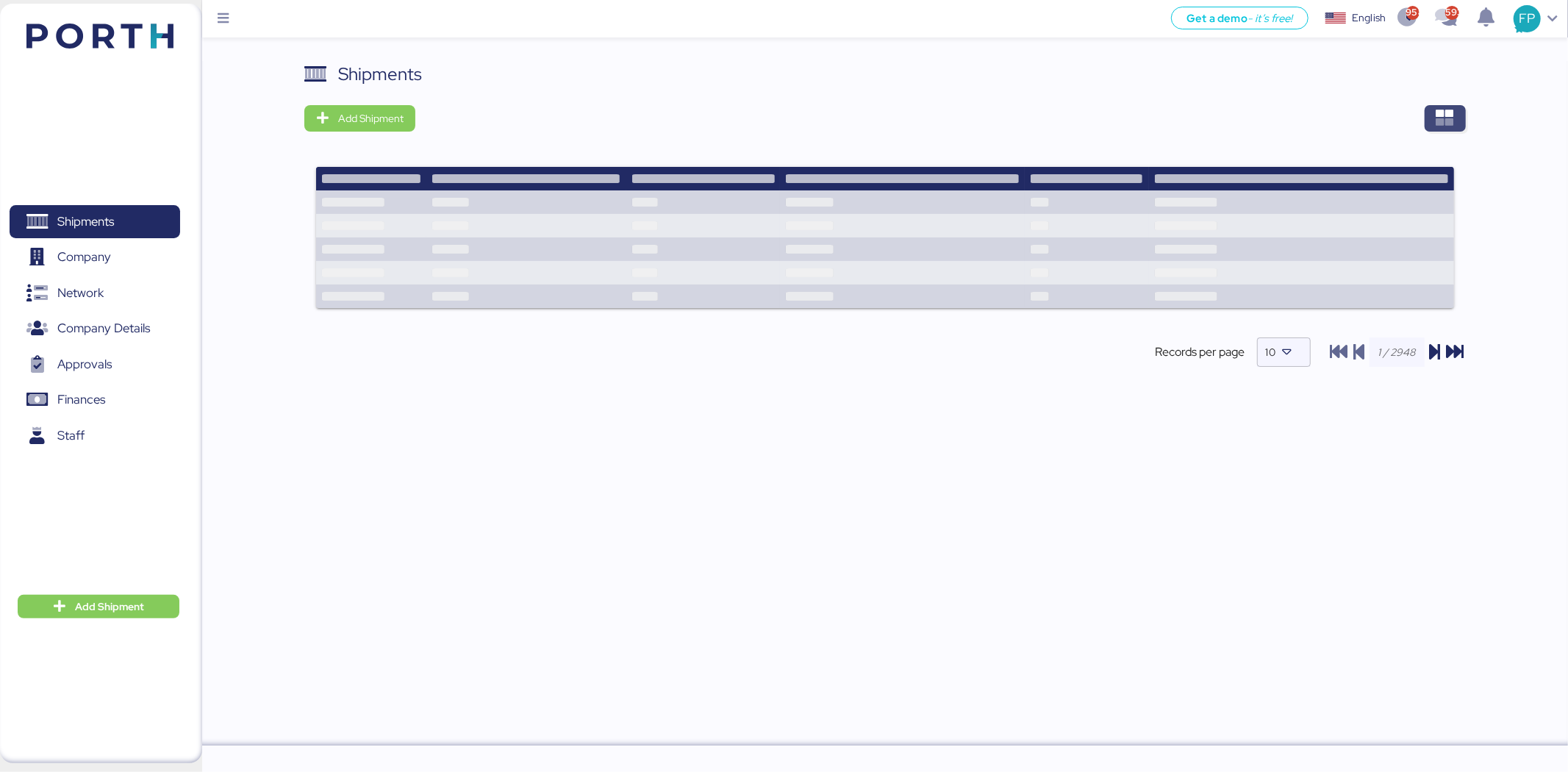
click at [1444, 112] on icon "button" at bounding box center [1444, 118] width 18 height 18
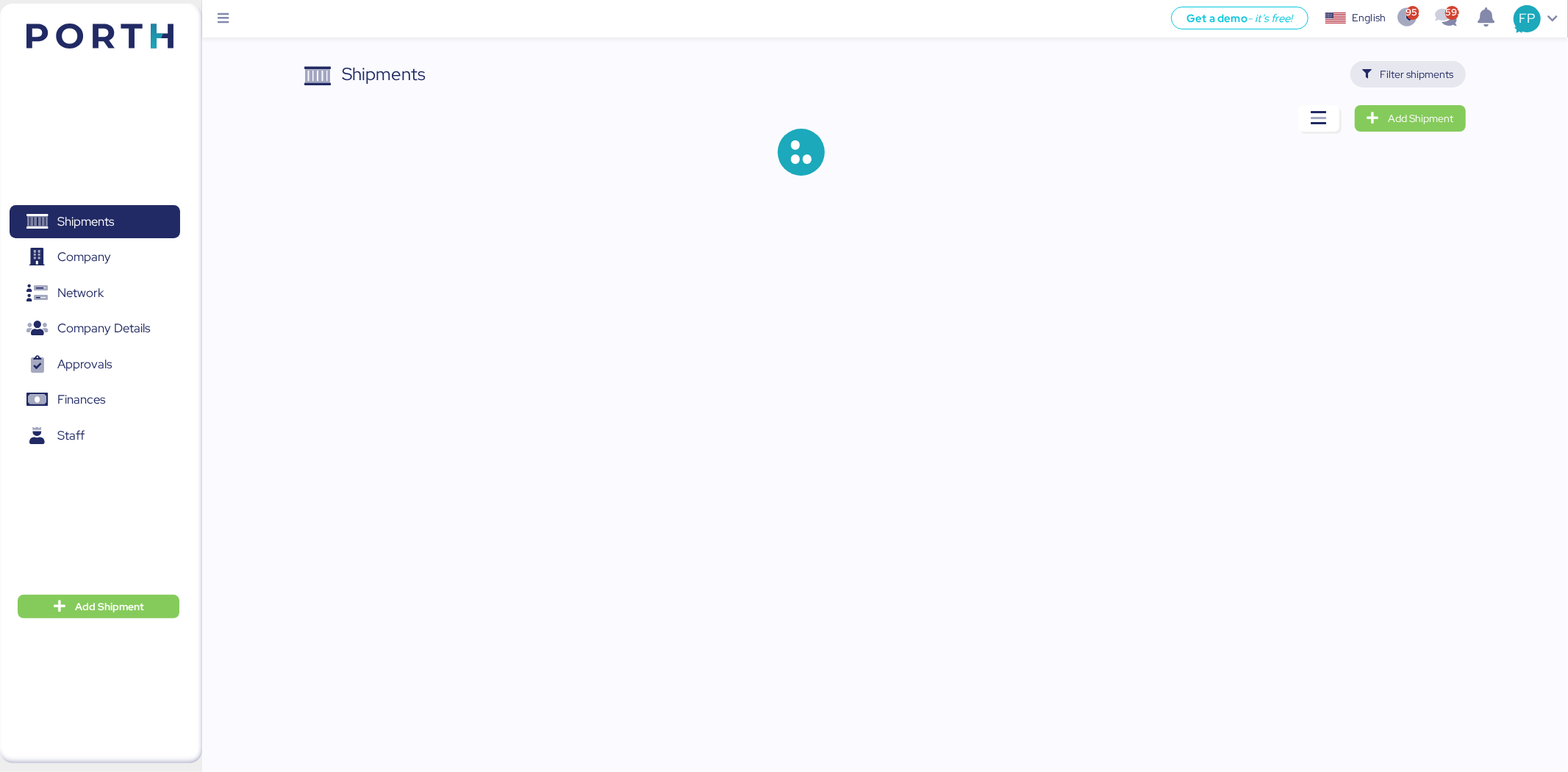
click at [1406, 81] on span "Filter shipments" at bounding box center [1417, 74] width 73 height 18
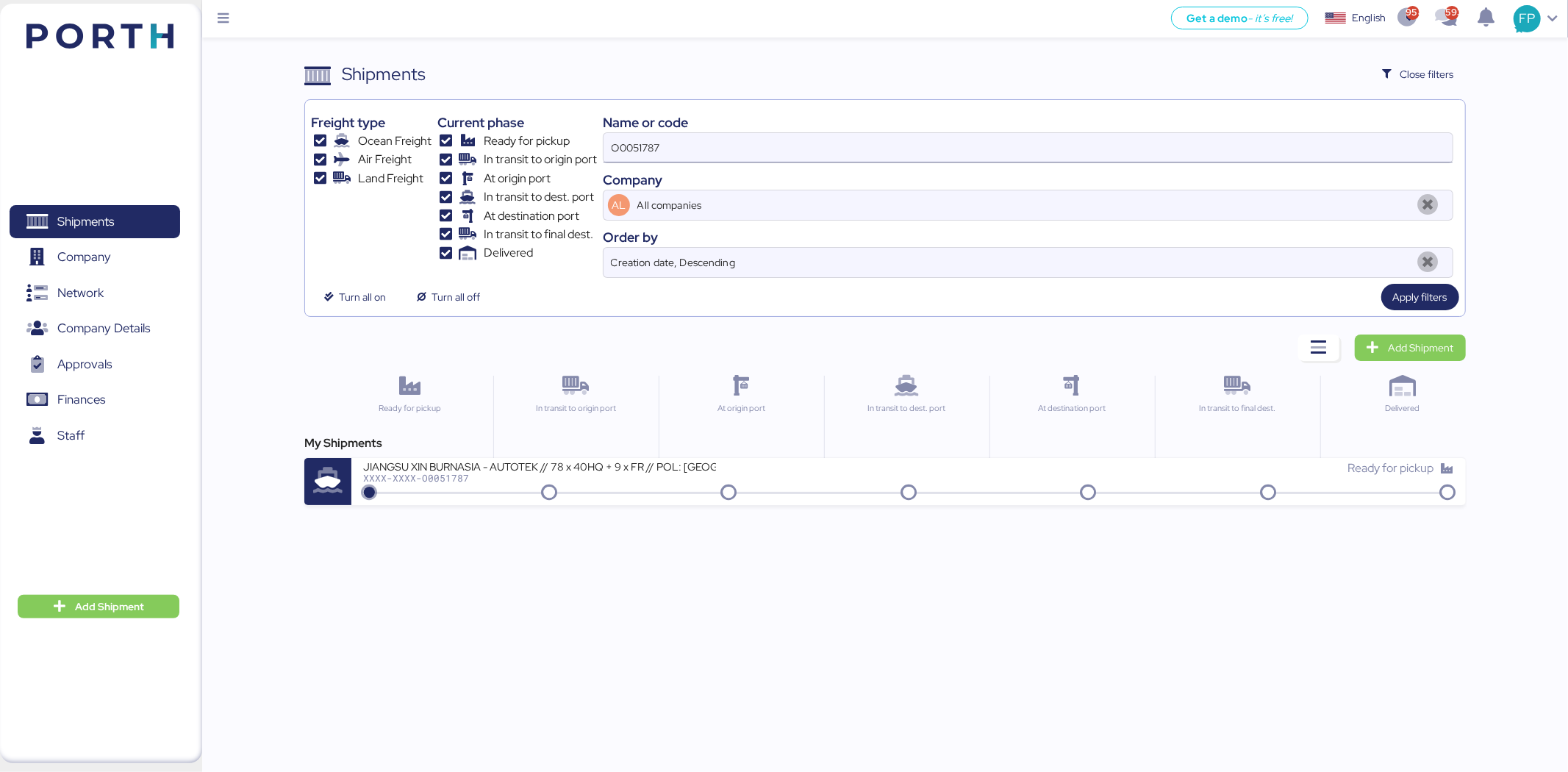
click at [640, 141] on input "O0051787" at bounding box center [1028, 147] width 849 height 29
paste input "969"
type input "O0051969"
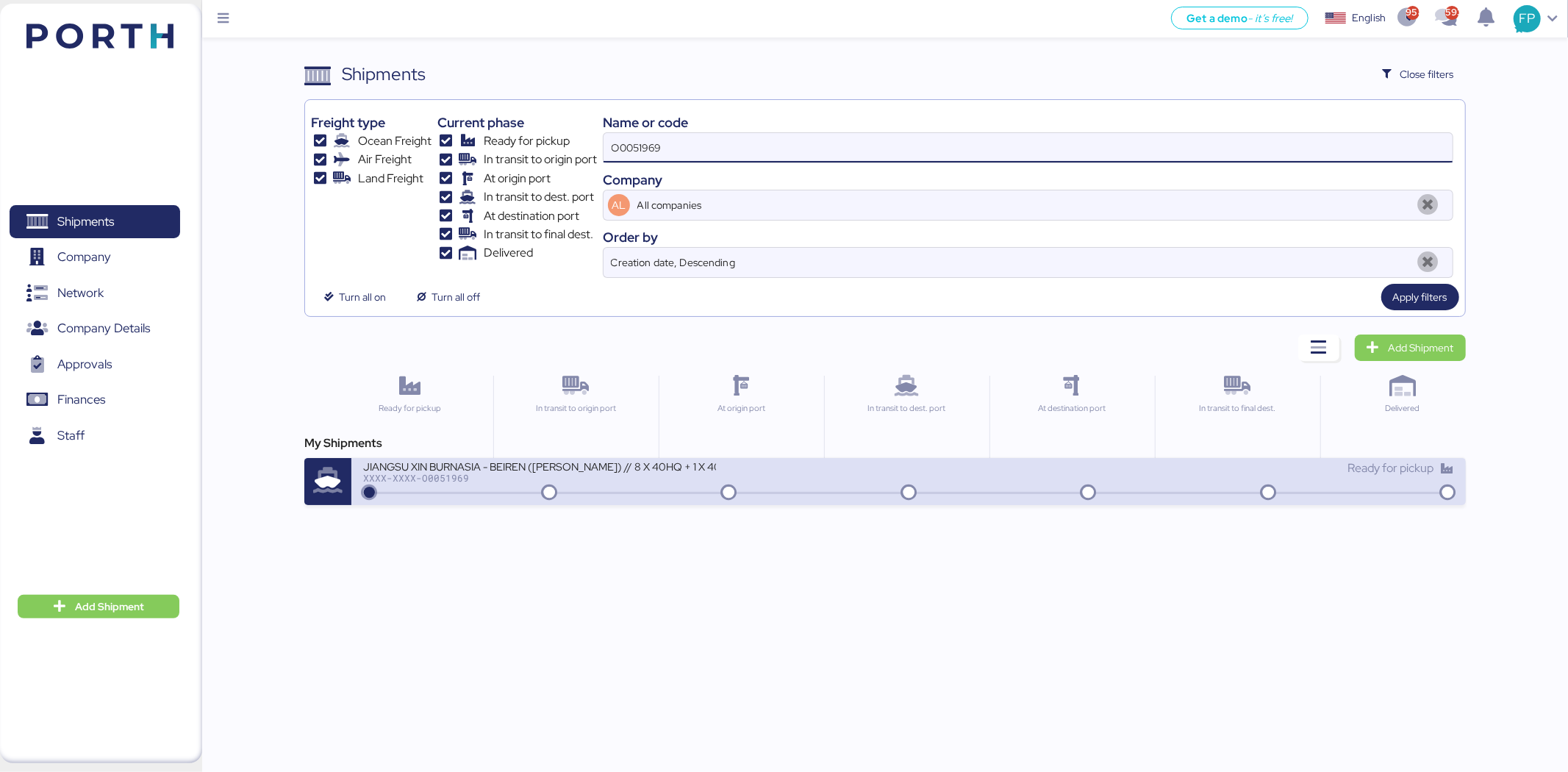
click at [715, 483] on div "XXXX-XXXX-O0051969" at bounding box center [540, 478] width 353 height 10
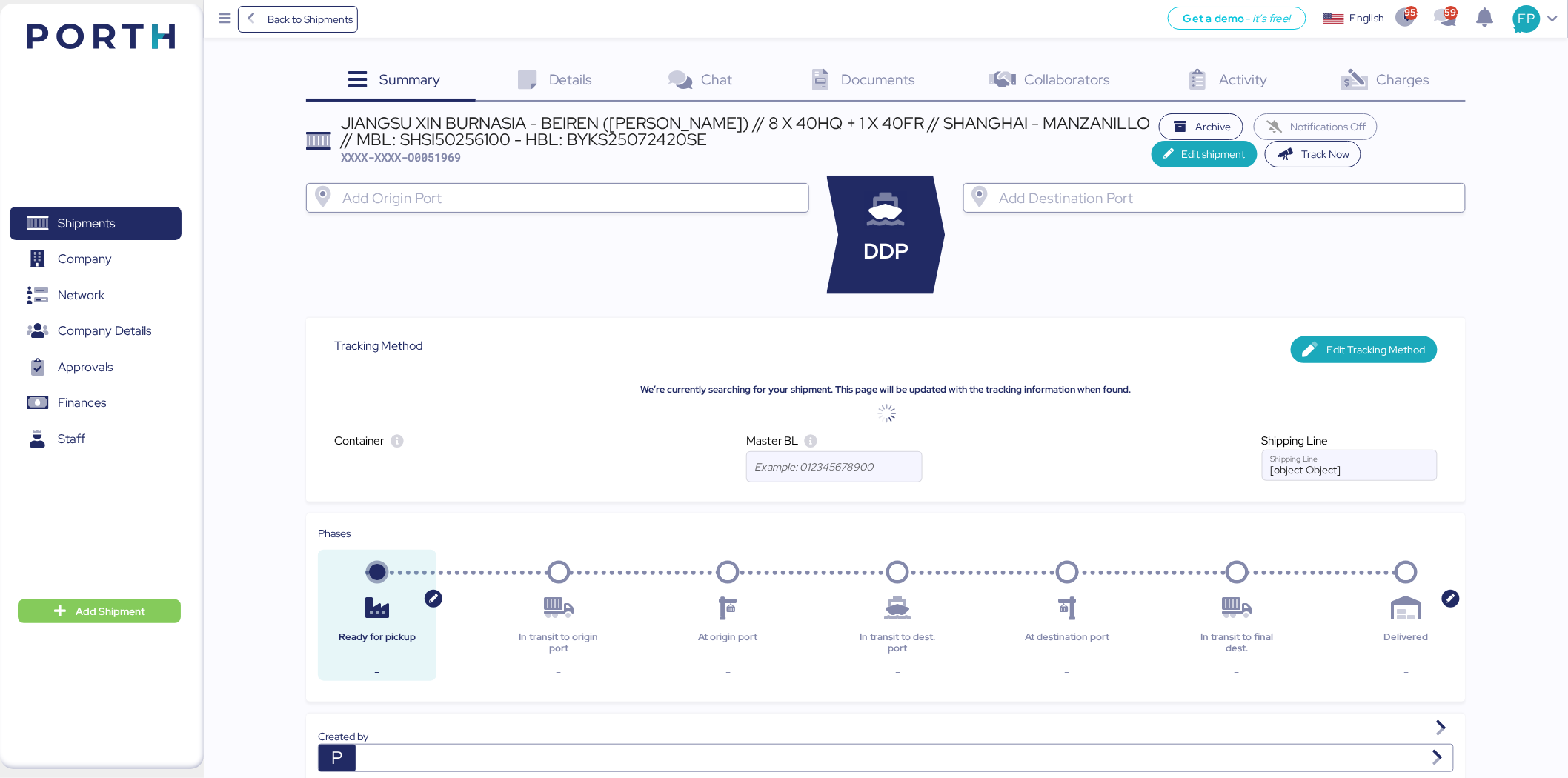
click at [1411, 92] on div "Charges 0" at bounding box center [1384, 81] width 162 height 40
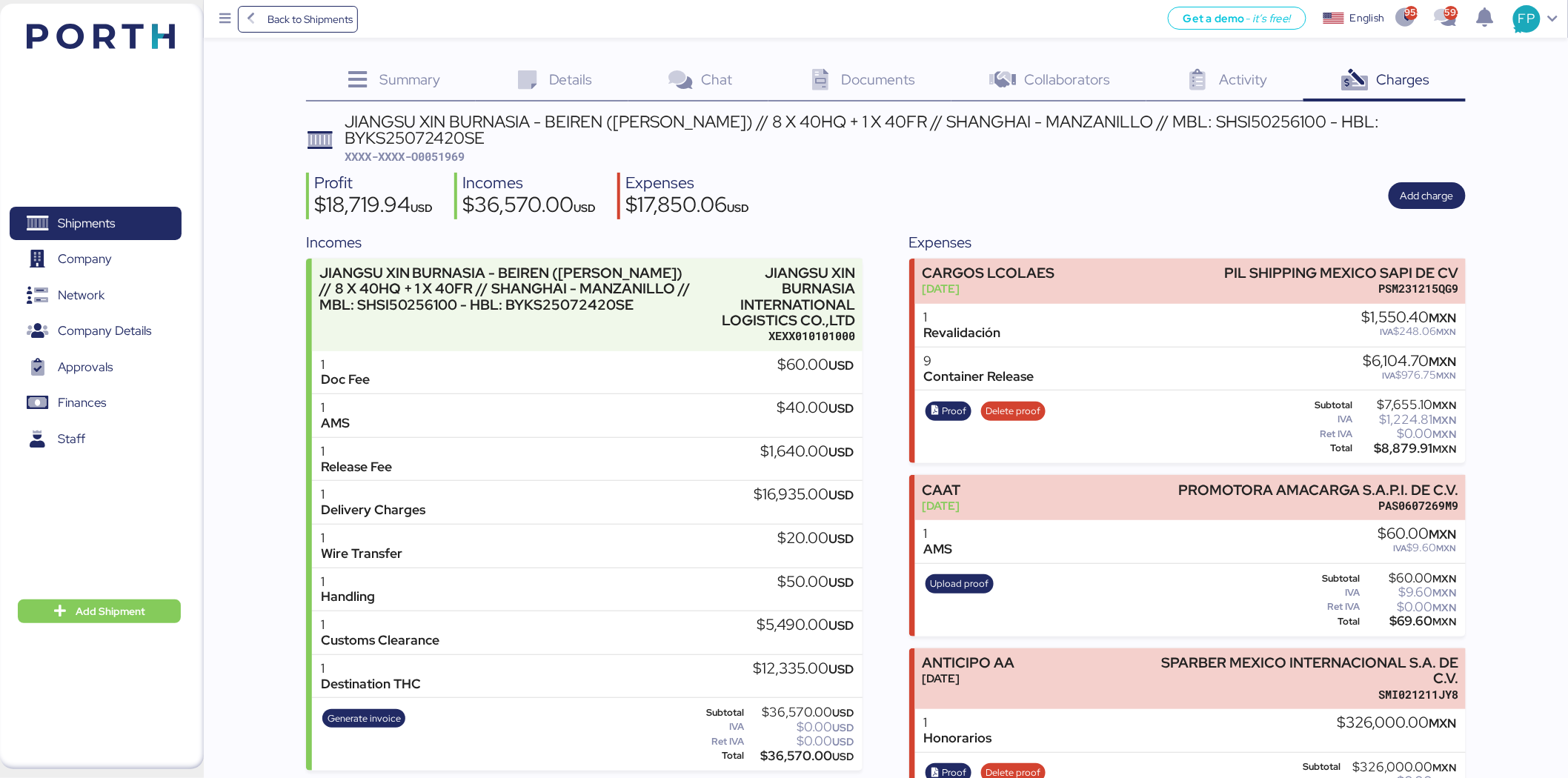
scroll to position [58, 0]
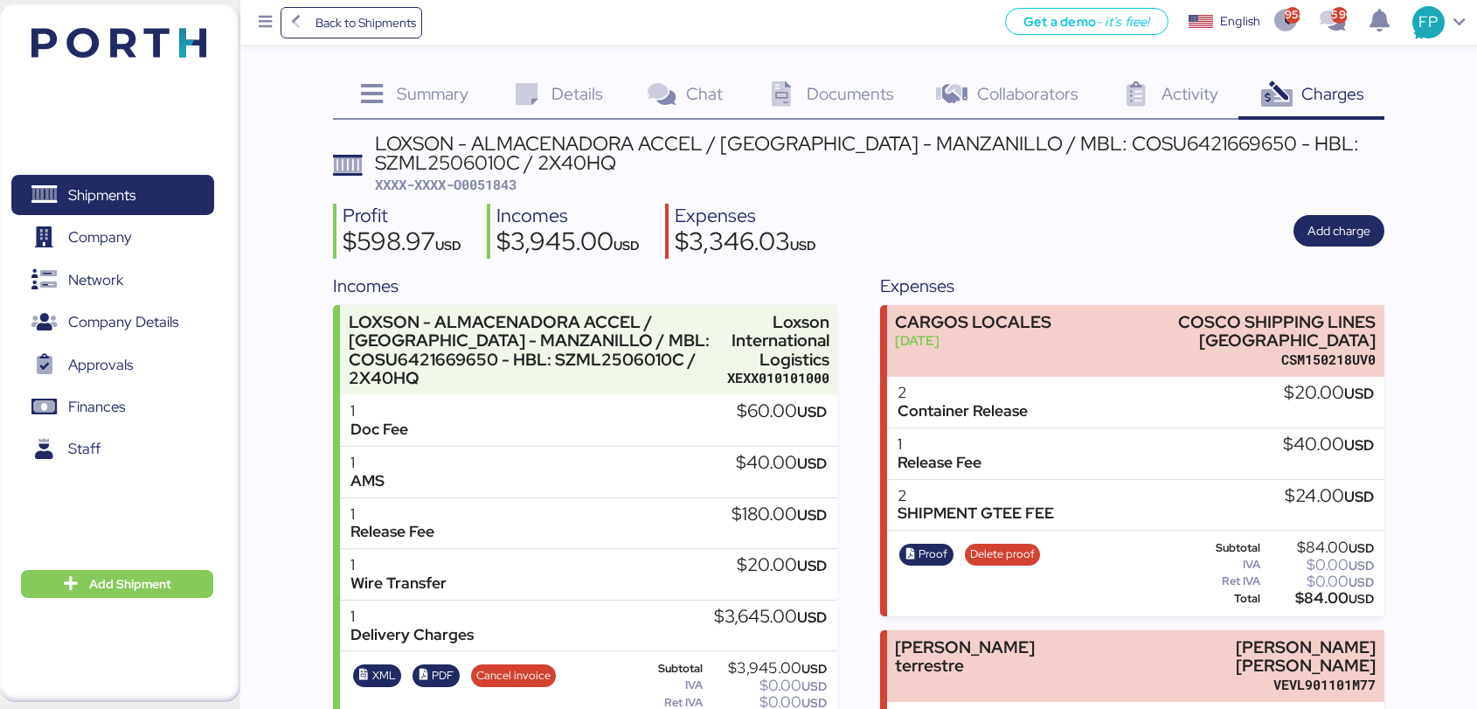
scroll to position [121, 0]
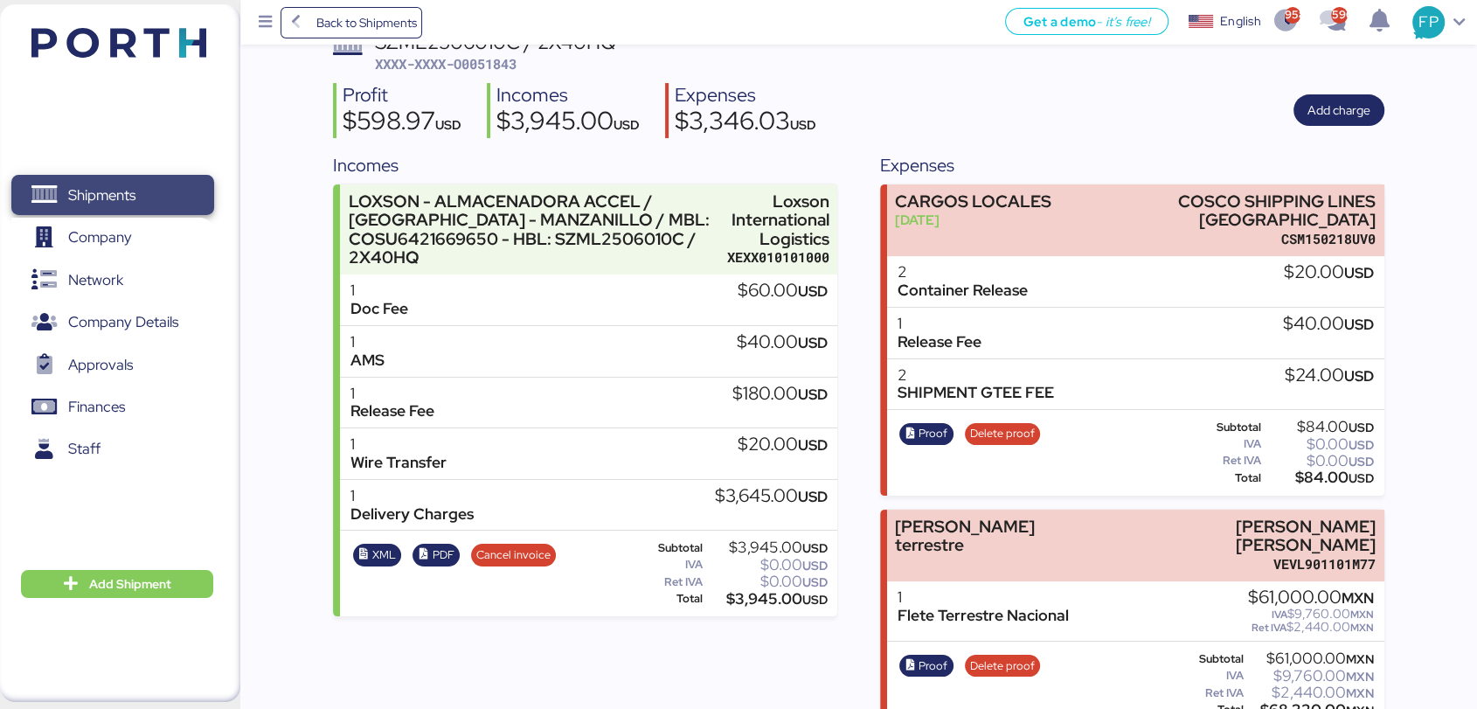
click at [160, 193] on span "Shipments" at bounding box center [112, 195] width 188 height 25
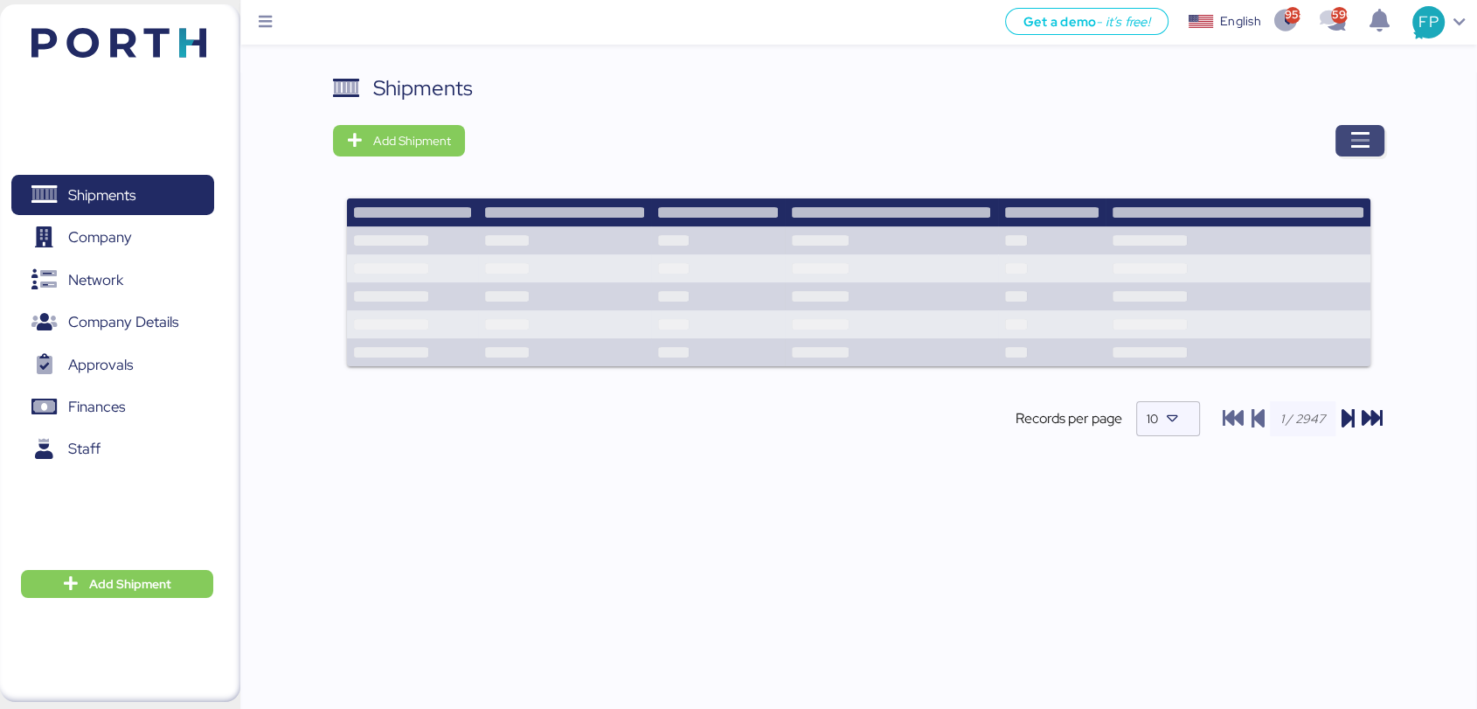
click at [1350, 132] on icon "button" at bounding box center [1360, 140] width 21 height 21
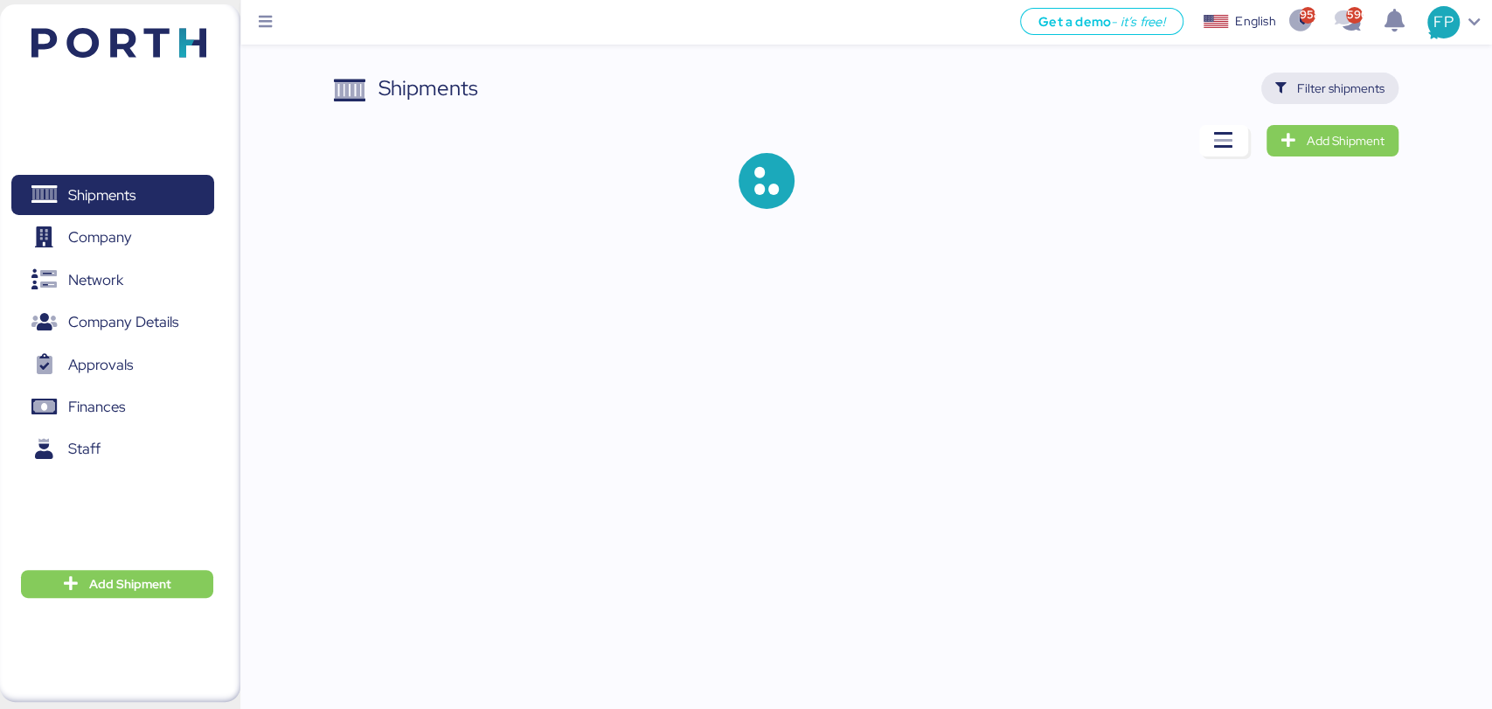
click at [1314, 92] on span "Filter shipments" at bounding box center [1340, 88] width 87 height 21
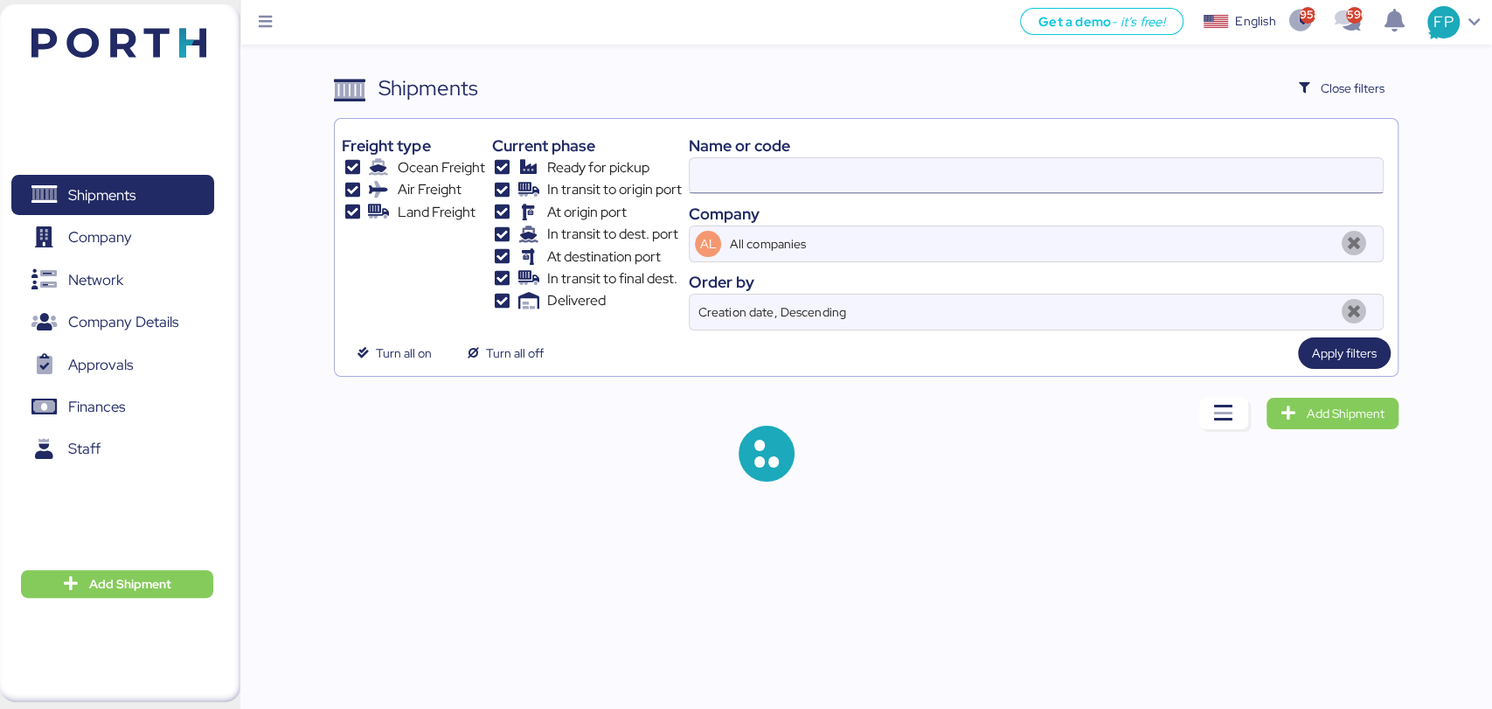
click at [733, 160] on input at bounding box center [1036, 175] width 692 height 35
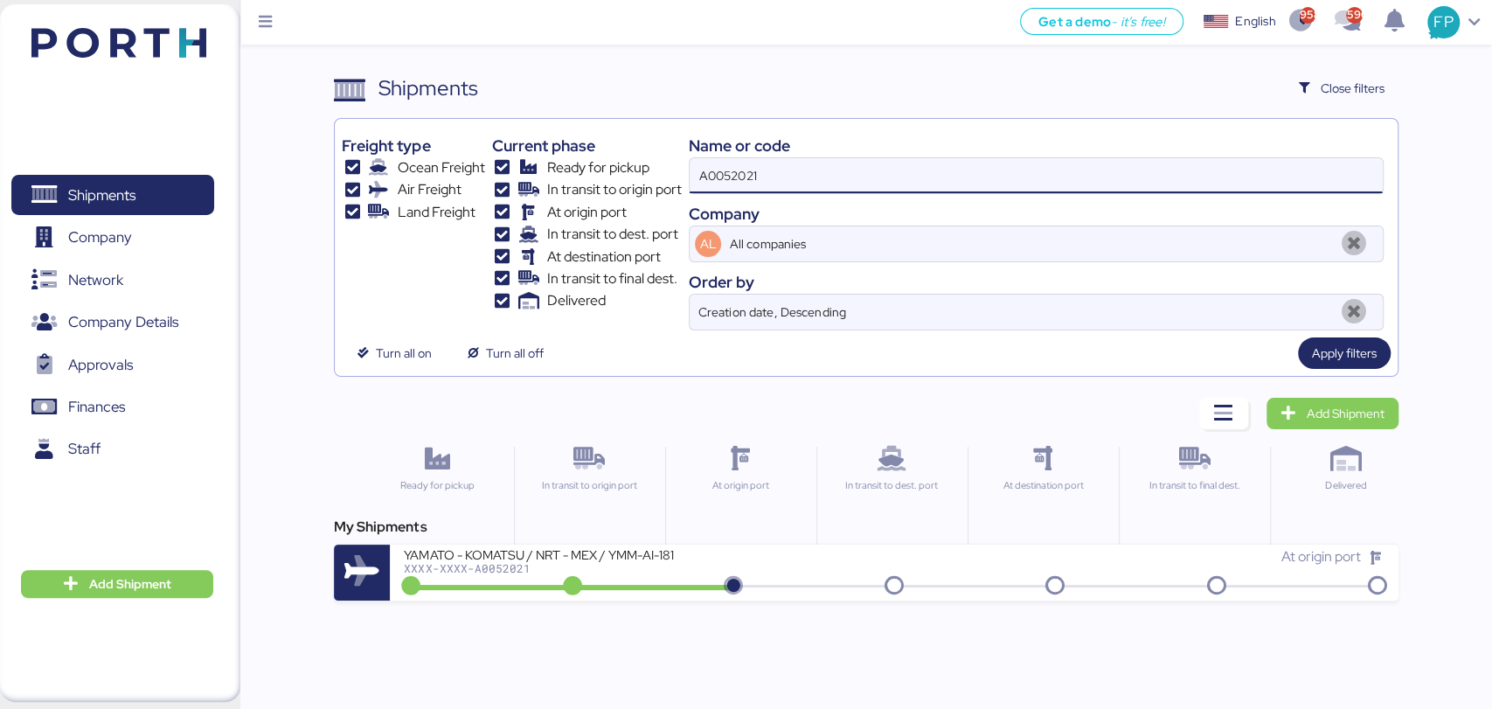
click at [733, 160] on input "A0052021" at bounding box center [1036, 175] width 692 height 35
paste input "O0052018"
type input "O0052018"
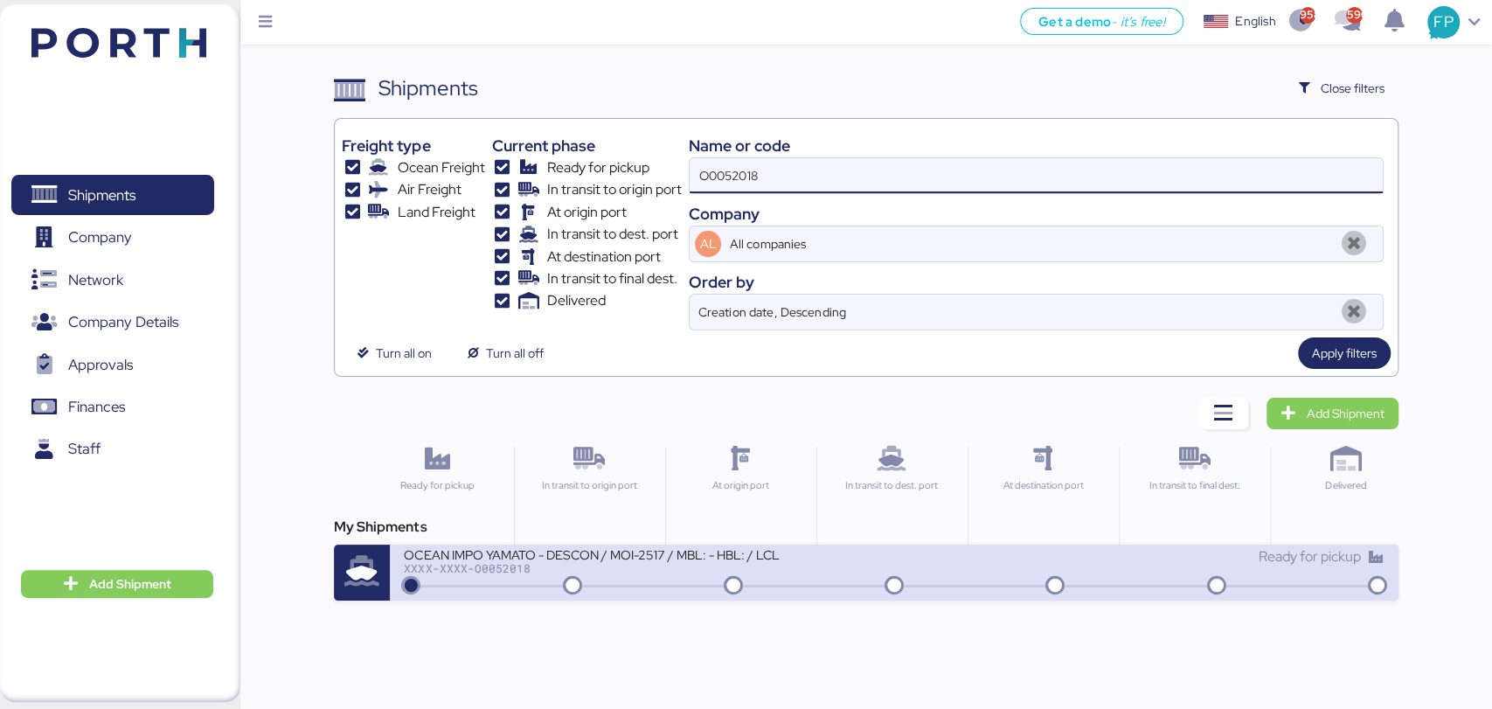
click at [634, 570] on div "XXXX-XXXX-O0052018" at bounding box center [614, 568] width 420 height 12
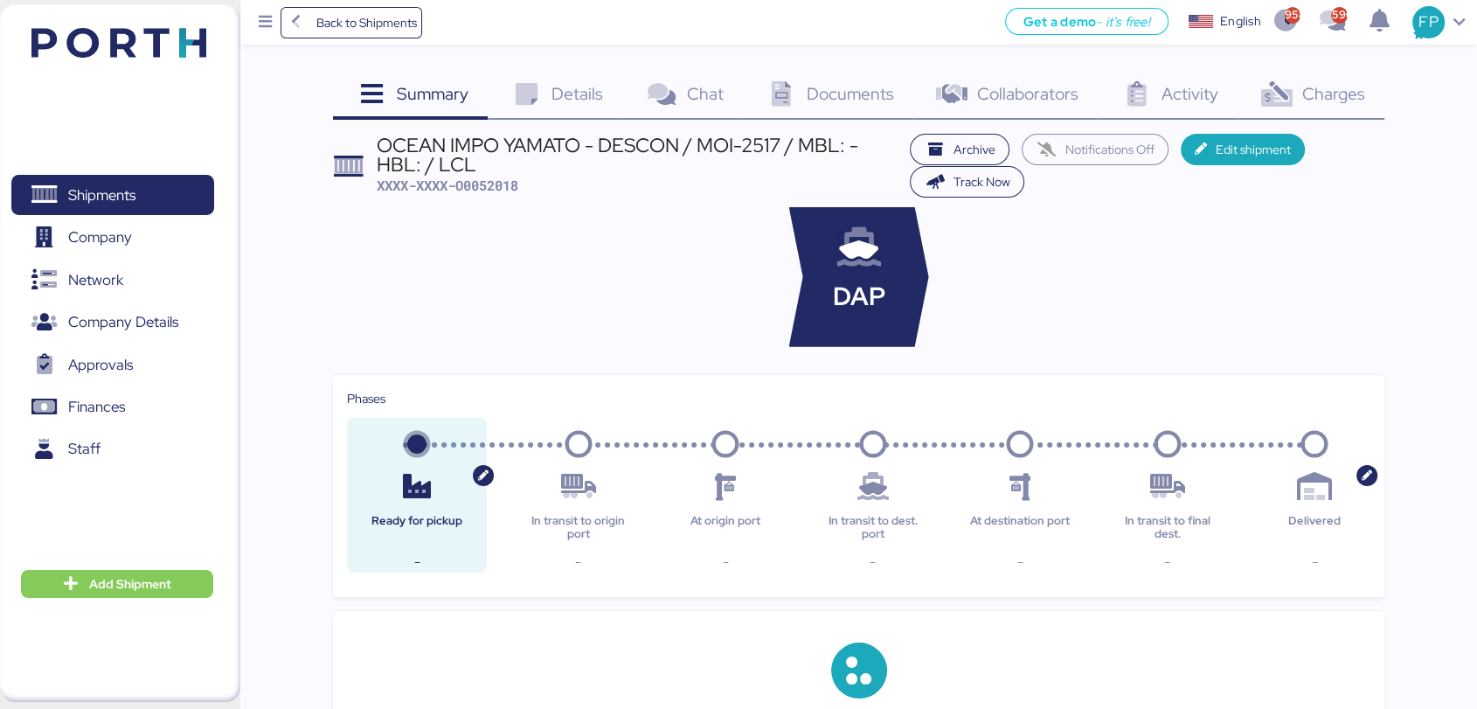
click at [1308, 82] on span "Charges" at bounding box center [1333, 93] width 63 height 23
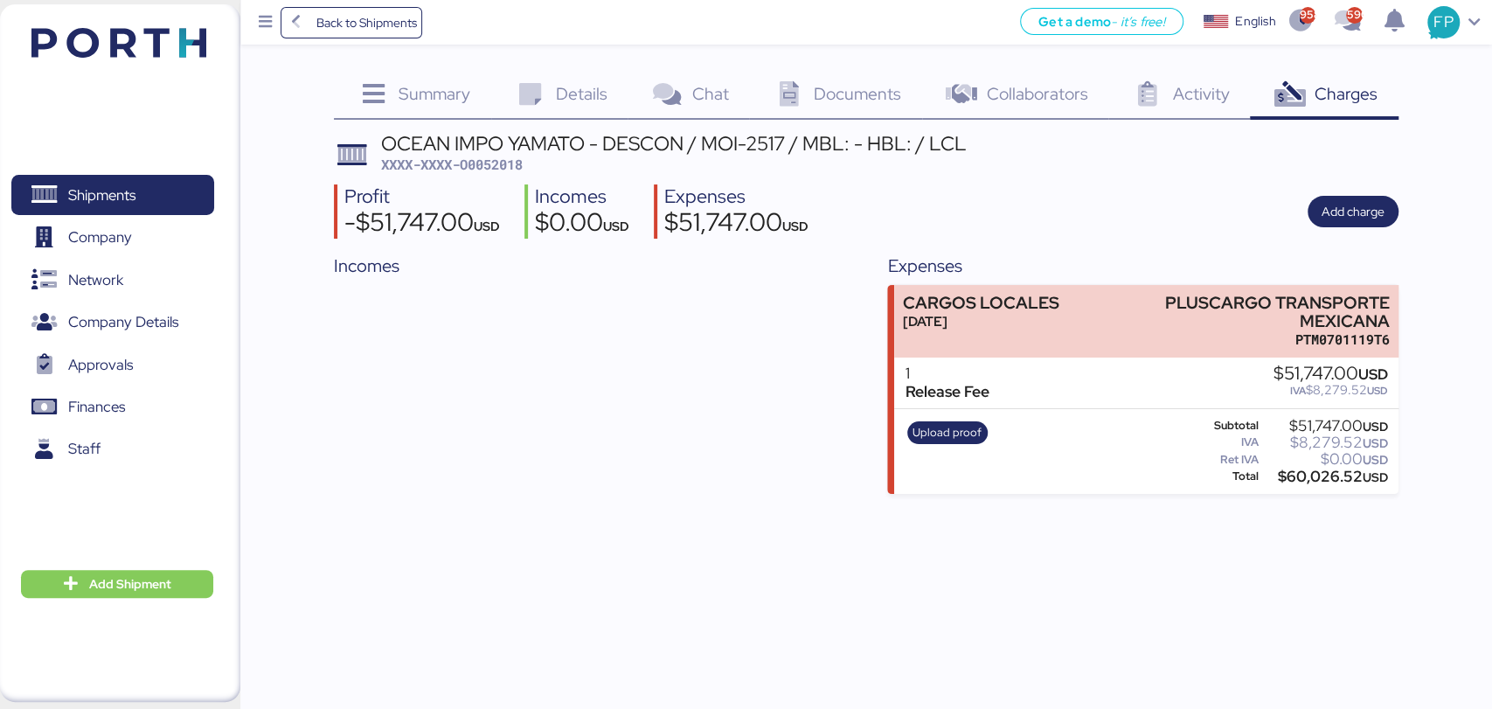
click at [491, 163] on span "XXXX-XXXX-O0052018" at bounding box center [452, 164] width 142 height 17
copy span "O0052018"
click at [490, 163] on span "XXXX-XXXX-O0052018" at bounding box center [452, 164] width 142 height 17
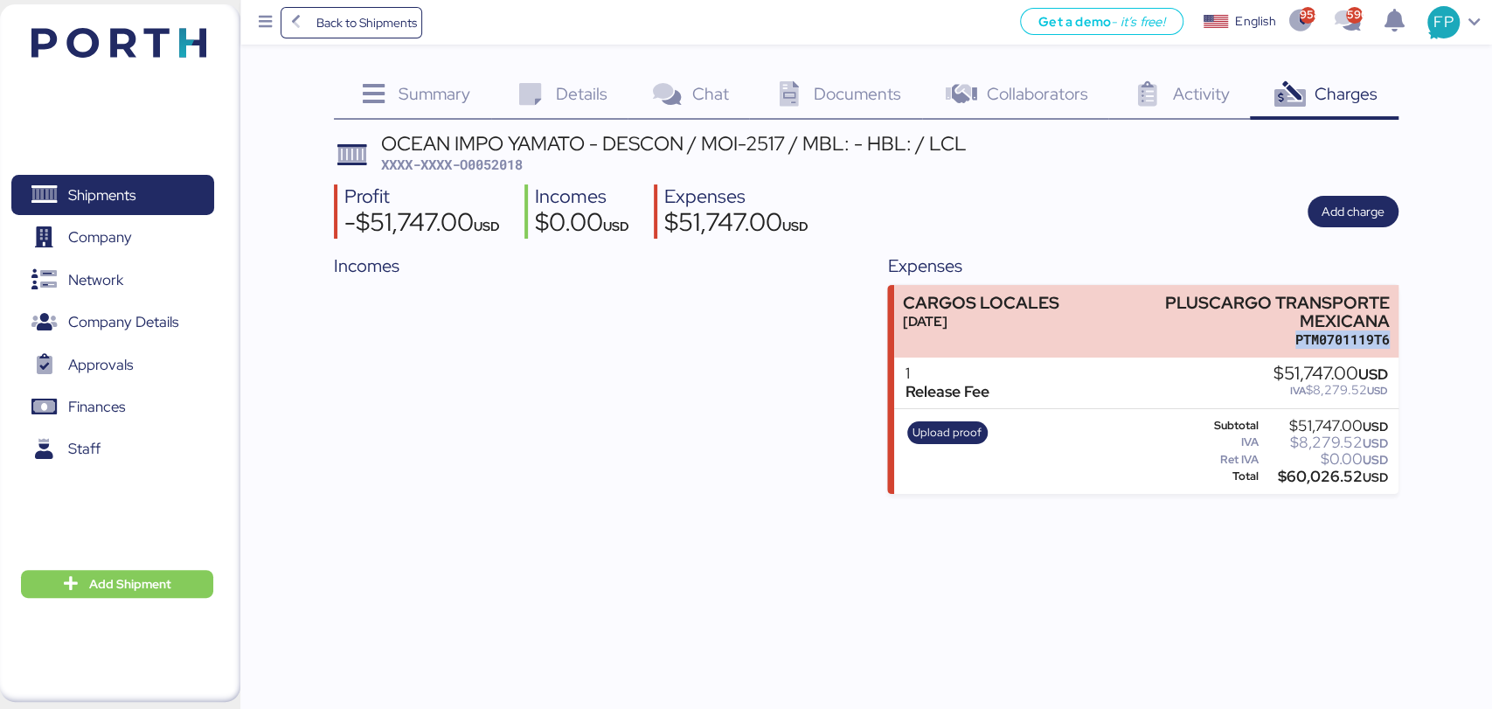
drag, startPoint x: 1294, startPoint y: 335, endPoint x: 1408, endPoint y: 337, distance: 114.6
click at [1409, 337] on div "Summary 0 Details 0 Chat 0 Documents 0 Collaborators 0 Activity 0 Charges 0 OCE…" at bounding box center [746, 247] width 1492 height 494
copy div "PTM0701119T6"
click at [126, 185] on span "Shipments" at bounding box center [101, 195] width 67 height 25
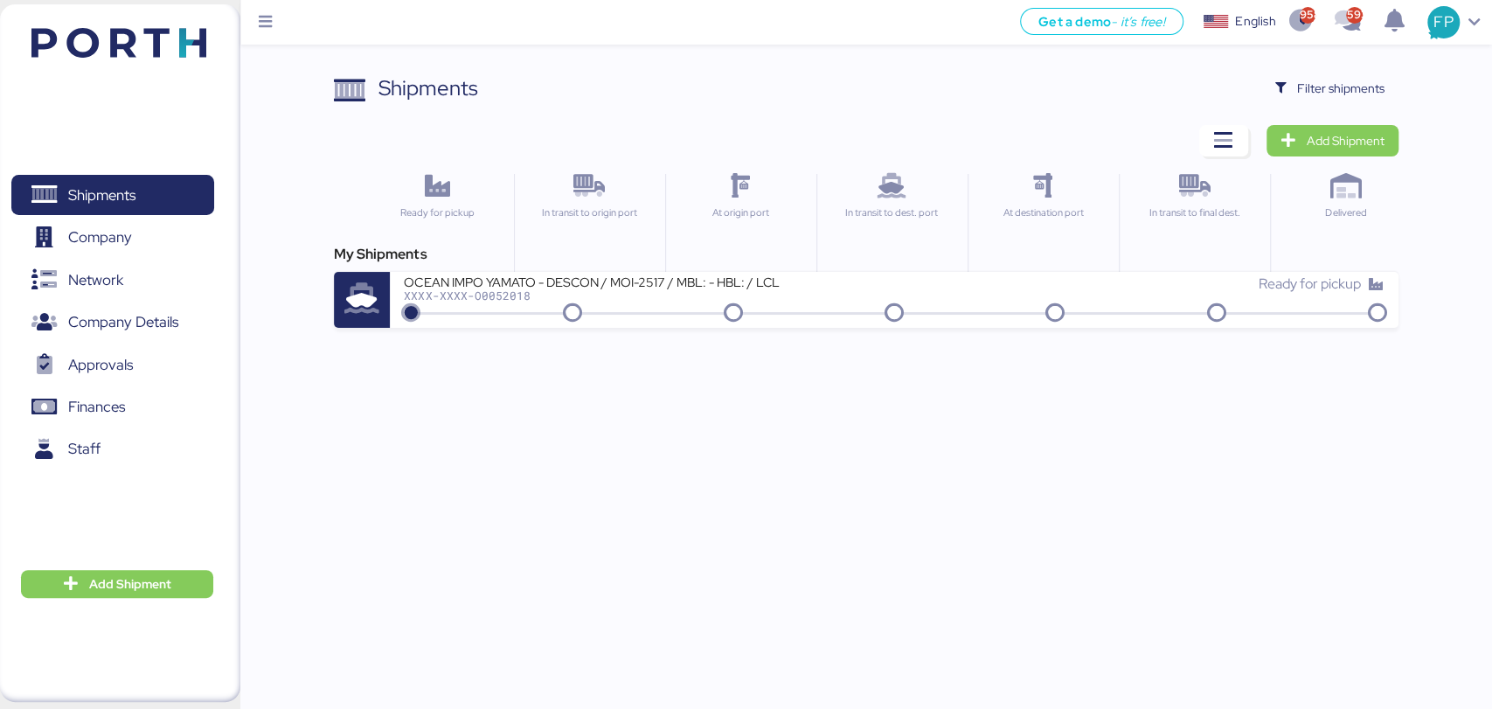
click at [1306, 110] on div "Shipments Clear Filters Filter shipments Add Shipment Ready for pickup In trans…" at bounding box center [866, 200] width 1064 height 255
click at [1315, 99] on span "Filter shipments" at bounding box center [1329, 88] width 109 height 24
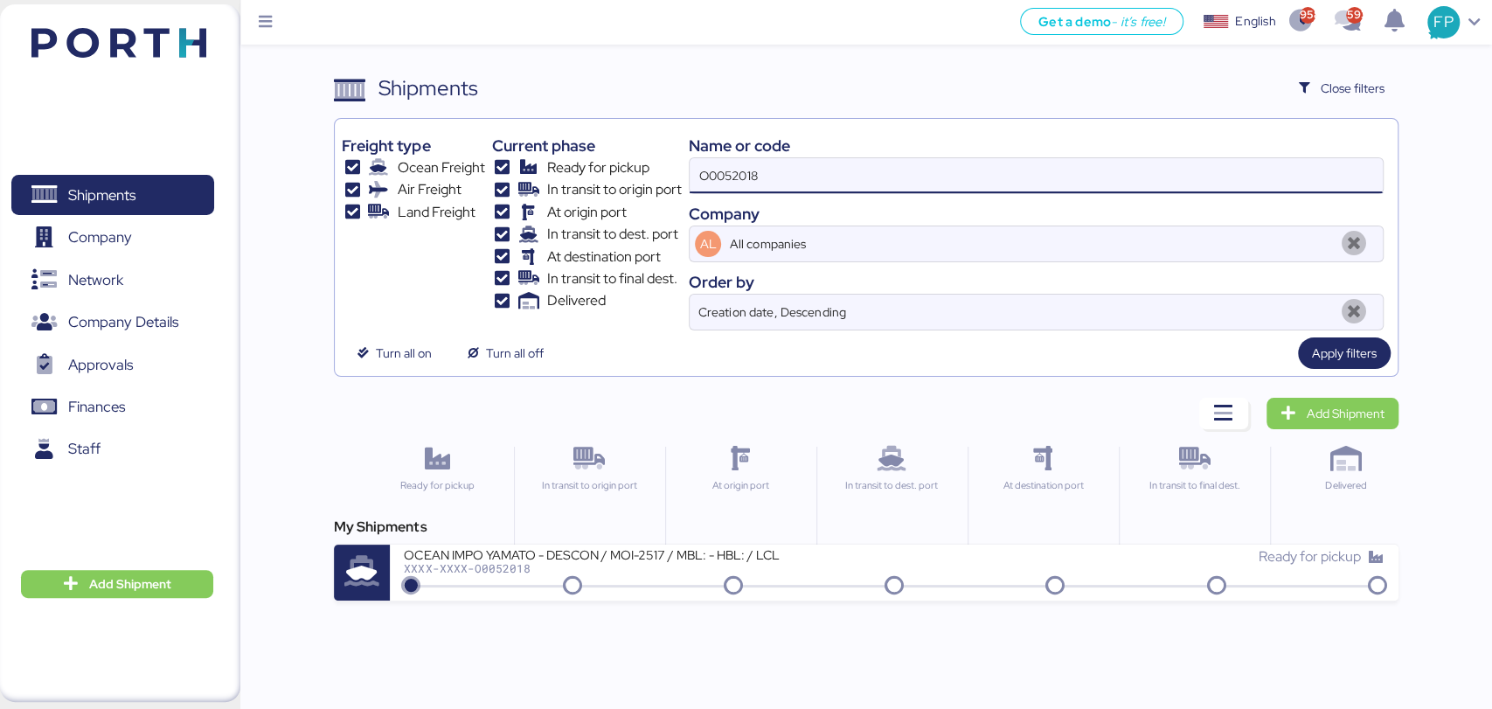
click at [769, 177] on input "O0052018" at bounding box center [1036, 175] width 692 height 35
paste input "0675"
type input "O0050675"
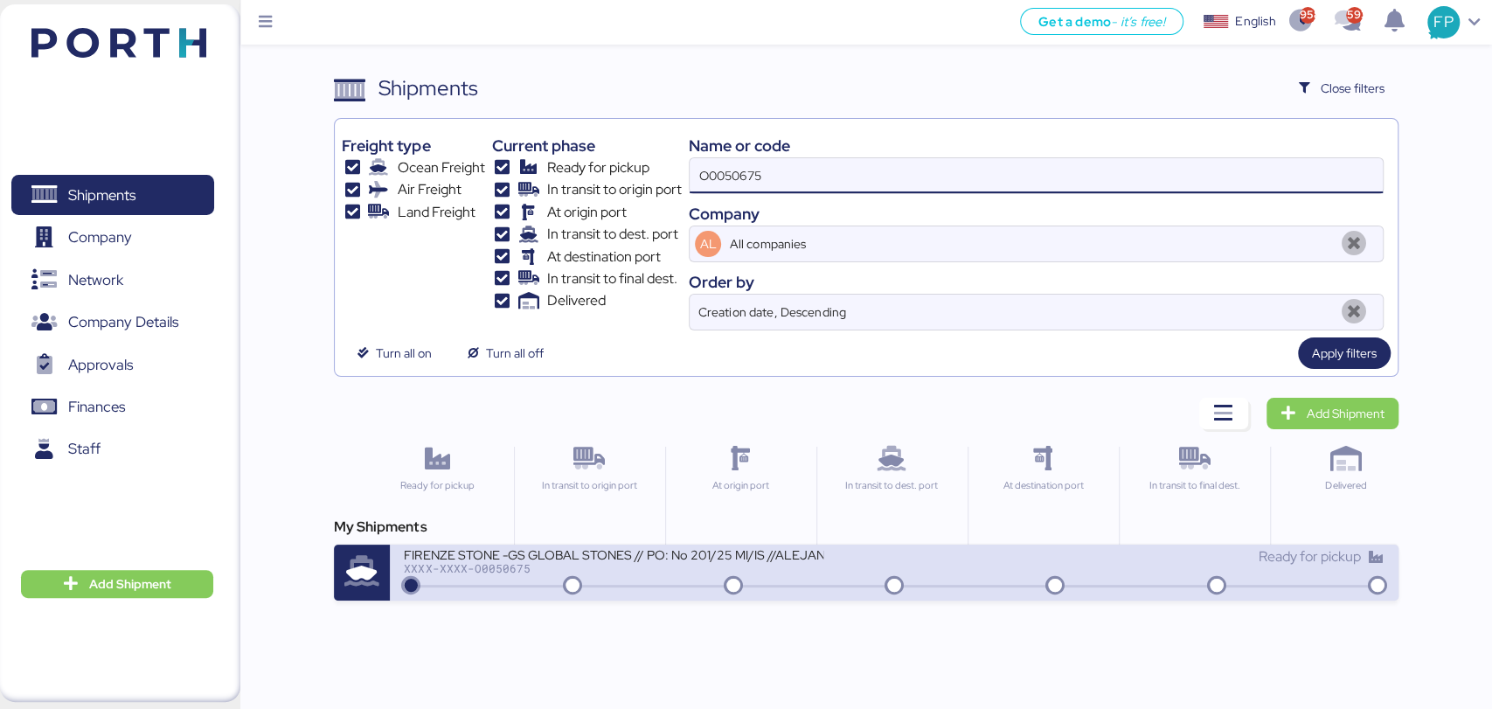
click at [660, 585] on div at bounding box center [893, 586] width 973 height 3
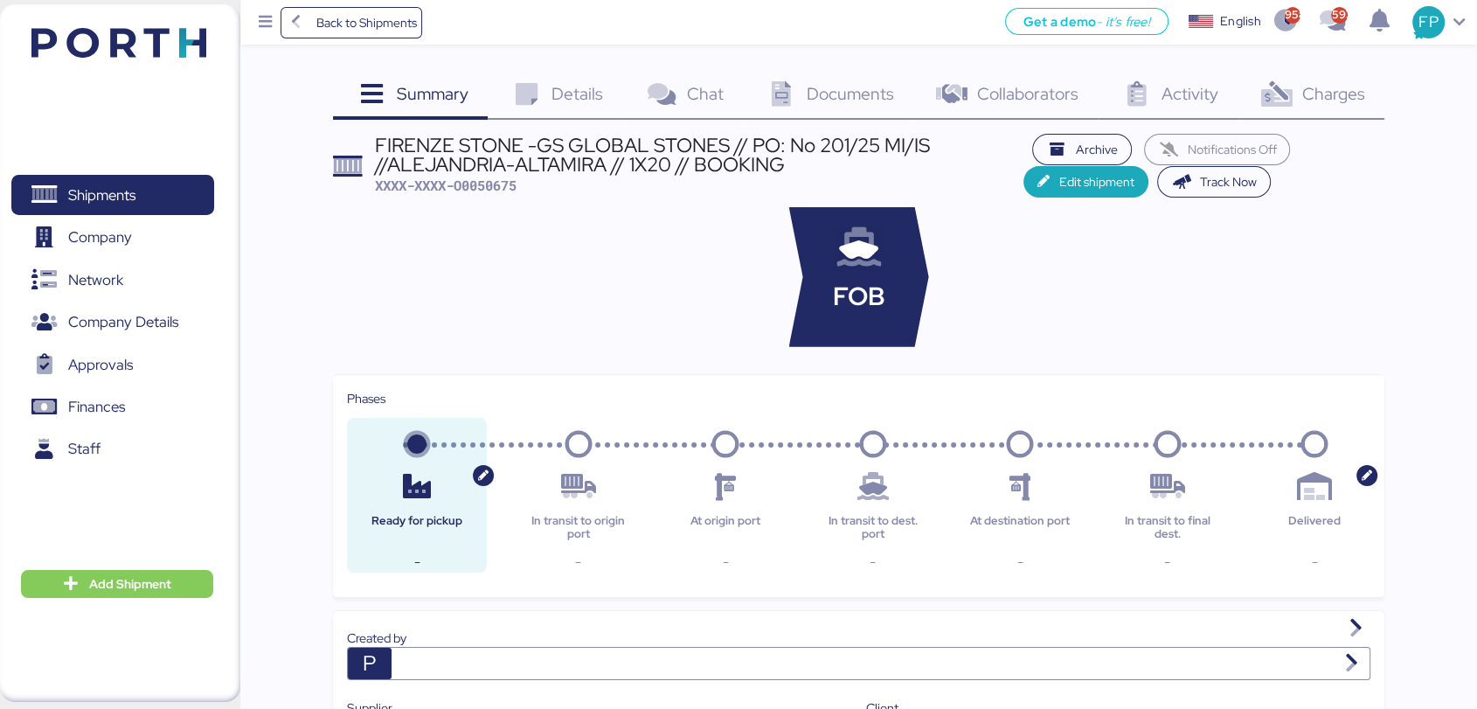
click at [1317, 107] on div "Charges 0" at bounding box center [1312, 96] width 146 height 47
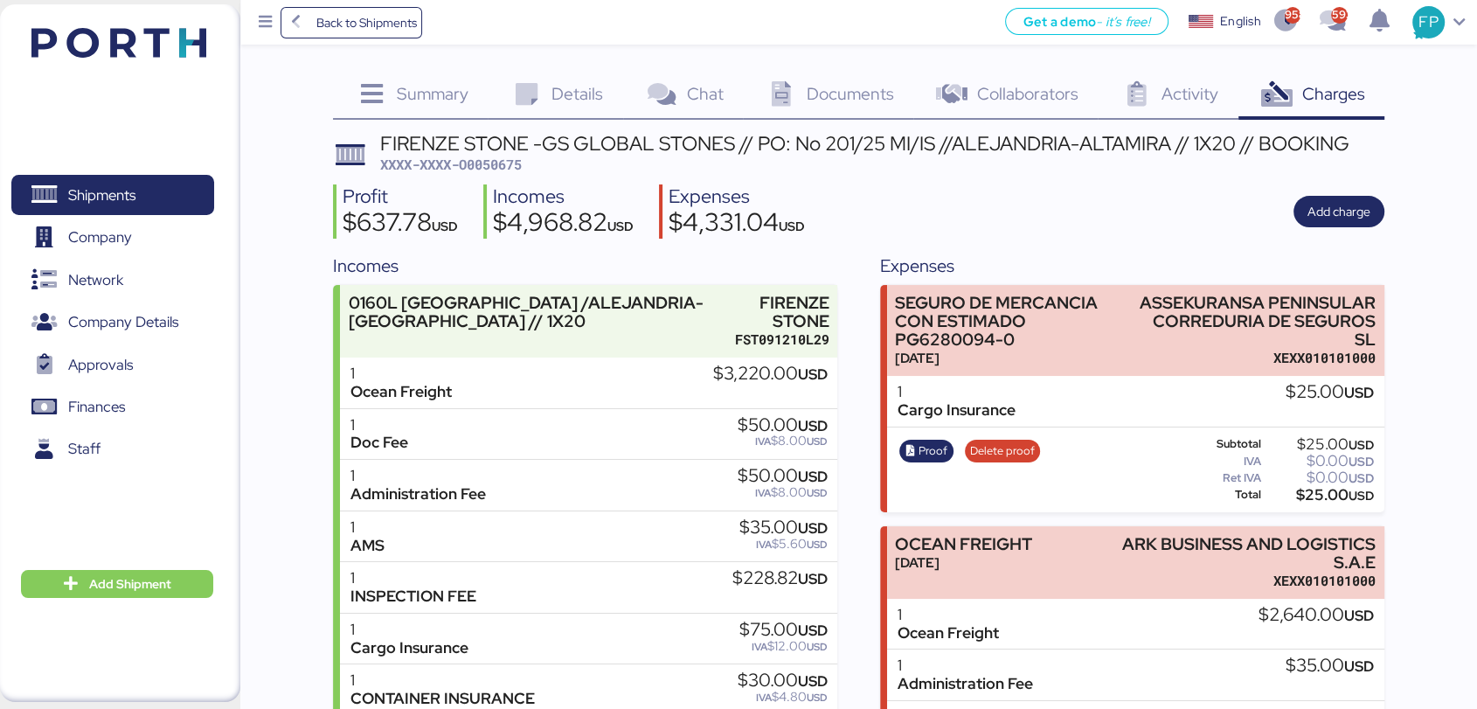
click at [498, 171] on span "XXXX-XXXX-O0050675" at bounding box center [451, 164] width 142 height 17
copy span "O0050675"
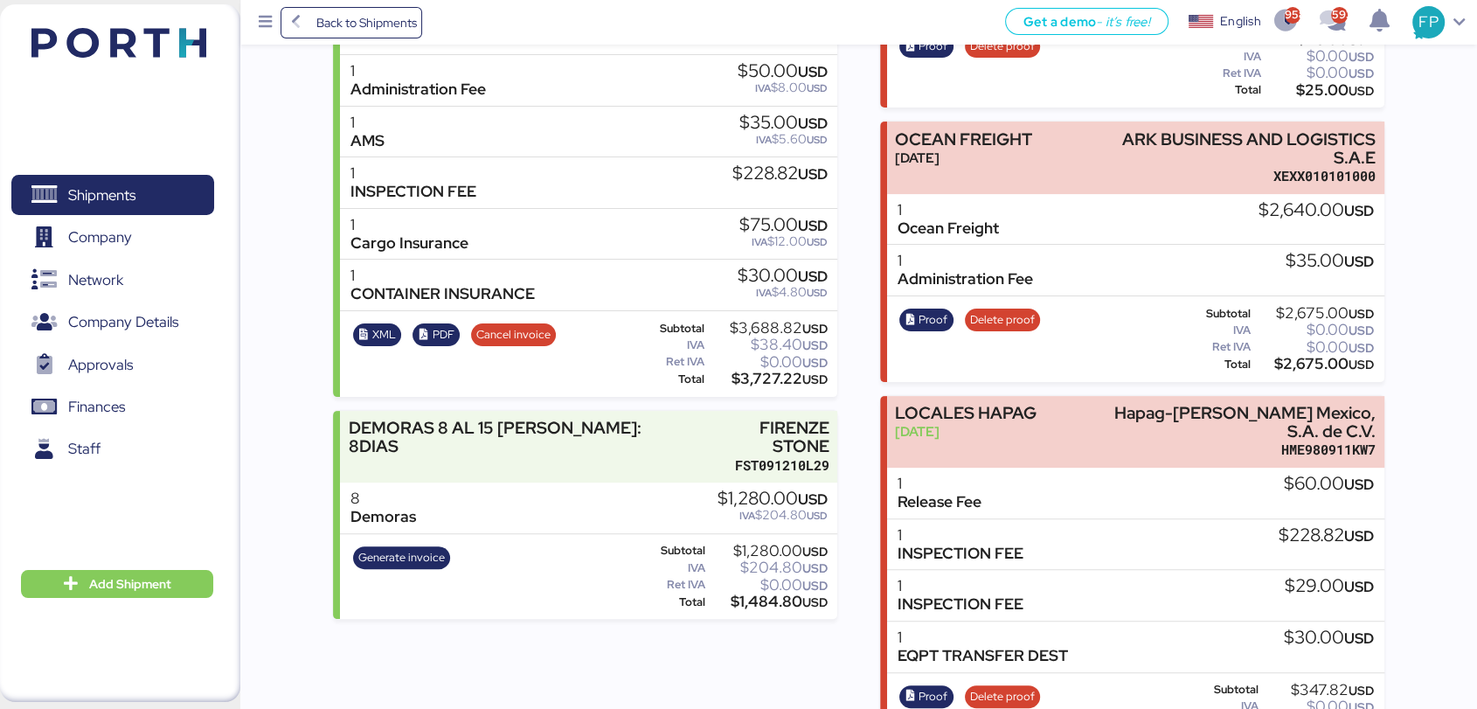
scroll to position [415, 0]
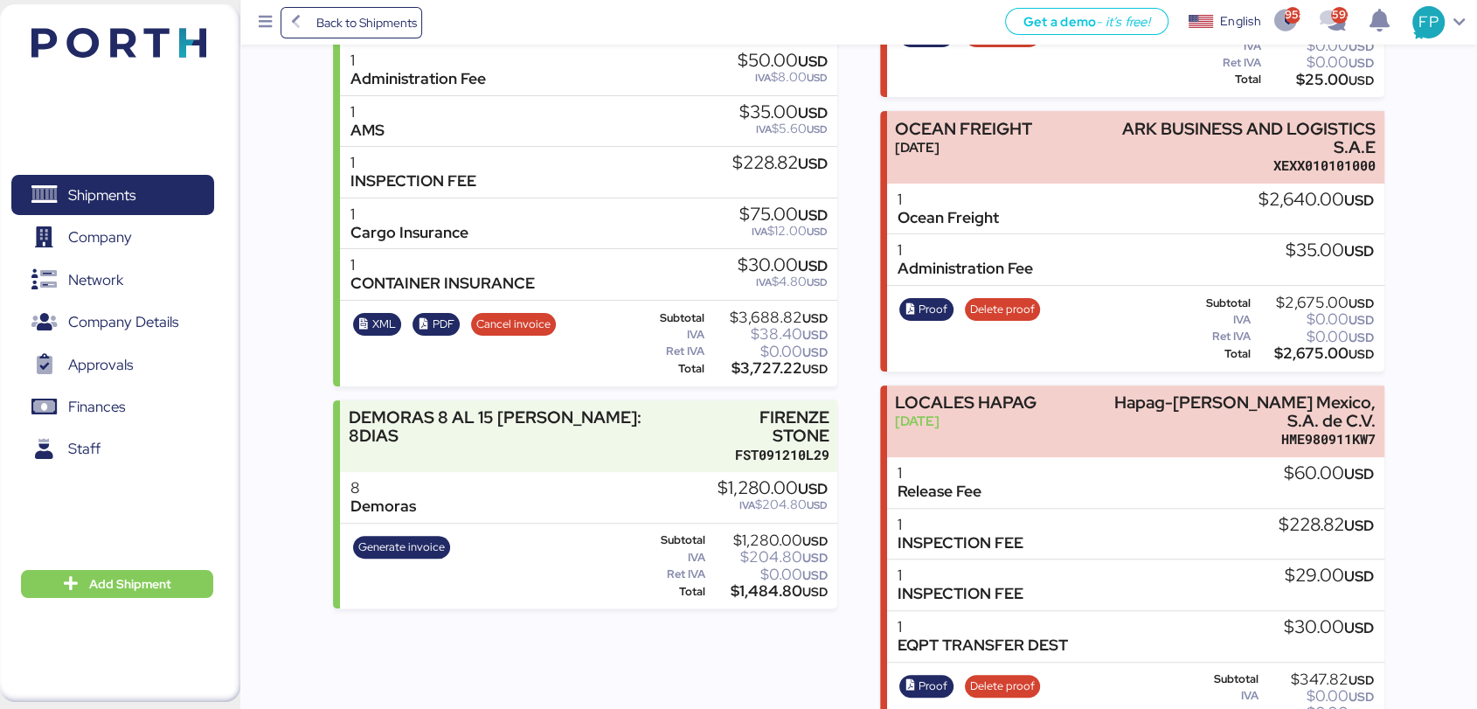
click at [779, 370] on div "$3,727.22 USD" at bounding box center [768, 368] width 120 height 13
copy div "3,727.22"
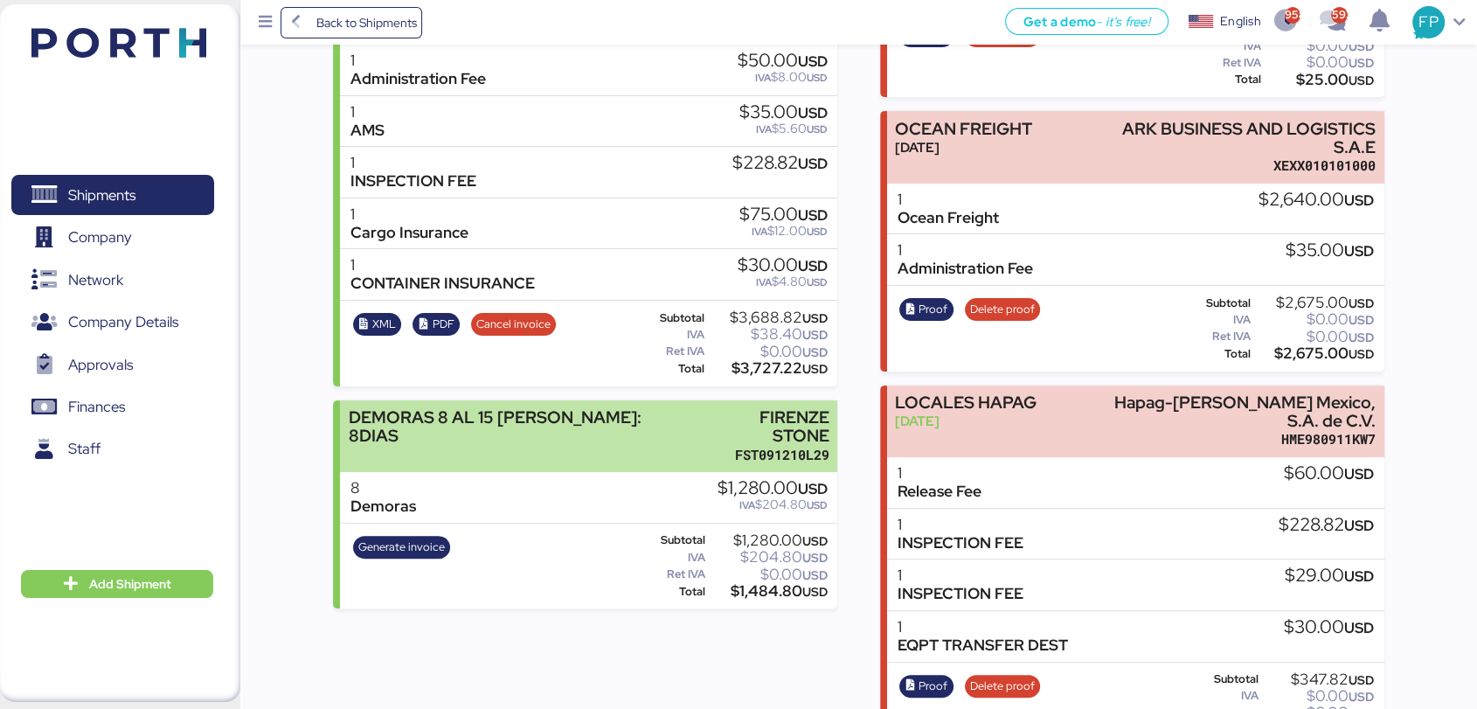
scroll to position [0, 0]
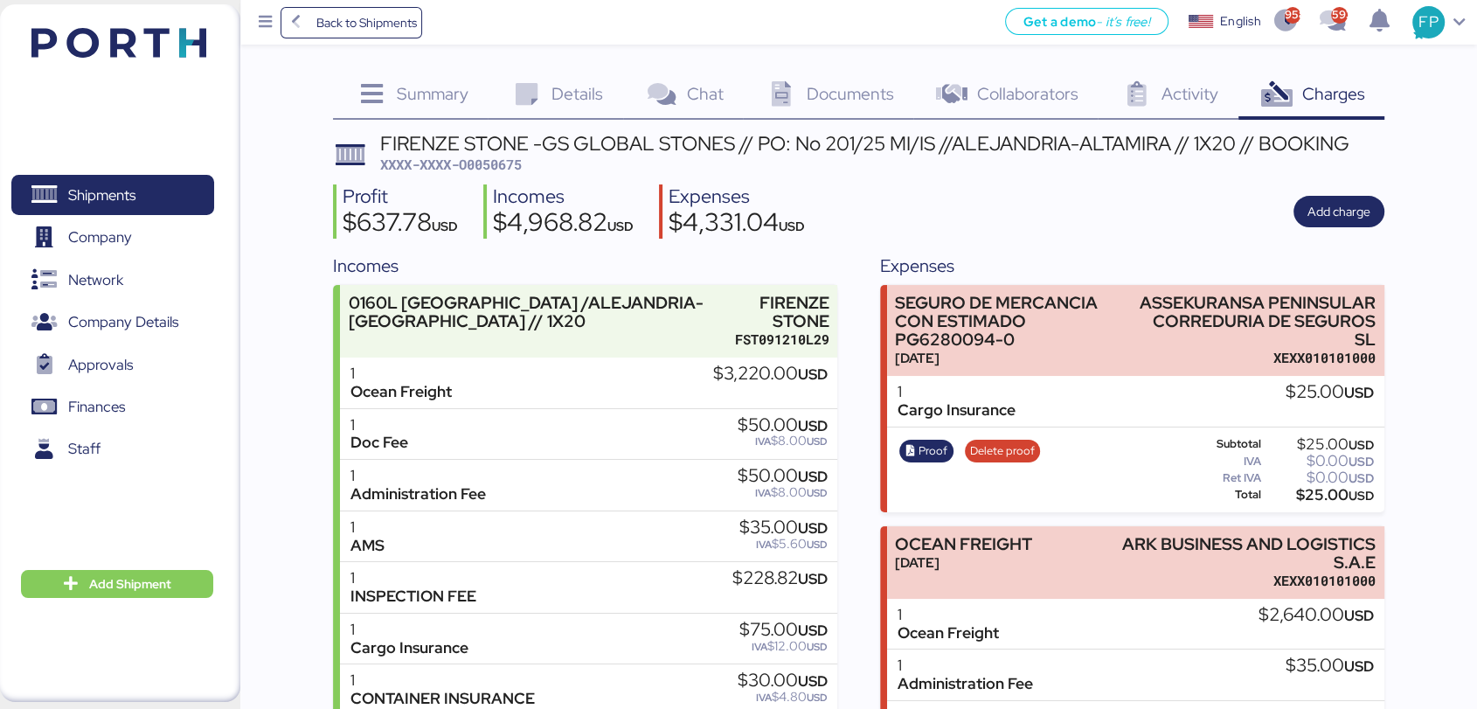
click at [567, 90] on span "Details" at bounding box center [578, 93] width 52 height 23
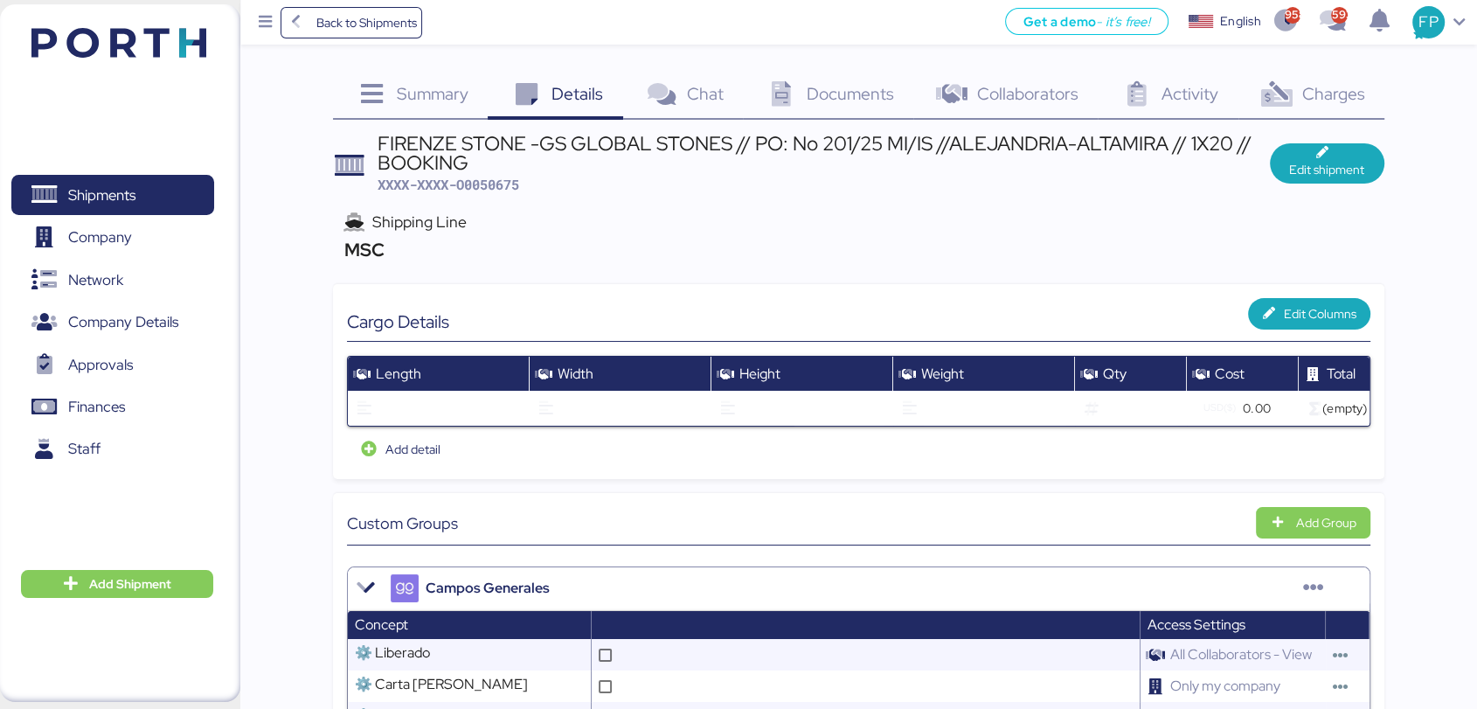
click at [1306, 109] on div "Charges 0" at bounding box center [1312, 96] width 146 height 47
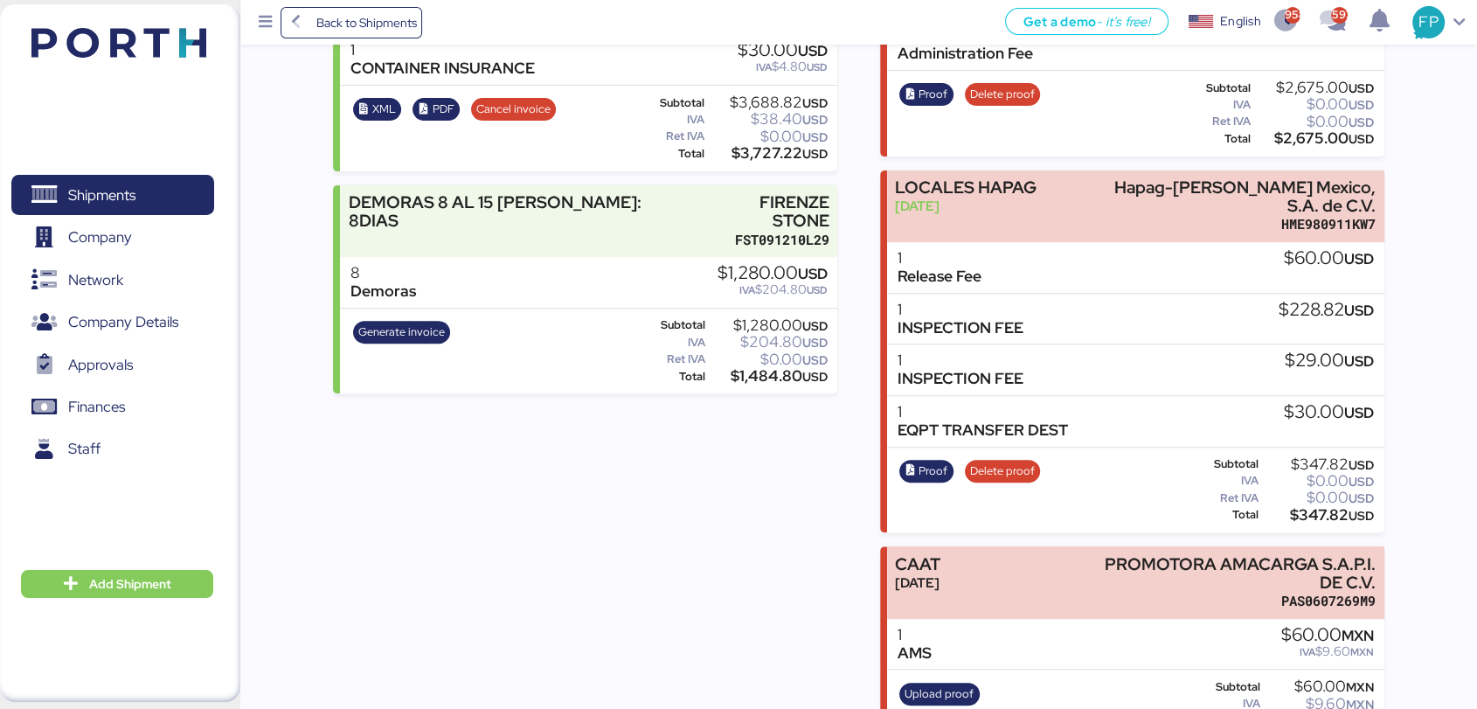
scroll to position [594, 0]
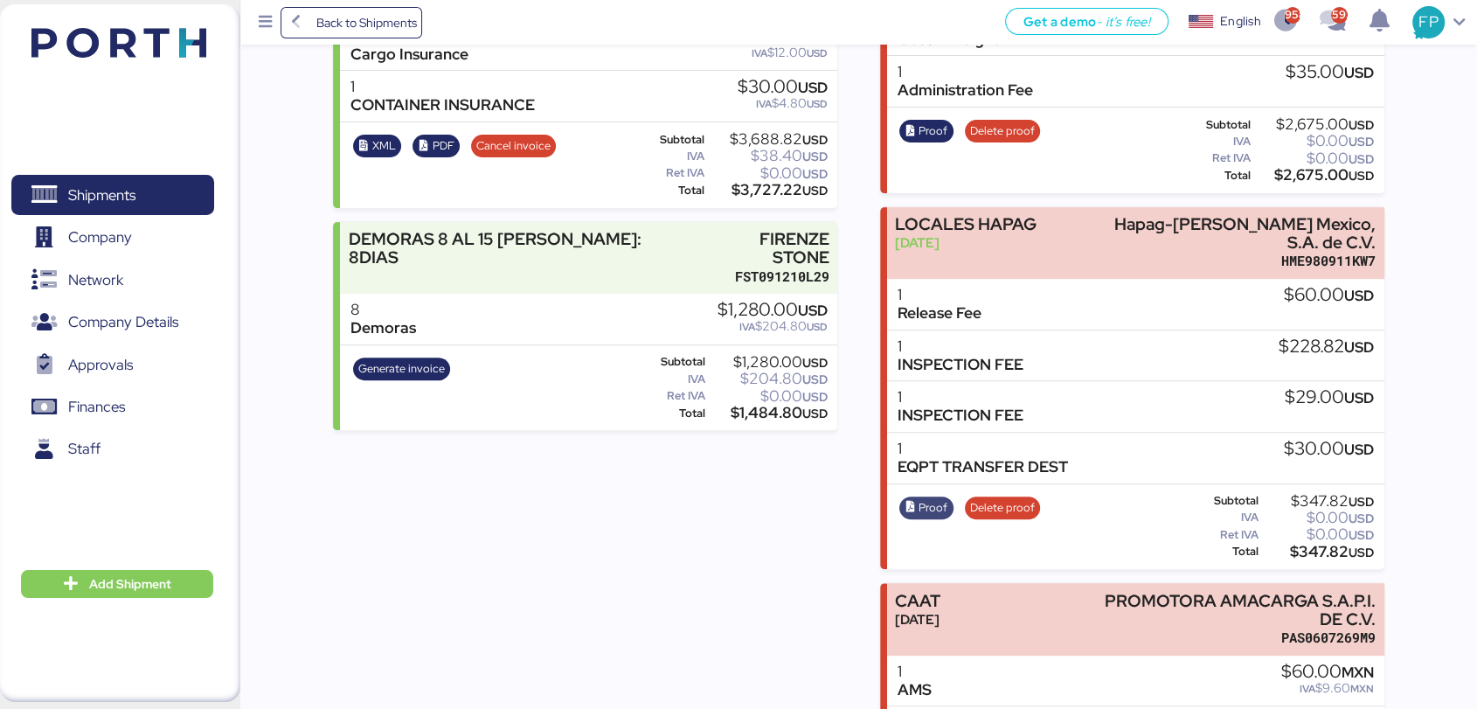
click at [923, 498] on span "Proof" at bounding box center [933, 507] width 29 height 19
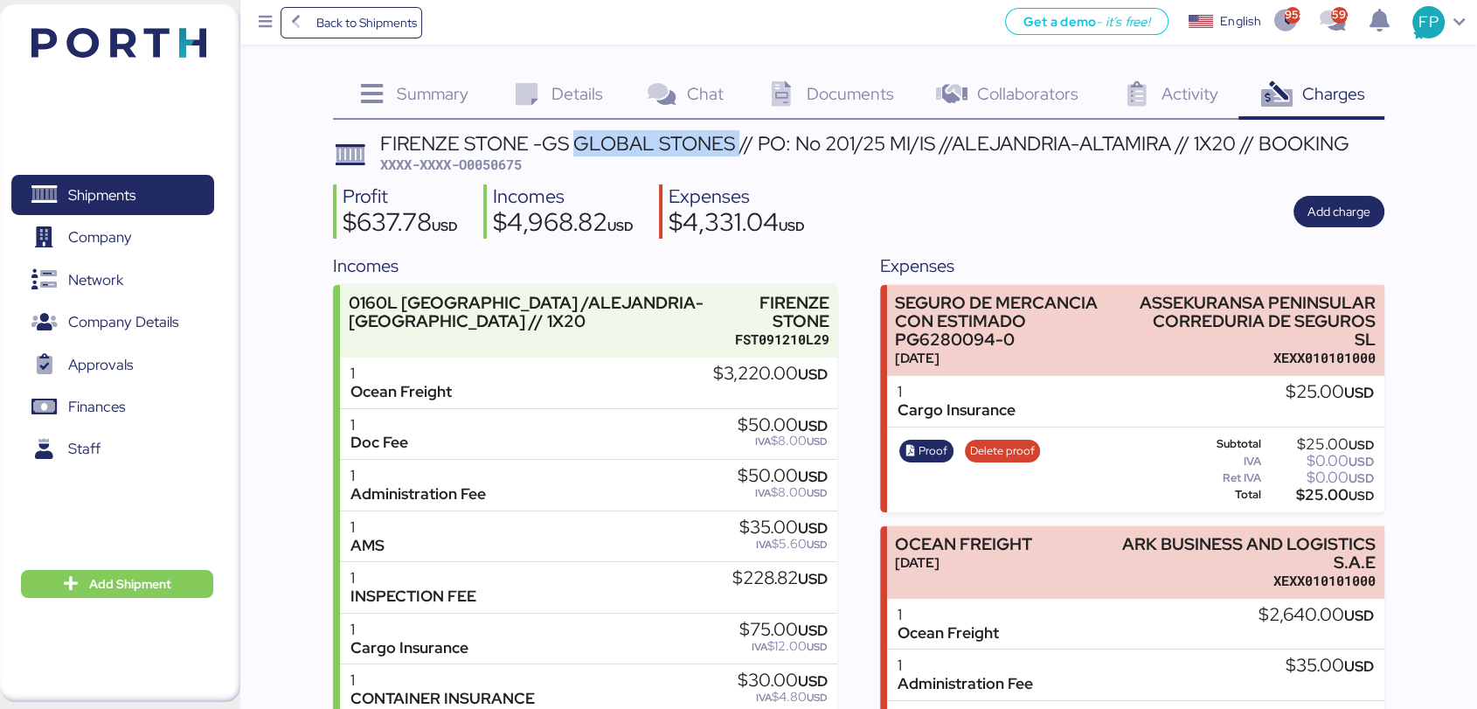
drag, startPoint x: 573, startPoint y: 140, endPoint x: 741, endPoint y: 149, distance: 168.1
click at [741, 149] on div "FIRENZE STONE -GS GLOBAL STONES // PO: No 201/25 MI/IS //ALEJANDRIA-ALTAMIRA //…" at bounding box center [865, 143] width 970 height 19
copy div "GLOBAL STONES /"
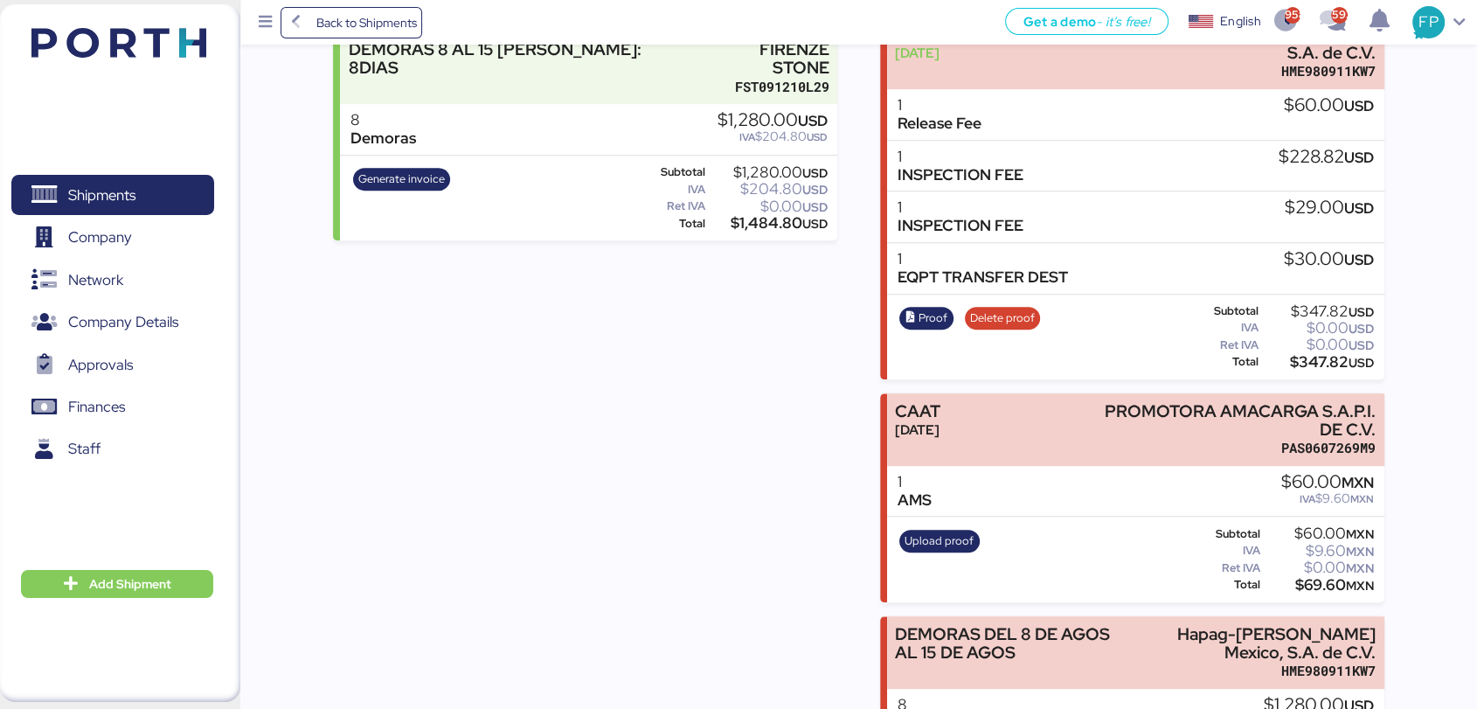
scroll to position [824, 0]
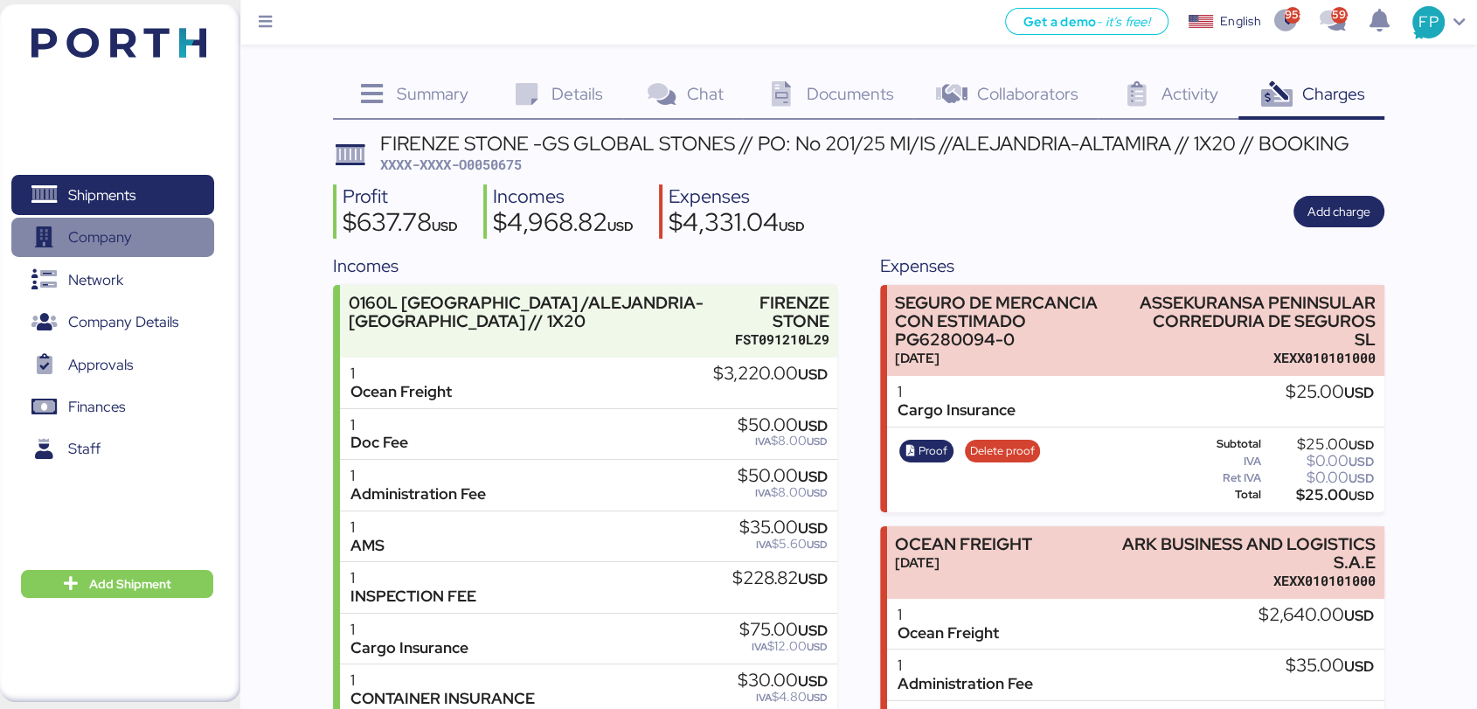
click at [135, 225] on span "Company" at bounding box center [112, 237] width 188 height 25
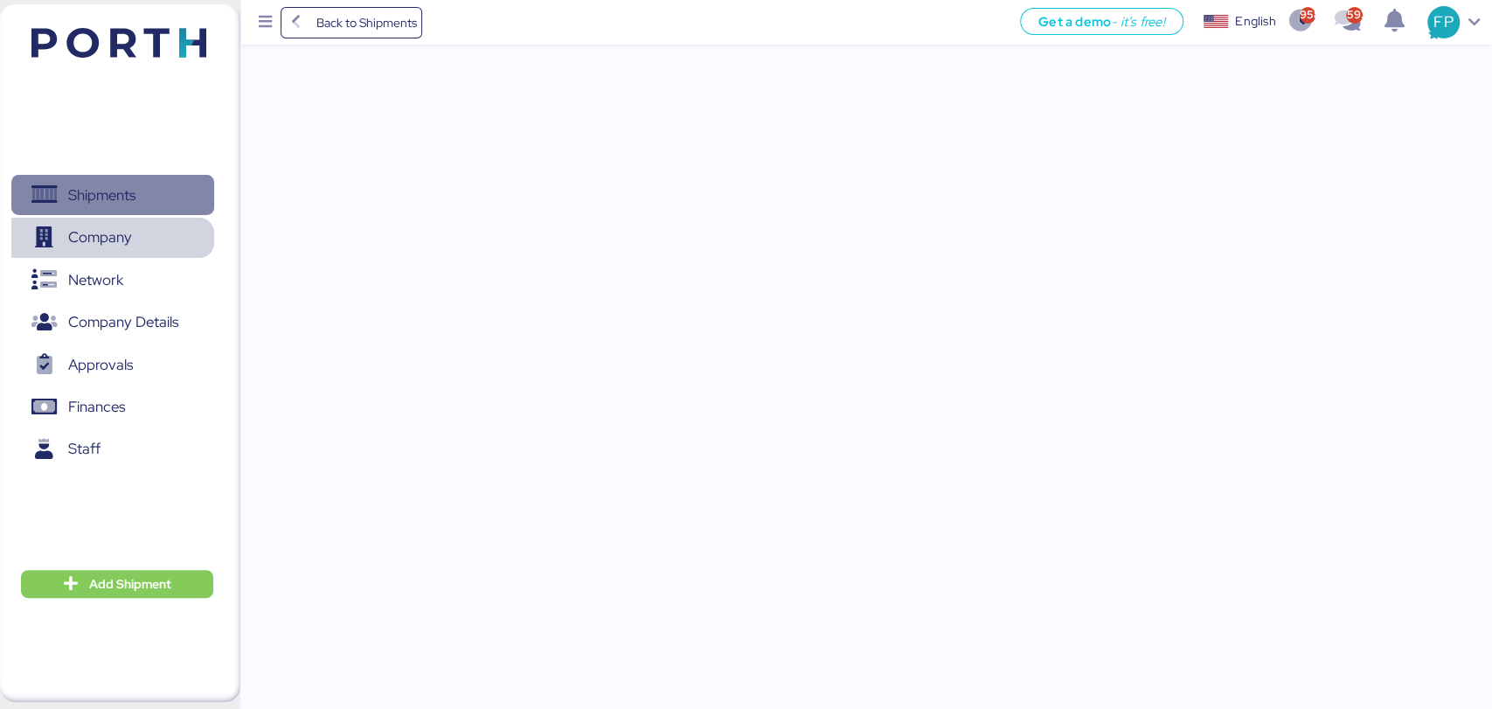
click at [155, 205] on span "Shipments" at bounding box center [112, 195] width 188 height 25
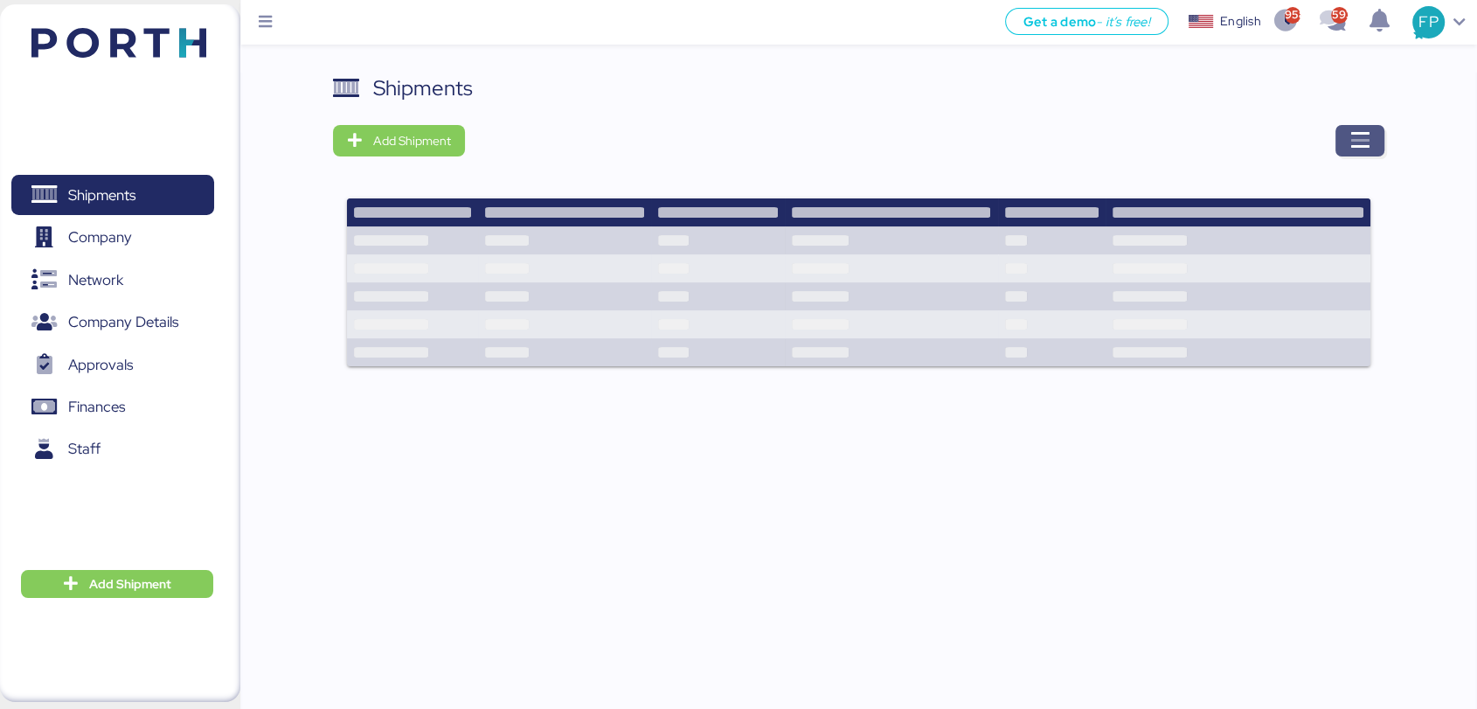
click at [1365, 154] on span "button" at bounding box center [1360, 140] width 49 height 31
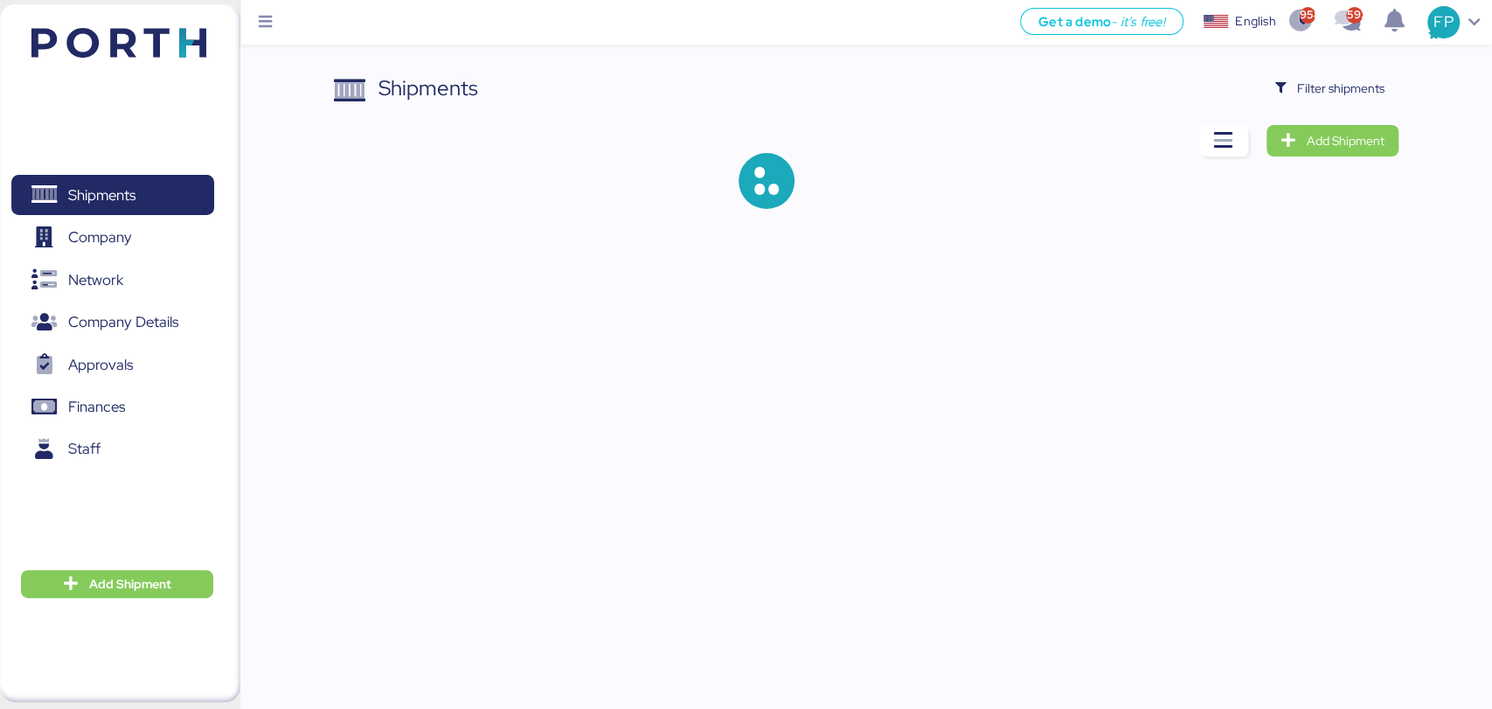
click at [1325, 72] on div "Shipments Filter shipments Add Shipment" at bounding box center [746, 118] width 1492 height 237
click at [1322, 78] on span "Filter shipments" at bounding box center [1340, 88] width 87 height 21
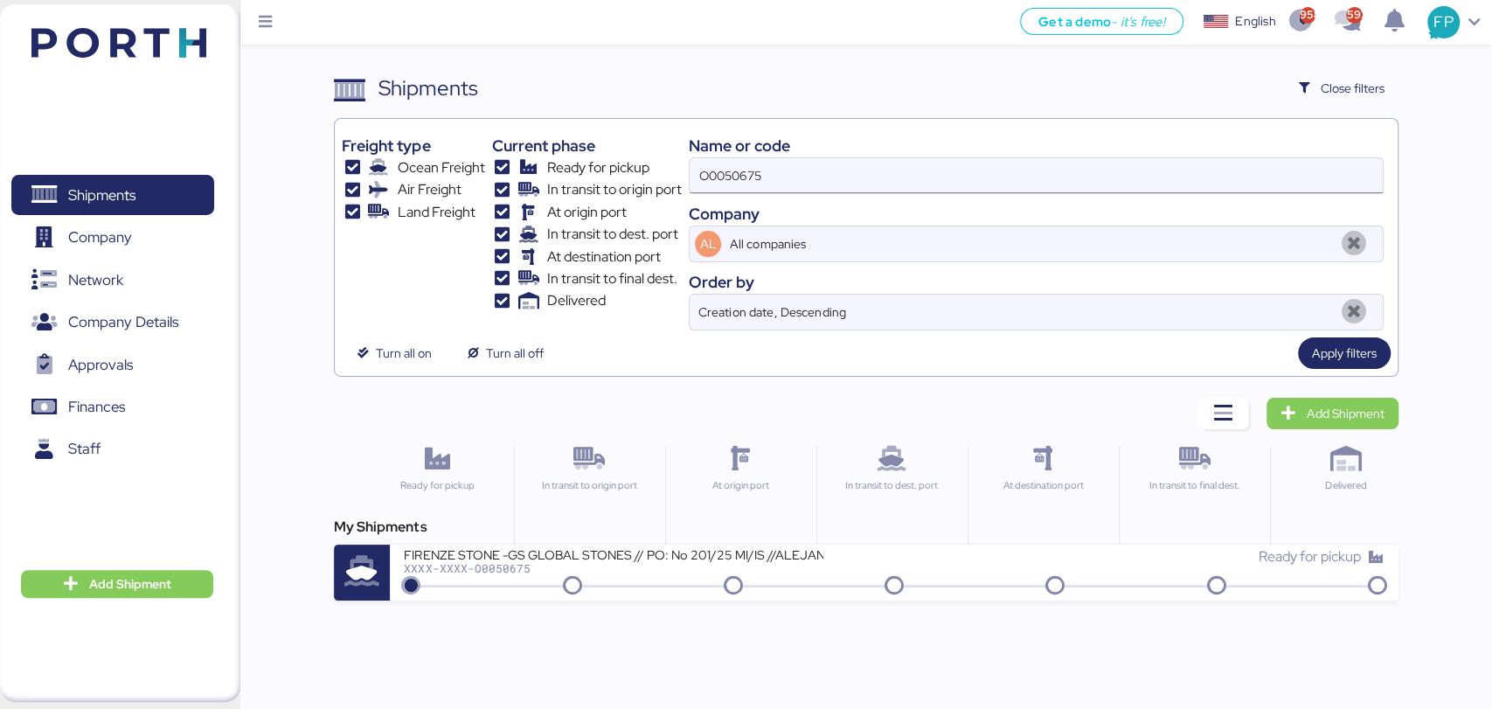
click at [754, 170] on input "O0050675" at bounding box center [1036, 175] width 692 height 35
paste input "2018"
type input "O0052018"
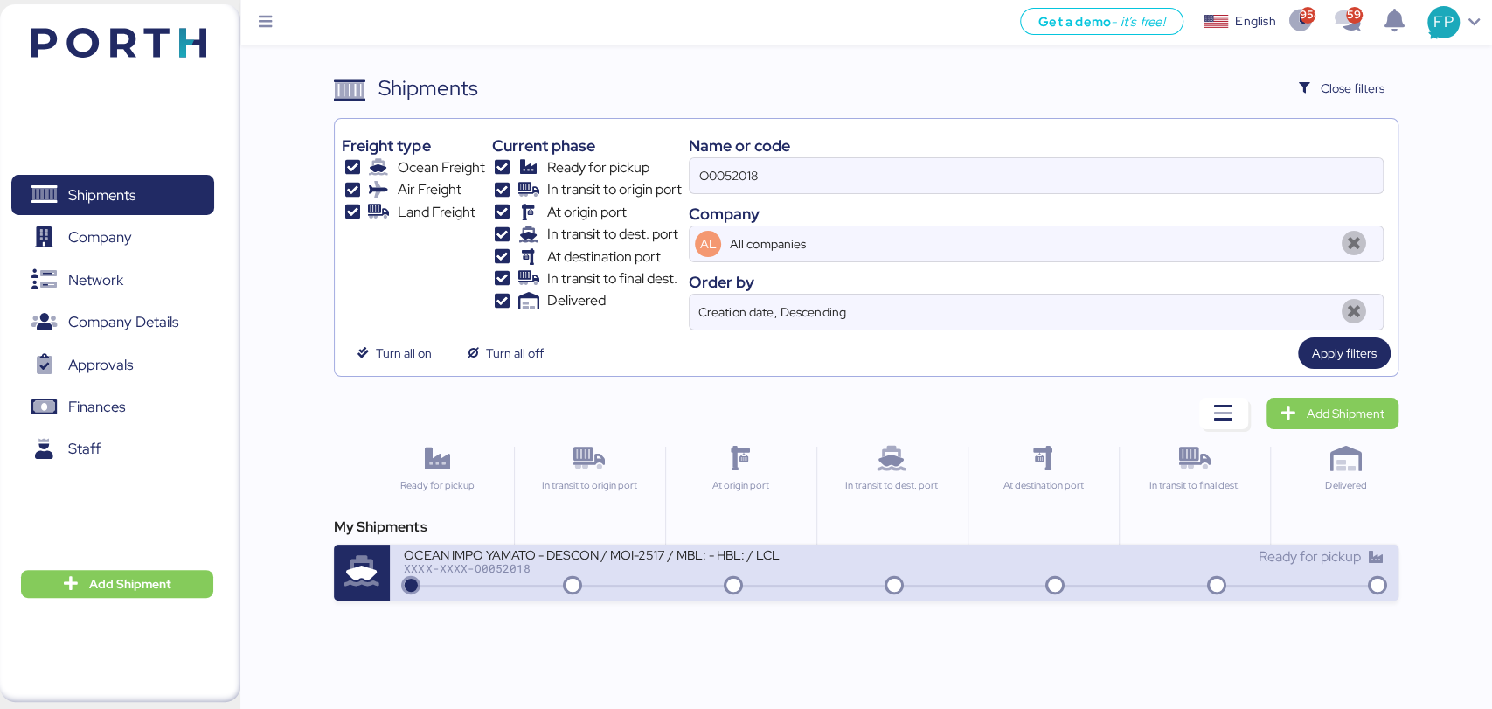
click at [659, 557] on div "OCEAN IMPO YAMATO - DESCON / MOI-2517 / MBL: - HBL: / LCL" at bounding box center [614, 553] width 420 height 15
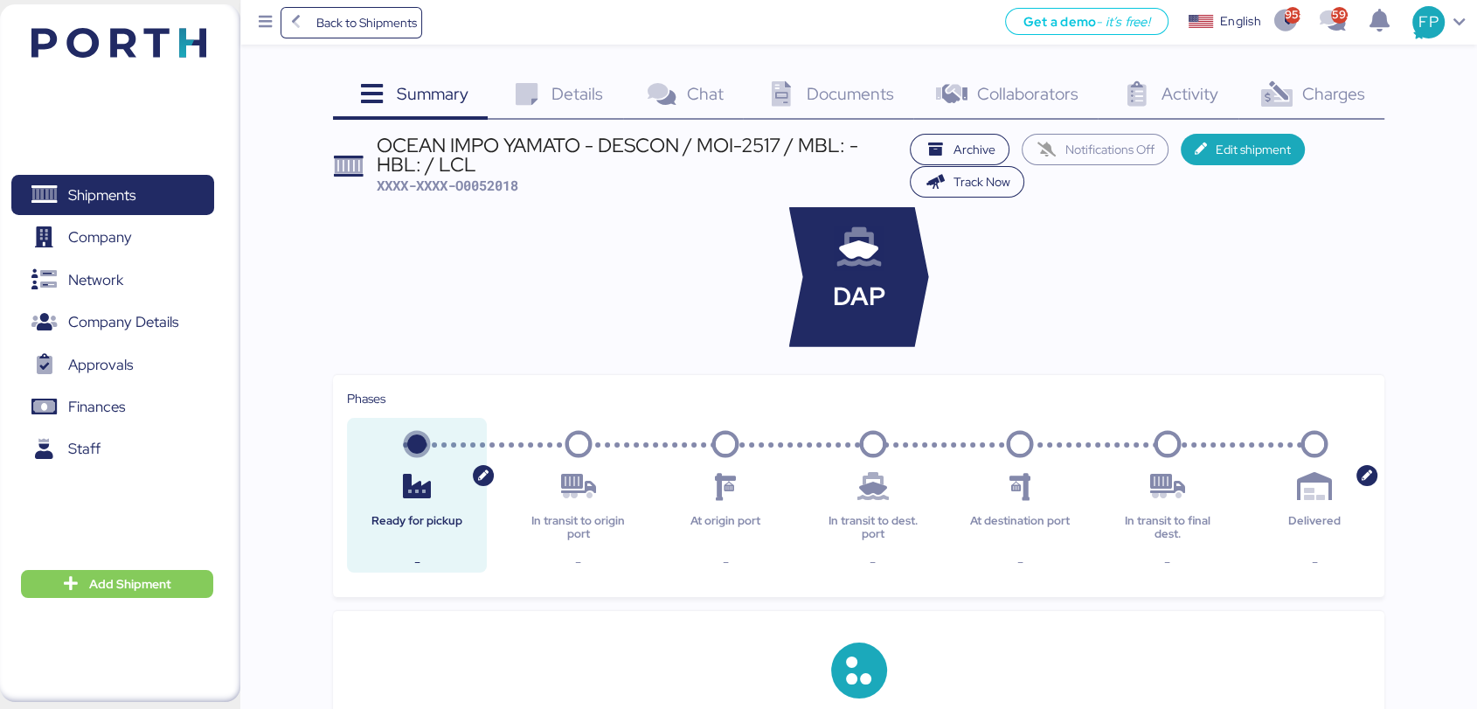
click at [1323, 89] on span "Charges" at bounding box center [1333, 93] width 63 height 23
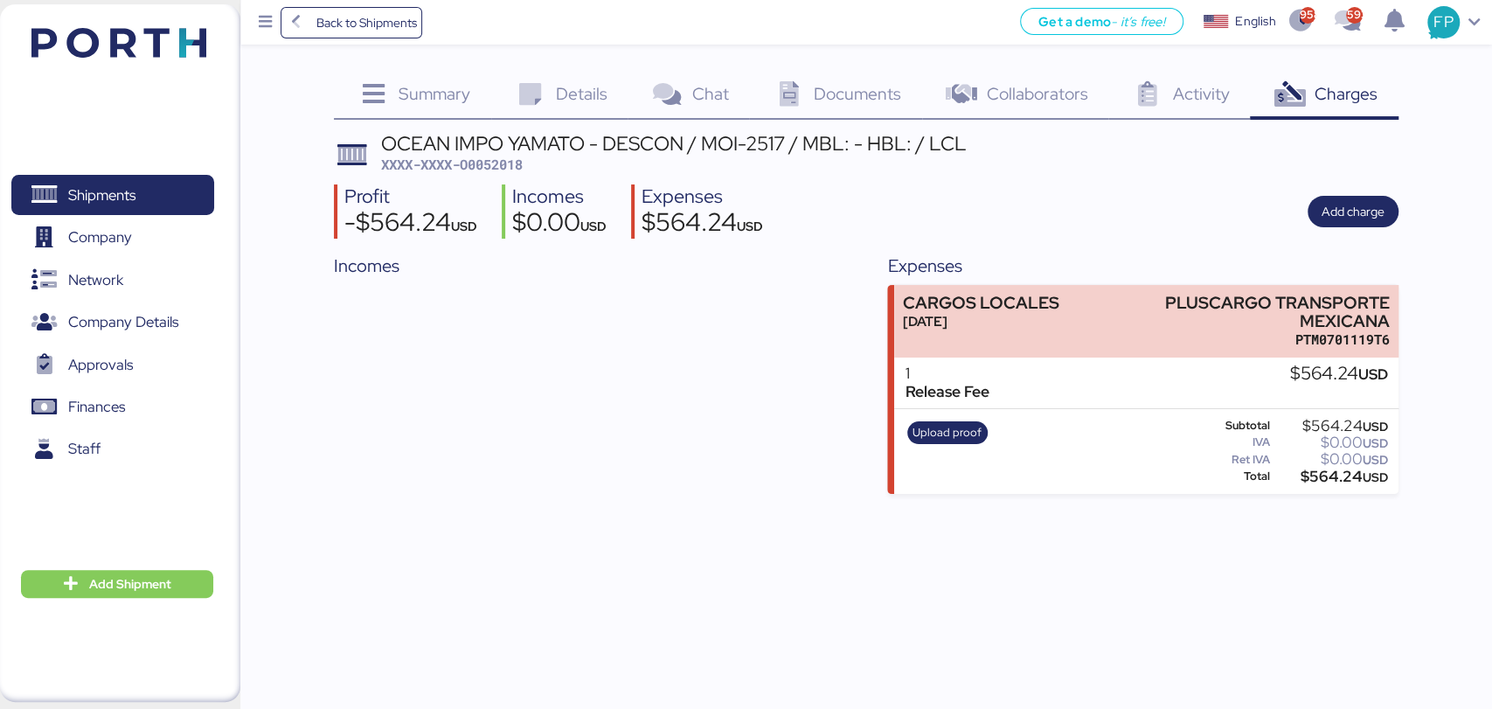
click at [495, 170] on span "XXXX-XXXX-O0052018" at bounding box center [452, 164] width 142 height 17
copy span "O0052018"
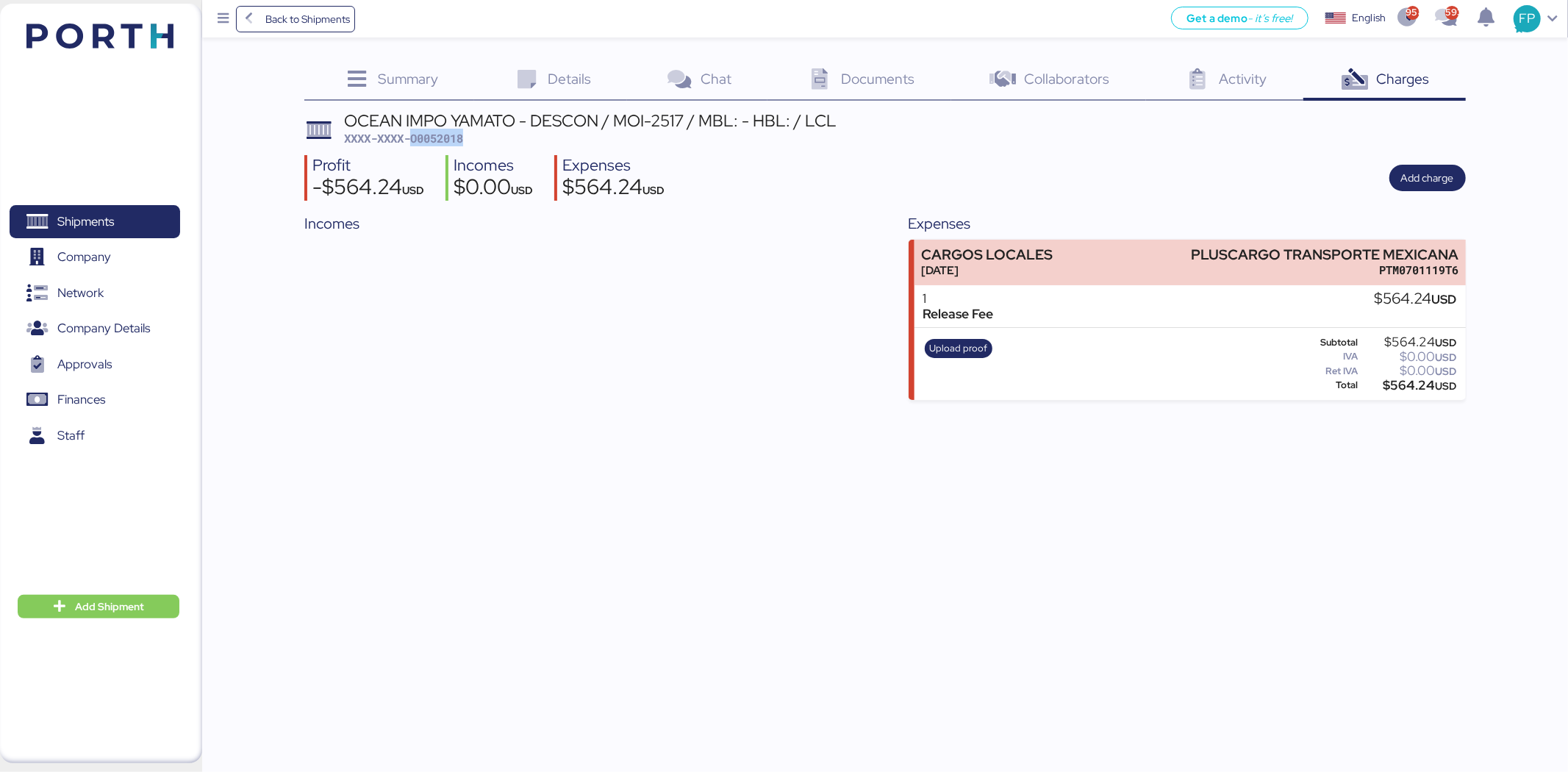
click at [457, 138] on span "XXXX-XXXX-O0052018" at bounding box center [404, 138] width 119 height 14
drag, startPoint x: 1193, startPoint y: 257, endPoint x: 1499, endPoint y: 261, distance: 306.0
click at [1254, 261] on div "Summary 0 Details 0 Chat 0 Documents 0 Collaborators 0 Activity 0 Charges 0 OCE…" at bounding box center [784, 200] width 1568 height 400
copy div "PLUSCARGO TRANSPORTE MEXICANA PTM0701119T6"
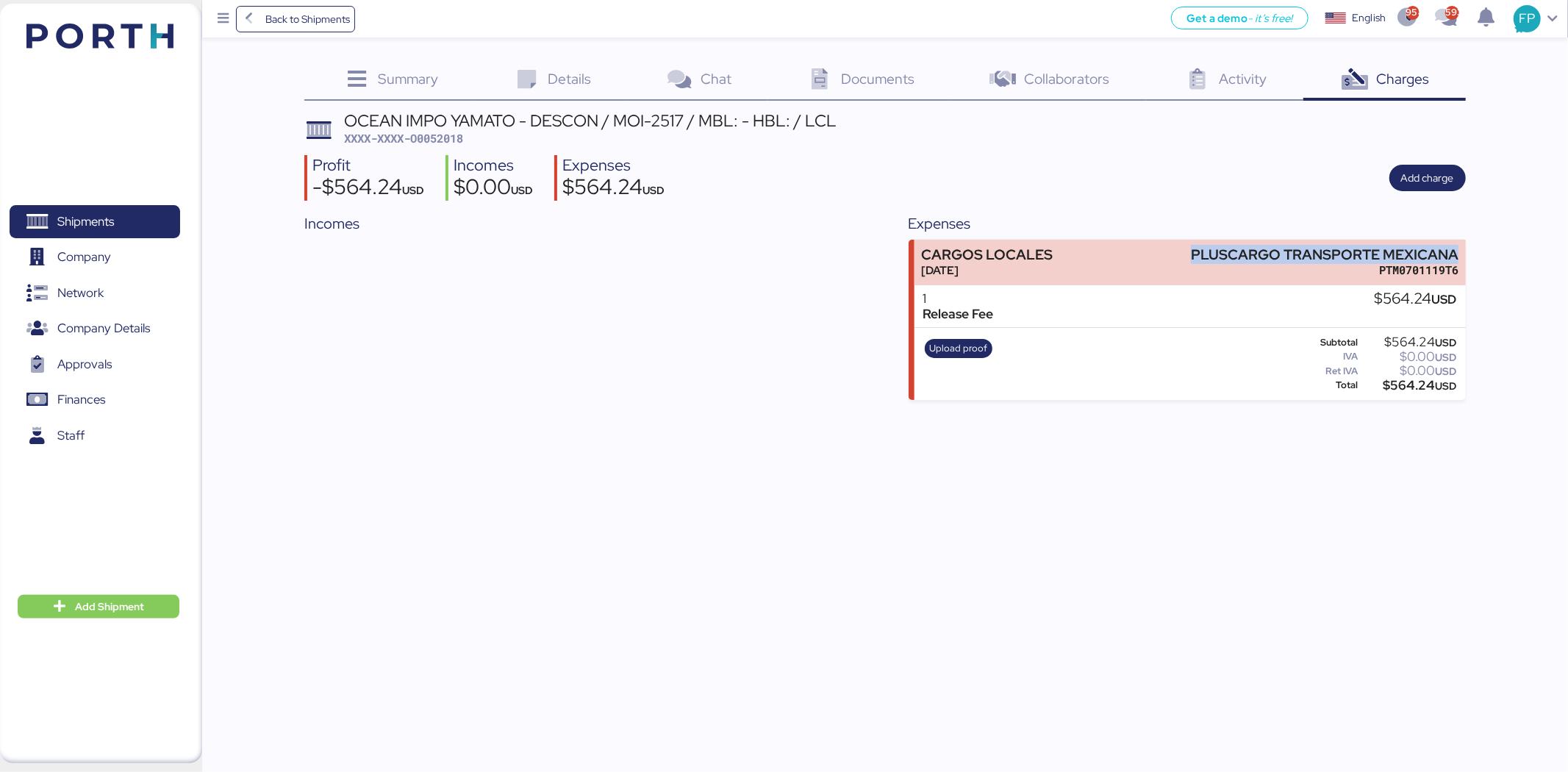
click at [1254, 386] on div "$564.24 USD" at bounding box center [1408, 385] width 97 height 11
copy div "564.24"
click at [1254, 383] on div "$564.24 USD" at bounding box center [1408, 385] width 97 height 11
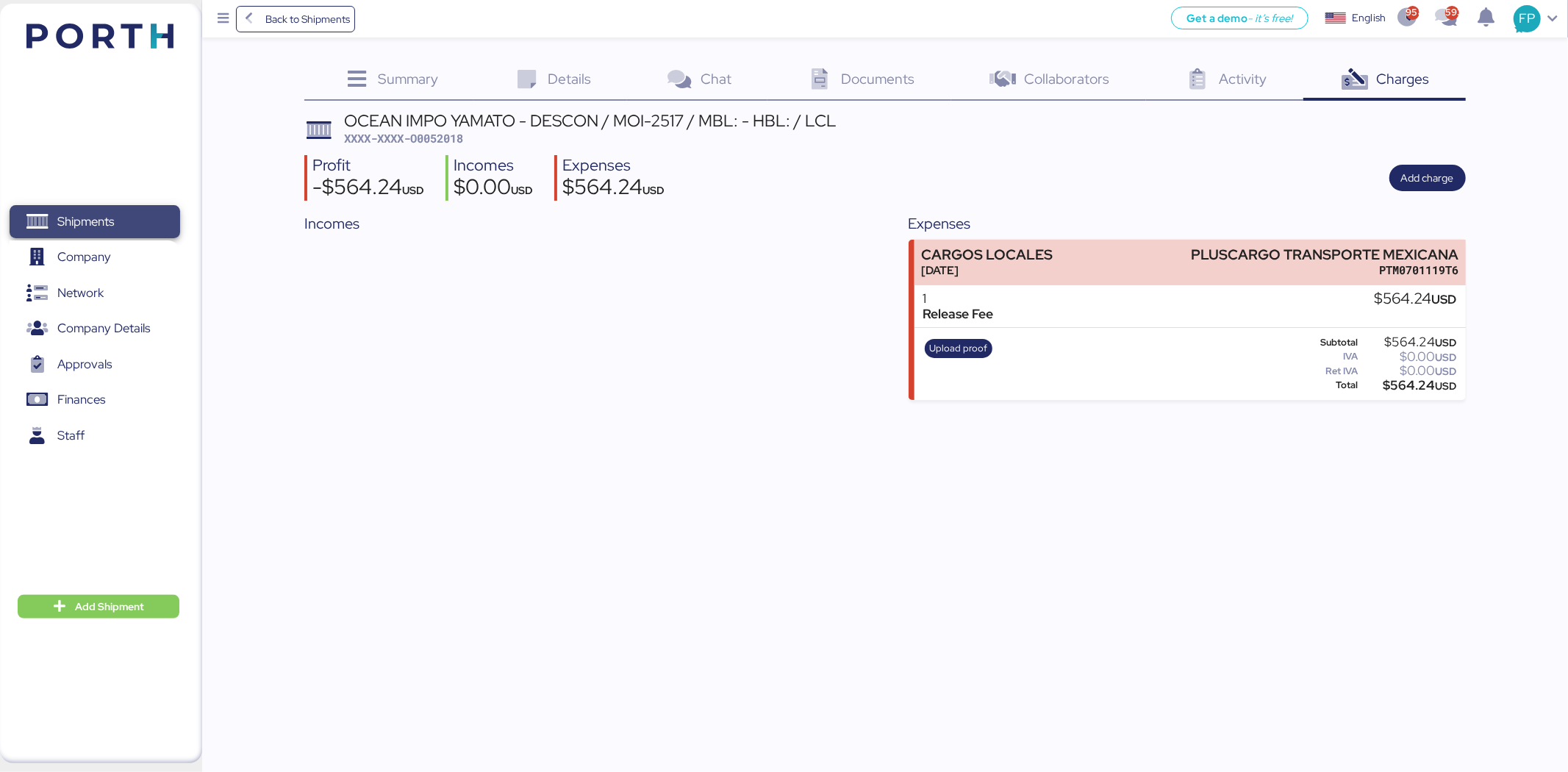
click at [126, 211] on span "Shipments" at bounding box center [94, 221] width 158 height 21
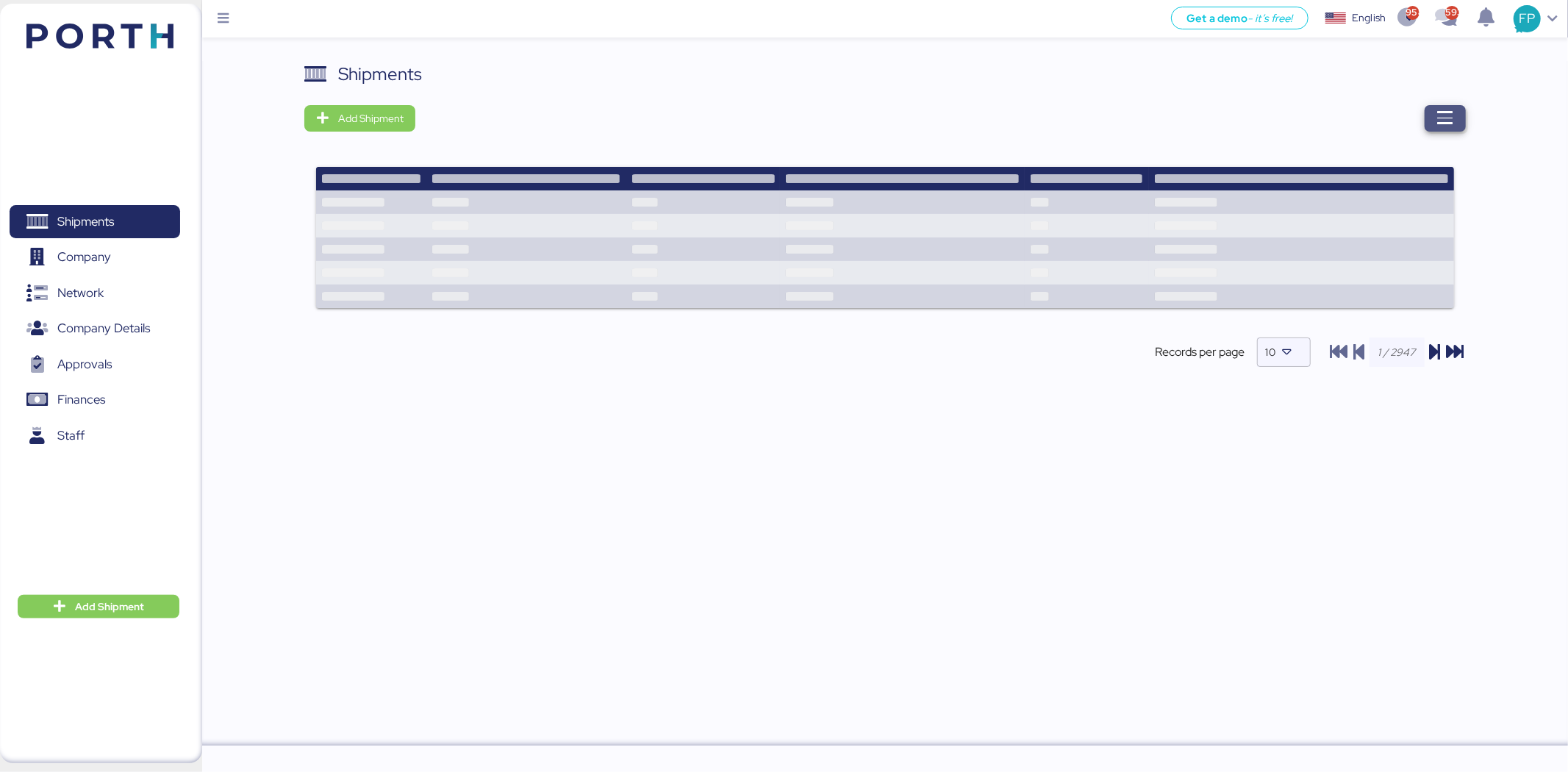
click at [1254, 119] on icon "button" at bounding box center [1444, 118] width 18 height 18
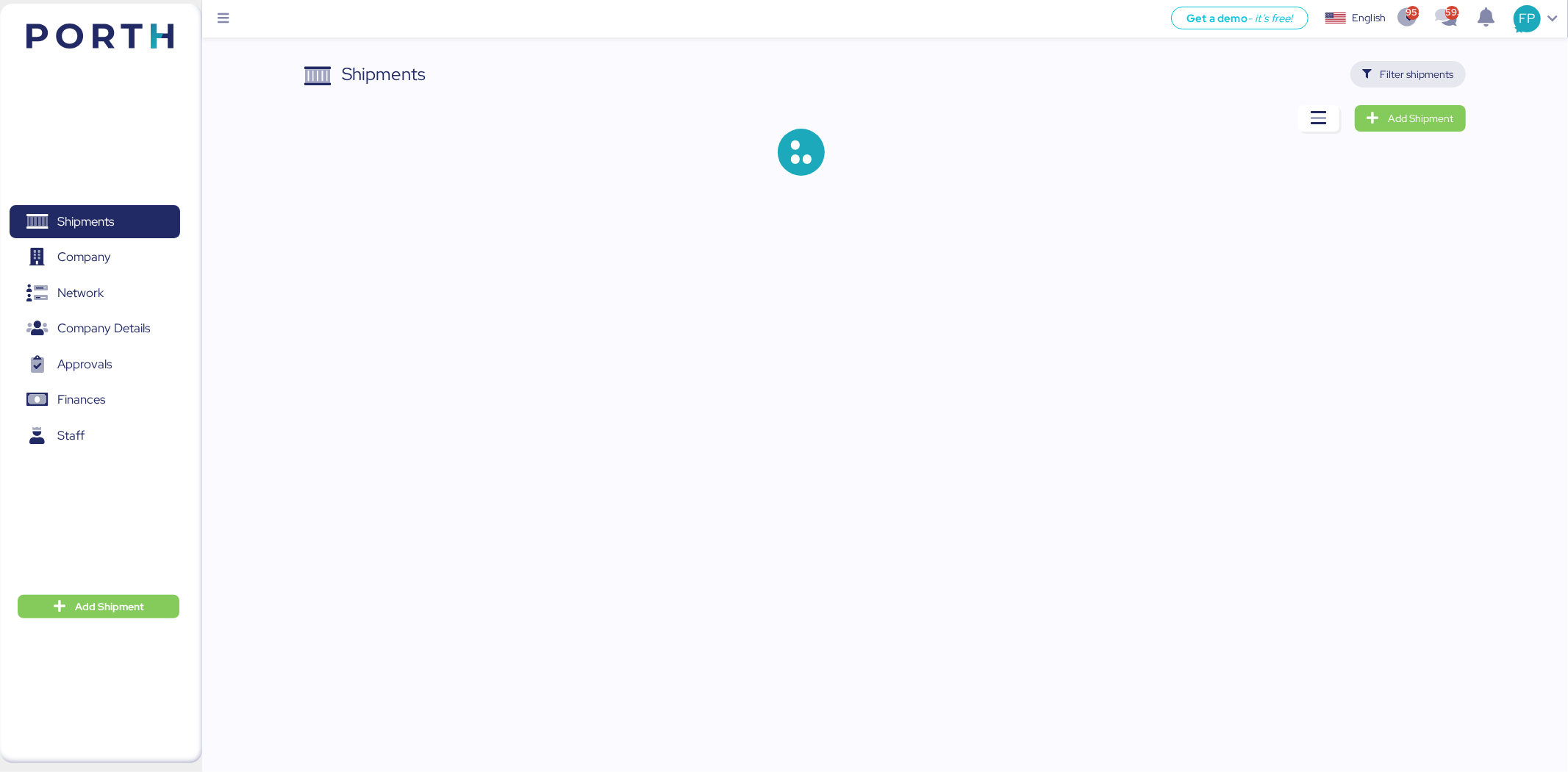
click at [1254, 84] on span "Filter shipments" at bounding box center [1407, 74] width 92 height 20
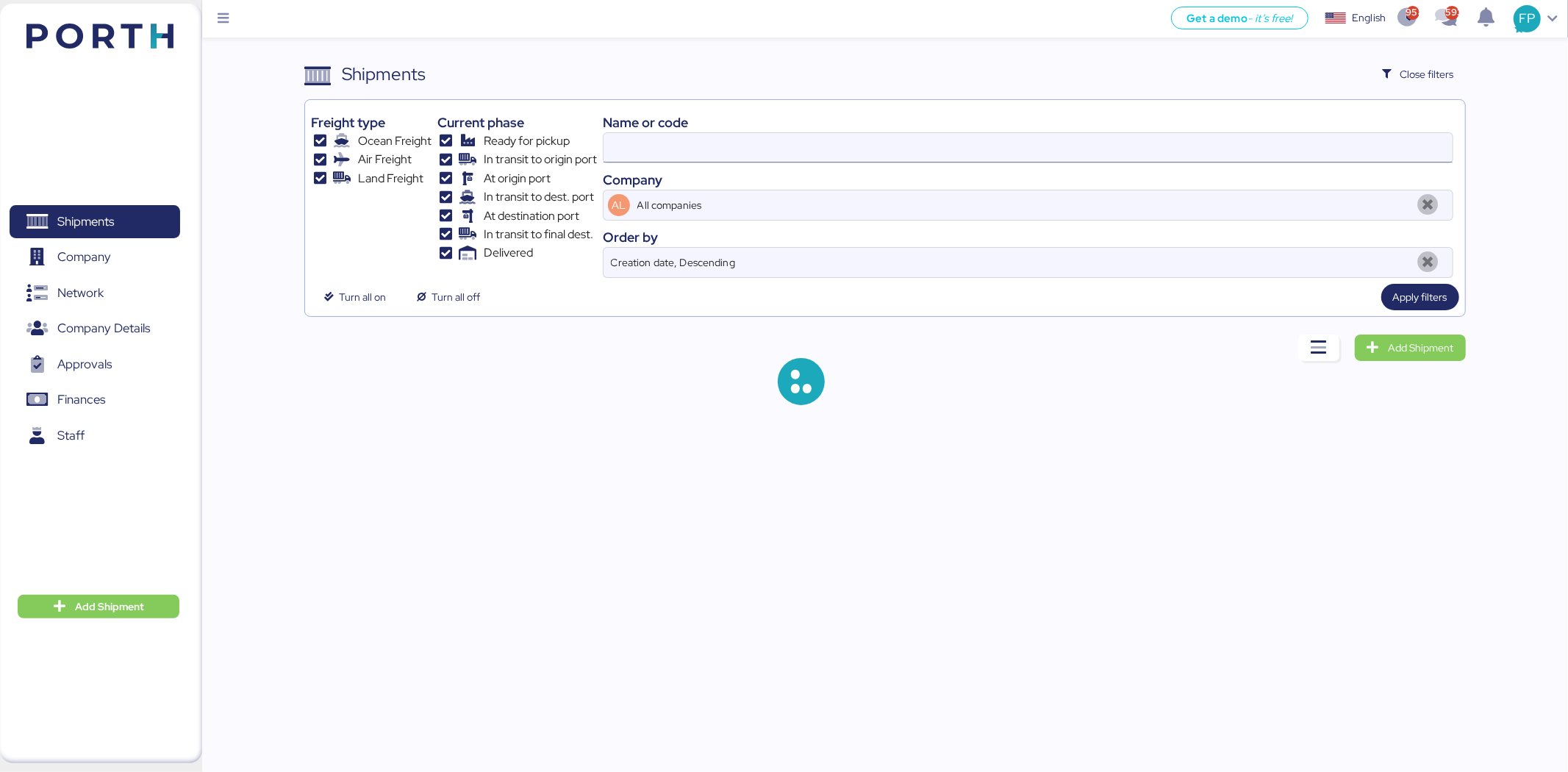
click at [636, 156] on input at bounding box center [1028, 147] width 849 height 29
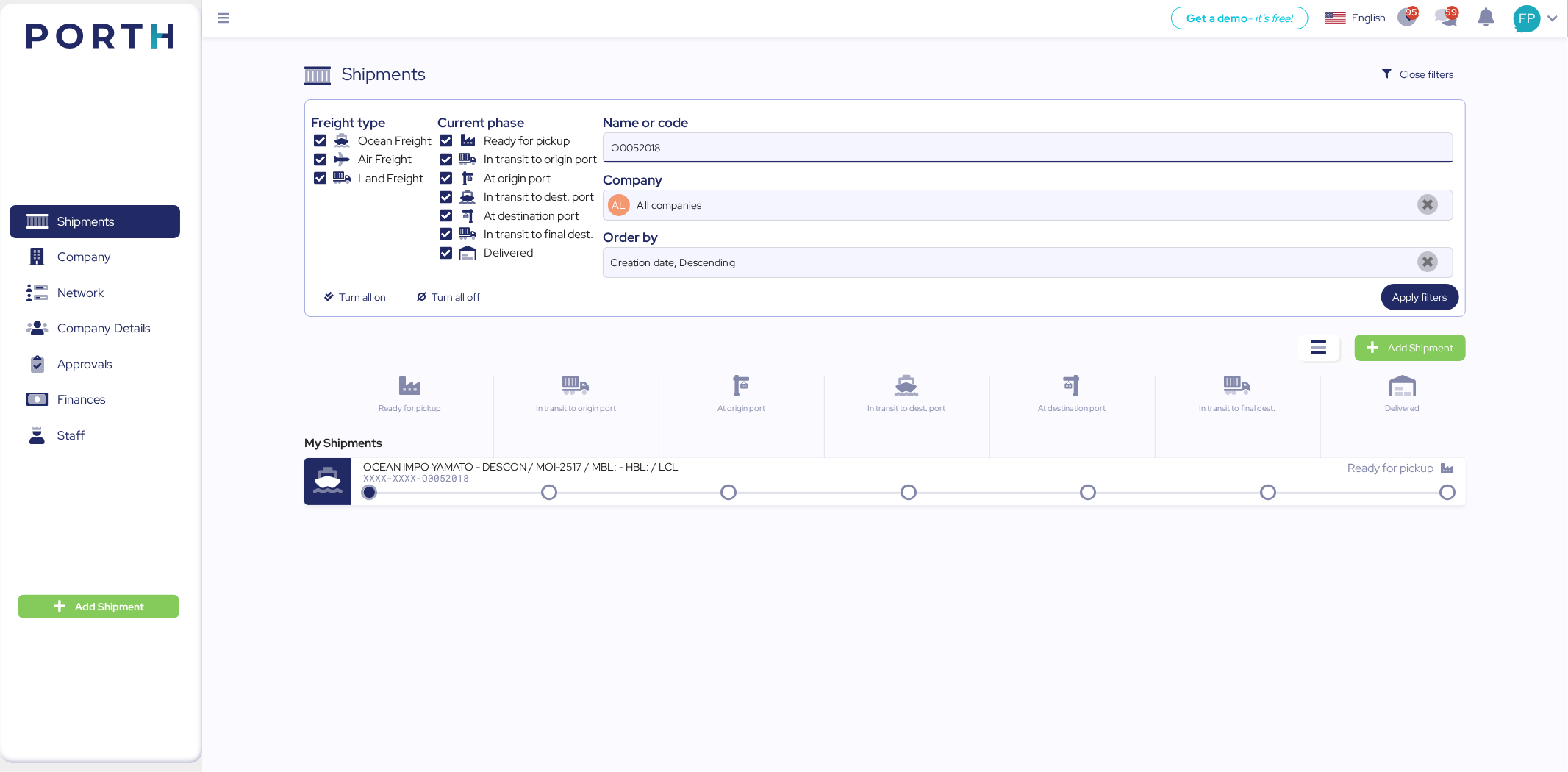
click at [636, 145] on input "O0052018" at bounding box center [1028, 147] width 849 height 29
paste input "256106021"
type input "256106021"
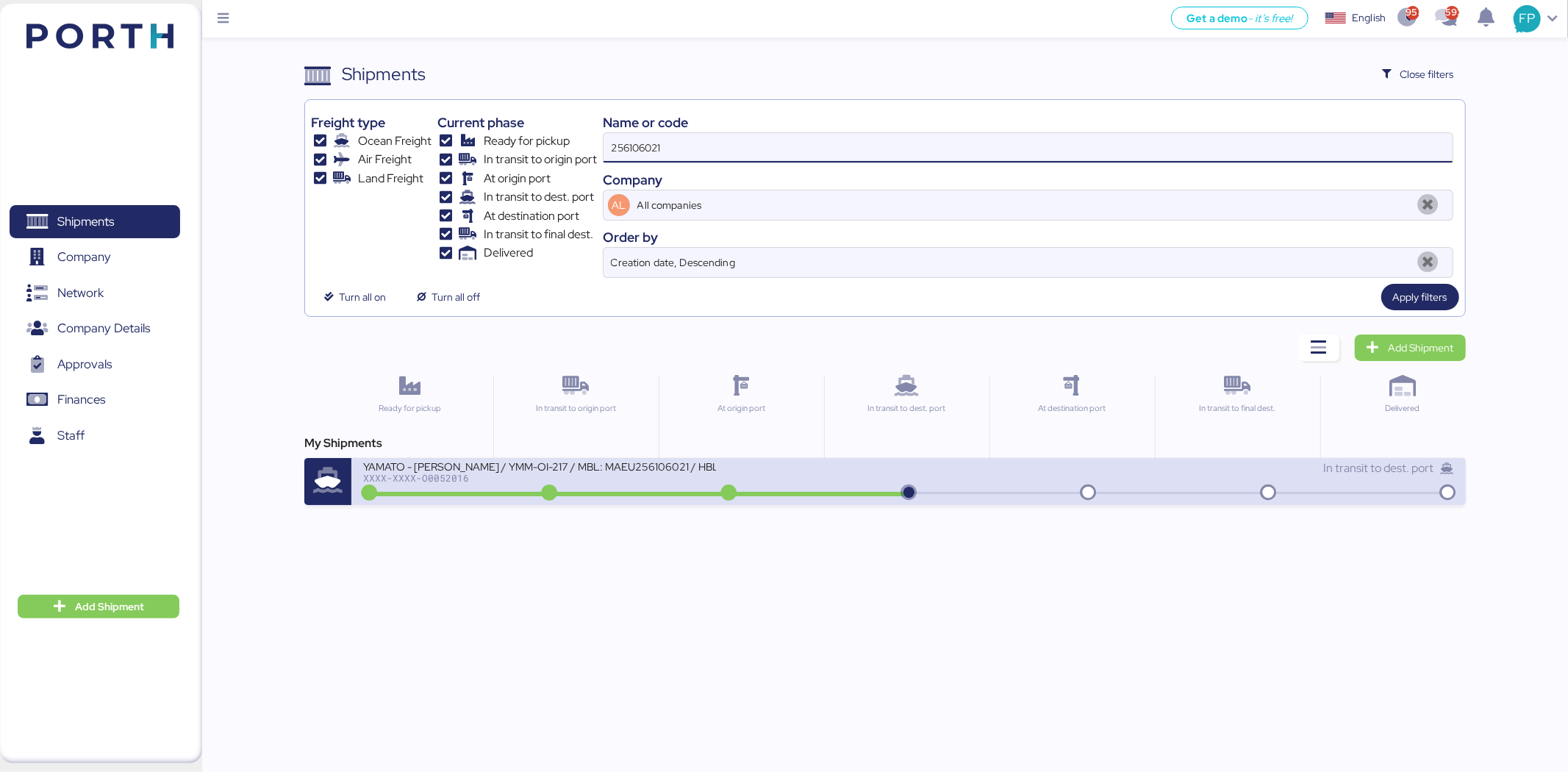
click at [664, 466] on div "YAMATO - [PERSON_NAME] / YMM-OI-217 / MBL: MAEU256106021 / HBL: YTJNGO100068 / …" at bounding box center [540, 465] width 353 height 13
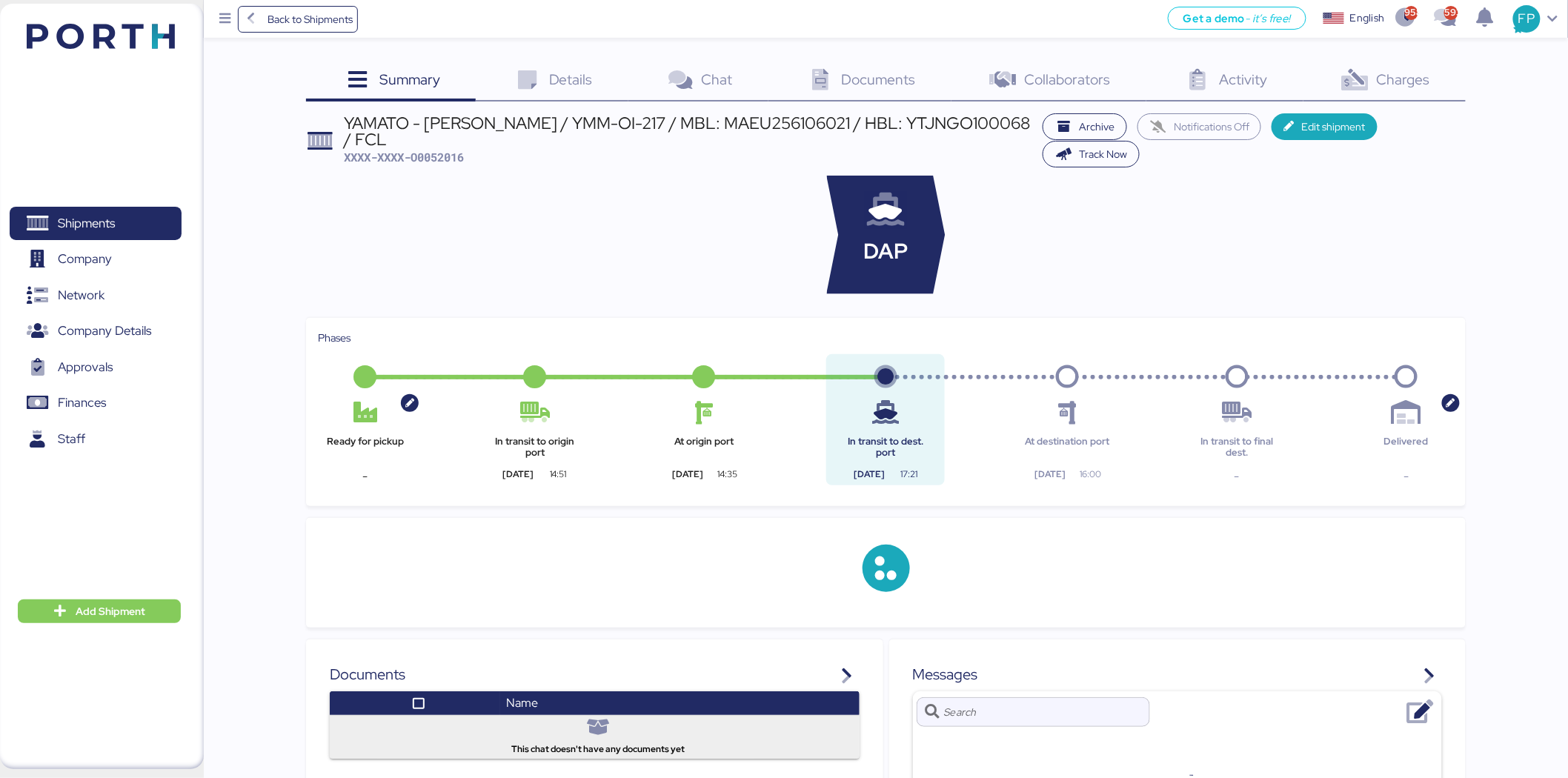
click at [1264, 91] on div "Charges 0" at bounding box center [1384, 81] width 162 height 40
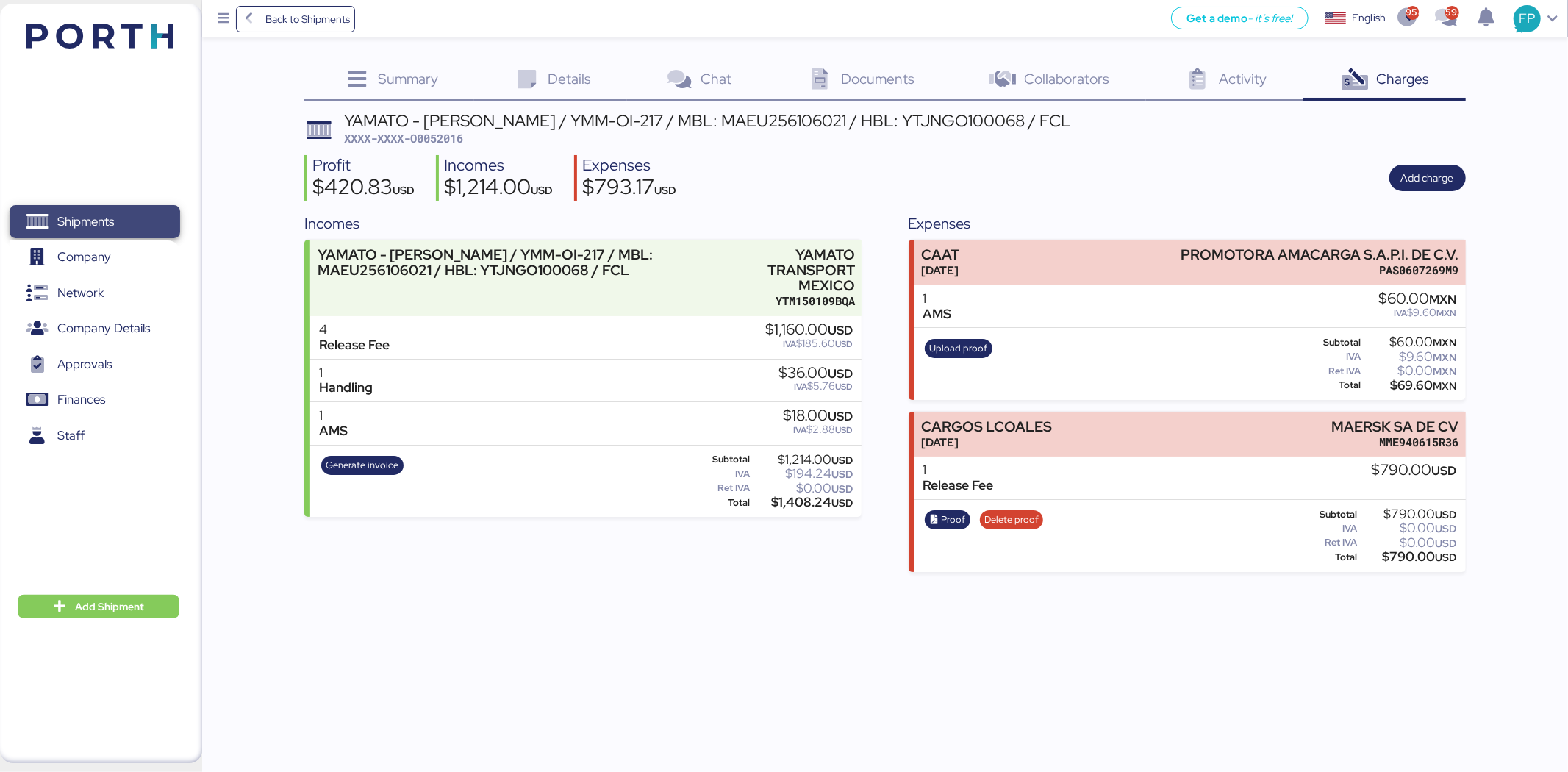
click at [135, 224] on span "Shipments" at bounding box center [94, 221] width 158 height 21
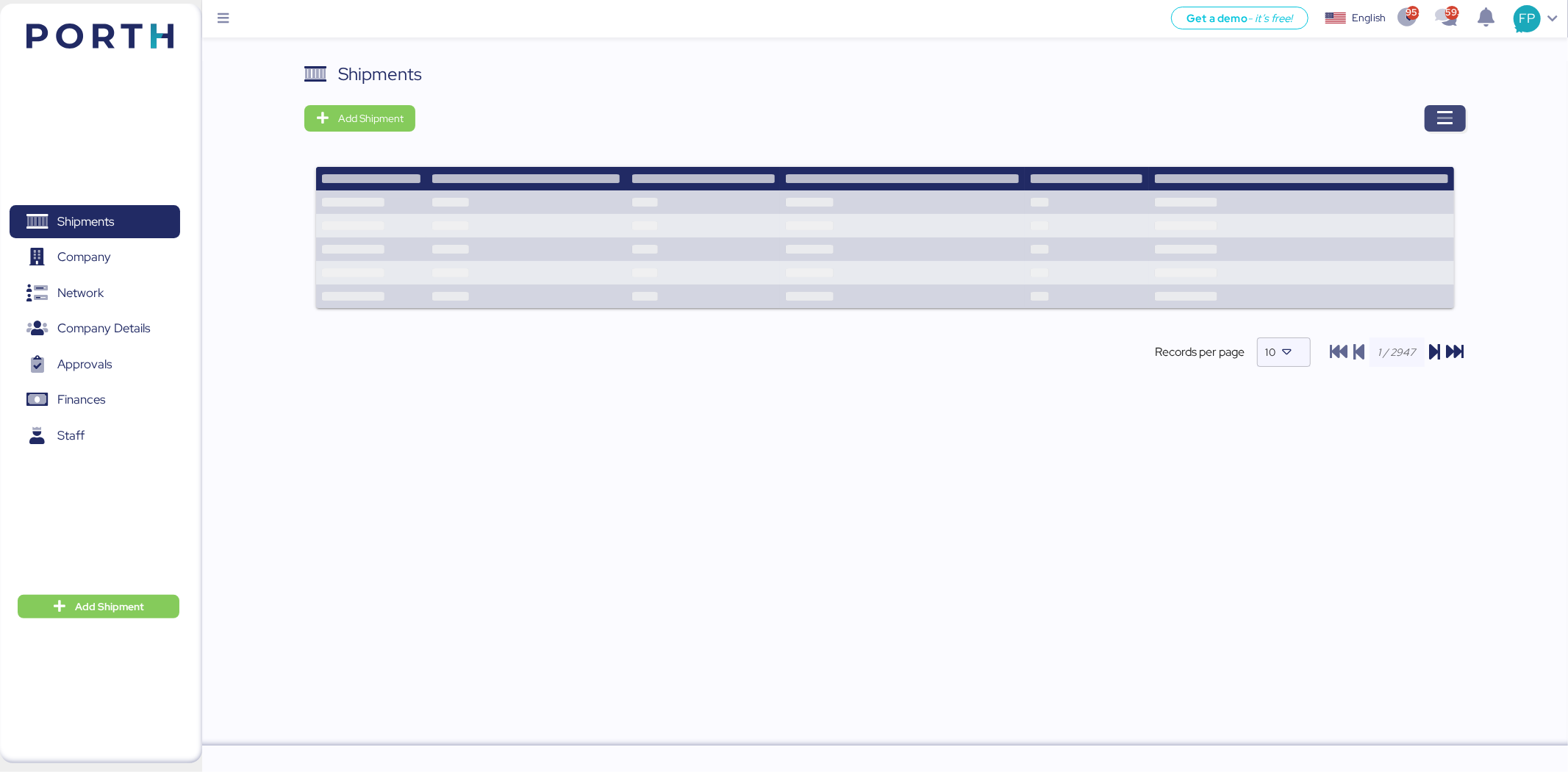
click at [1254, 125] on span "button" at bounding box center [1444, 118] width 41 height 26
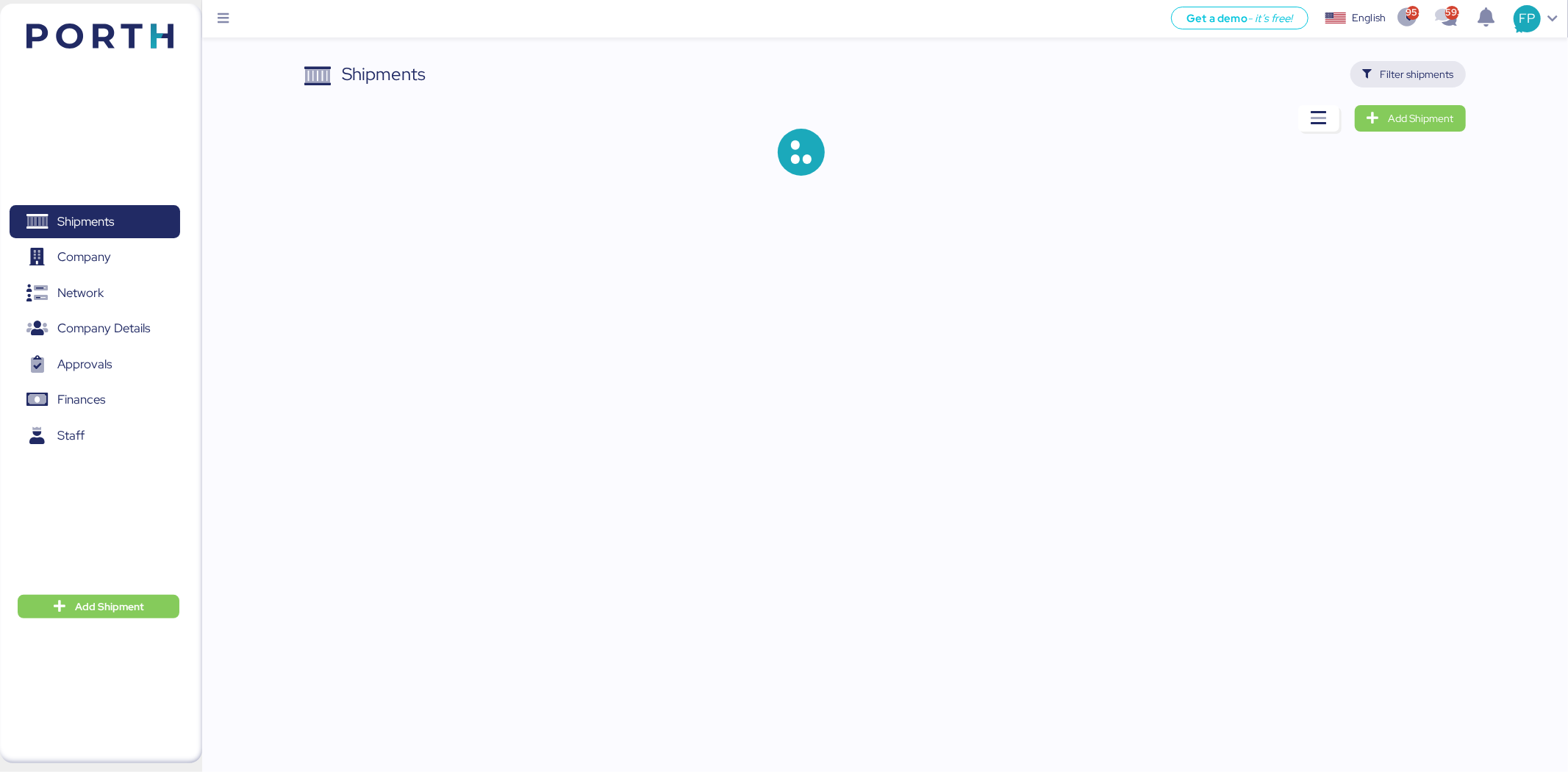
click at [1254, 61] on span "Filter shipments" at bounding box center [1407, 74] width 115 height 26
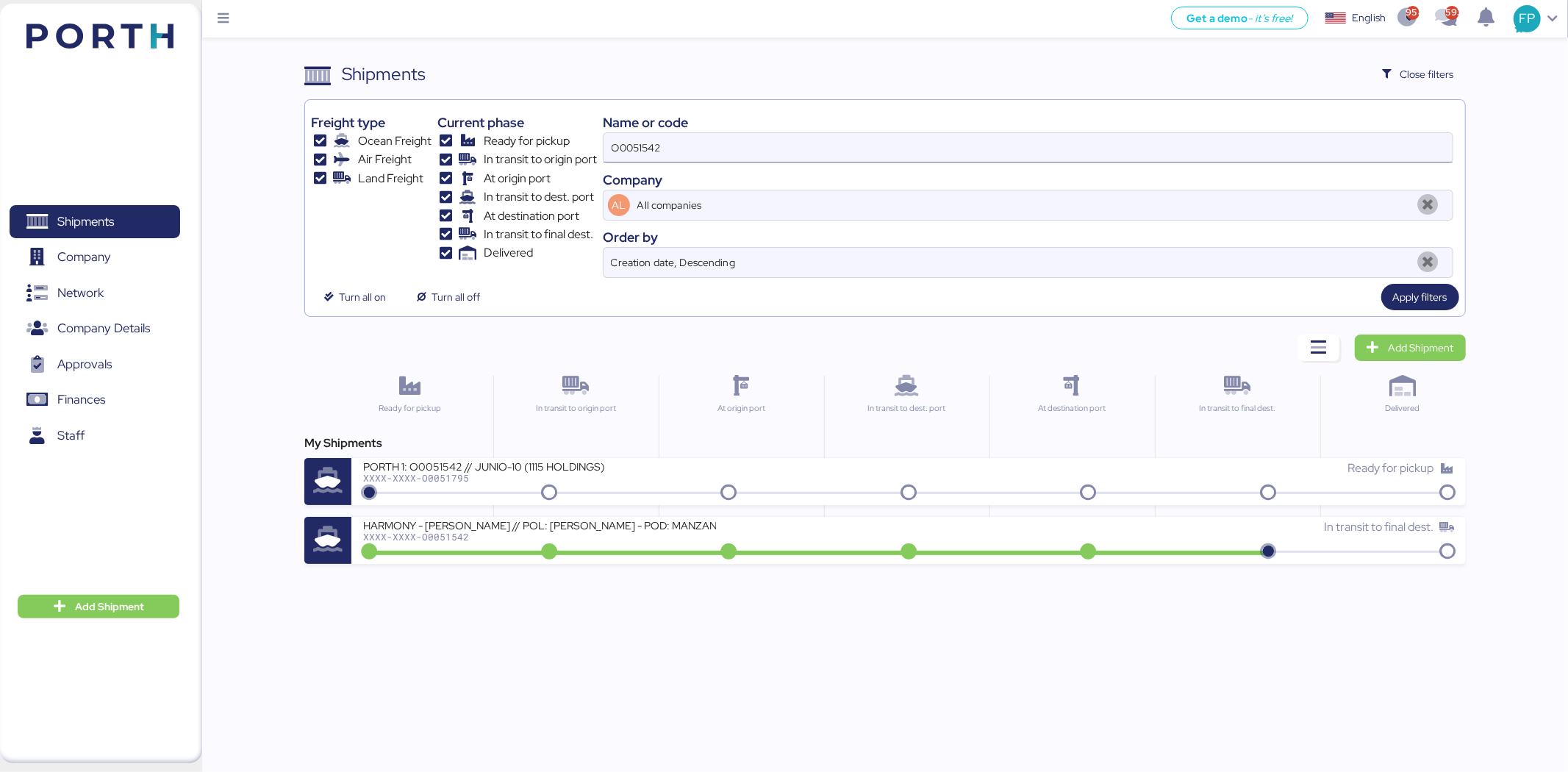
click at [643, 145] on input "O0051542" at bounding box center [1028, 147] width 849 height 29
paste input "787"
type input "O0051787"
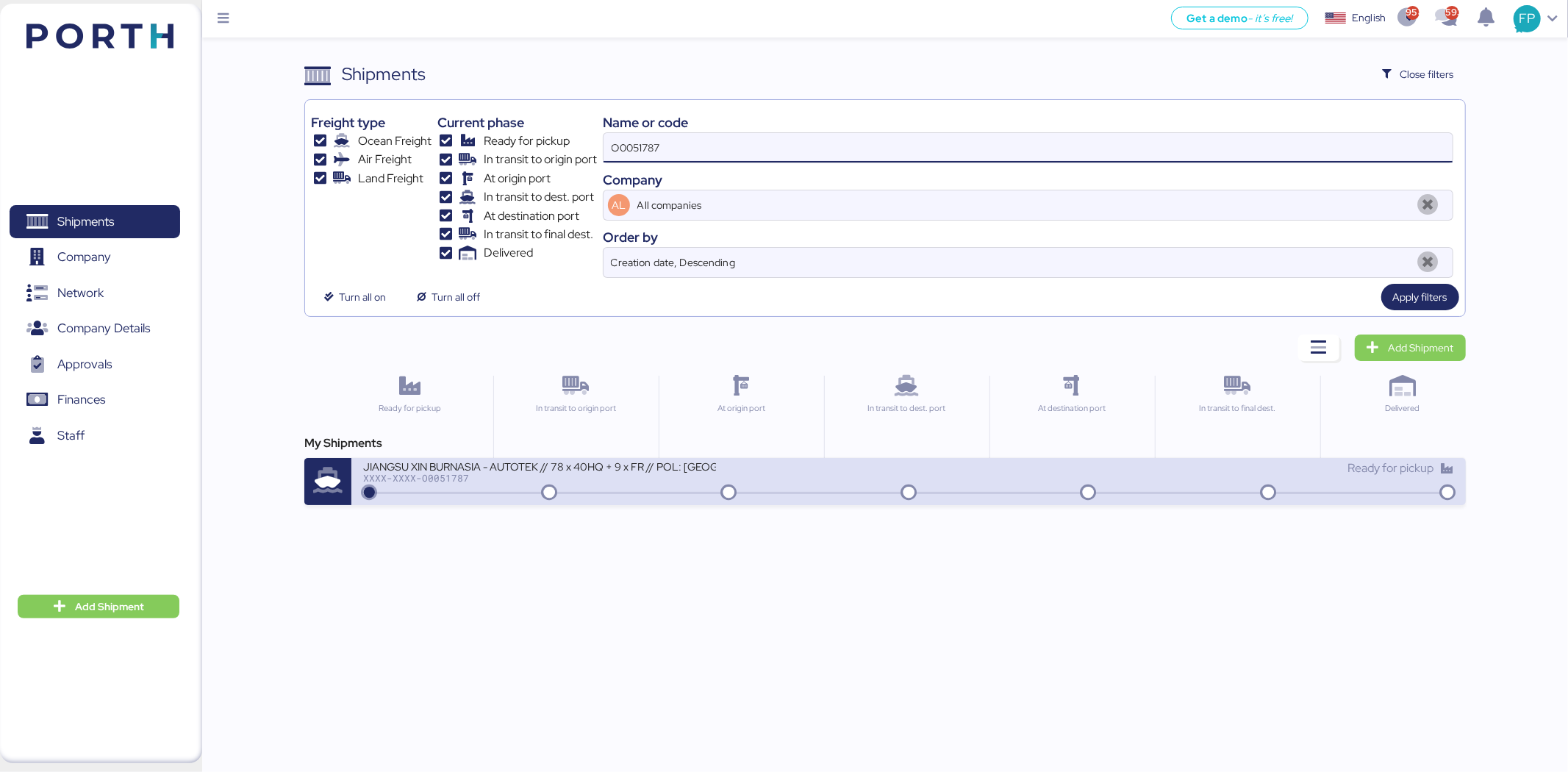
click at [699, 461] on div "JIANGSU XIN BURNASIA - AUTOTEK // 78 x 40HQ + 9 x FR // POL: [GEOGRAPHIC_DATA] …" at bounding box center [540, 465] width 353 height 13
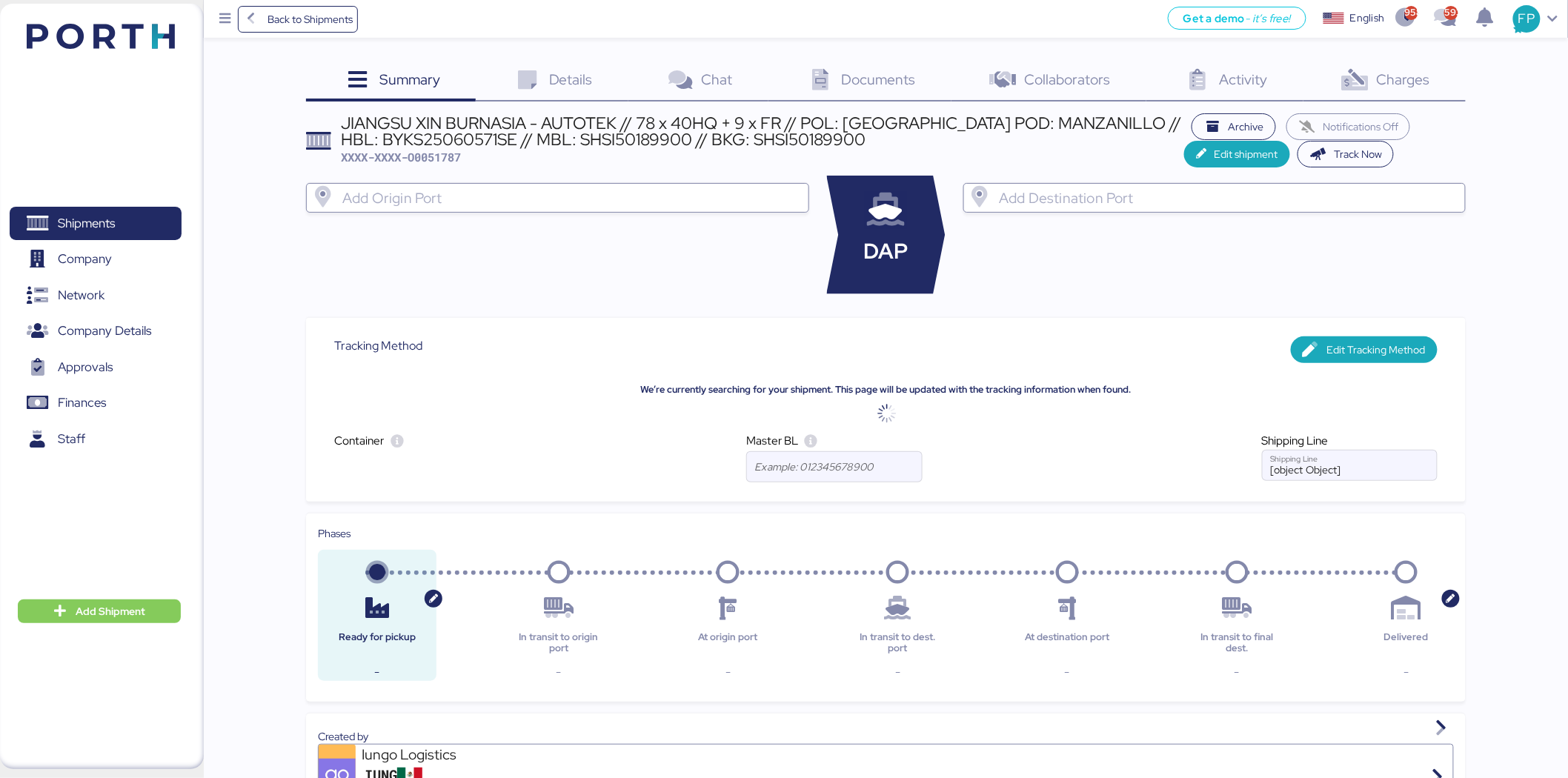
click at [1264, 65] on div "Charges 0" at bounding box center [1384, 81] width 162 height 40
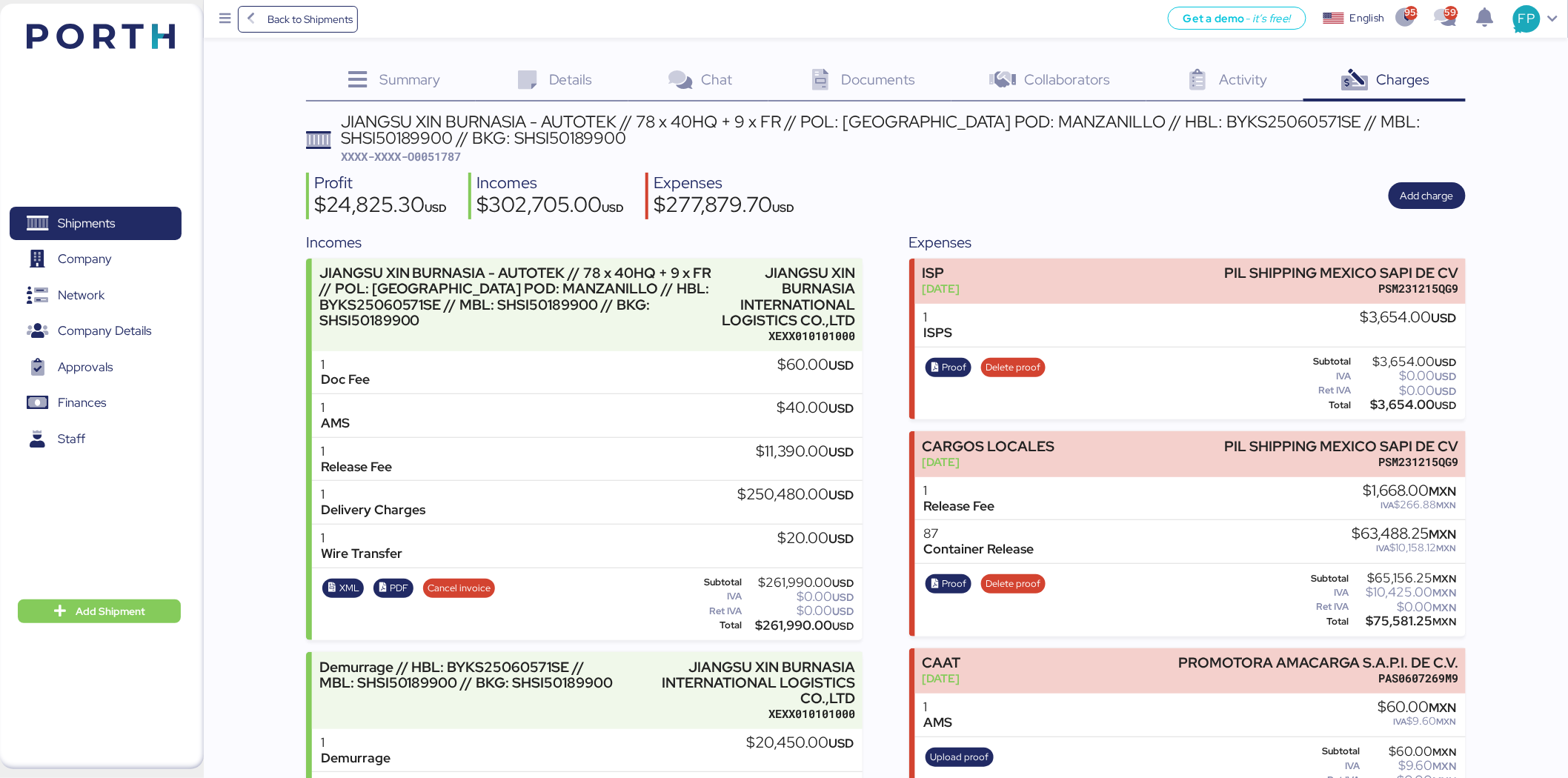
click at [446, 156] on span "XXXX-XXXX-O0051787" at bounding box center [402, 156] width 120 height 14
copy span "O0051787"
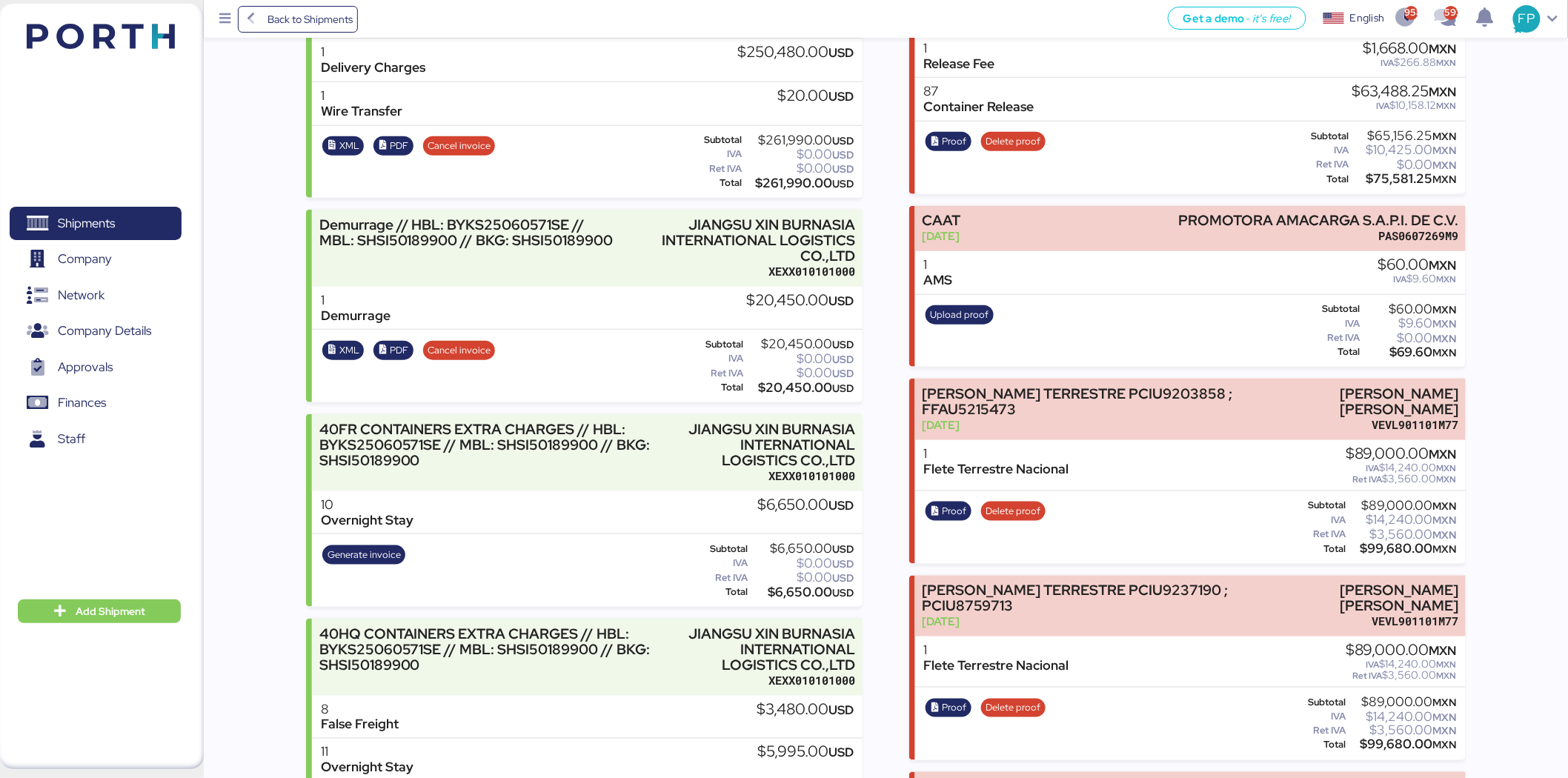
scroll to position [439, 0]
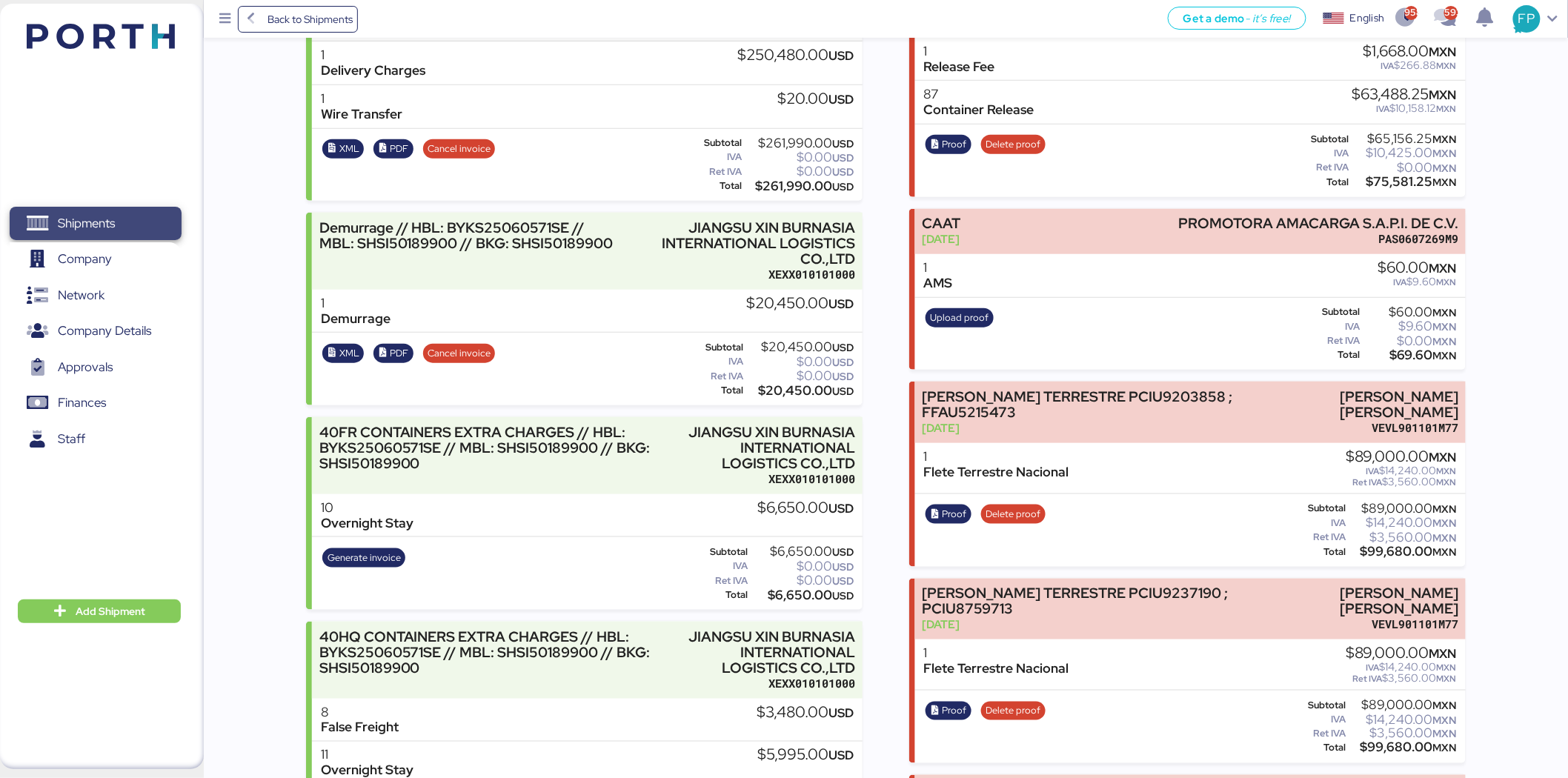
click at [131, 225] on span "Shipments" at bounding box center [95, 223] width 159 height 21
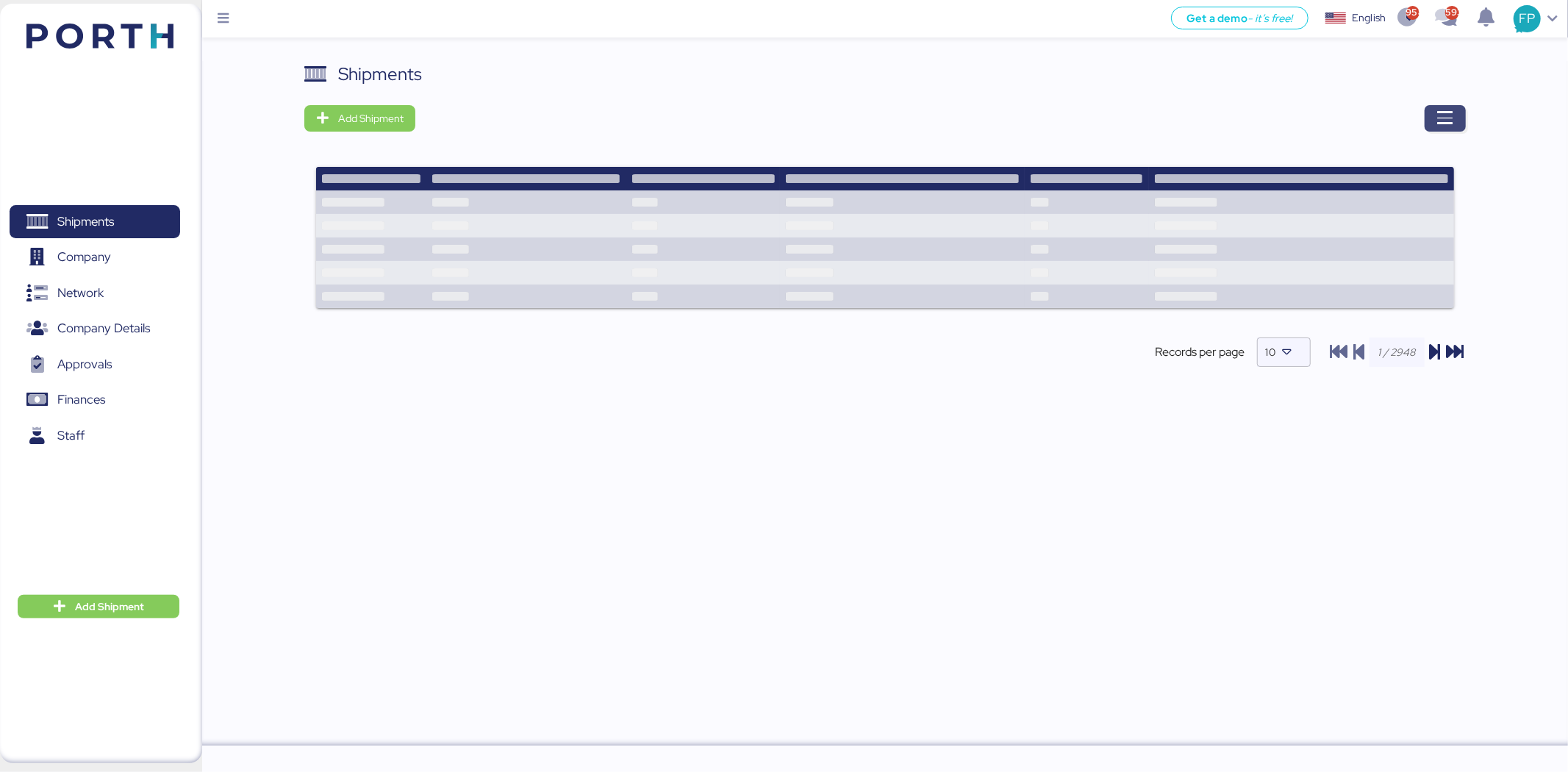
click at [1254, 114] on icon "button" at bounding box center [1444, 118] width 18 height 18
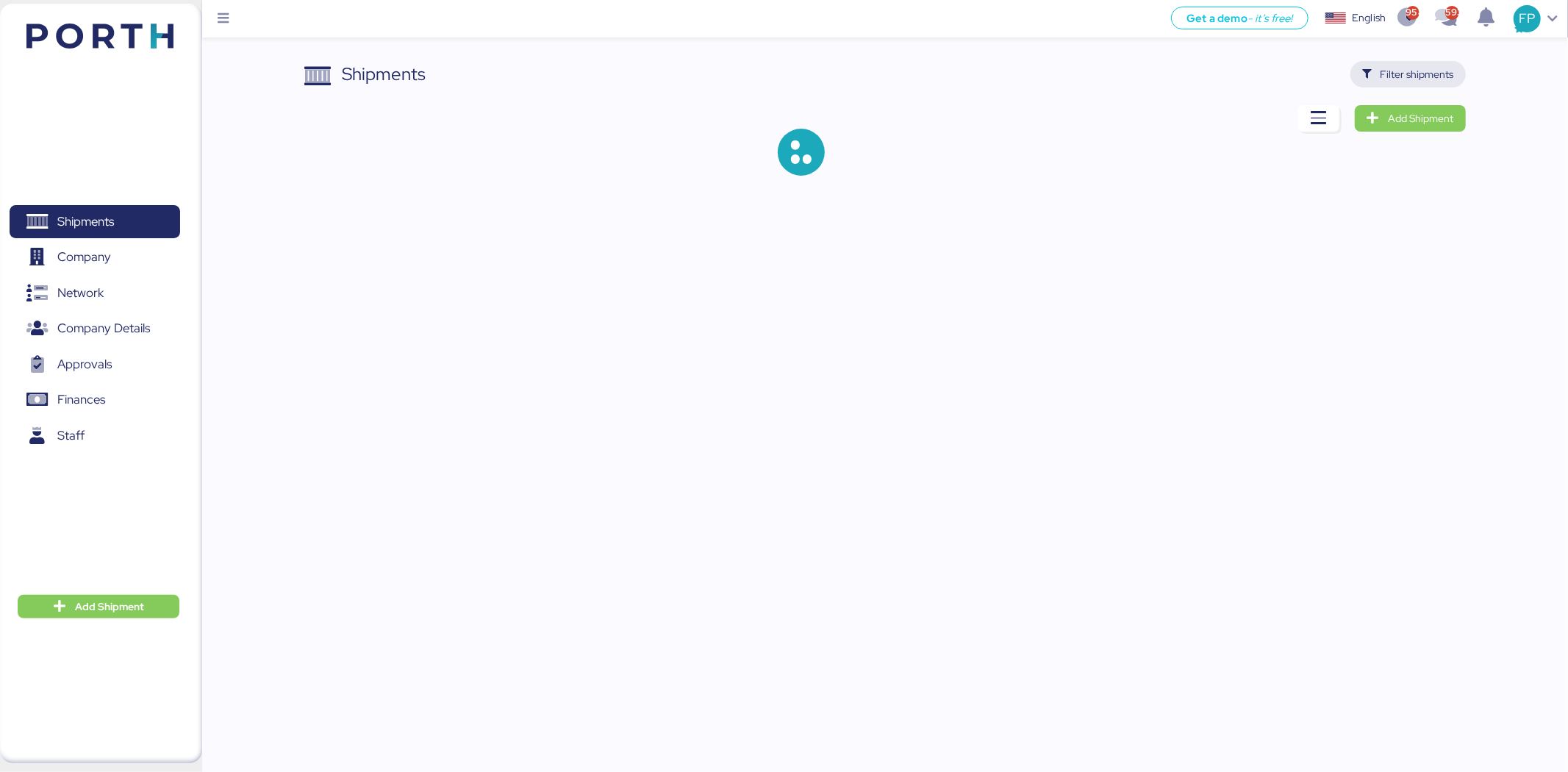
click at [1254, 82] on span "Filter shipments" at bounding box center [1417, 74] width 73 height 18
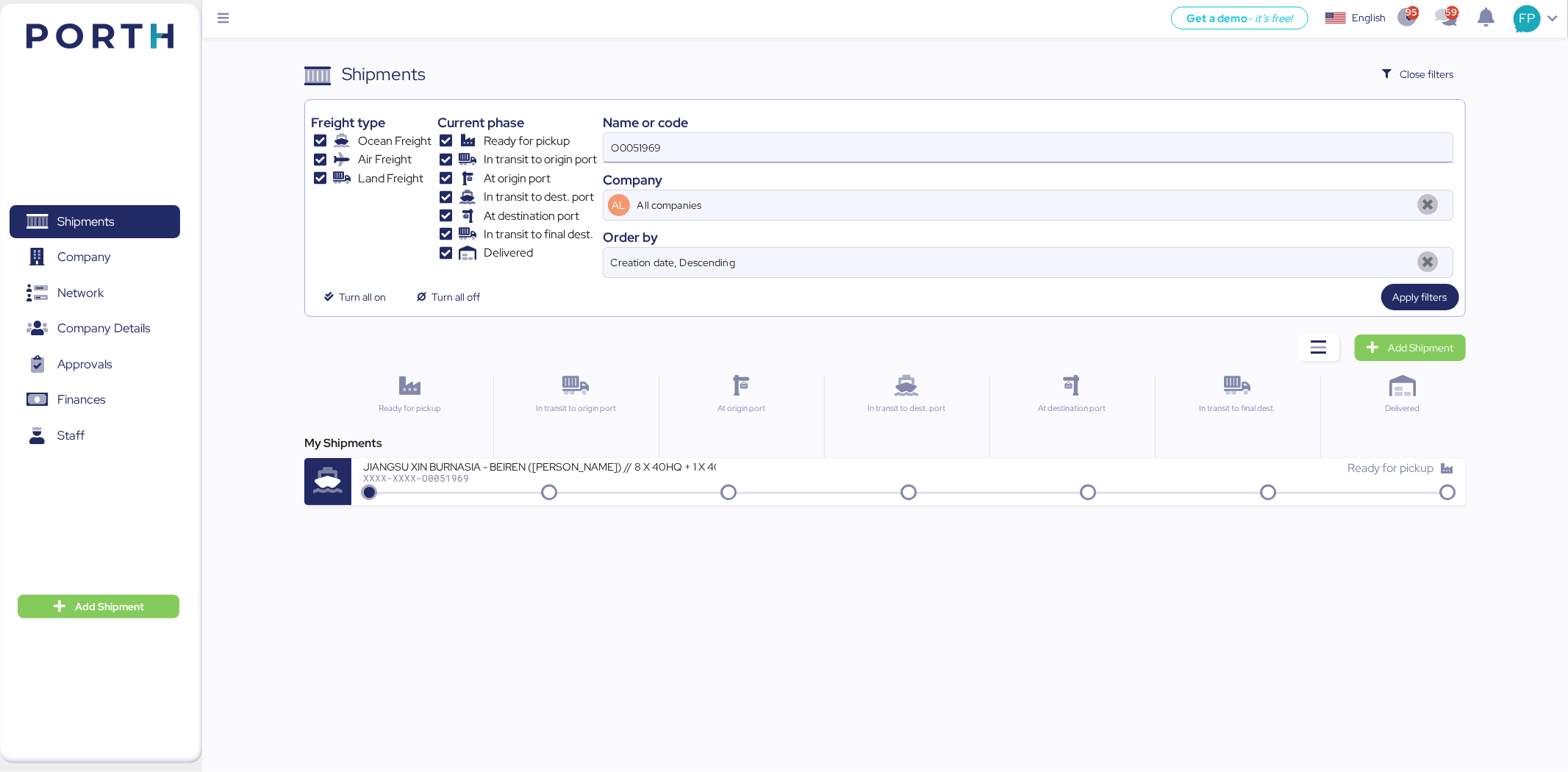
click at [644, 151] on input "O0051969" at bounding box center [1028, 147] width 849 height 29
paste input "2018"
type input "O0052018"
click at [622, 513] on div "Get a demo - it’s free! Get a demo English Inglés English 958 593 FP Shipments …" at bounding box center [784, 386] width 1568 height 772
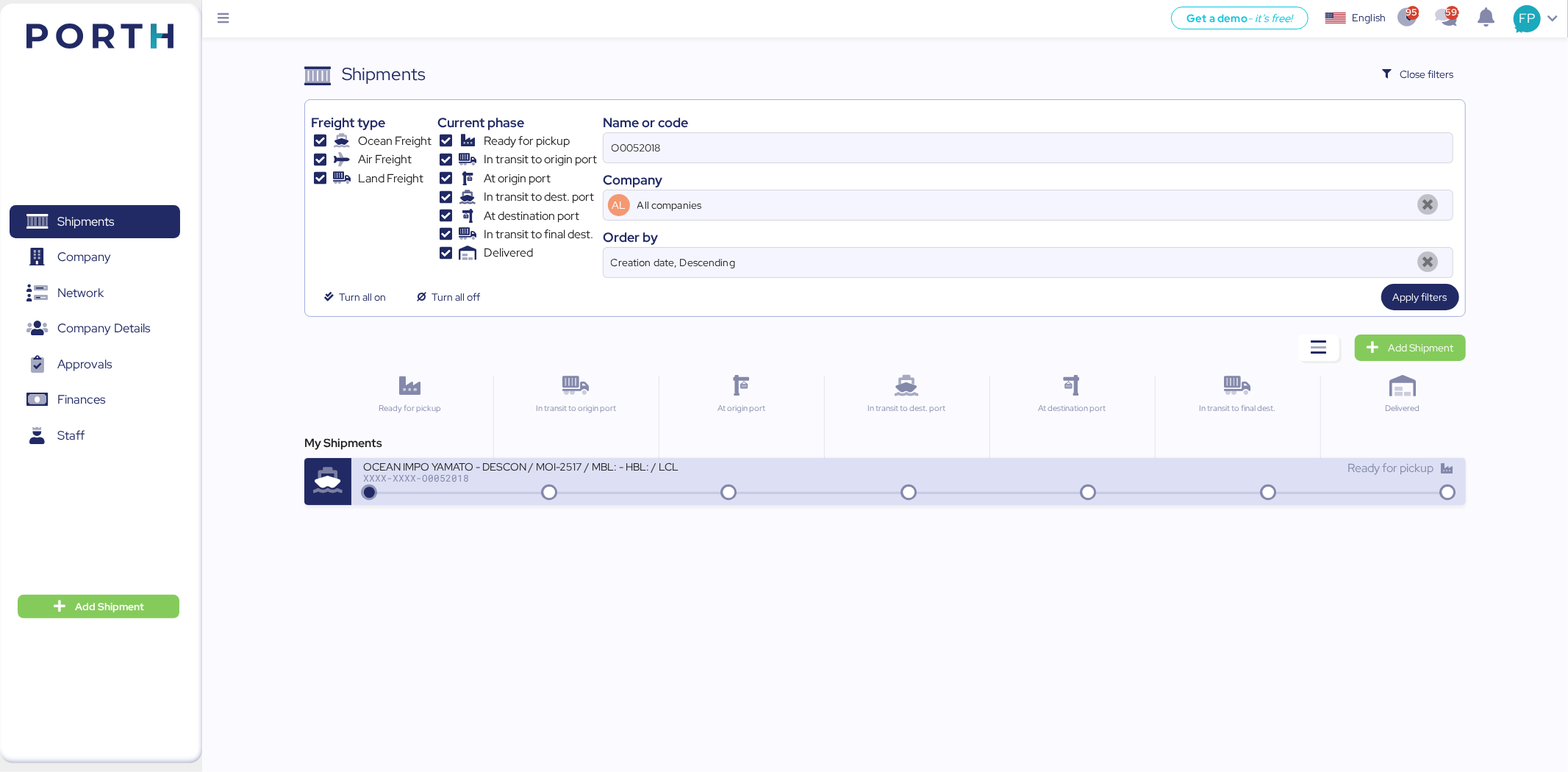
click at [647, 480] on div "XXXX-XXXX-O0052018" at bounding box center [540, 478] width 353 height 10
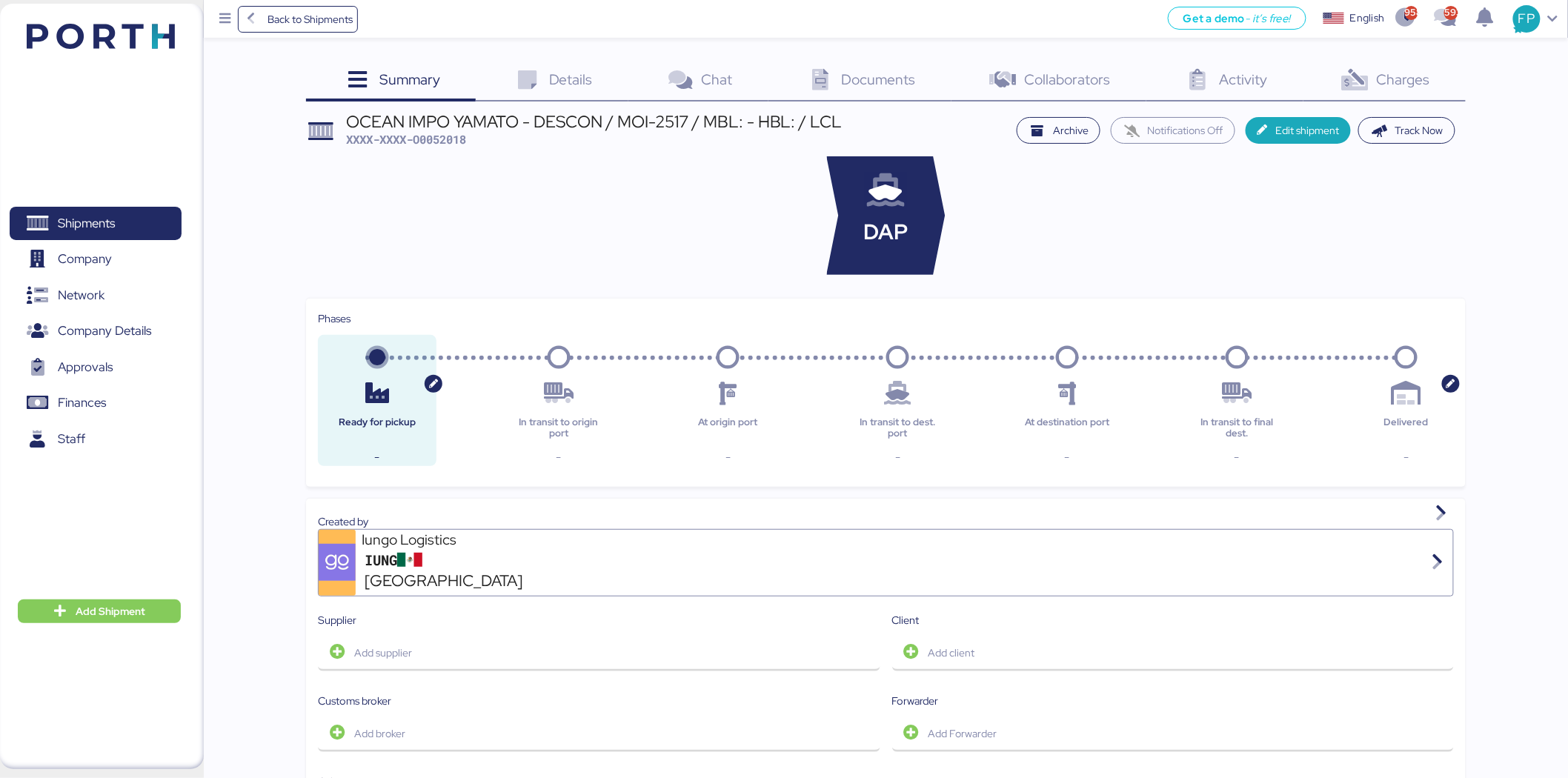
click at [1264, 78] on span "Charges" at bounding box center [1403, 79] width 53 height 19
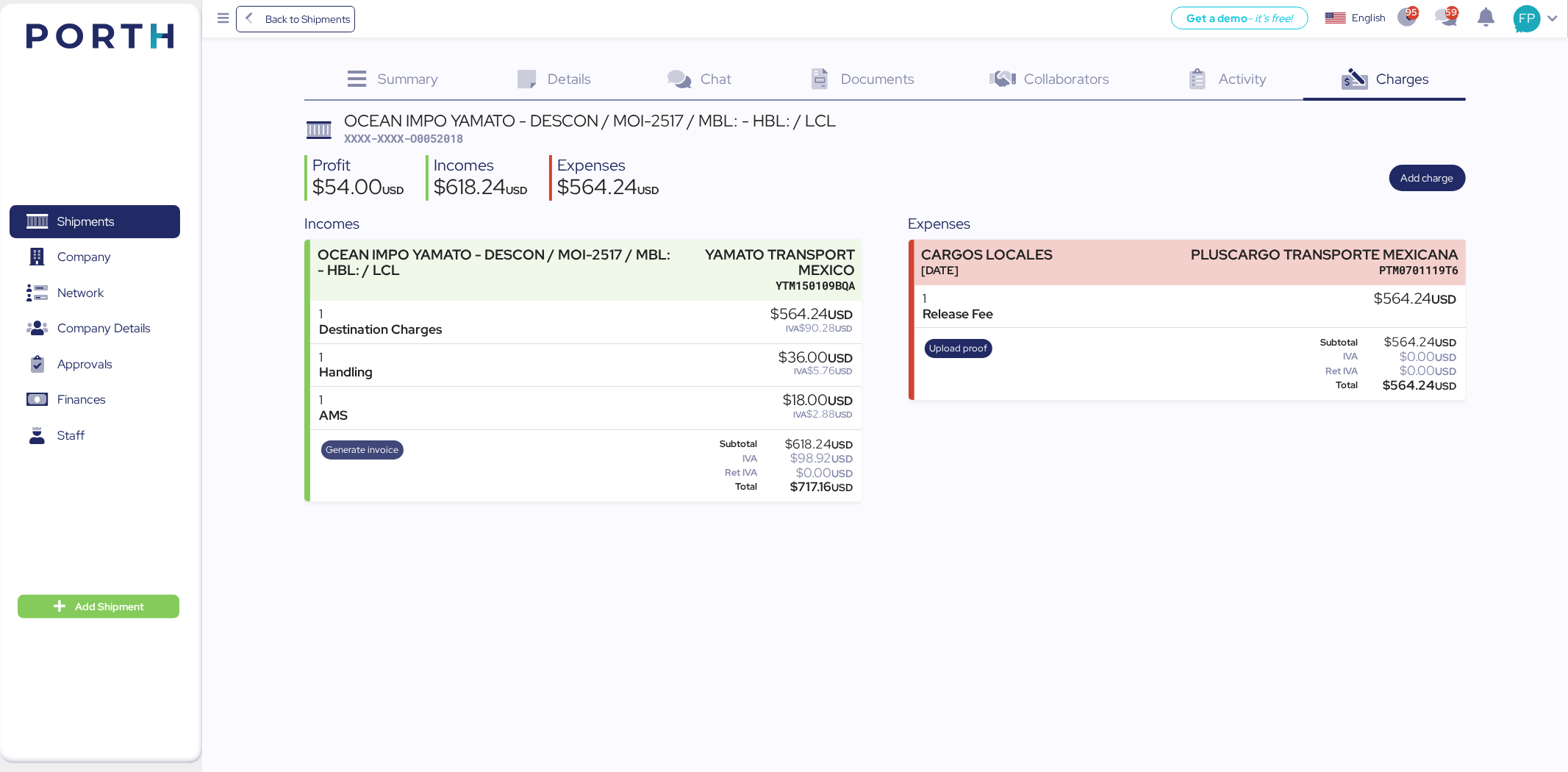
click at [366, 450] on span "Generate invoice" at bounding box center [362, 449] width 73 height 16
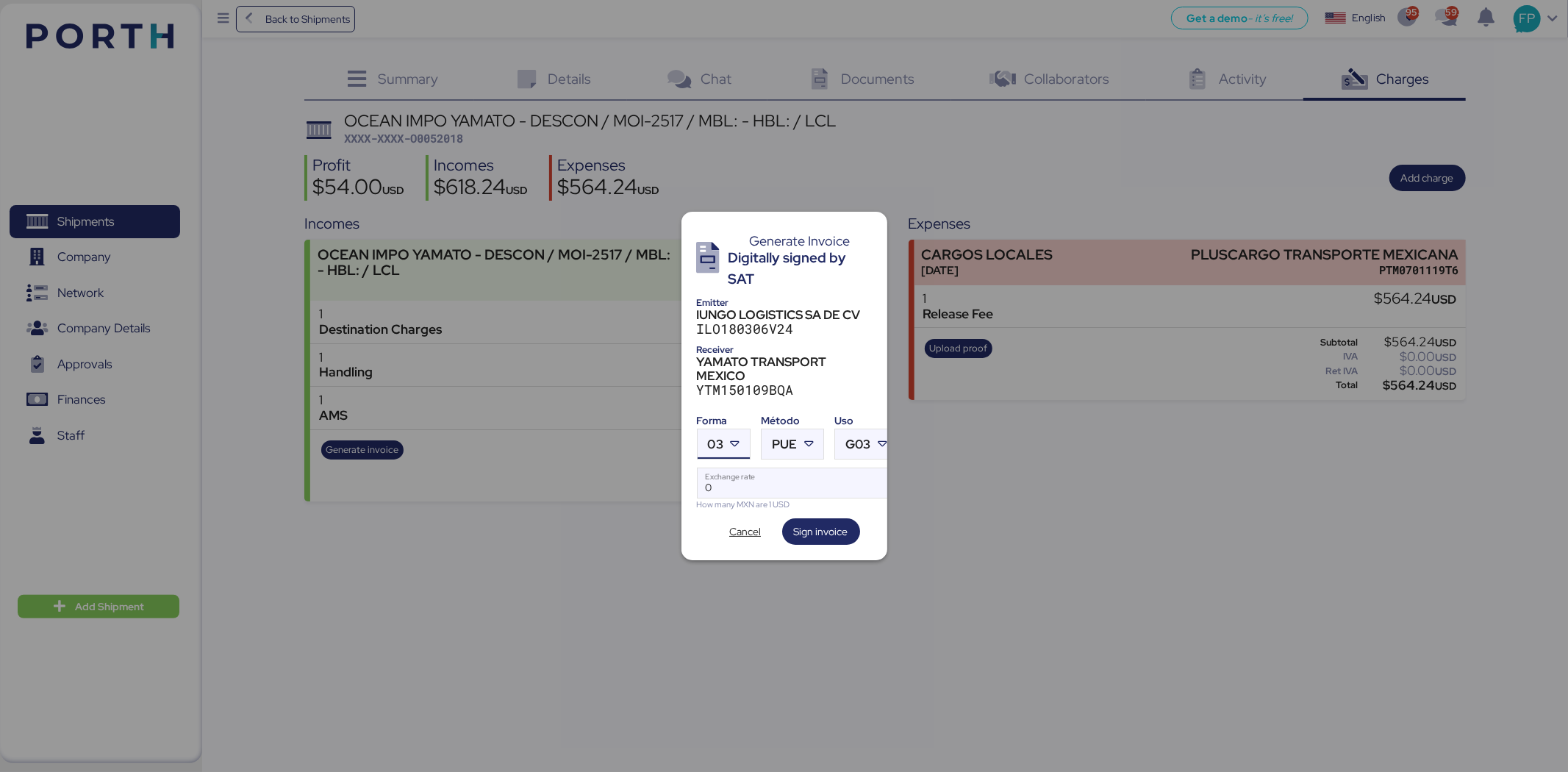
click at [717, 438] on span "03" at bounding box center [715, 444] width 15 height 13
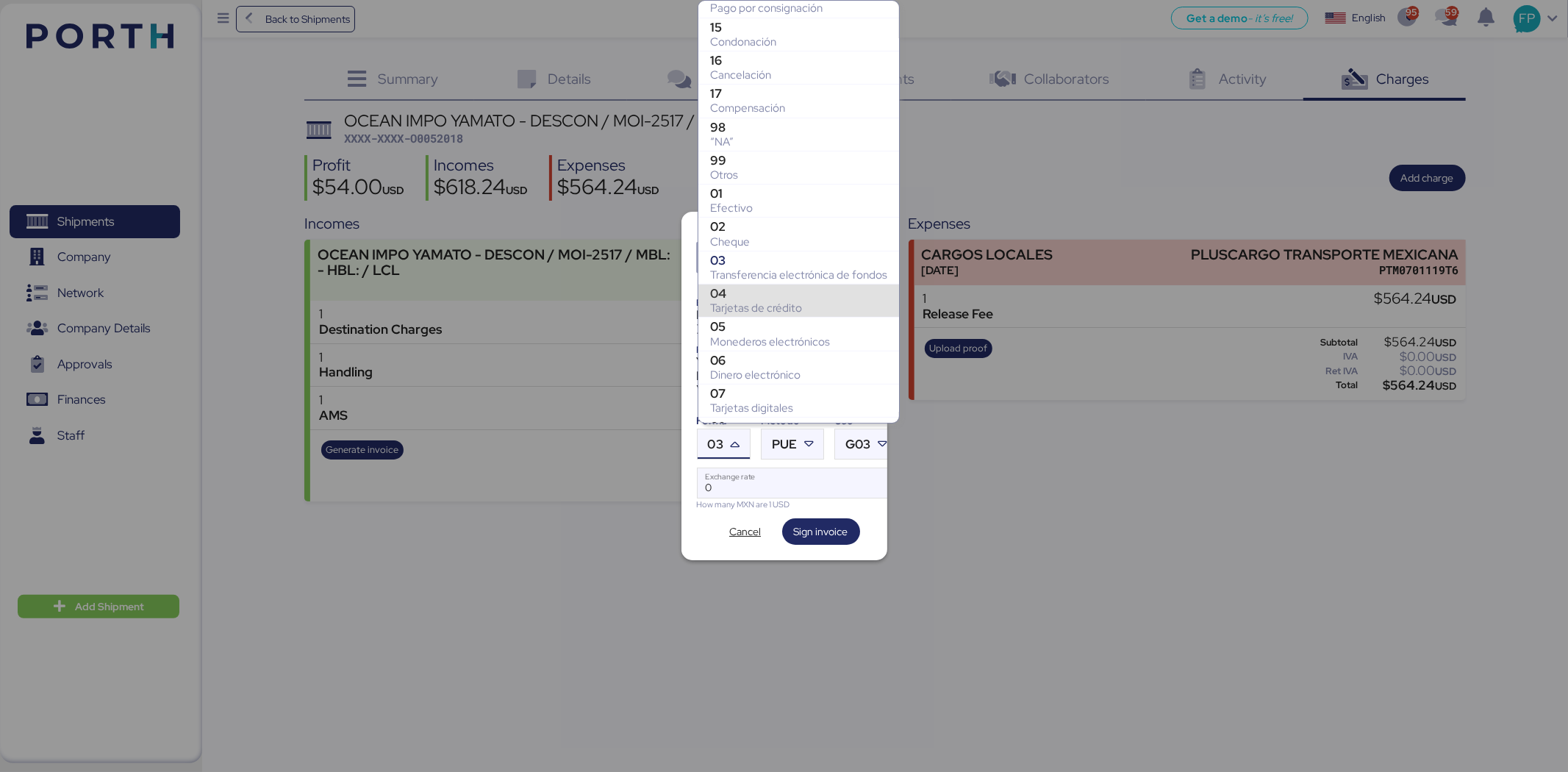
scroll to position [149, 0]
click at [746, 170] on div "Otros" at bounding box center [799, 175] width 177 height 14
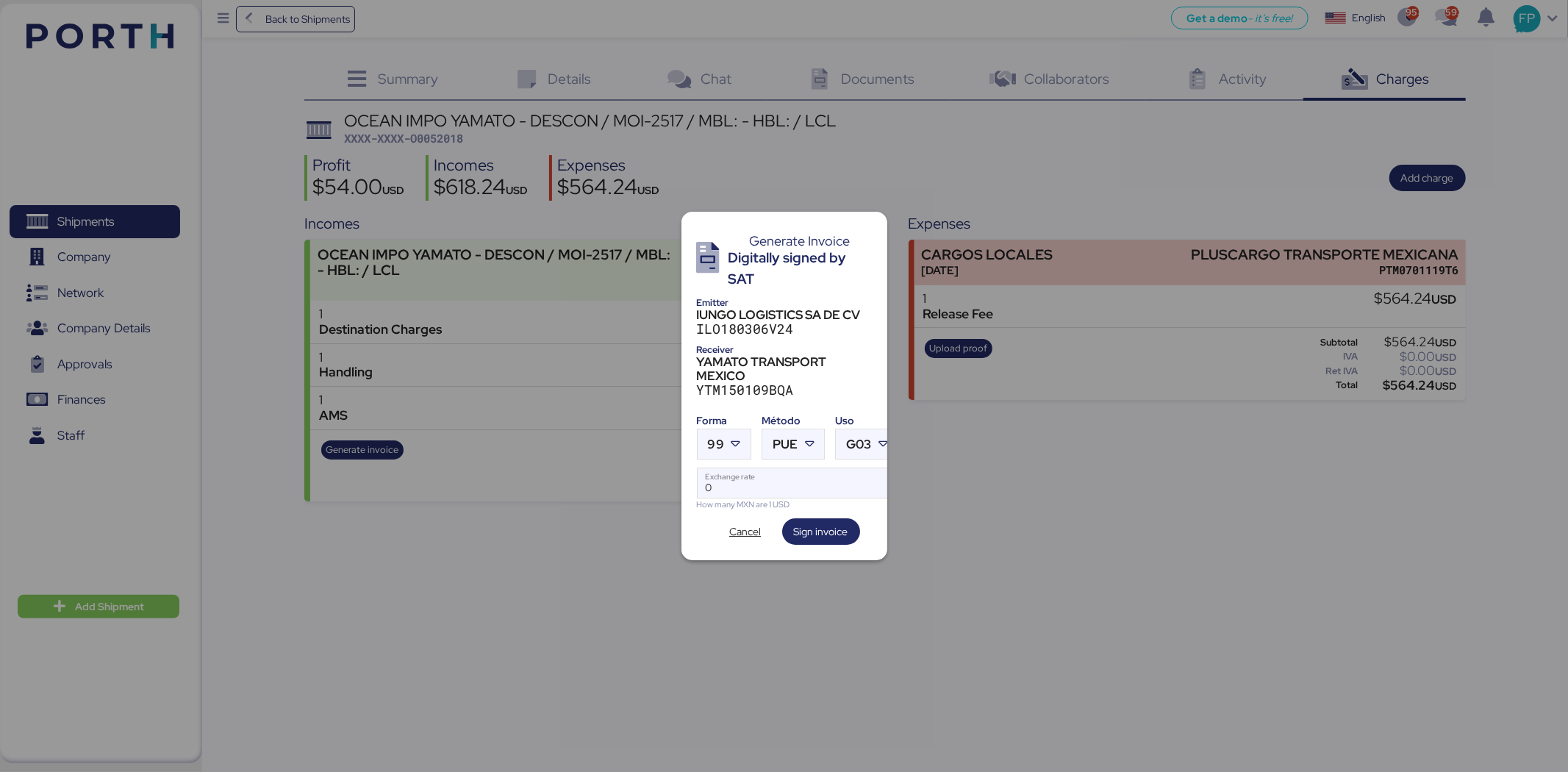
click at [776, 420] on div "Método" at bounding box center [793, 420] width 63 height 15
click at [791, 438] on span "PUE" at bounding box center [785, 444] width 25 height 13
click at [815, 489] on div "PPD" at bounding box center [853, 494] width 158 height 14
click at [795, 479] on input "Exchange rate" at bounding box center [798, 483] width 201 height 29
type input "0"
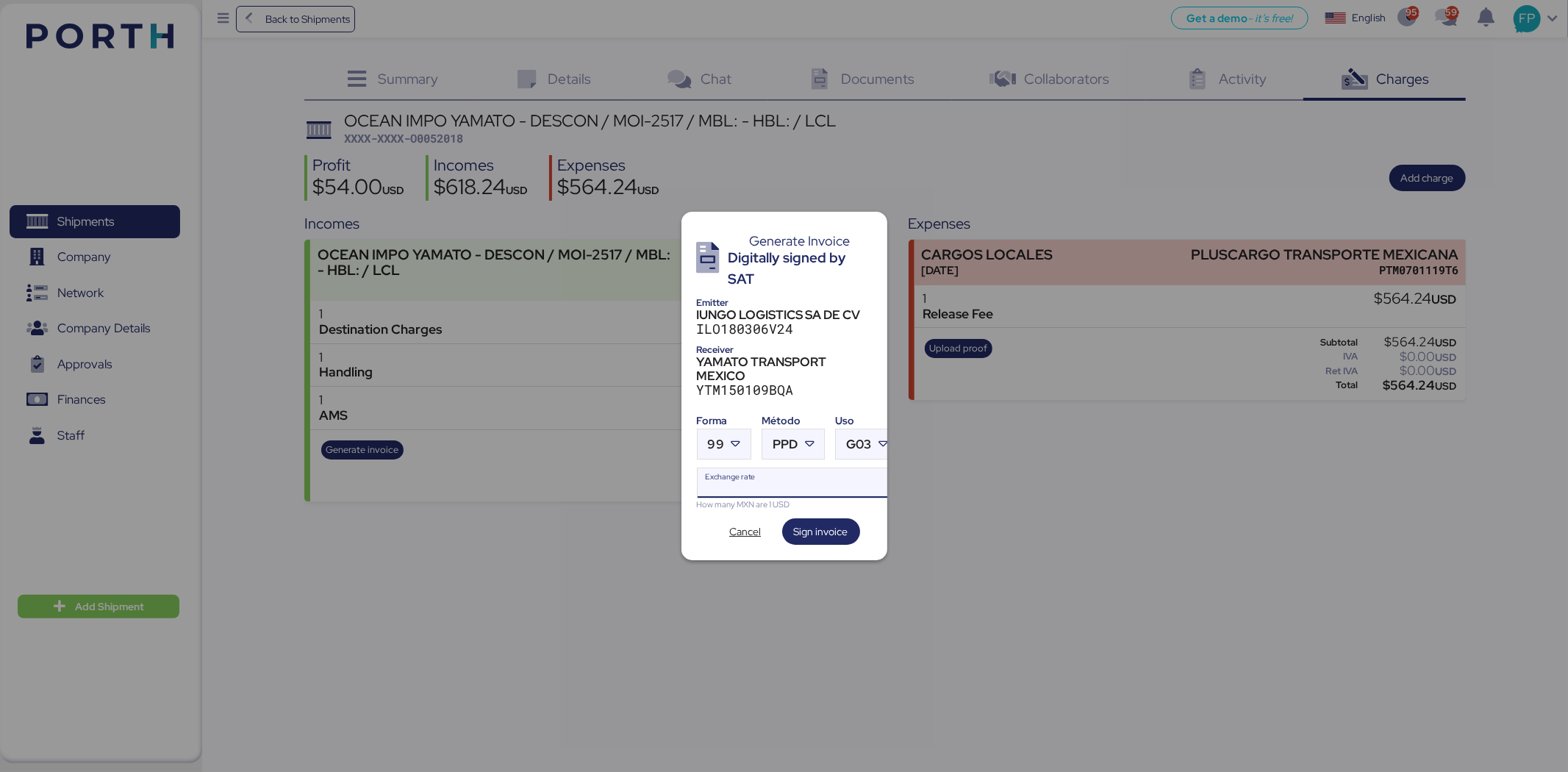
click at [727, 468] on input "Exchange rate" at bounding box center [798, 483] width 201 height 29
paste input "18.5803"
type input "18.5803"
click at [811, 528] on span "Sign invoice" at bounding box center [821, 531] width 55 height 18
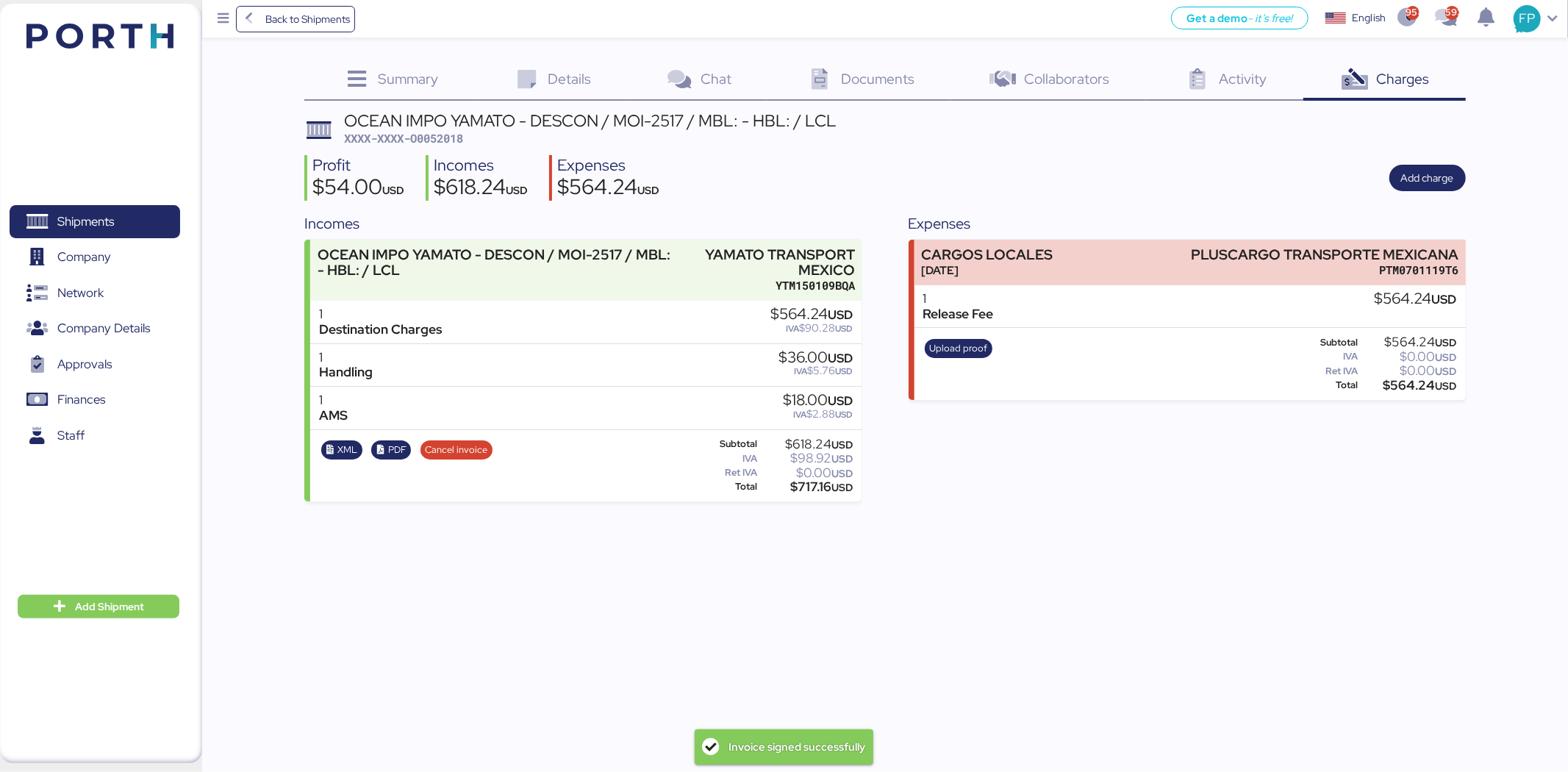
click at [461, 143] on span "XXXX-XXXX-O0052018" at bounding box center [404, 138] width 119 height 14
copy span "O0052018"
click at [823, 485] on div "$717.16 USD" at bounding box center [806, 487] width 93 height 11
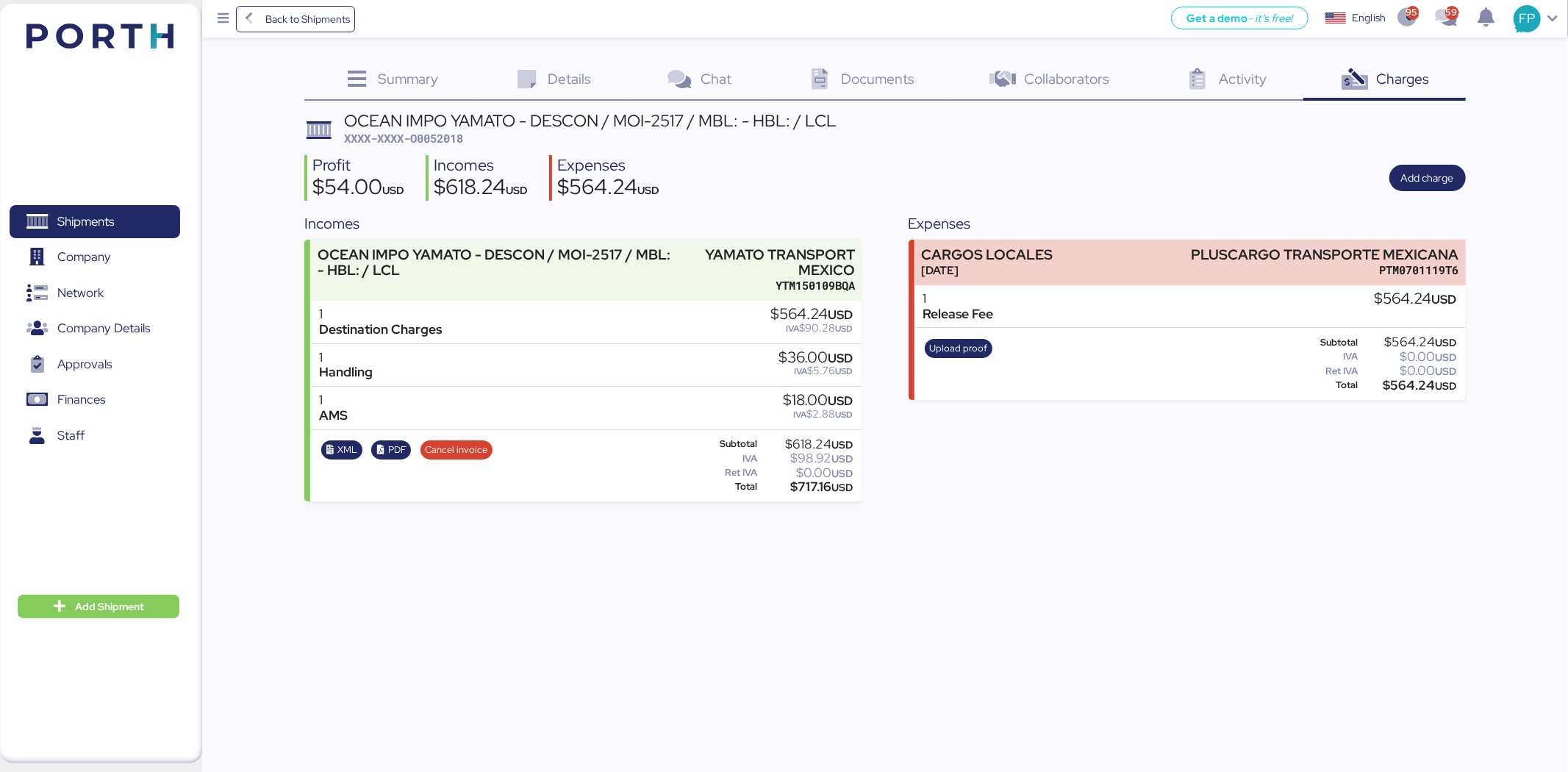
copy div "717.16"
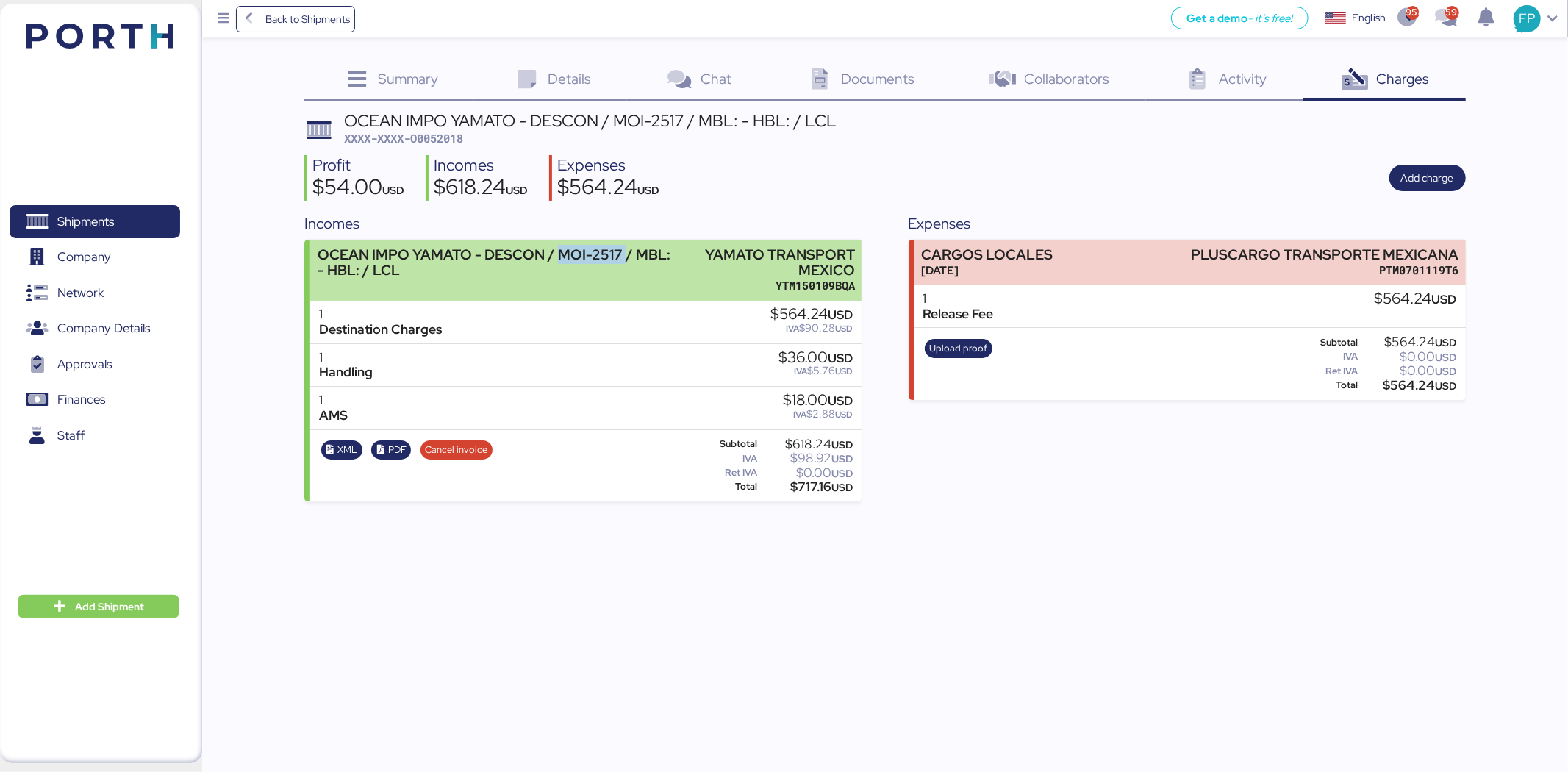
drag, startPoint x: 553, startPoint y: 256, endPoint x: 620, endPoint y: 251, distance: 67.2
click at [620, 251] on div "OCEAN IMPO YAMATO - DESCON / MOI-2517 / MBL: - HBL: / LCL" at bounding box center [497, 262] width 359 height 31
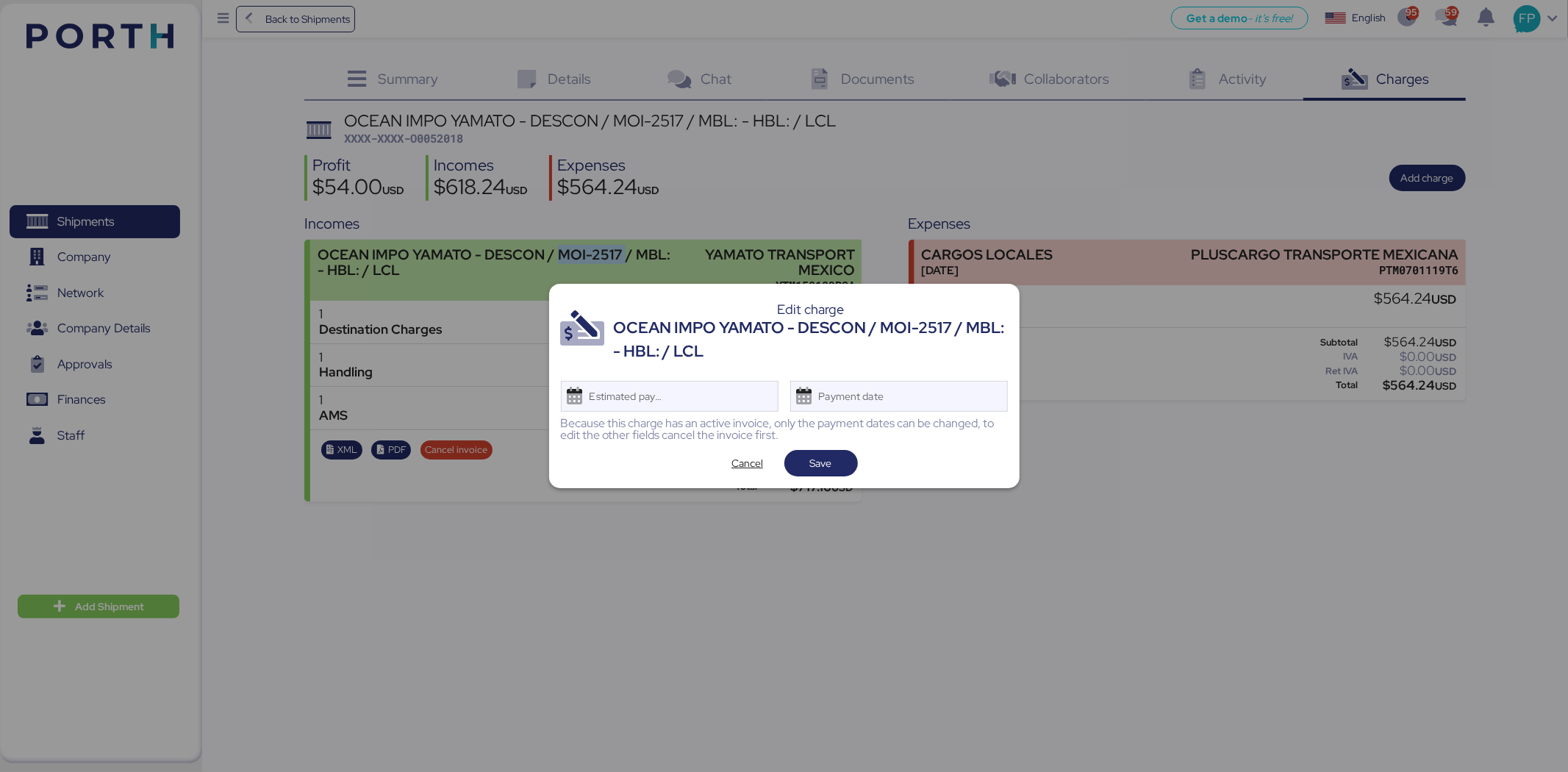
copy div "MOI-2517"
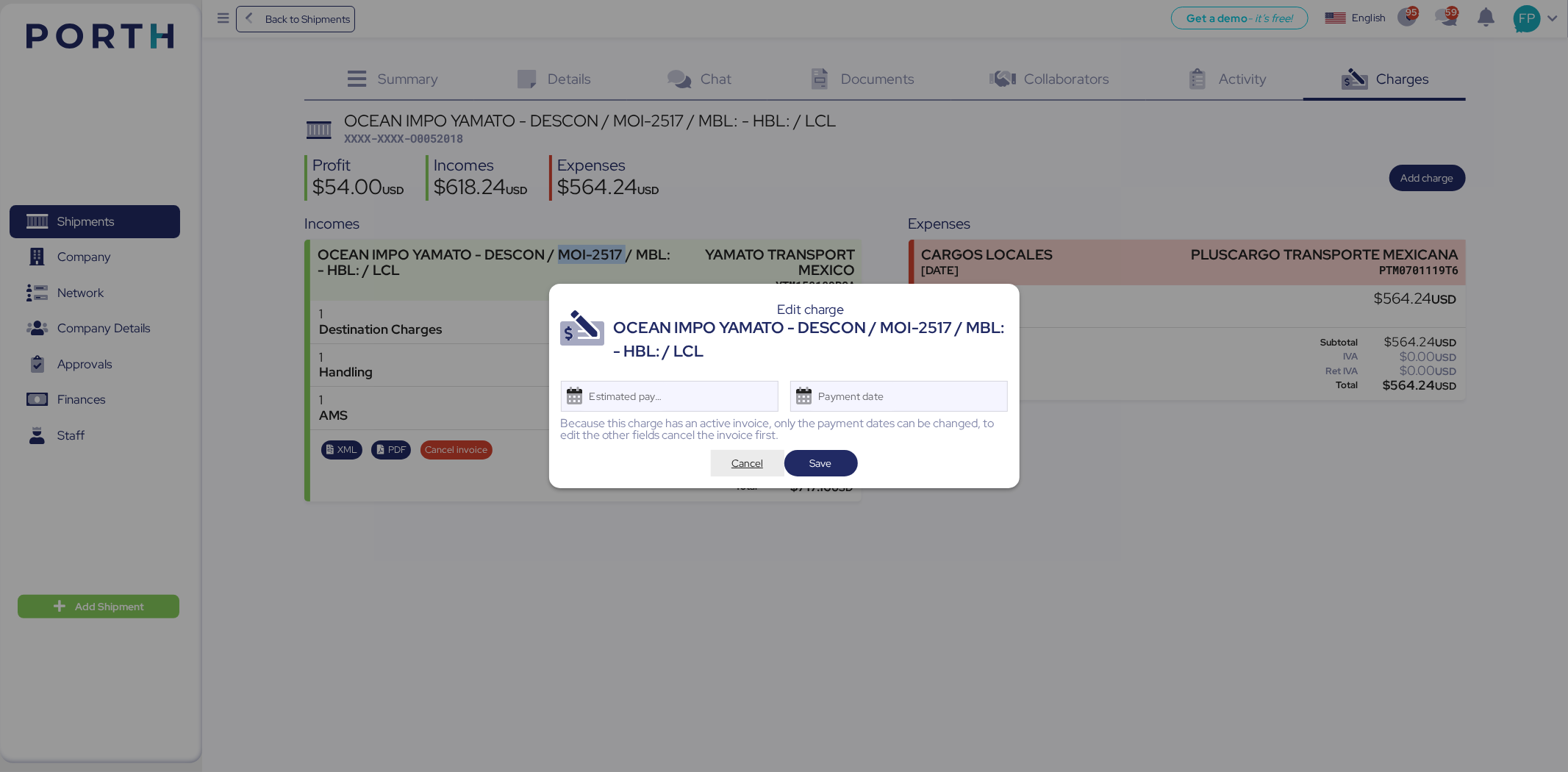
click at [748, 456] on span "Cancel" at bounding box center [747, 463] width 32 height 18
